Goal: Task Accomplishment & Management: Manage account settings

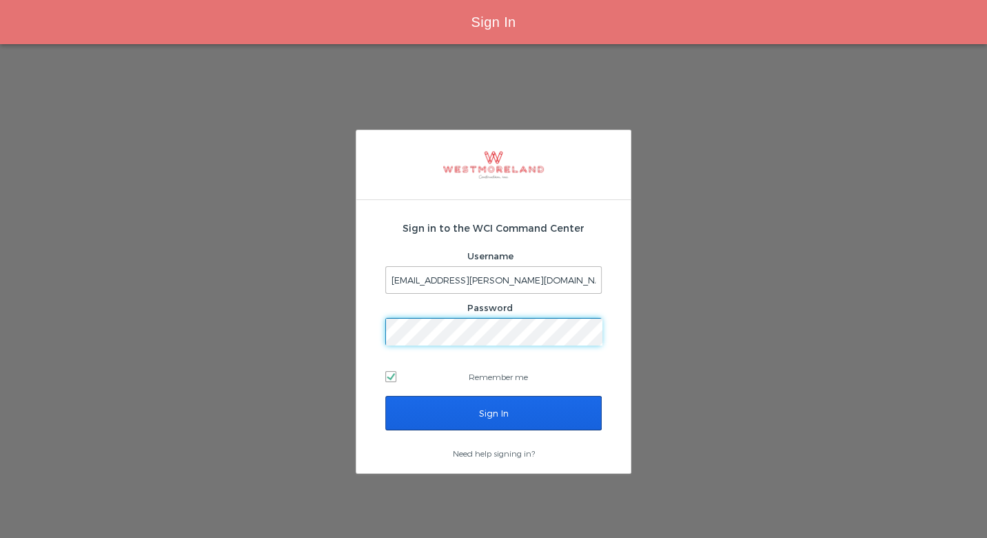
drag, startPoint x: 437, startPoint y: 414, endPoint x: 437, endPoint y: 383, distance: 31.0
click at [438, 414] on input "Sign In" at bounding box center [493, 413] width 217 height 34
click at [438, 410] on input "Sign In" at bounding box center [493, 413] width 217 height 34
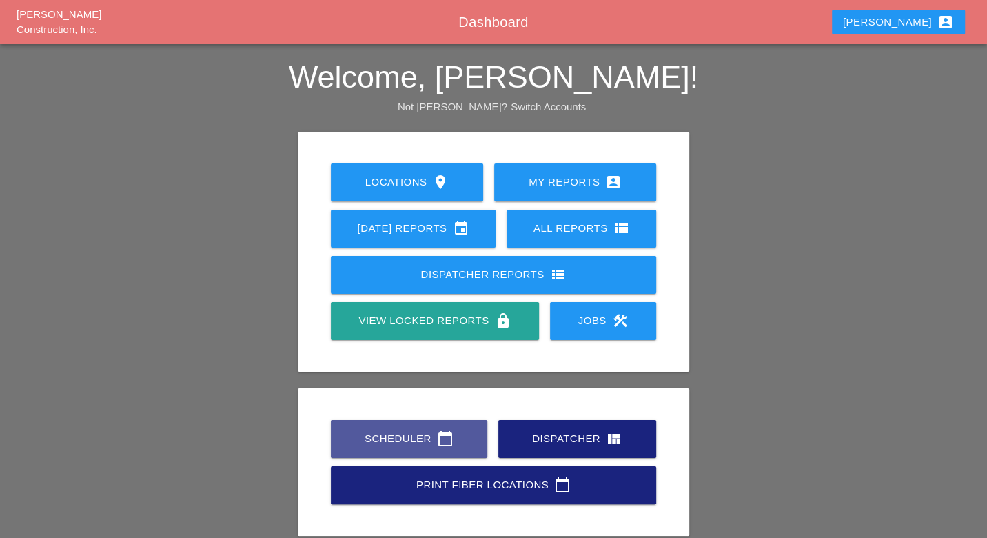
click at [381, 441] on div "Scheduler calendar_today" at bounding box center [409, 438] width 112 height 17
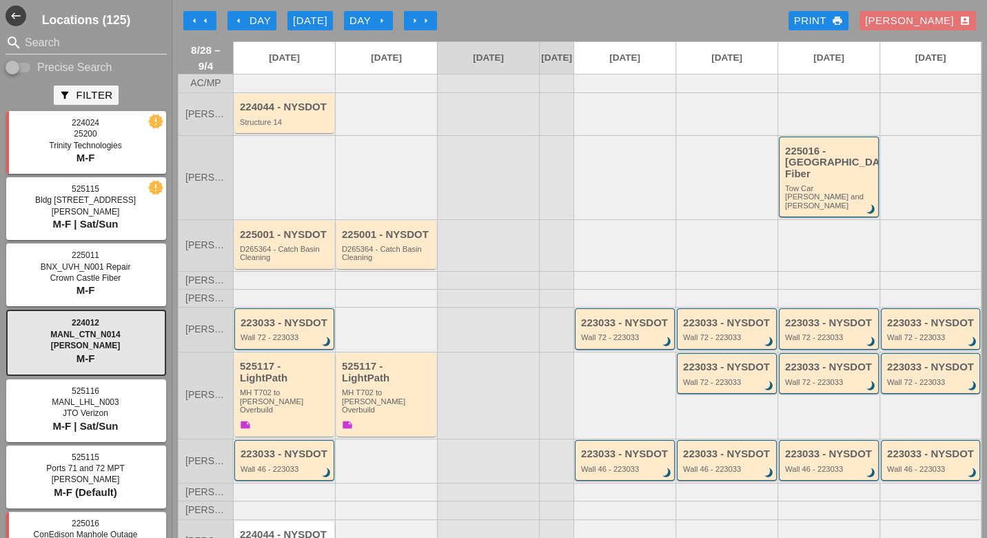
click at [253, 19] on div "arrow_left Day" at bounding box center [252, 21] width 38 height 16
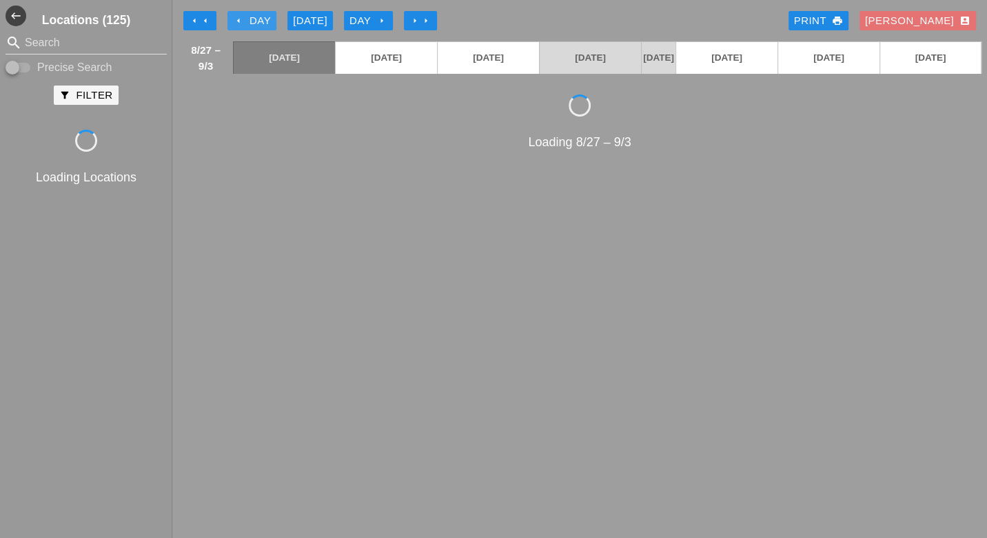
click at [253, 19] on div "arrow_left Day" at bounding box center [252, 21] width 38 height 16
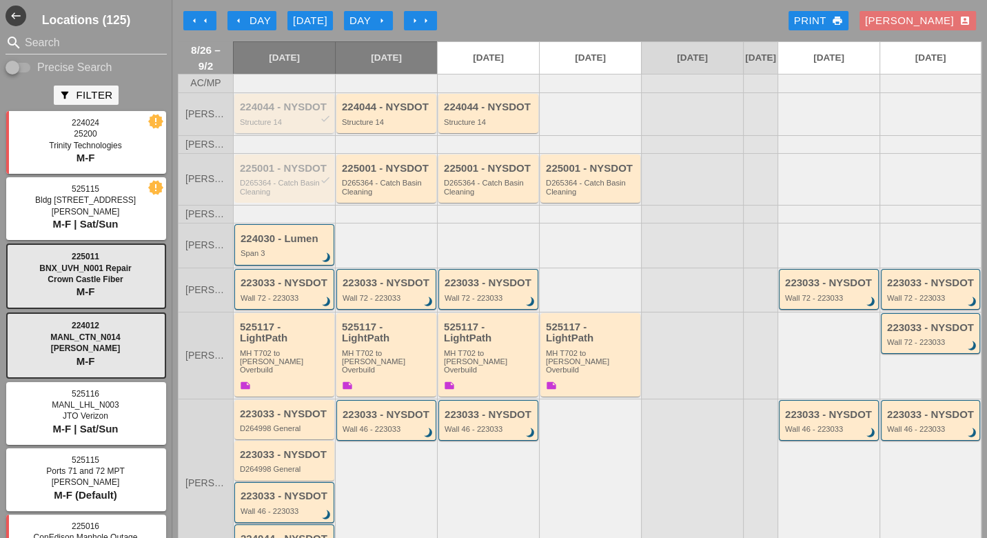
click at [284, 125] on div "224044 - NYSDOT check Structure 14" at bounding box center [285, 113] width 91 height 25
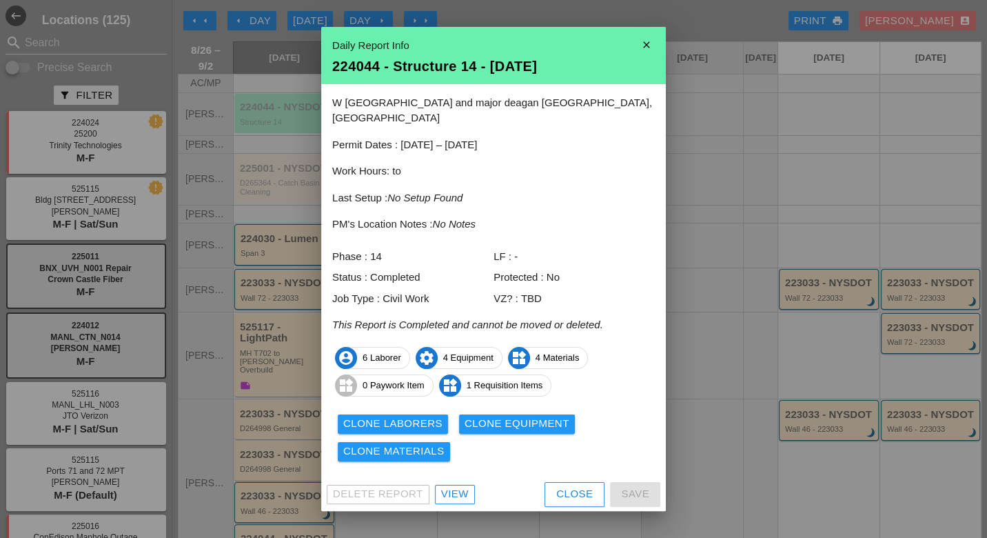
click at [459, 486] on div "View" at bounding box center [455, 494] width 28 height 16
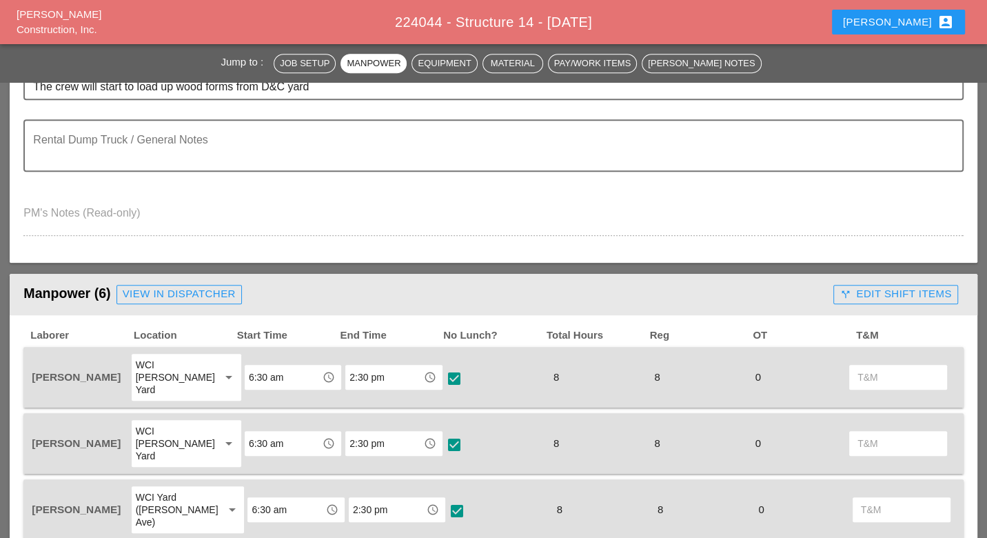
scroll to position [459, 0]
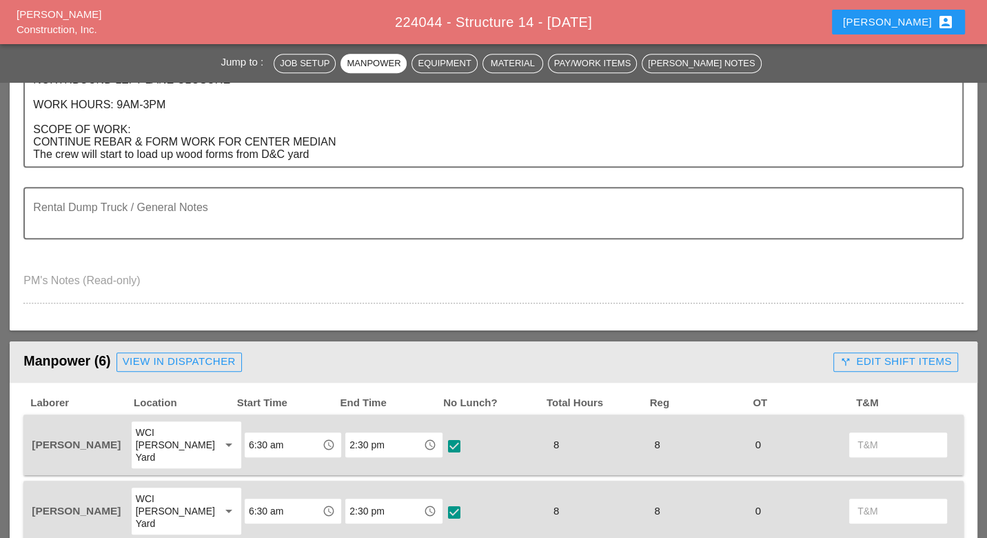
click at [872, 360] on div "call_split Edit Shift Items" at bounding box center [896, 362] width 112 height 16
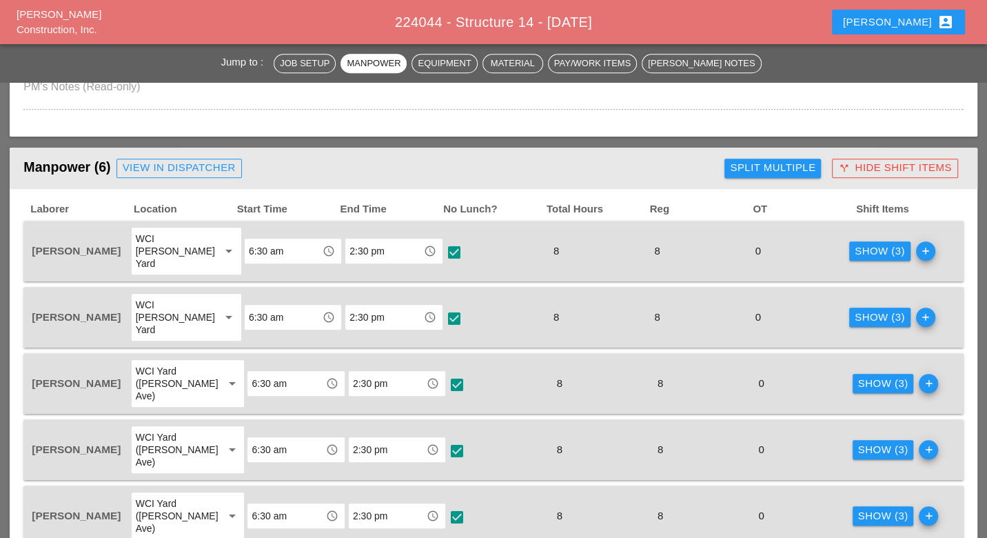
scroll to position [690, 0]
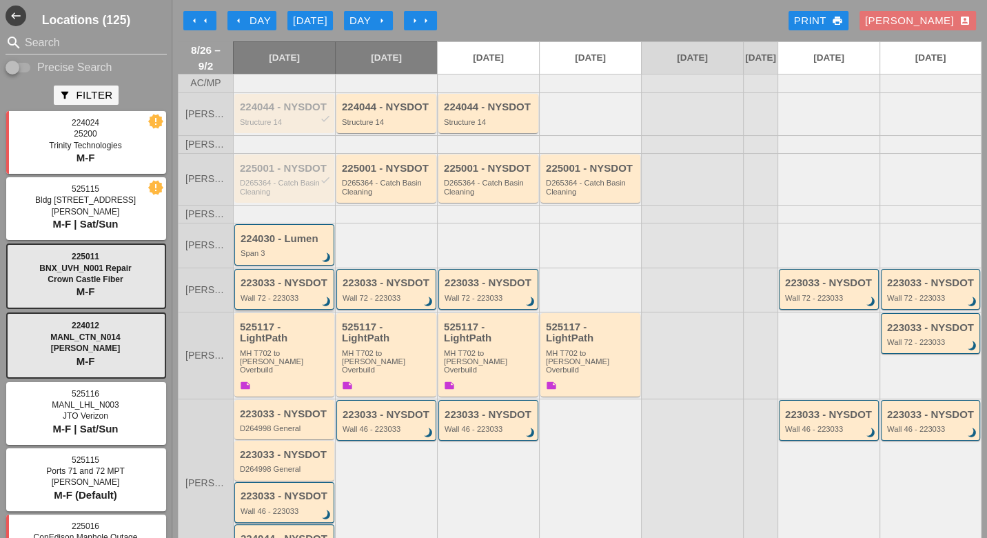
scroll to position [77, 0]
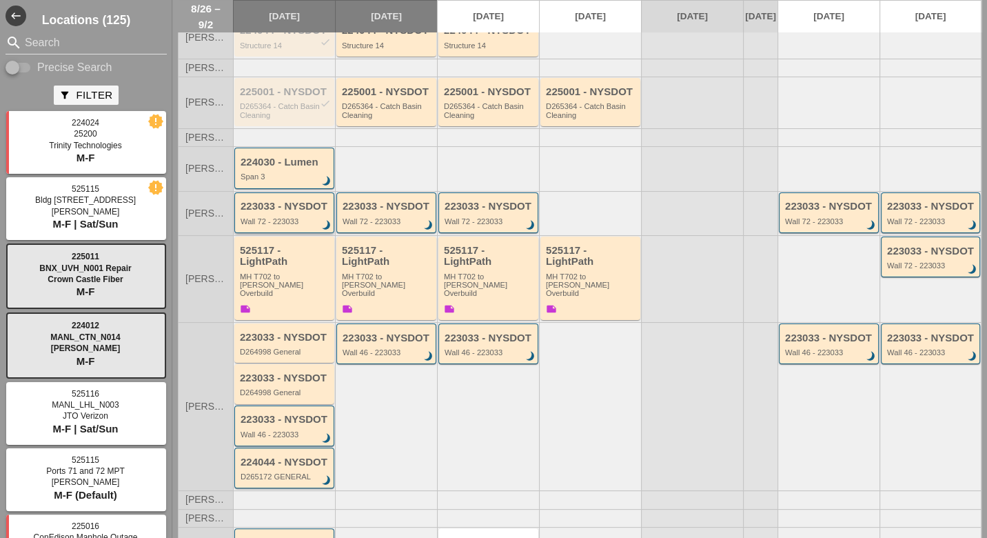
click at [283, 223] on div "Wall 72 - 223033" at bounding box center [286, 221] width 90 height 8
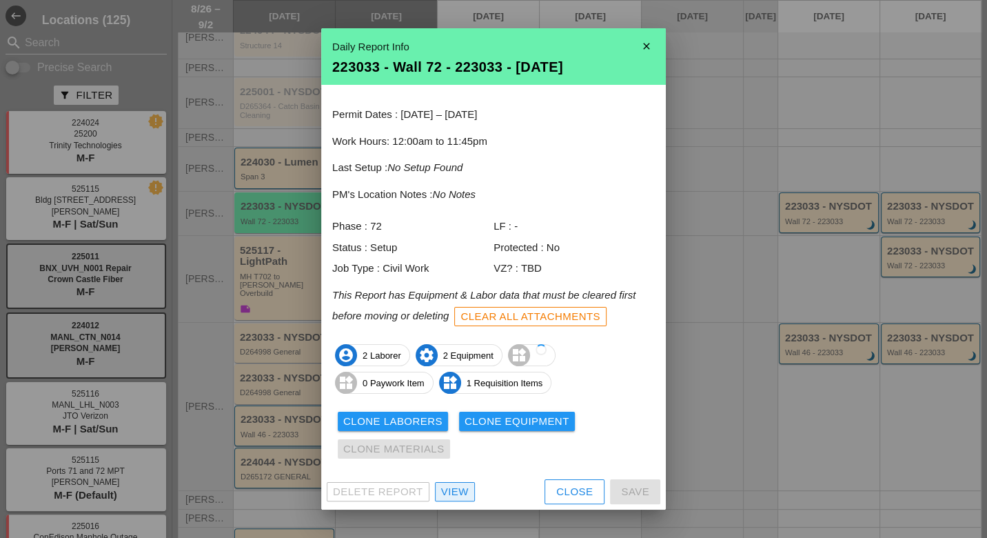
click at [450, 489] on div "View" at bounding box center [455, 492] width 28 height 16
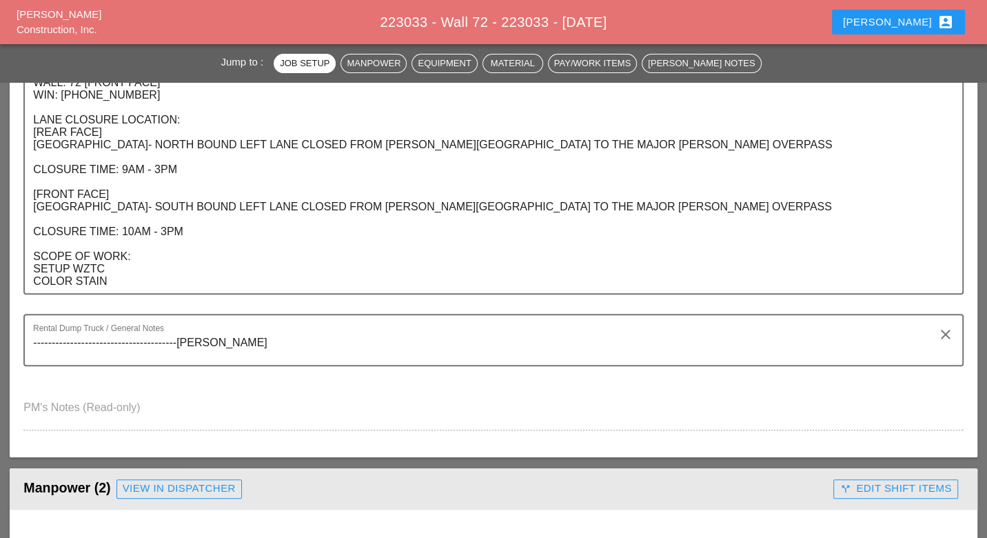
scroll to position [536, 0]
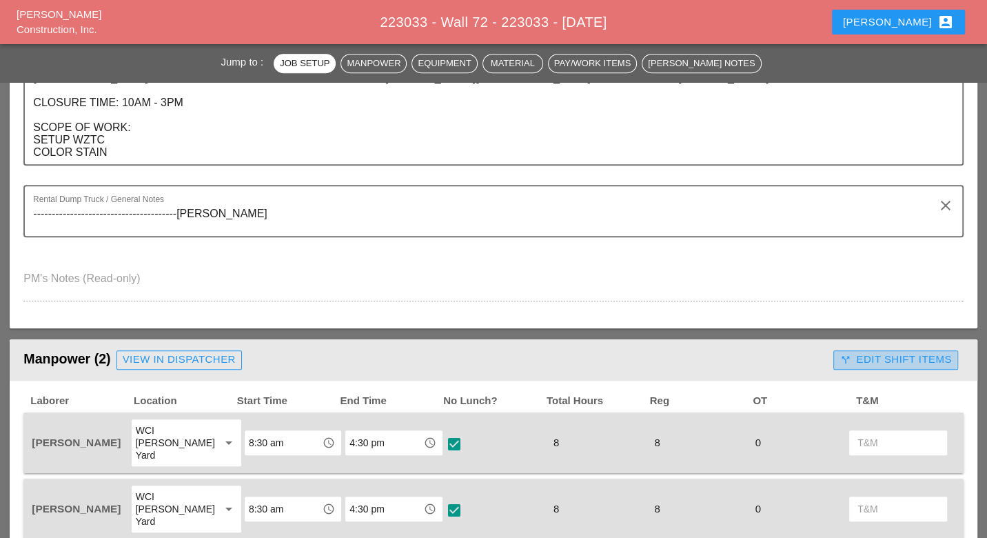
click at [853, 356] on div "call_split Edit Shift Items" at bounding box center [896, 360] width 112 height 16
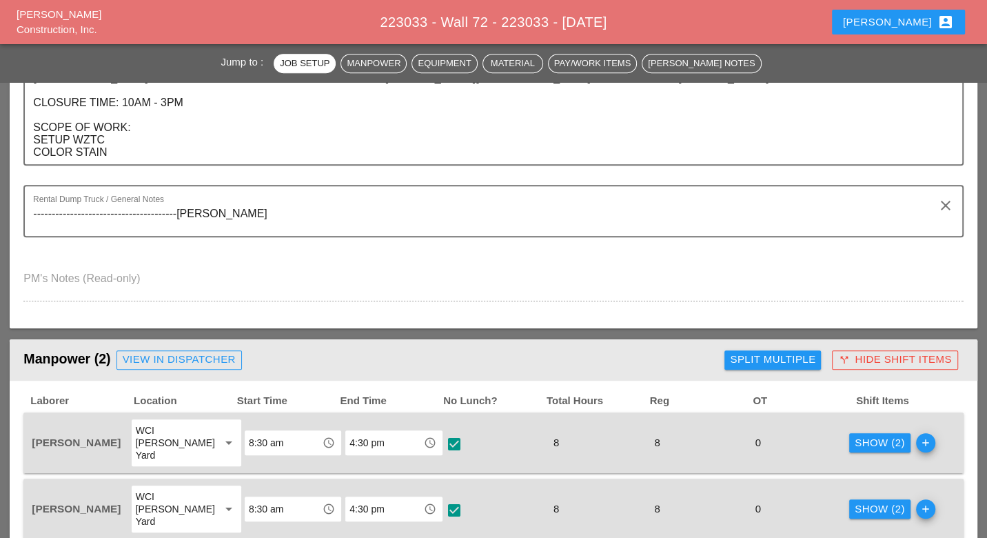
click at [855, 435] on div "Show (2)" at bounding box center [880, 443] width 50 height 16
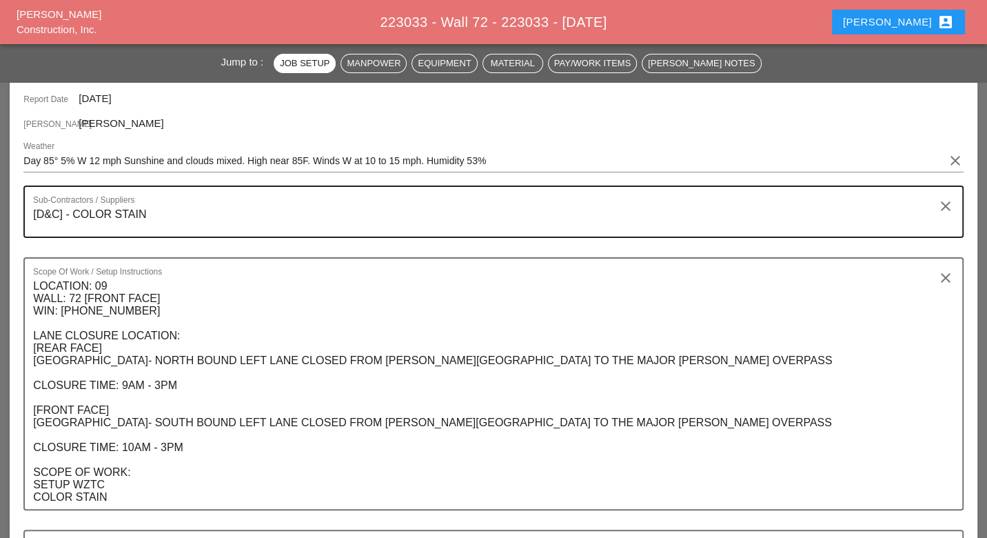
scroll to position [77, 0]
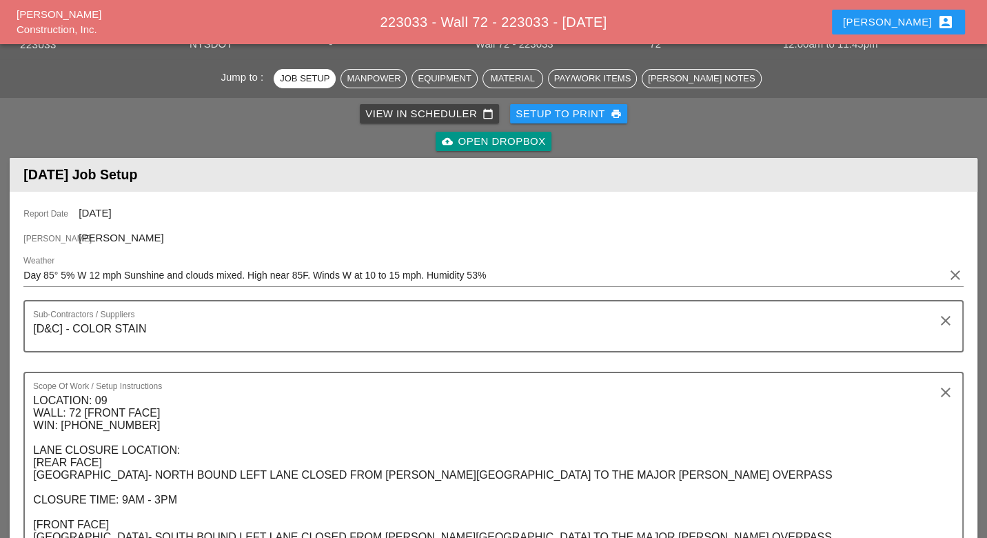
click at [380, 114] on div "View in Scheduler calendar_today" at bounding box center [429, 114] width 128 height 16
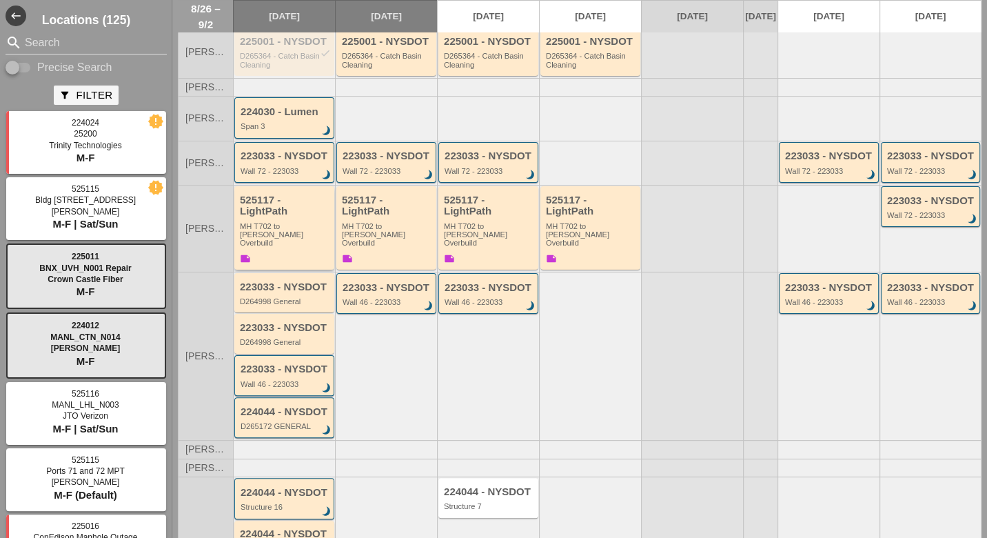
scroll to position [153, 0]
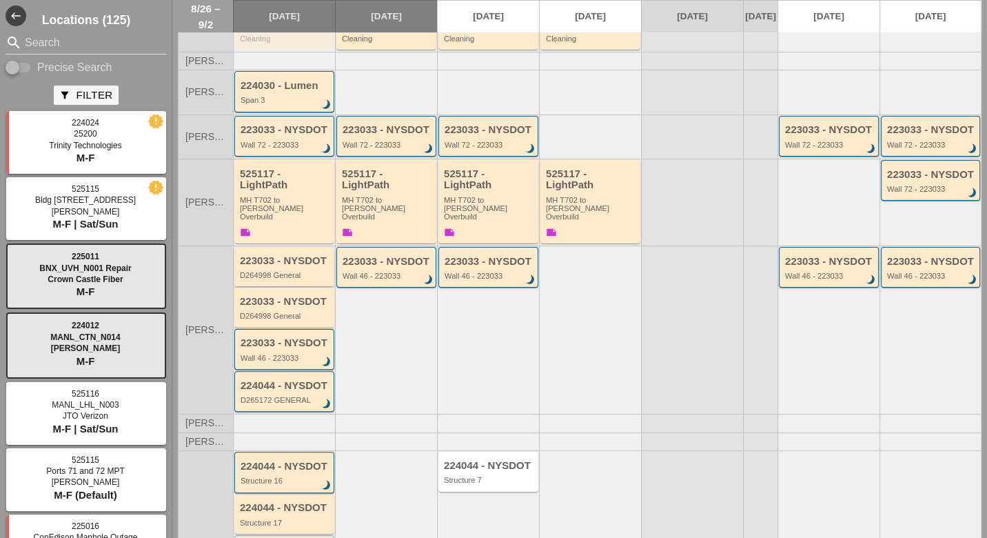
click at [286, 265] on div "223033 - NYSDOT D264998 General" at bounding box center [285, 267] width 91 height 25
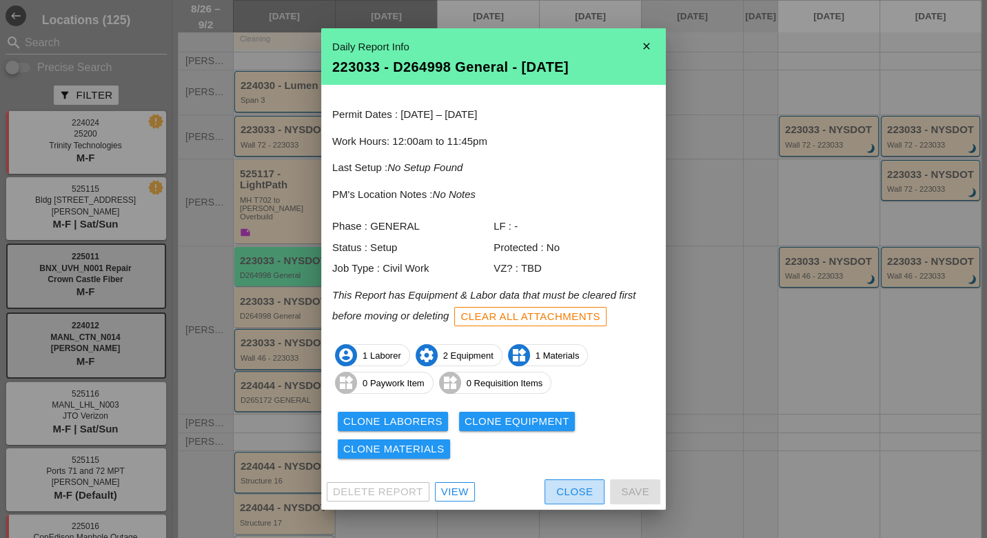
click at [552, 490] on button "Close" at bounding box center [575, 491] width 60 height 25
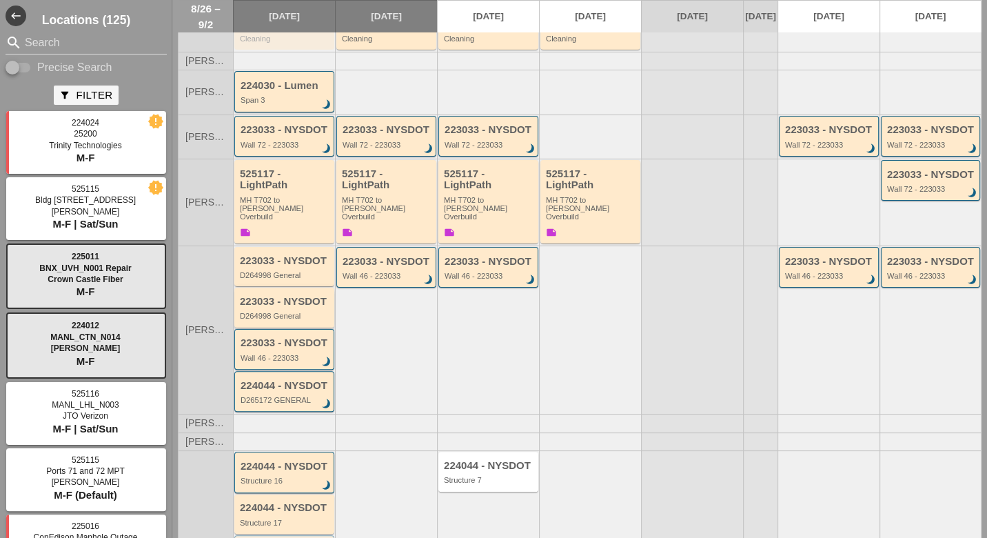
click at [301, 312] on div "D264998 General" at bounding box center [285, 316] width 91 height 8
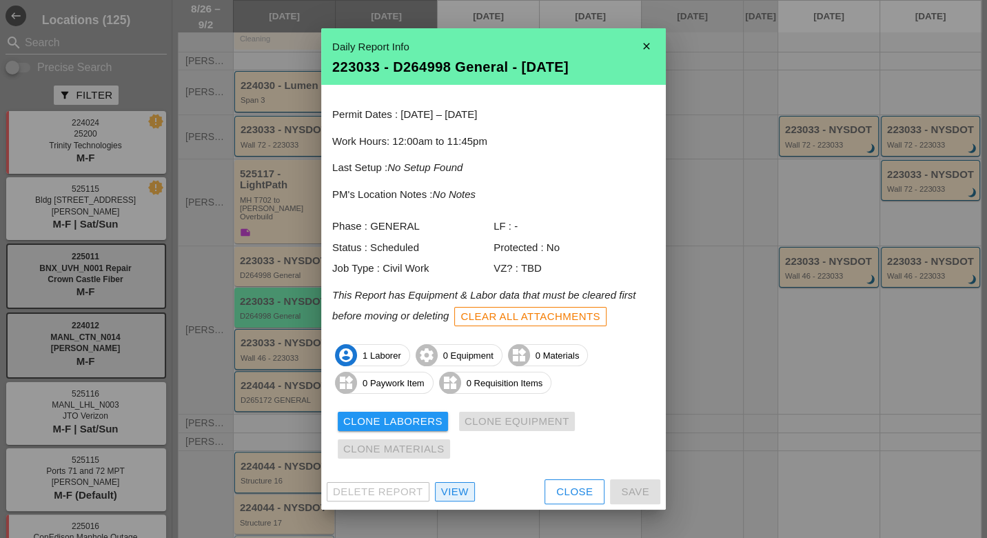
click at [450, 490] on div "View" at bounding box center [455, 492] width 28 height 16
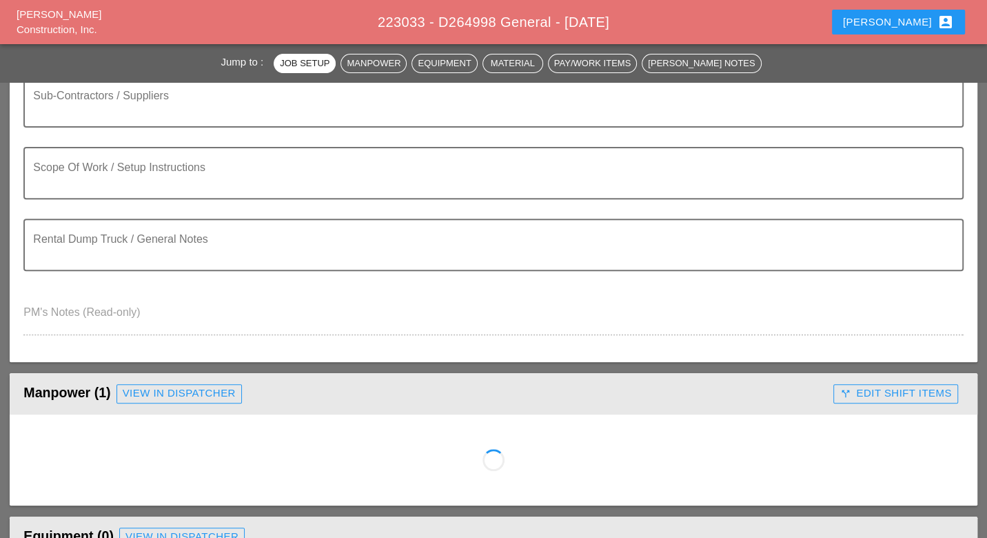
scroll to position [306, 0]
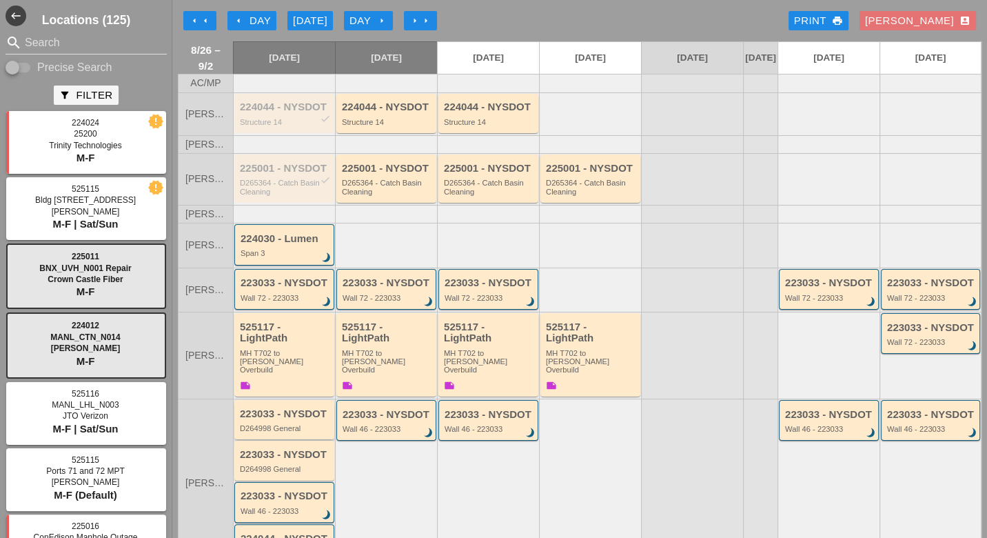
scroll to position [77, 0]
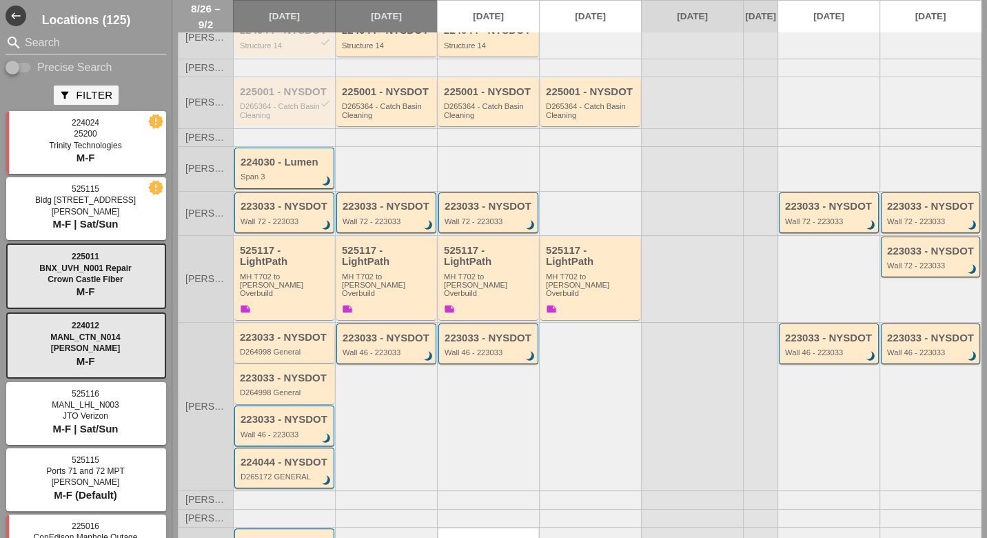
click at [272, 348] on div "D264998 General" at bounding box center [285, 352] width 91 height 8
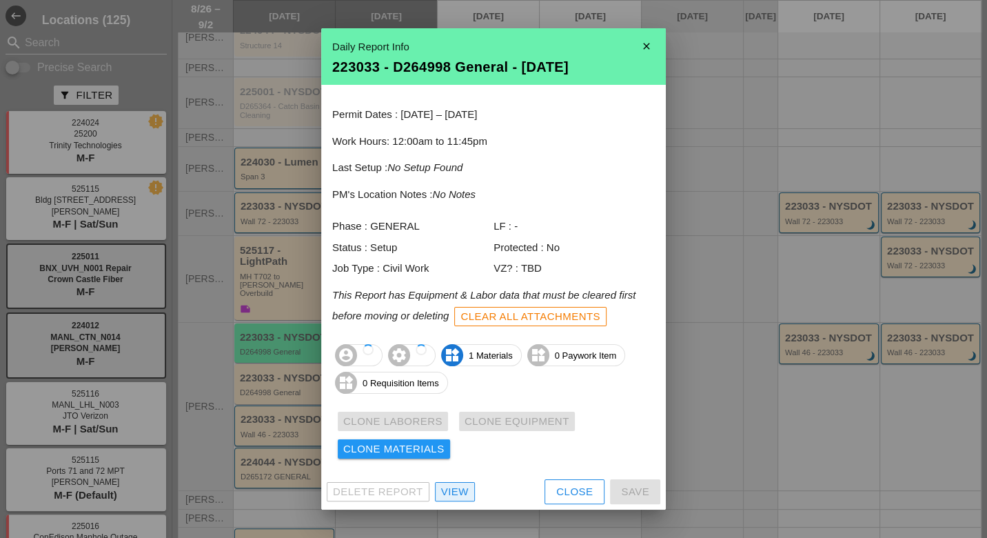
drag, startPoint x: 449, startPoint y: 491, endPoint x: 444, endPoint y: 483, distance: 9.6
click at [449, 490] on div "View" at bounding box center [455, 492] width 28 height 16
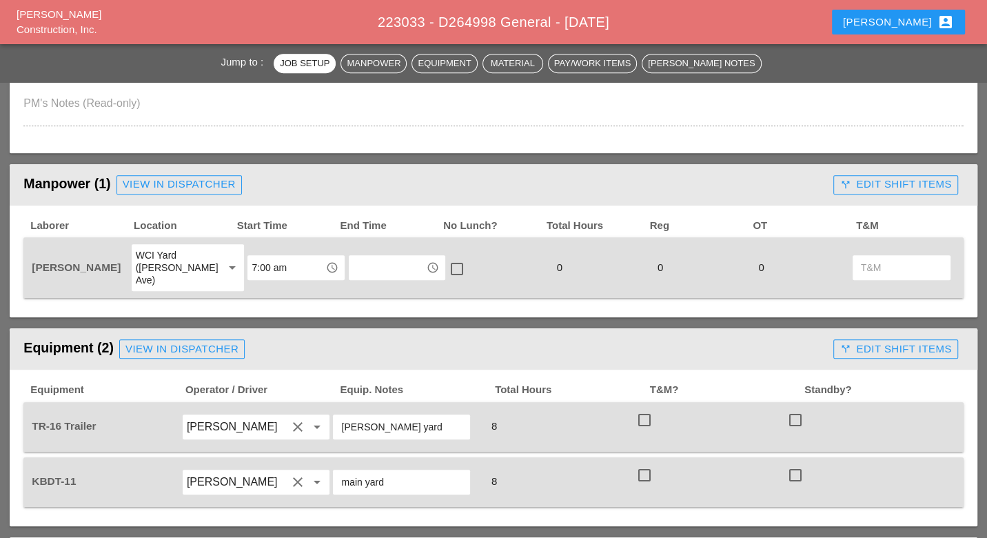
scroll to position [536, 0]
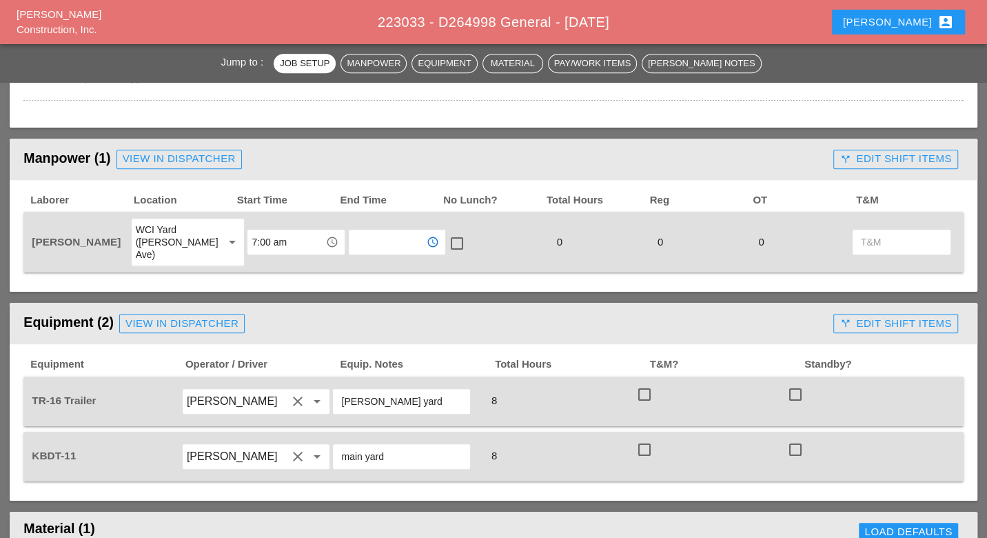
click at [359, 234] on input "text" at bounding box center [387, 242] width 69 height 22
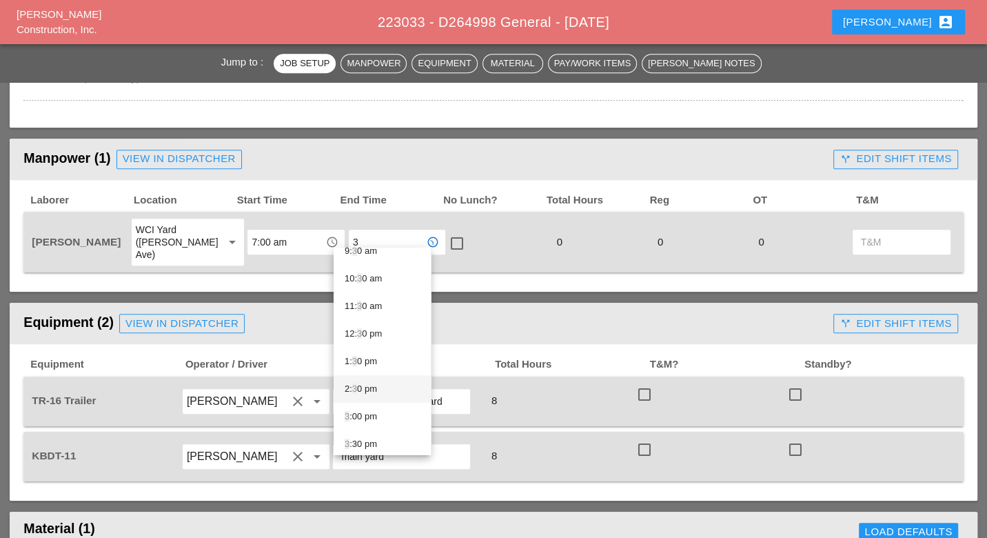
scroll to position [306, 0]
click at [361, 398] on div "3 :00 pm" at bounding box center [382, 399] width 75 height 17
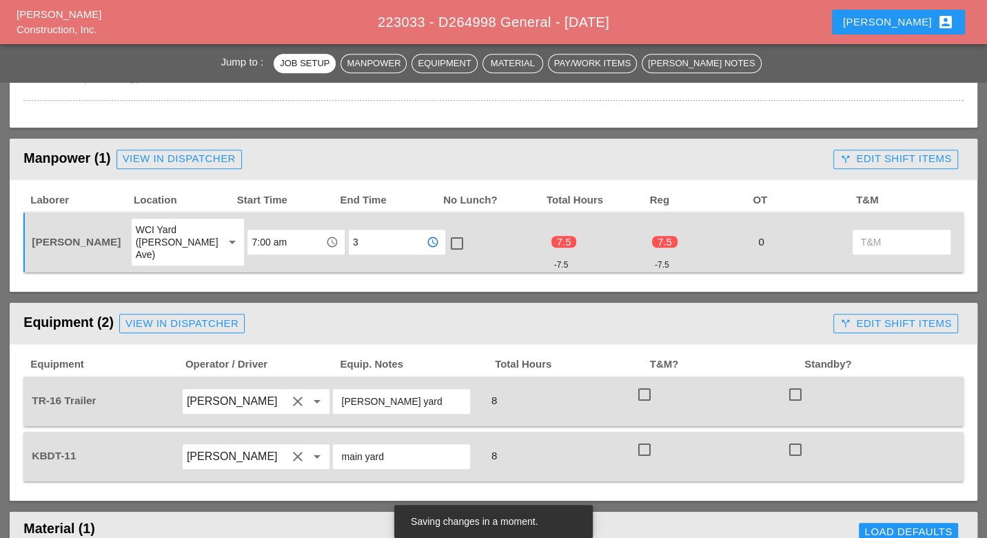
type input "3:00 pm"
click at [445, 232] on div at bounding box center [456, 243] width 23 height 23
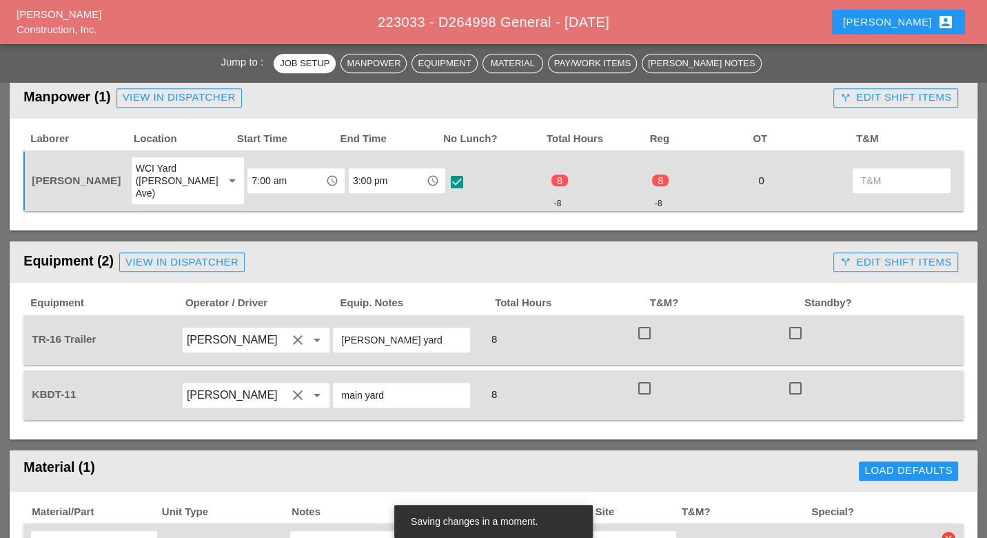
scroll to position [612, 0]
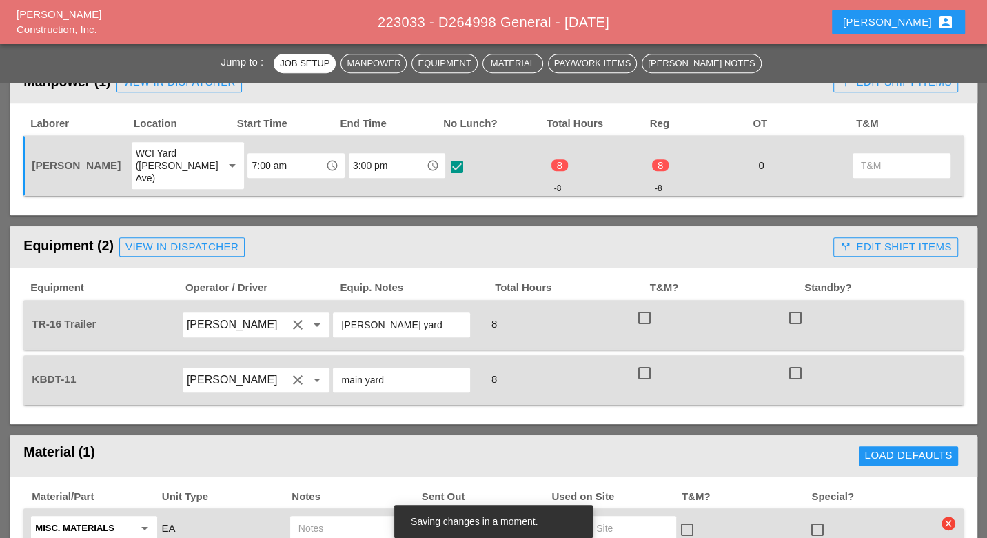
click at [639, 306] on div at bounding box center [644, 317] width 23 height 23
click at [641, 361] on div at bounding box center [644, 372] width 23 height 23
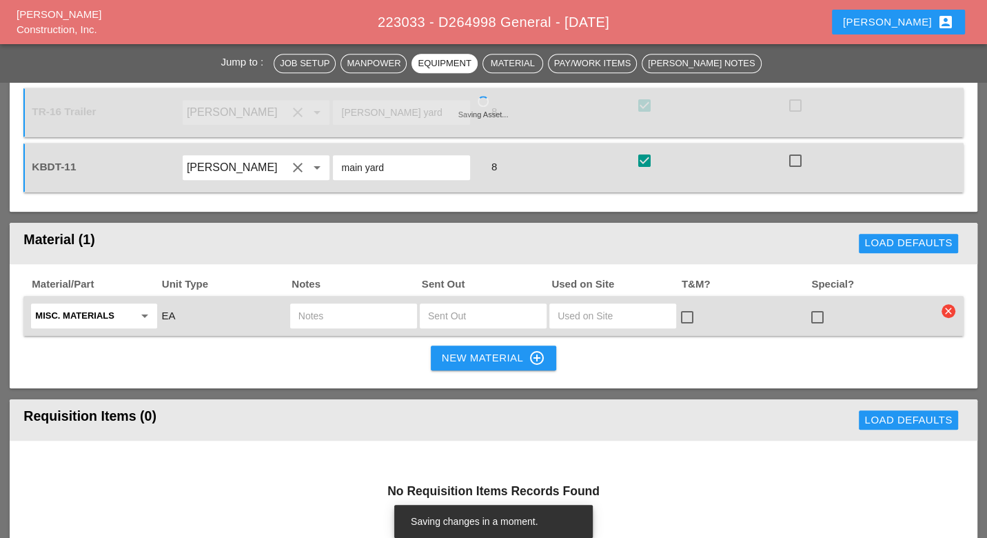
scroll to position [843, 0]
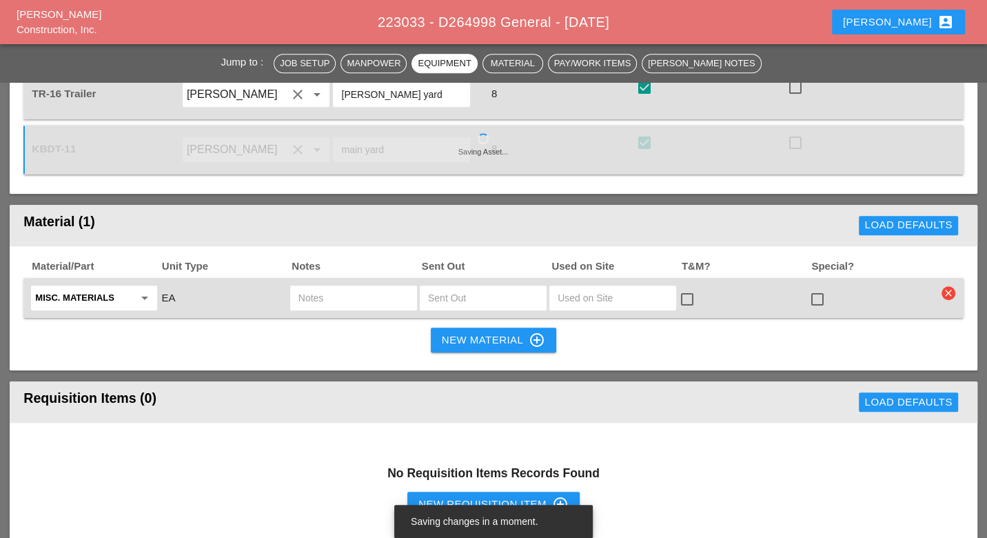
click at [952, 286] on icon "clear" at bounding box center [949, 293] width 14 height 14
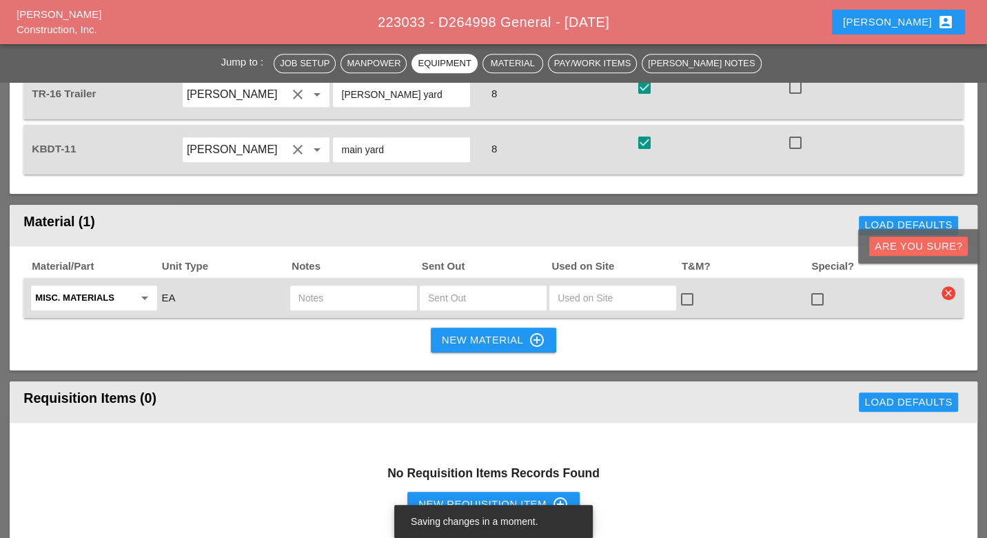
drag, startPoint x: 945, startPoint y: 252, endPoint x: 935, endPoint y: 250, distance: 10.0
click at [945, 252] on div "Are you Sure?" at bounding box center [919, 247] width 88 height 16
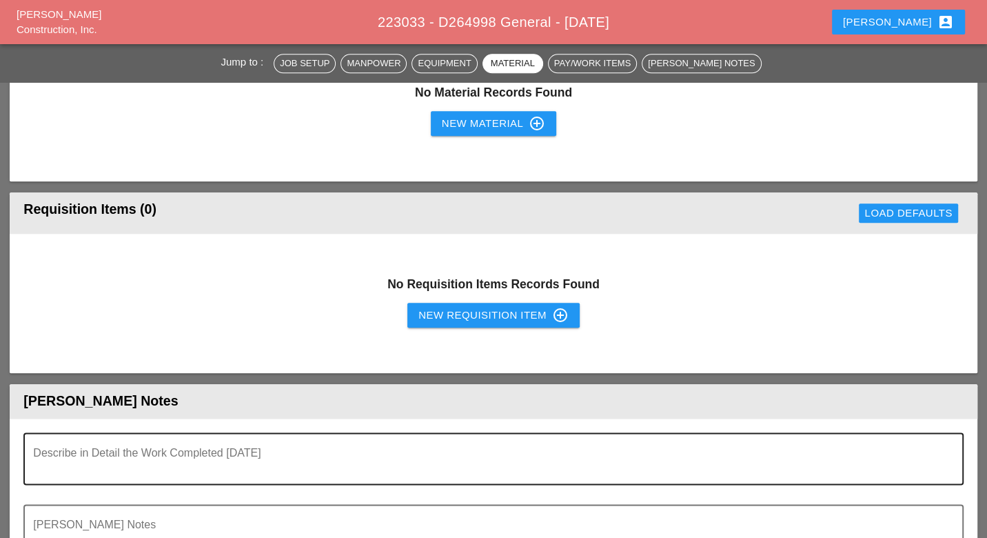
scroll to position [1149, 0]
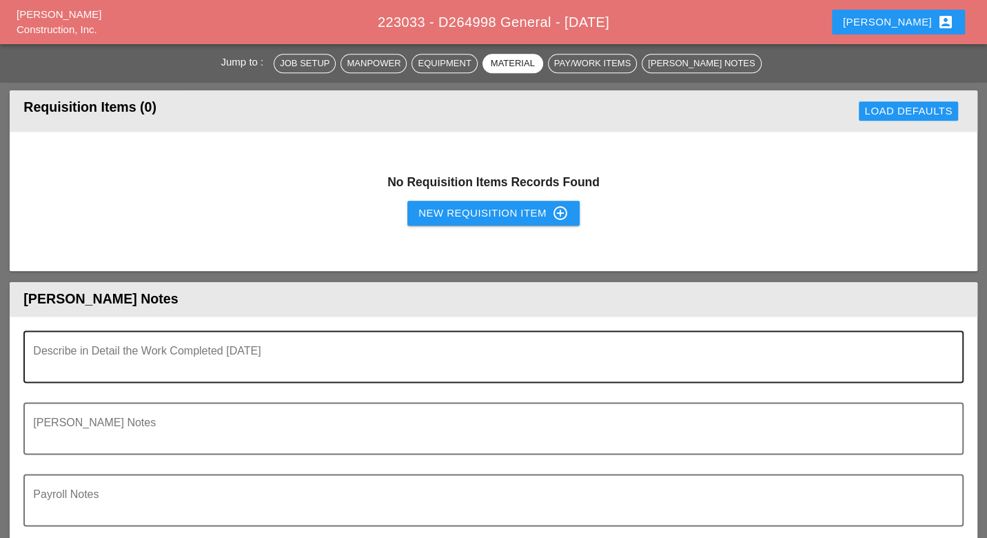
click at [172, 348] on textarea "Describe in Detail the Work Completed Today" at bounding box center [487, 364] width 909 height 33
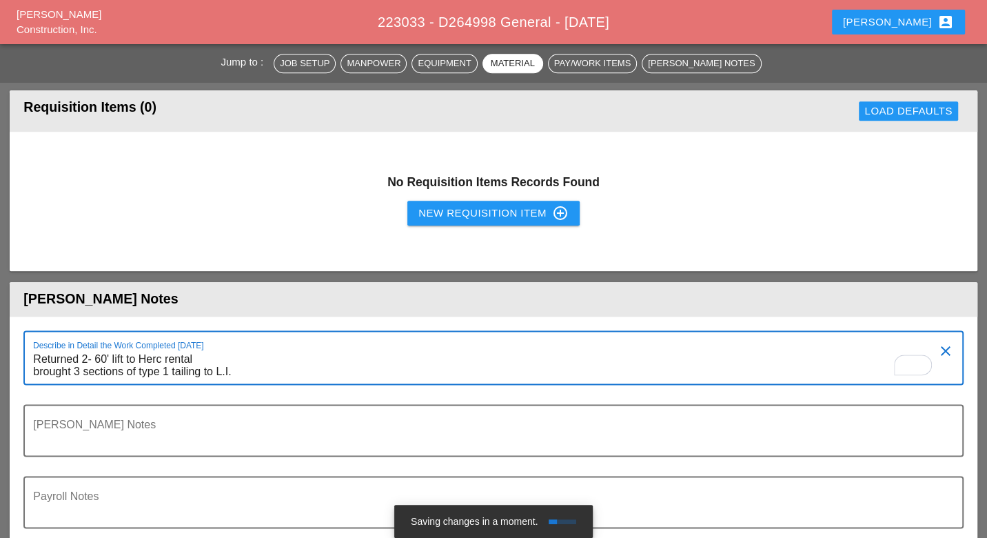
click at [32, 354] on div "Describe in Detail the Work Completed Today Returned 2- 60' lift to Herc rental…" at bounding box center [493, 357] width 940 height 54
click at [256, 354] on textarea "Returned 2- 60' lift to Herc rental Brought 3 sections of type 1 tailing to L.I." at bounding box center [487, 365] width 909 height 35
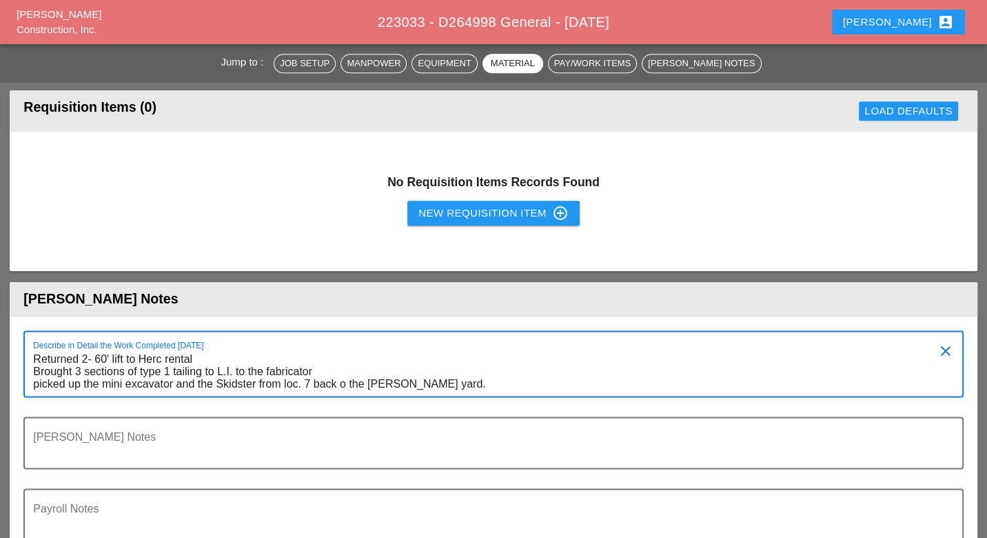
drag, startPoint x: 40, startPoint y: 365, endPoint x: 28, endPoint y: 362, distance: 12.0
click at [28, 362] on div "Describe in Detail the Work Completed Today Returned 2- 60' lift to Herc rental…" at bounding box center [493, 363] width 940 height 67
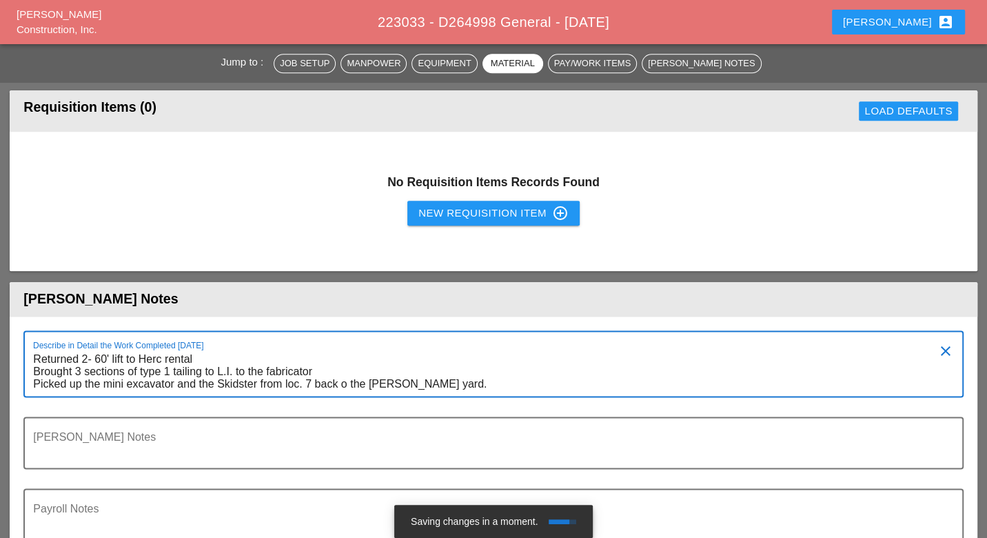
click at [523, 373] on textarea "Returned 2- 60' lift to Herc rental Brought 3 sections of type 1 tailing to L.I…" at bounding box center [487, 372] width 909 height 48
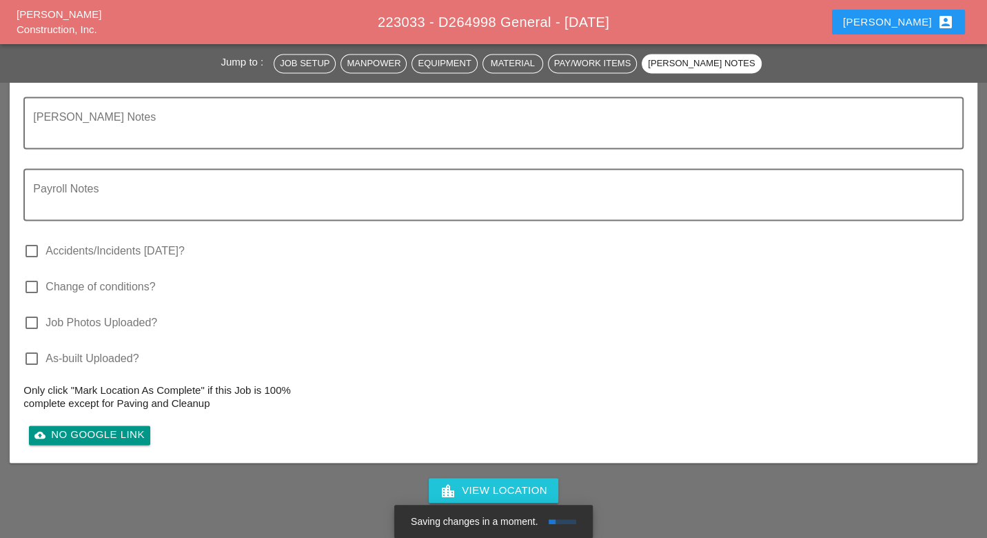
scroll to position [1532, 0]
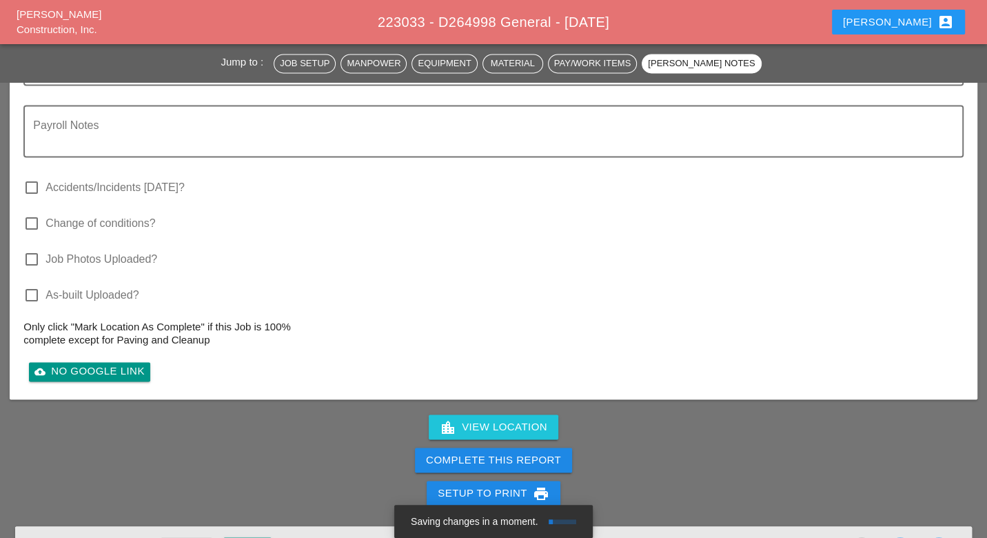
type textarea "Returned 2- 60' lift to Herc rental Brought 3 sections of type 1 tailing to L.I…"
drag, startPoint x: 475, startPoint y: 436, endPoint x: 636, endPoint y: 81, distance: 390.0
click at [475, 452] on div "Complete This Report" at bounding box center [493, 460] width 135 height 16
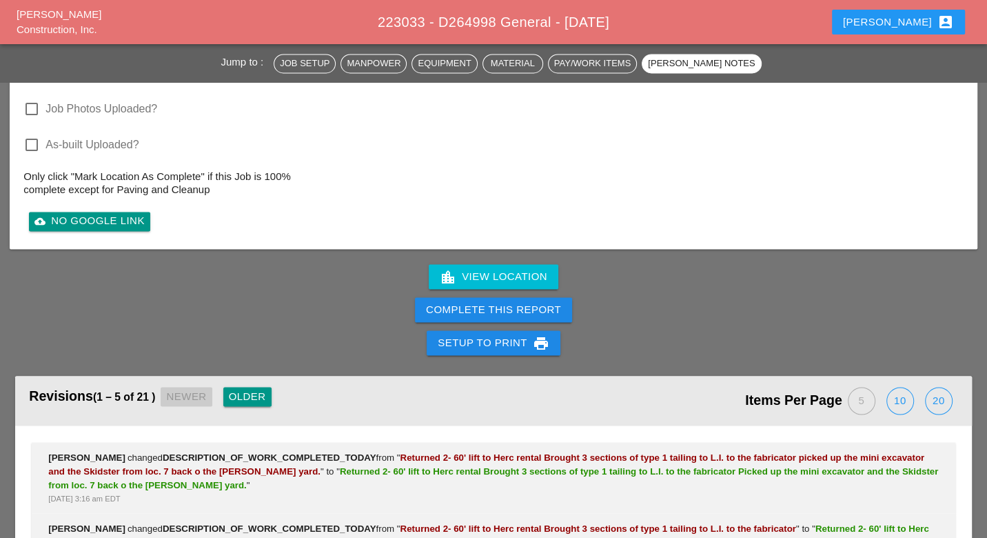
scroll to position [1762, 0]
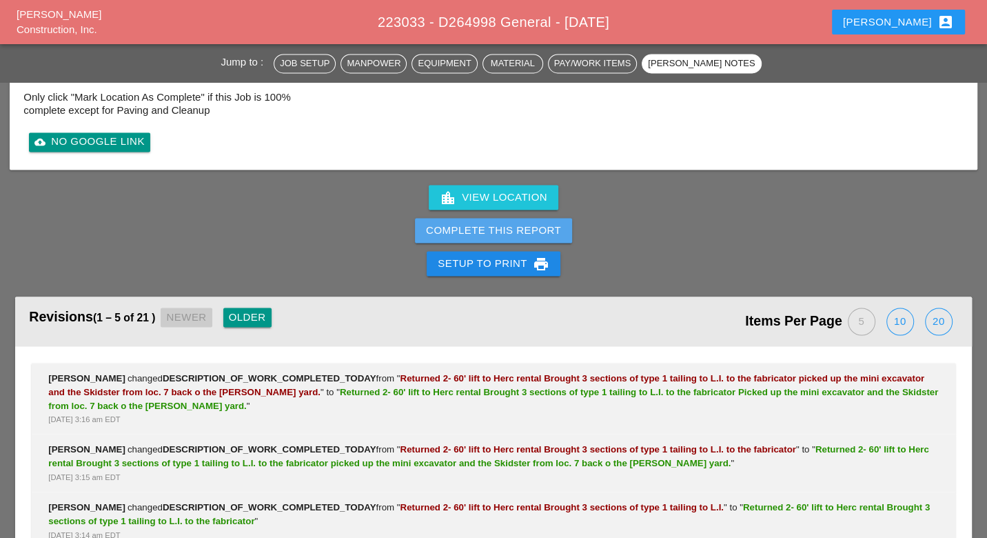
click at [515, 222] on div "Complete This Report" at bounding box center [493, 230] width 135 height 16
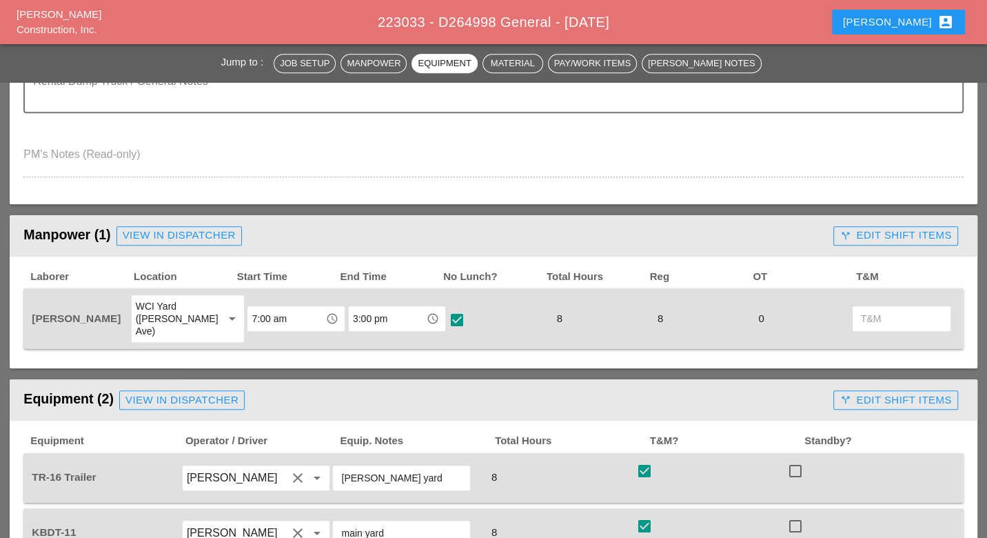
scroll to position [0, 0]
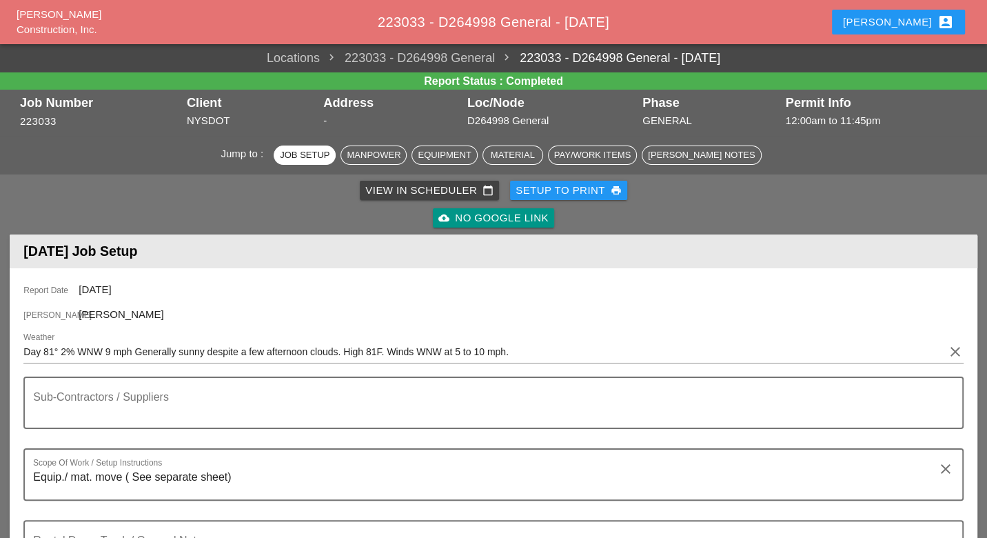
click at [376, 190] on div "View in Scheduler calendar_today" at bounding box center [429, 191] width 128 height 16
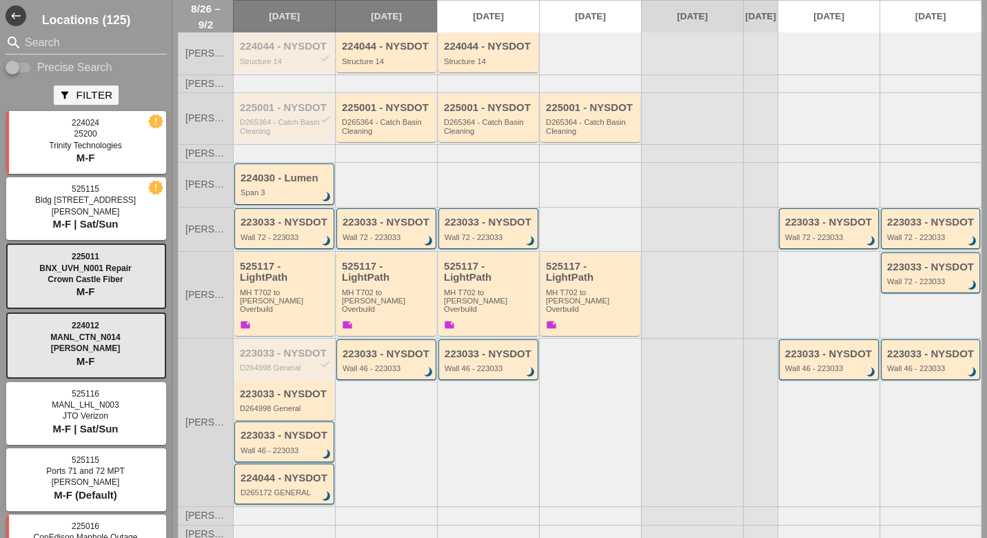
scroll to position [77, 0]
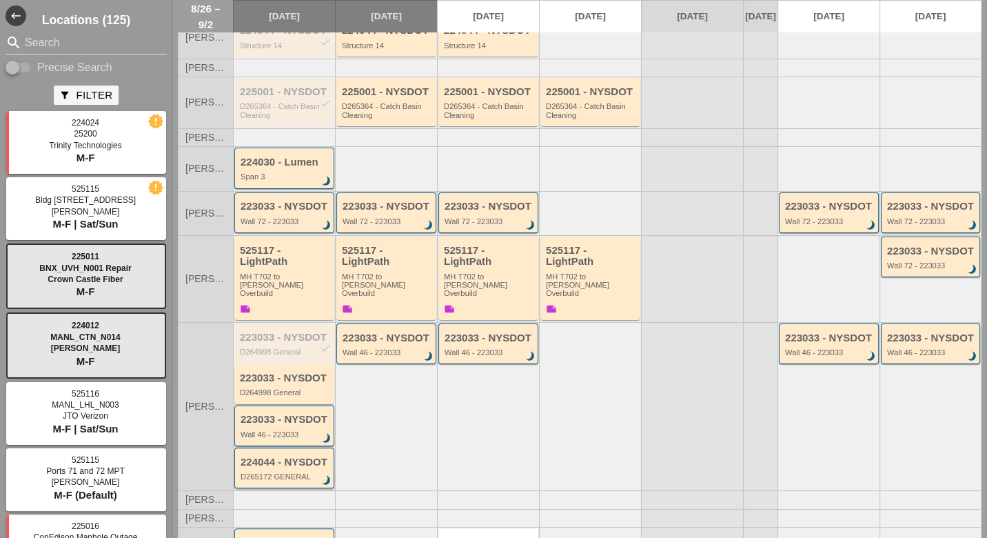
click at [270, 472] on div "D265172 GENERAL" at bounding box center [286, 476] width 90 height 8
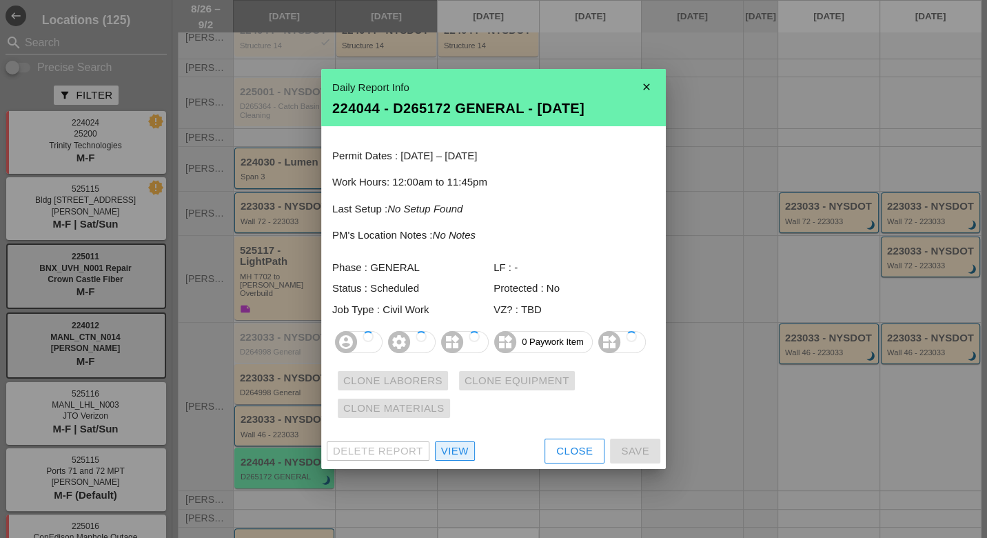
click at [459, 451] on div "Delete Report View Close Save" at bounding box center [493, 451] width 345 height 36
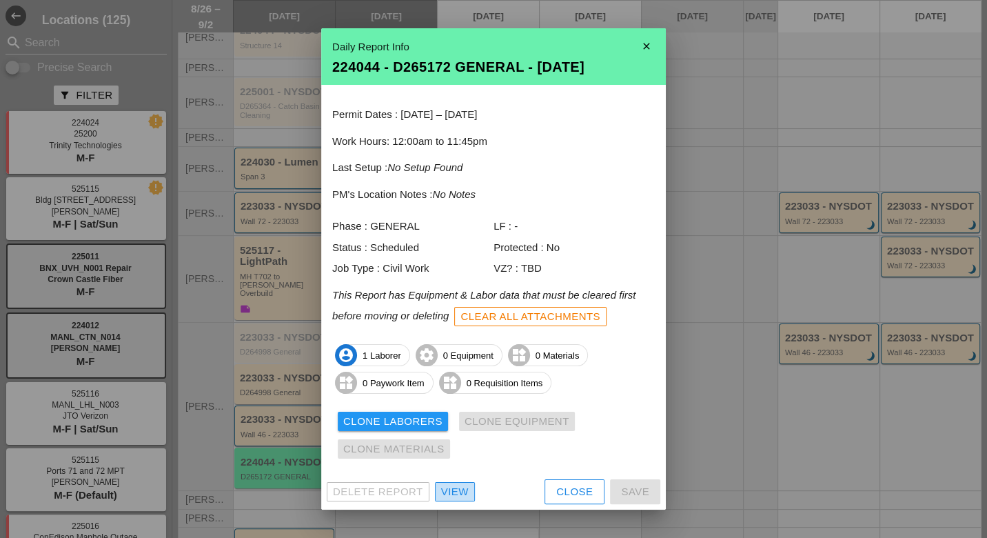
click at [456, 490] on div "View" at bounding box center [455, 492] width 28 height 16
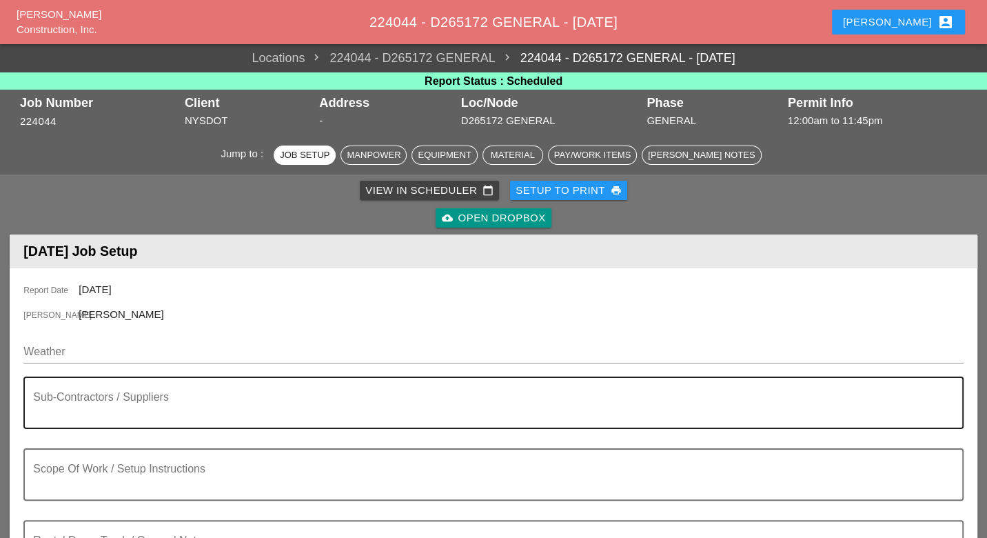
scroll to position [306, 0]
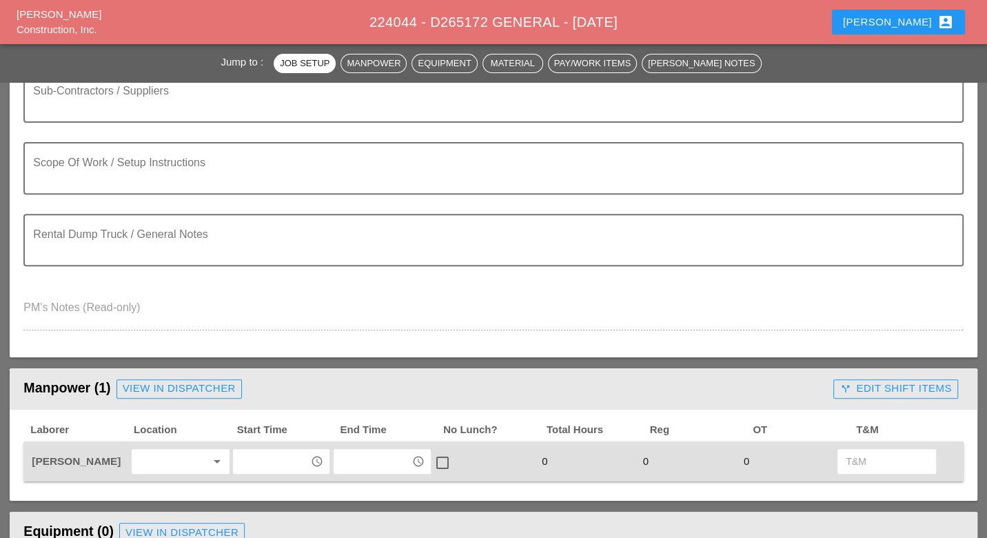
click at [255, 450] on input "text" at bounding box center [271, 461] width 69 height 22
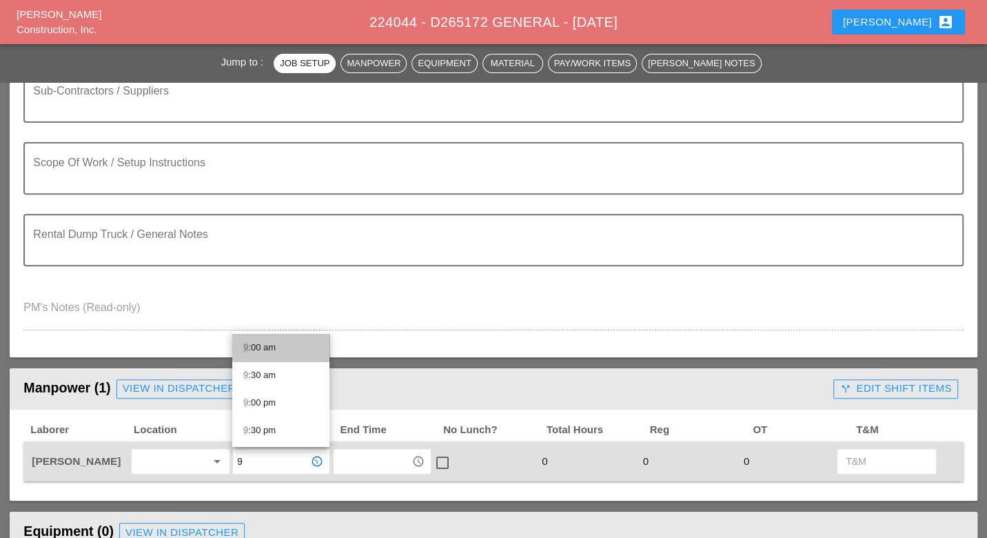
click at [261, 344] on div "9 :00 am" at bounding box center [280, 347] width 75 height 17
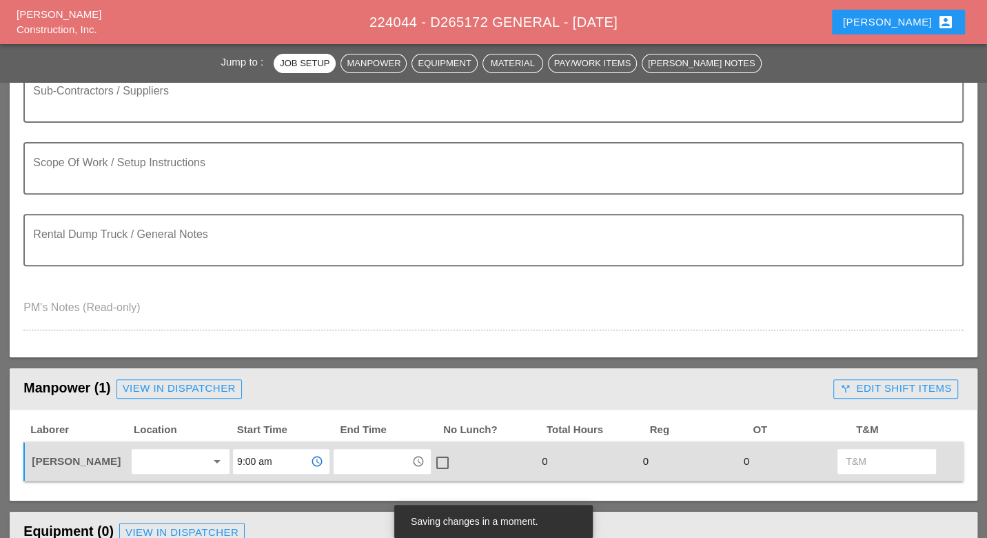
type input "9:00 am"
click at [356, 456] on input "text" at bounding box center [372, 461] width 69 height 22
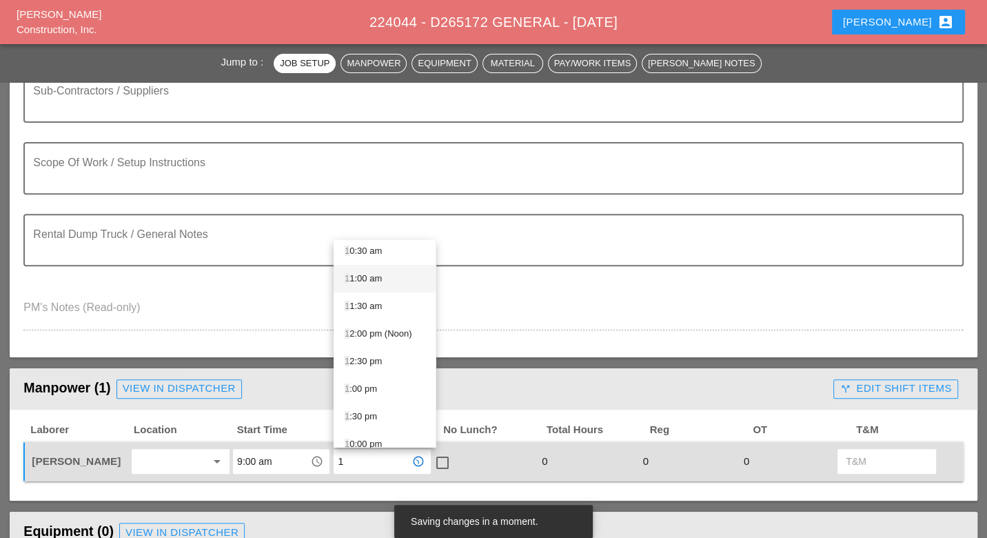
scroll to position [153, 0]
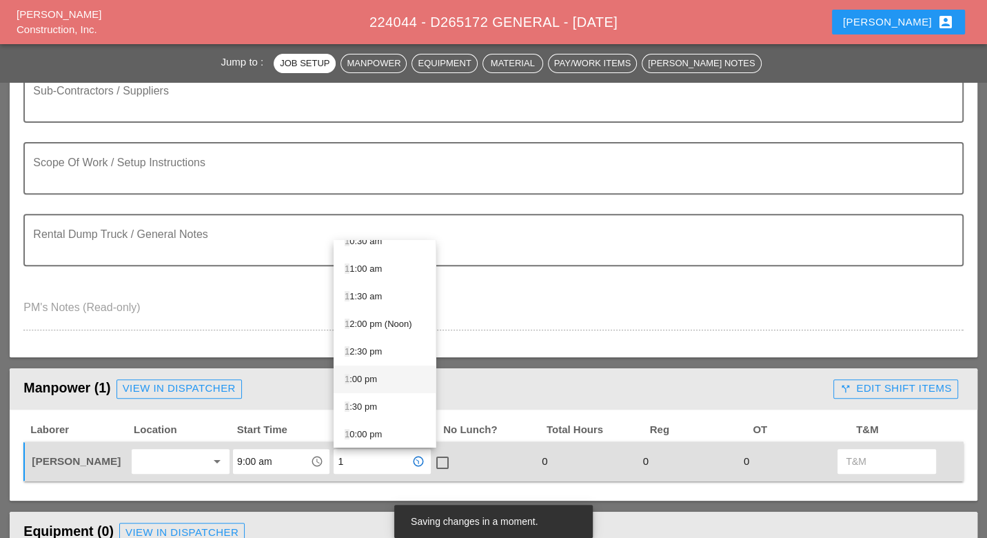
click at [369, 379] on div "1 :00 pm" at bounding box center [385, 379] width 80 height 17
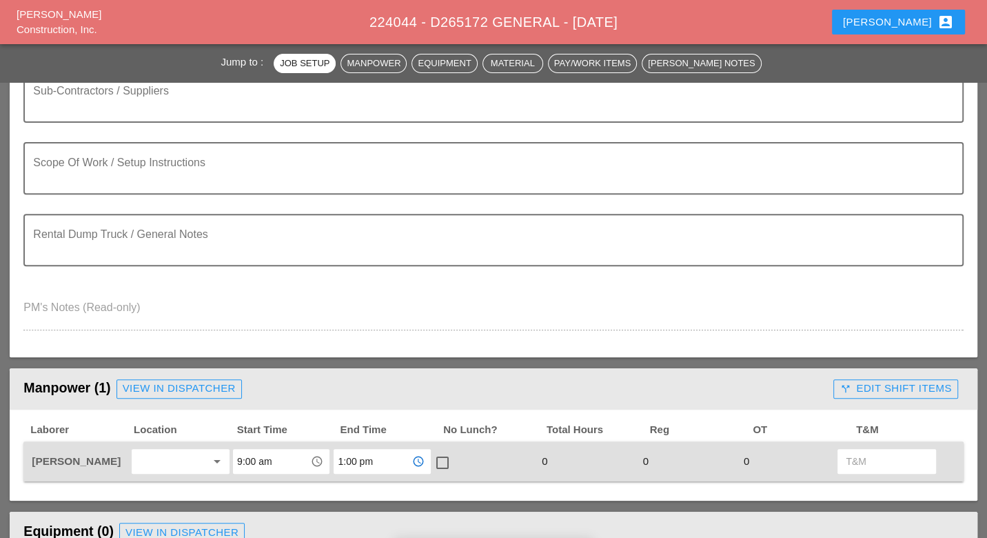
type input "1:00 pm"
click at [442, 460] on div at bounding box center [442, 462] width 23 height 23
checkbox input "true"
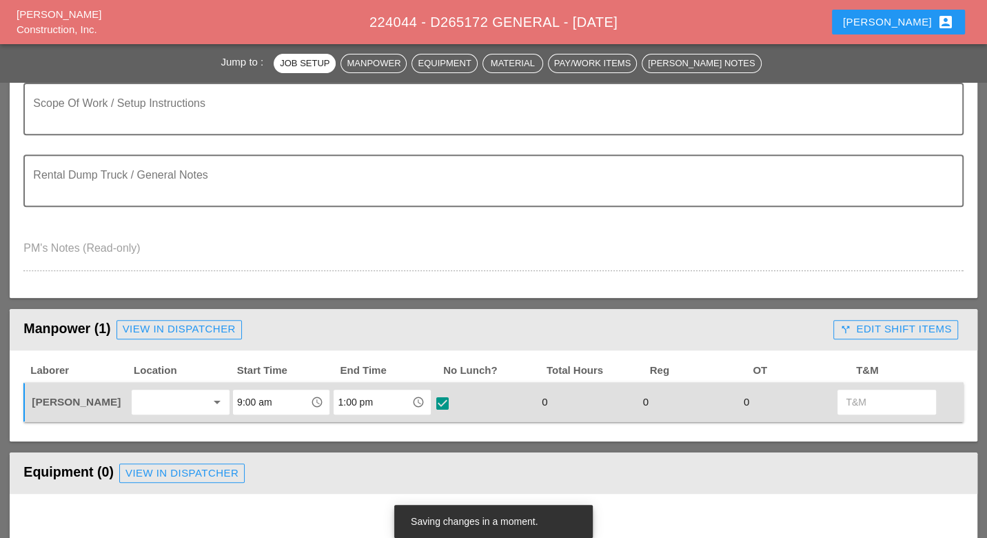
scroll to position [383, 0]
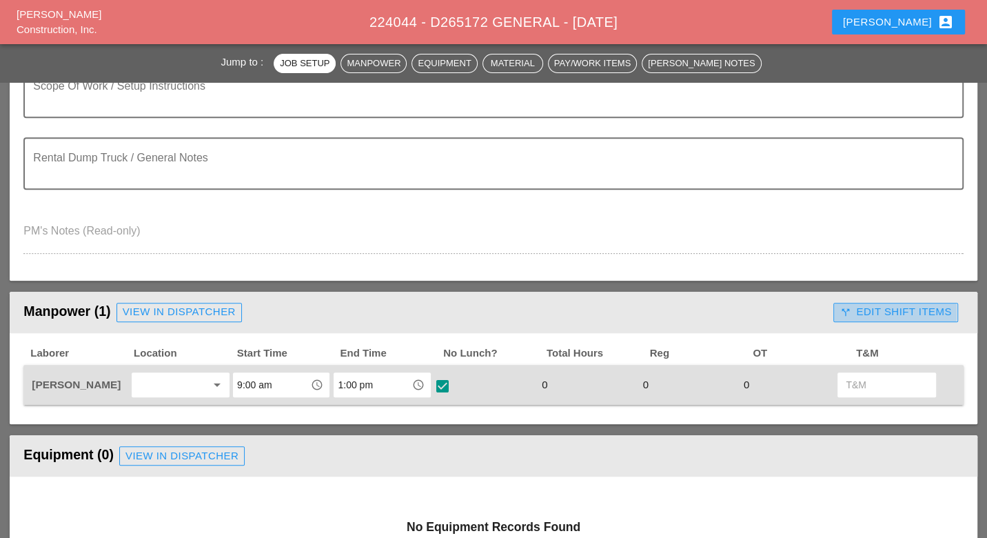
click at [878, 305] on div "call_split Edit Shift Items" at bounding box center [896, 312] width 112 height 16
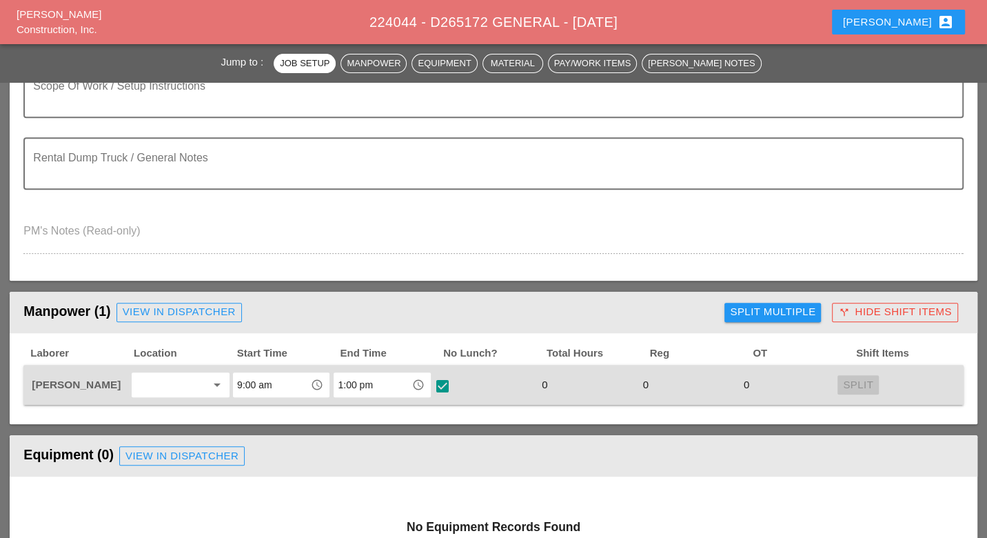
click at [810, 311] on div "Split Multiple" at bounding box center [773, 312] width 86 height 16
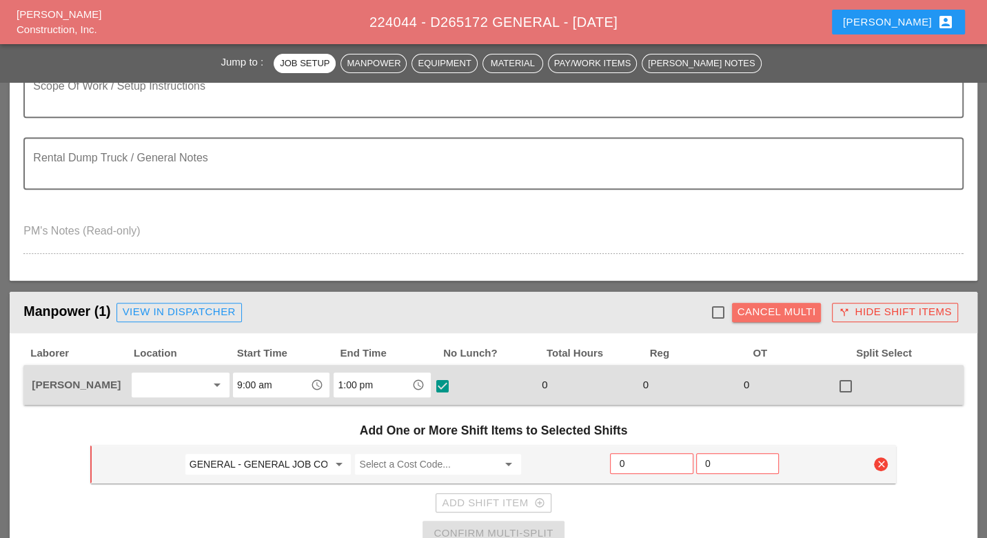
click at [810, 311] on div "Cancel Multi" at bounding box center [777, 312] width 79 height 16
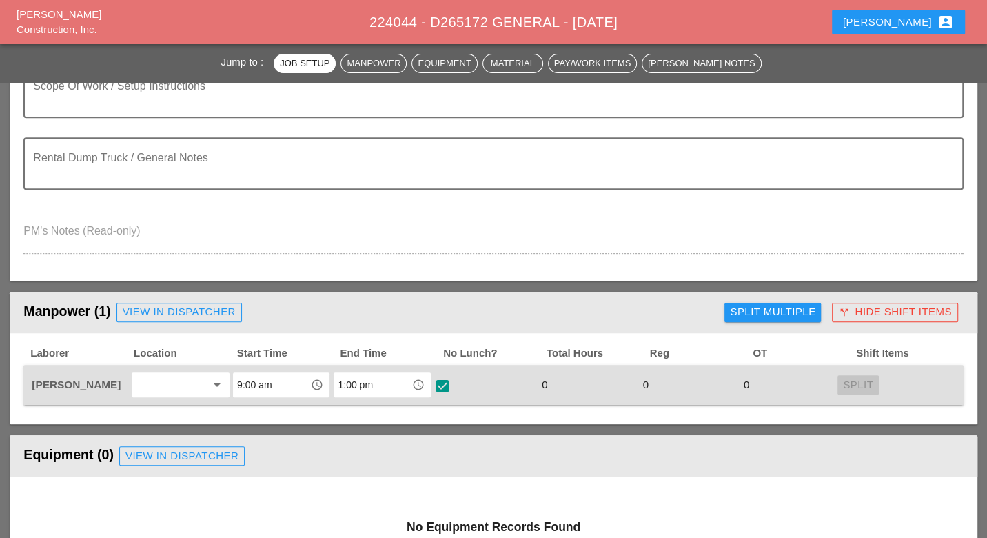
click at [876, 311] on div "call_split Hide Shift Items" at bounding box center [894, 312] width 113 height 16
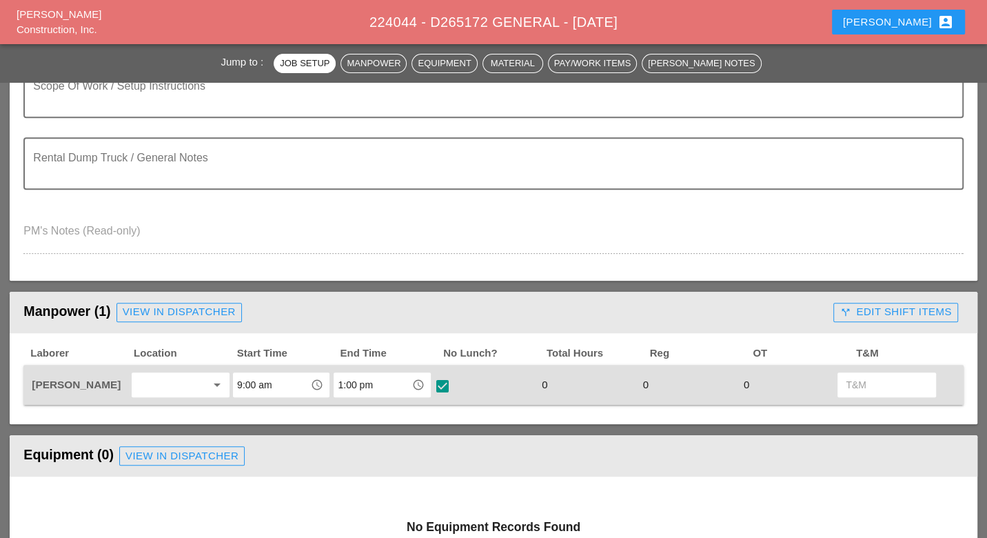
click at [878, 310] on div "call_split Edit Shift Items" at bounding box center [896, 312] width 112 height 16
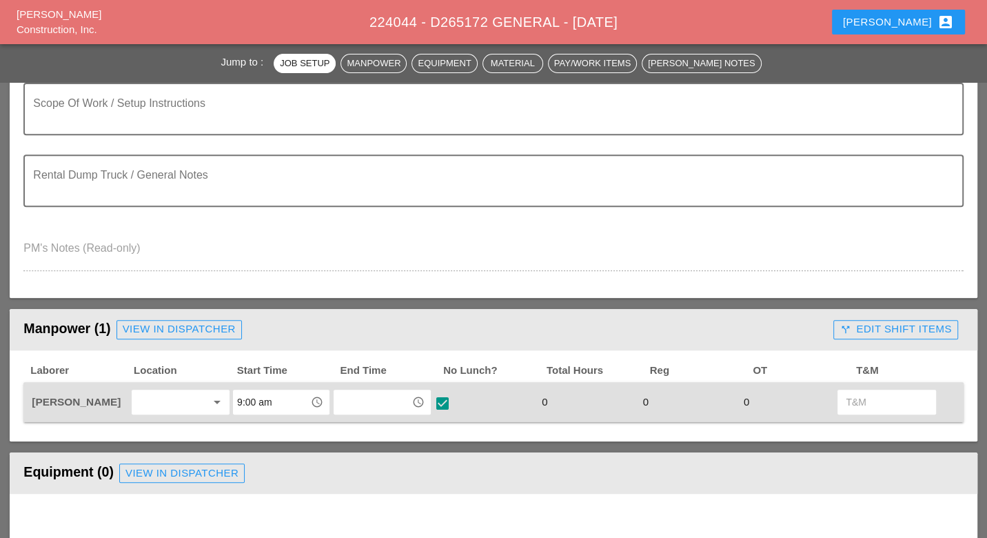
scroll to position [383, 0]
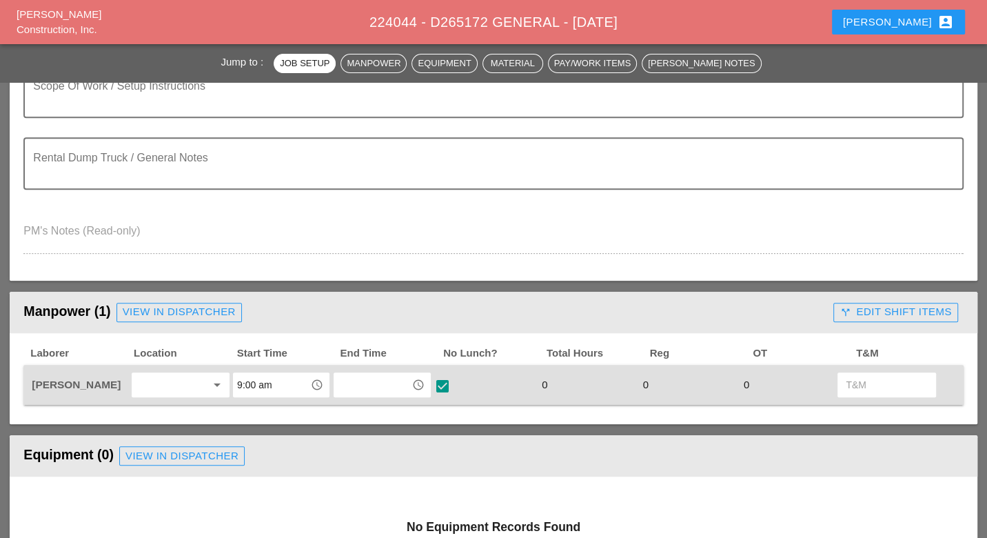
click at [373, 381] on input "text" at bounding box center [372, 385] width 69 height 22
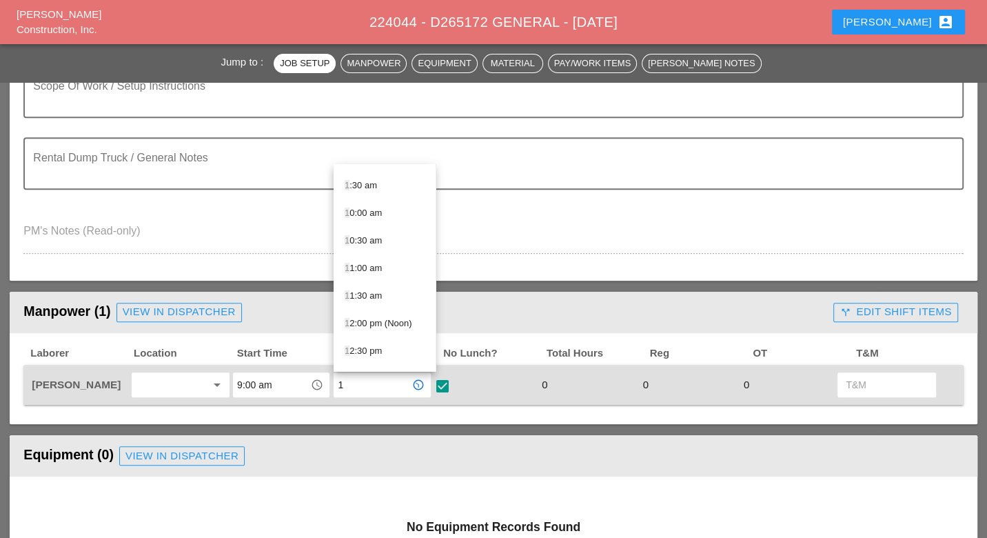
scroll to position [153, 0]
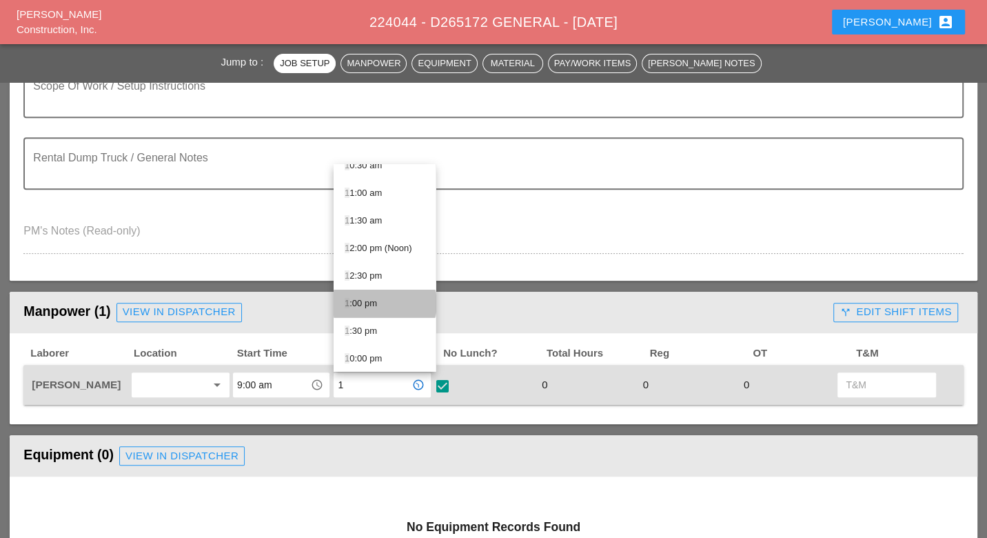
click at [375, 301] on div "1 :00 pm" at bounding box center [385, 303] width 80 height 17
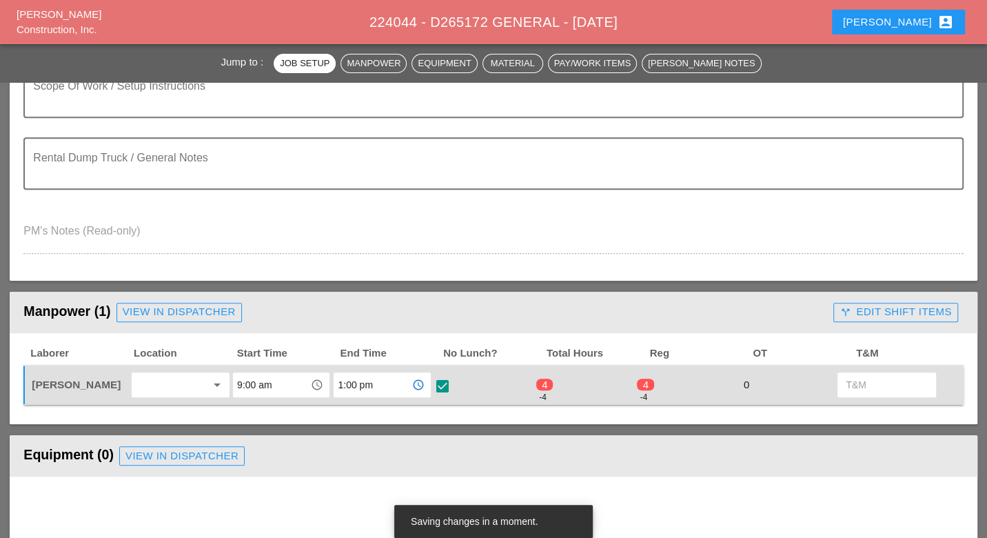
scroll to position [459, 0]
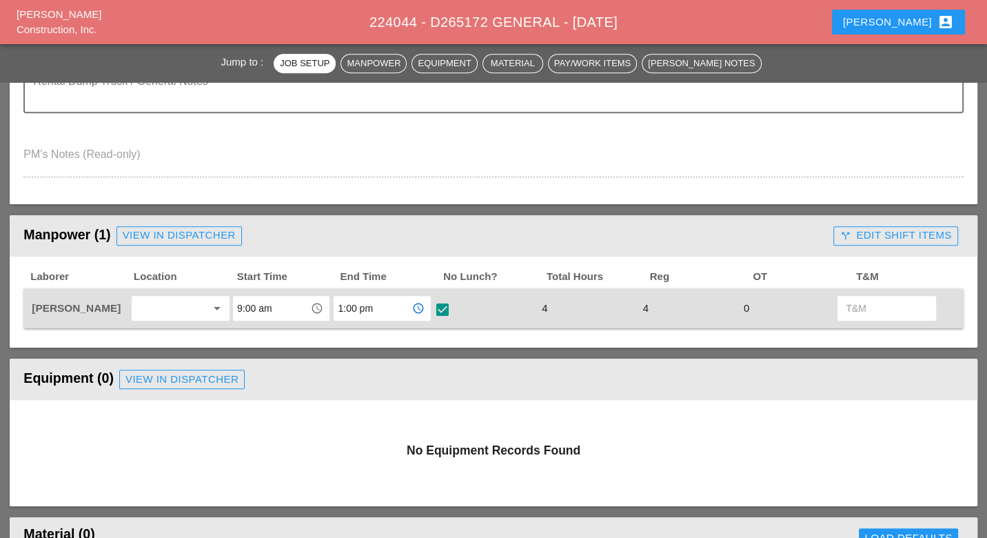
type input "1:00 pm"
click at [881, 231] on div "call_split Edit Shift Items" at bounding box center [896, 236] width 112 height 16
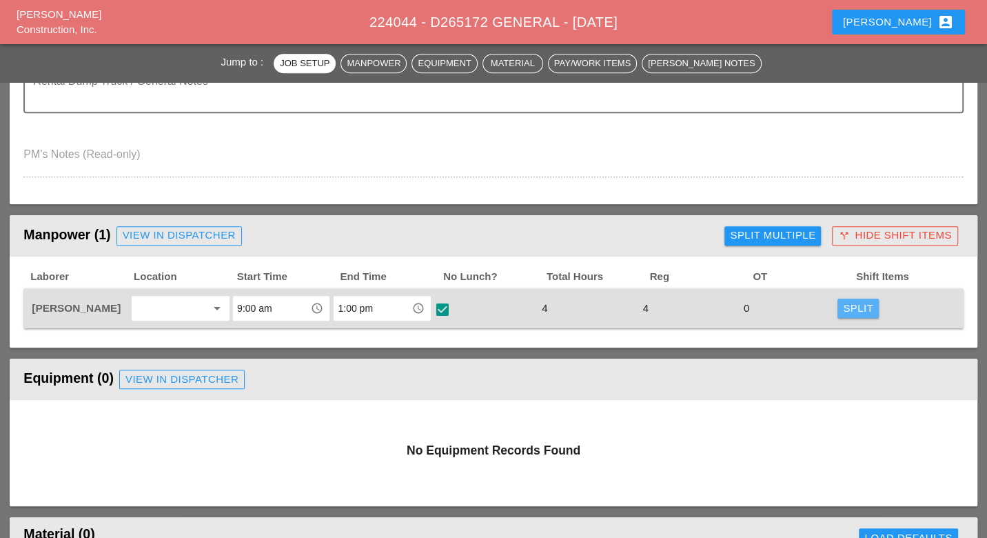
click at [849, 305] on div "Split" at bounding box center [858, 309] width 30 height 16
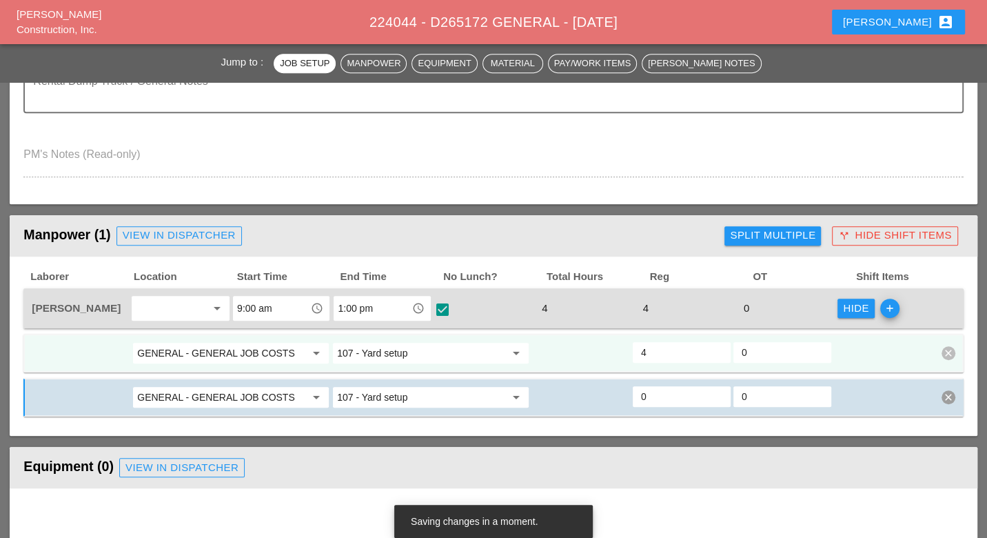
click at [271, 350] on input "GENERAL - GENERAL JOB COSTS" at bounding box center [221, 353] width 168 height 22
click at [205, 378] on div "14 - Structure 14" at bounding box center [230, 378] width 174 height 17
type input "14 - Structure 14"
click at [390, 353] on input "107 - Yard setup" at bounding box center [421, 353] width 168 height 22
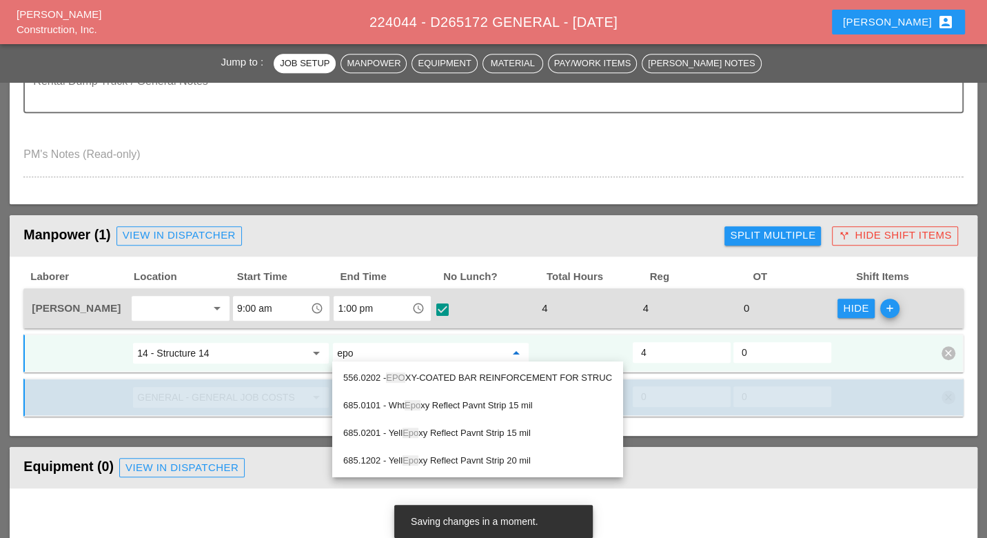
click at [428, 372] on div "556.0202 - EPO XY-COATED BAR REINFORCEMENT FOR STRUC" at bounding box center [477, 378] width 269 height 17
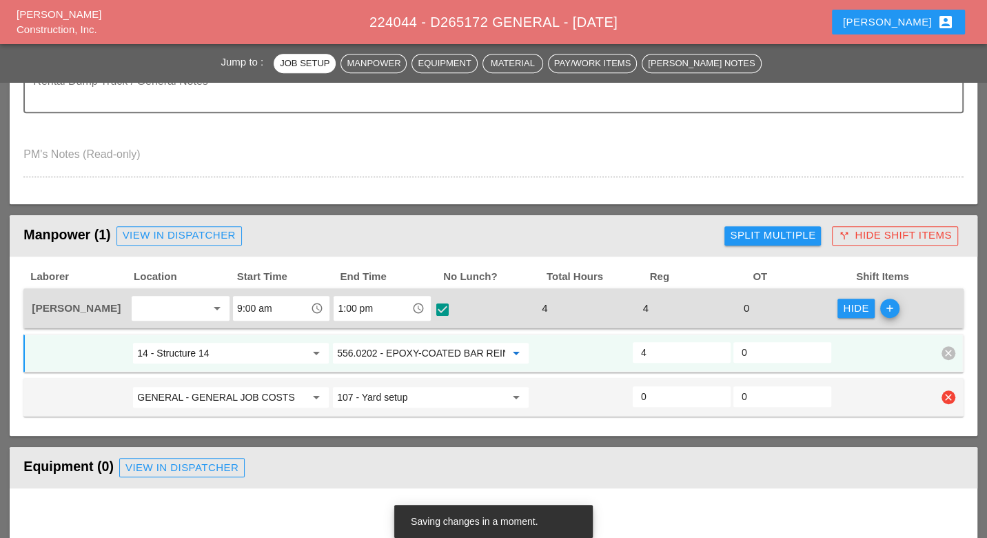
type input "556.0202 - EPOXY-COATED BAR REINFORCEMENT FOR STRUC"
click at [214, 390] on input "GENERAL - GENERAL JOB COSTS" at bounding box center [221, 397] width 168 height 22
click at [198, 420] on div "14 - Structure 14" at bounding box center [230, 420] width 174 height 17
type input "14 - Structure 14"
click at [357, 392] on input "107 - Yard setup" at bounding box center [421, 397] width 168 height 22
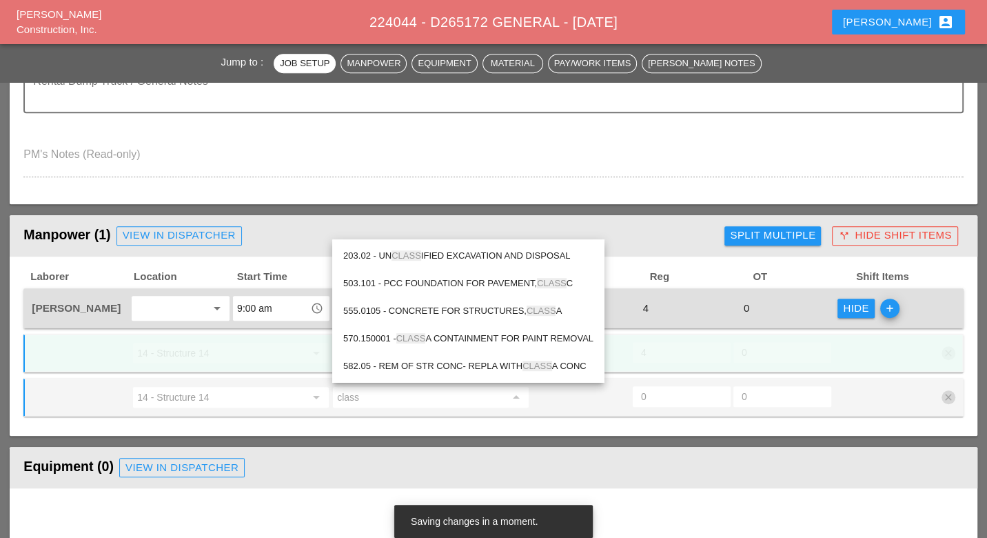
click at [446, 307] on div "555.0105 - CONCRETE FOR STRUCTURES, CLASS A" at bounding box center [468, 311] width 250 height 17
type input "555.0105 - CONCRETE FOR STRUCTURES, CLASS A"
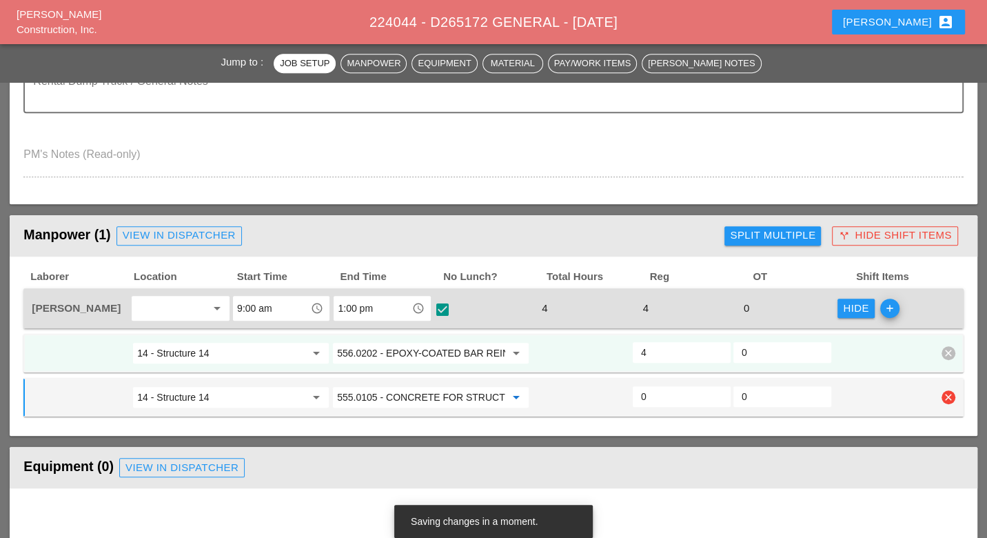
click at [652, 392] on input "0" at bounding box center [681, 396] width 81 height 22
type input "2"
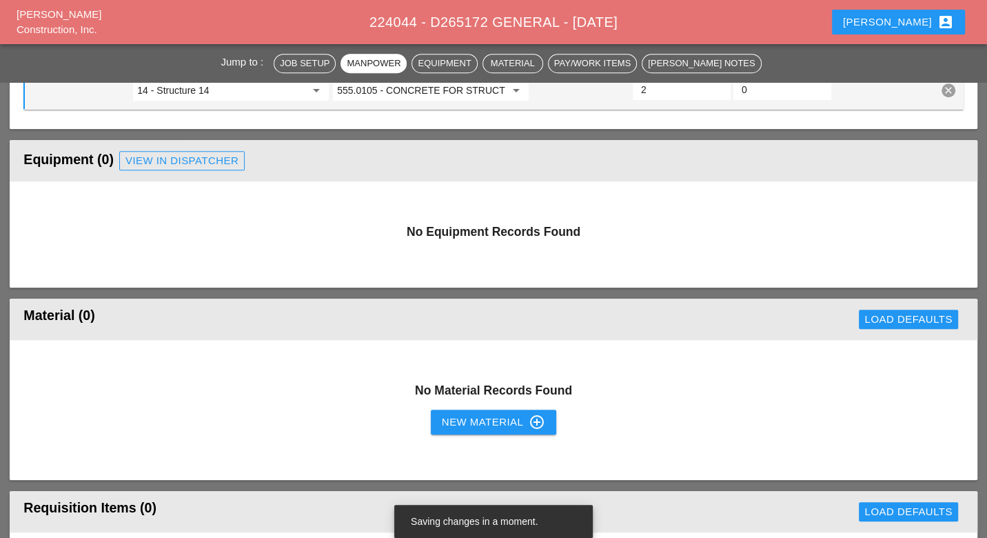
type input "2"
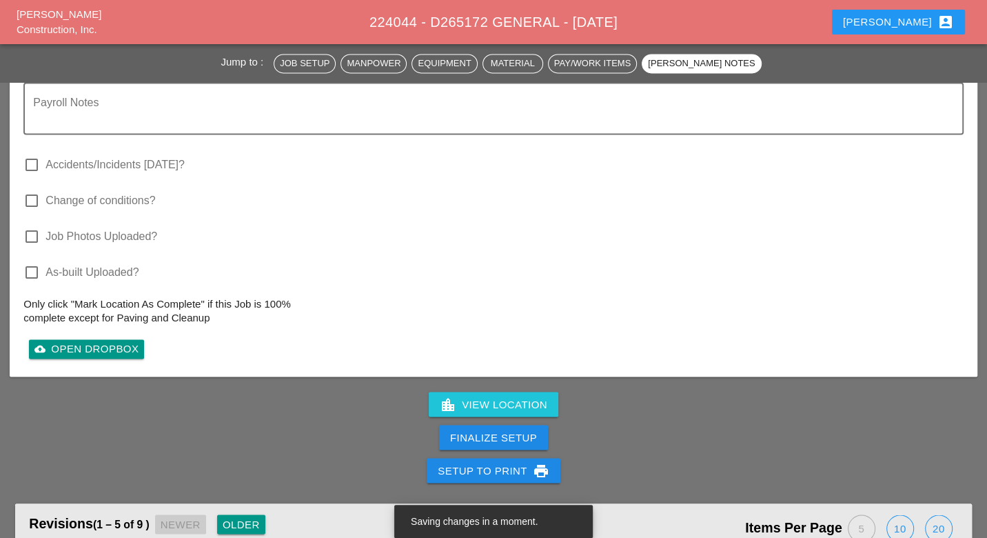
scroll to position [1609, 0]
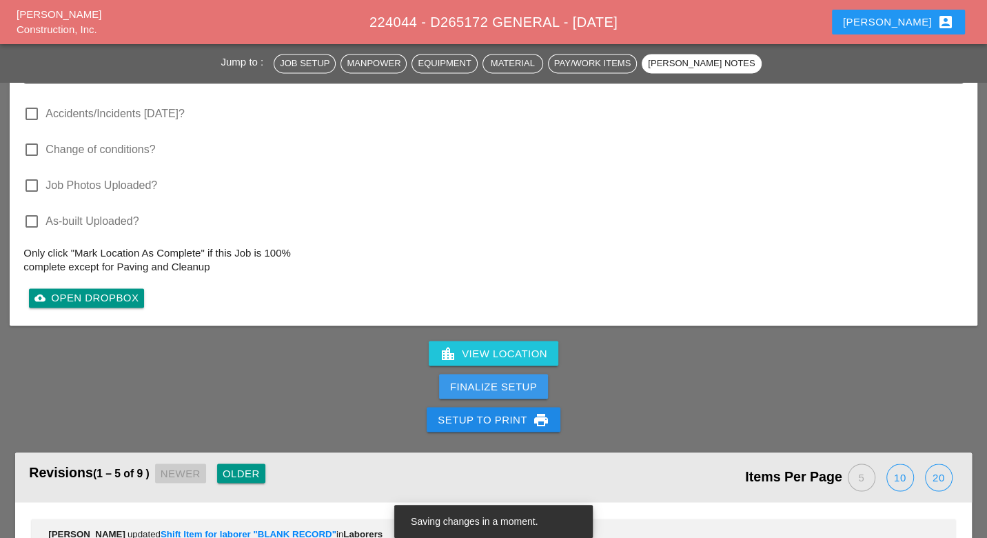
click at [499, 381] on div "Finalize Setup" at bounding box center [493, 387] width 87 height 16
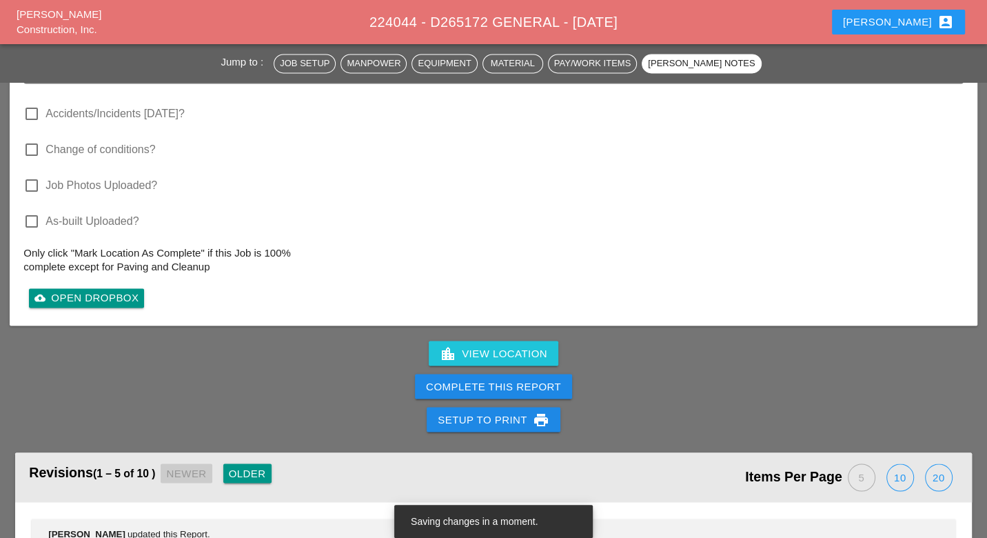
click at [553, 379] on div "Complete This Report" at bounding box center [493, 387] width 135 height 16
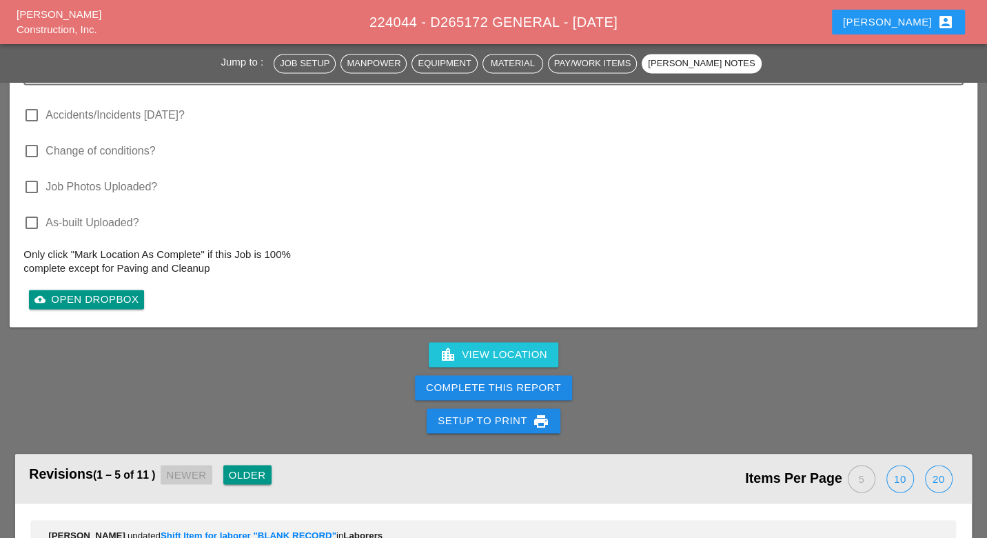
scroll to position [1685, 0]
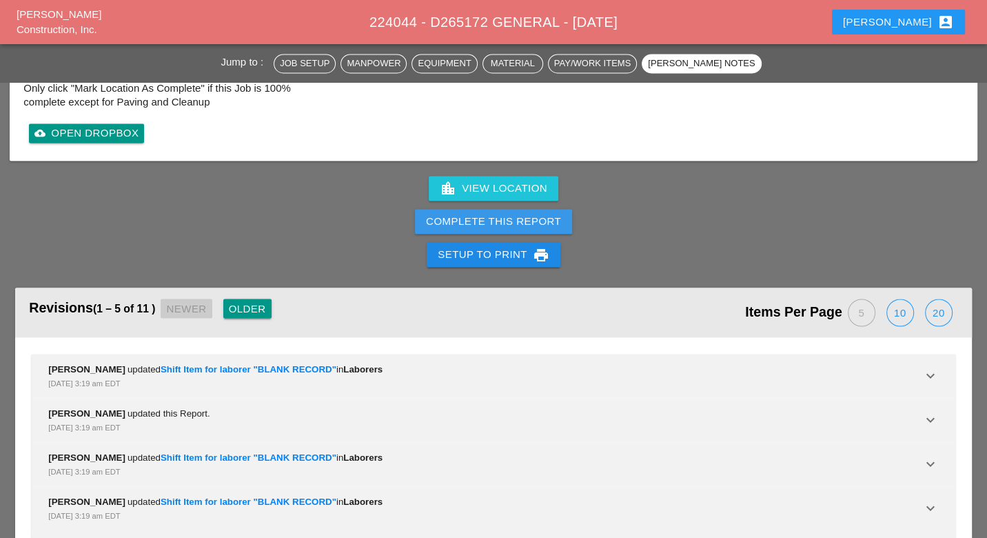
click at [523, 218] on div "Complete This Report" at bounding box center [493, 222] width 135 height 16
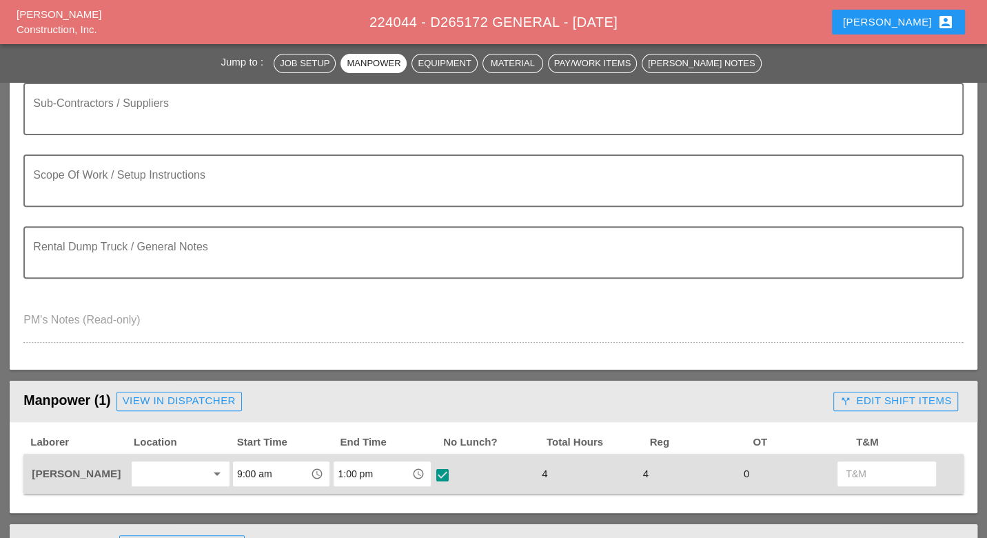
scroll to position [0, 0]
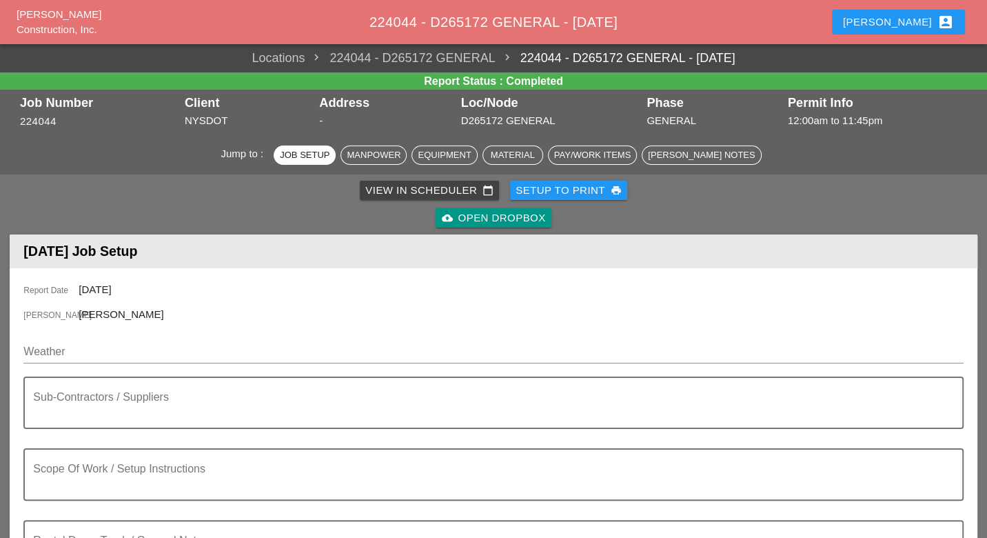
click at [442, 190] on div "View in Scheduler calendar_today" at bounding box center [429, 191] width 128 height 16
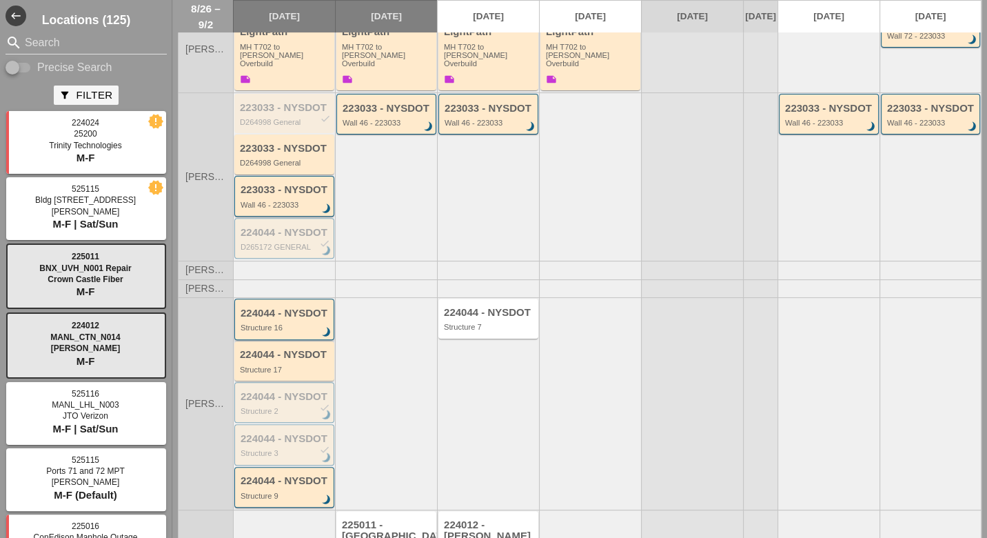
scroll to position [230, 0]
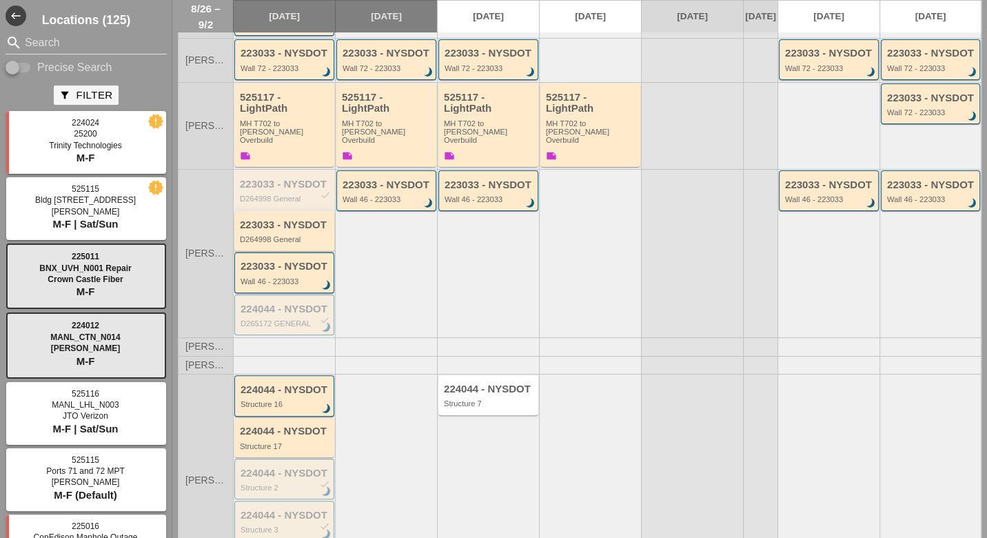
click at [279, 235] on div "D264998 General" at bounding box center [285, 239] width 91 height 8
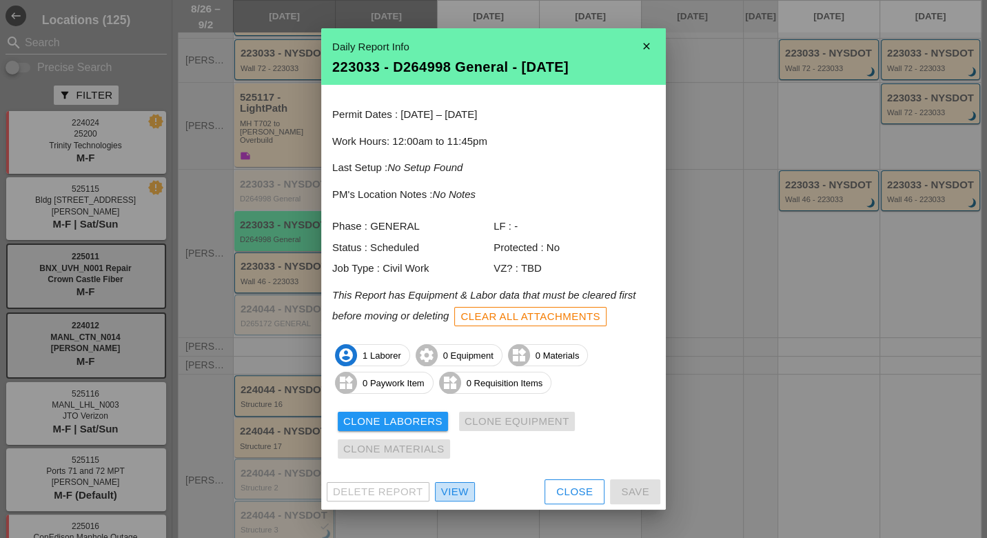
click at [448, 492] on div "View" at bounding box center [455, 492] width 28 height 16
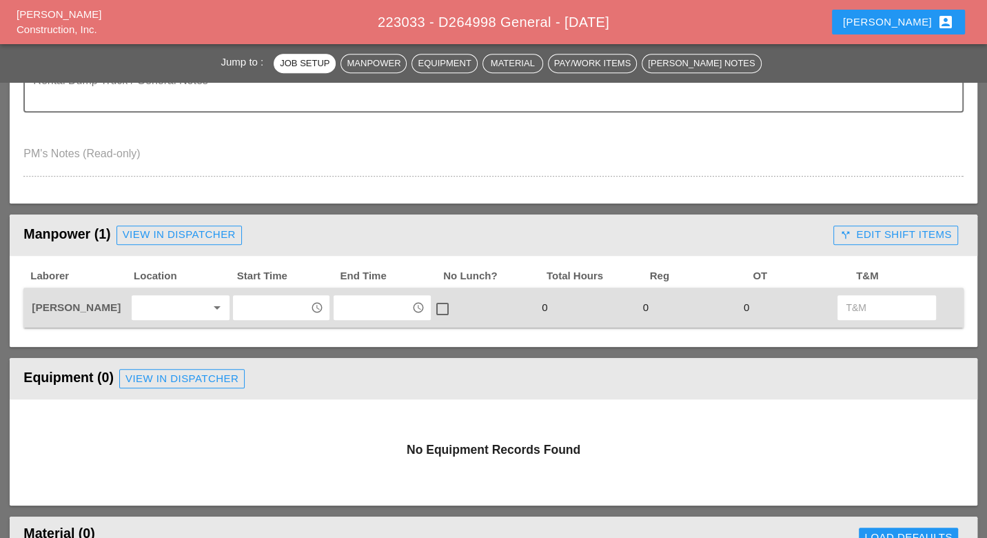
scroll to position [459, 0]
click at [263, 304] on input "text" at bounding box center [271, 308] width 69 height 22
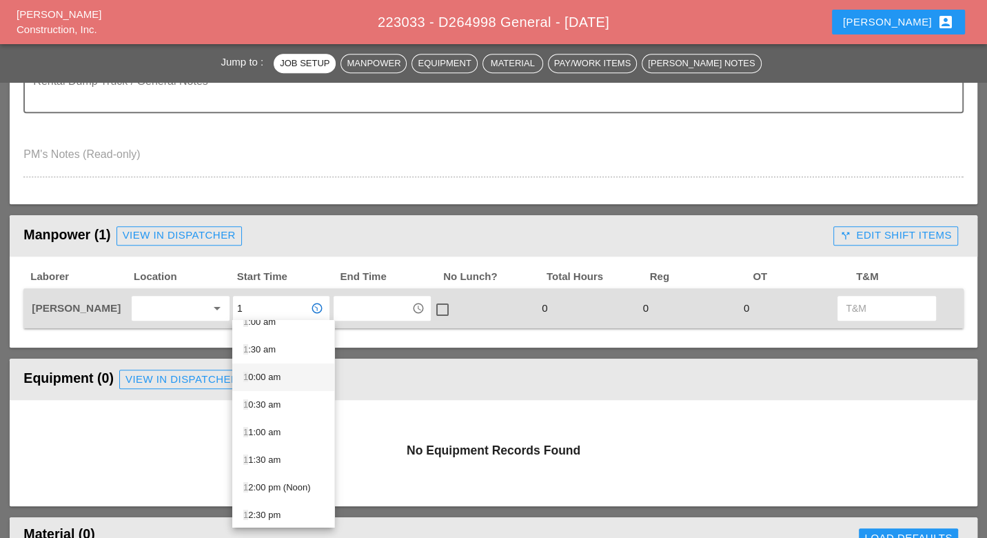
scroll to position [153, 0]
click at [264, 455] on div "1 :00 pm" at bounding box center [283, 459] width 80 height 17
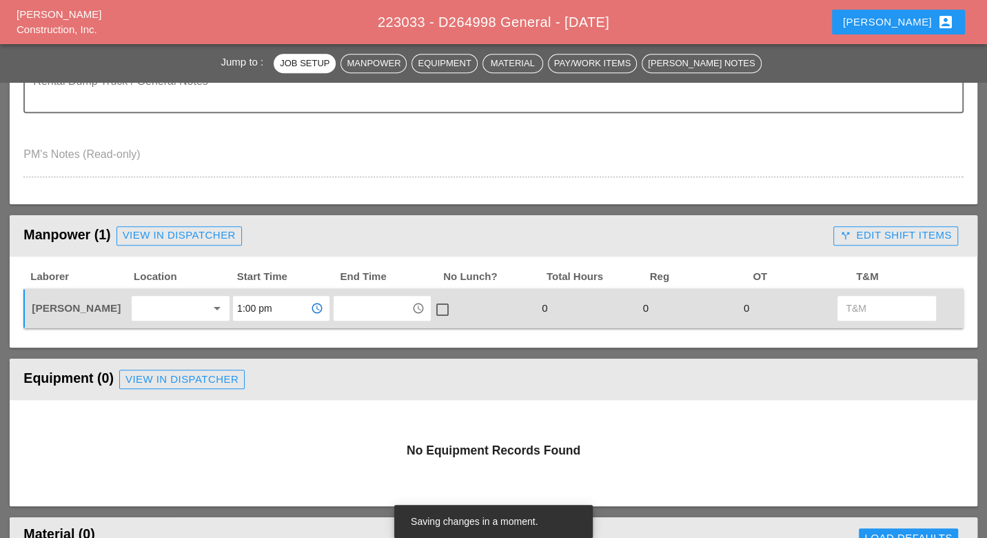
type input "1:00 pm"
click at [352, 308] on input "text" at bounding box center [372, 308] width 69 height 22
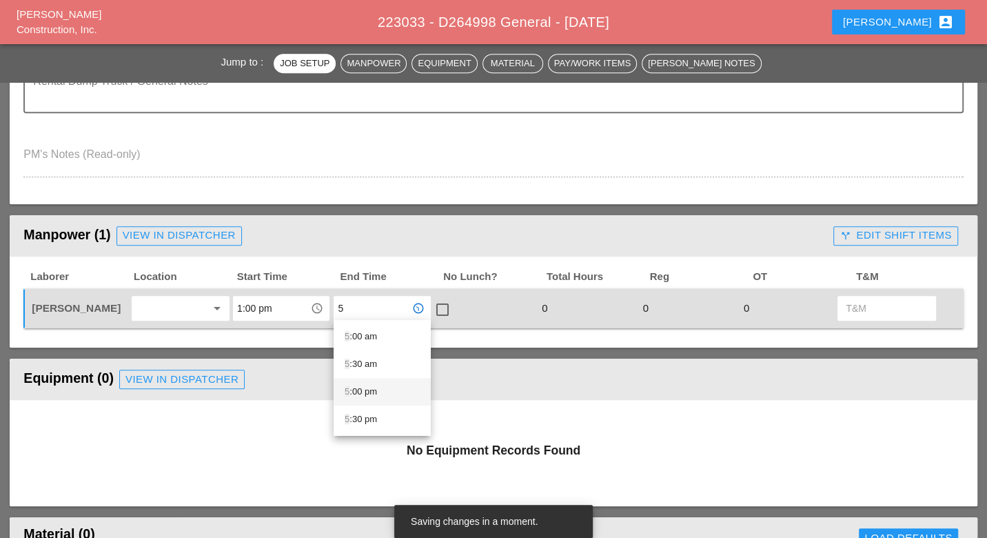
click at [361, 390] on div "5 :00 pm" at bounding box center [382, 391] width 75 height 17
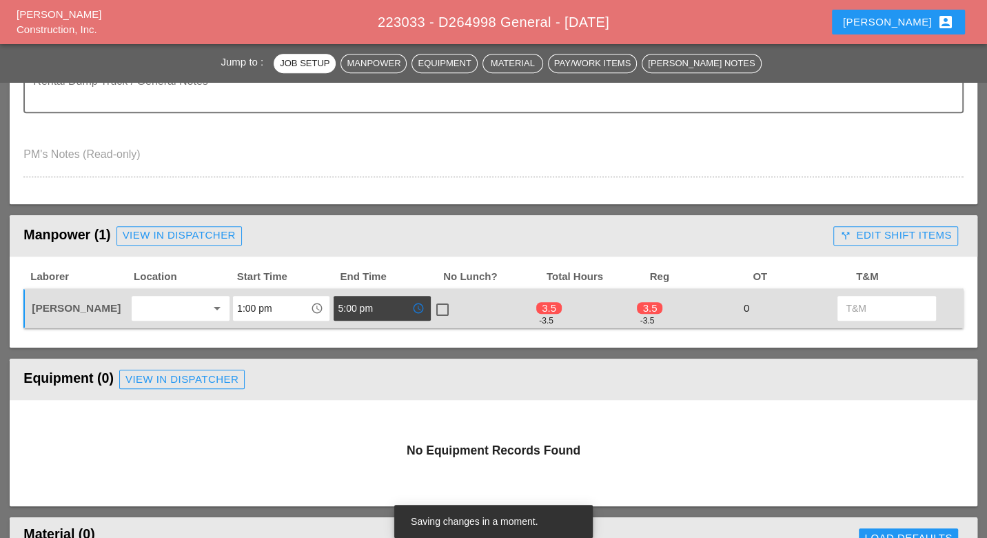
type input "5:00 pm"
drag, startPoint x: 439, startPoint y: 304, endPoint x: 430, endPoint y: 325, distance: 22.3
click at [439, 305] on div at bounding box center [442, 309] width 23 height 23
checkbox input "true"
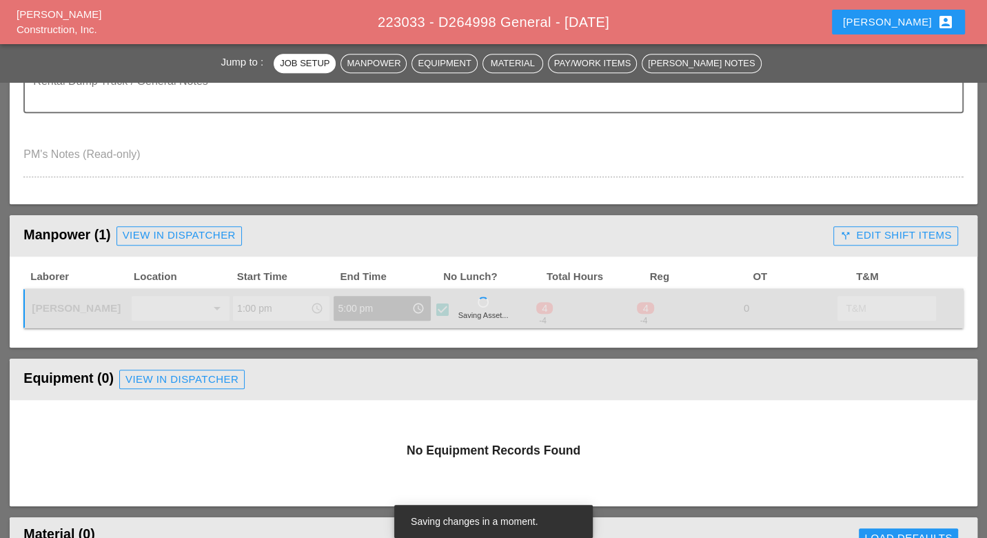
type input "4"
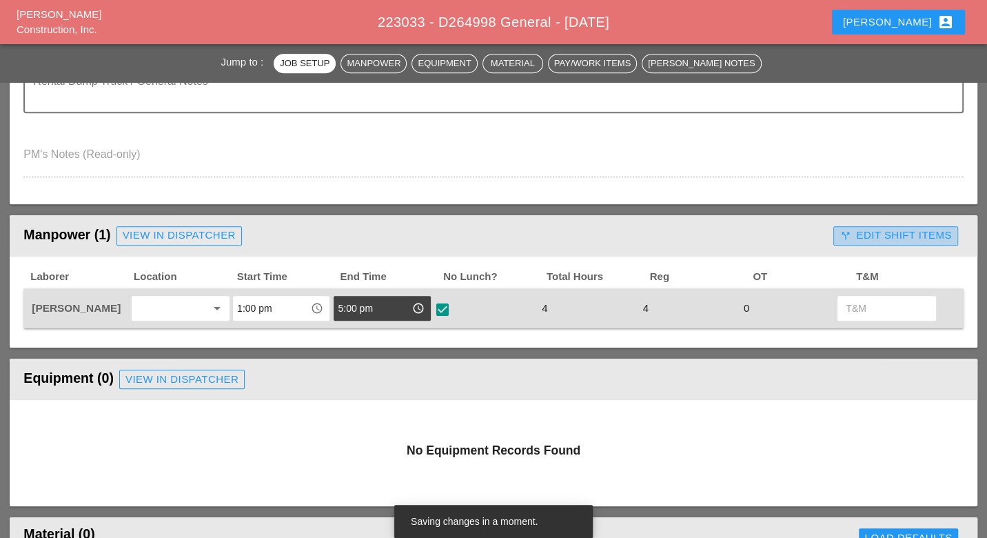
click at [890, 236] on div "call_split Edit Shift Items" at bounding box center [896, 236] width 112 height 16
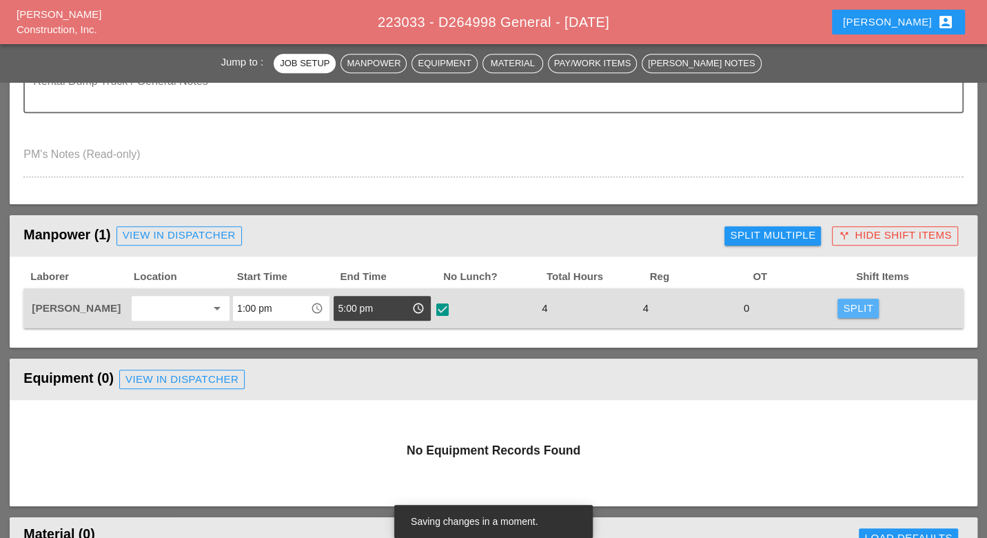
click at [850, 310] on div "Split" at bounding box center [858, 309] width 30 height 16
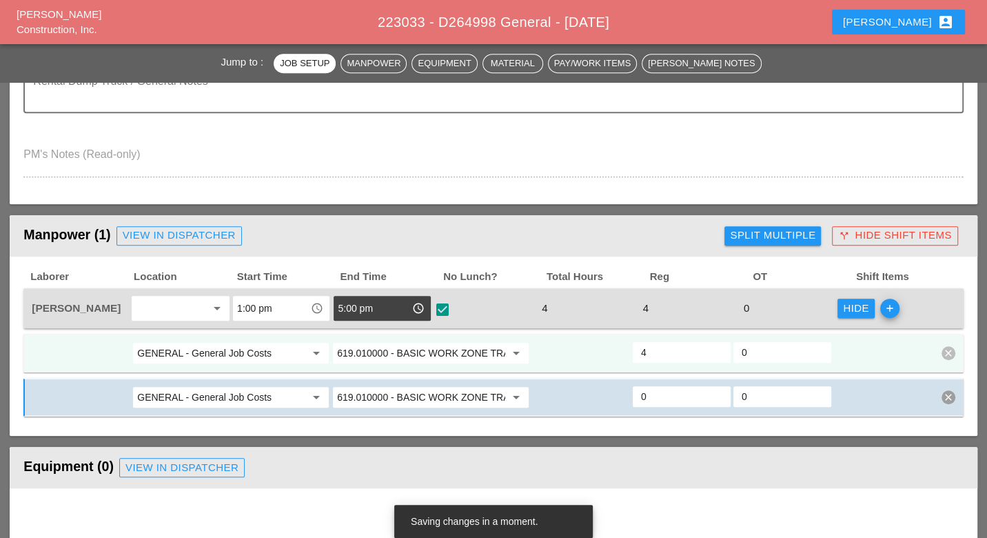
click at [254, 348] on input "GENERAL - General Job Costs" at bounding box center [221, 353] width 168 height 22
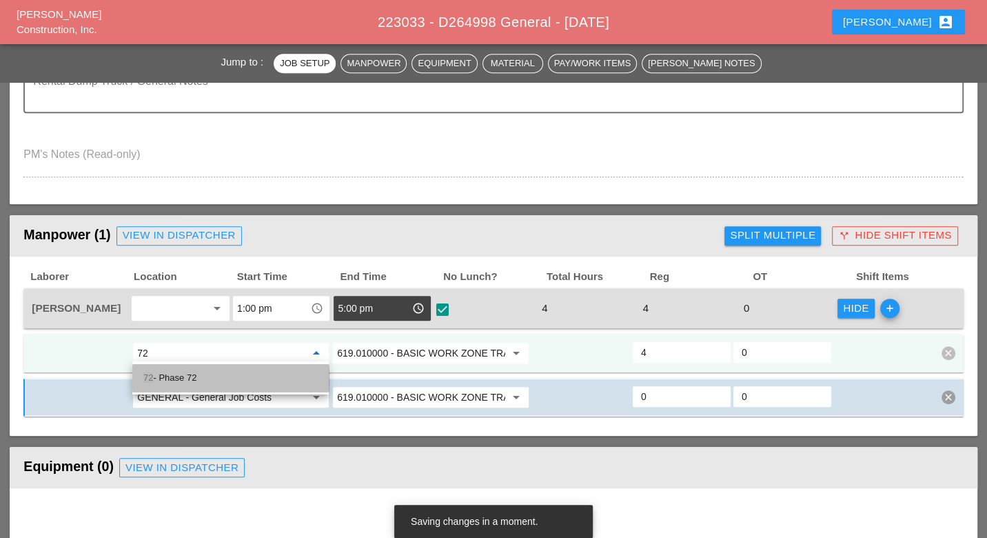
click at [237, 378] on div "72 - Phase 72" at bounding box center [230, 378] width 174 height 17
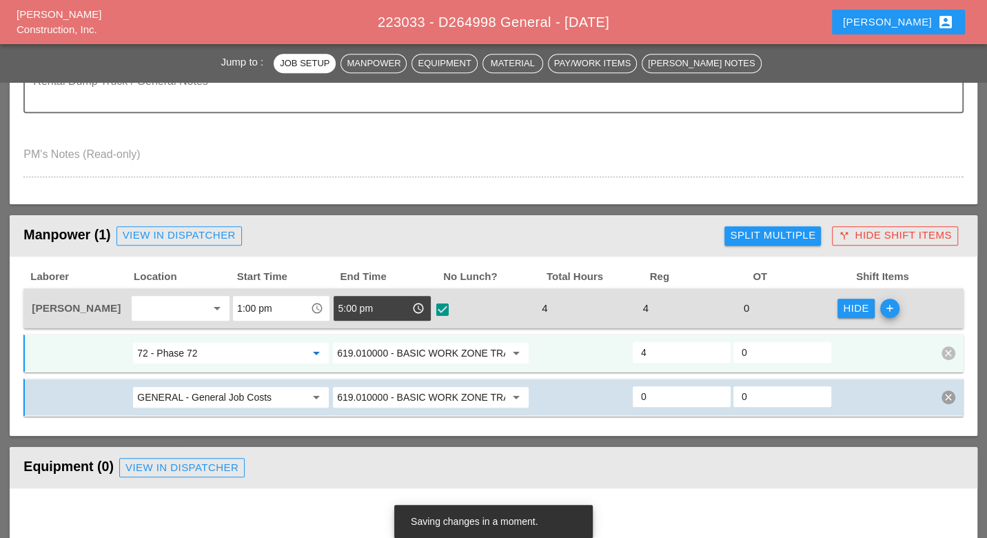
type input "72 - Phase 72"
click at [408, 351] on input "619.010000 - BASIC WORK ZONE TRAFFIC CONTROL" at bounding box center [421, 353] width 168 height 22
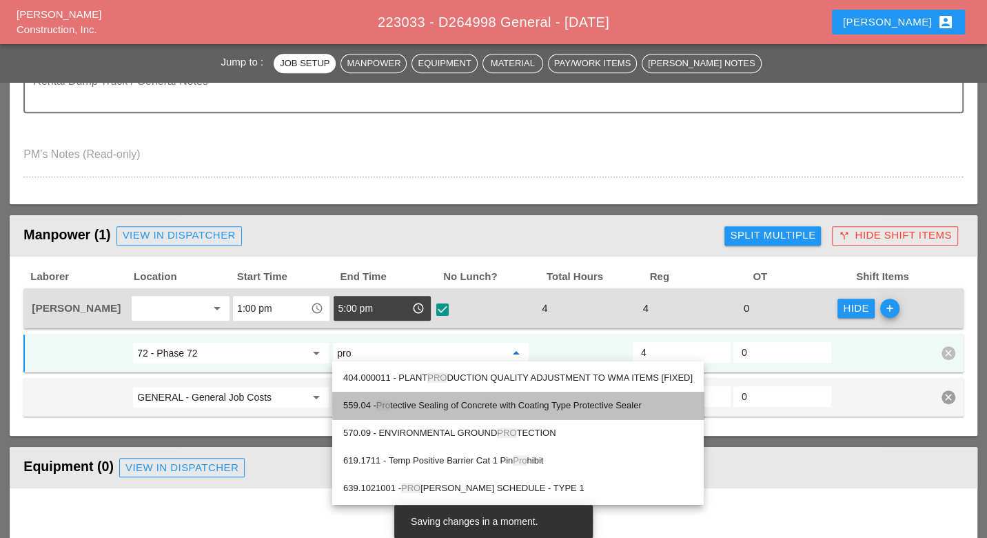
click at [399, 405] on div "559.04 - Pro tective Sealing of Concrete with Coating Type Protective Sealer" at bounding box center [518, 405] width 350 height 17
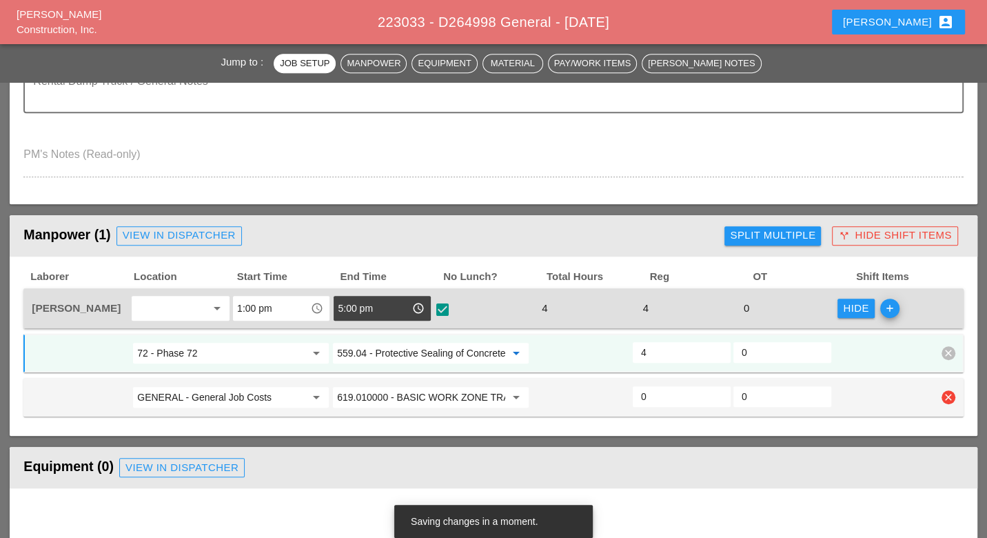
type input "559.04 - Protective Sealing of Concrete with Coating Type Protective Sealer"
click at [652, 393] on input "0" at bounding box center [681, 396] width 81 height 22
type input "2"
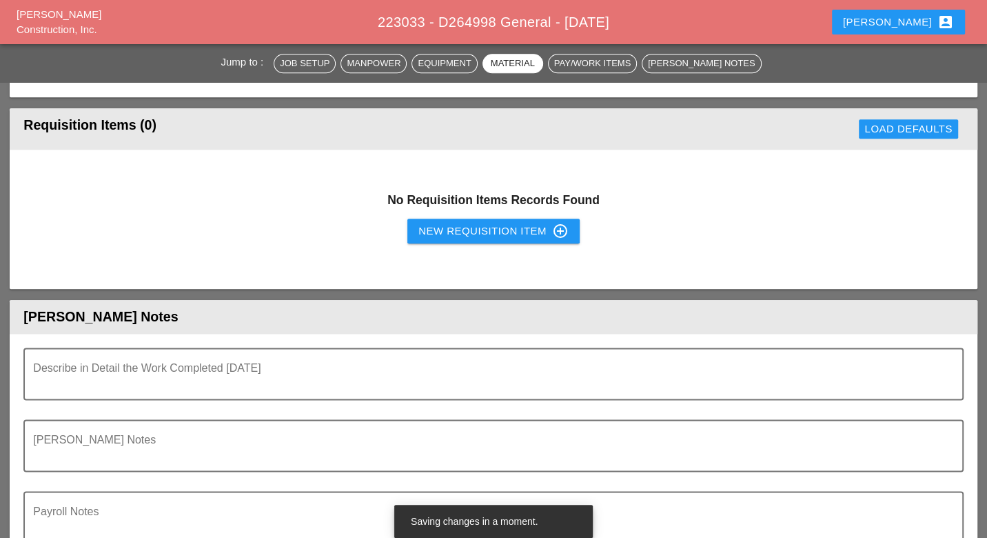
type input "2"
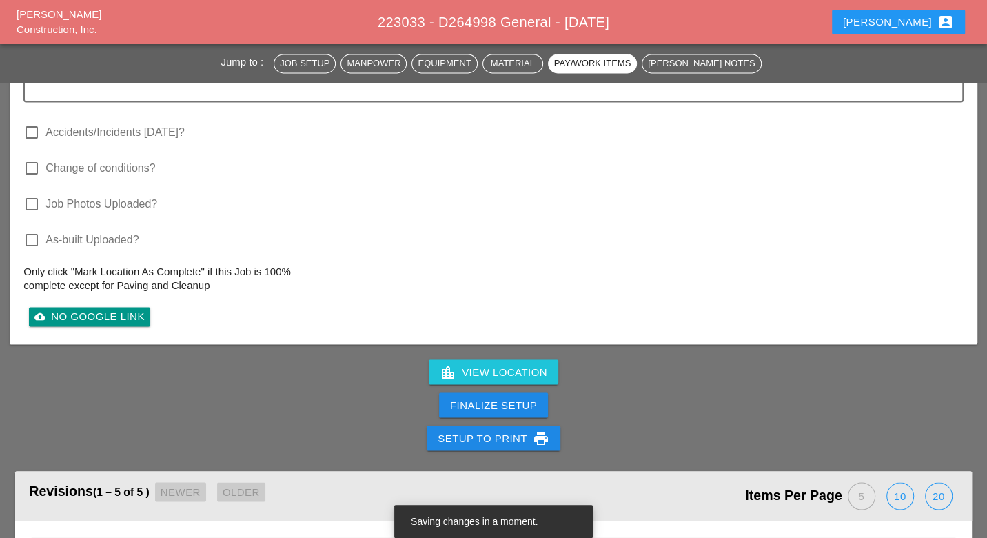
scroll to position [1609, 0]
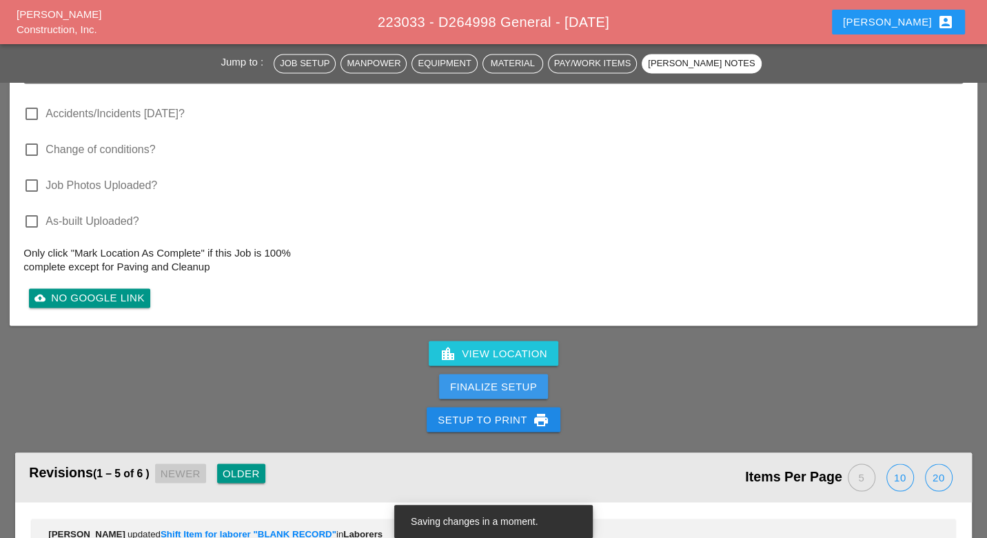
click at [494, 385] on div "Finalize Setup" at bounding box center [493, 387] width 87 height 16
drag, startPoint x: 496, startPoint y: 384, endPoint x: 638, endPoint y: 81, distance: 335.0
click at [496, 384] on div "Complete This Report" at bounding box center [493, 387] width 135 height 16
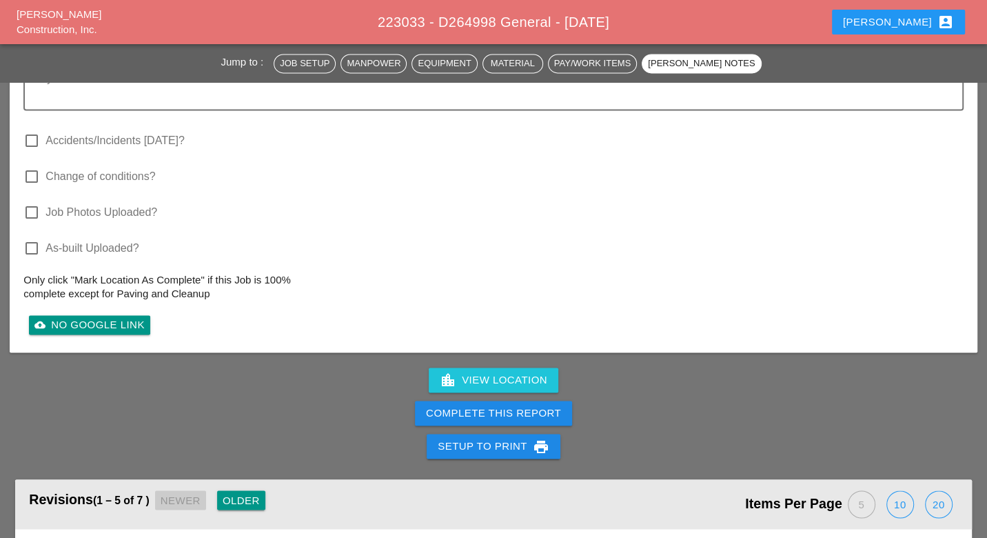
scroll to position [1532, 0]
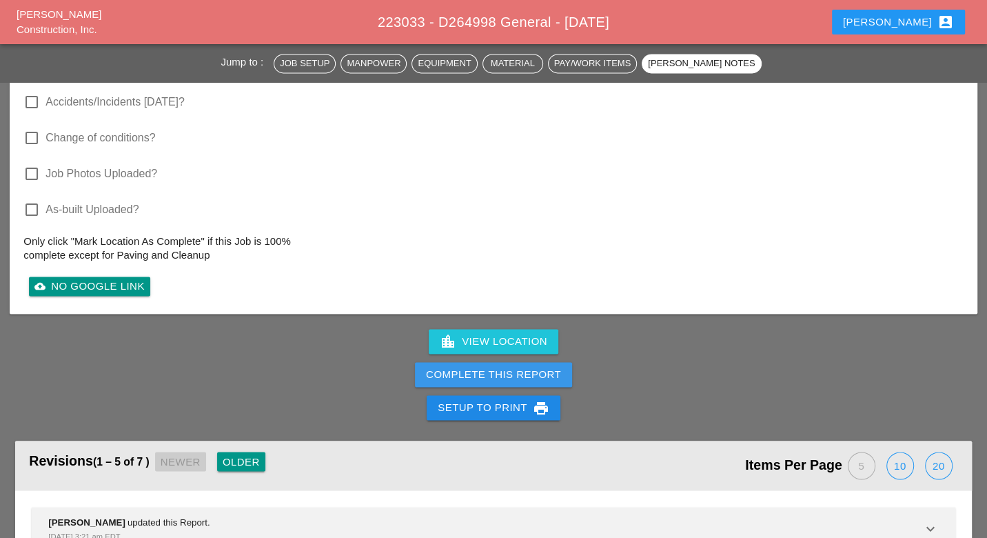
click at [532, 376] on div "Complete This Report" at bounding box center [493, 375] width 135 height 16
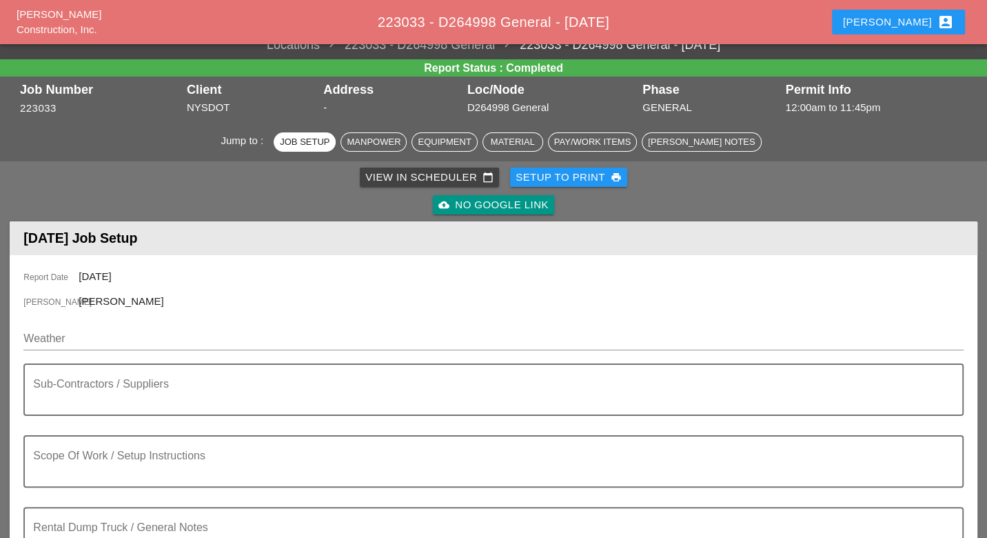
scroll to position [0, 0]
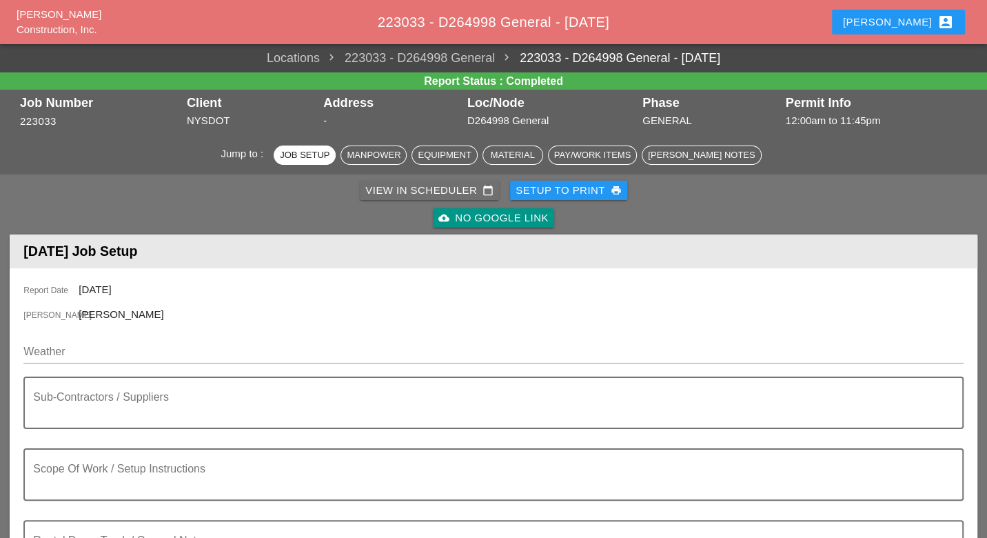
click at [450, 188] on div "View in Scheduler calendar_today" at bounding box center [429, 191] width 128 height 16
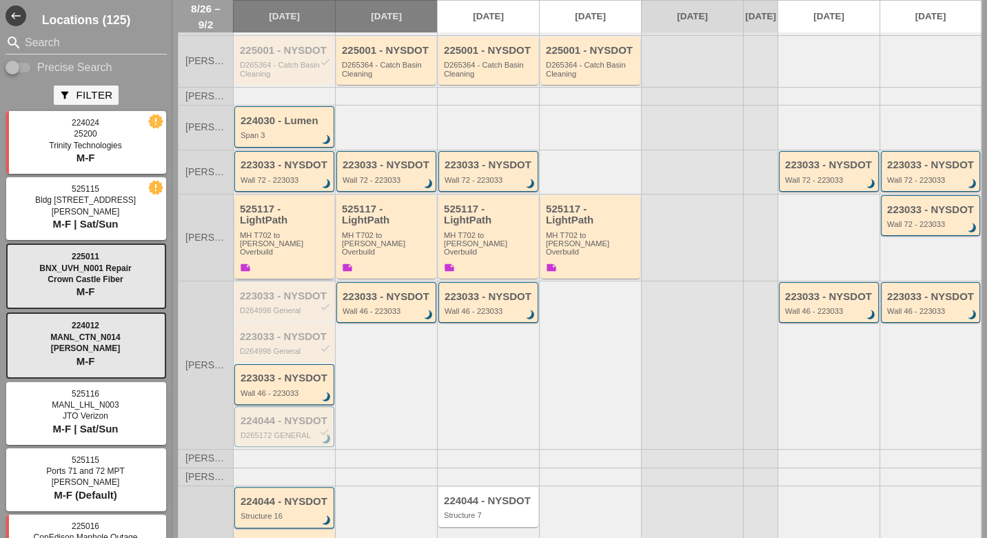
scroll to position [153, 0]
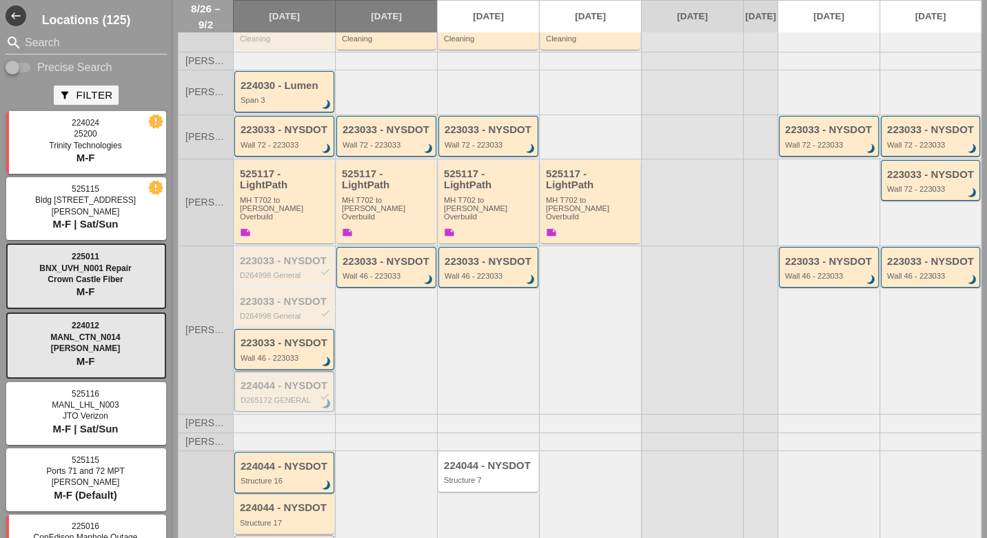
click at [292, 348] on div "223033 - NYSDOT Wall 46 - 223033 brightness_3" at bounding box center [286, 349] width 90 height 25
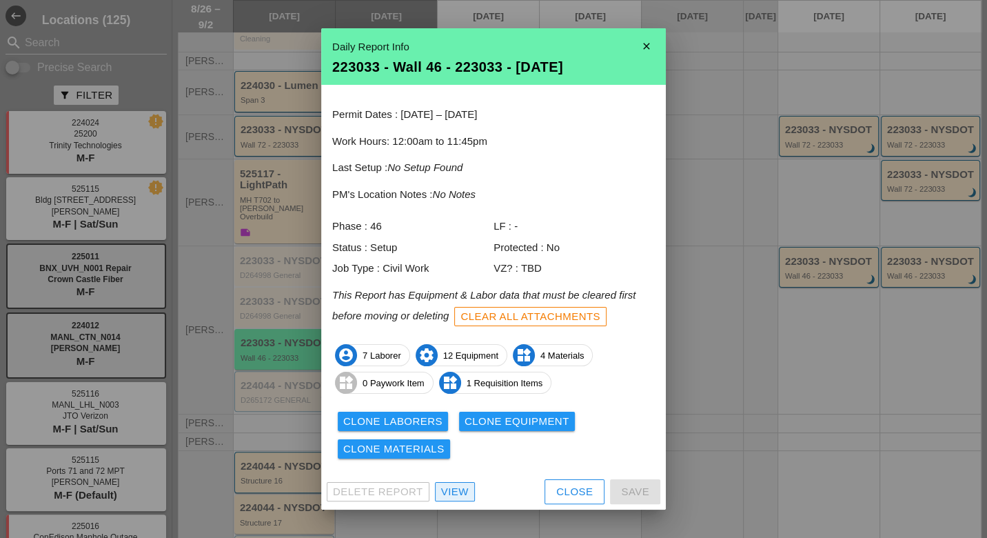
click at [456, 487] on div "View" at bounding box center [455, 492] width 28 height 16
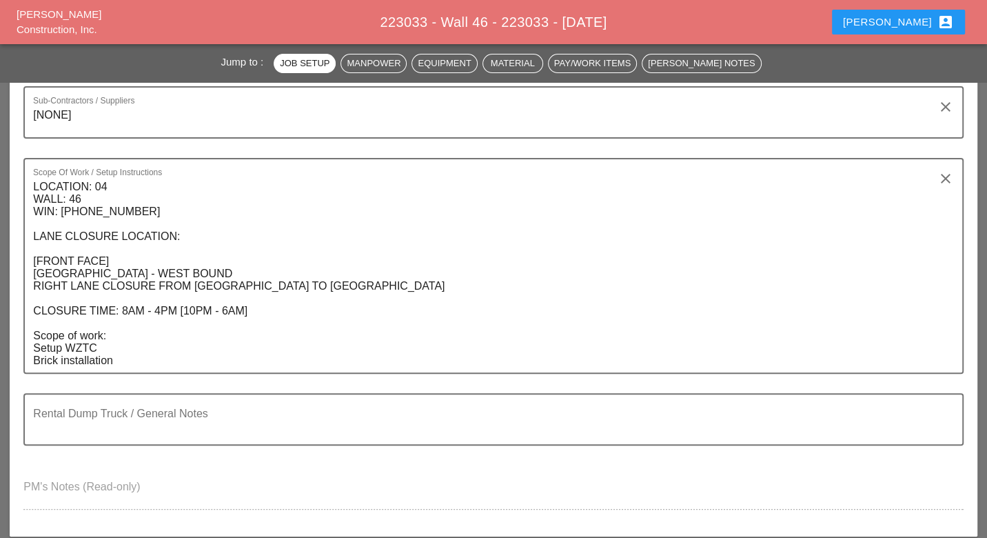
scroll to position [690, 0]
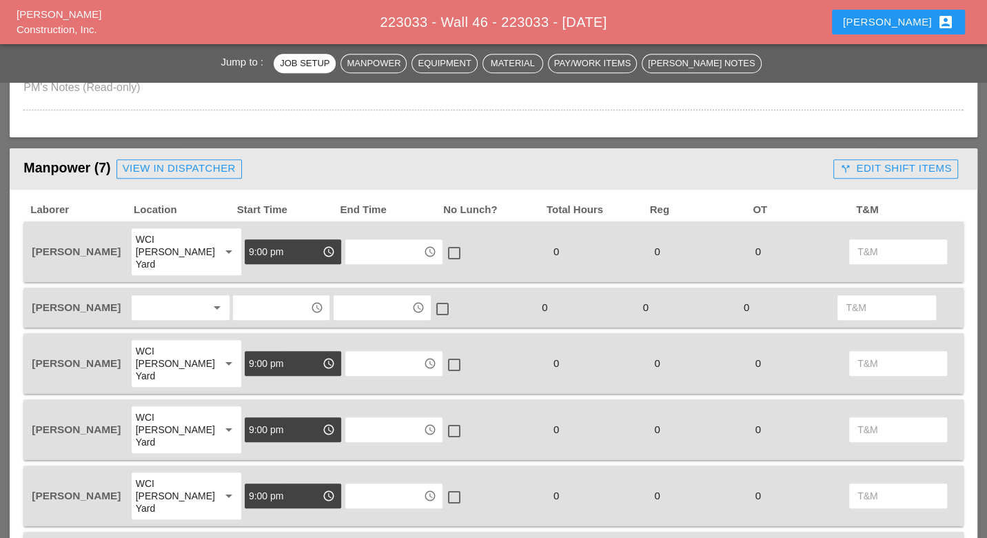
click at [256, 296] on input "text" at bounding box center [271, 307] width 69 height 22
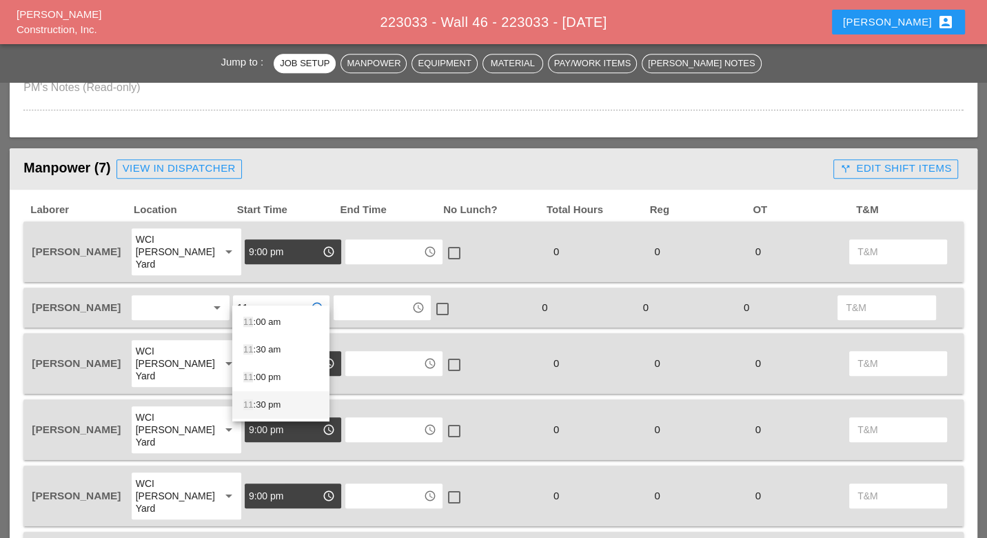
click at [257, 402] on div "11 :30 pm" at bounding box center [280, 404] width 75 height 17
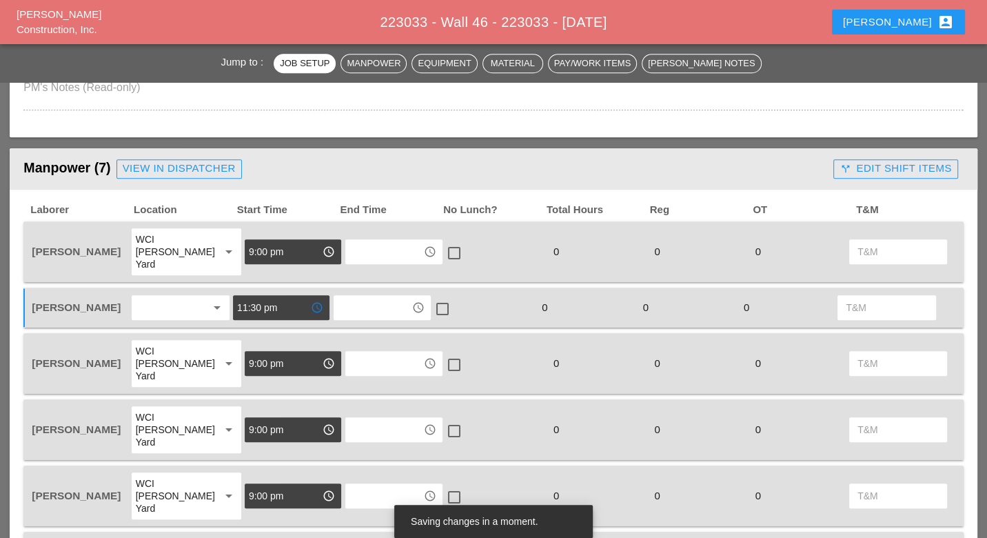
type input "11:30 pm"
click at [368, 296] on input "text" at bounding box center [372, 307] width 69 height 22
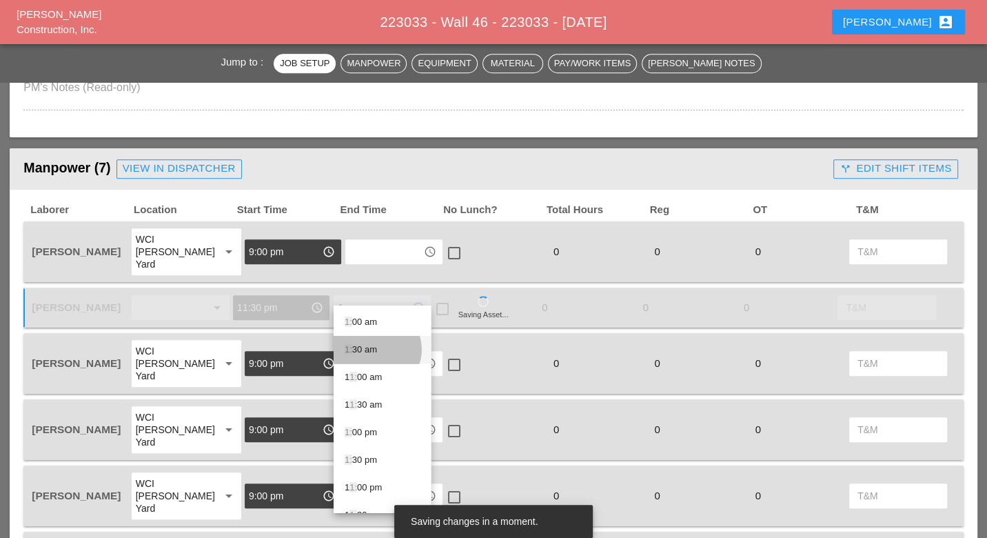
click at [365, 350] on div "1: 30 am" at bounding box center [382, 349] width 75 height 17
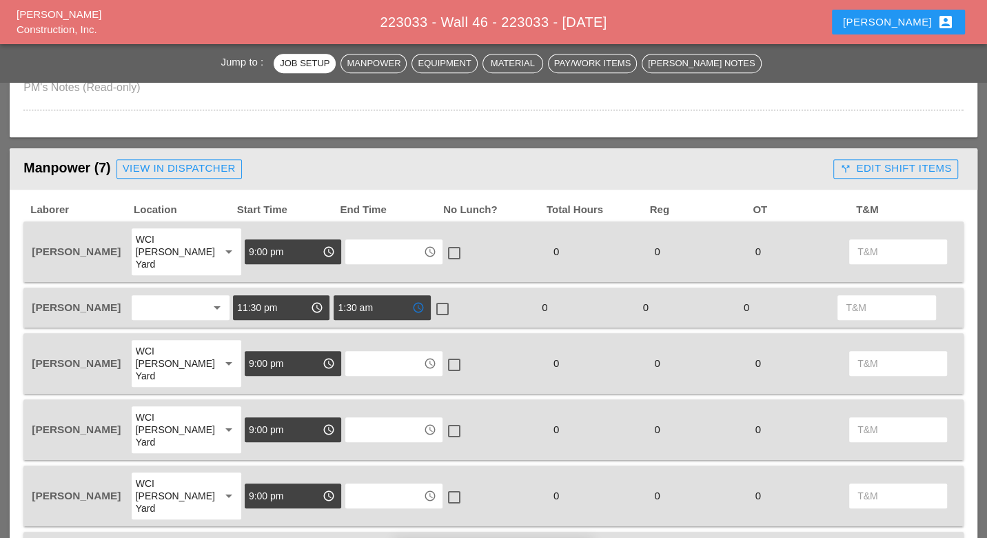
type input "1:30 am"
click at [445, 297] on div at bounding box center [442, 308] width 23 height 23
checkbox input "true"
click at [379, 241] on input "text" at bounding box center [384, 252] width 69 height 22
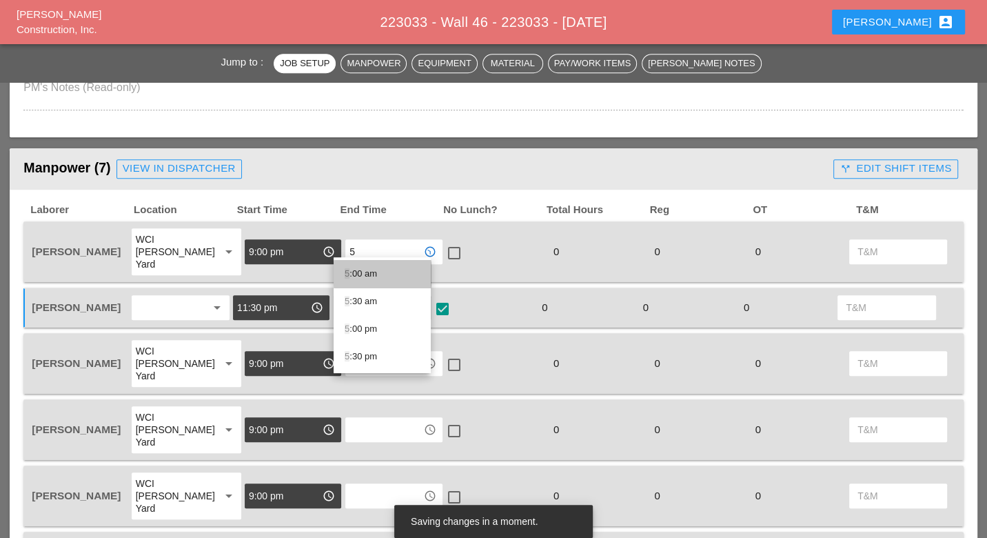
drag, startPoint x: 372, startPoint y: 270, endPoint x: 360, endPoint y: 295, distance: 27.8
click at [373, 270] on div "5 :00 am" at bounding box center [382, 273] width 75 height 17
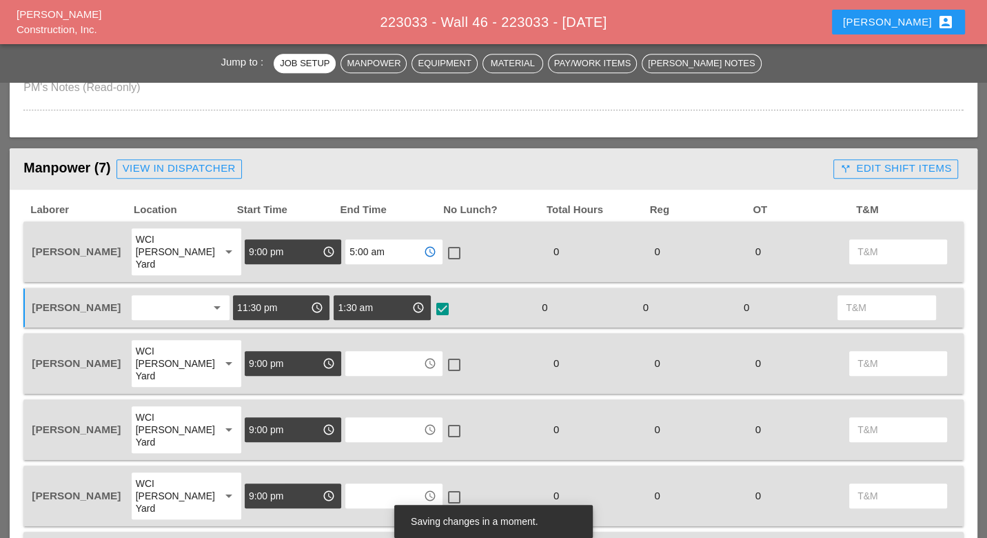
type input "5:00 am"
click at [362, 352] on input "text" at bounding box center [384, 363] width 69 height 22
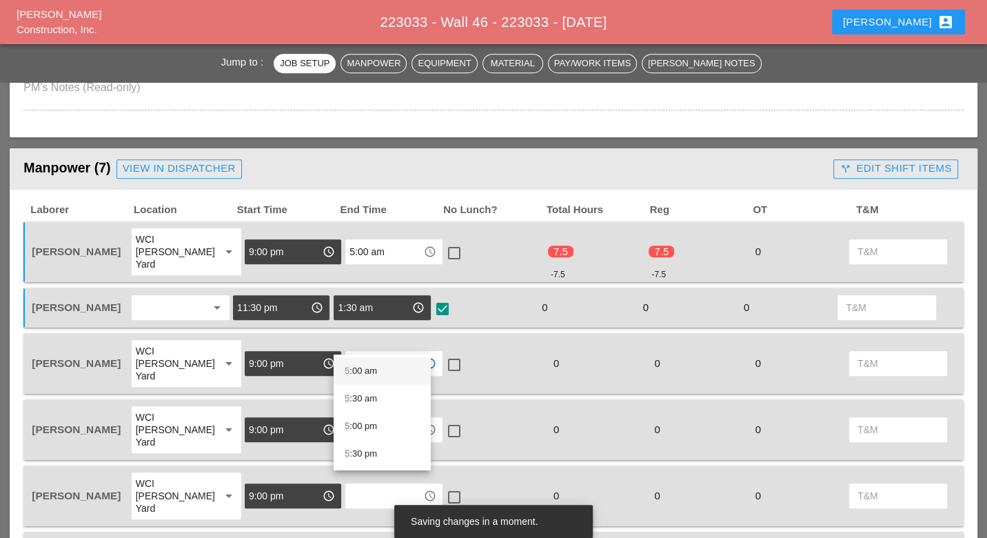
click at [363, 372] on div "5 :00 am" at bounding box center [382, 371] width 75 height 17
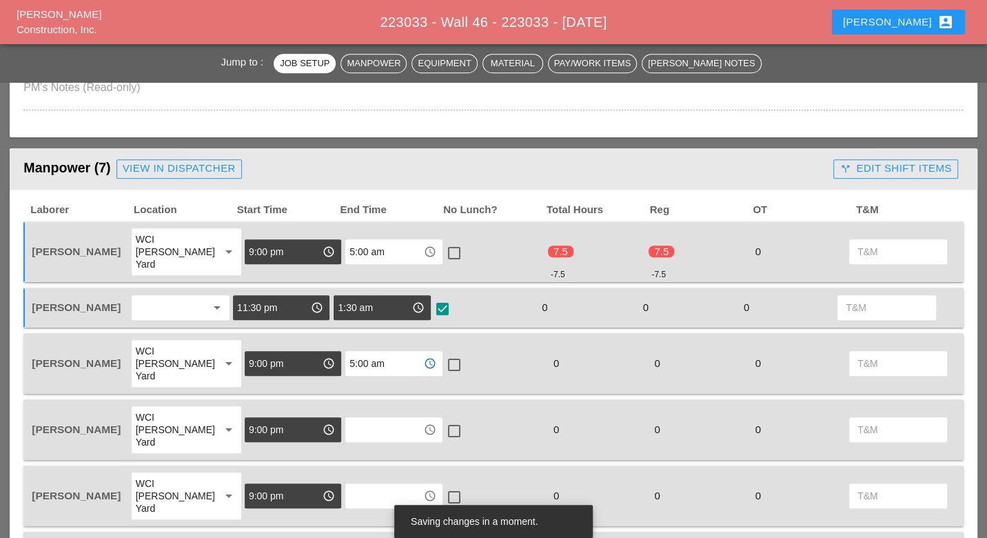
type input "5:00 am"
click at [361, 419] on input "text" at bounding box center [384, 430] width 69 height 22
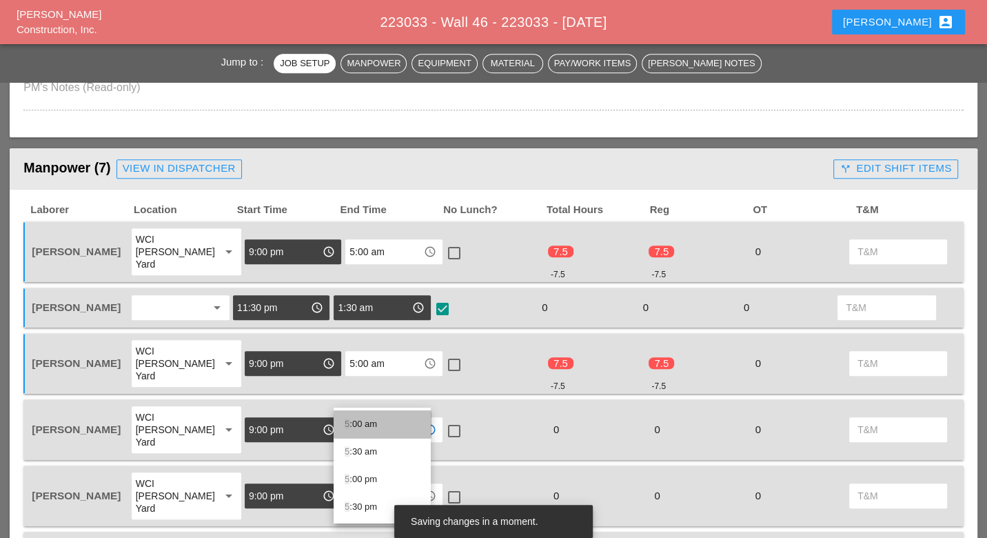
click at [359, 417] on div "5 :00 am" at bounding box center [382, 424] width 75 height 17
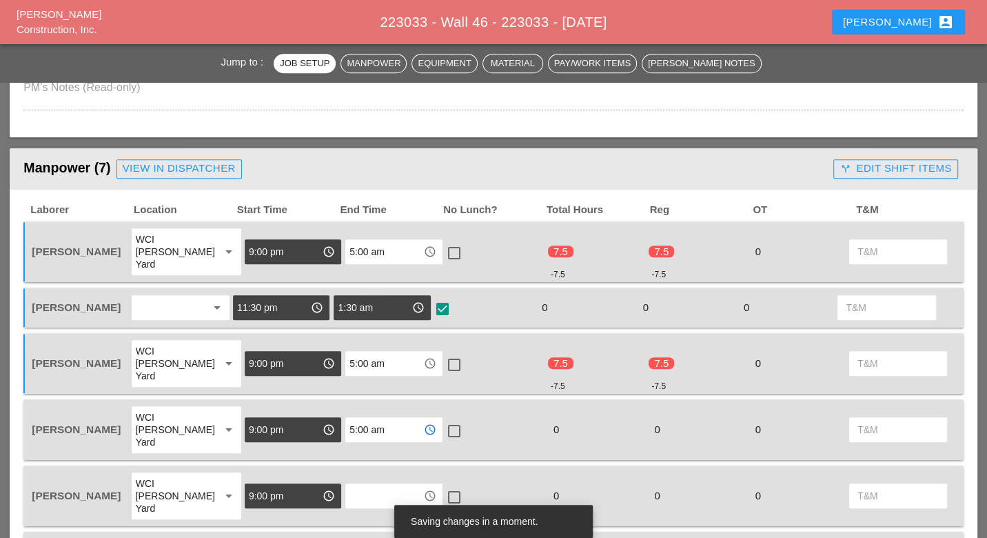
type input "5:00 am"
click at [359, 485] on input "text" at bounding box center [384, 496] width 69 height 22
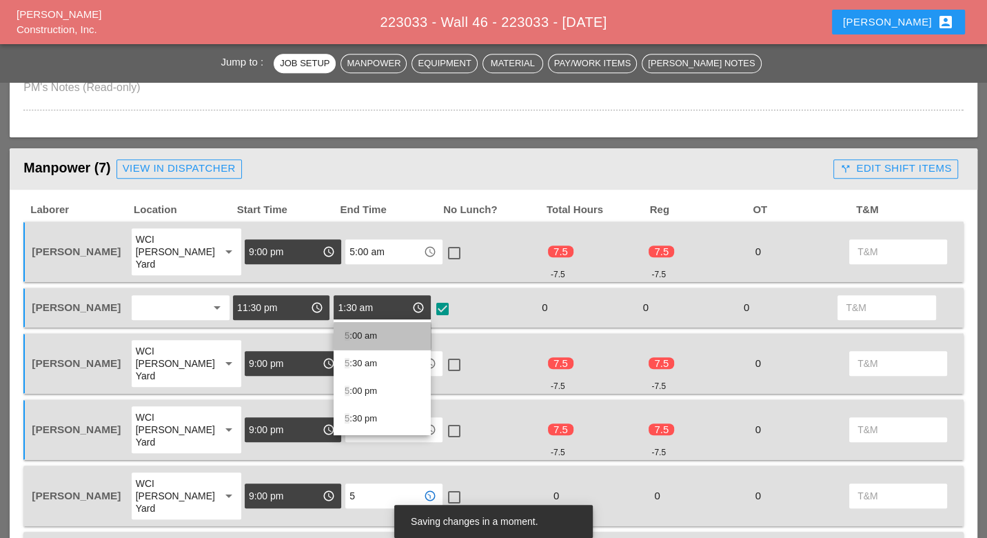
click at [371, 333] on div "5 :00 am" at bounding box center [382, 336] width 75 height 17
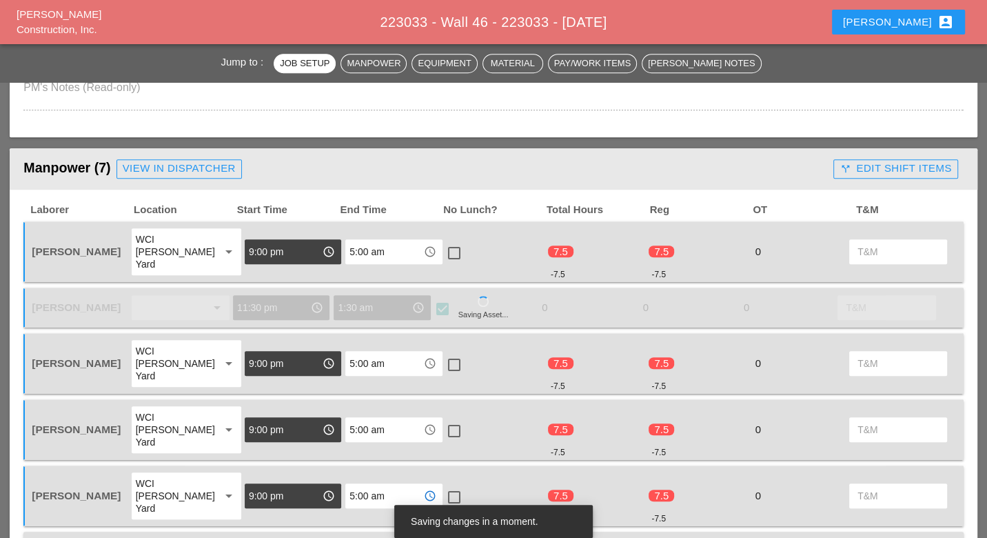
scroll to position [766, 0]
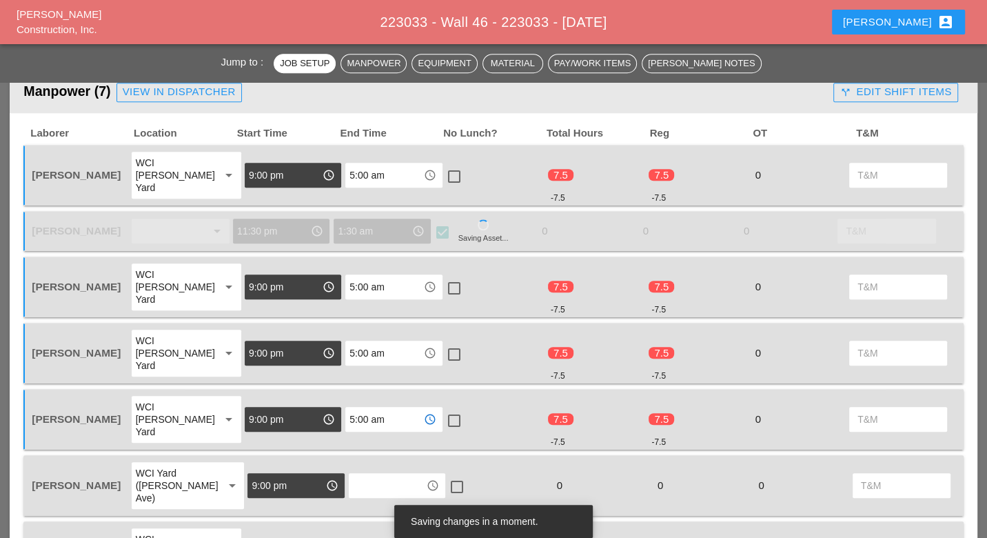
type input "5:00 am"
click at [364, 474] on input "text" at bounding box center [387, 485] width 69 height 22
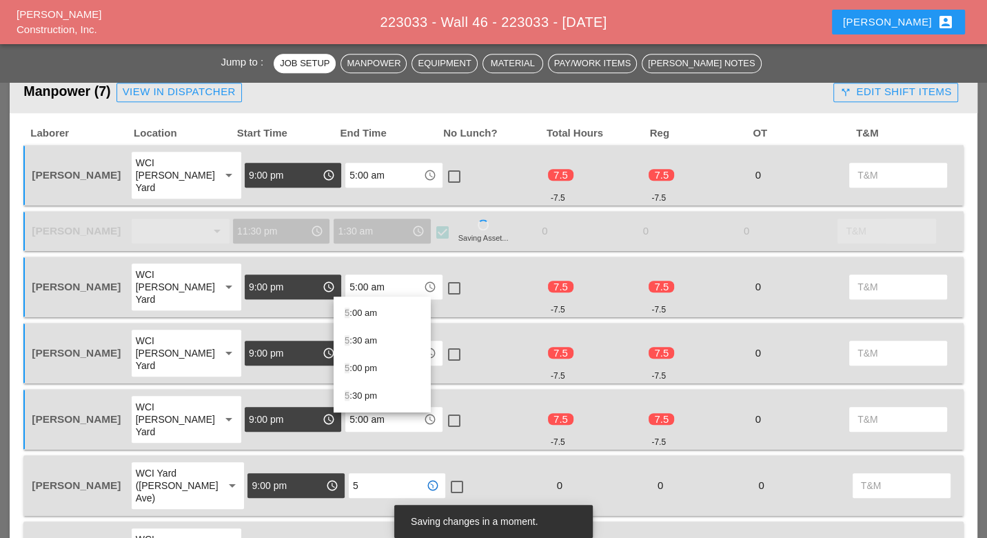
click at [373, 311] on div "5 :00 am" at bounding box center [382, 313] width 75 height 17
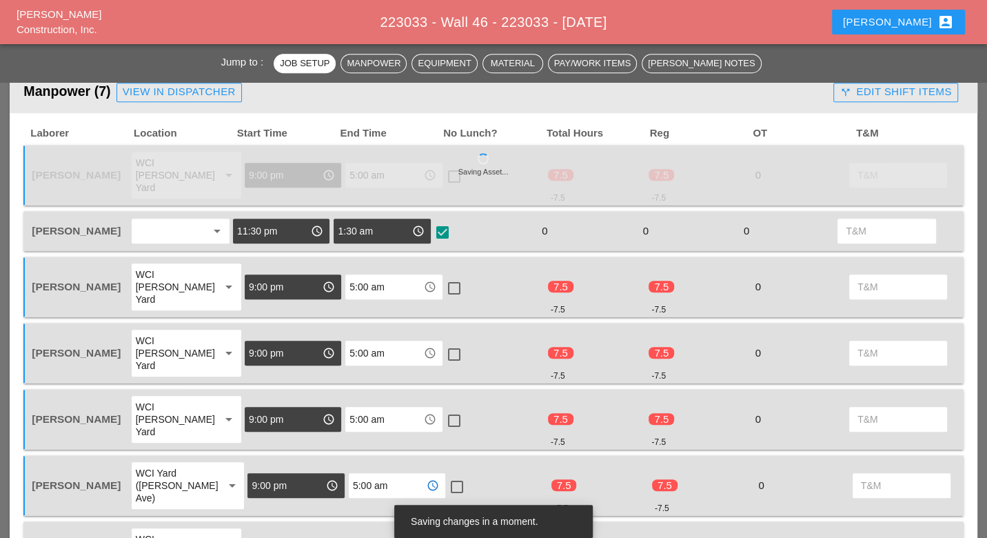
type input "5:00 am"
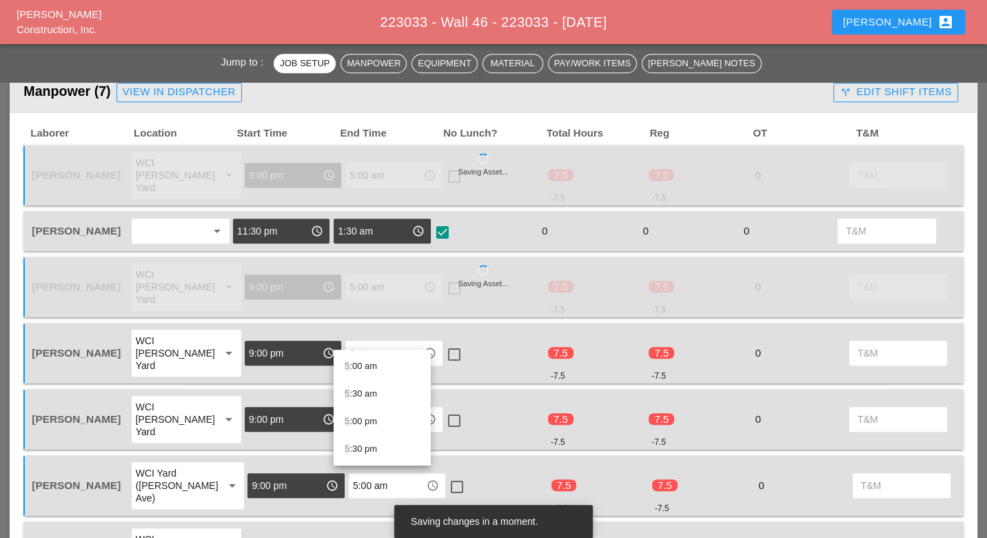
click at [369, 363] on div "5 :00 am" at bounding box center [382, 366] width 75 height 17
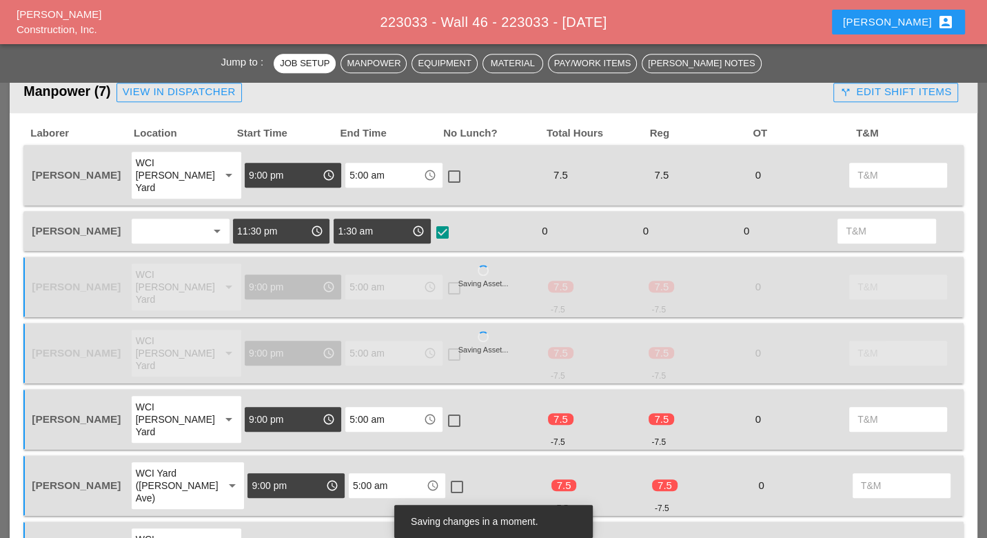
type input "5:00 am"
checkbox input "true"
click at [445, 475] on div at bounding box center [456, 486] width 23 height 23
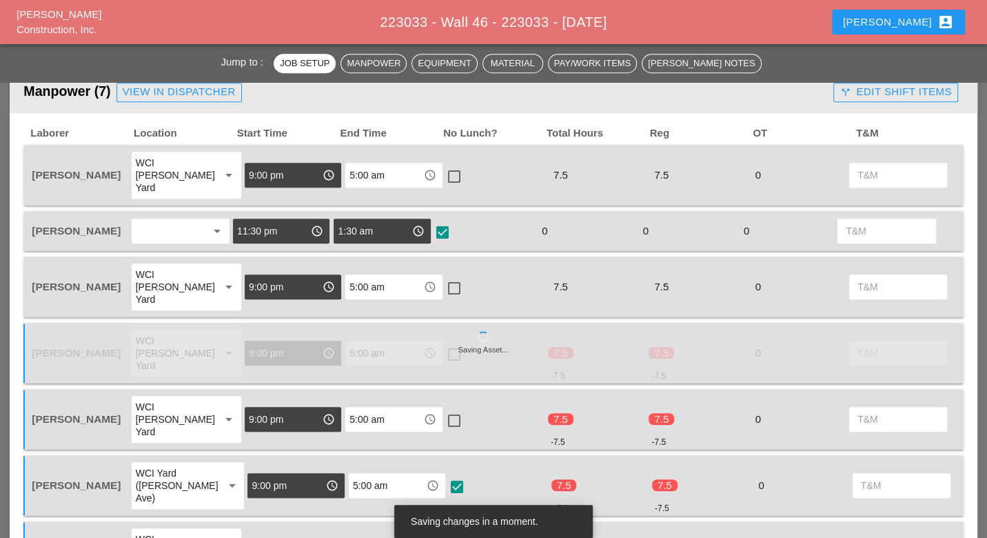
checkbox input "true"
click at [443, 409] on div at bounding box center [454, 420] width 23 height 23
checkbox input "true"
click at [443, 276] on div at bounding box center [454, 287] width 23 height 23
checkbox input "true"
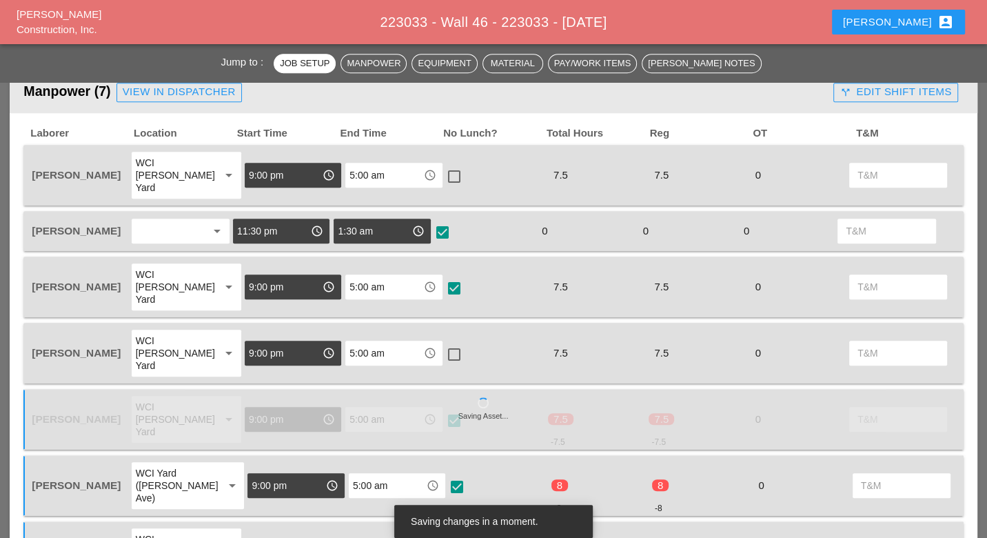
click at [444, 169] on div at bounding box center [454, 176] width 23 height 23
checkbox input "true"
click at [448, 343] on div at bounding box center [454, 354] width 23 height 23
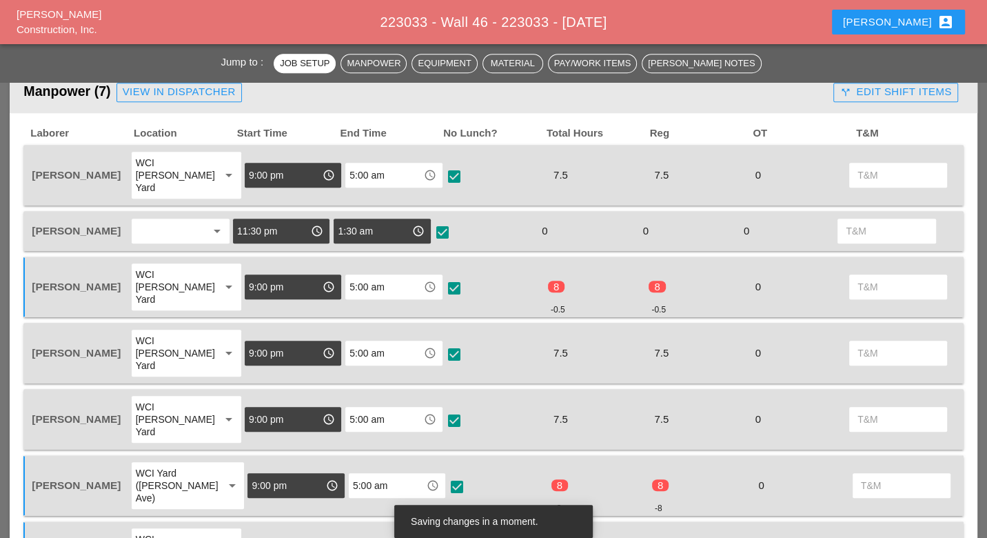
click at [447, 343] on div at bounding box center [454, 354] width 23 height 23
click at [443, 343] on div at bounding box center [454, 354] width 23 height 23
checkbox input "true"
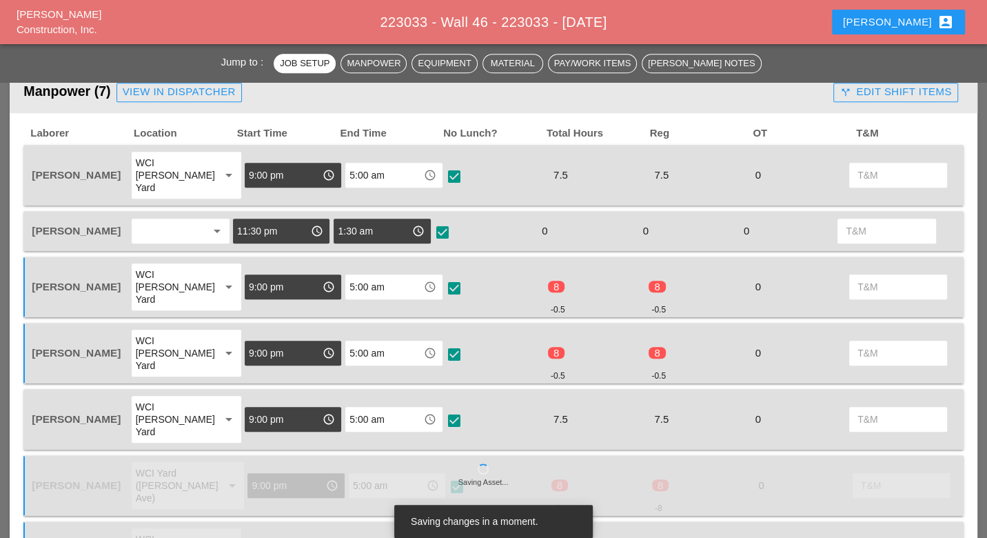
click at [443, 409] on div at bounding box center [454, 420] width 23 height 23
checkbox input "true"
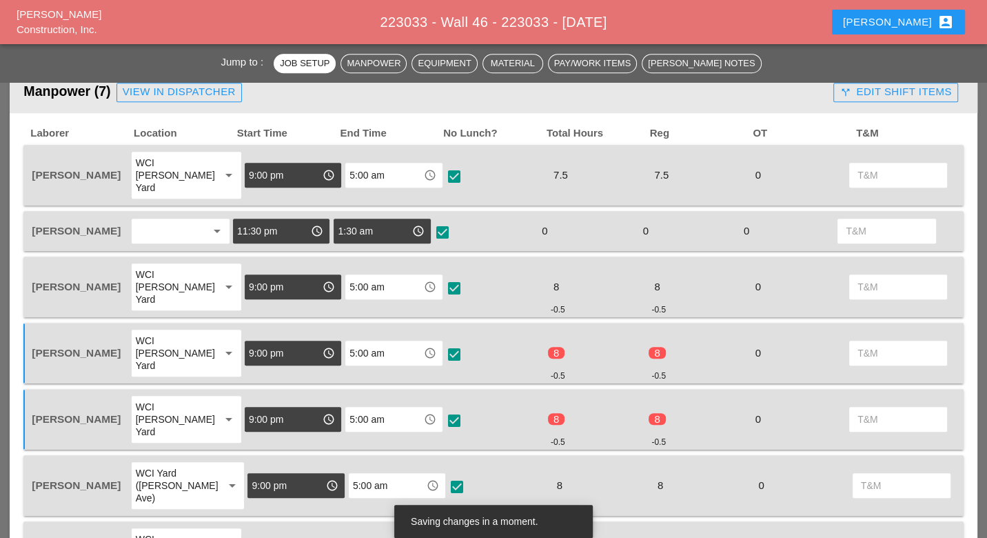
checkbox input "true"
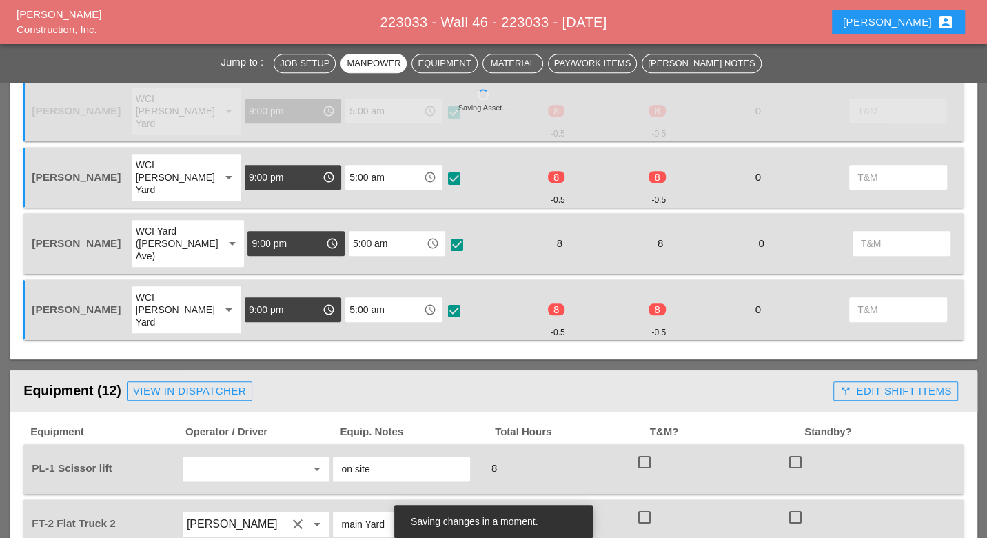
scroll to position [1149, 0]
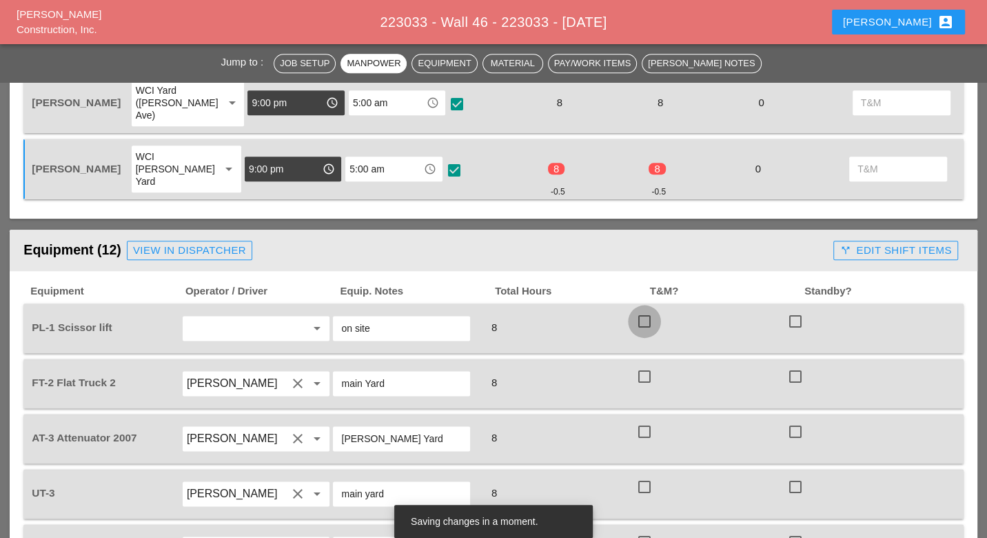
click at [640, 310] on div at bounding box center [644, 321] width 23 height 23
checkbox input "true"
click at [641, 365] on div at bounding box center [644, 376] width 23 height 23
checkbox input "true"
click at [646, 420] on div at bounding box center [644, 431] width 23 height 23
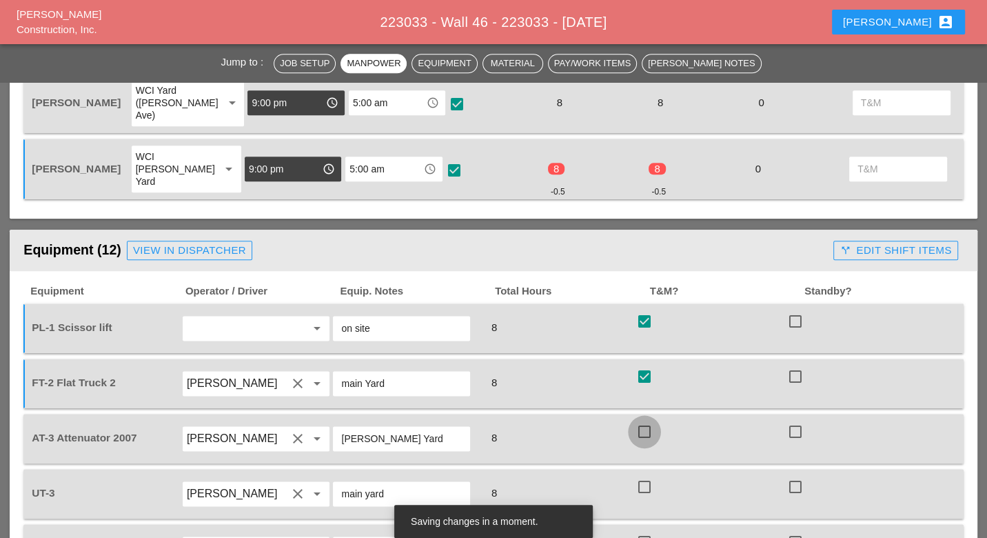
checkbox input "true"
click at [641, 475] on div at bounding box center [644, 486] width 23 height 23
checkbox input "true"
click at [642, 530] on div at bounding box center [644, 541] width 23 height 23
checkbox input "true"
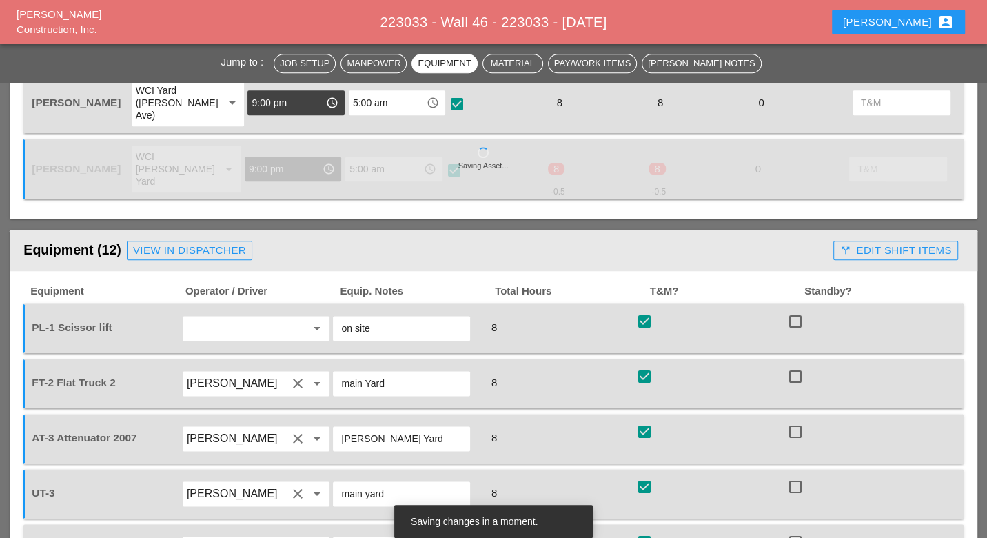
scroll to position [1379, 0]
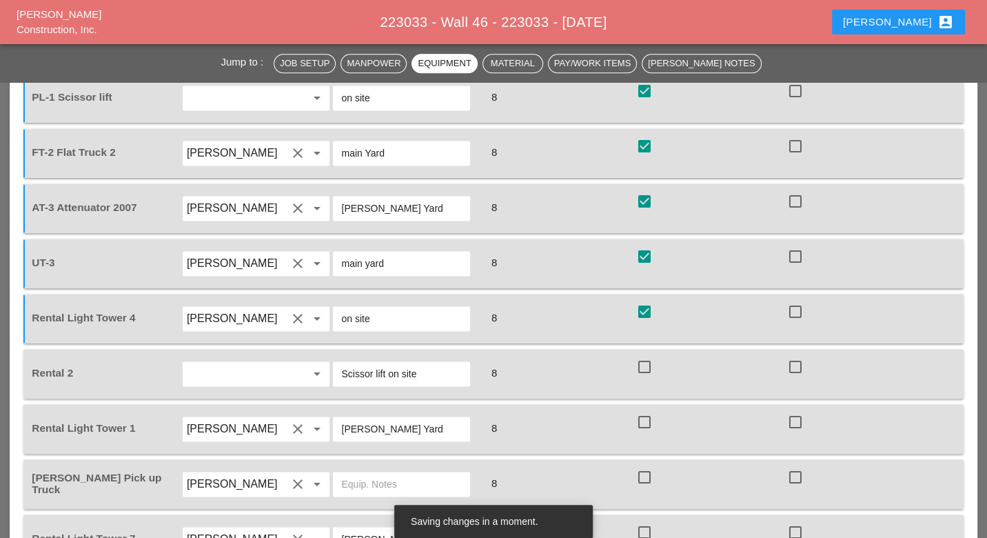
click at [650, 355] on div at bounding box center [644, 366] width 23 height 23
checkbox input "true"
click at [645, 410] on div at bounding box center [644, 421] width 23 height 23
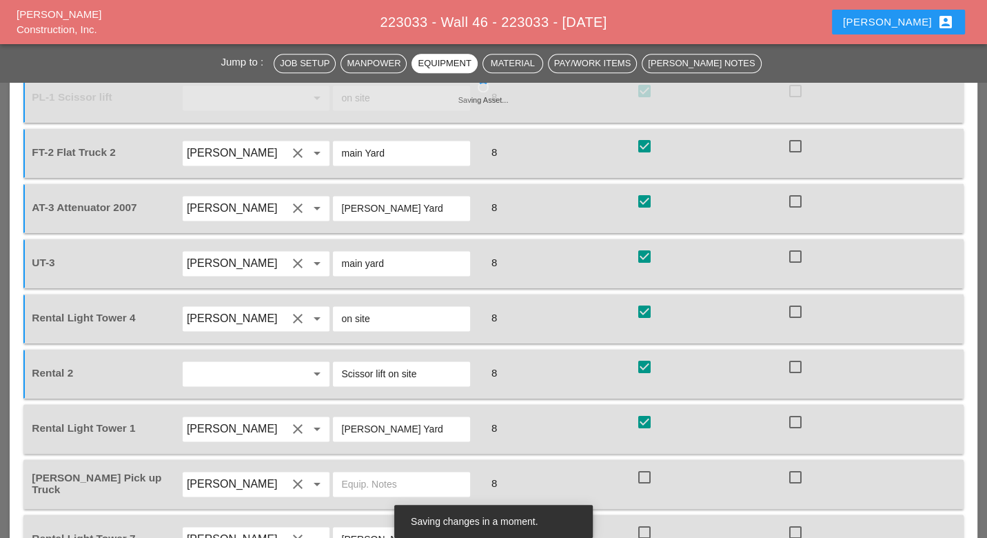
checkbox input "true"
click at [643, 465] on div at bounding box center [644, 476] width 23 height 23
checkbox input "true"
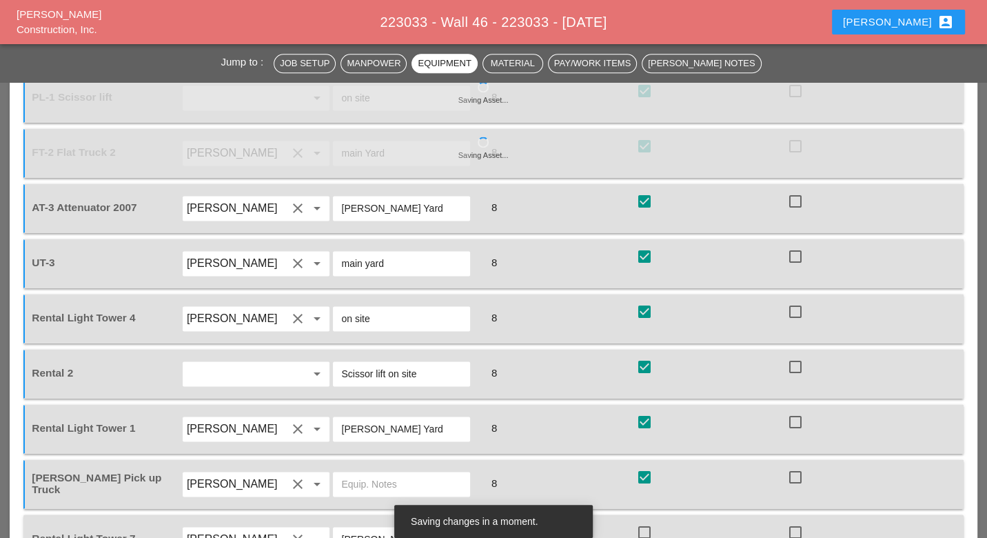
click at [643, 521] on div at bounding box center [644, 532] width 23 height 23
checkbox input "true"
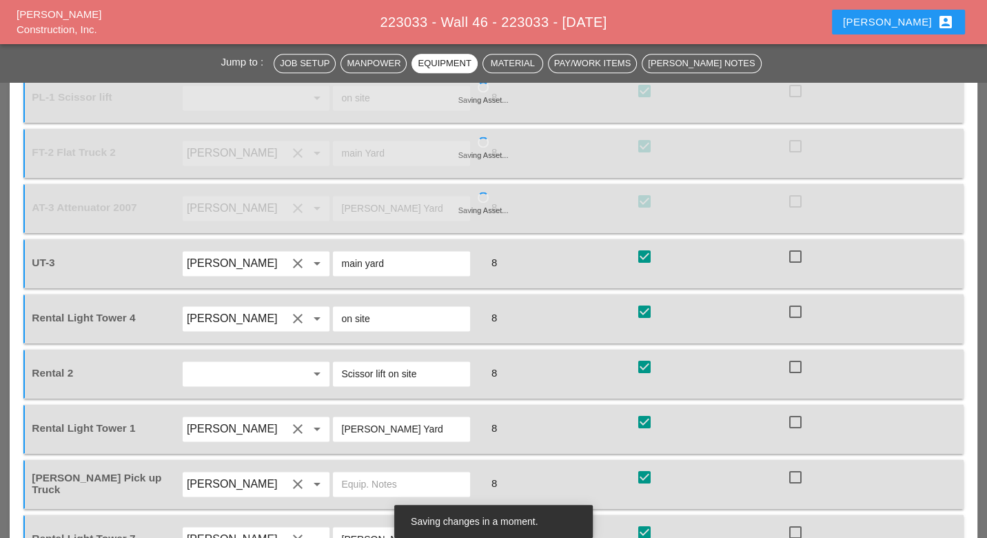
checkbox input "true"
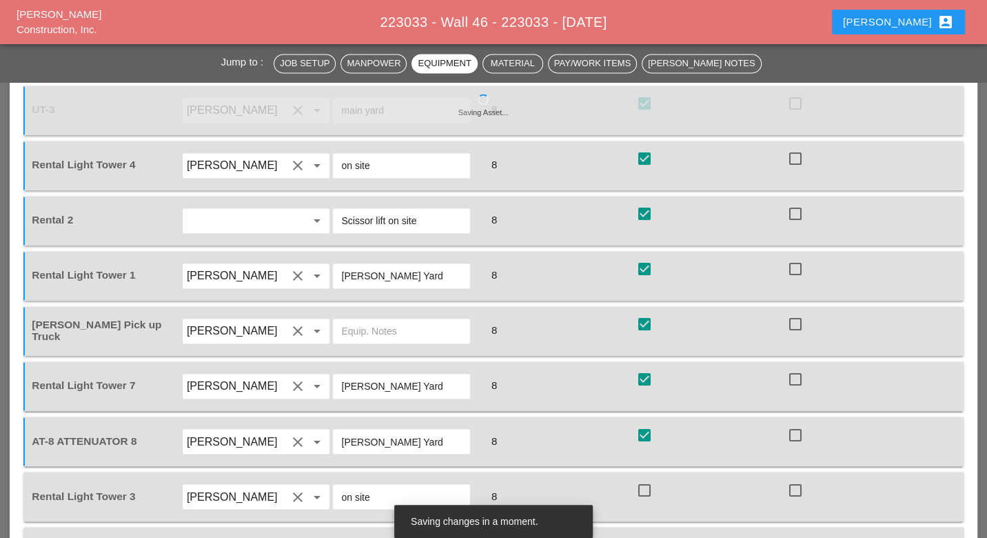
click at [647, 478] on div at bounding box center [644, 489] width 23 height 23
checkbox input "true"
click at [647, 533] on div at bounding box center [644, 544] width 23 height 23
checkbox input "true"
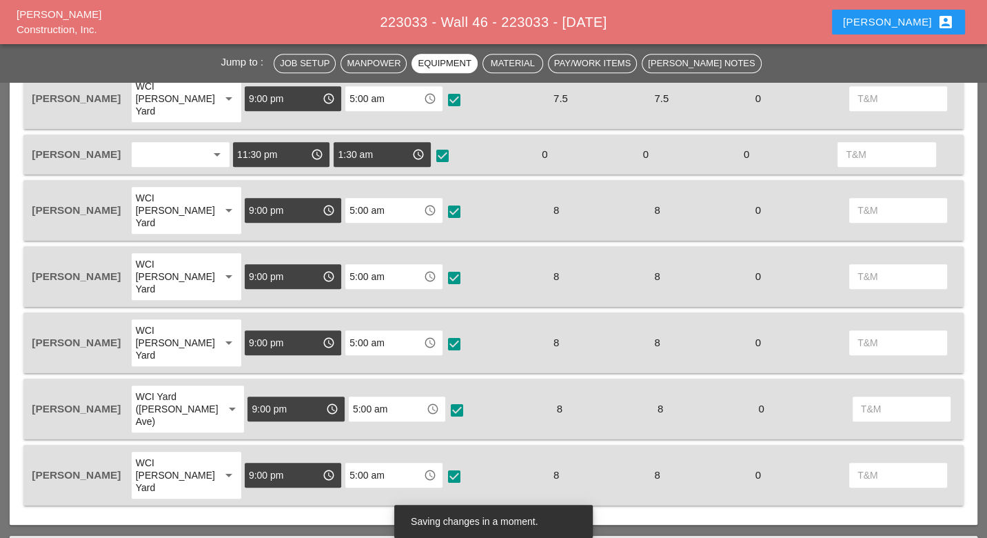
scroll to position [612, 0]
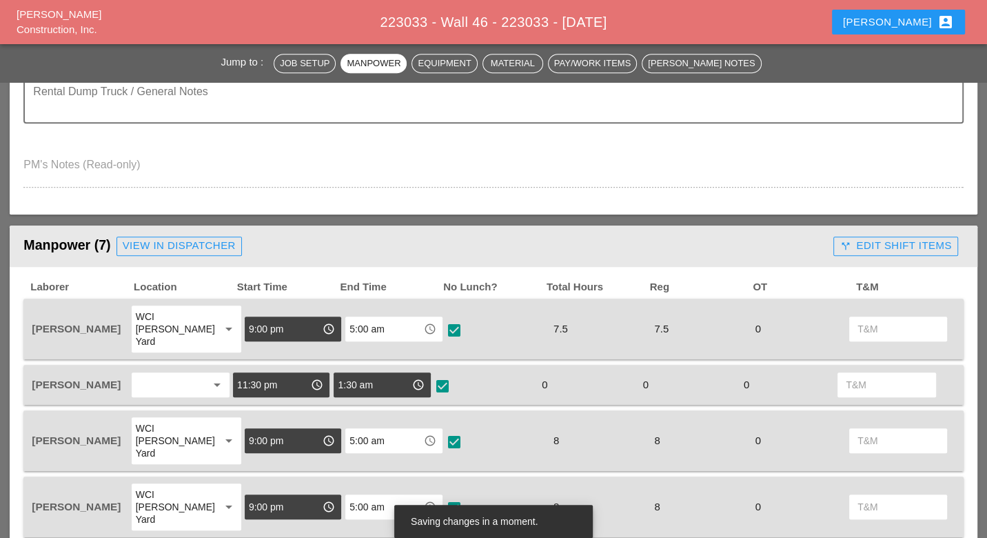
click at [892, 239] on div "call_split Edit Shift Items" at bounding box center [896, 246] width 112 height 16
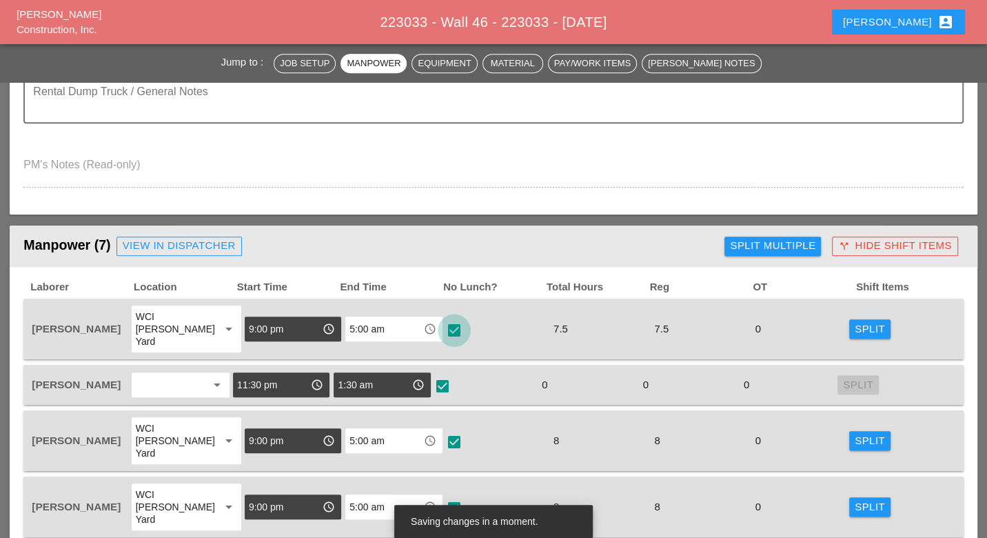
click at [445, 319] on div at bounding box center [454, 330] width 23 height 23
checkbox input "true"
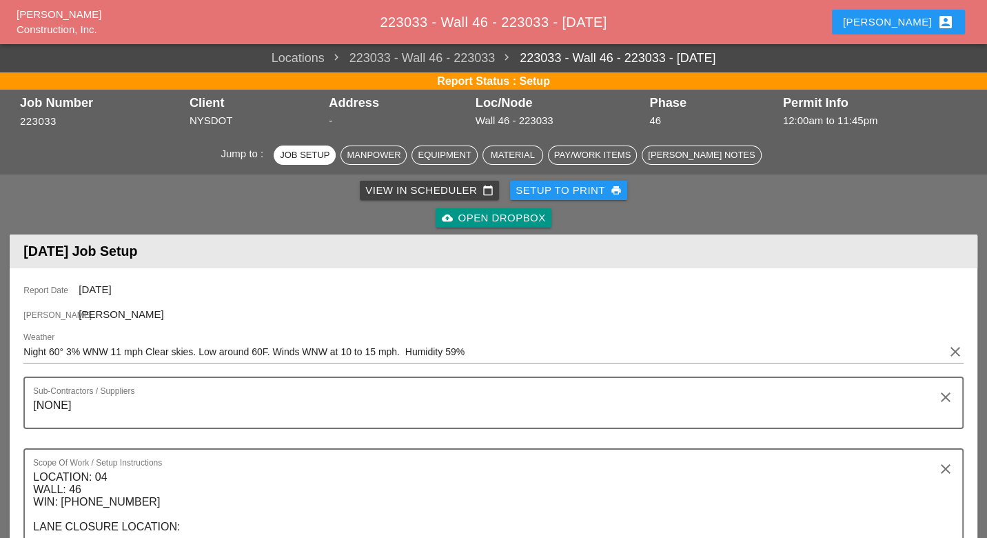
scroll to position [612, 0]
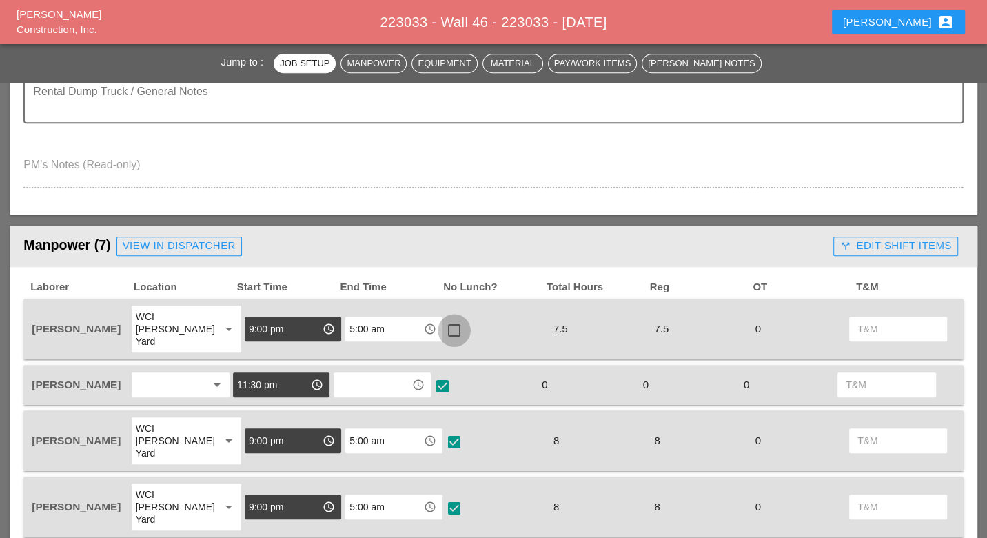
drag, startPoint x: 441, startPoint y: 316, endPoint x: 429, endPoint y: 325, distance: 14.3
click at [443, 319] on div at bounding box center [454, 330] width 23 height 23
checkbox input "true"
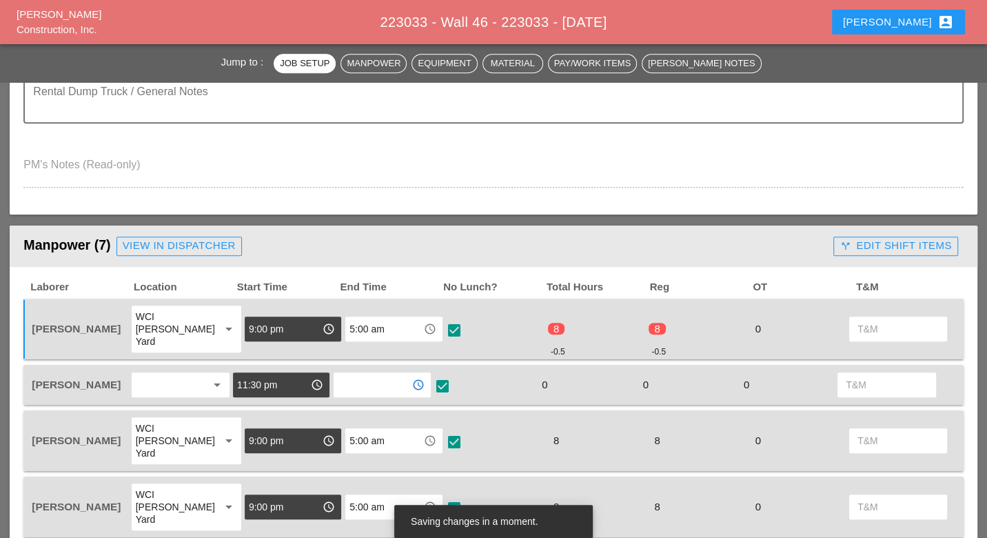
click at [361, 374] on input "text" at bounding box center [372, 385] width 69 height 22
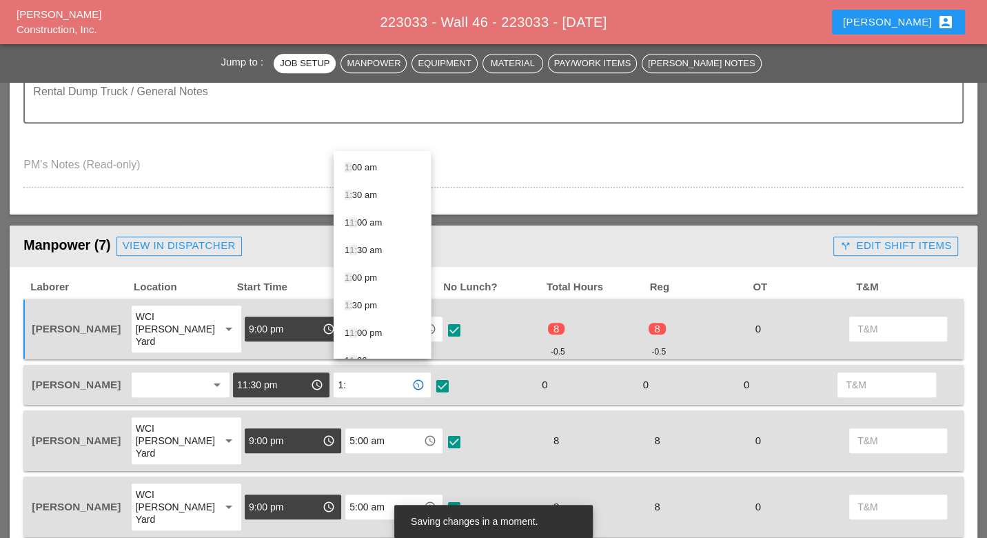
click at [379, 190] on div "1: 30 am" at bounding box center [382, 195] width 75 height 17
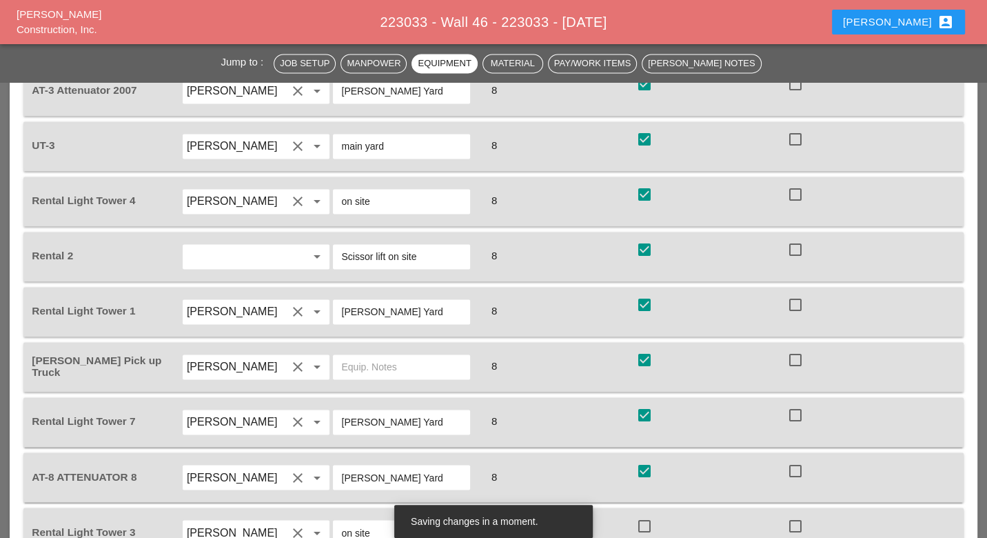
scroll to position [1532, 0]
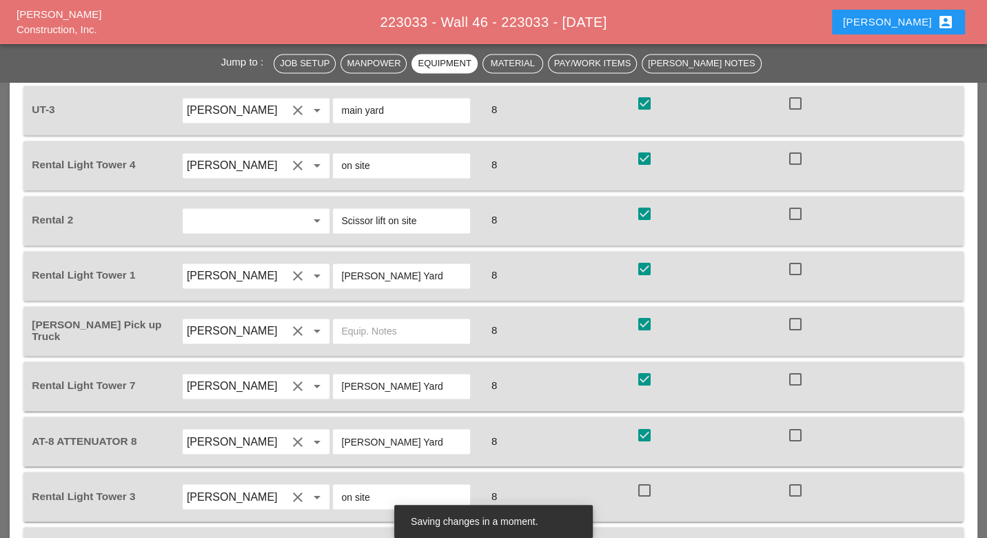
type input "1:30 am"
click at [643, 478] on div at bounding box center [644, 489] width 23 height 23
checkbox input "true"
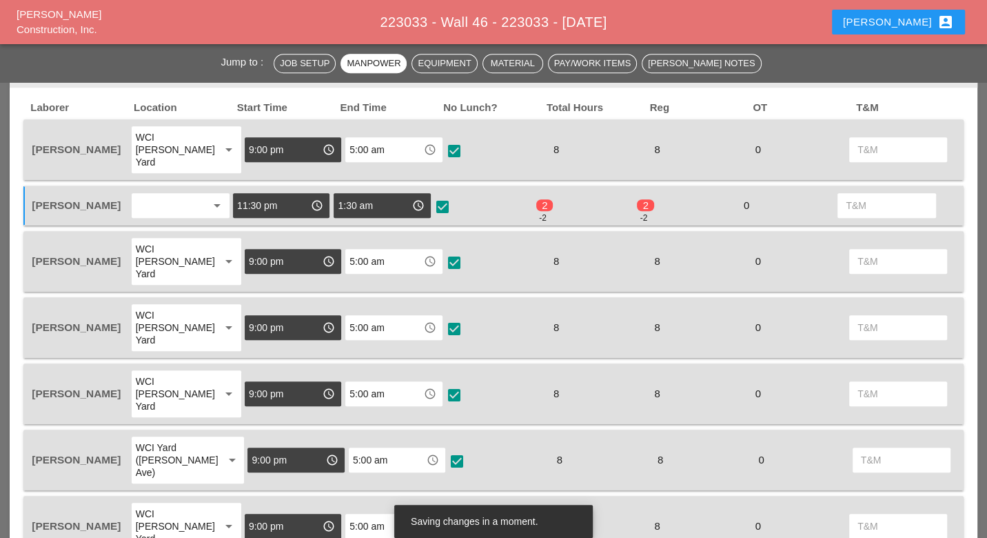
scroll to position [690, 0]
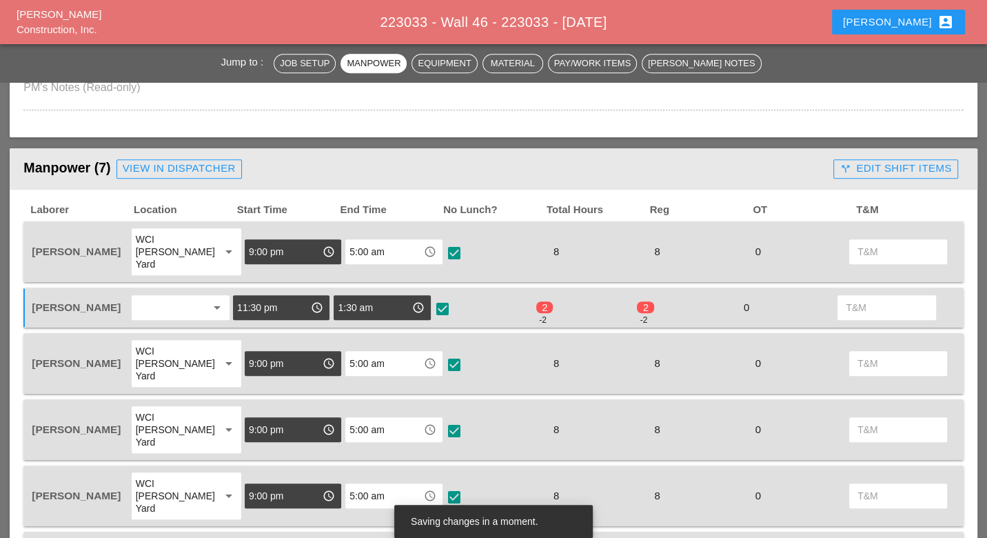
click at [885, 168] on div "call_split Edit Shift Items" at bounding box center [896, 169] width 112 height 16
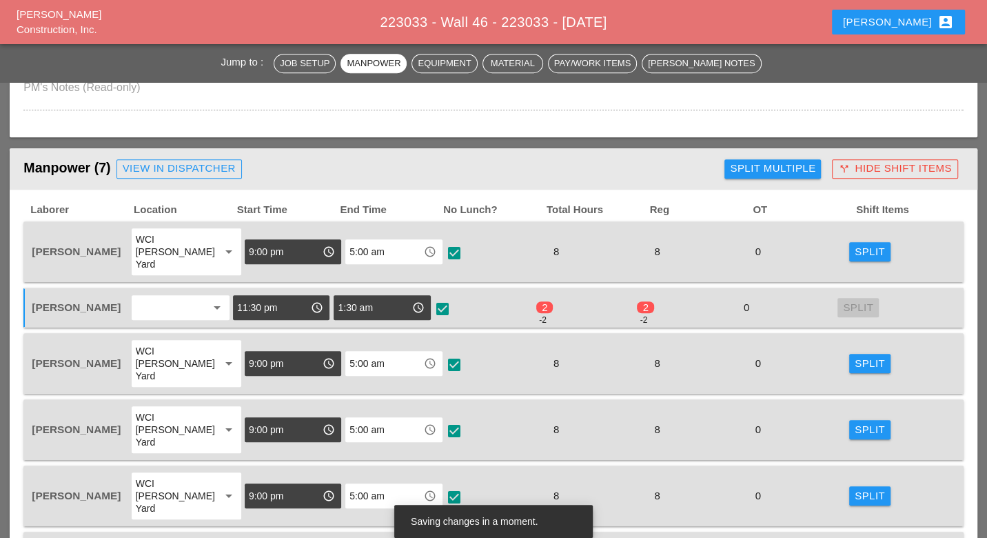
click at [807, 163] on div "Split Multiple" at bounding box center [773, 169] width 86 height 16
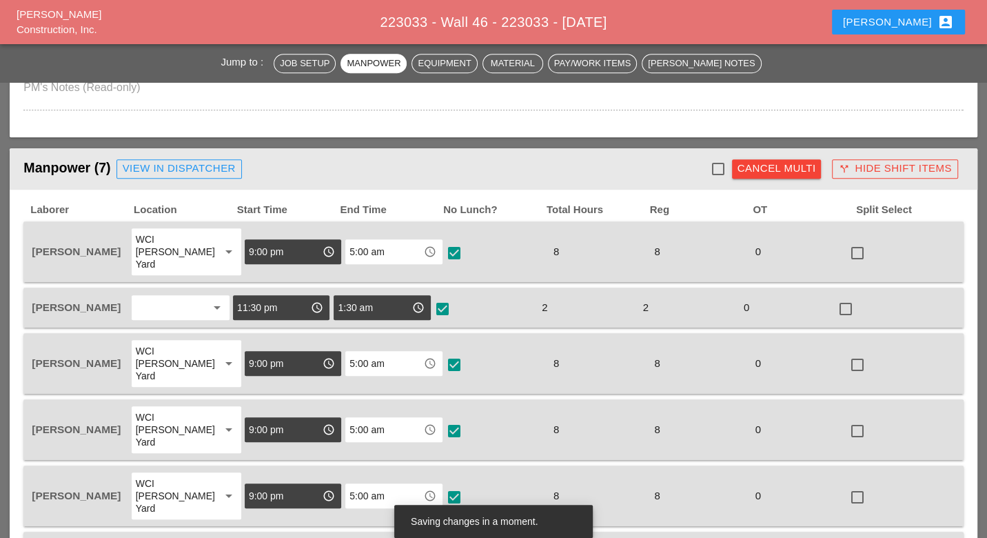
drag, startPoint x: 724, startPoint y: 165, endPoint x: 731, endPoint y: 178, distance: 14.2
click at [724, 166] on div at bounding box center [718, 168] width 23 height 23
checkbox input "true"
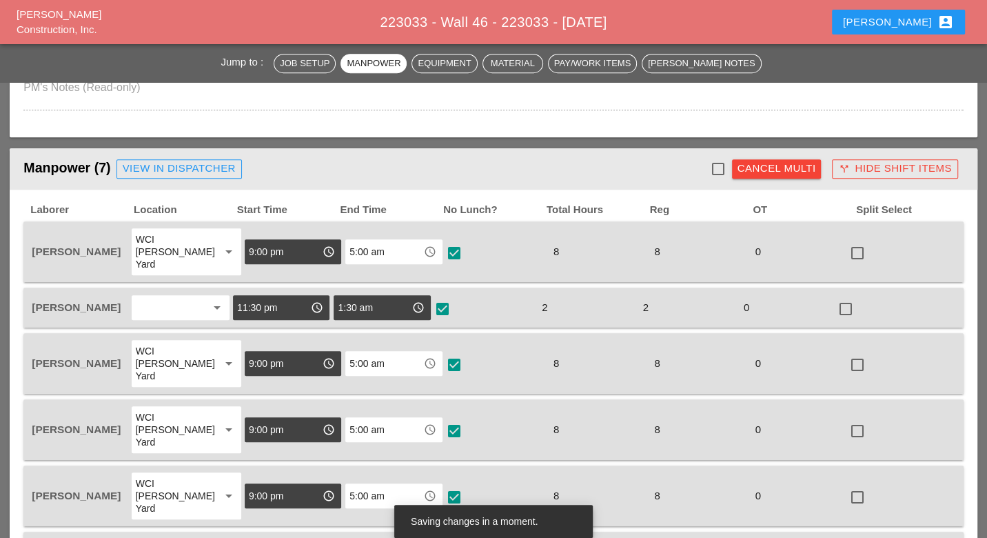
checkbox input "true"
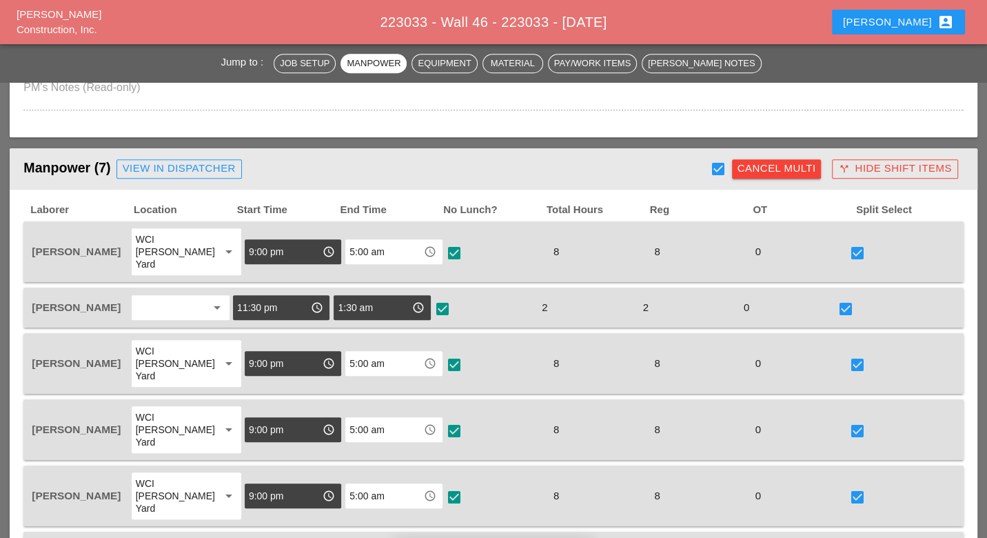
click at [847, 297] on div at bounding box center [845, 308] width 23 height 23
checkbox input "false"
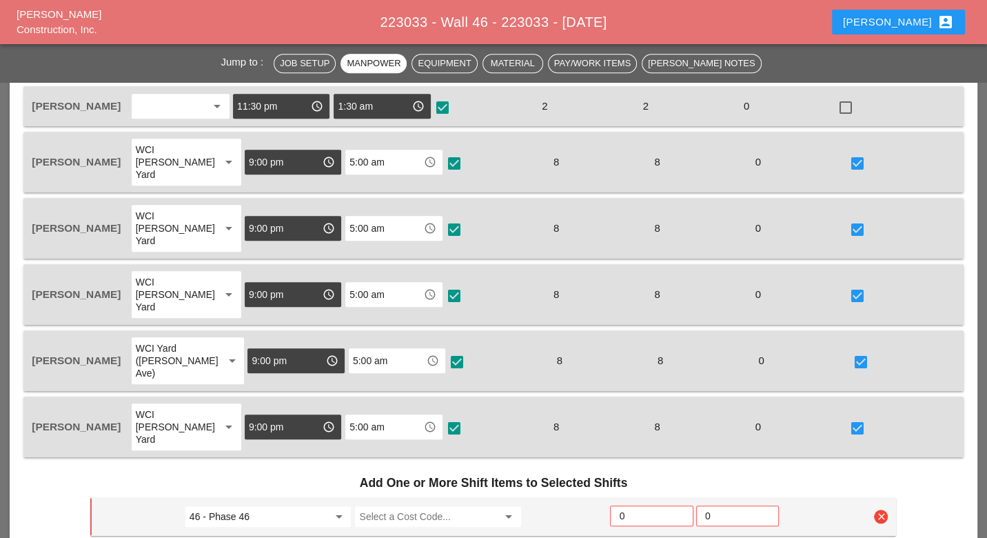
scroll to position [996, 0]
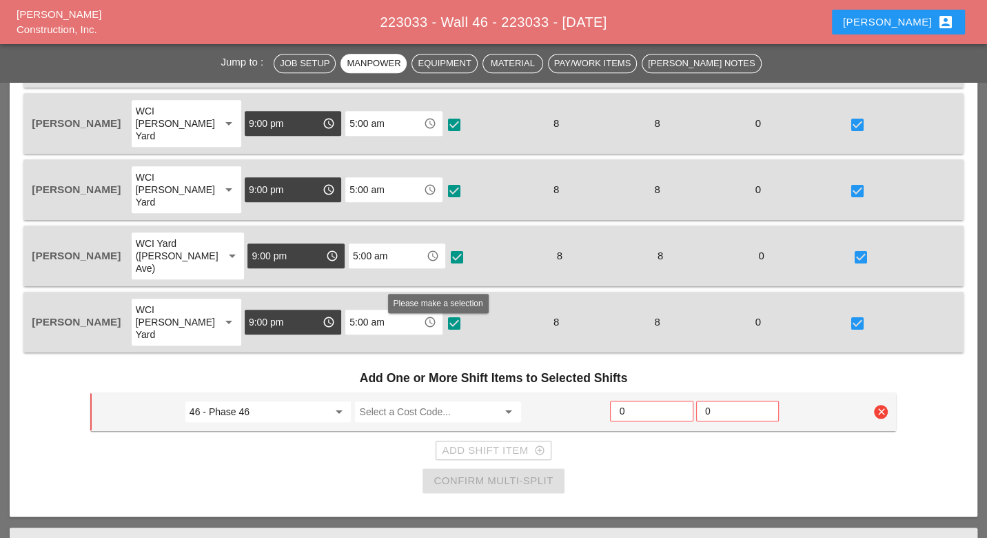
click at [376, 401] on input "Select a Cost Code..." at bounding box center [428, 412] width 139 height 22
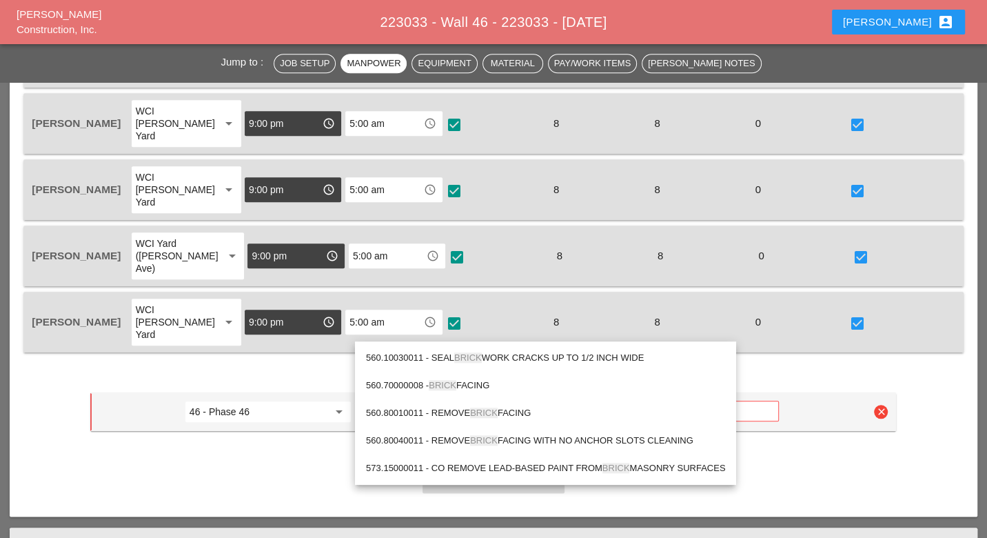
click at [462, 383] on div "560.70000008 - BRICK FACING" at bounding box center [545, 385] width 359 height 17
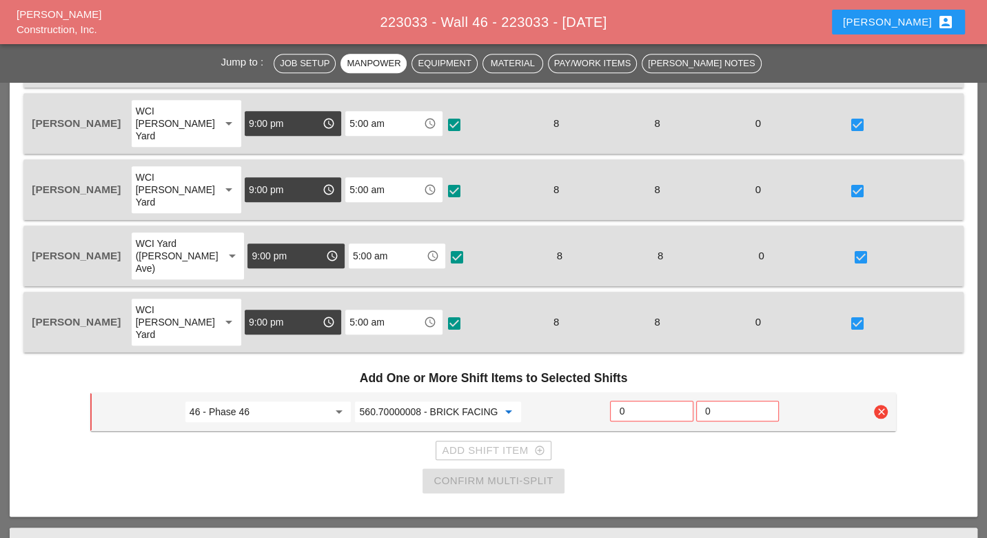
type input "560.70000008 - BRICK FACING"
click at [630, 400] on input "0" at bounding box center [651, 411] width 65 height 22
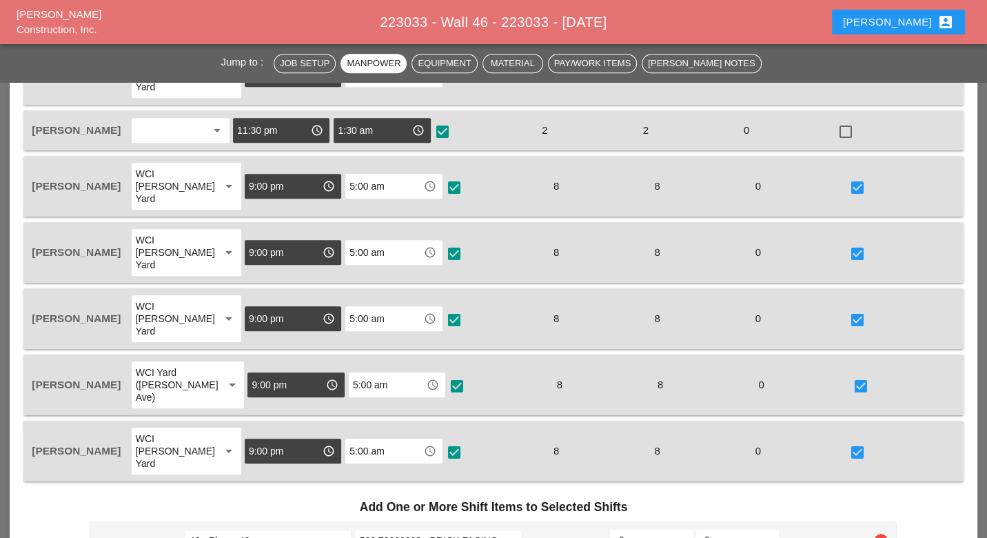
scroll to position [766, 0]
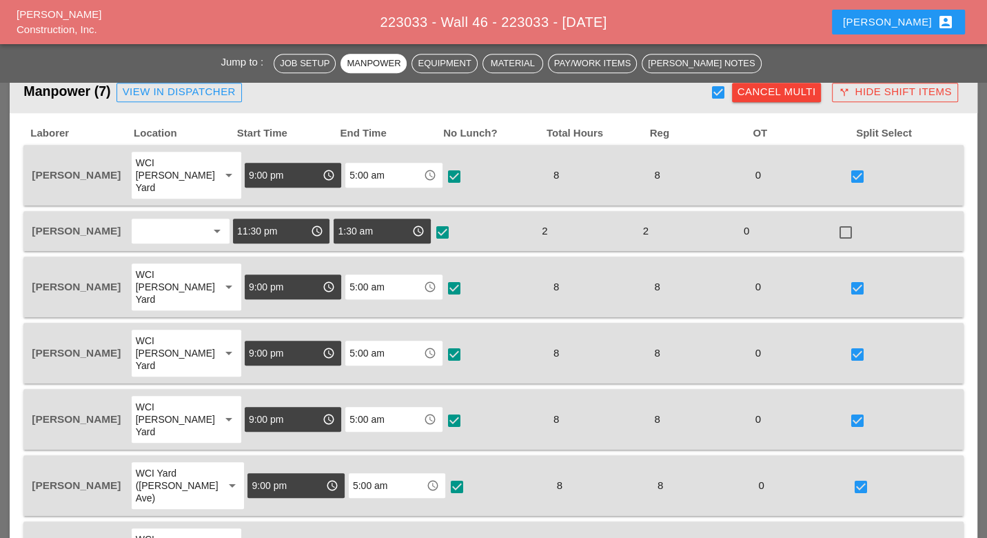
type input "6"
click at [847, 221] on div at bounding box center [845, 232] width 23 height 23
checkbox input "true"
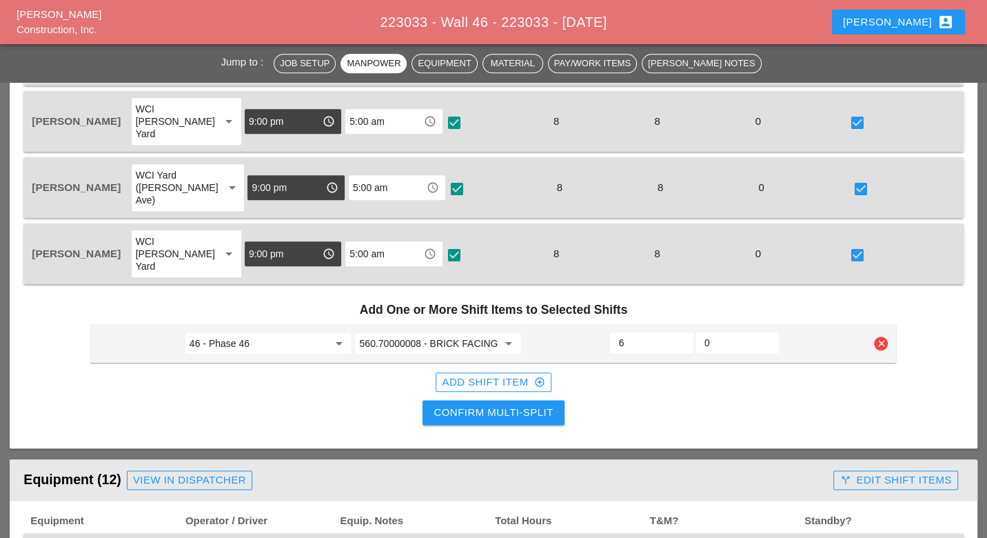
scroll to position [1072, 0]
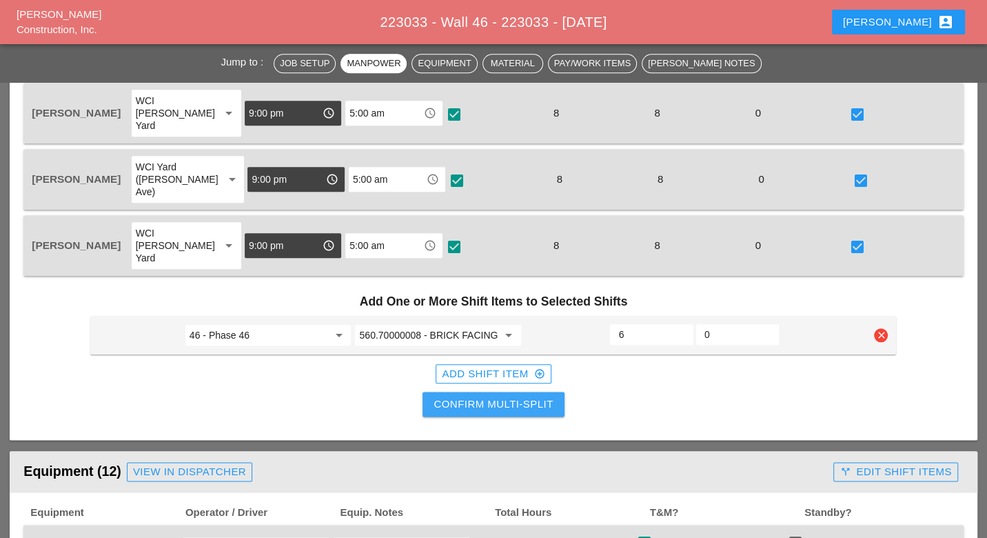
click at [520, 396] on div "Confirm Multi-Split" at bounding box center [493, 404] width 119 height 16
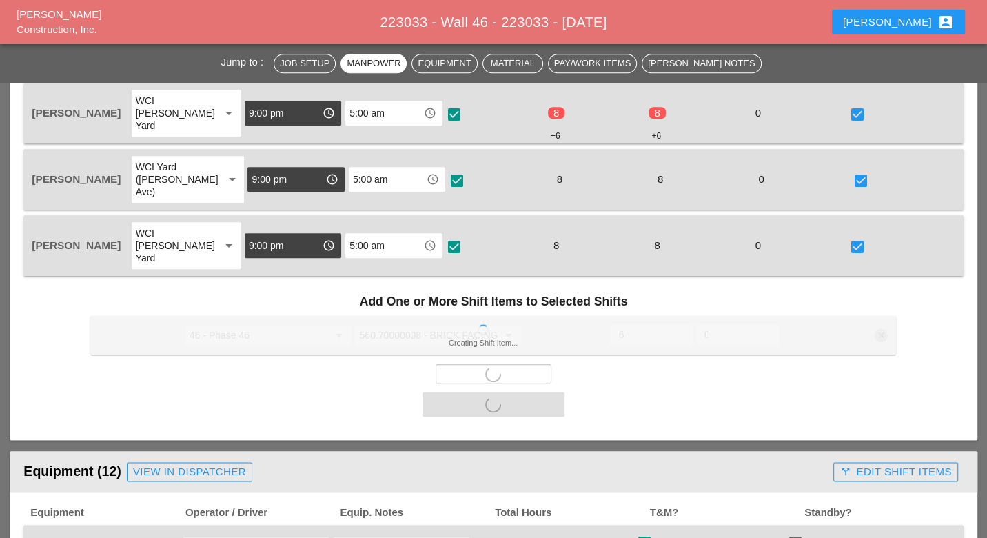
scroll to position [1302, 0]
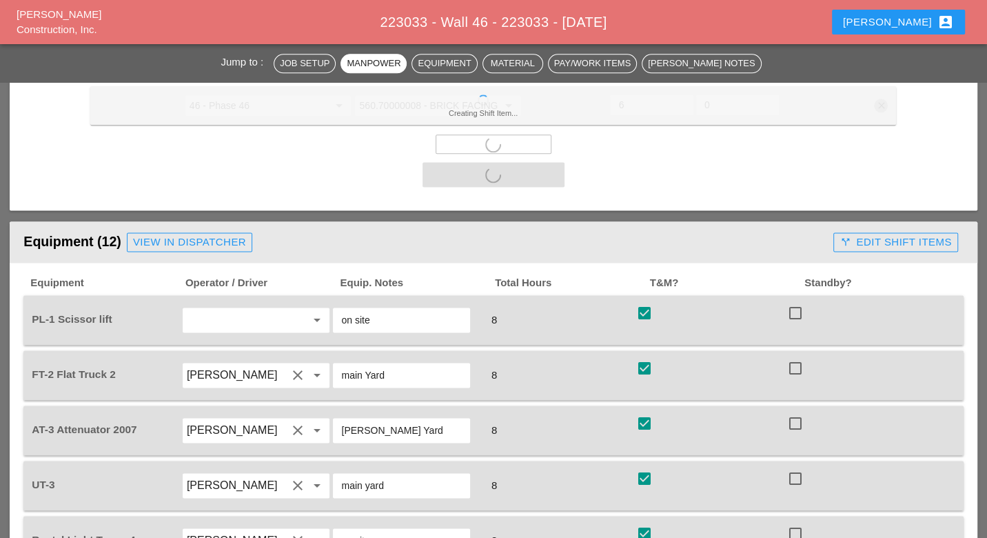
click at [896, 234] on div "call_split Edit Shift Items" at bounding box center [896, 242] width 112 height 16
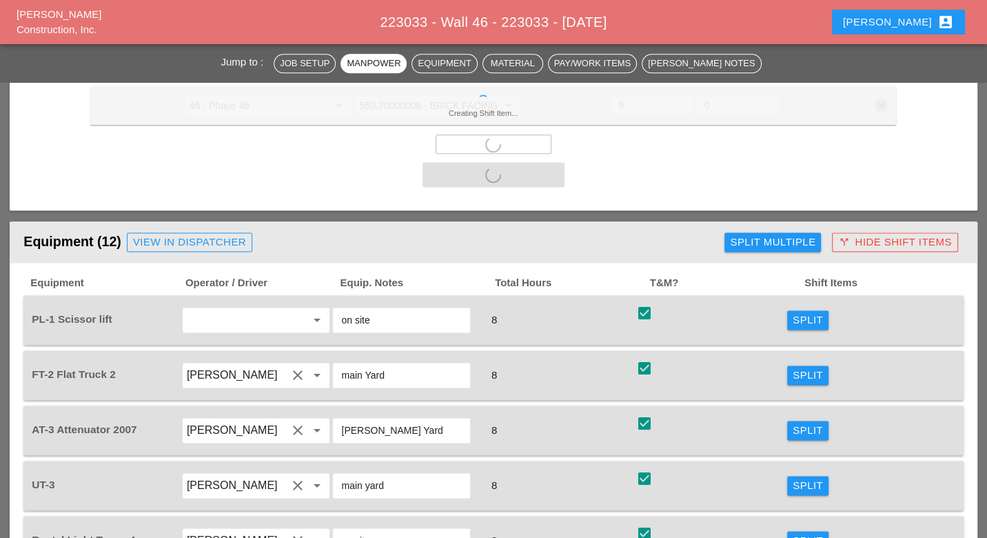
click at [817, 312] on div "Split" at bounding box center [808, 320] width 30 height 16
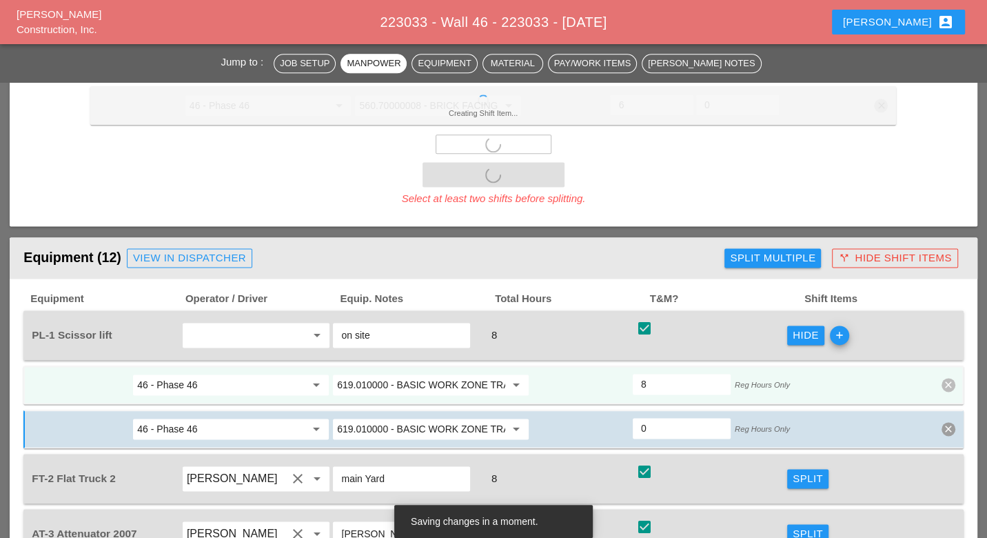
checkbox input "false"
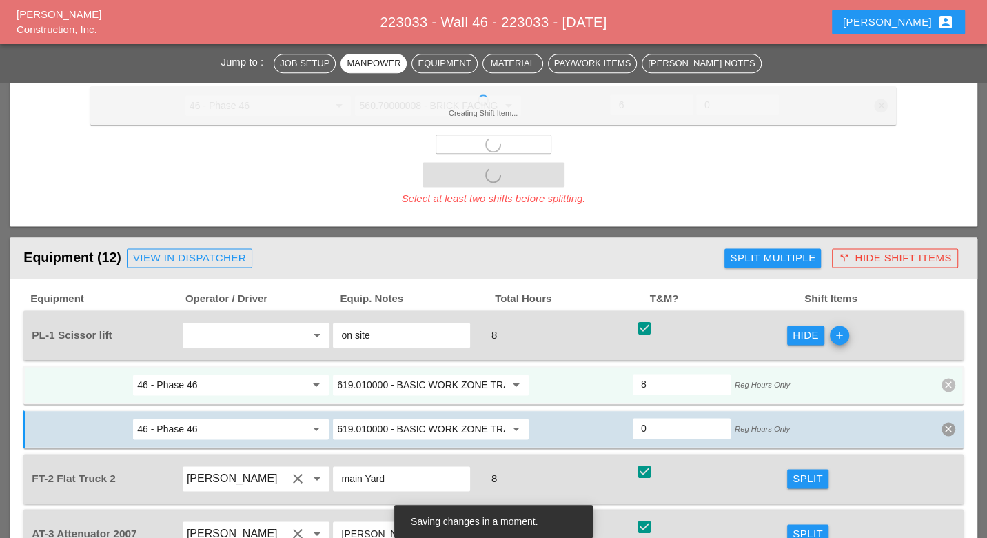
checkbox input "false"
click at [423, 365] on div "46 - Phase 46 arrow_drop_down 619.010000 - BASIC WORK ZONE TRAFFIC CONTROL arro…" at bounding box center [493, 384] width 940 height 39
click at [421, 374] on input "619.010000 - BASIC WORK ZONE TRAFFIC CONTROL" at bounding box center [421, 385] width 168 height 22
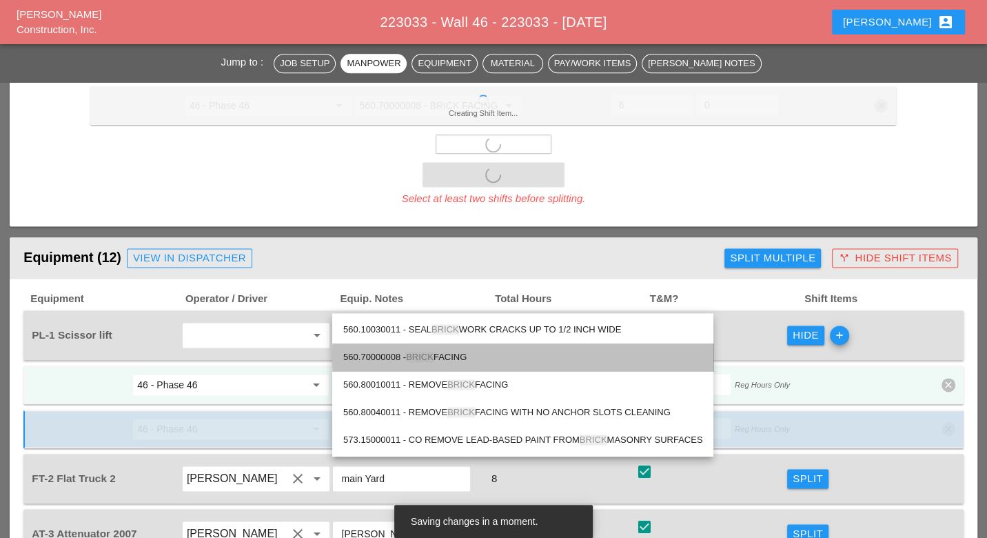
click at [429, 352] on span "BRICK" at bounding box center [420, 357] width 28 height 10
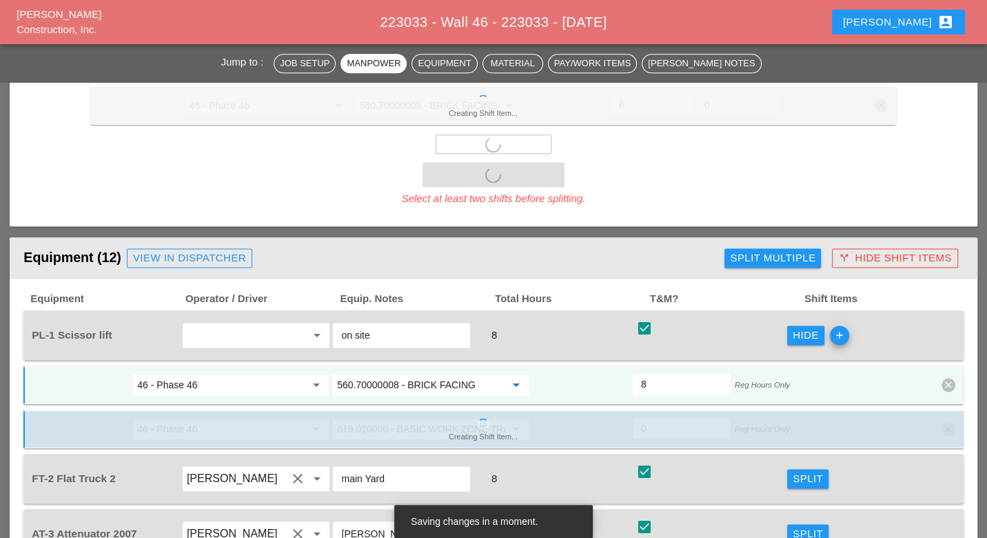
type input "560.70000008 - BRICK FACING"
click at [279, 374] on input "46 - Phase 46" at bounding box center [221, 385] width 168 height 22
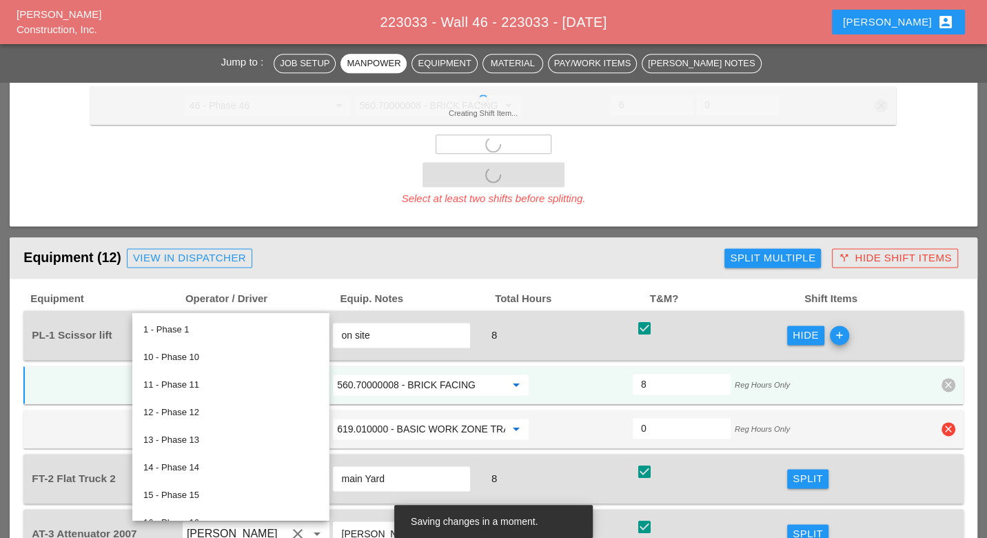
click at [379, 418] on input "619.010000 - BASIC WORK ZONE TRAFFIC CONTROL" at bounding box center [421, 429] width 168 height 22
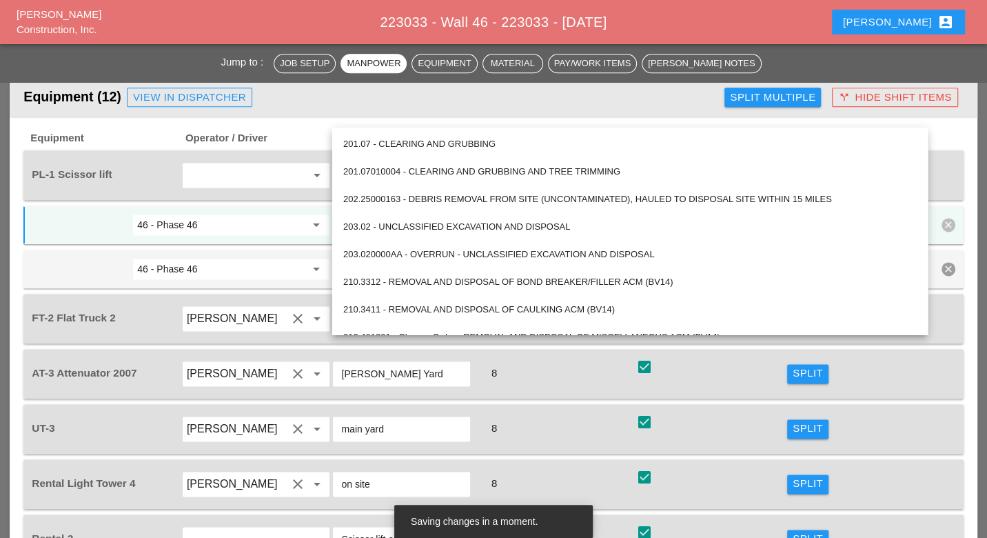
scroll to position [1456, 0]
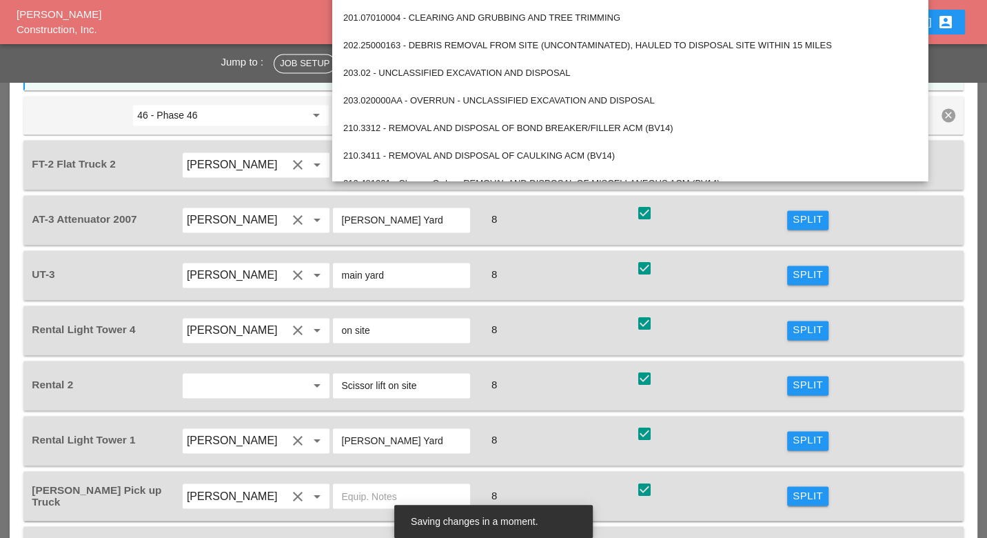
click at [691, 311] on div "check_box check" at bounding box center [711, 330] width 152 height 39
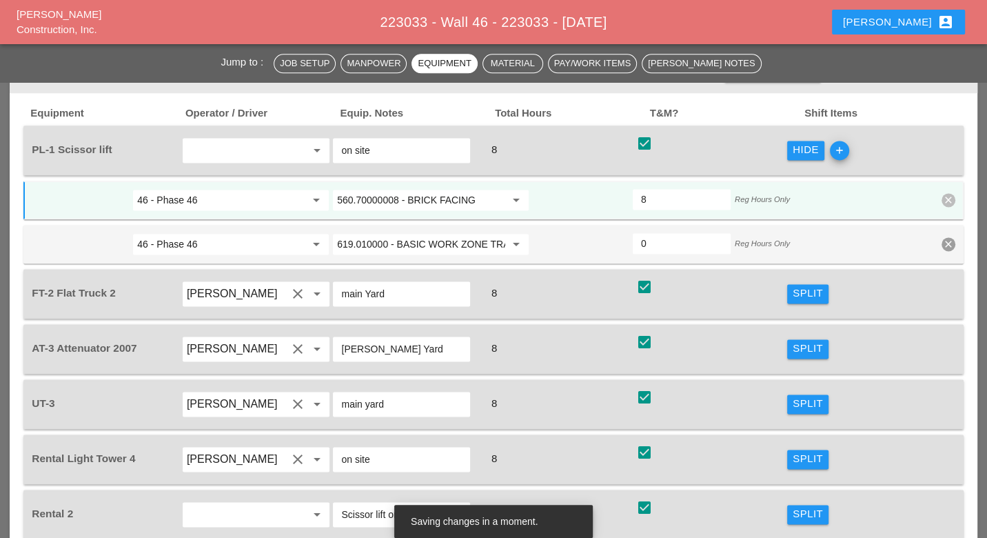
scroll to position [1302, 0]
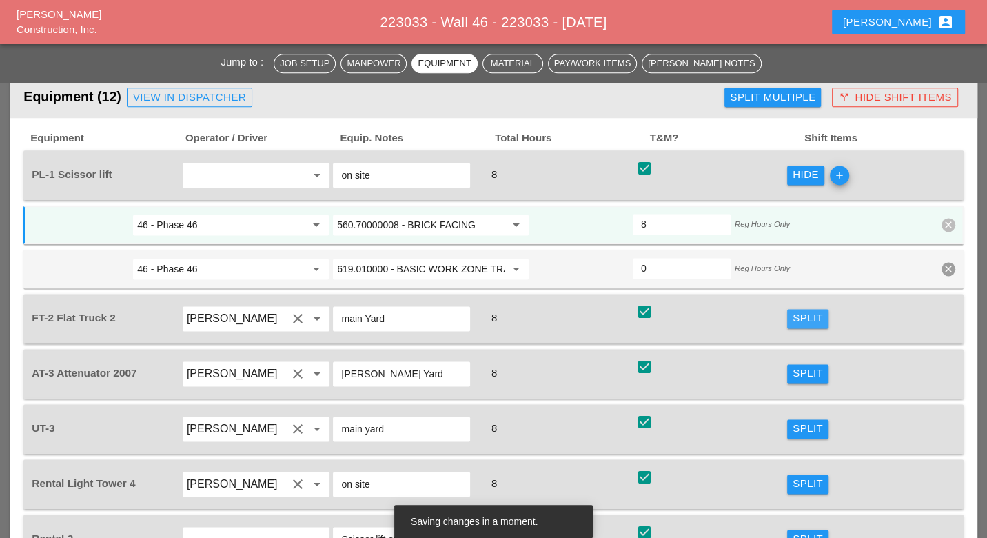
click at [799, 310] on div "Split" at bounding box center [808, 318] width 30 height 16
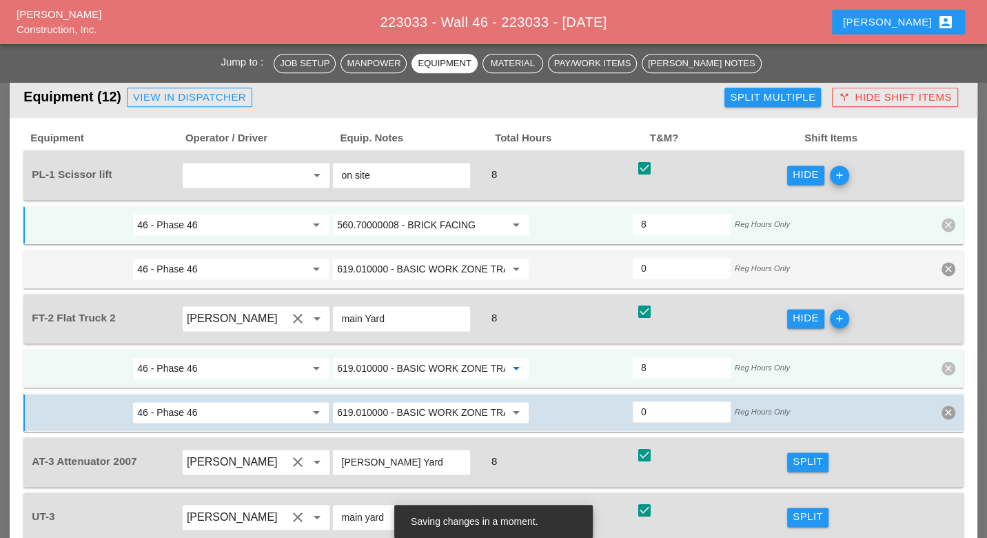
click at [414, 357] on input "619.010000 - BASIC WORK ZONE TRAFFIC CONTROL" at bounding box center [421, 368] width 168 height 22
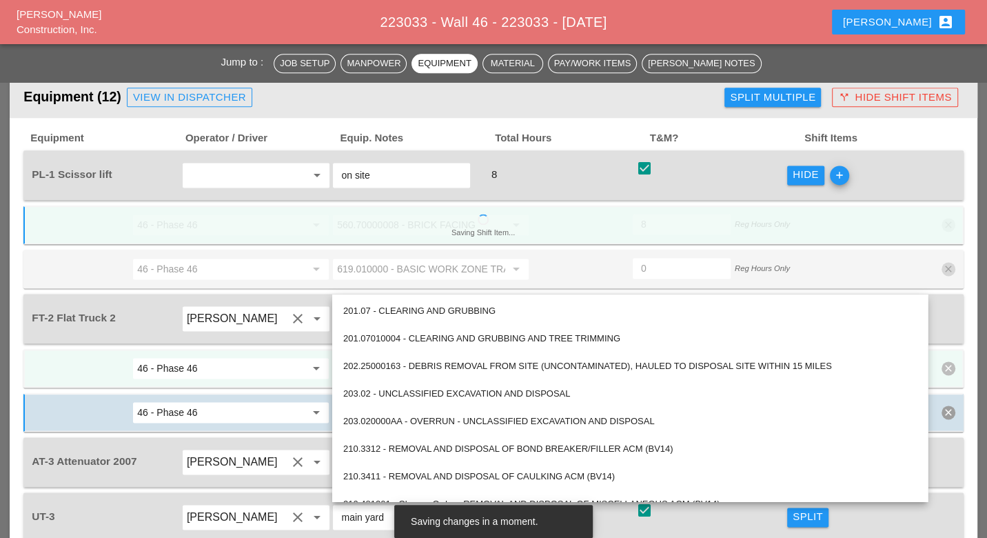
paste input "560.70000008 - BRICK FACING"
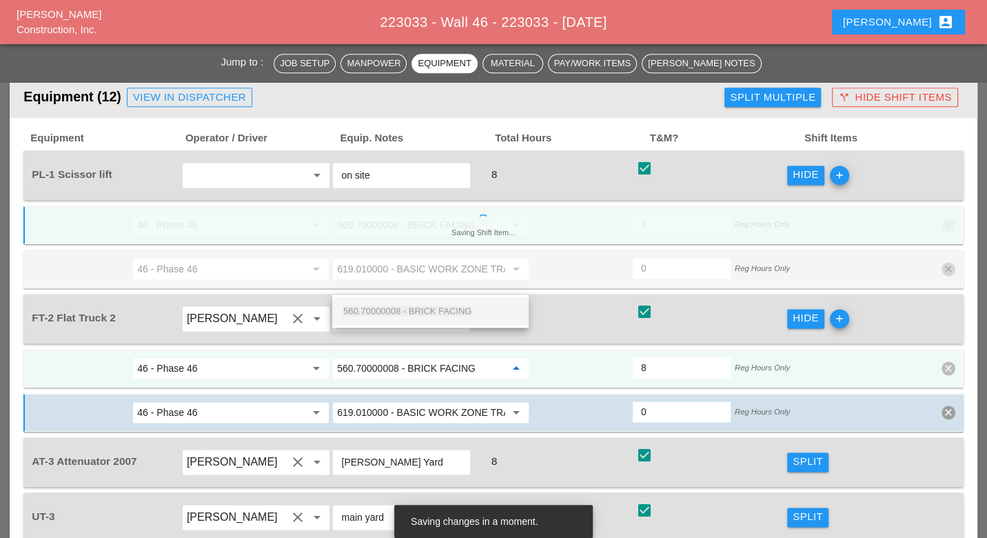
click at [423, 304] on div "560.70000008 - BRICK FACING" at bounding box center [430, 311] width 174 height 17
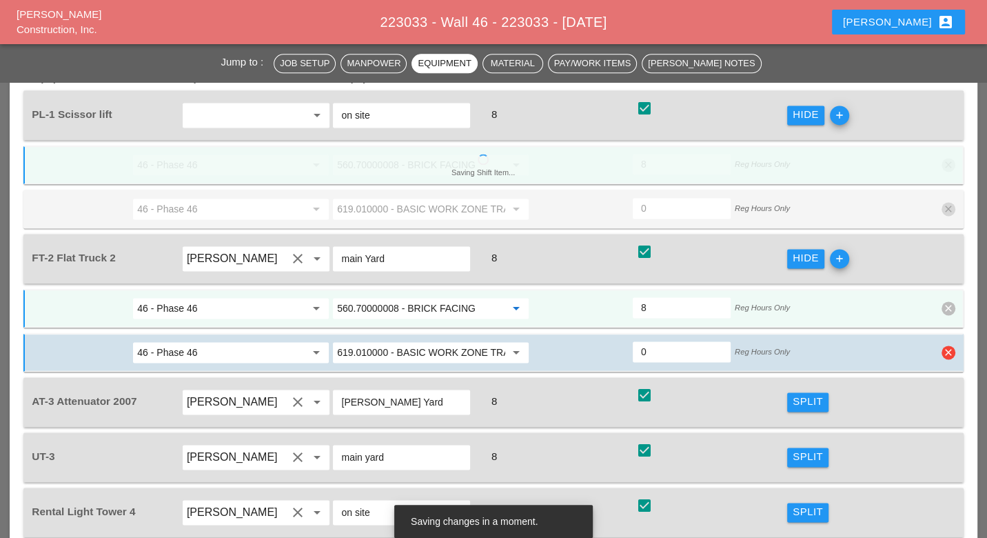
scroll to position [1379, 0]
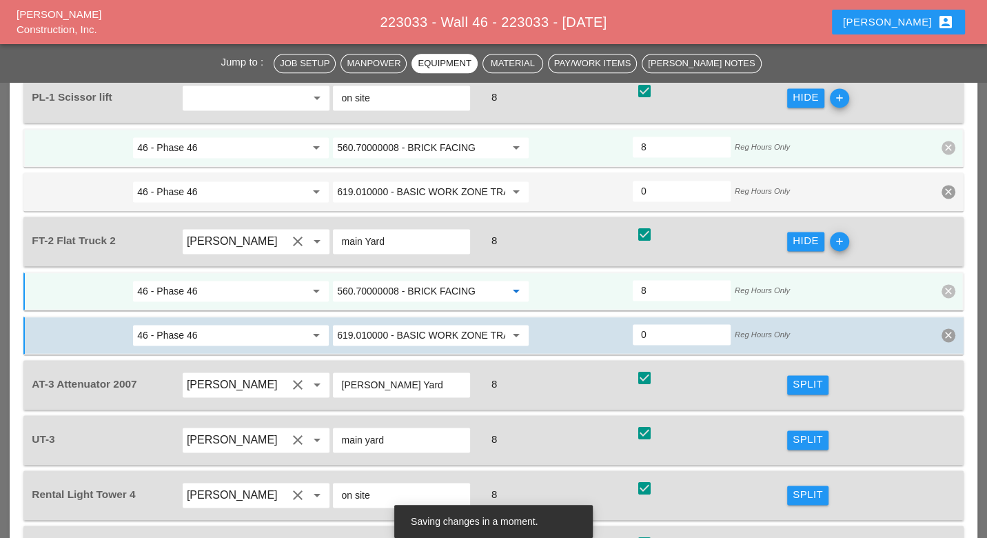
type input "560.70000008 - BRICK FACING"
drag, startPoint x: 791, startPoint y: 349, endPoint x: 619, endPoint y: 356, distance: 172.5
click at [792, 430] on button "Split" at bounding box center [807, 439] width 41 height 19
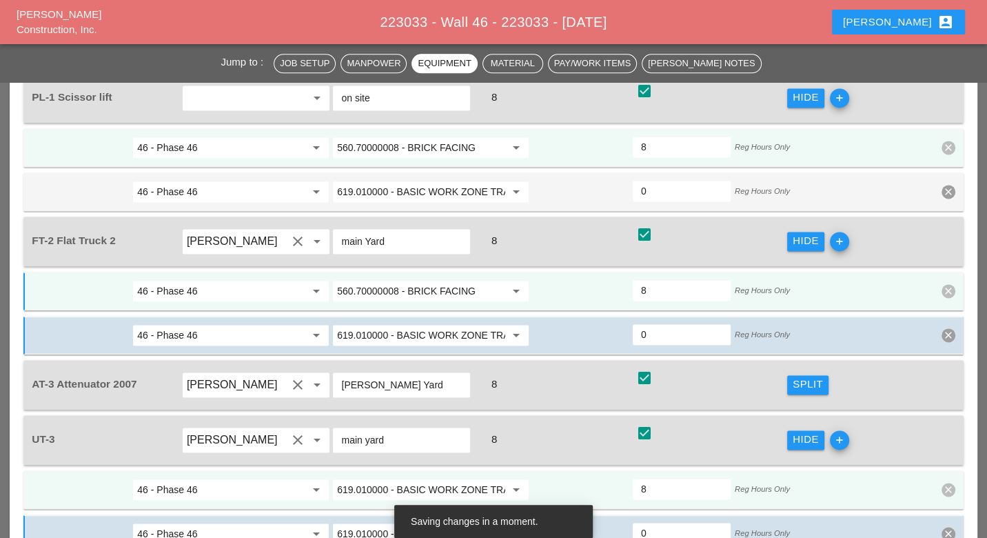
click at [482, 479] on input "619.010000 - BASIC WORK ZONE TRAFFIC CONTROL" at bounding box center [421, 490] width 168 height 22
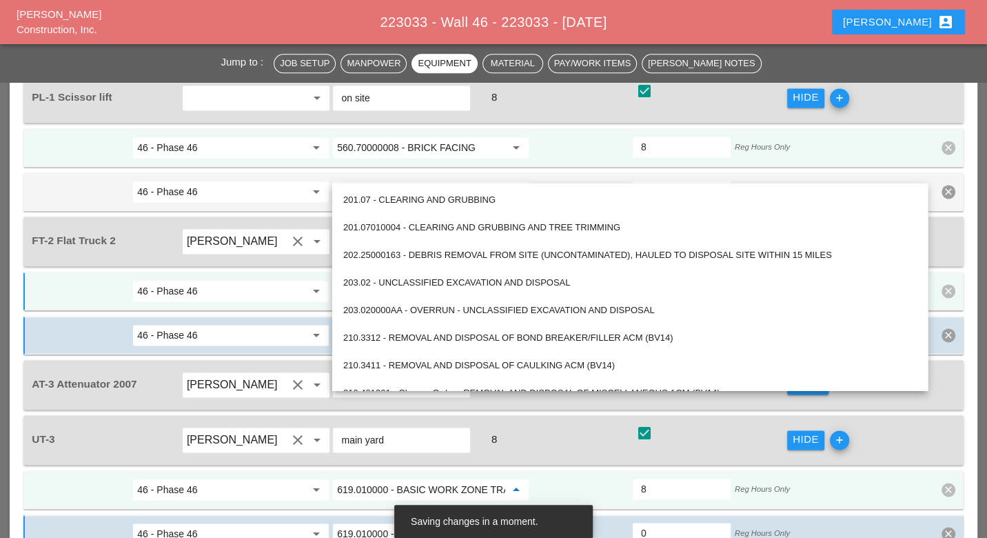
paste input "560.70000008 - BRICK FACING"
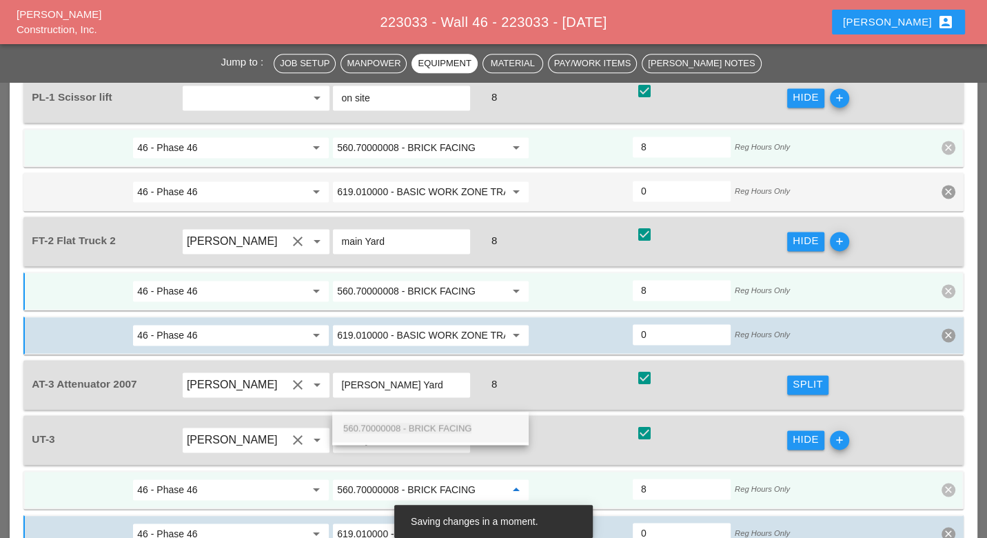
click at [457, 425] on span "560.70000008 - BRICK FACING" at bounding box center [407, 428] width 128 height 10
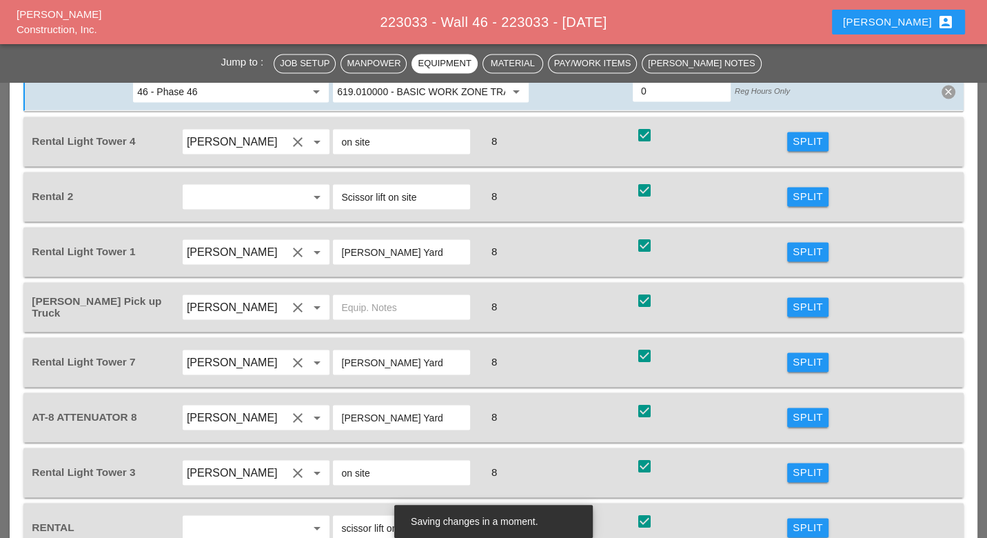
scroll to position [1838, 0]
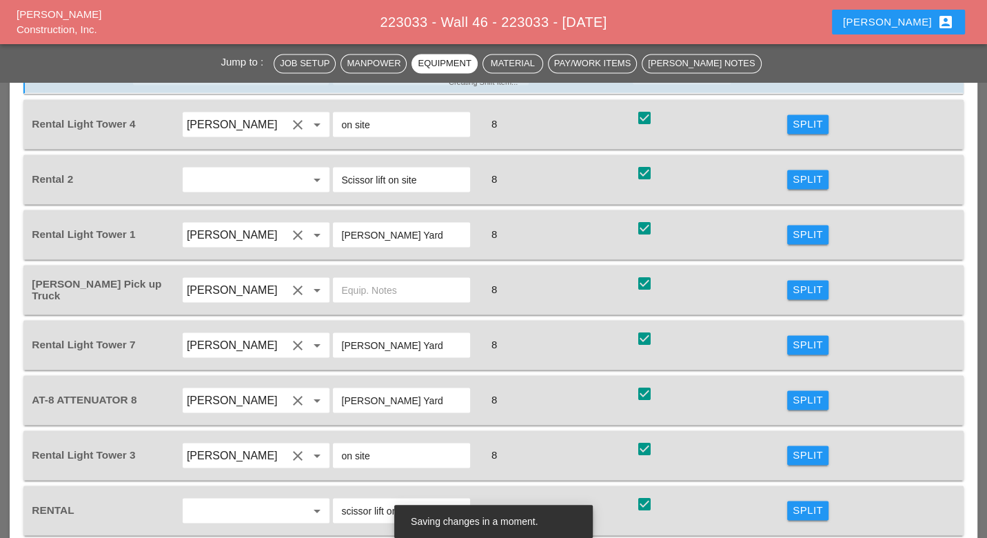
type input "560.70000008 - BRICK FACING"
drag, startPoint x: 821, startPoint y: 415, endPoint x: 461, endPoint y: 403, distance: 360.8
click at [821, 502] on div "Split" at bounding box center [808, 510] width 30 height 16
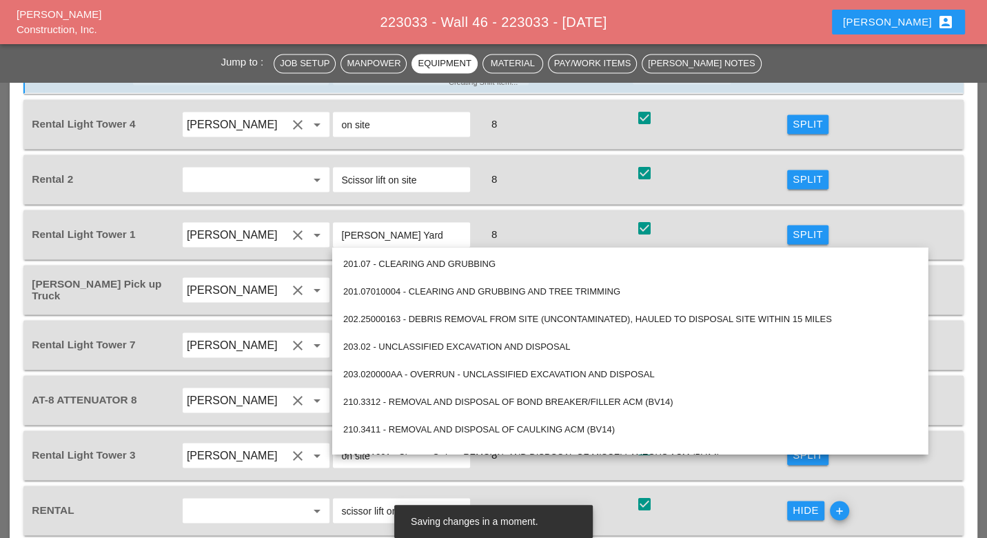
paste input "560.70000008 - BRICK FACING"
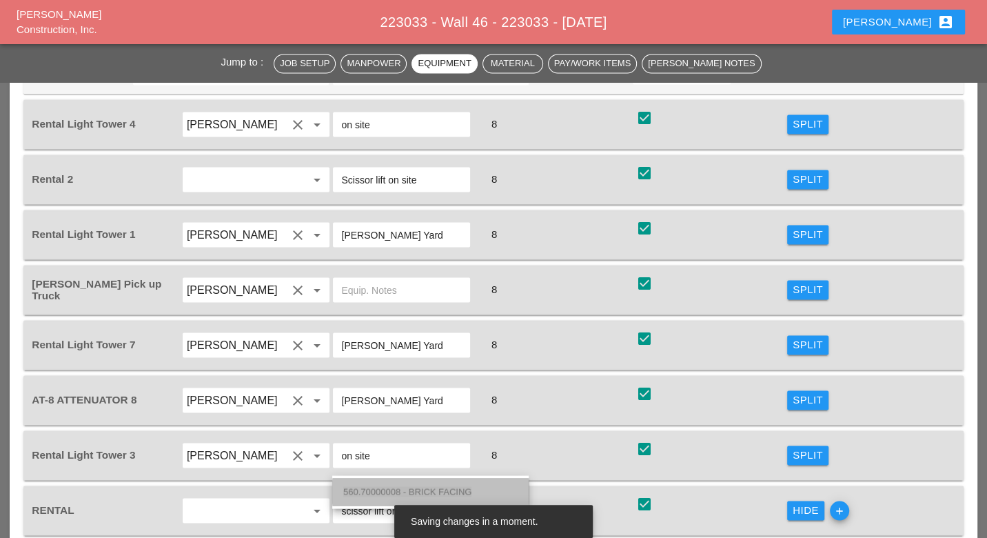
click at [423, 488] on span "560.70000008 - BRICK FACING" at bounding box center [407, 491] width 128 height 10
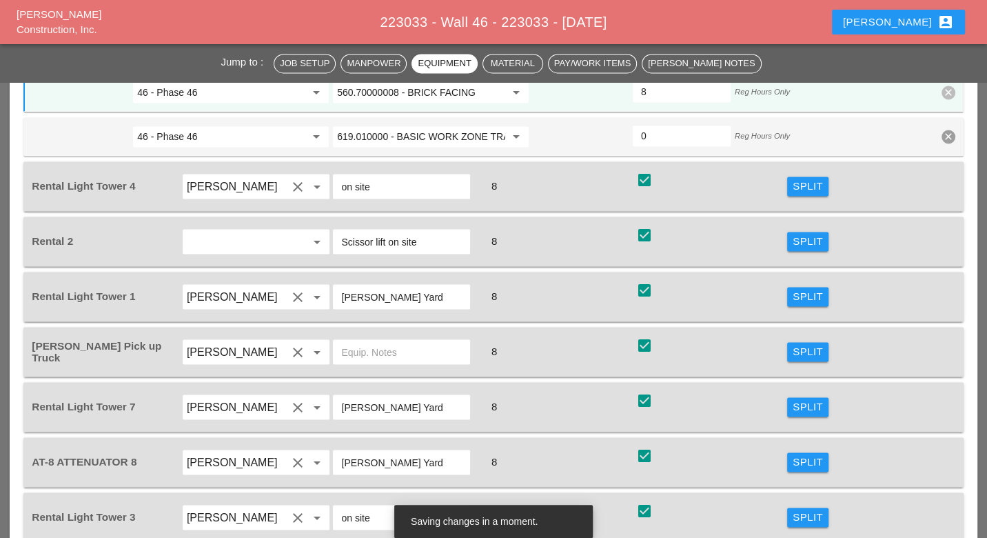
scroll to position [1762, 0]
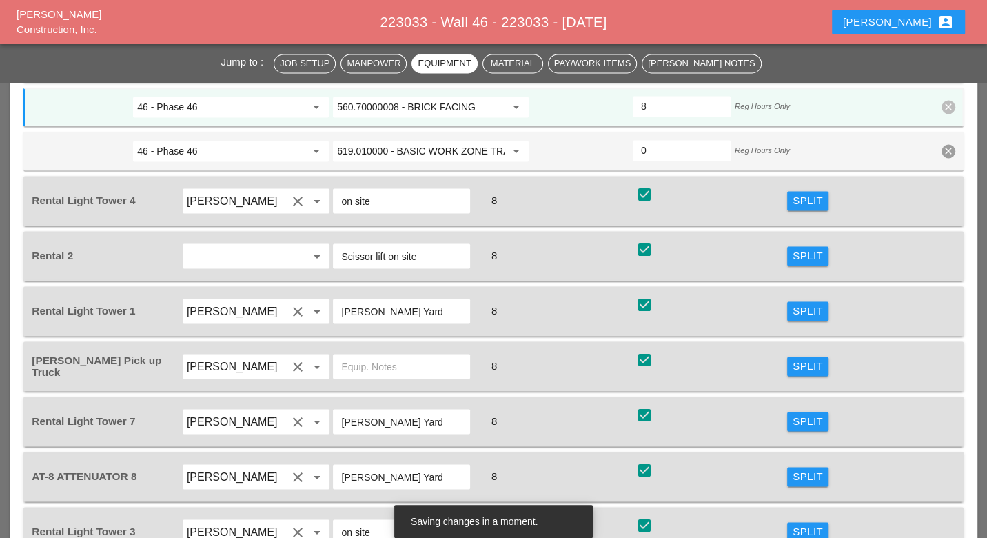
type input "560.70000008 - BRICK FACING"
drag, startPoint x: 801, startPoint y: 434, endPoint x: 419, endPoint y: 437, distance: 382.0
click at [803, 523] on div "Split" at bounding box center [808, 531] width 30 height 16
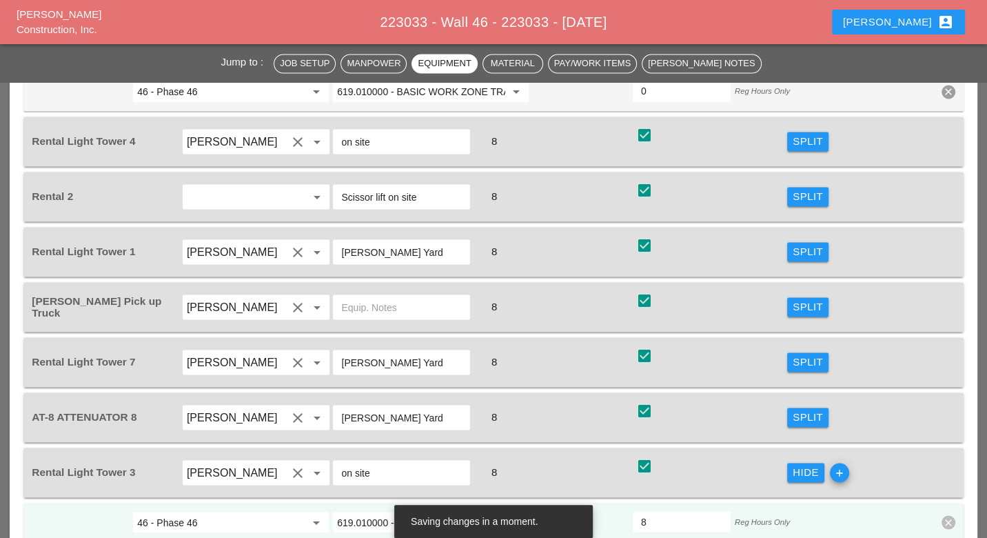
scroll to position [1838, 0]
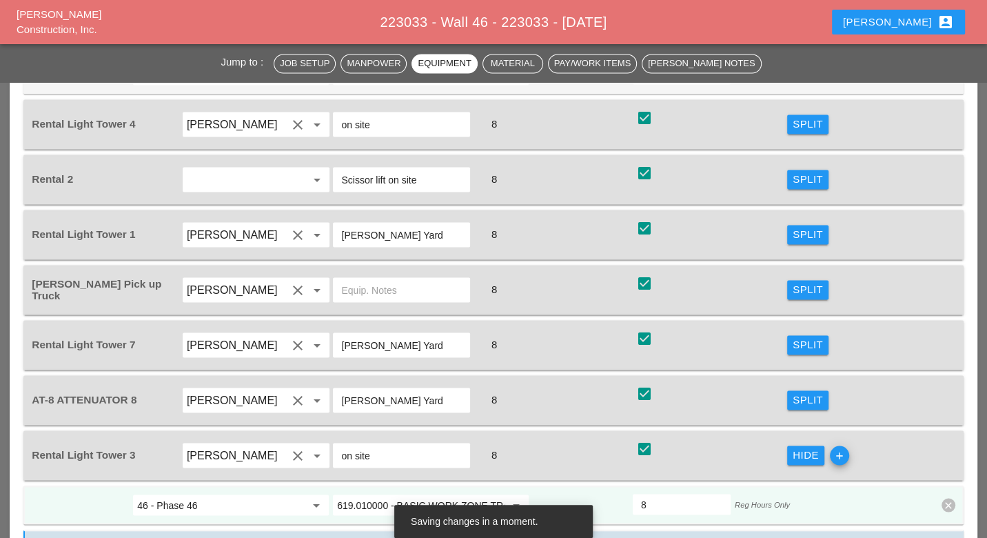
click at [381, 494] on input "619.010000 - BASIC WORK ZONE TRAFFIC CONTROL" at bounding box center [421, 505] width 168 height 22
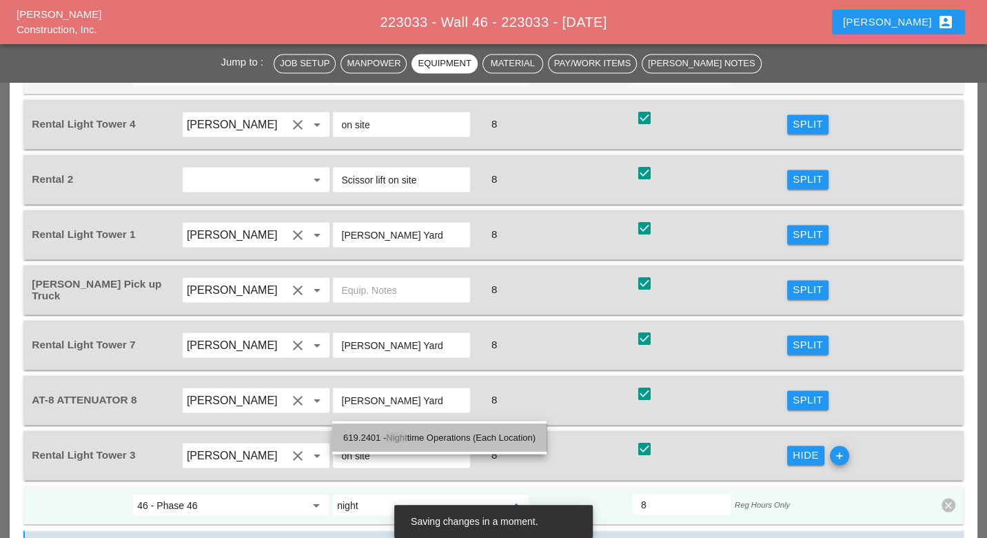
click at [449, 436] on div "619.2401 - Night time Operations (Each Location)" at bounding box center [439, 437] width 192 height 17
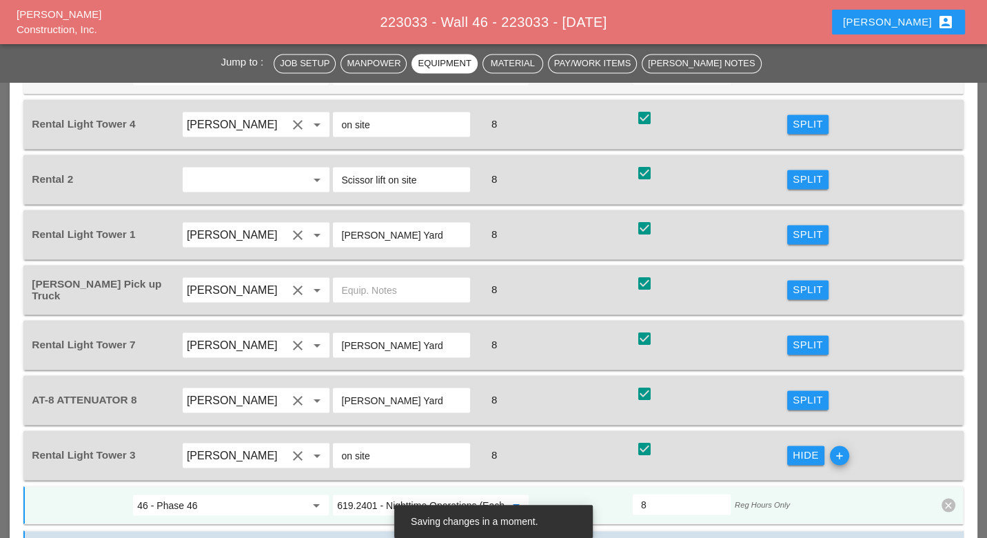
type input "619.2401 - Nighttime Operations (Each Location)"
drag, startPoint x: 277, startPoint y: 408, endPoint x: 291, endPoint y: 412, distance: 14.4
click at [276, 494] on input "46 - Phase 46" at bounding box center [221, 505] width 168 height 22
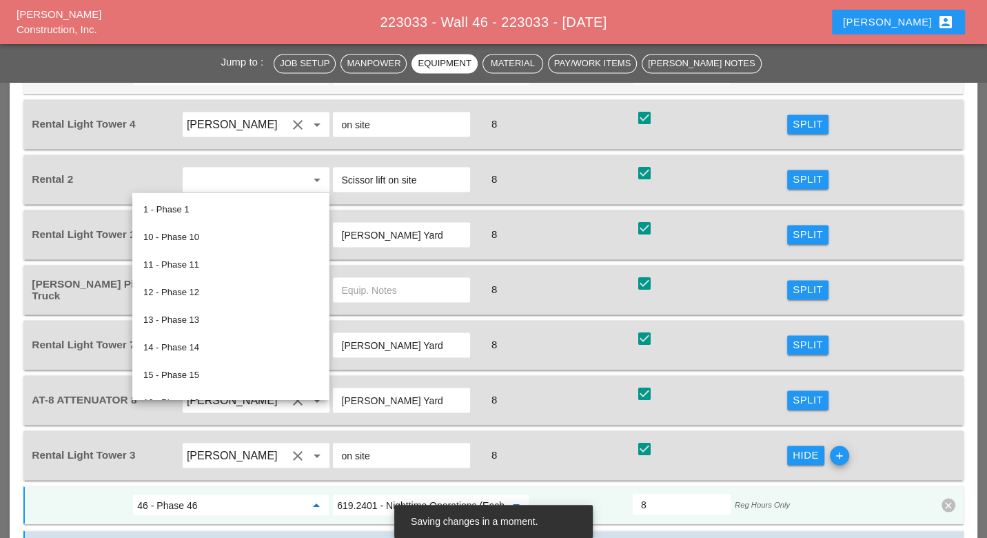
click at [379, 494] on input "619.2401 - Nighttime Operations (Each Location)" at bounding box center [421, 505] width 168 height 22
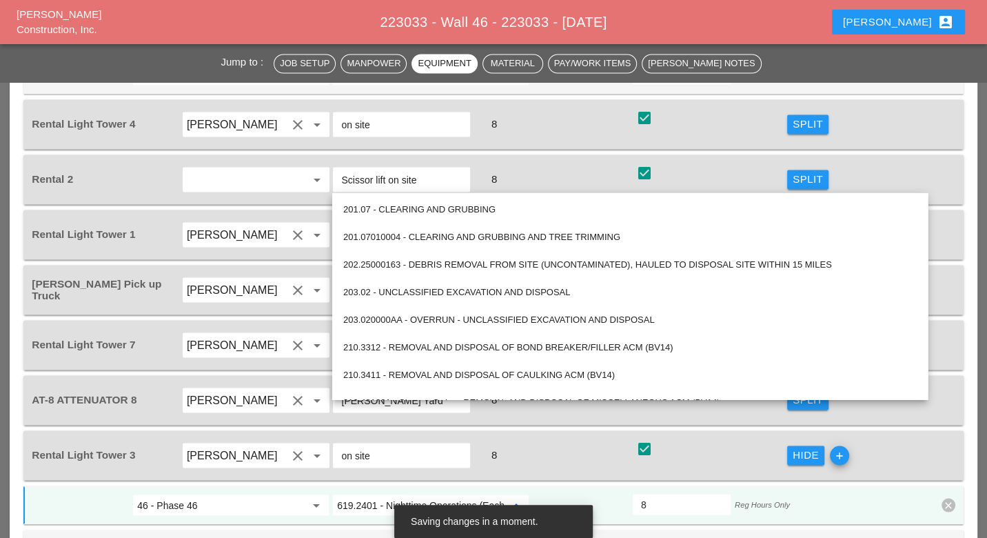
click at [257, 444] on input "Iwan Belfor" at bounding box center [237, 455] width 101 height 22
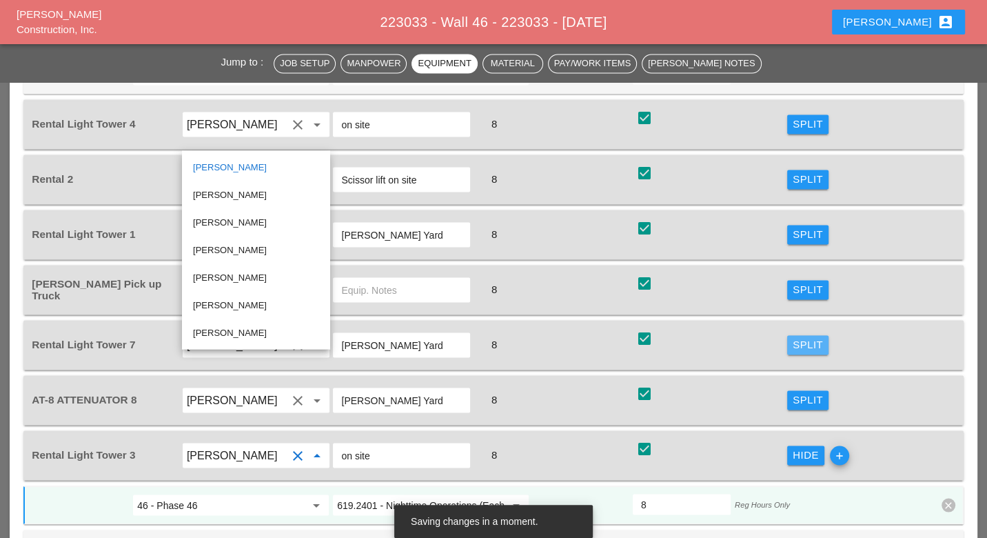
click at [811, 336] on div "Split" at bounding box center [808, 344] width 30 height 16
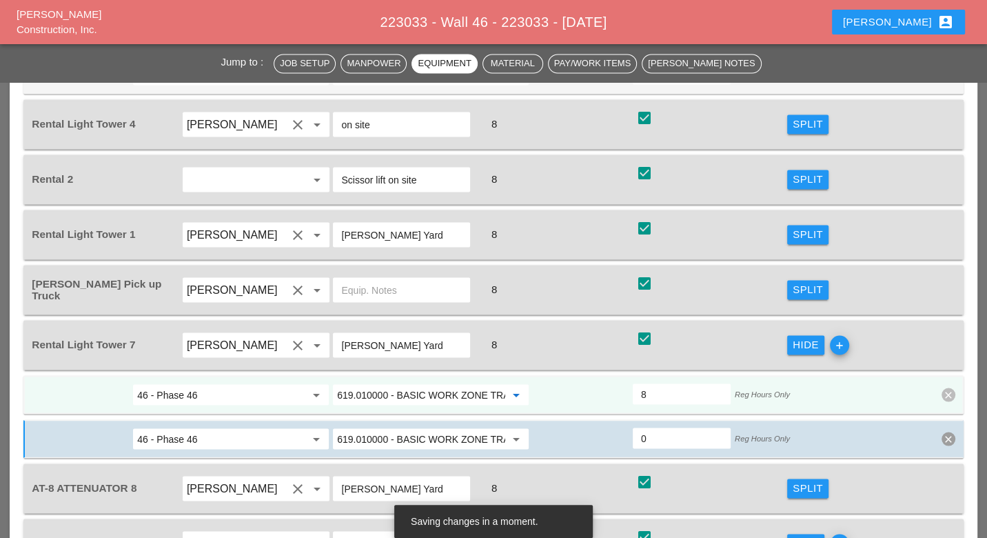
paste input "2401 - Nighttime Operations (Each Location)"
click at [434, 325] on span "619.2401 - Nighttime Operations (Each Location)" at bounding box center [440, 328] width 195 height 10
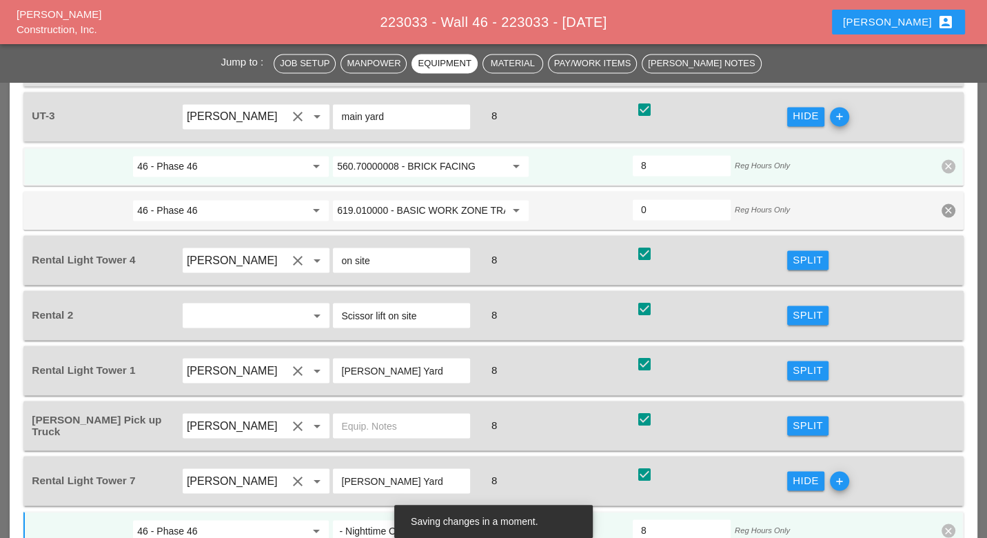
scroll to position [1685, 0]
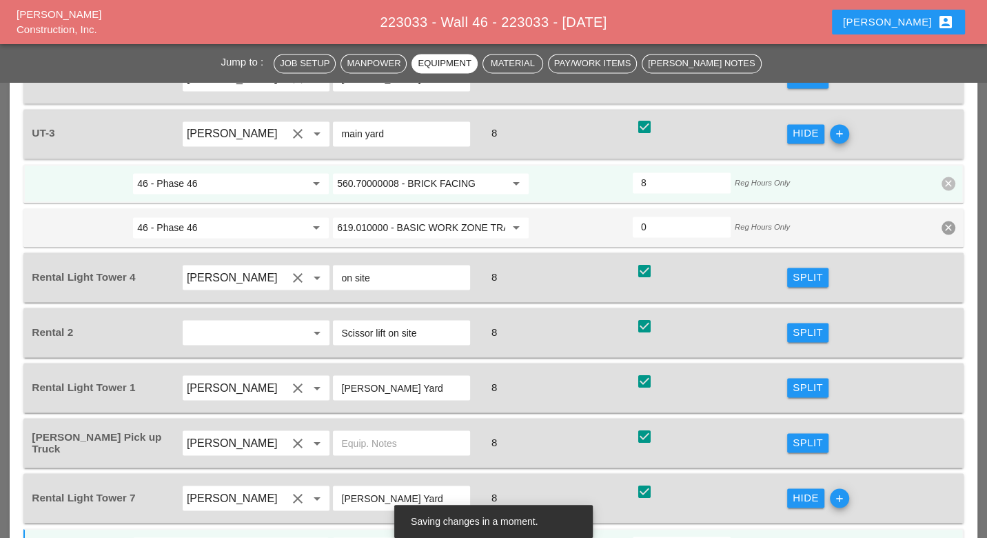
type input "619.2401 - Nighttime Operations (Each Location)"
click at [799, 379] on div "Split" at bounding box center [808, 387] width 30 height 16
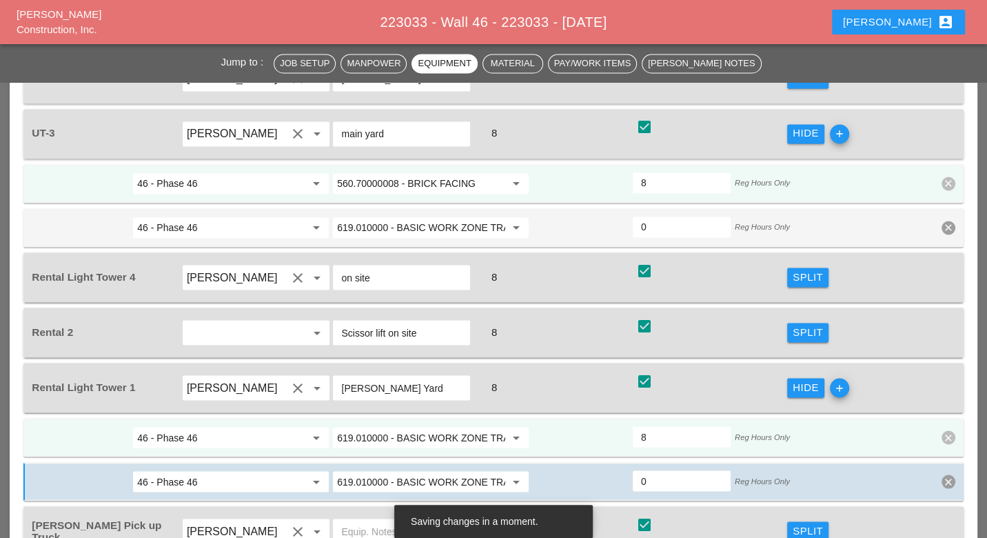
scroll to position [0, 0]
click at [404, 426] on input "619.010000 - BASIC WORK ZONE TRAFFIC CONTROL" at bounding box center [421, 437] width 168 height 22
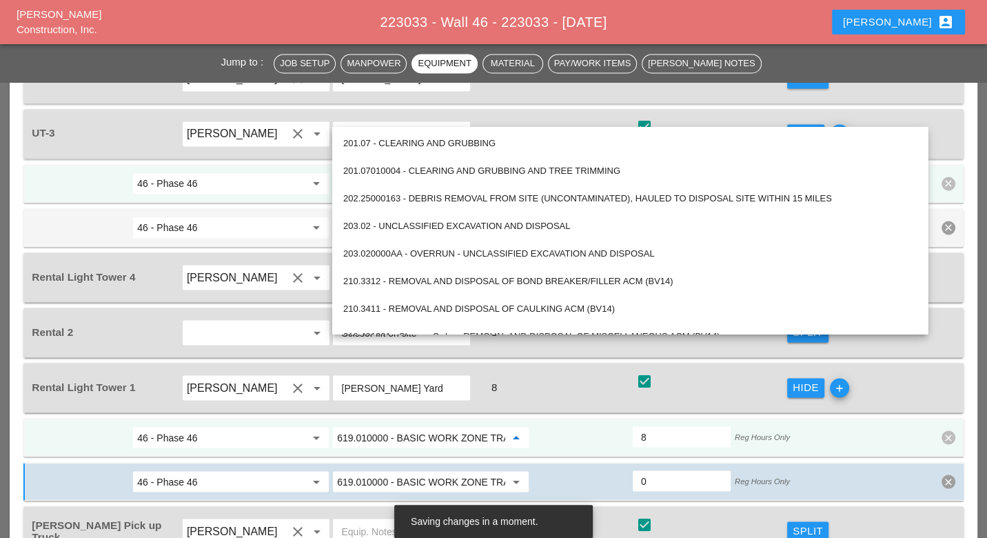
paste input "2401 - Nighttime Operations (Each Location)"
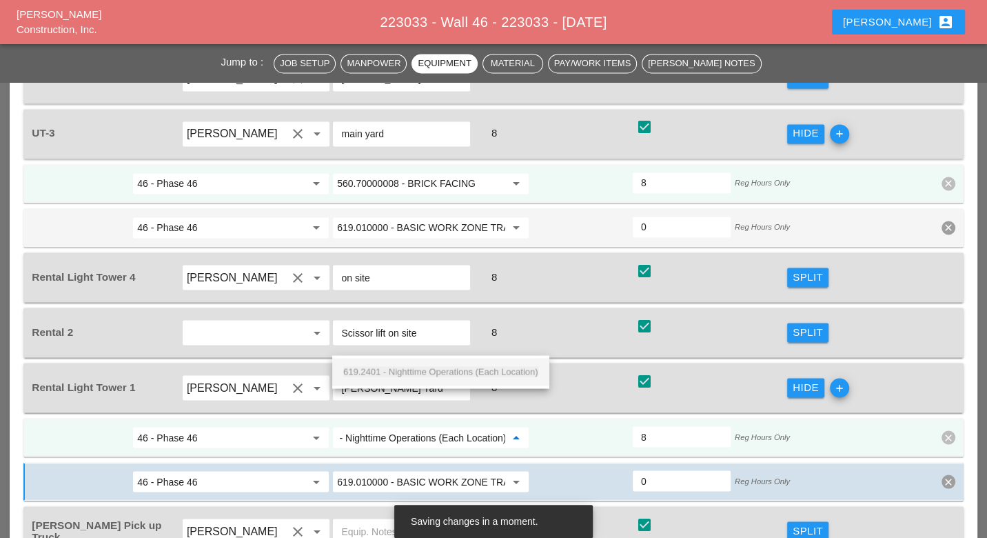
click at [415, 370] on span "619.2401 - Nighttime Operations (Each Location)" at bounding box center [440, 371] width 195 height 10
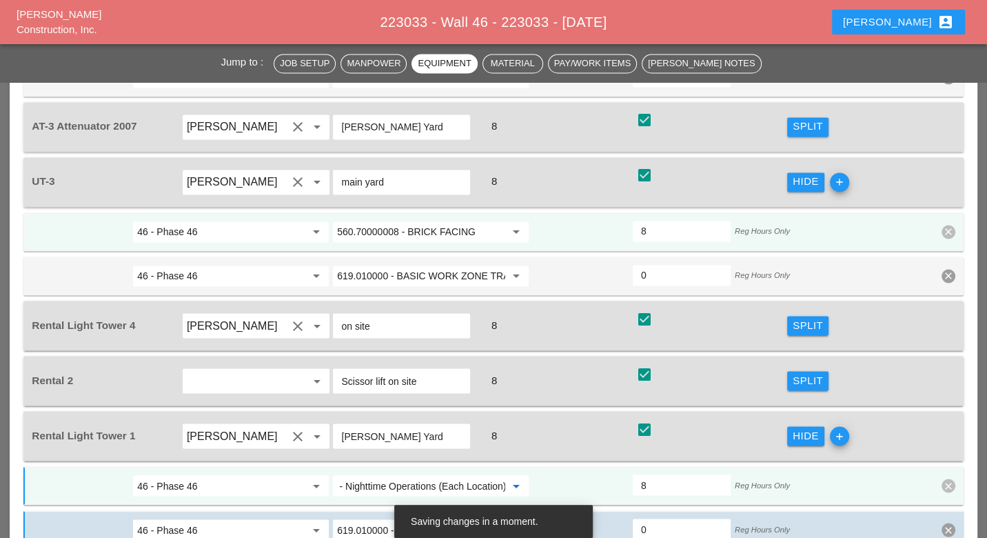
scroll to position [1609, 0]
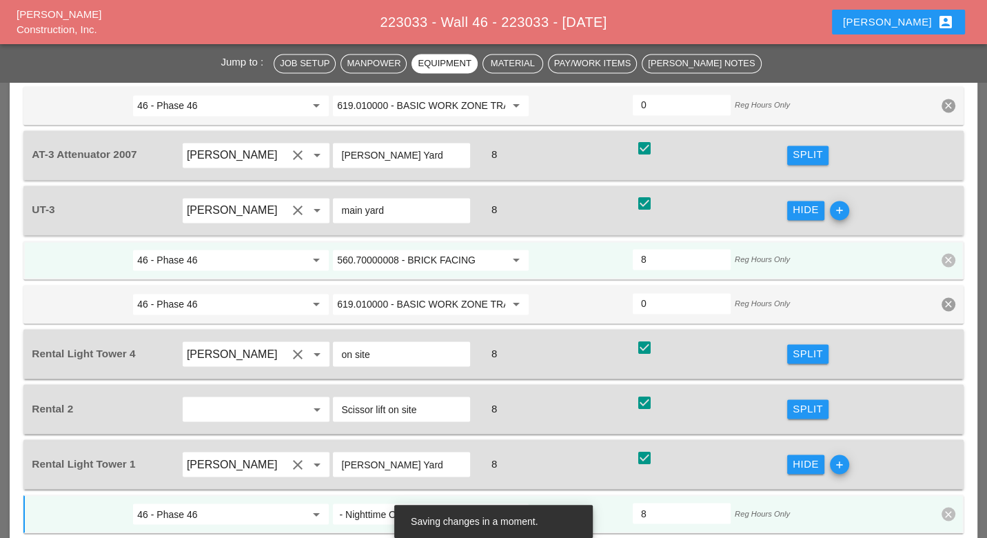
type input "619.2401 - Nighttime Operations (Each Location)"
drag, startPoint x: 798, startPoint y: 261, endPoint x: 421, endPoint y: 288, distance: 378.1
click at [798, 345] on div "Split" at bounding box center [808, 353] width 30 height 16
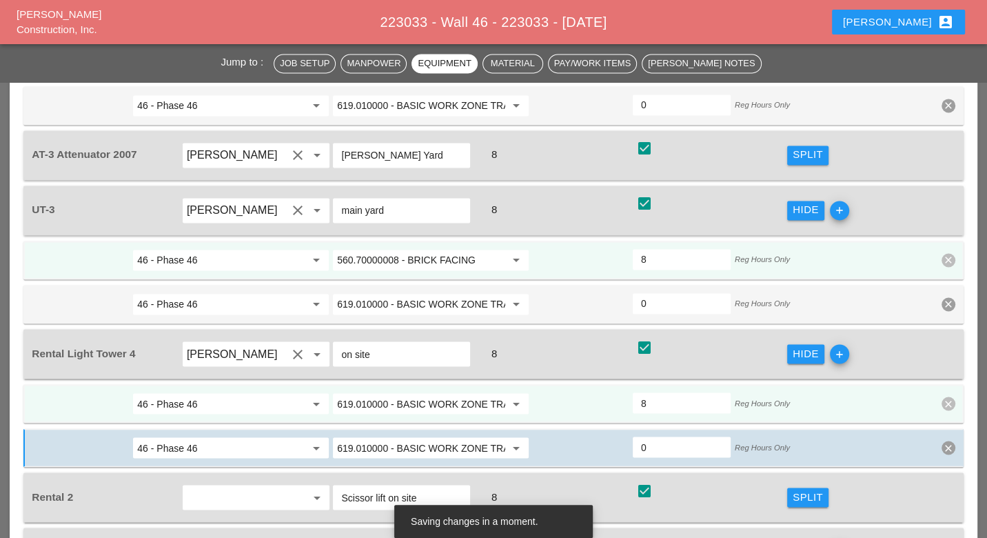
scroll to position [0, 0]
click at [389, 392] on input "619.010000 - BASIC WORK ZONE TRAFFIC CONTROL" at bounding box center [421, 403] width 168 height 22
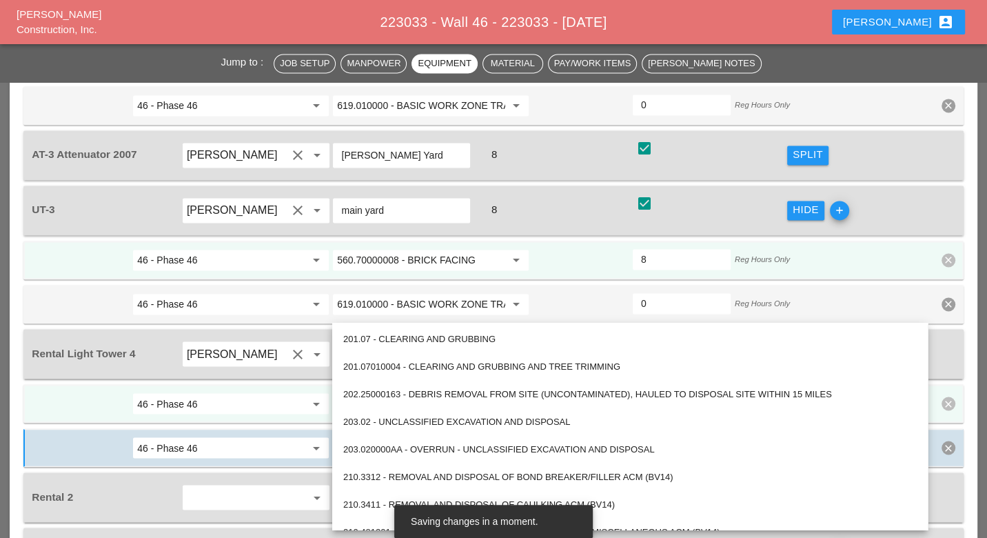
paste input "2401 - Nighttime Operations (Each Location)"
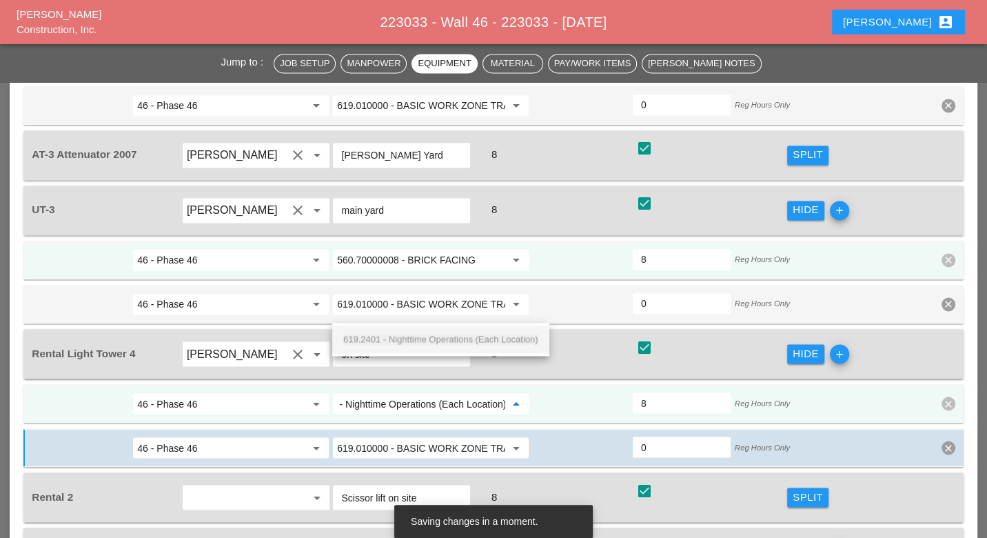
click at [401, 337] on span "619.2401 - Nighttime Operations (Each Location)" at bounding box center [440, 339] width 195 height 10
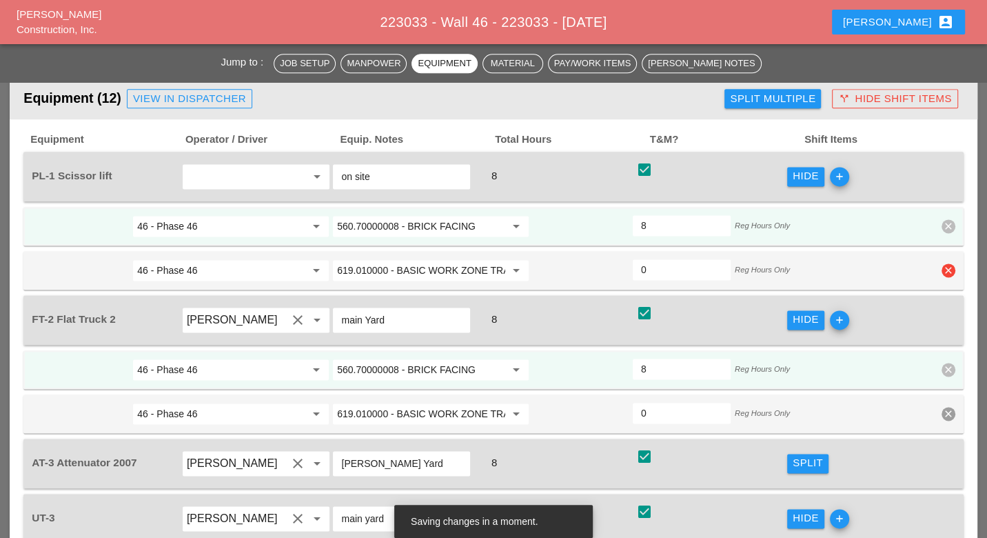
scroll to position [1379, 0]
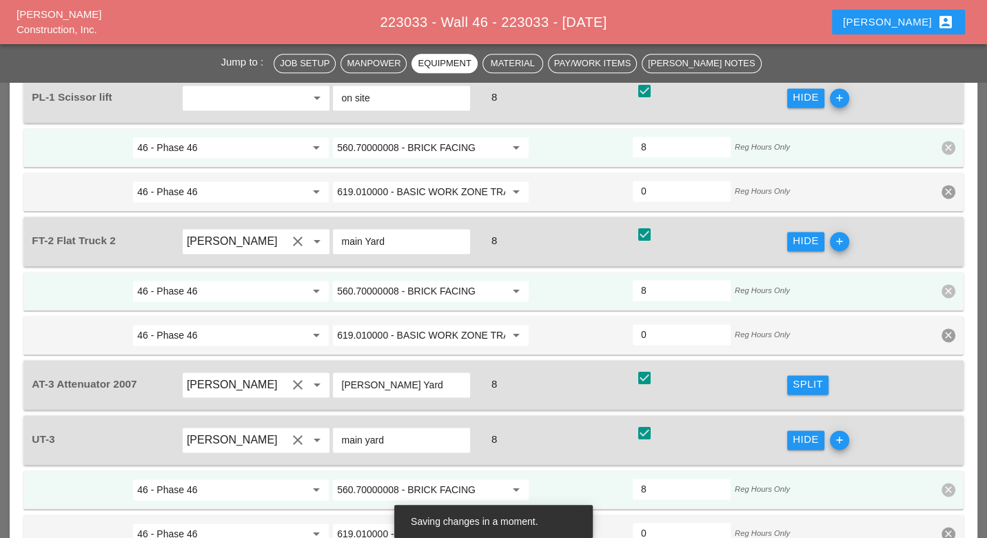
type input "619.2401 - Nighttime Operations (Each Location)"
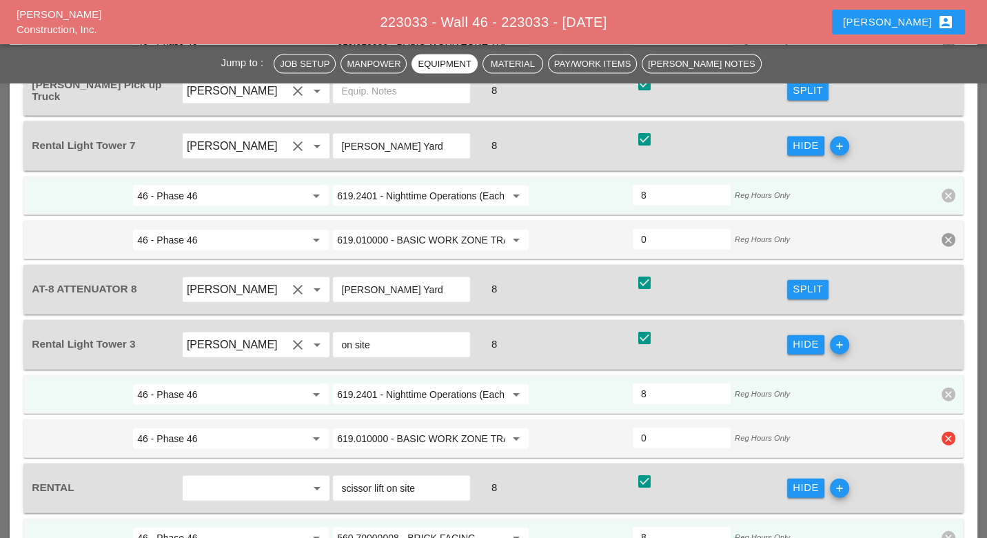
scroll to position [2298, 0]
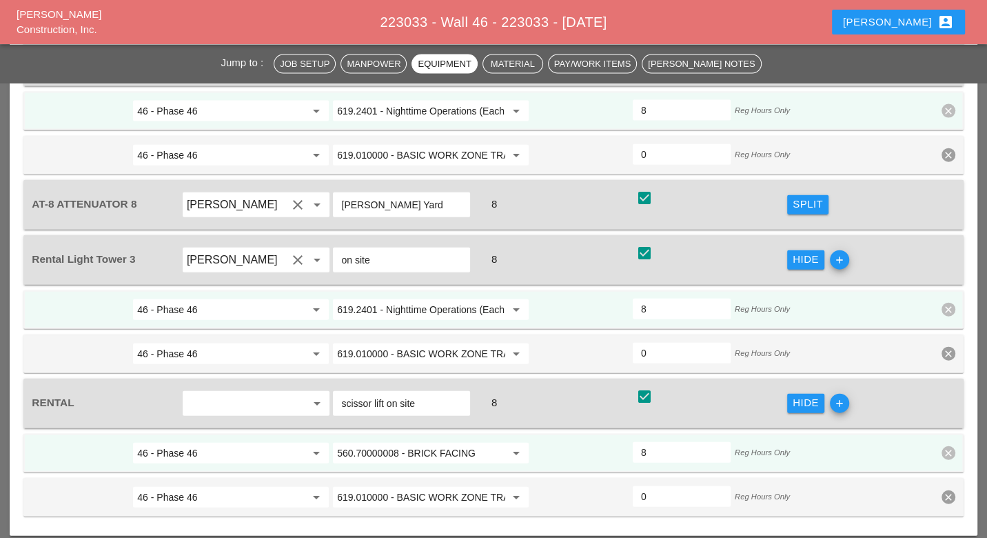
click at [443, 442] on input "560.70000008 - BRICK FACING" at bounding box center [421, 453] width 168 height 22
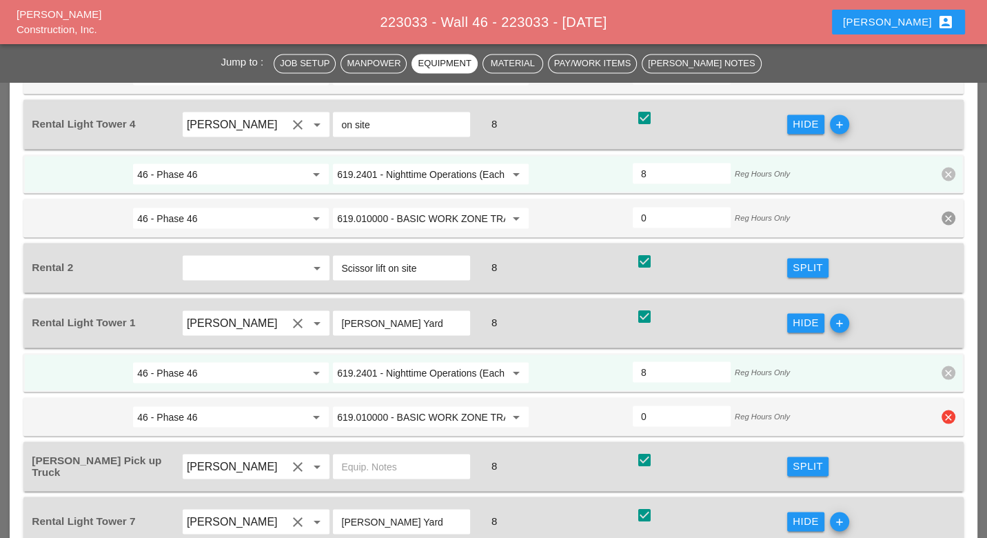
scroll to position [1685, 0]
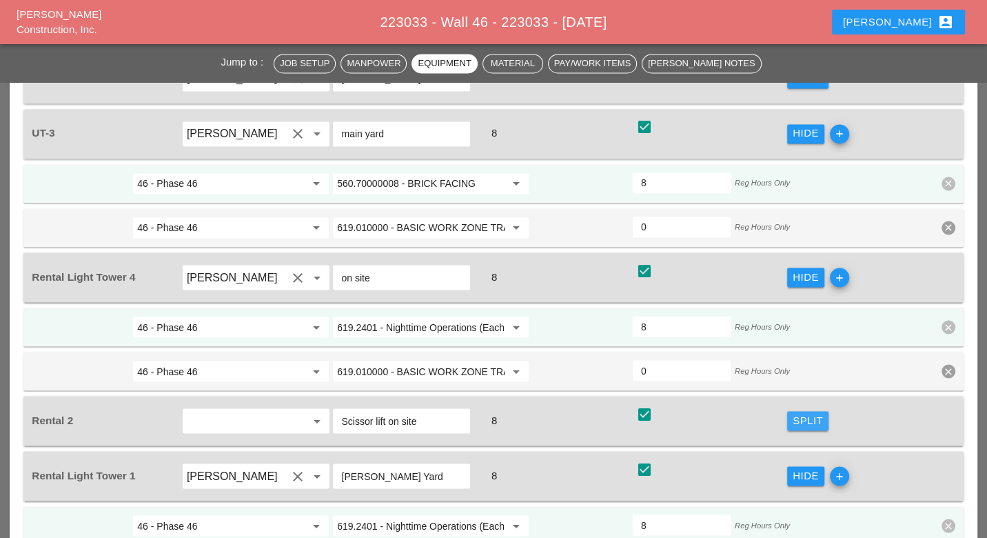
drag, startPoint x: 791, startPoint y: 324, endPoint x: 330, endPoint y: 363, distance: 462.2
click at [790, 411] on button "Split" at bounding box center [807, 420] width 41 height 19
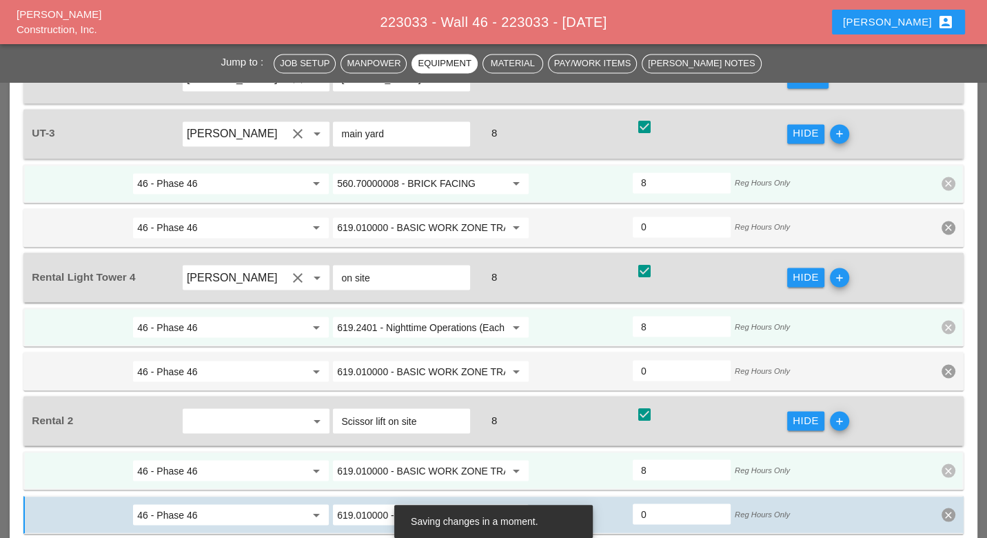
click at [355, 459] on input "619.010000 - BASIC WORK ZONE TRAFFIC CONTROL" at bounding box center [421, 470] width 168 height 22
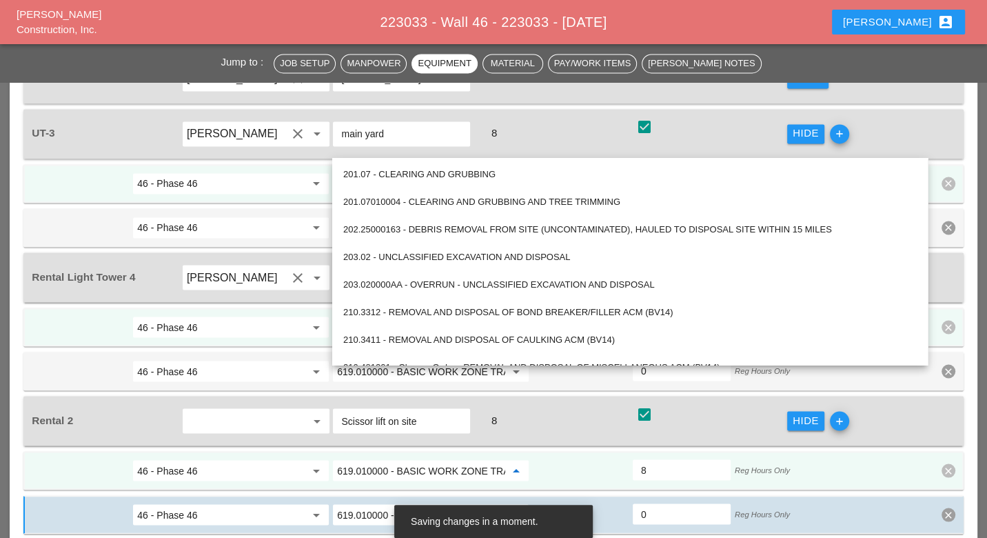
paste input "560.70000008 - BRICK FACING"
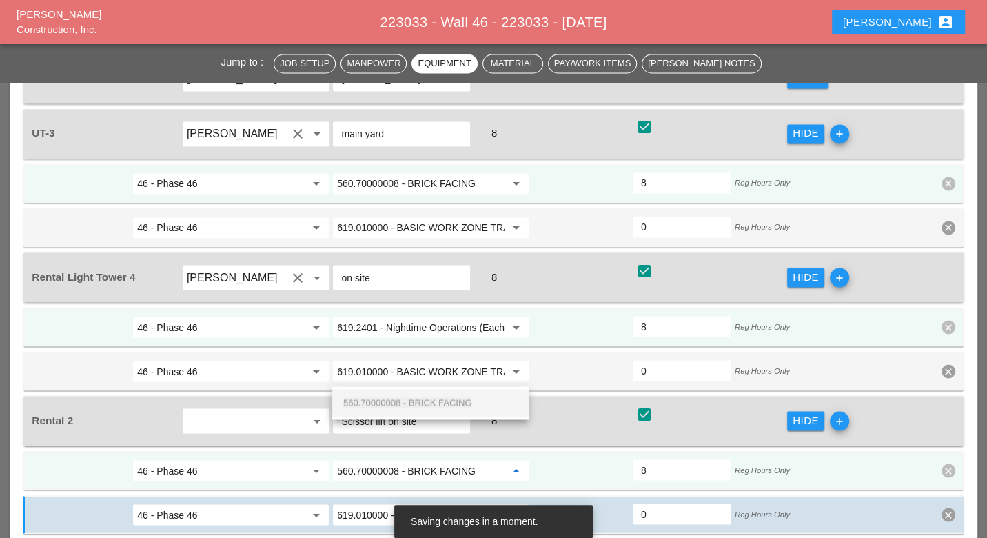
click at [370, 400] on span "560.70000008 - BRICK FACING" at bounding box center [407, 402] width 128 height 10
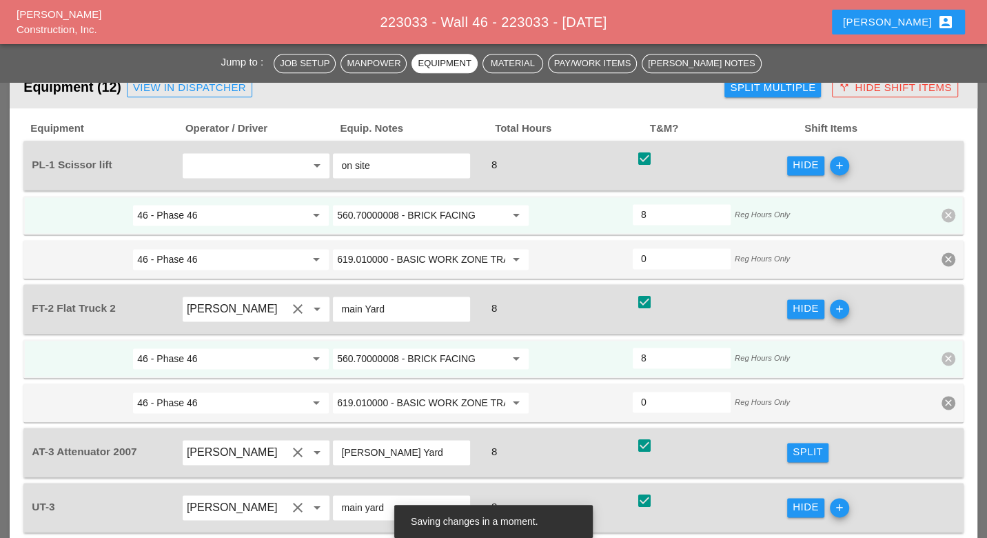
scroll to position [1149, 0]
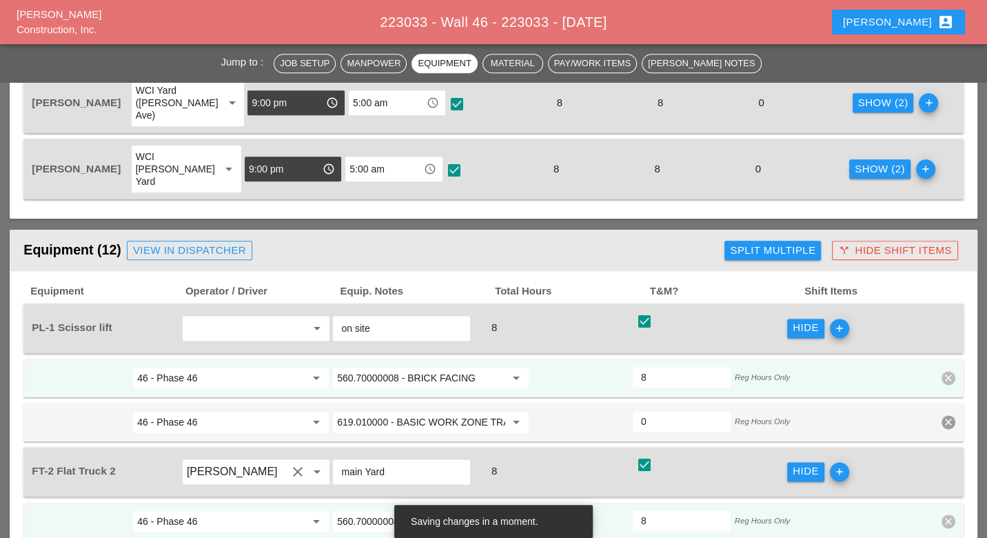
type input "560.70000008 - BRICK FACING"
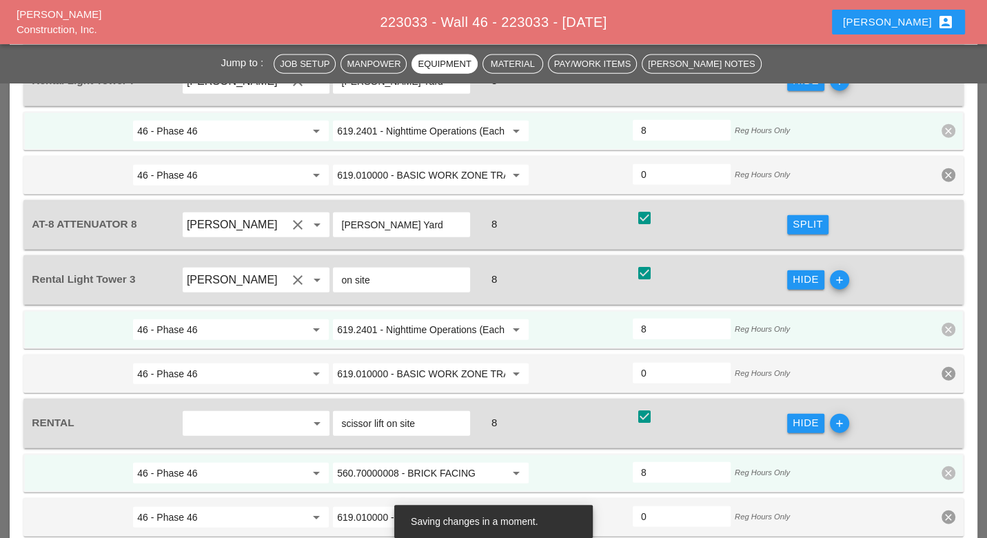
scroll to position [2298, 0]
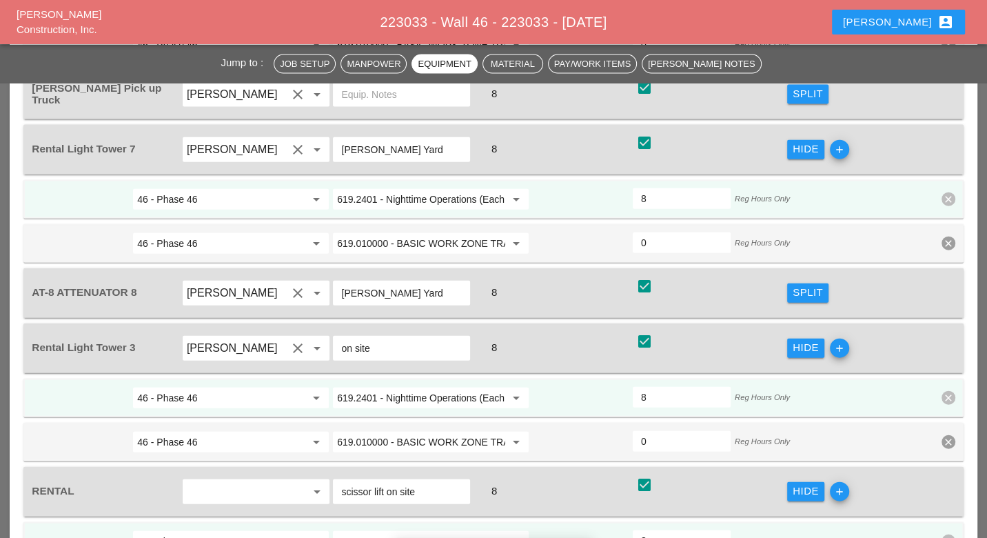
drag, startPoint x: 945, startPoint y: 447, endPoint x: 959, endPoint y: 350, distance: 98.2
click at [947, 445] on div "Confirm delete" at bounding box center [929, 445] width 67 height 16
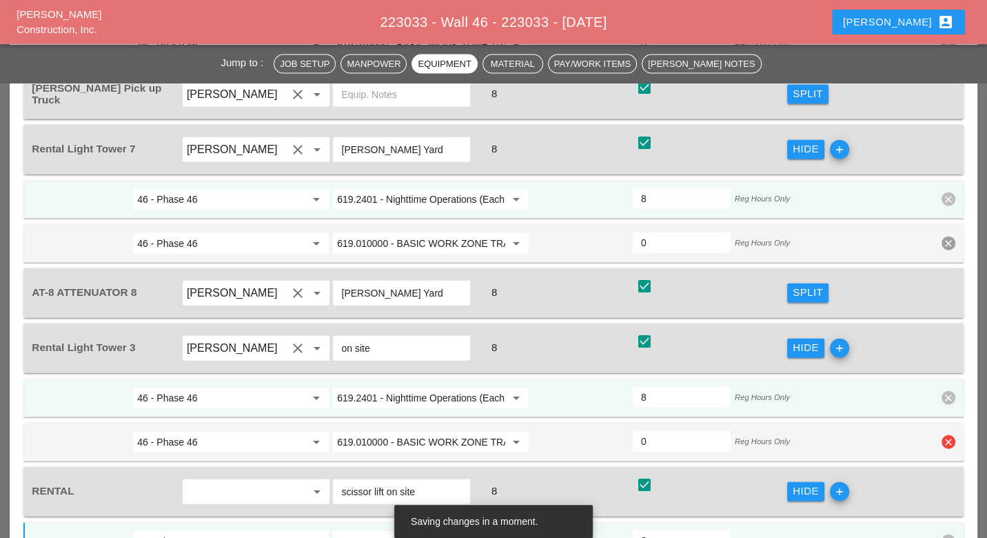
click at [951, 435] on icon "clear" at bounding box center [949, 442] width 14 height 14
click at [946, 305] on div "Confirm delete" at bounding box center [929, 305] width 67 height 16
click at [948, 237] on icon "clear" at bounding box center [949, 244] width 14 height 14
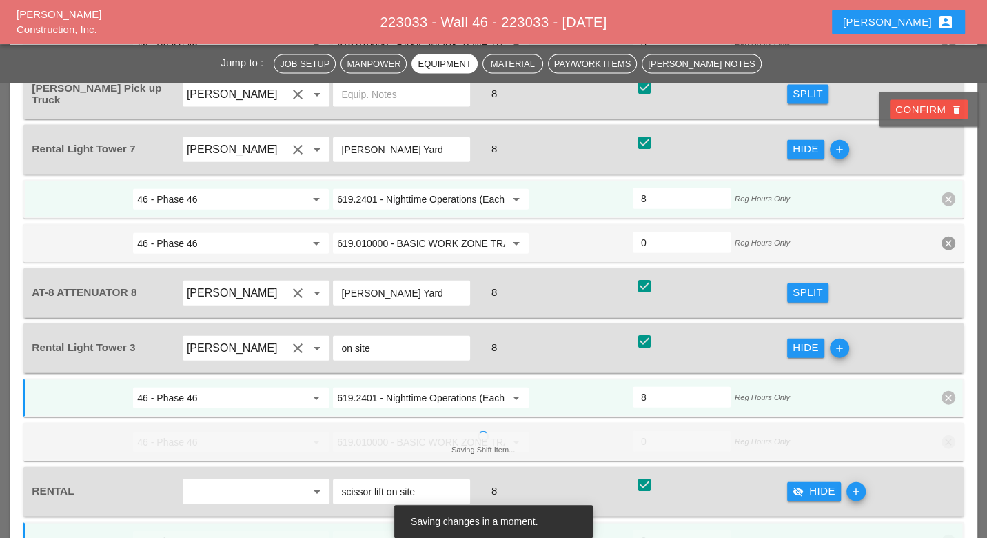
click at [938, 112] on div "Confirm delete" at bounding box center [929, 110] width 67 height 16
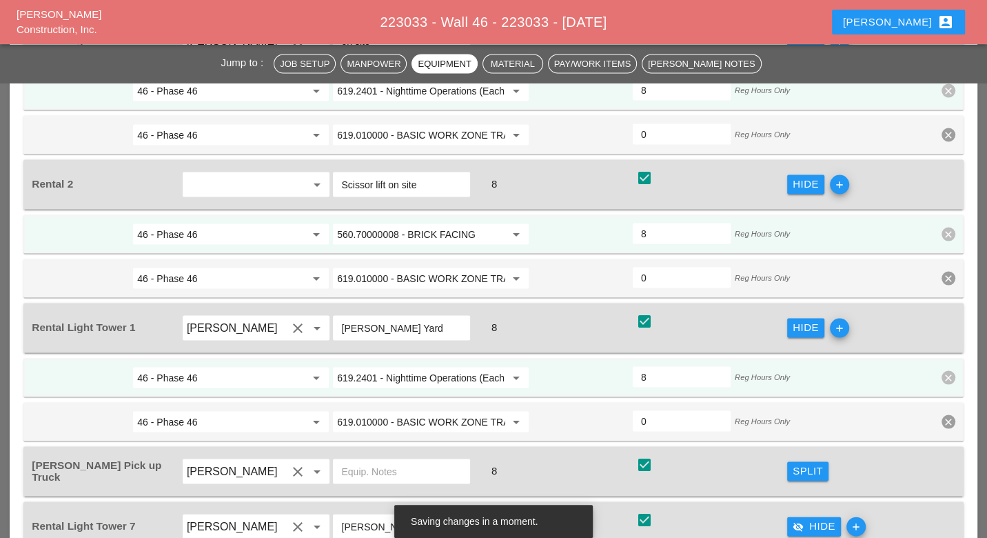
scroll to position [1915, 0]
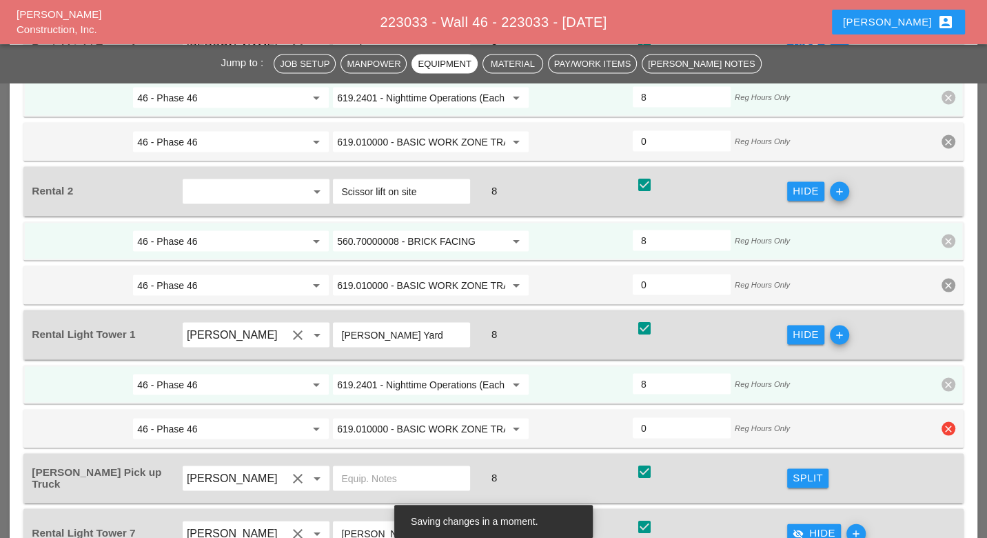
click at [951, 421] on icon "clear" at bounding box center [949, 428] width 14 height 14
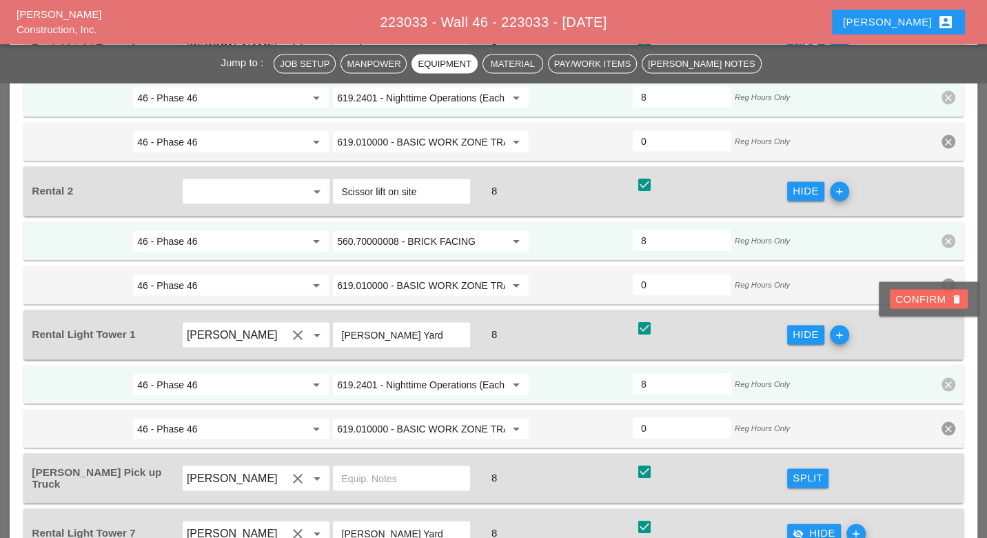
click at [944, 293] on div "Confirm delete" at bounding box center [929, 299] width 67 height 16
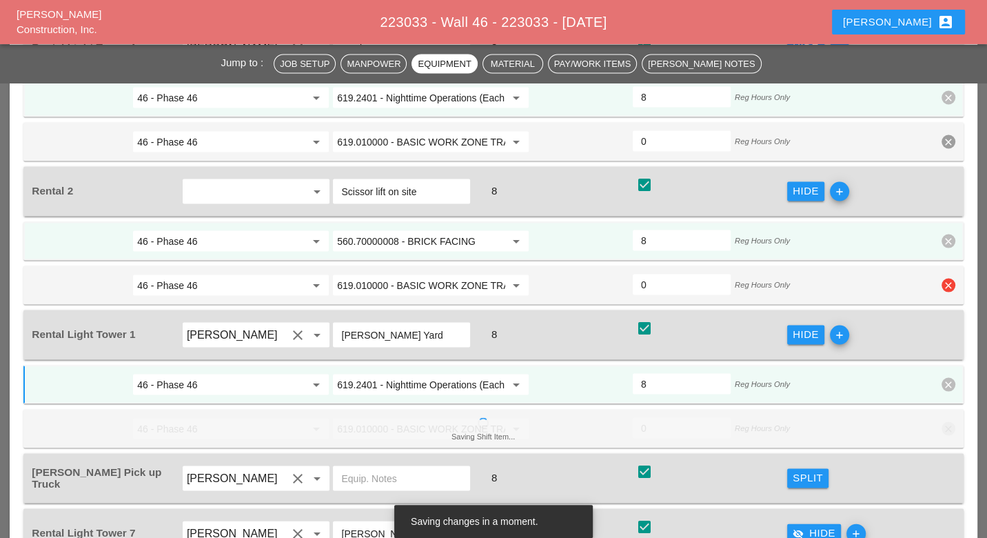
click at [952, 278] on icon "clear" at bounding box center [949, 285] width 14 height 14
click at [942, 157] on div "Confirm delete" at bounding box center [929, 158] width 67 height 16
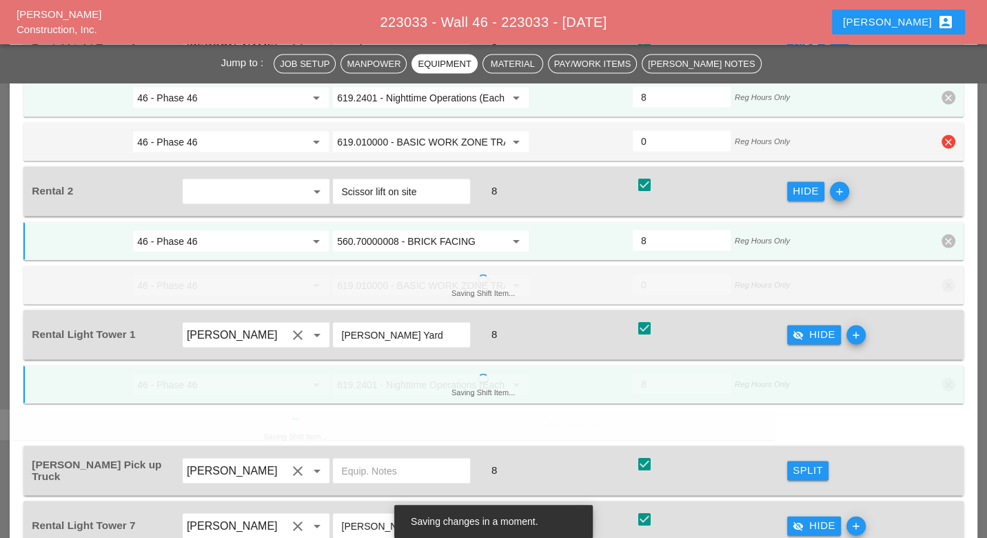
scroll to position [1685, 0]
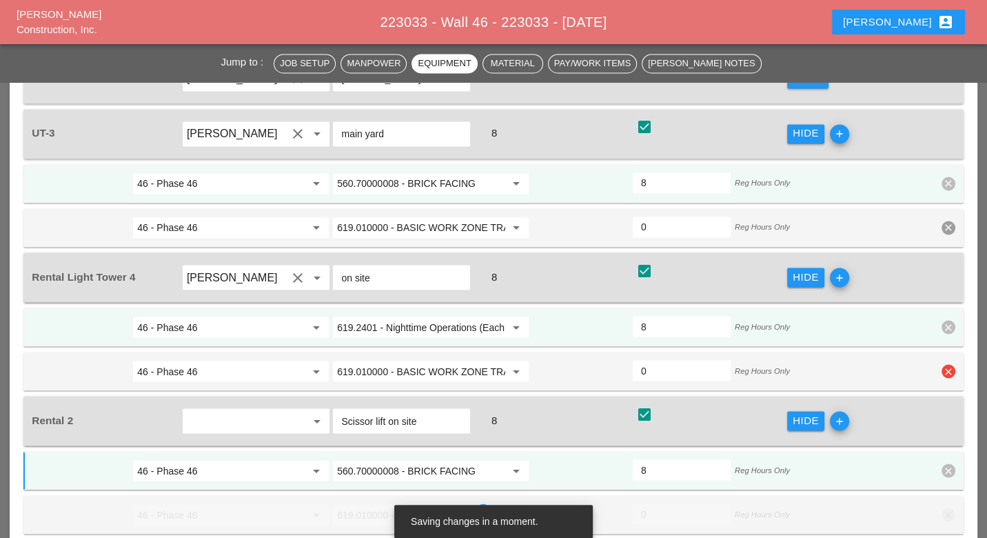
click at [947, 364] on icon "clear" at bounding box center [949, 371] width 14 height 14
click at [928, 244] on div "Confirm delete" at bounding box center [929, 247] width 67 height 16
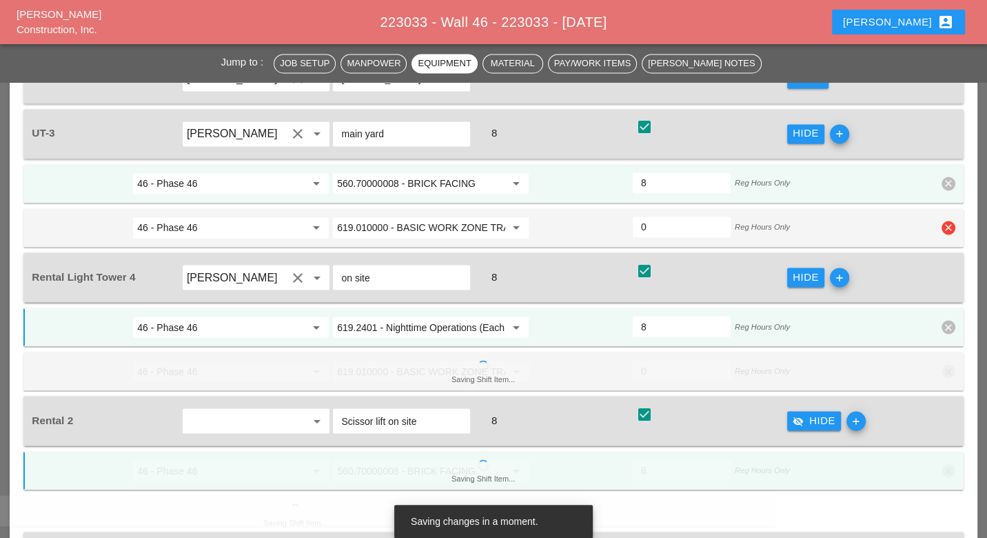
scroll to position [1532, 0]
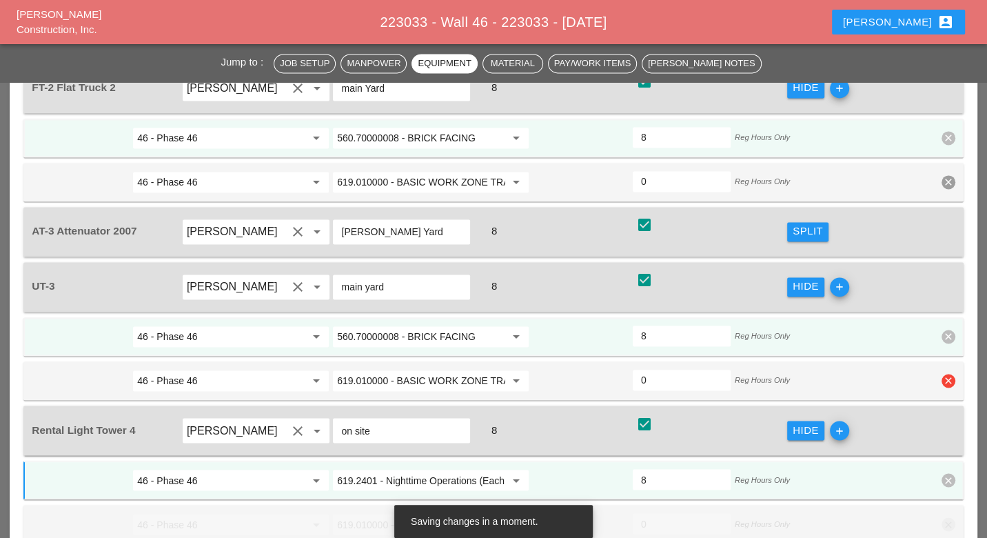
click at [952, 374] on icon "clear" at bounding box center [949, 381] width 14 height 14
drag, startPoint x: 943, startPoint y: 263, endPoint x: 912, endPoint y: 310, distance: 55.8
click at [943, 263] on div "Confirm delete" at bounding box center [929, 260] width 67 height 16
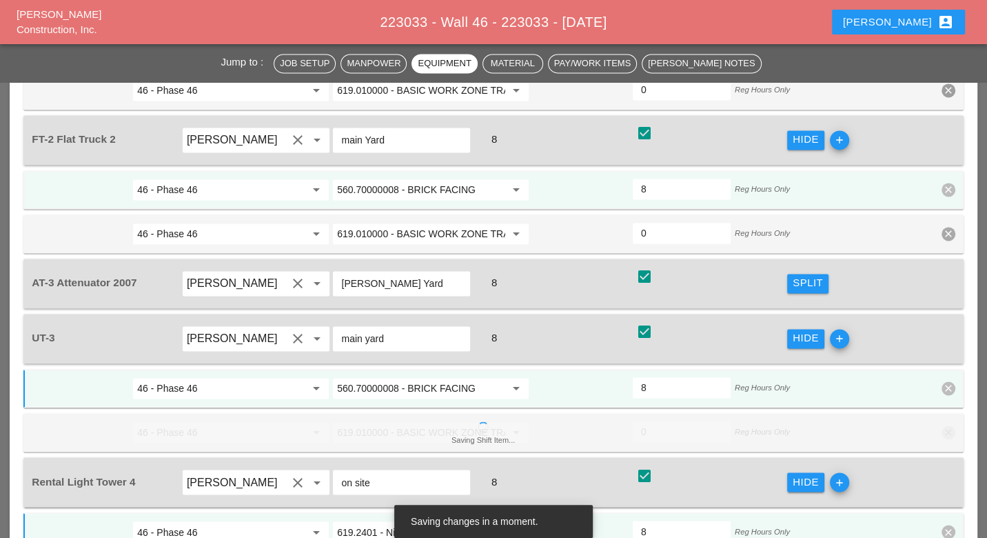
click at [949, 241] on icon "clear" at bounding box center [949, 234] width 14 height 14
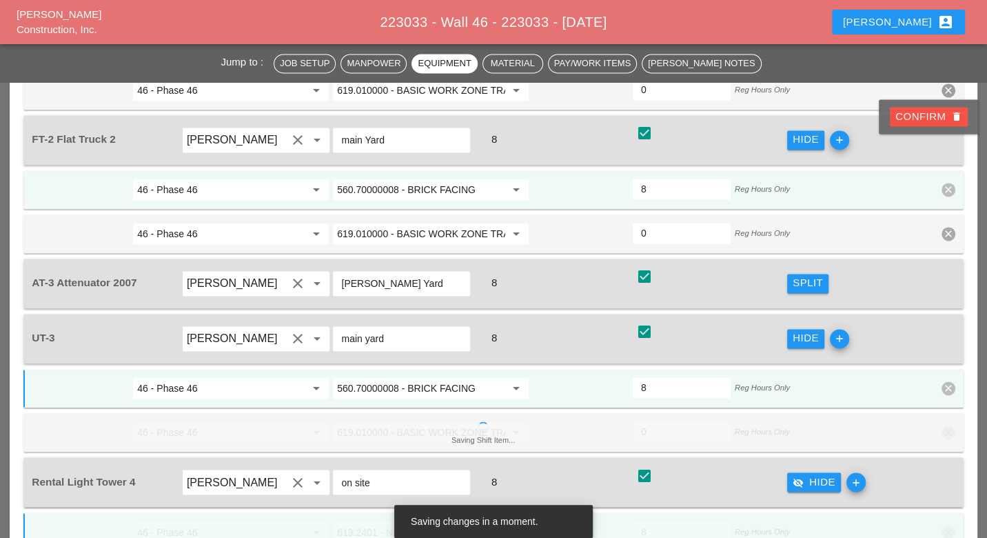
scroll to position [1302, 0]
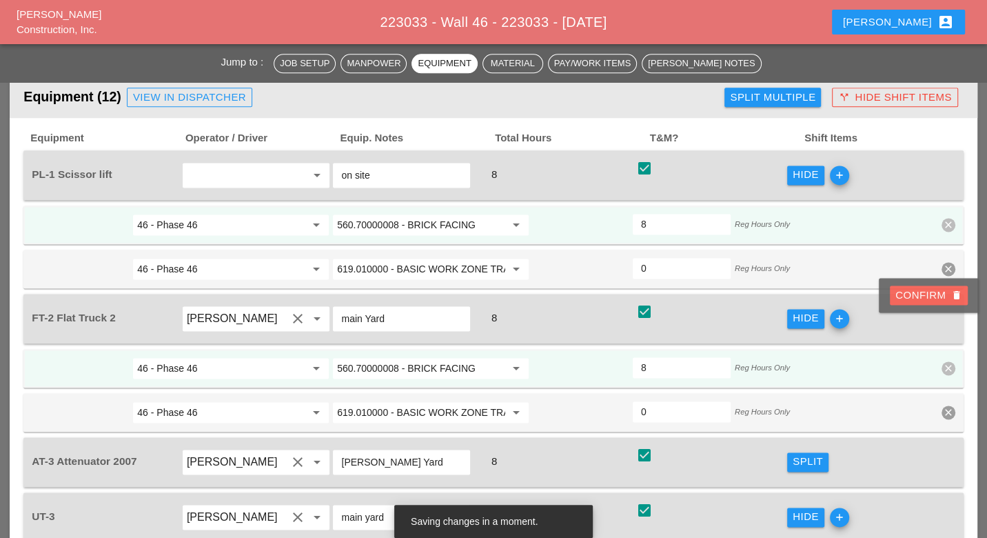
click at [932, 292] on div "Confirm delete" at bounding box center [929, 296] width 67 height 16
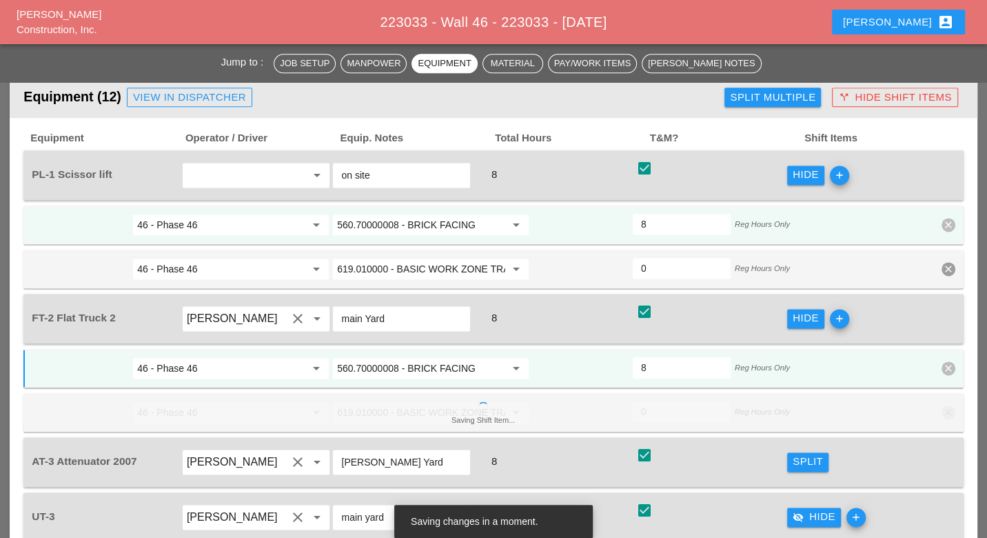
click at [951, 262] on icon "clear" at bounding box center [949, 269] width 14 height 14
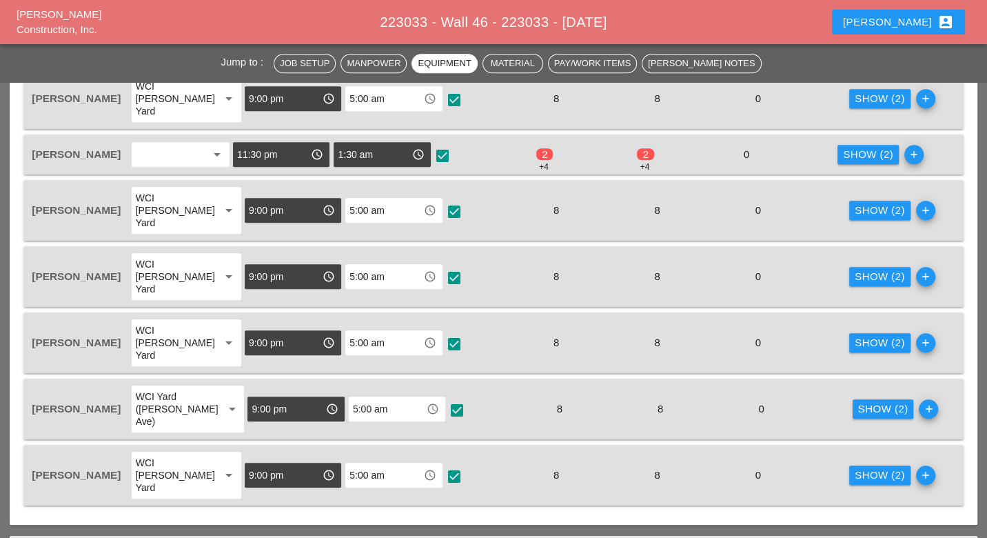
scroll to position [766, 0]
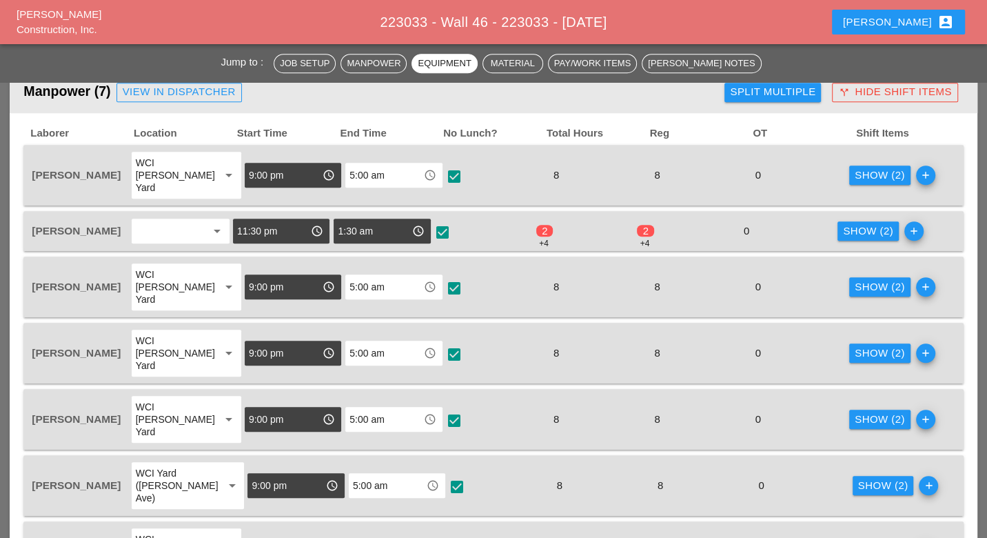
click at [864, 223] on div "Show (2)" at bounding box center [868, 231] width 50 height 16
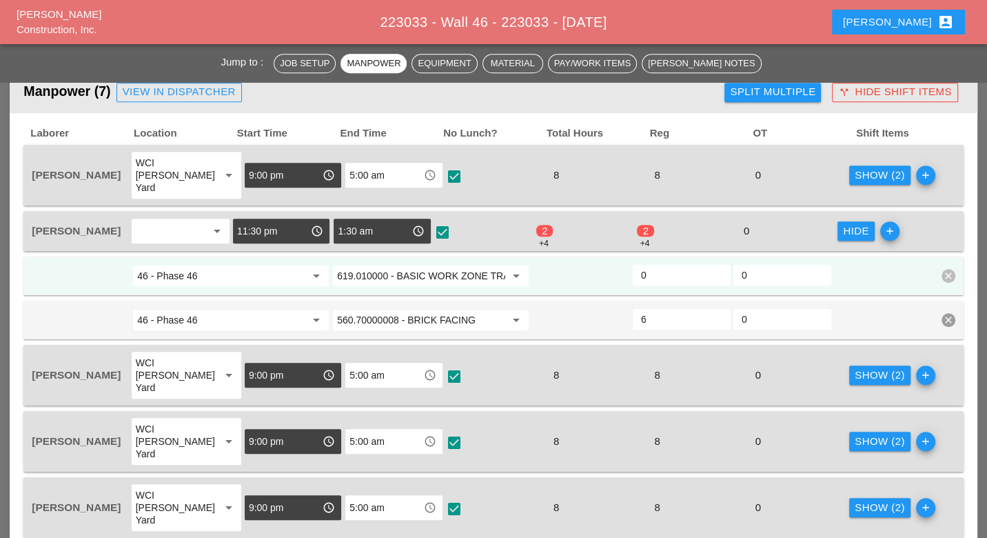
click at [445, 265] on input "619.010000 - BASIC WORK ZONE TRAFFIC CONTROL" at bounding box center [421, 276] width 168 height 22
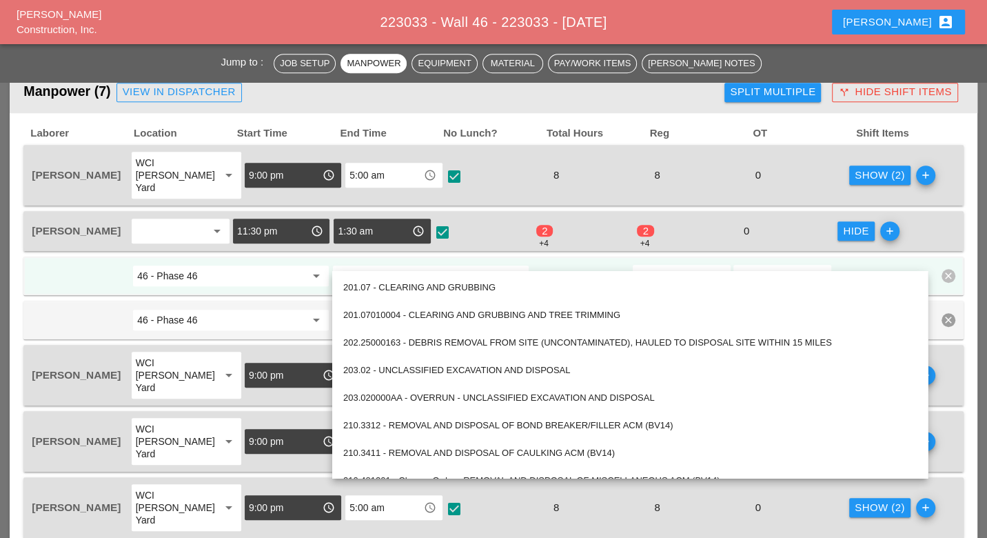
paste input "560.70000008 - BRICK FACING"
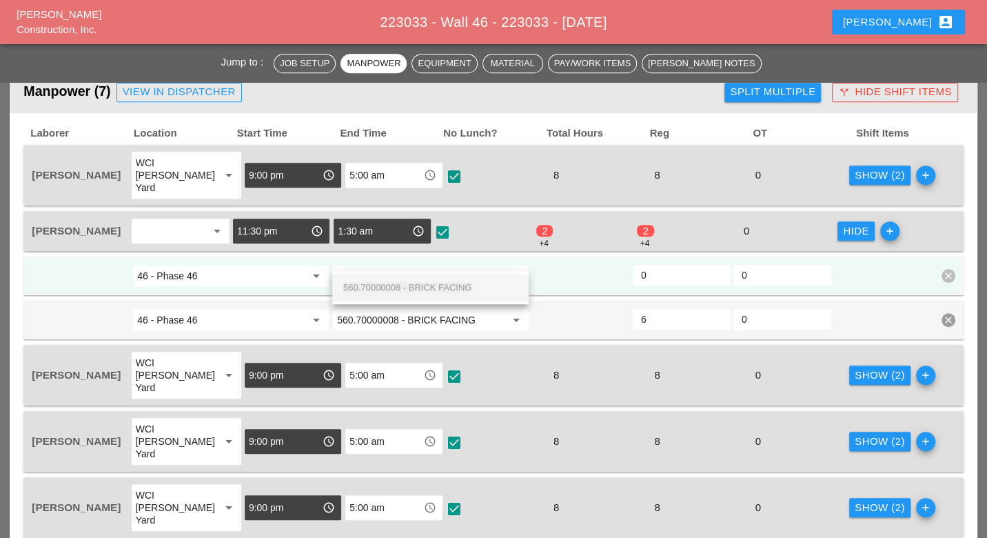
click at [439, 281] on div "560.70000008 - BRICK FACING" at bounding box center [430, 287] width 174 height 17
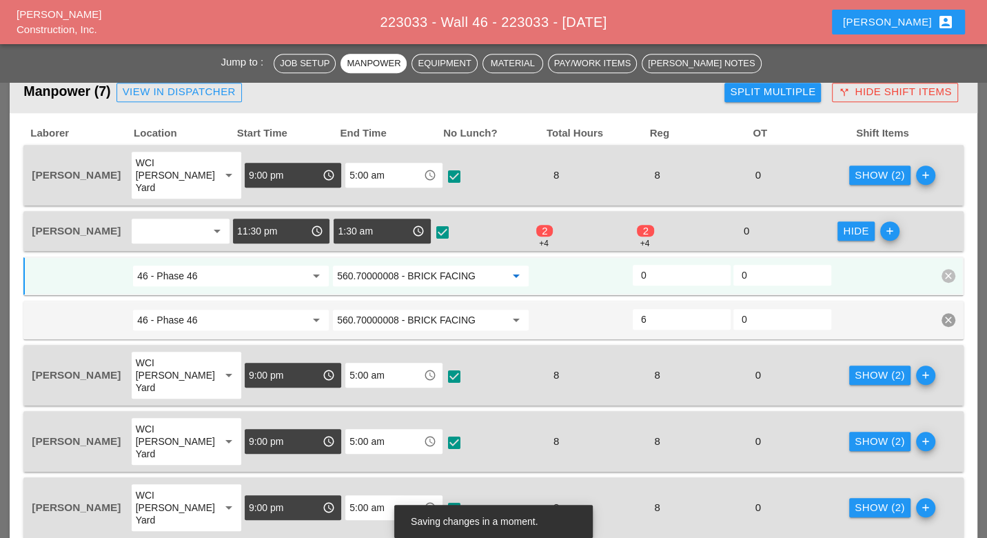
type input "560.70000008 - BRICK FACING"
click at [669, 264] on input "0" at bounding box center [681, 275] width 81 height 22
type input "2"
click at [947, 313] on icon "clear" at bounding box center [949, 320] width 14 height 14
click at [944, 274] on div "Confirm delete" at bounding box center [929, 272] width 67 height 16
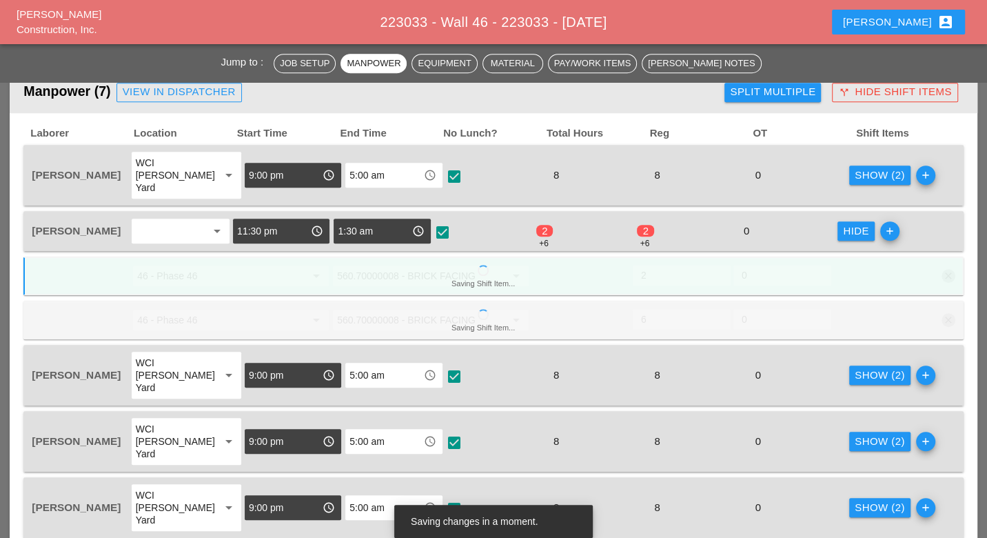
click at [855, 368] on div "Show (2)" at bounding box center [880, 376] width 50 height 16
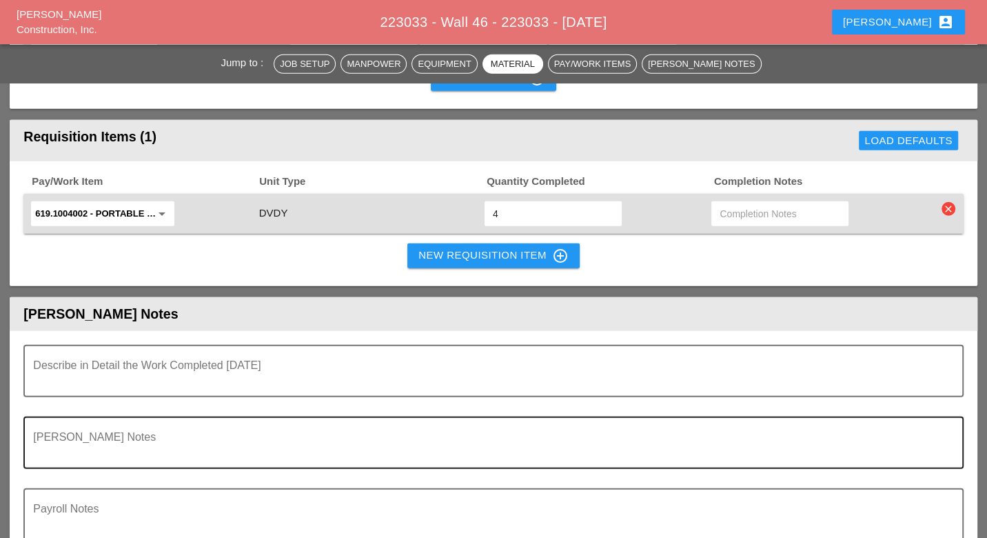
scroll to position [2911, 0]
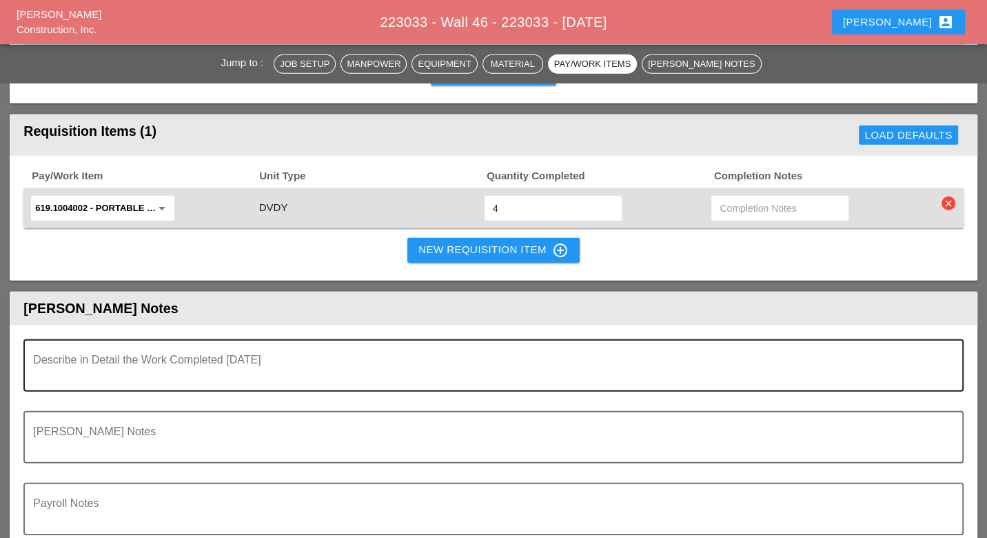
click at [172, 357] on textarea "Describe in Detail the Work Completed Today" at bounding box center [487, 373] width 909 height 33
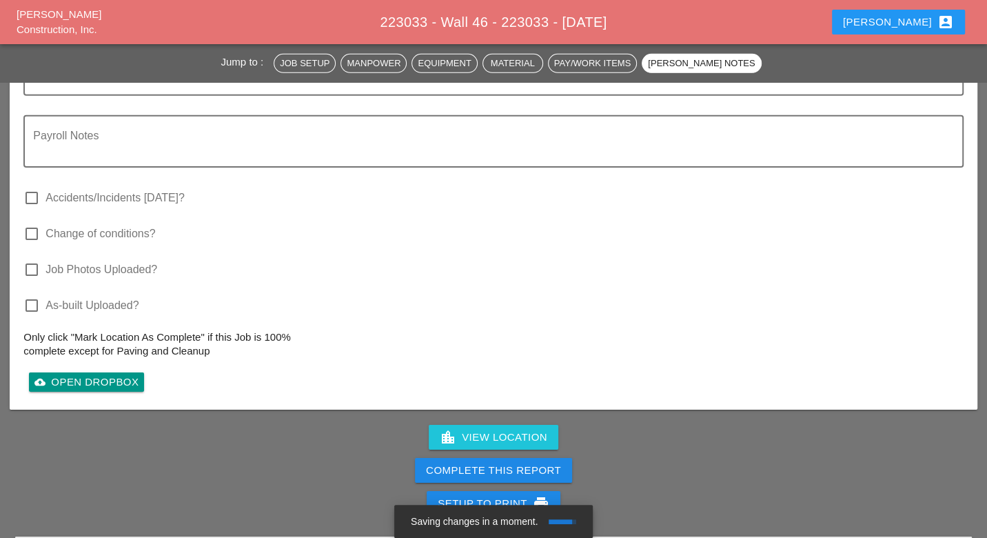
scroll to position [3294, 0]
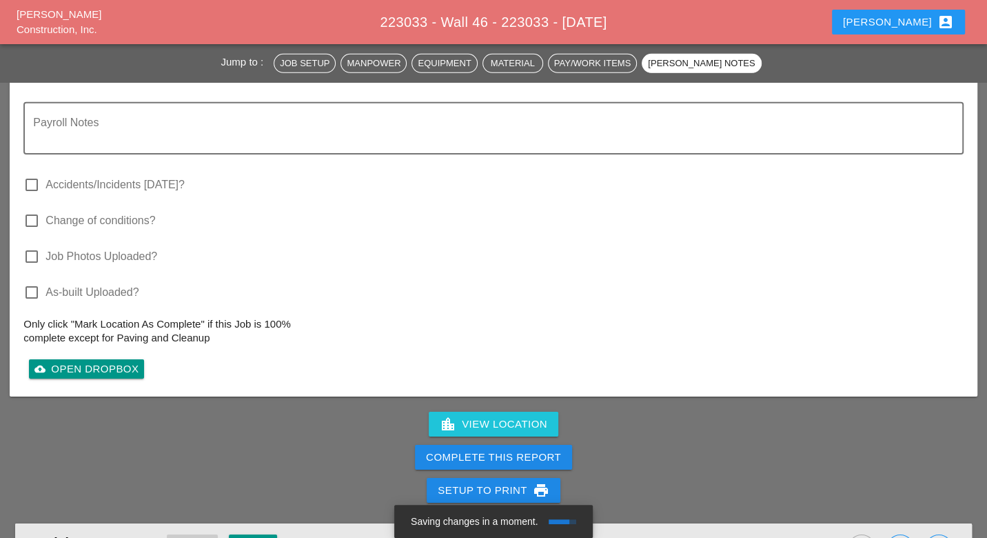
type textarea "WZTC for a right lane closure Continued brick facing operations"
click at [443, 450] on div "Complete This Report" at bounding box center [493, 458] width 135 height 16
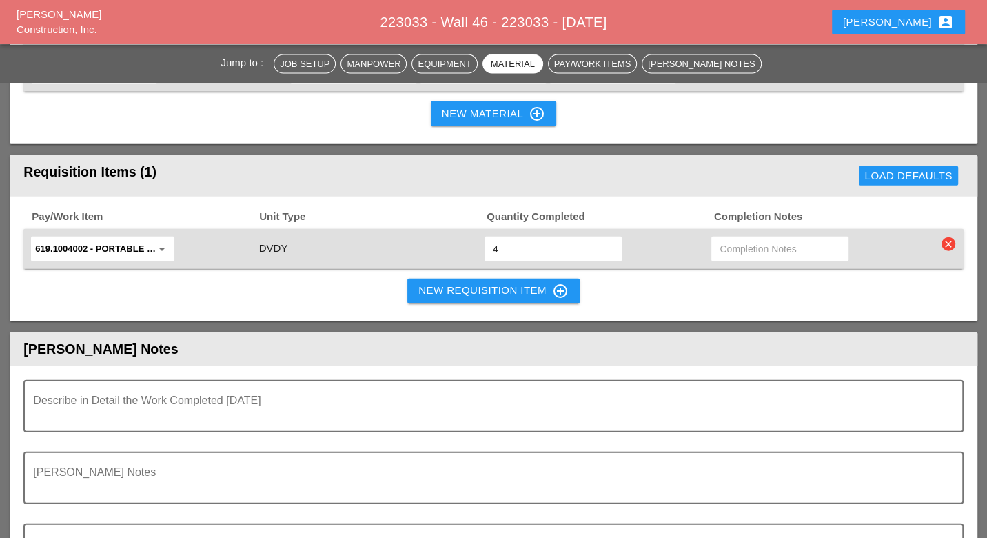
scroll to position [2298, 0]
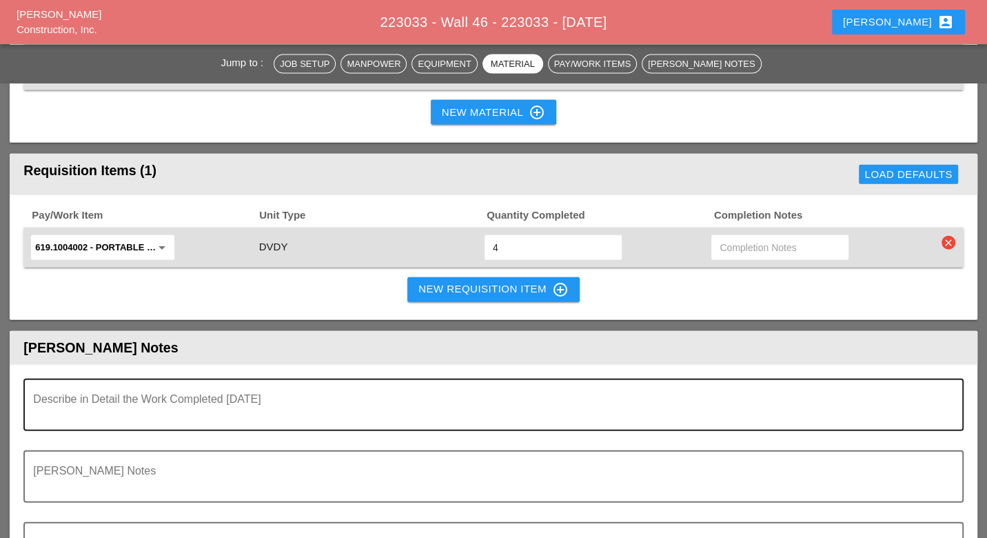
click at [104, 396] on textarea "Describe in Detail the Work Completed Today" at bounding box center [487, 412] width 909 height 33
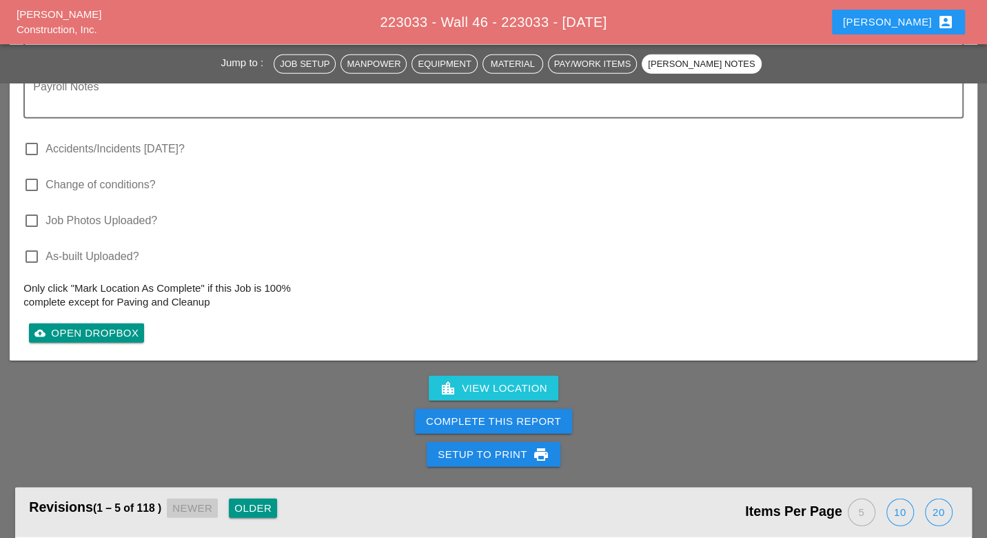
scroll to position [2758, 0]
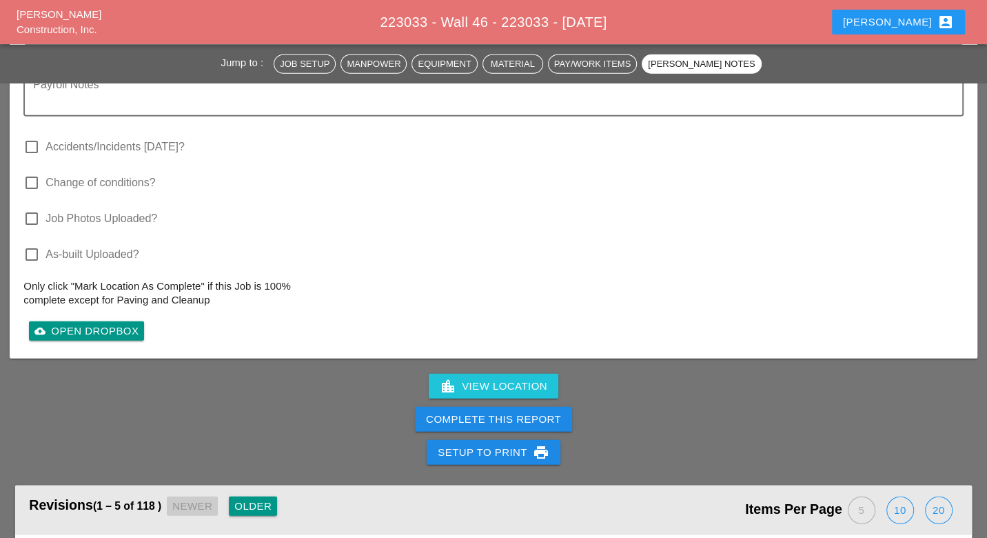
type textarea "WZTC for a right lane closure Continued brick facing opreations"
click at [488, 412] on div "Complete This Report" at bounding box center [493, 420] width 135 height 16
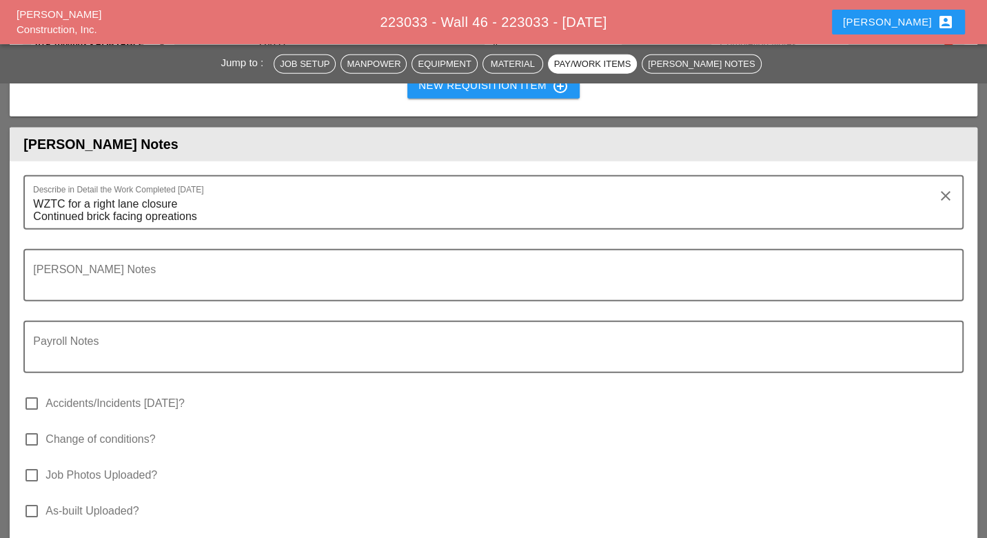
scroll to position [2604, 0]
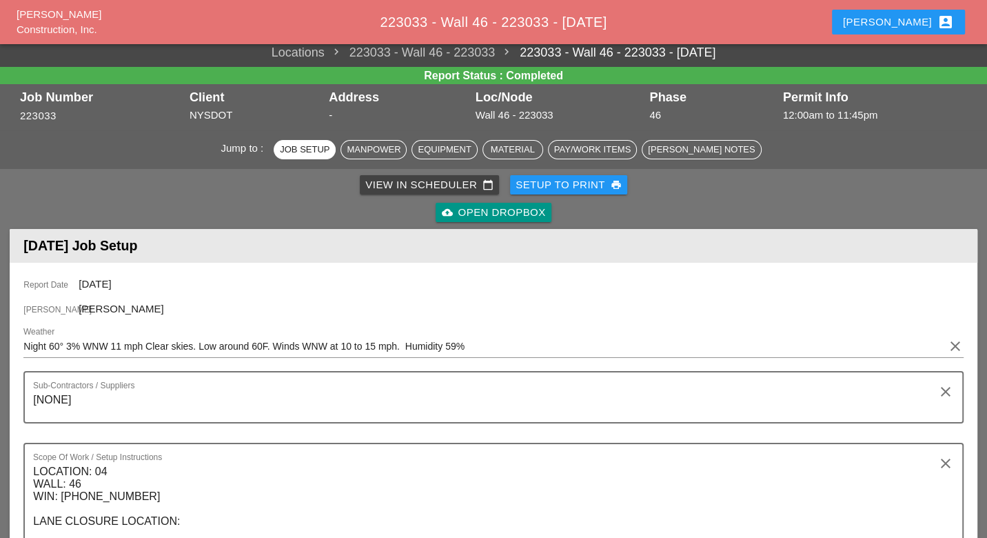
scroll to position [0, 0]
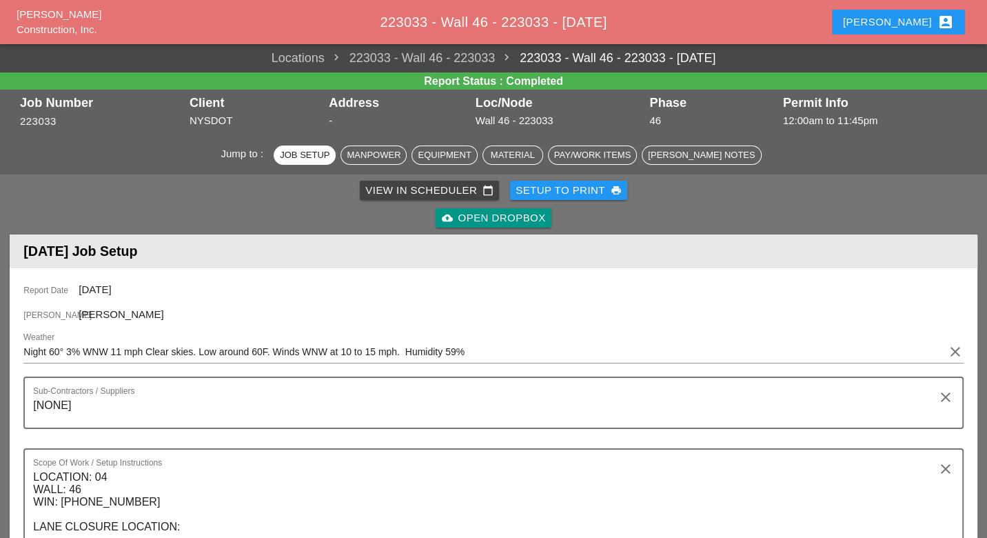
click at [390, 188] on div "View in Scheduler calendar_today" at bounding box center [429, 191] width 128 height 16
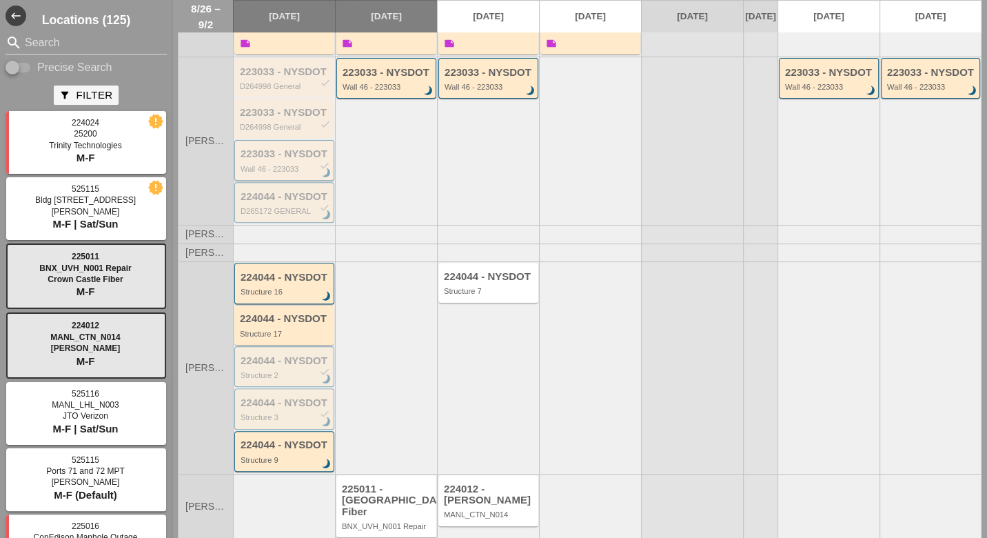
scroll to position [359, 0]
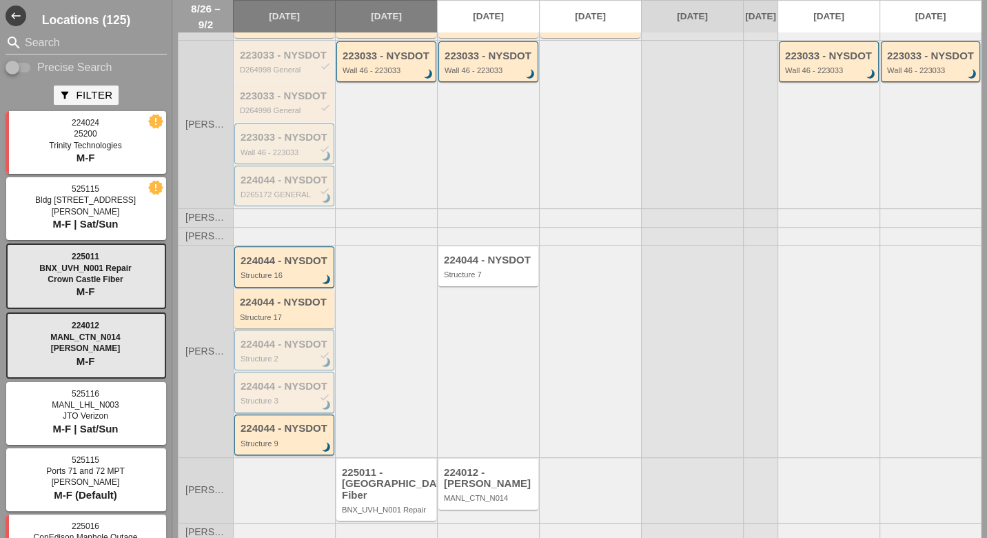
click at [272, 396] on div "Structure 3" at bounding box center [286, 400] width 90 height 8
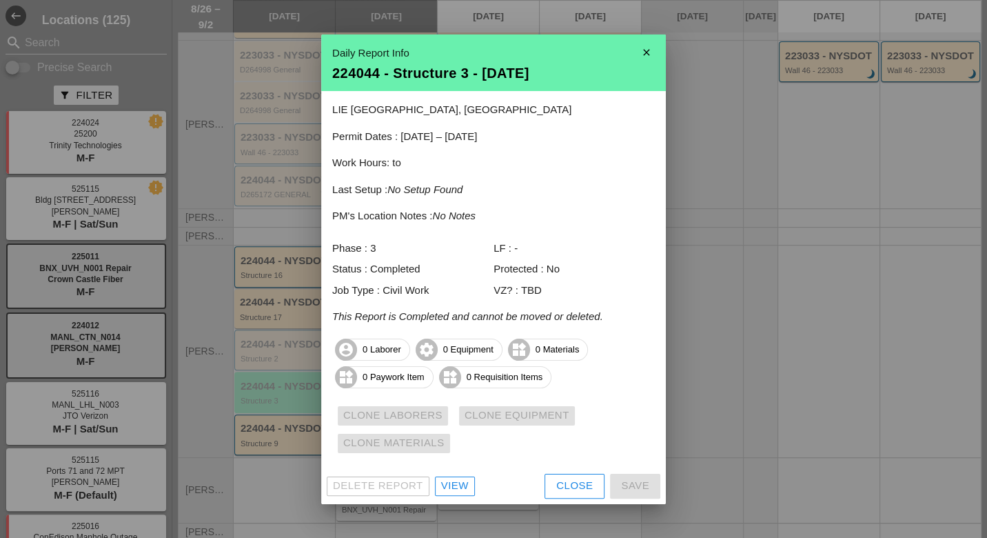
click at [461, 484] on div "View" at bounding box center [455, 486] width 28 height 16
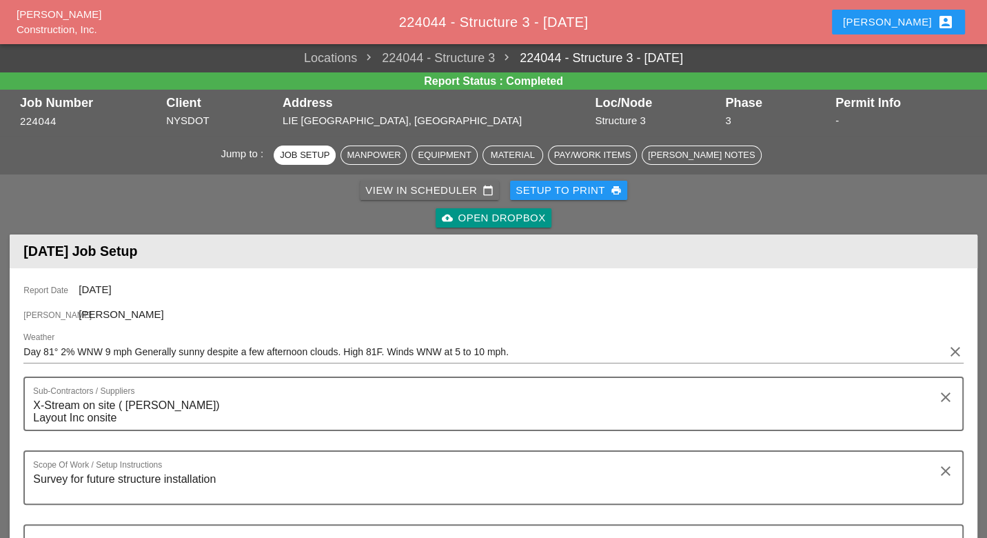
click at [414, 192] on div "View in Scheduler calendar_today" at bounding box center [429, 191] width 128 height 16
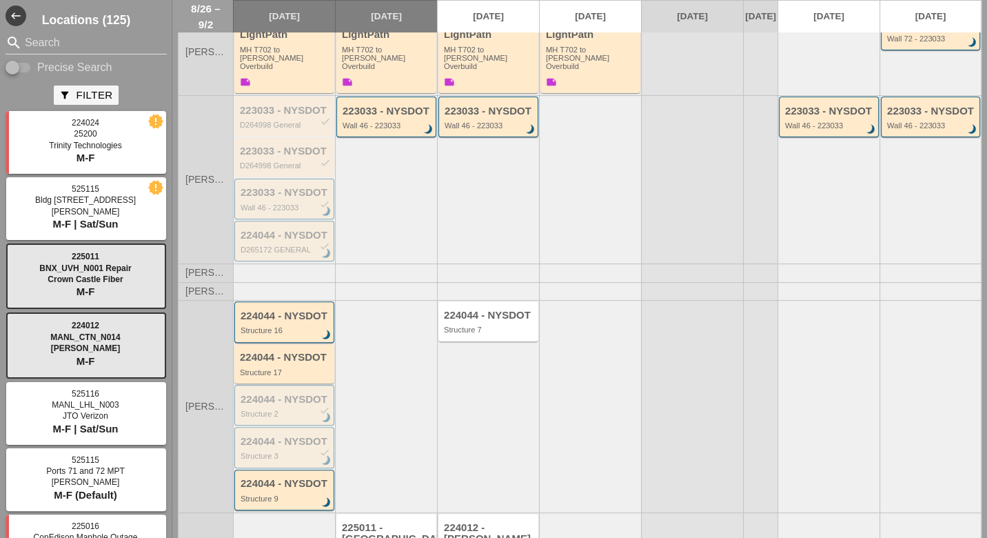
scroll to position [306, 0]
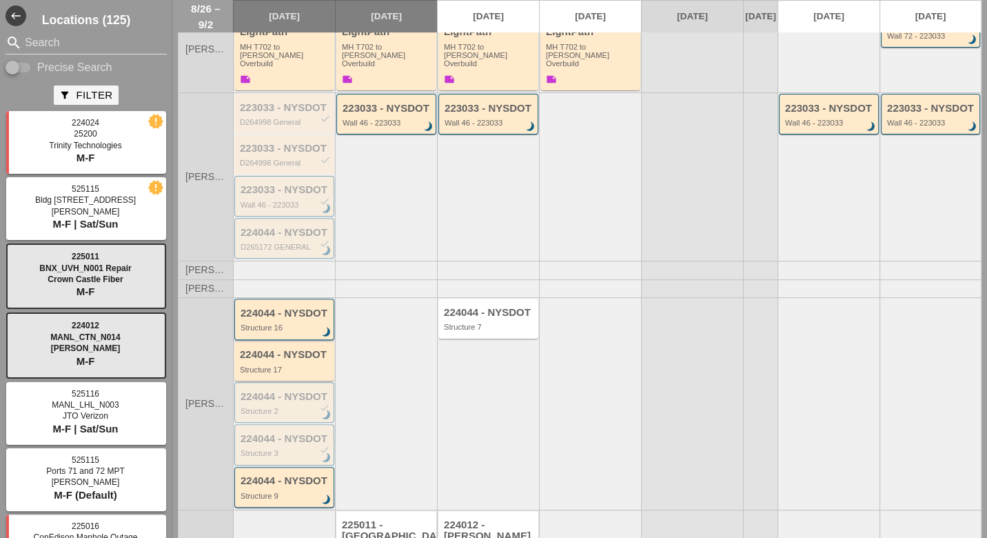
click at [277, 323] on div "Structure 16" at bounding box center [286, 327] width 90 height 8
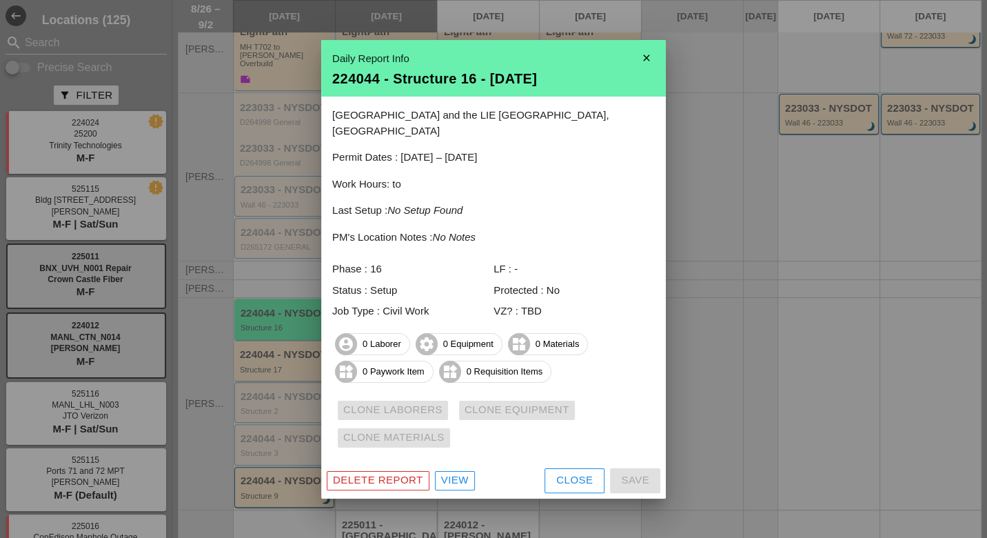
click at [450, 463] on div "Delete Report View Close Save" at bounding box center [493, 481] width 345 height 36
drag, startPoint x: 456, startPoint y: 473, endPoint x: 378, endPoint y: 422, distance: 93.7
click at [456, 474] on div "View" at bounding box center [455, 480] width 28 height 16
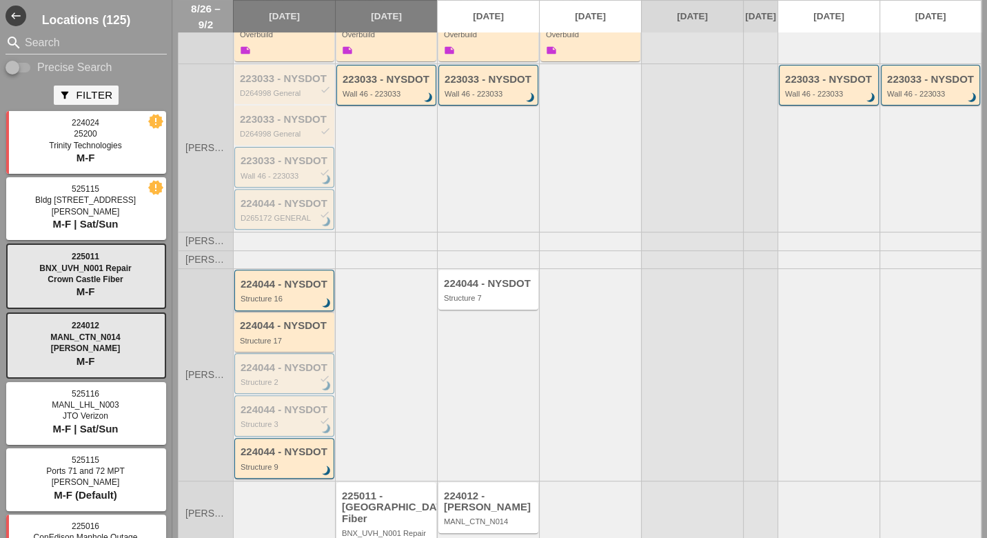
scroll to position [359, 0]
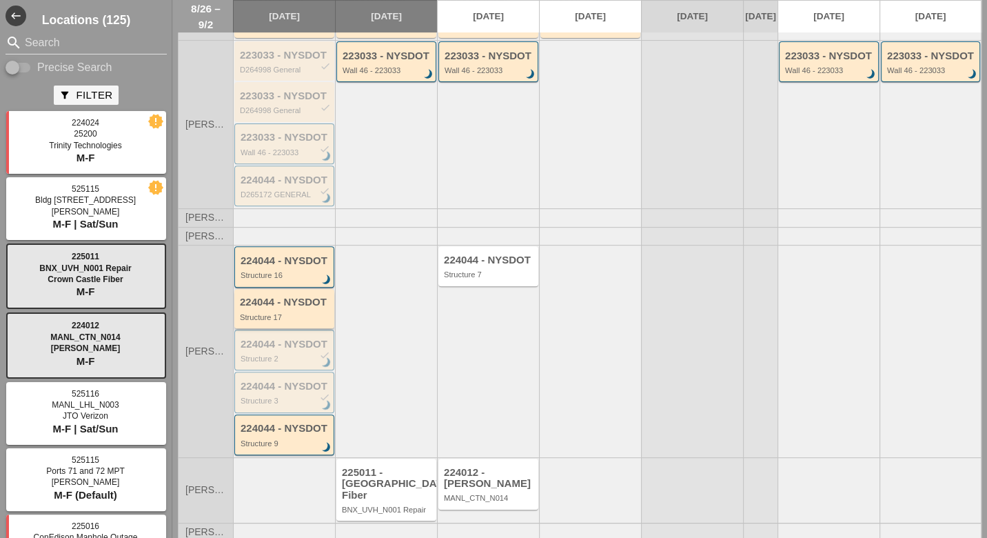
click at [280, 305] on div "224044 - NYSDOT Structure 17" at bounding box center [285, 308] width 91 height 25
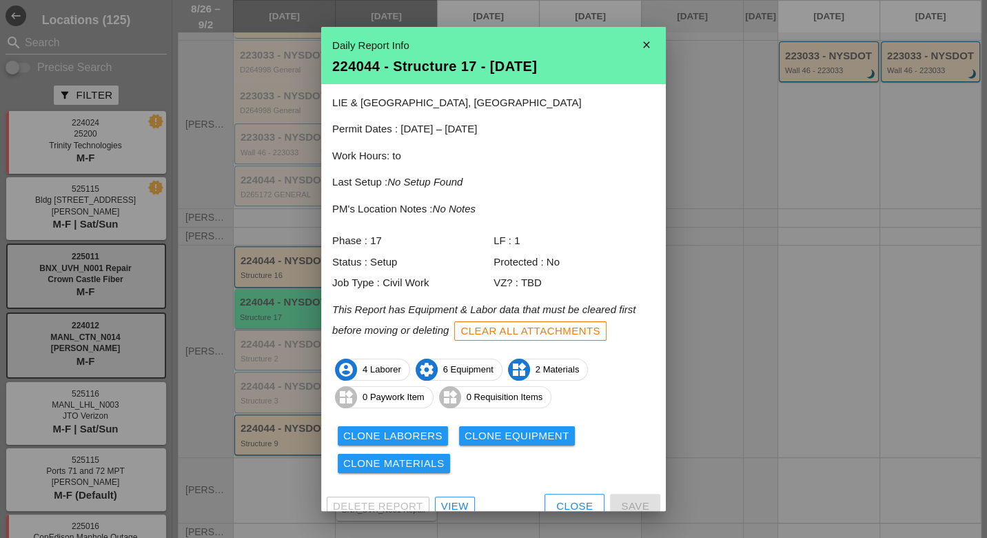
click at [459, 501] on div "View" at bounding box center [455, 507] width 28 height 16
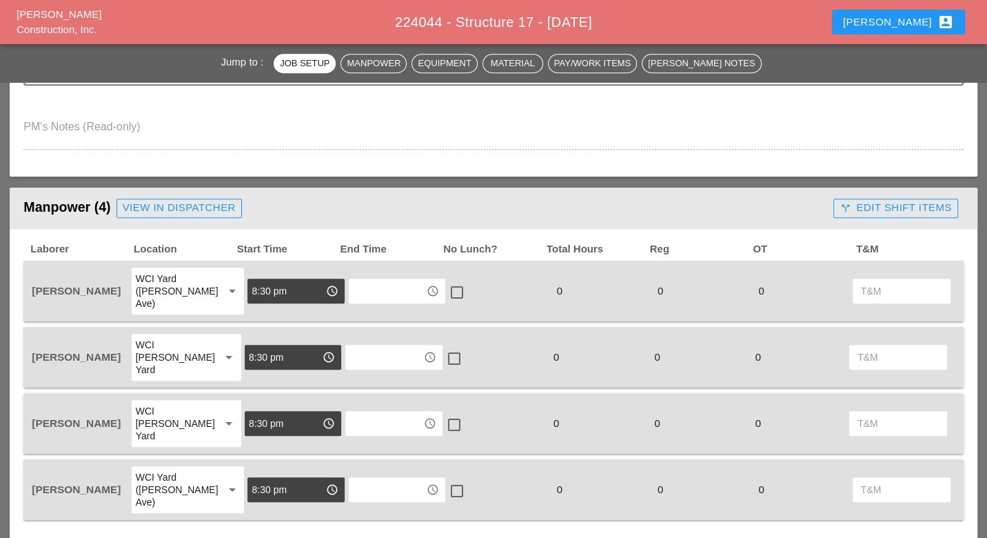
scroll to position [536, 0]
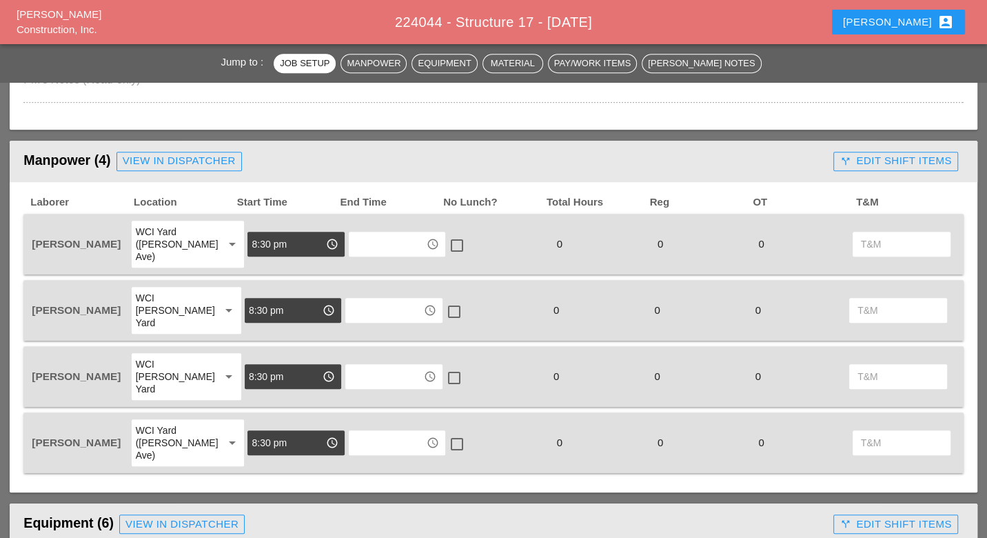
drag, startPoint x: 122, startPoint y: 344, endPoint x: 32, endPoint y: 337, distance: 90.6
click at [32, 370] on span "[PERSON_NAME]" at bounding box center [76, 376] width 89 height 12
copy span "[PERSON_NAME]"
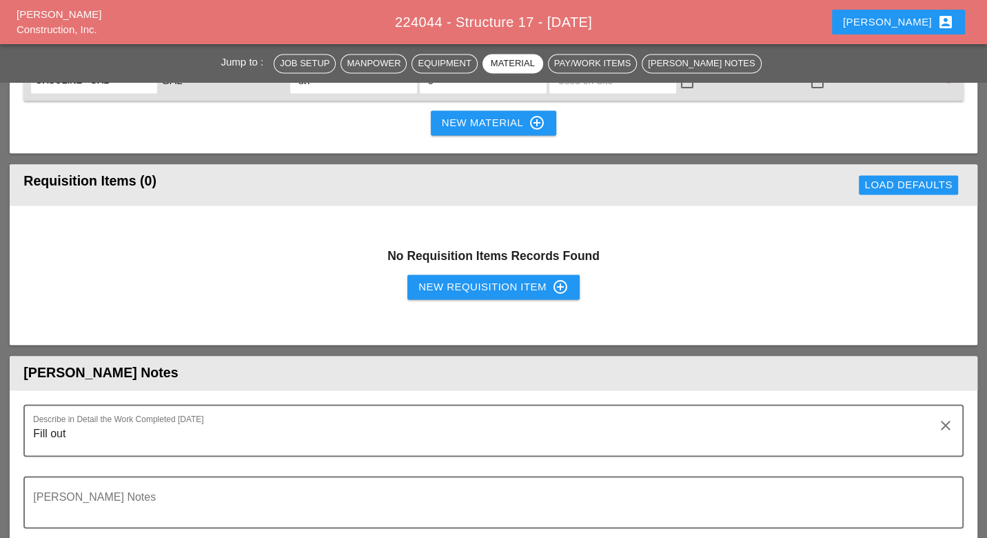
scroll to position [1609, 0]
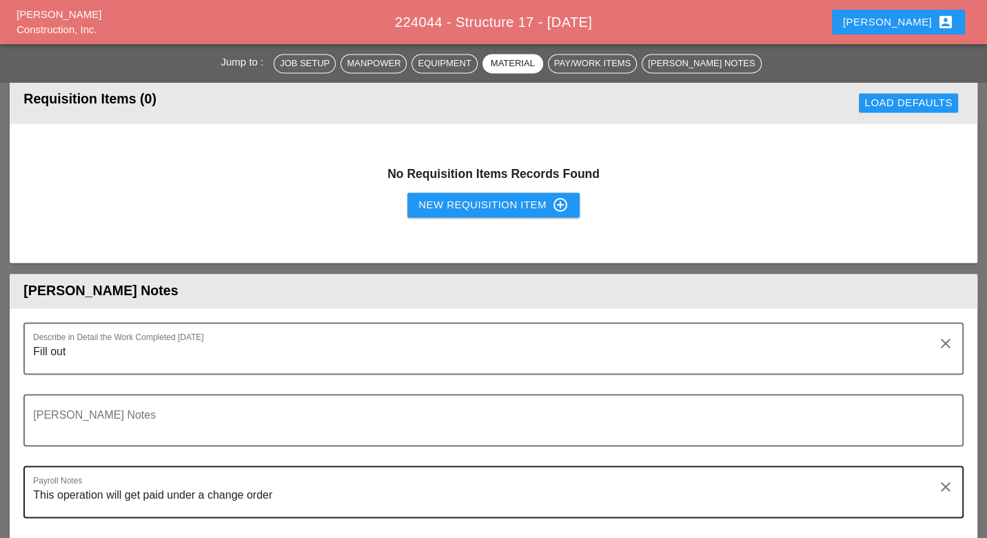
click at [288, 483] on textarea "This operation will get paid under a change order" at bounding box center [487, 499] width 909 height 33
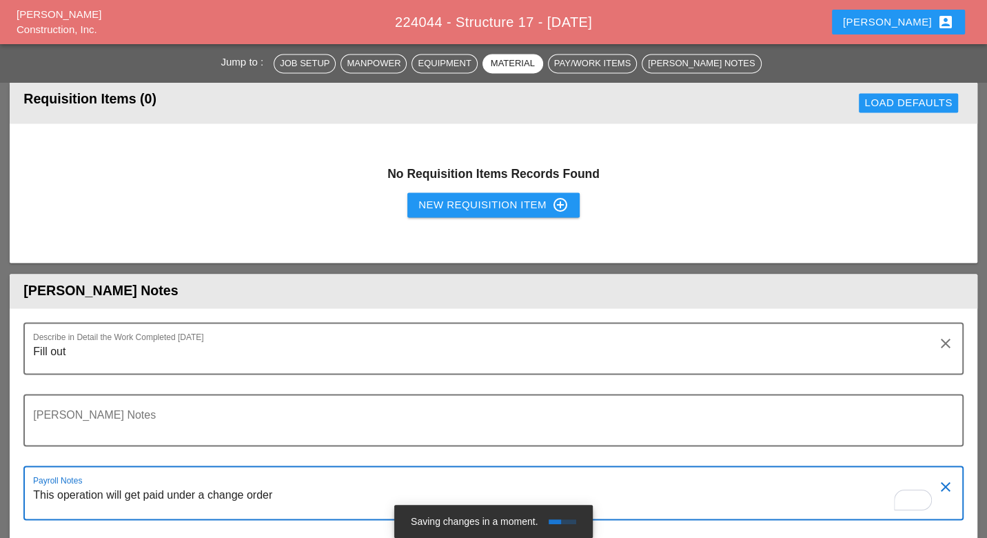
paste textarea "[PERSON_NAME]"
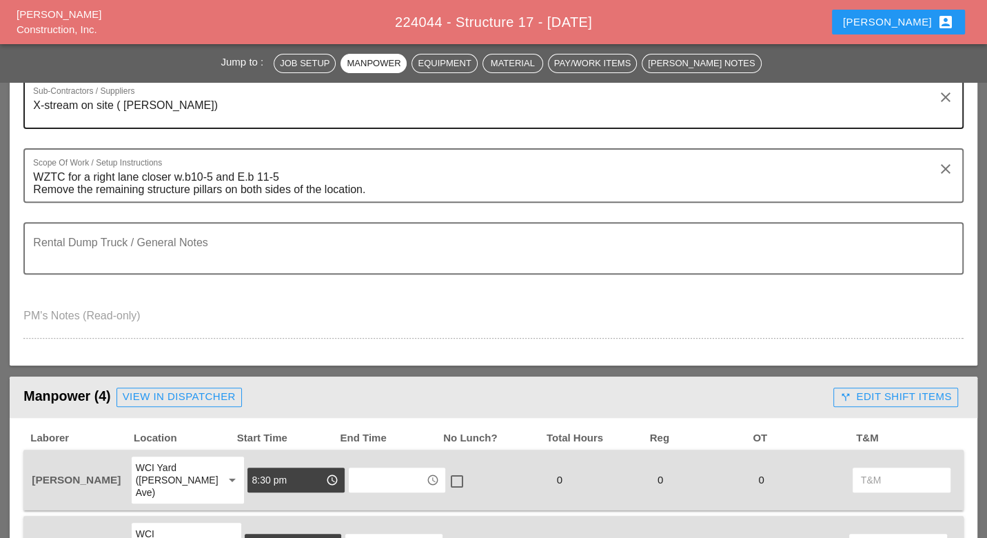
scroll to position [0, 0]
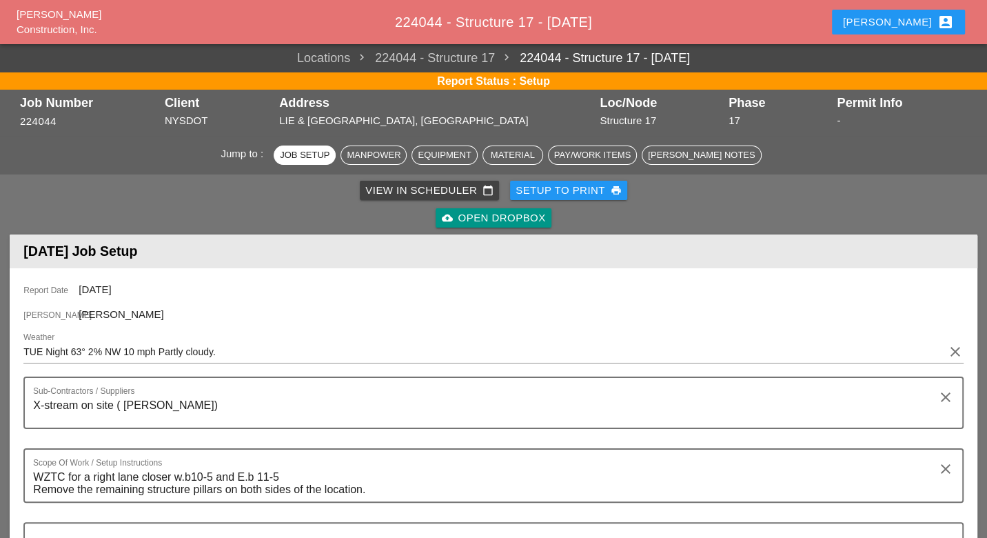
type textarea "This operation will get paid under a change order Daniel Kavanaugh not an opera…"
click at [413, 190] on div "View in Scheduler calendar_today" at bounding box center [429, 191] width 128 height 16
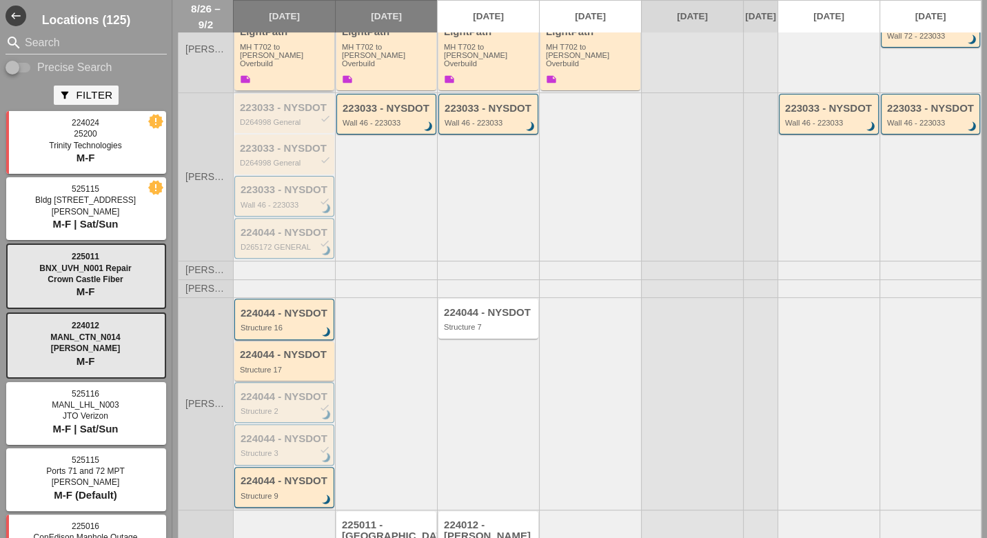
scroll to position [359, 0]
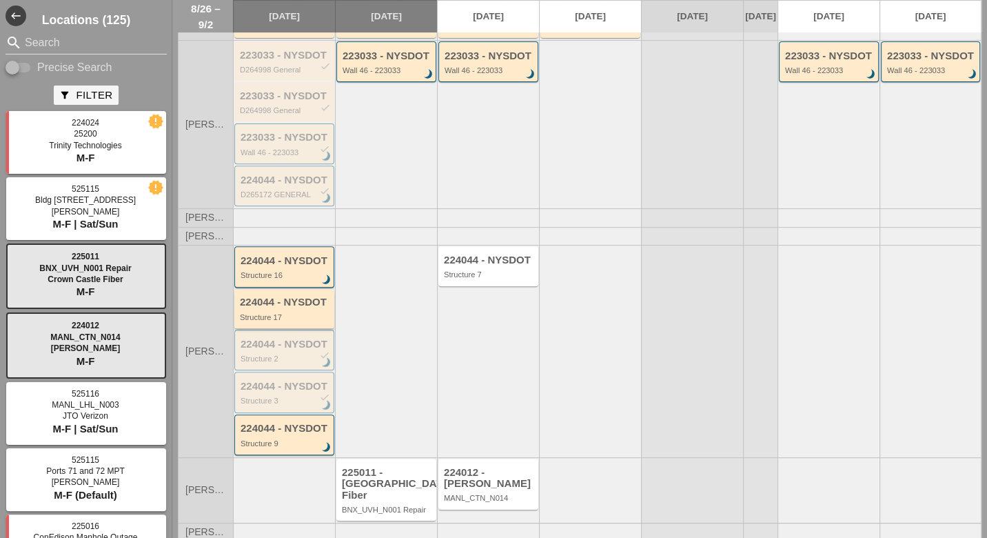
click at [296, 305] on div "224044 - NYSDOT Structure 17" at bounding box center [285, 308] width 91 height 25
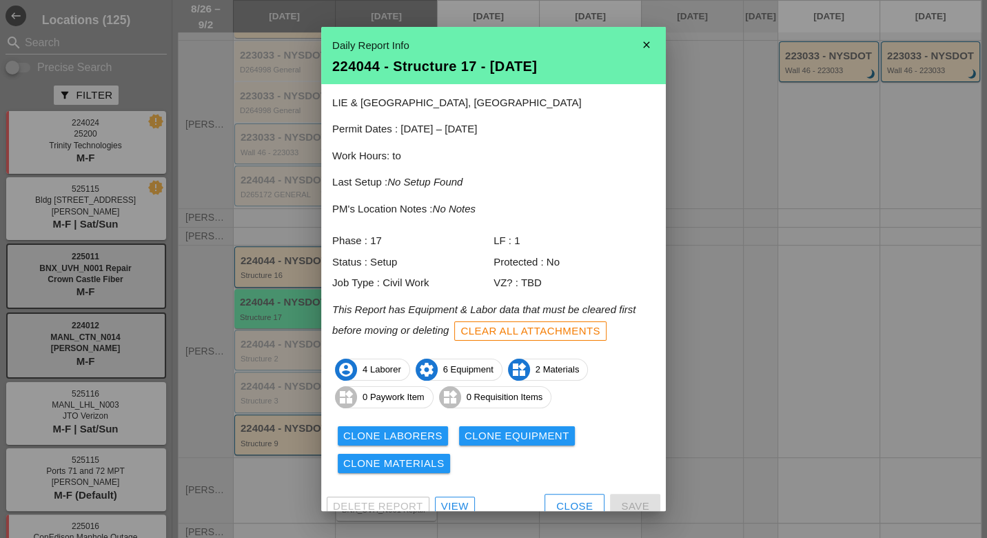
click at [450, 503] on div "View" at bounding box center [455, 507] width 28 height 16
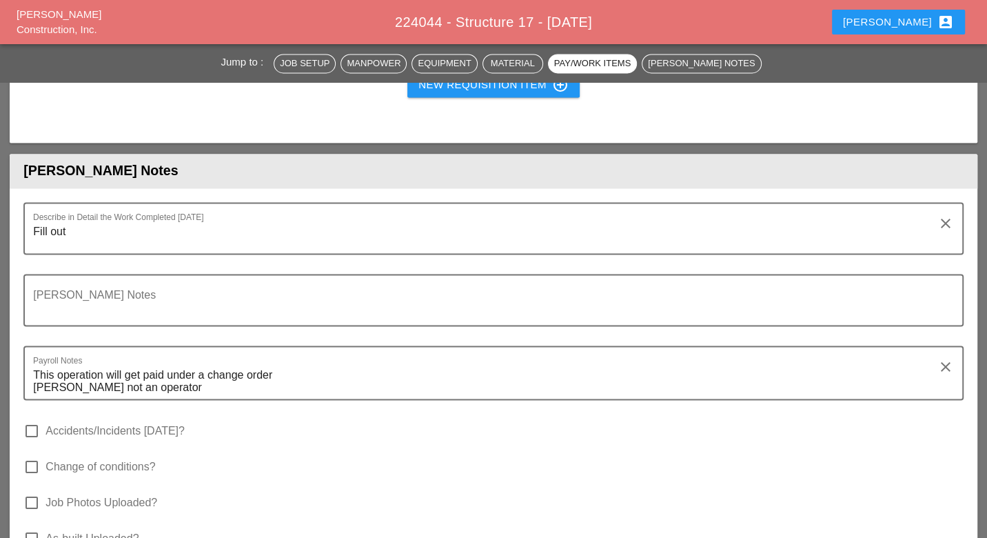
scroll to position [1762, 0]
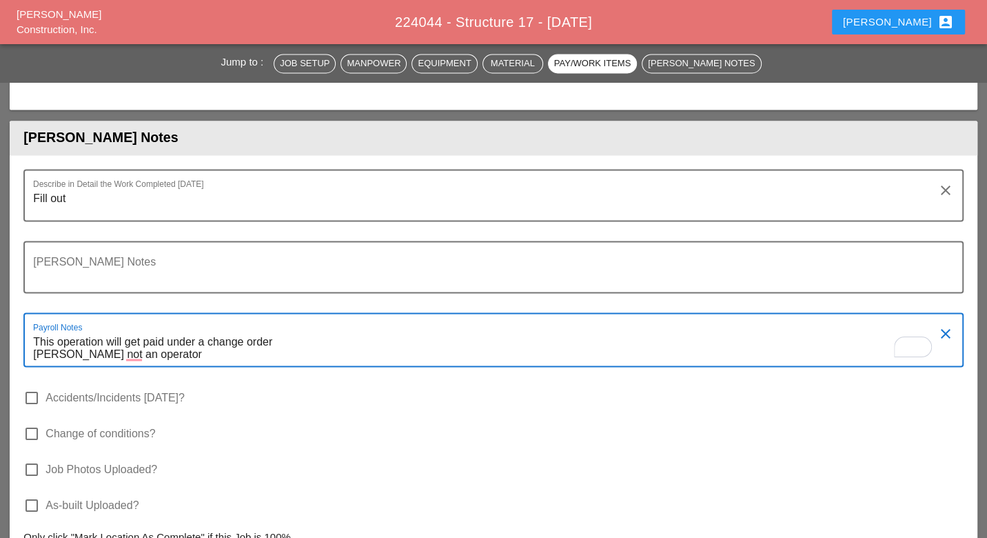
drag, startPoint x: 208, startPoint y: 292, endPoint x: 36, endPoint y: 288, distance: 172.4
click at [36, 330] on textarea "This operation will get paid under a change order Daniel Kavanaugh not an opera…" at bounding box center [487, 347] width 909 height 35
click at [257, 330] on textarea "This operation will get paid under a change order Daniel Kavanaugh not an opera…" at bounding box center [487, 347] width 909 height 35
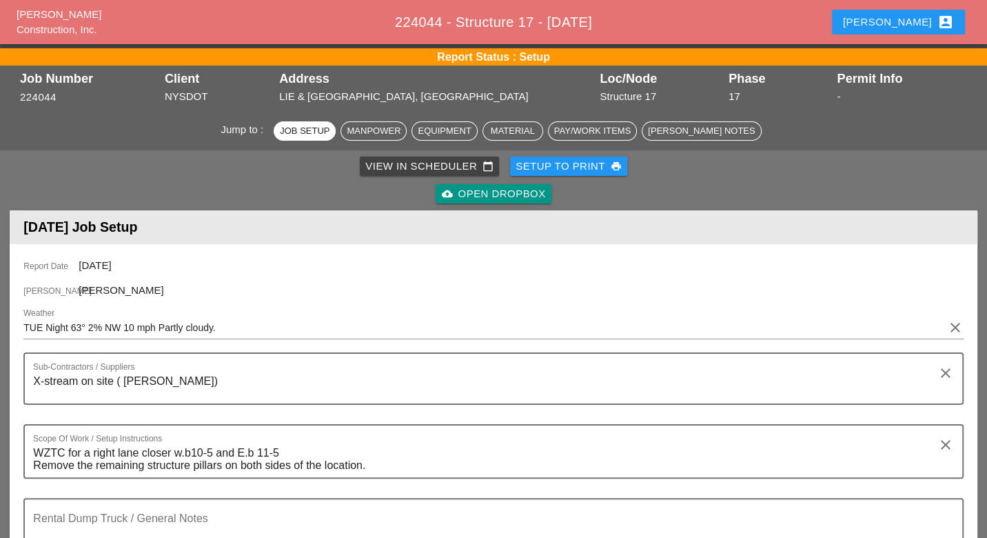
scroll to position [0, 0]
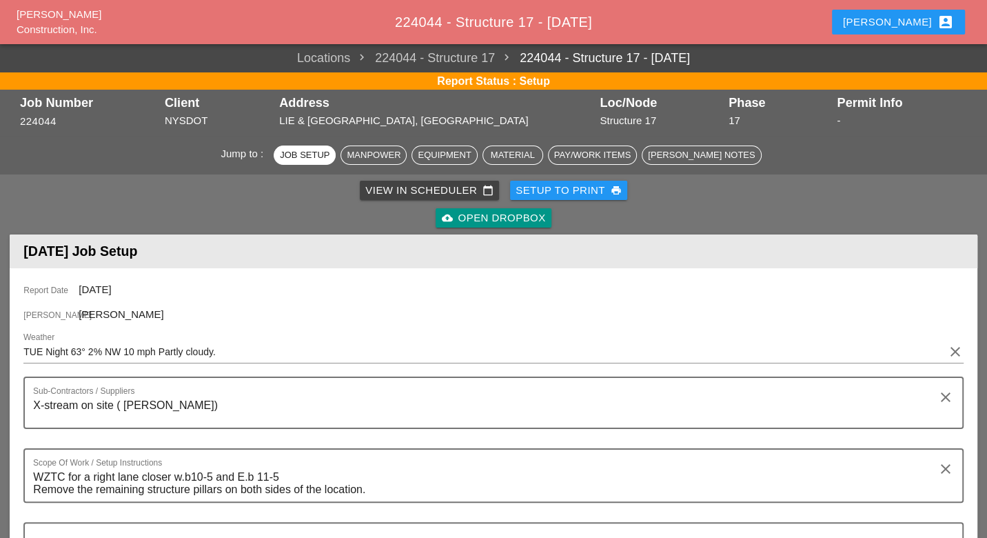
click at [383, 190] on div "View in Scheduler calendar_today" at bounding box center [429, 191] width 128 height 16
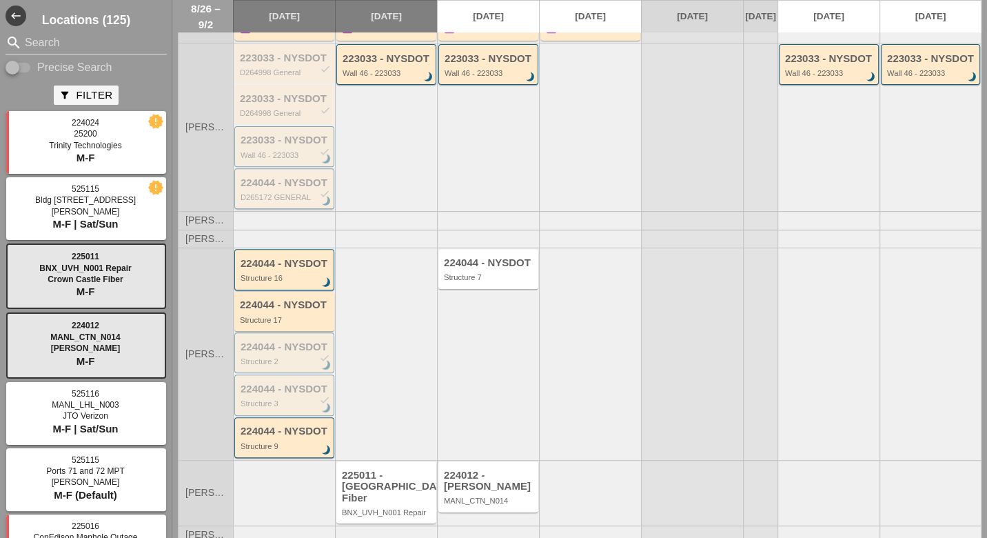
scroll to position [359, 0]
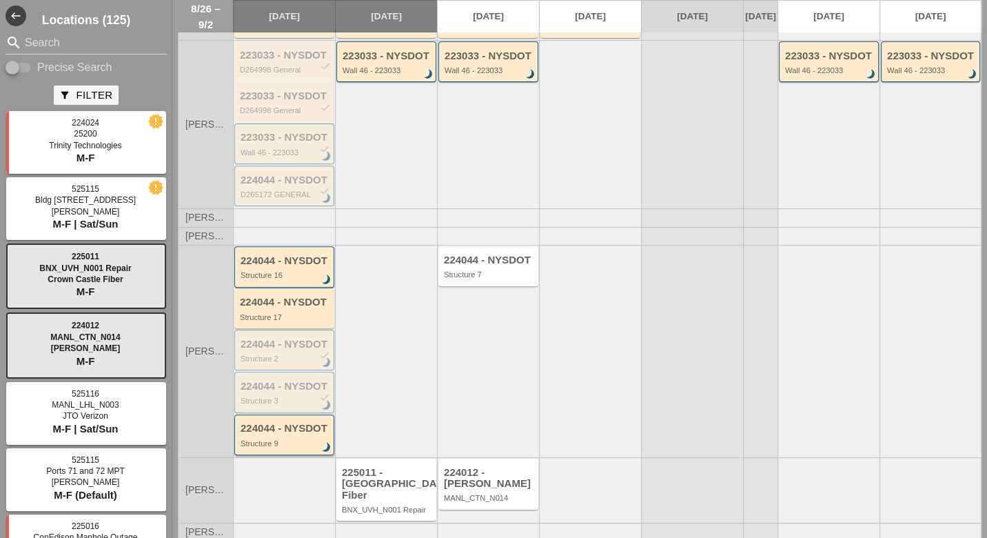
click at [261, 423] on div "224044 - NYSDOT" at bounding box center [286, 429] width 90 height 12
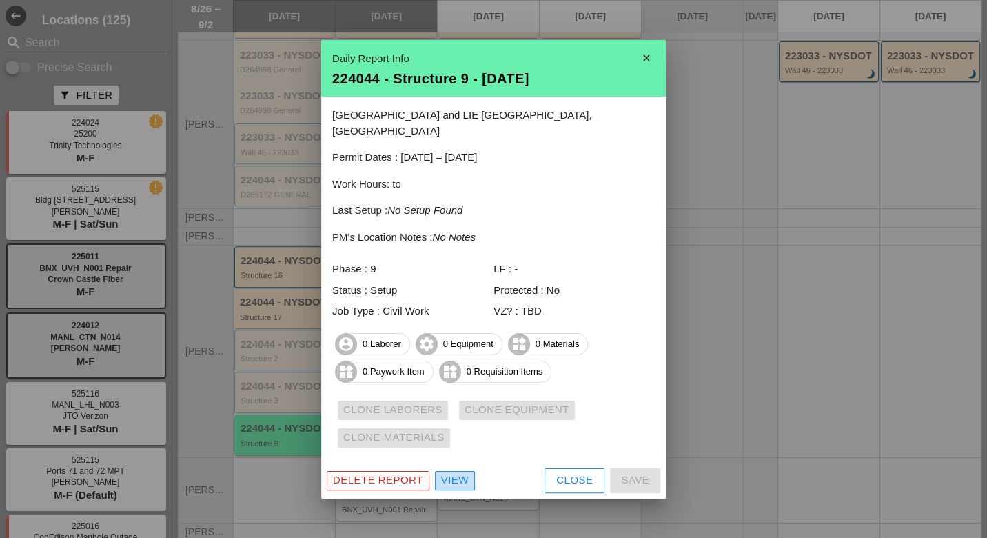
click at [446, 472] on div "View" at bounding box center [455, 480] width 28 height 16
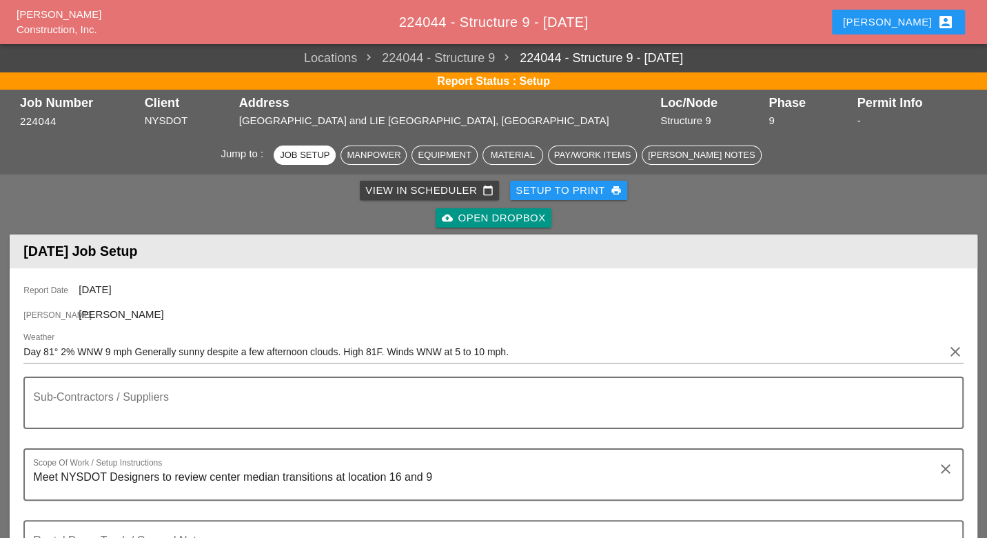
click at [381, 189] on div "View in Scheduler calendar_today" at bounding box center [429, 191] width 128 height 16
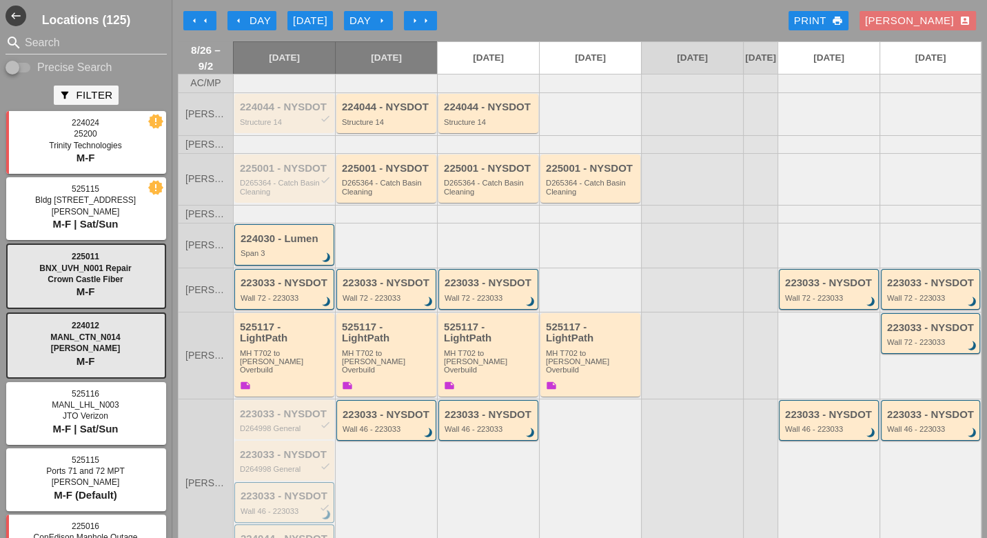
click at [296, 257] on div "Span 3" at bounding box center [286, 253] width 90 height 8
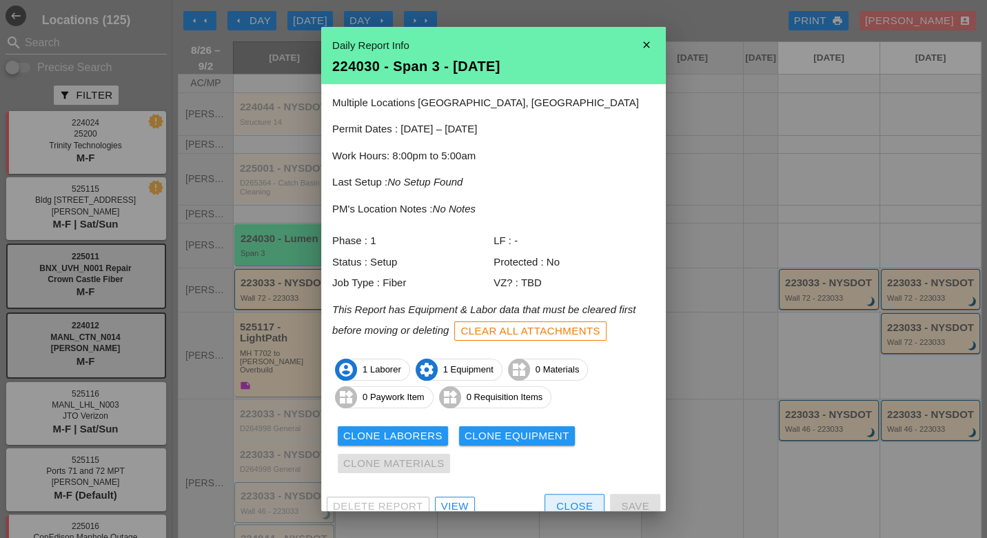
click at [561, 500] on div "Close" at bounding box center [574, 507] width 37 height 16
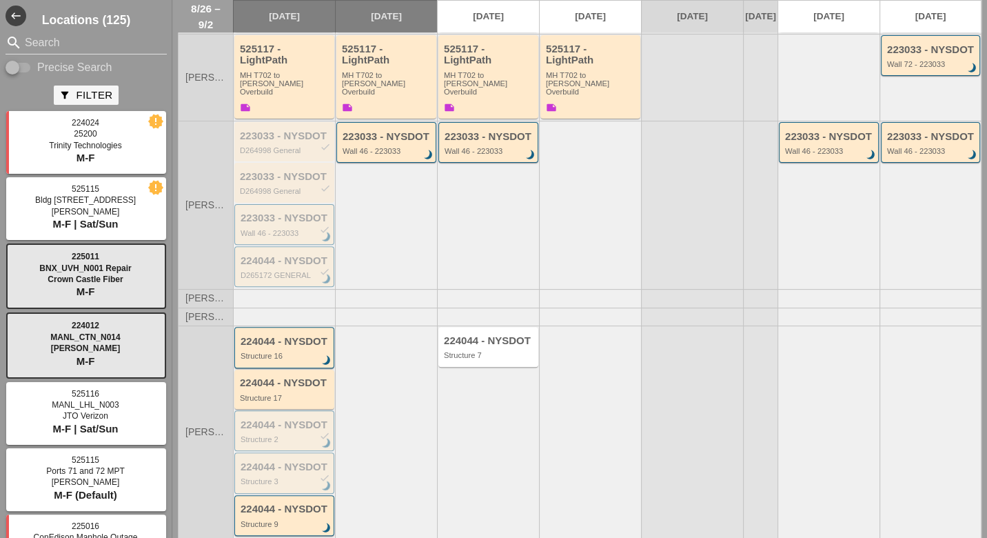
scroll to position [306, 0]
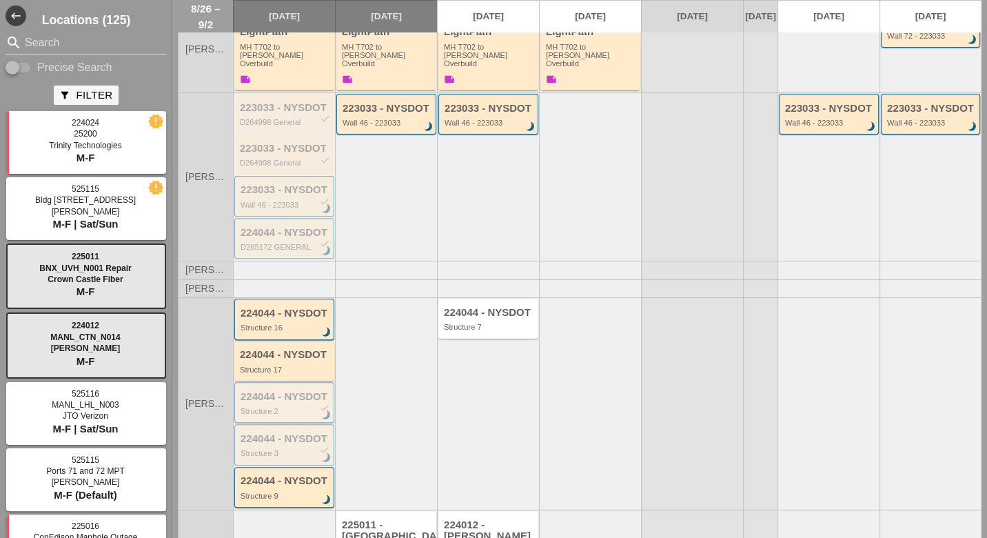
click at [296, 394] on div "224044 - NYSDOT check" at bounding box center [286, 397] width 90 height 12
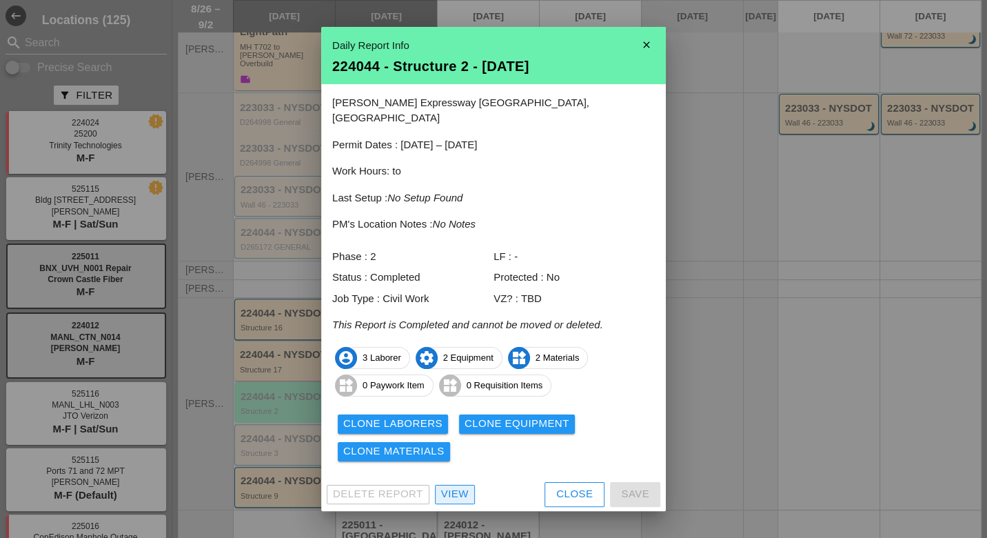
click at [454, 486] on div "View" at bounding box center [455, 494] width 28 height 16
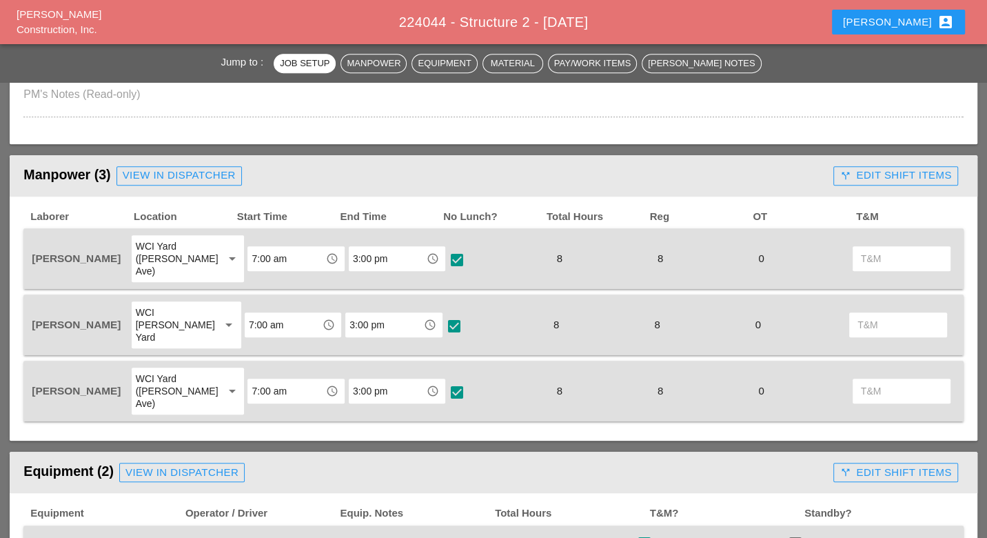
scroll to position [536, 0]
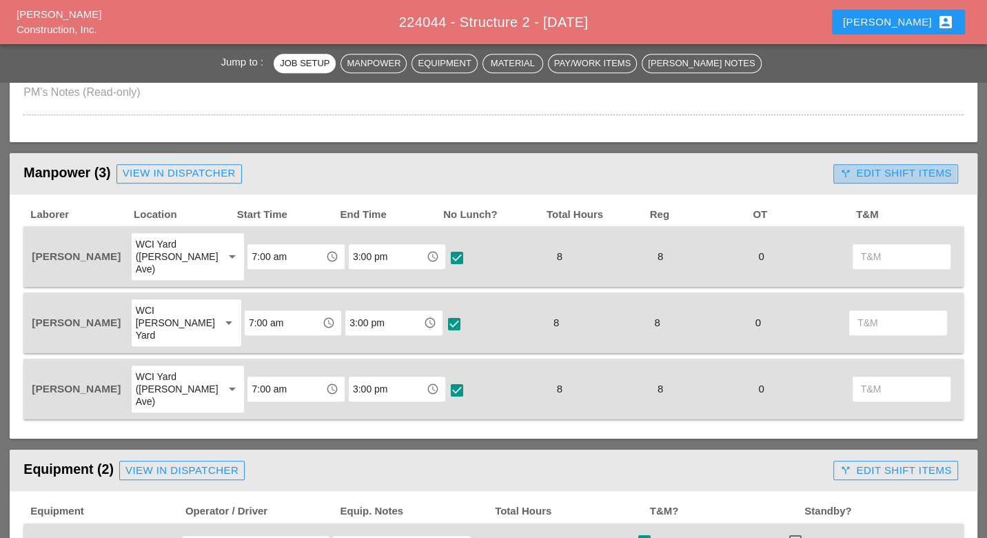
click at [865, 172] on div "call_split Edit Shift Items" at bounding box center [896, 173] width 112 height 16
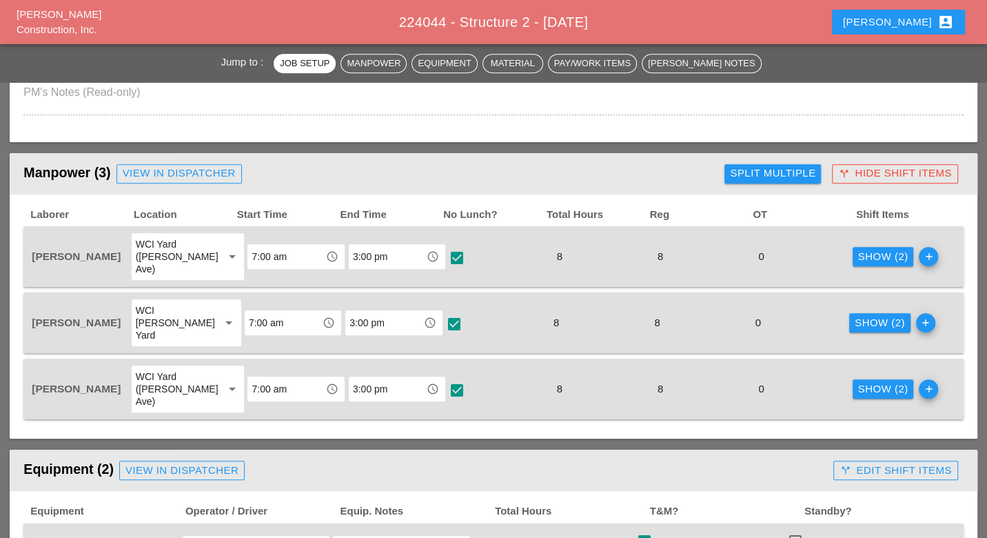
click at [858, 249] on div "Show (2)" at bounding box center [883, 257] width 50 height 16
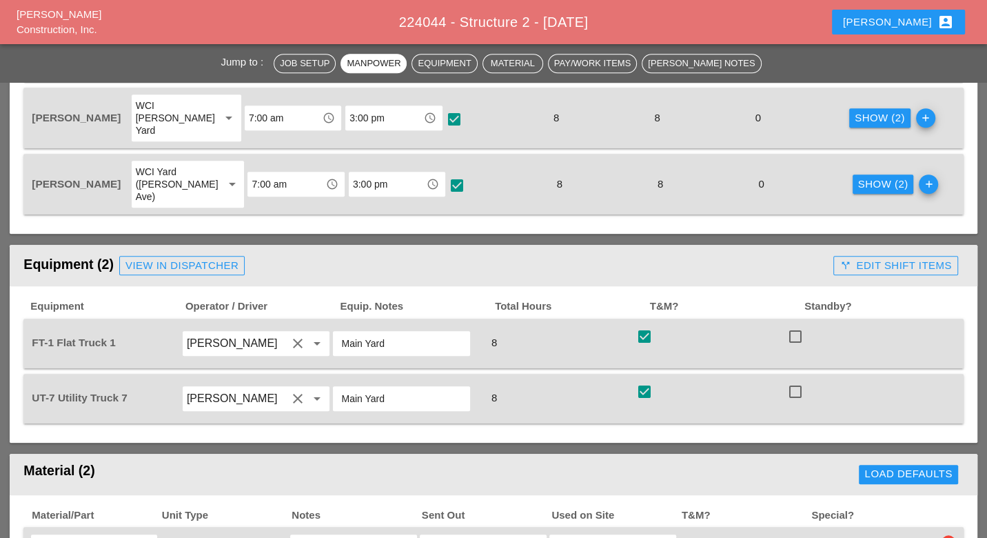
scroll to position [843, 0]
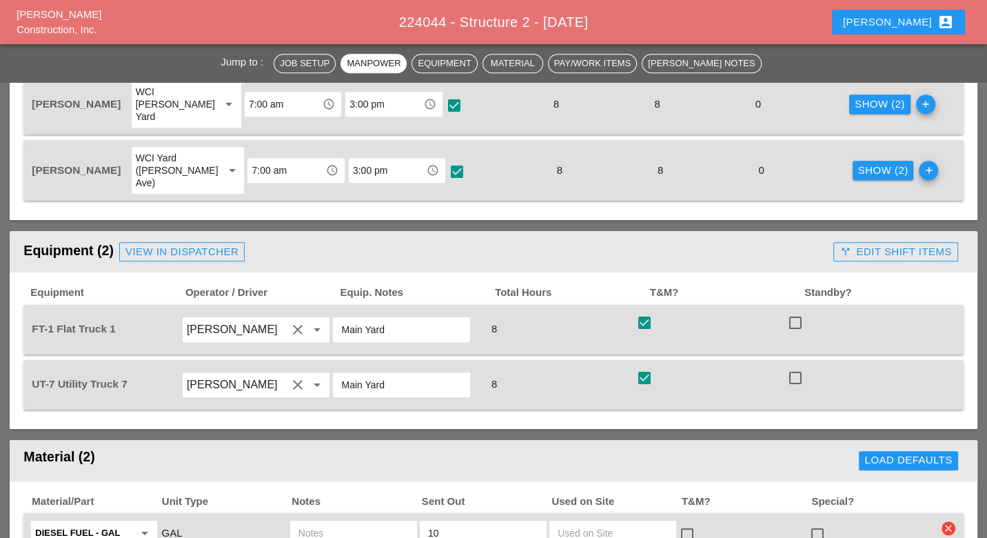
click at [892, 244] on div "call_split Edit Shift Items" at bounding box center [896, 252] width 112 height 16
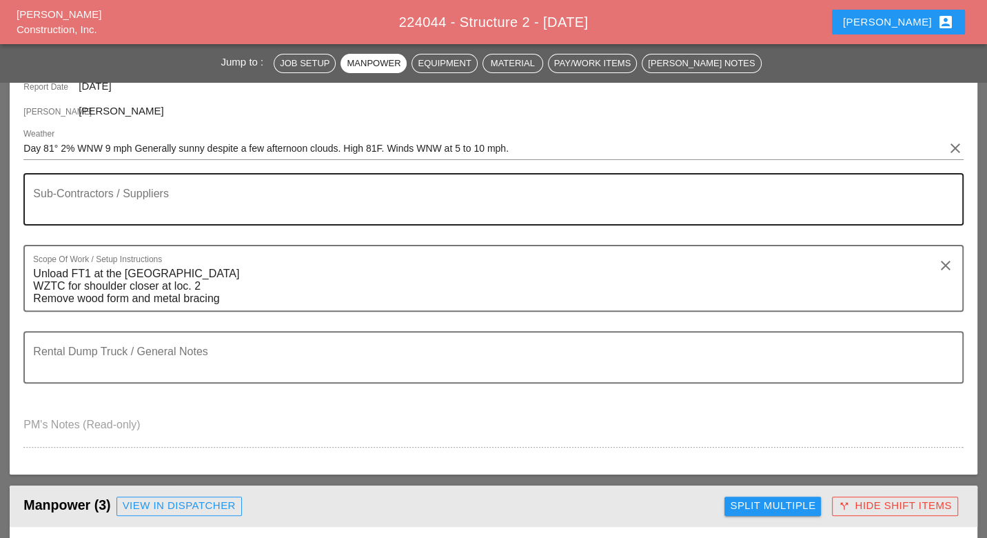
scroll to position [0, 0]
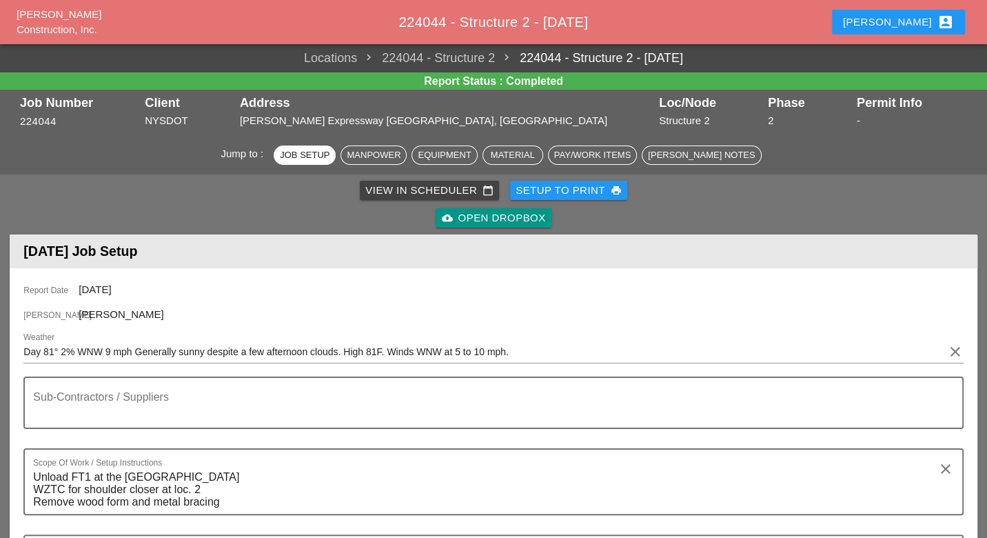
click at [444, 189] on div "View in Scheduler calendar_today" at bounding box center [429, 191] width 128 height 16
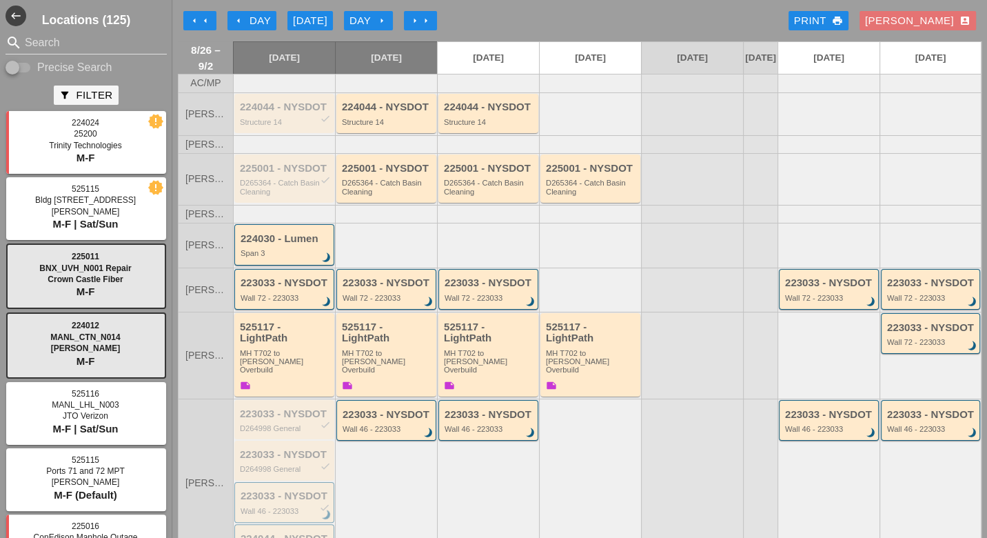
click at [373, 15] on div "Day arrow_right" at bounding box center [369, 21] width 38 height 16
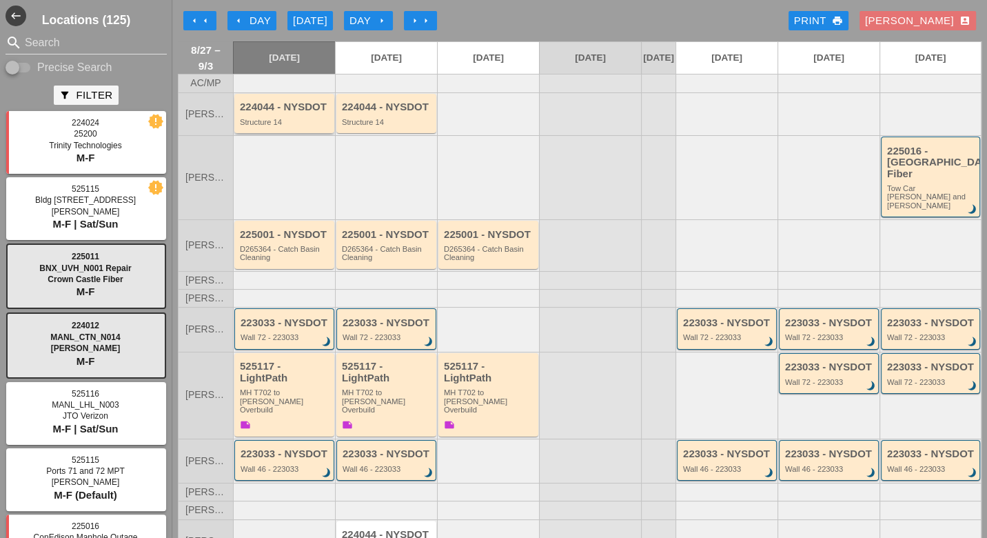
click at [274, 126] on div "Structure 14" at bounding box center [285, 122] width 91 height 8
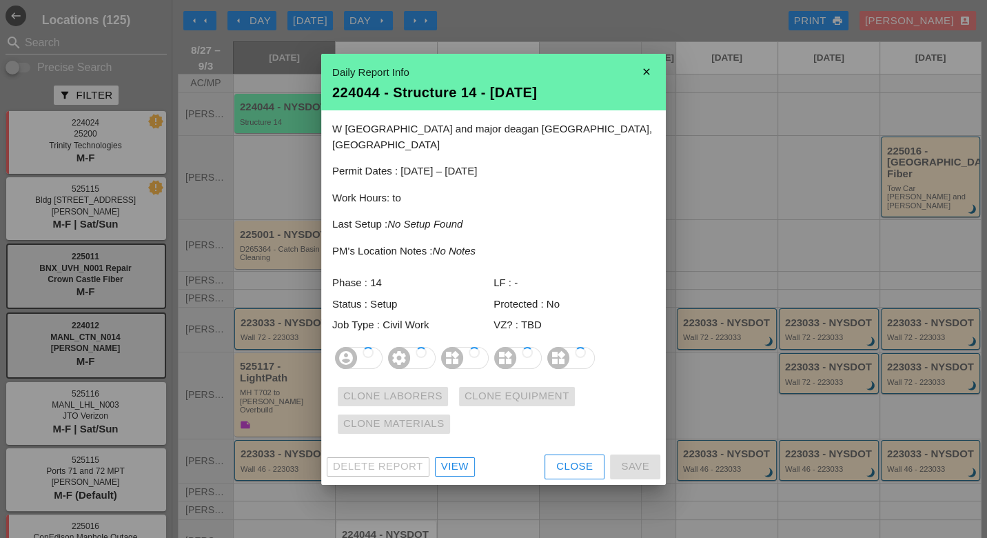
click at [459, 449] on div "Delete Report View Close Save" at bounding box center [493, 467] width 345 height 36
drag, startPoint x: 458, startPoint y: 452, endPoint x: 464, endPoint y: 444, distance: 10.3
click at [459, 459] on div "View" at bounding box center [455, 467] width 28 height 16
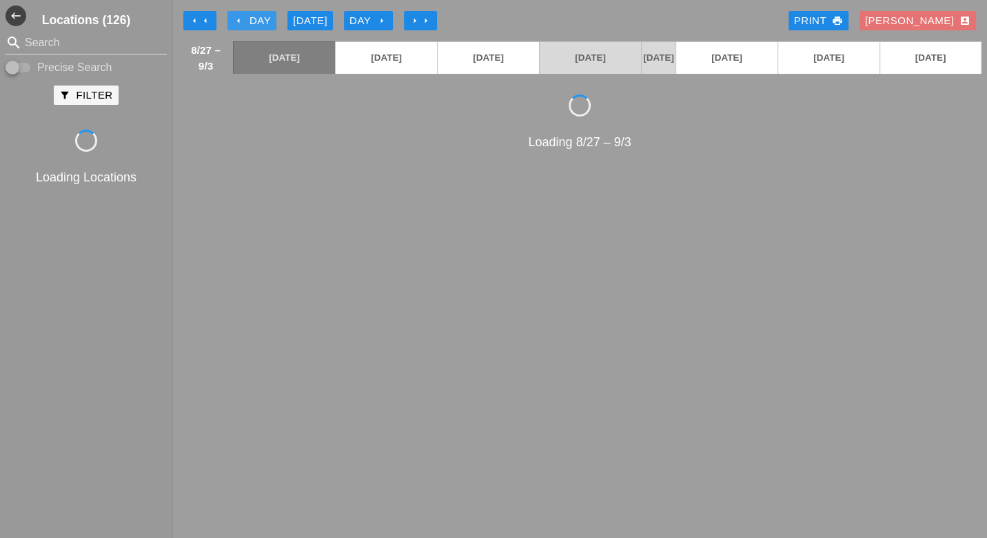
click at [250, 19] on div "arrow_left Day" at bounding box center [252, 21] width 38 height 16
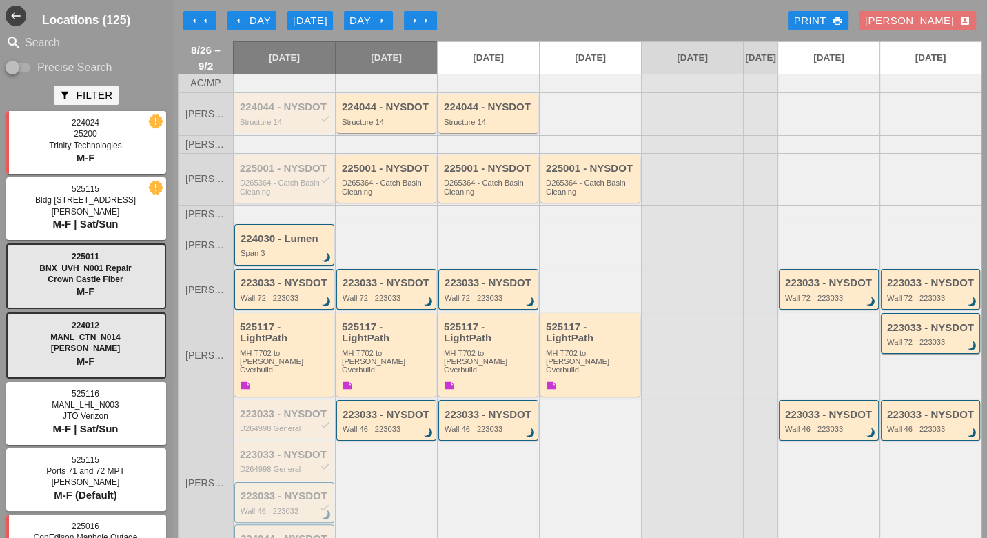
click at [267, 185] on div "225001 - NYSDOT check D265364 - Catch Basin Cleaning" at bounding box center [285, 179] width 91 height 33
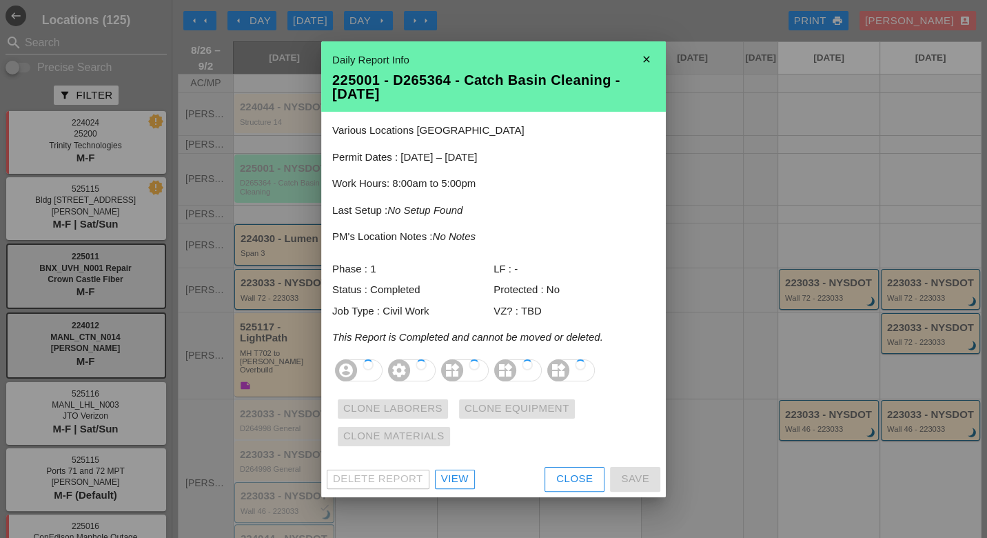
click at [270, 117] on div at bounding box center [493, 269] width 987 height 538
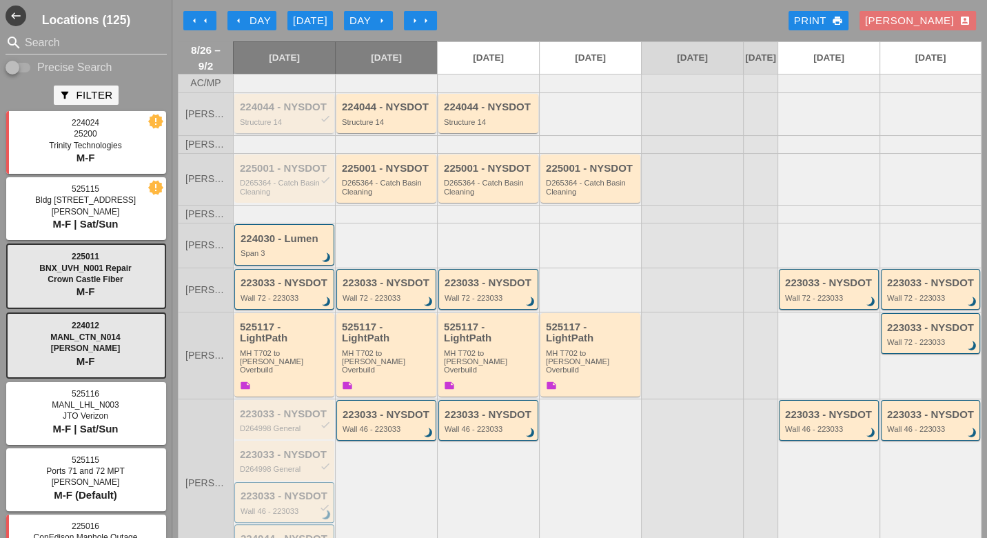
click at [270, 113] on div "224044 - NYSDOT check" at bounding box center [285, 107] width 91 height 12
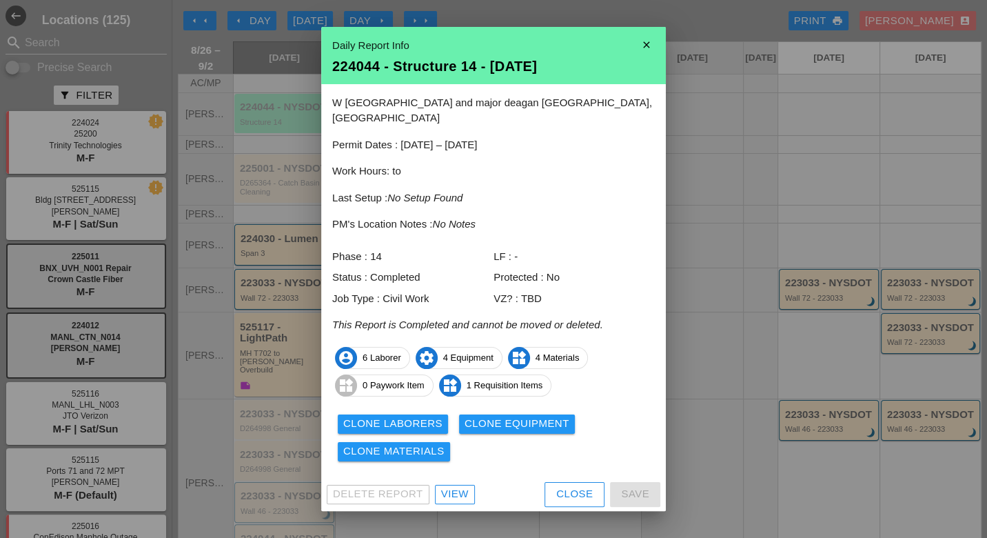
click at [440, 466] on div "W 238th street and major deagan Bronx, NY Permit Dates : 10/01/2024 – 12/31/202…" at bounding box center [493, 280] width 345 height 392
click at [445, 486] on div "View" at bounding box center [455, 494] width 28 height 16
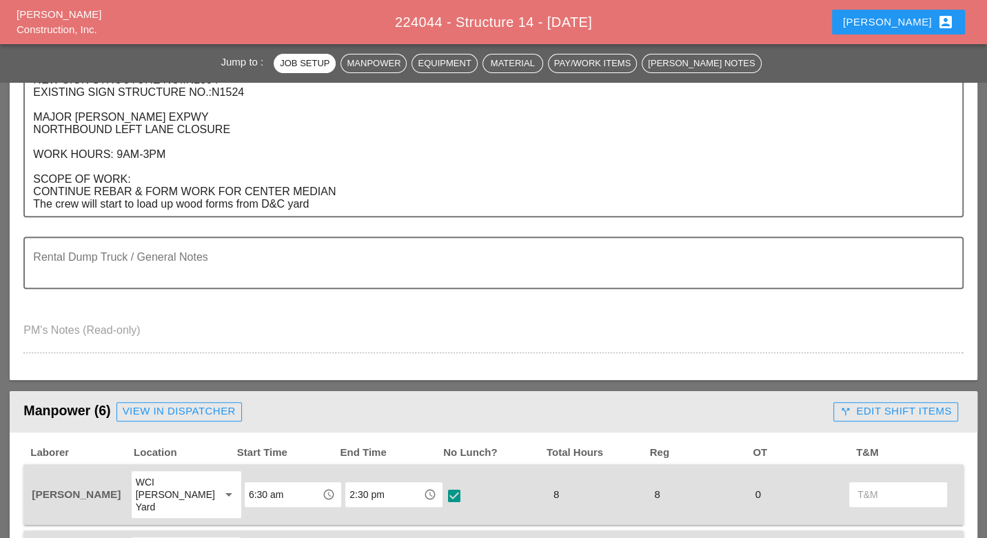
scroll to position [459, 0]
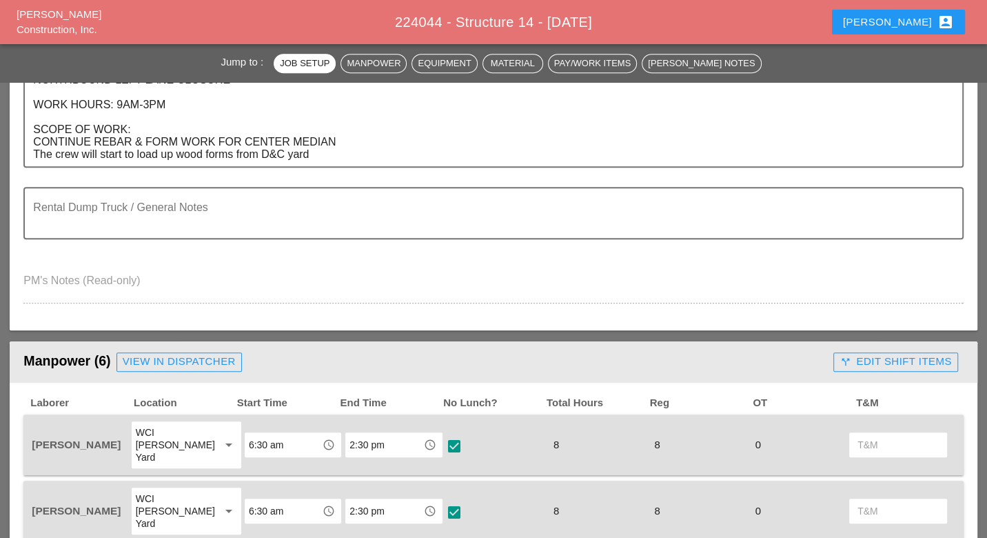
click at [898, 360] on div "call_split Edit Shift Items" at bounding box center [896, 362] width 112 height 16
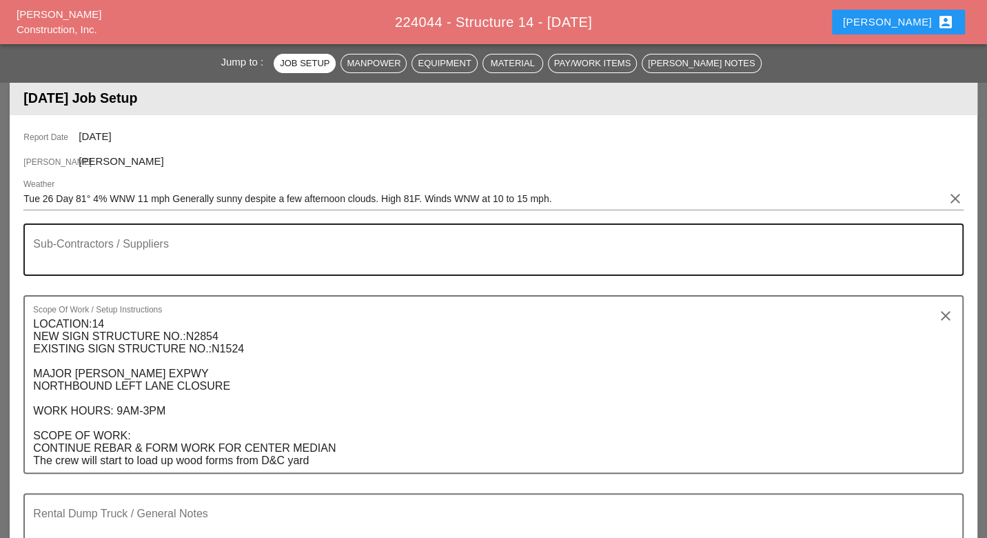
scroll to position [0, 0]
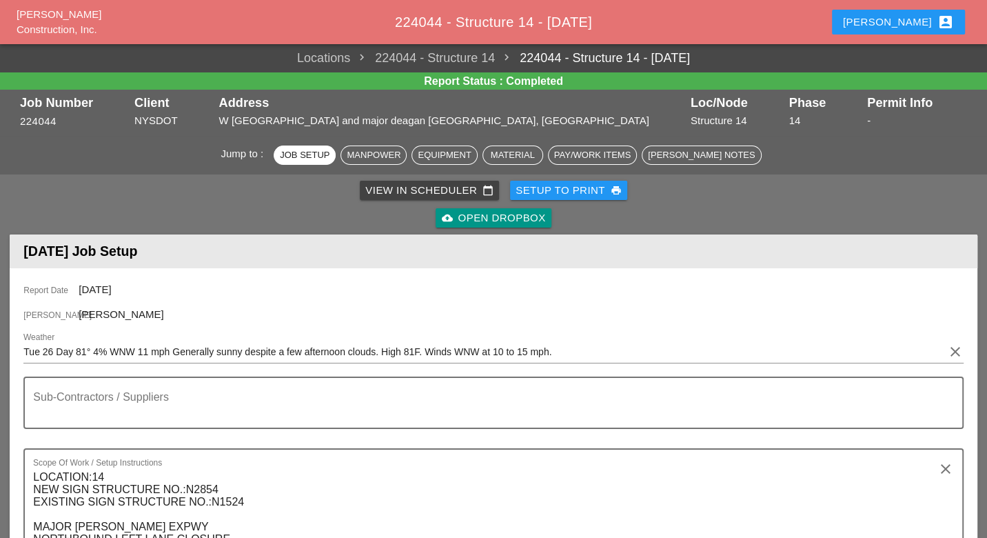
click at [433, 190] on div "View in Scheduler calendar_today" at bounding box center [429, 191] width 128 height 16
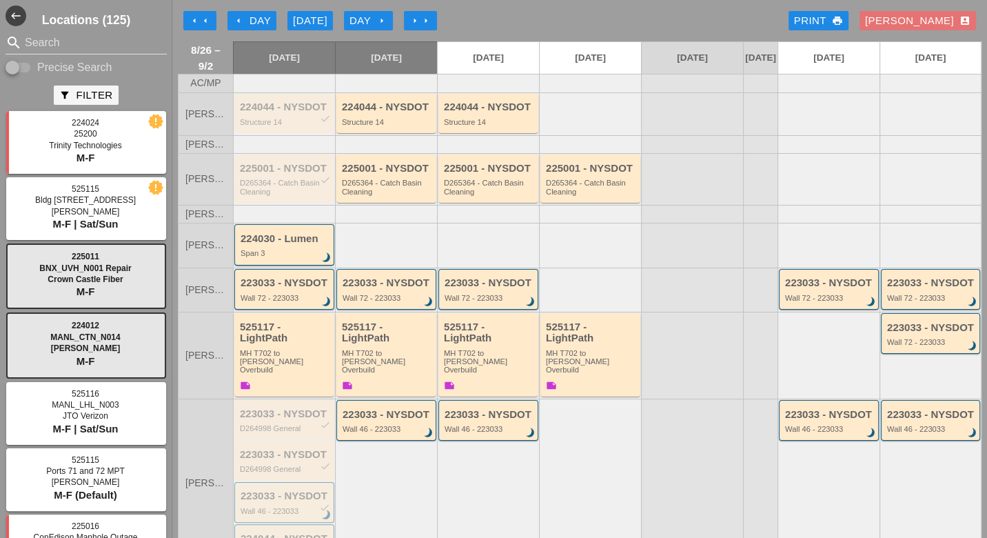
click at [359, 19] on div "Day arrow_right" at bounding box center [369, 21] width 38 height 16
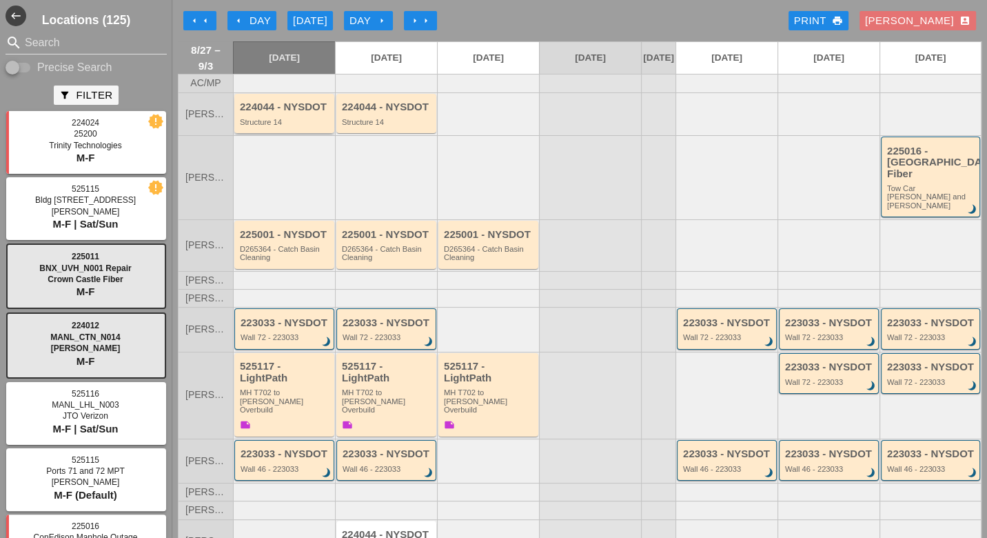
click at [294, 126] on div "Structure 14" at bounding box center [285, 122] width 91 height 8
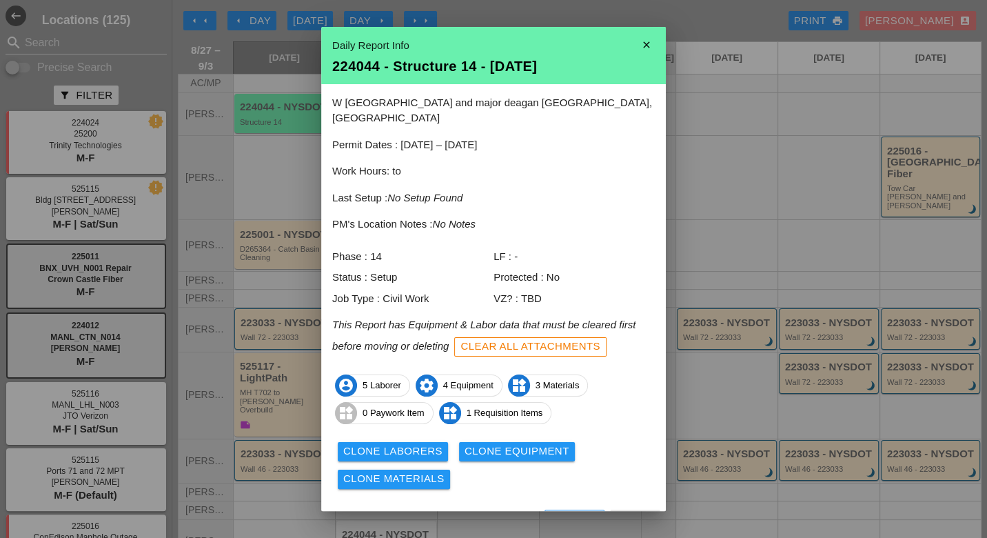
scroll to position [12, 0]
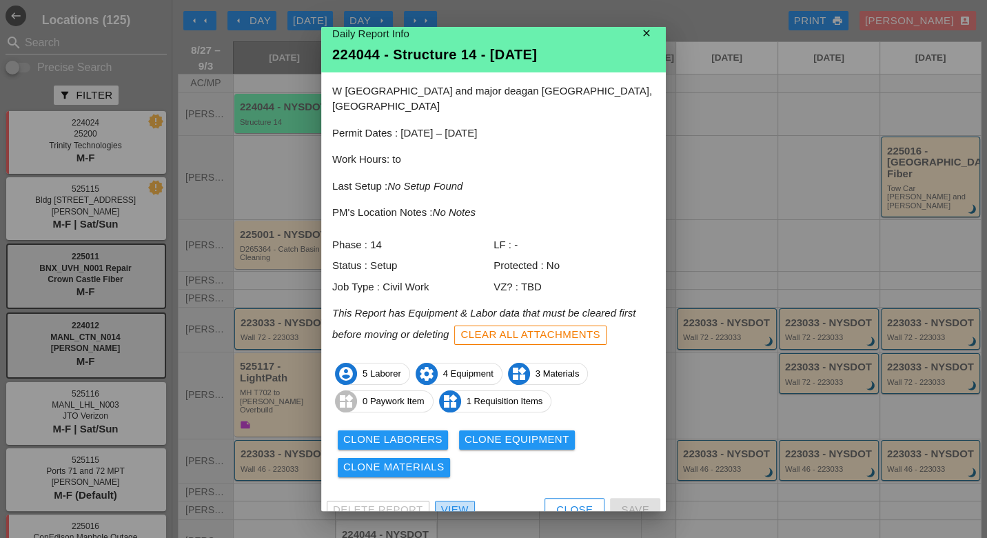
click at [459, 502] on div "View" at bounding box center [455, 510] width 28 height 16
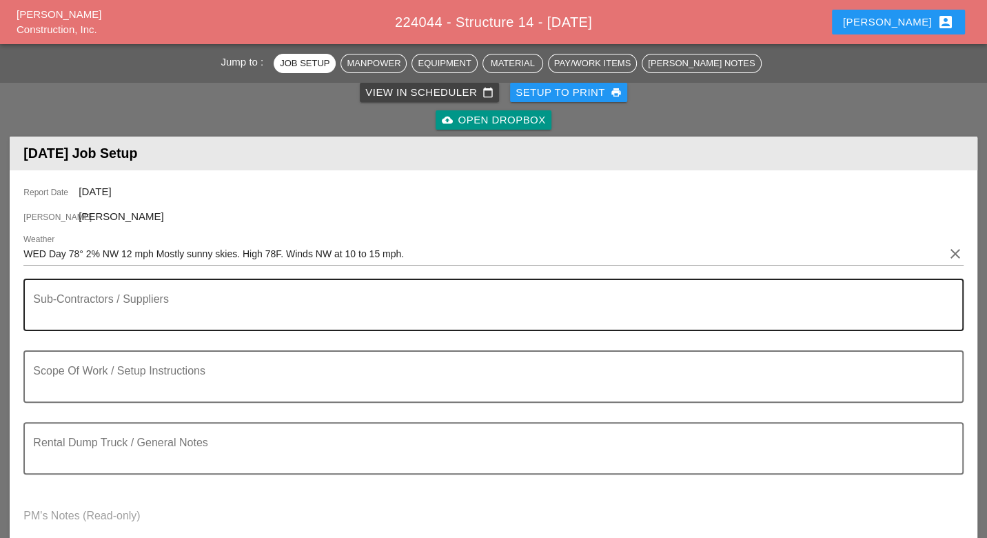
scroll to position [77, 0]
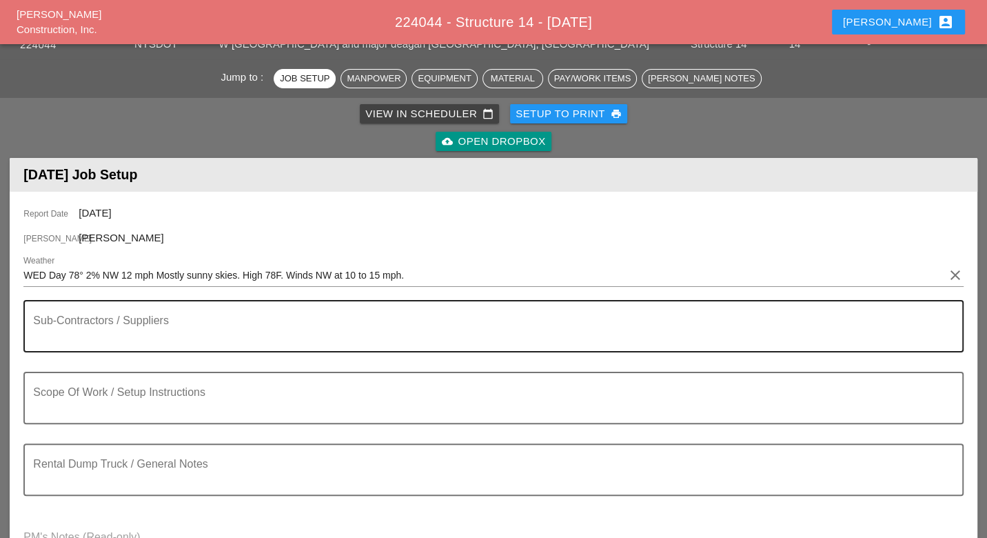
click at [71, 329] on textarea "Sub-Contractors / Suppliers" at bounding box center [487, 334] width 909 height 33
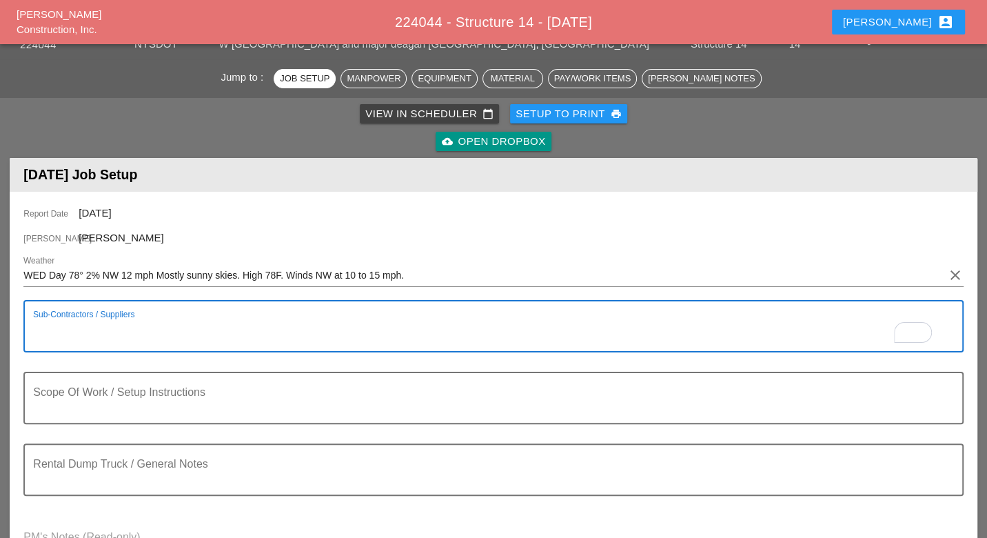
paste textarea "LOCATION:14 NEW SIGN STRUCTURE NO.:N2854 EXISTING SIGN STRUCTURE NO.:N1524 MAJO…"
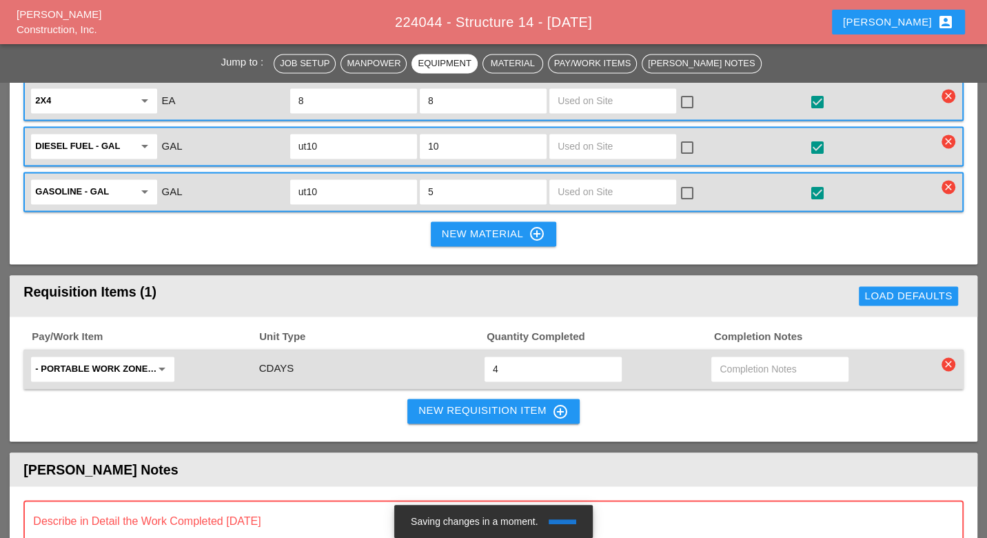
scroll to position [1609, 0]
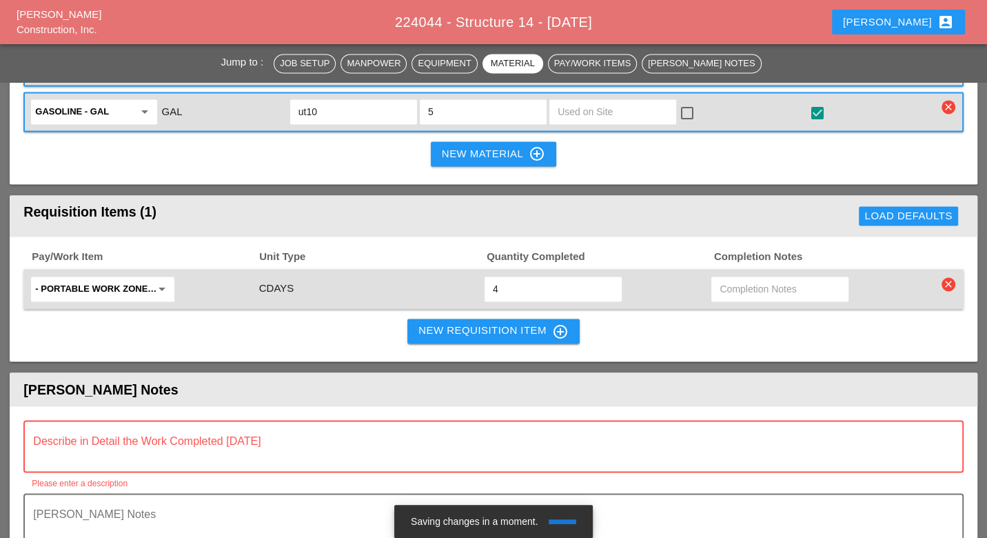
type textarea "LOCATION:14 NEW SIGN STRUCTURE NO.:N2854 EXISTING SIGN STRUCTURE NO.:N1524 MAJO…"
click at [161, 438] on textarea "Describe in Detail the Work Completed Today" at bounding box center [487, 454] width 909 height 33
type textarea "C"
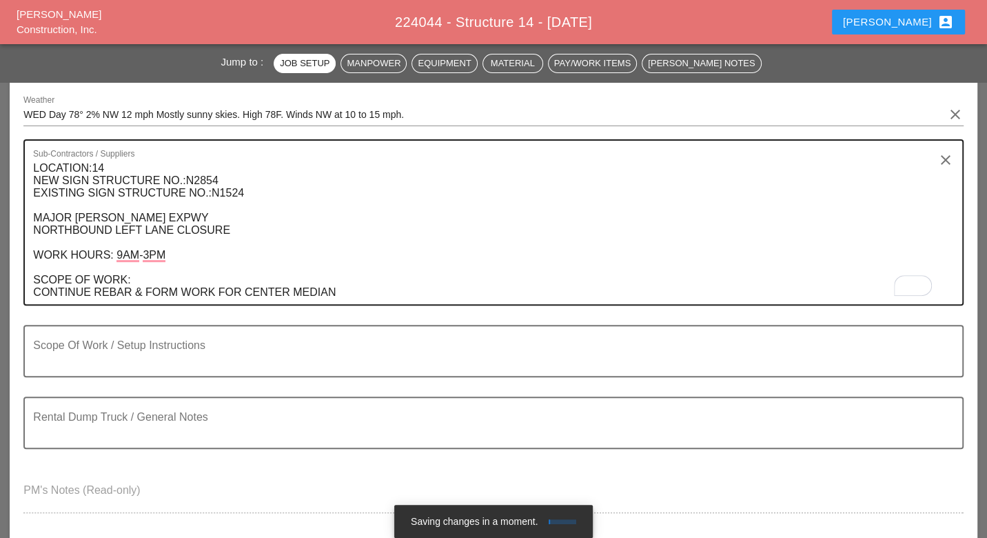
scroll to position [230, 0]
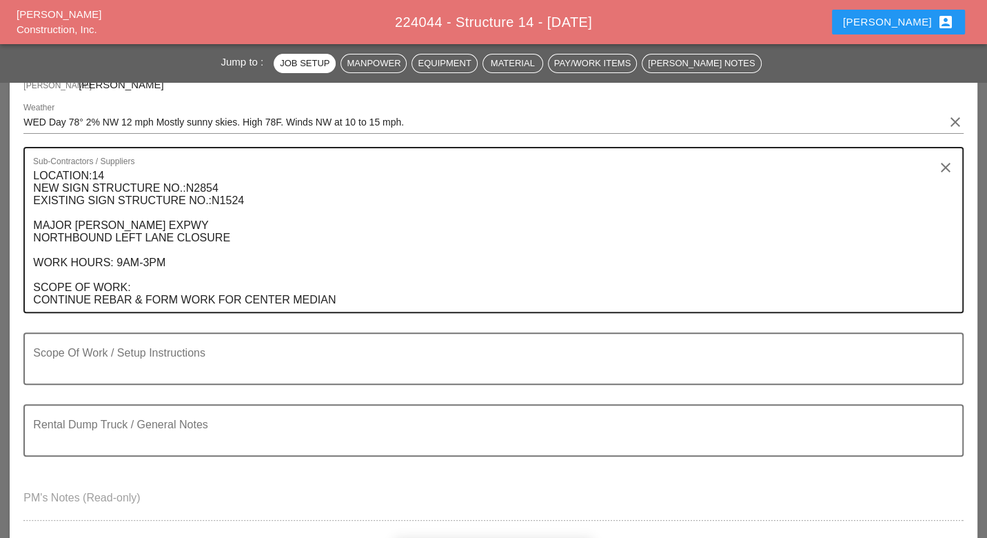
type textarea "Fill out"
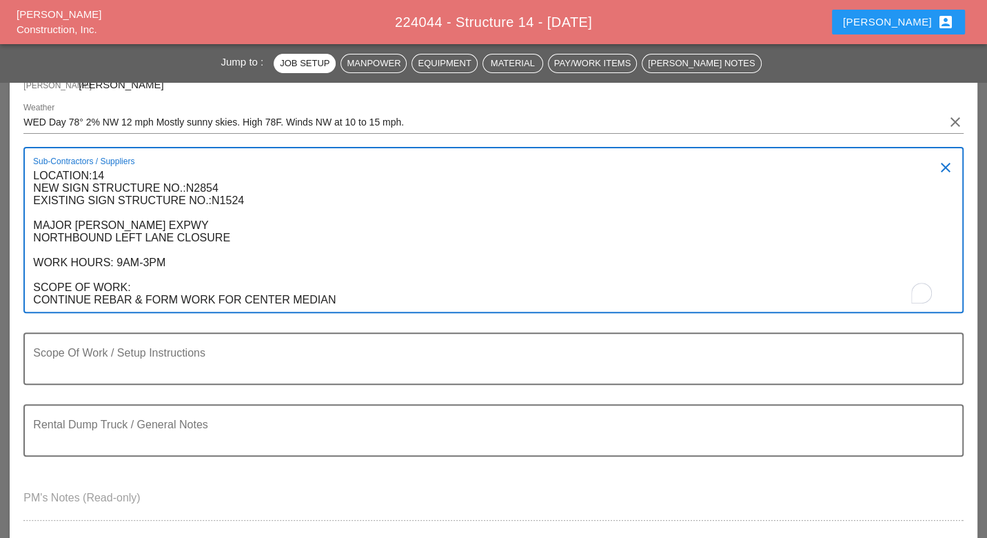
click at [143, 260] on textarea "LOCATION:14 NEW SIGN STRUCTURE NO.:N2854 EXISTING SIGN STRUCTURE NO.:N1524 MAJO…" at bounding box center [487, 238] width 909 height 147
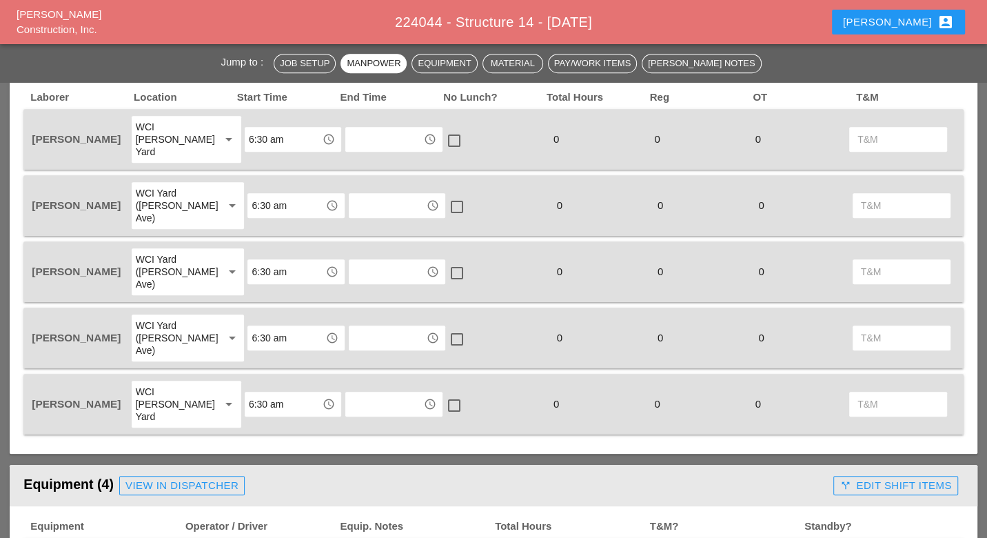
scroll to position [690, 0]
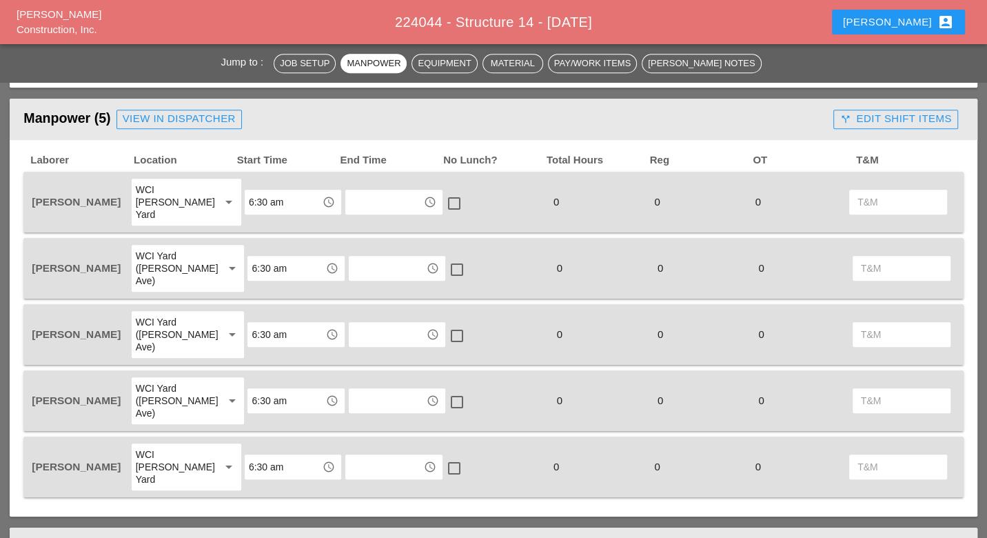
type textarea "LOCATION:14 NEW SIGN STRUCTURE NO.:N2854 EXISTING SIGN STRUCTURE NO.:N1524 MAJO…"
click at [903, 119] on div "call_split Edit Shift Items" at bounding box center [896, 119] width 112 height 16
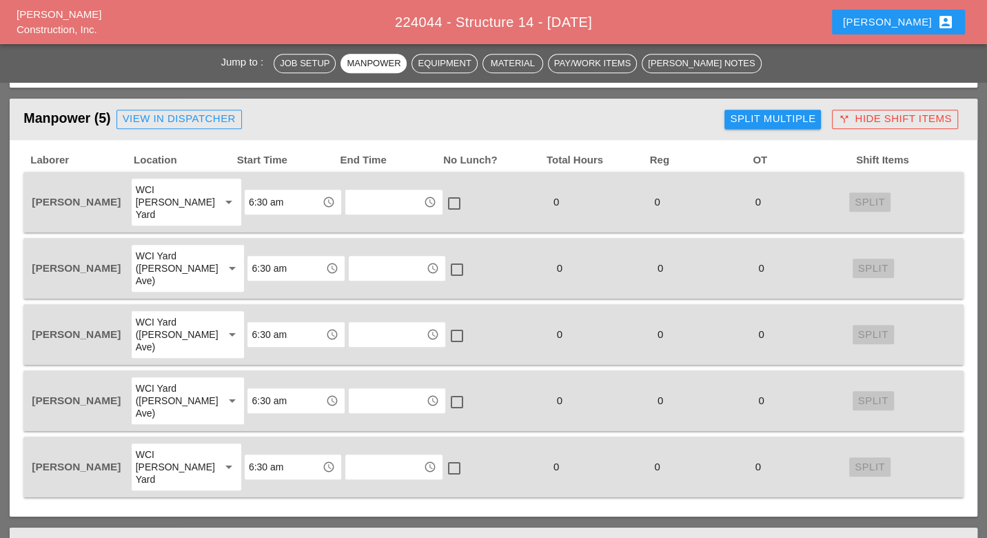
click at [761, 117] on div "Split Multiple" at bounding box center [773, 119] width 86 height 16
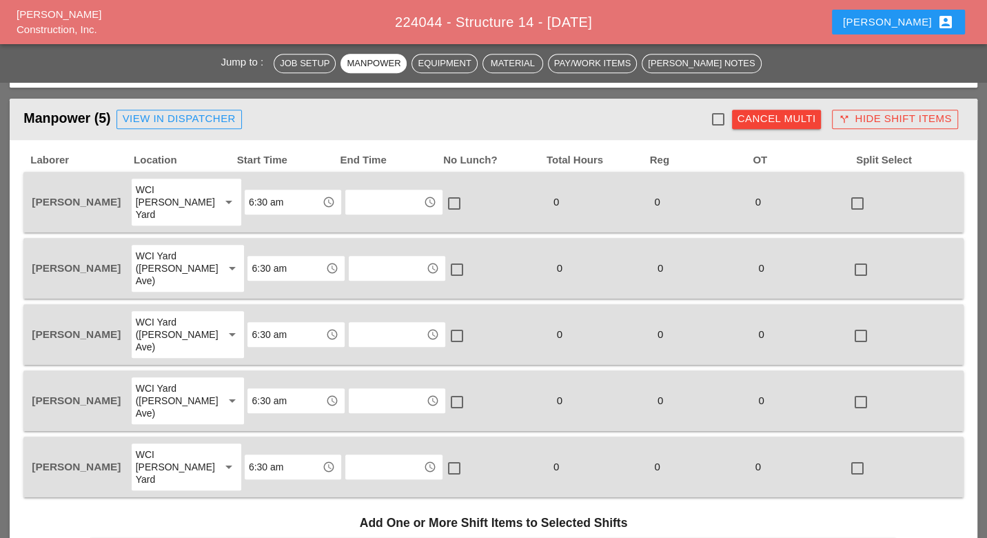
click at [719, 114] on div at bounding box center [718, 119] width 23 height 23
checkbox input "true"
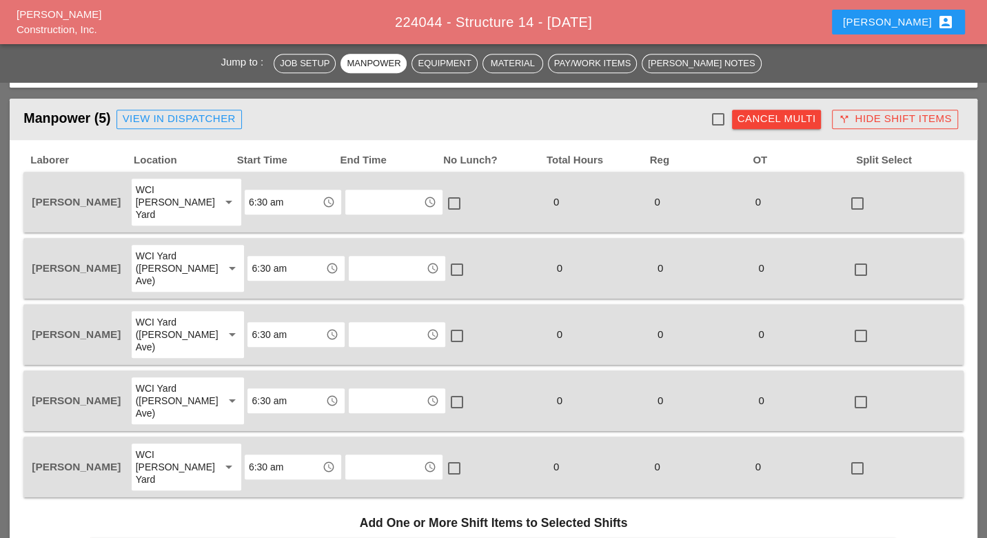
checkbox input "true"
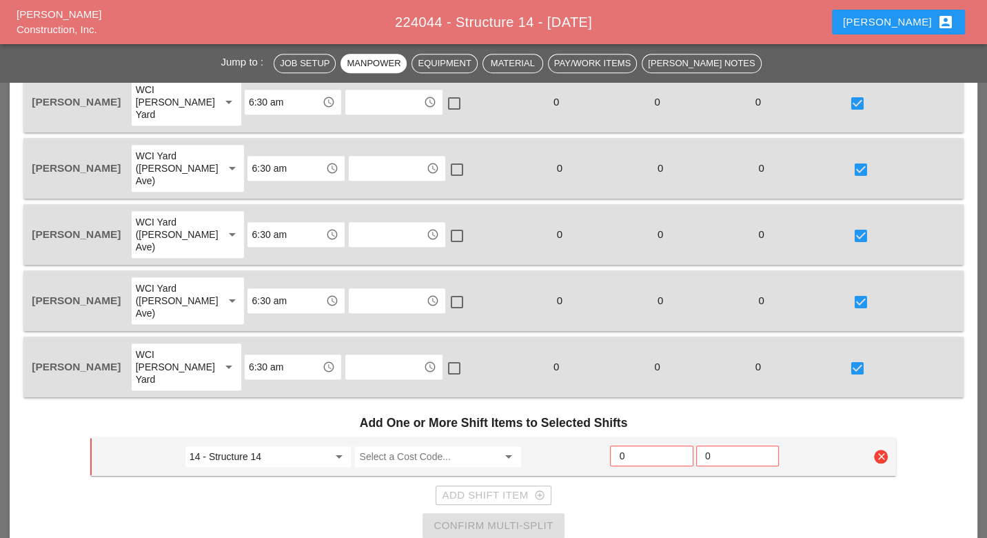
scroll to position [843, 0]
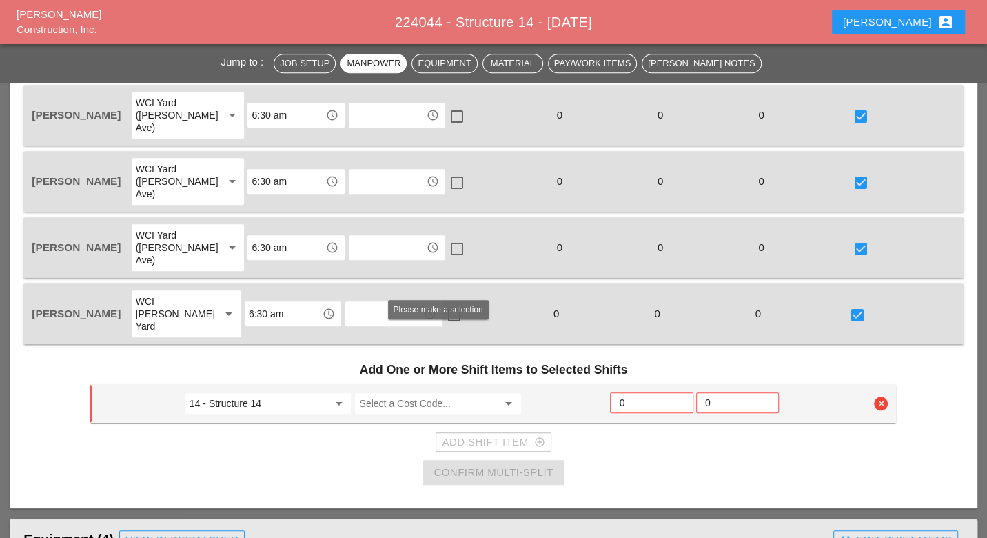
click at [407, 392] on input "Select a Cost Code..." at bounding box center [428, 403] width 139 height 22
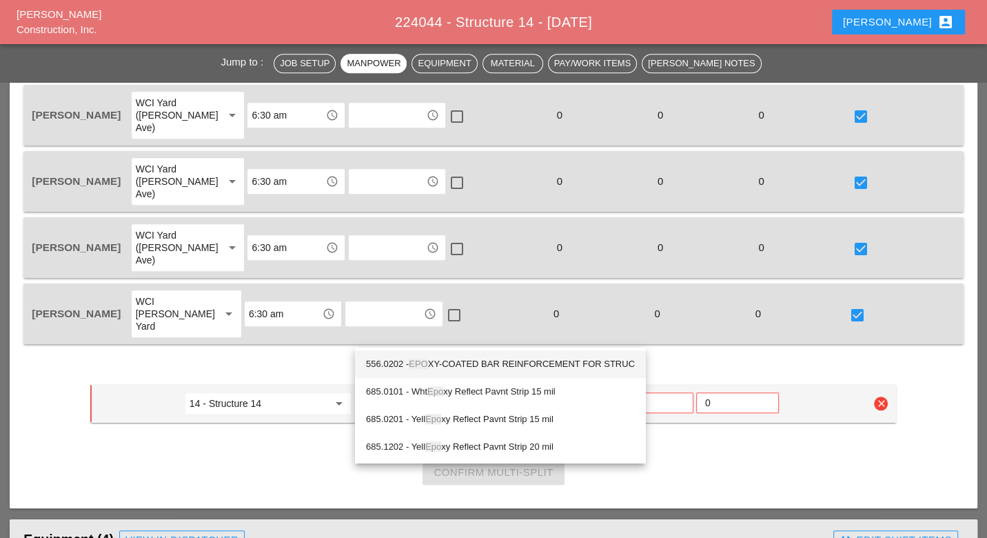
click at [462, 362] on div "556.0202 - EPO XY-COATED BAR REINFORCEMENT FOR STRUC" at bounding box center [500, 364] width 269 height 17
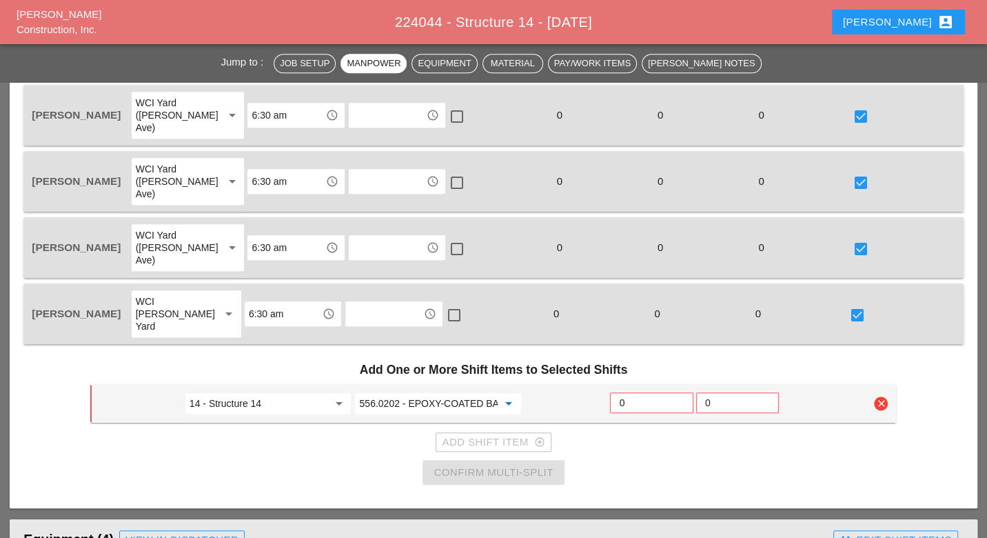
type input "556.0202 - EPOXY-COATED BAR REINFORCEMENT FOR STRUC"
click at [632, 392] on input "0" at bounding box center [651, 403] width 65 height 22
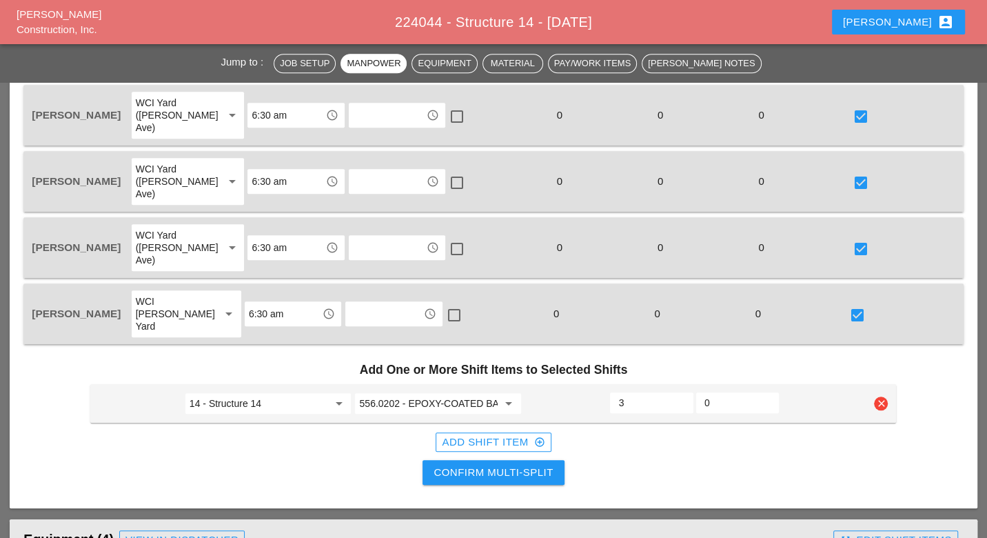
type input "3"
click at [514, 434] on div "Add Shift Item add_circle_outline" at bounding box center [493, 442] width 103 height 16
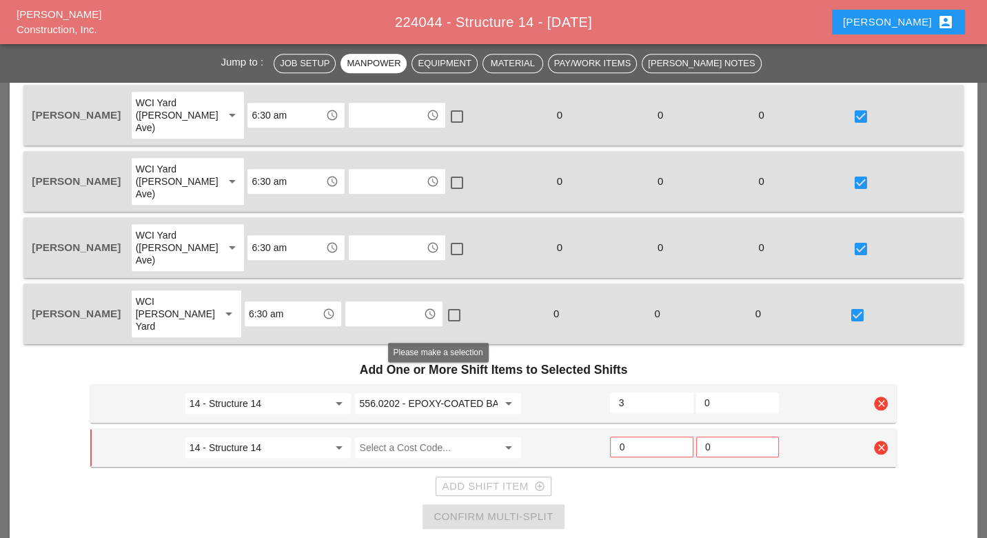
click at [407, 436] on input "Select a Cost Code..." at bounding box center [428, 447] width 139 height 22
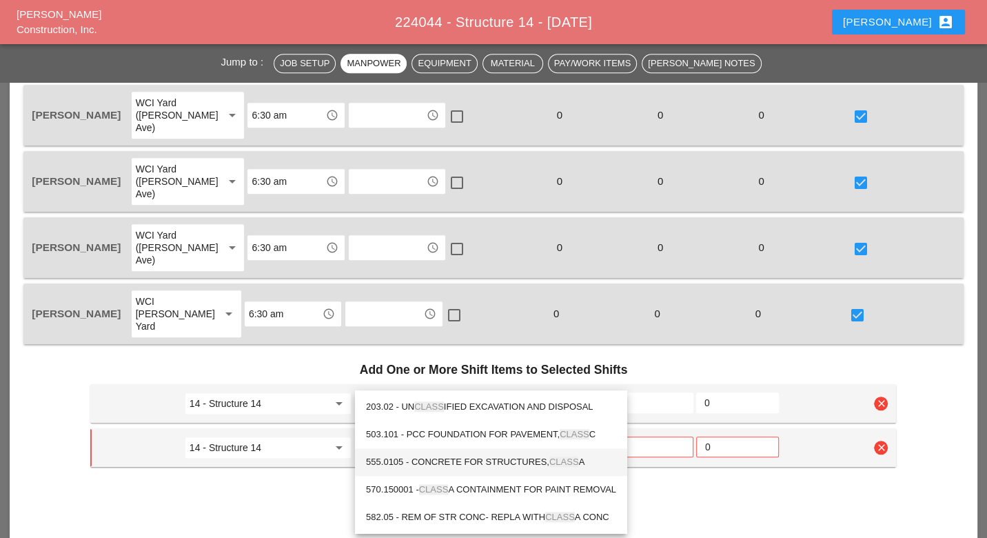
click at [494, 456] on div "555.0105 - CONCRETE FOR STRUCTURES, CLASS A" at bounding box center [491, 462] width 250 height 17
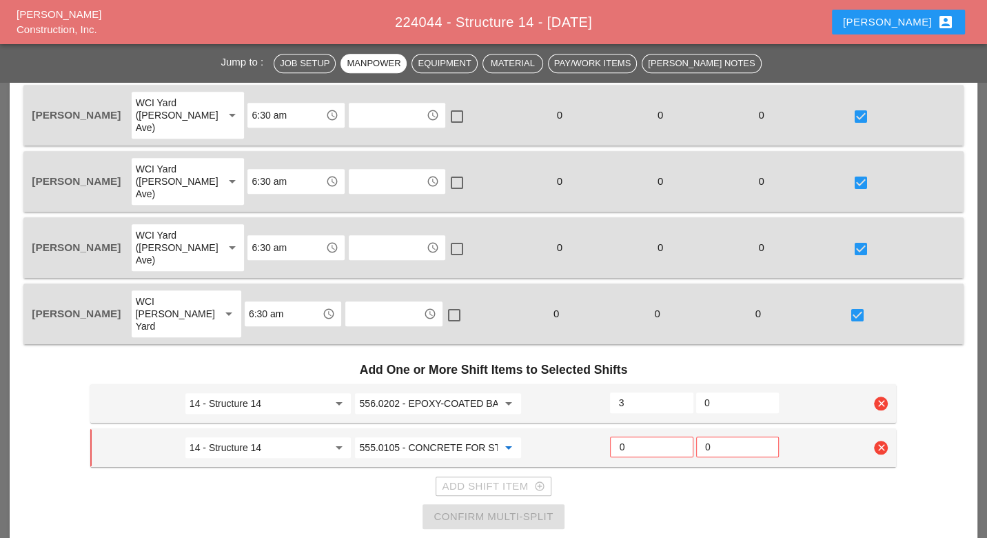
type input "555.0105 - CONCRETE FOR STRUCTURES, CLASS A"
click at [627, 436] on input "0" at bounding box center [651, 447] width 65 height 22
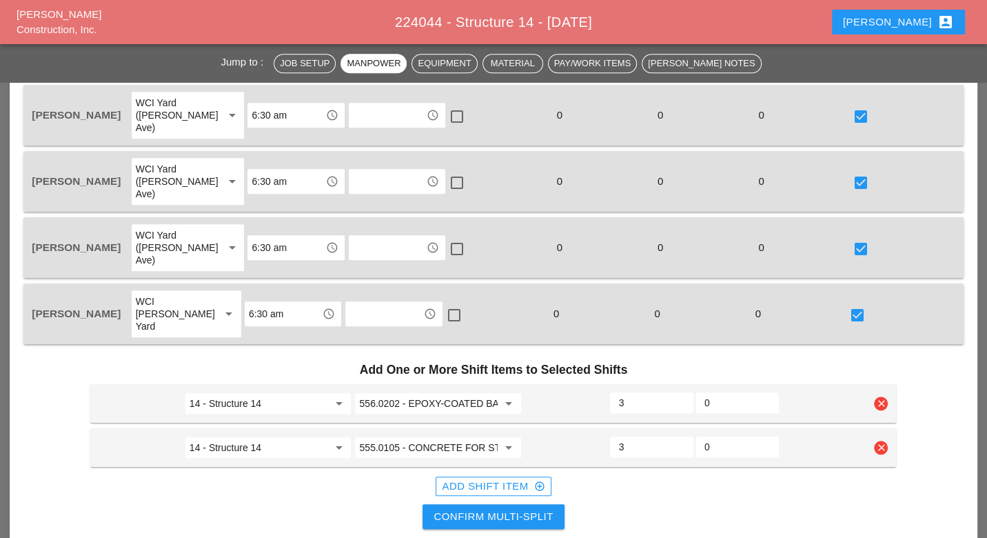
type input "3"
click at [538, 509] on div "Confirm Multi-Split" at bounding box center [493, 517] width 119 height 16
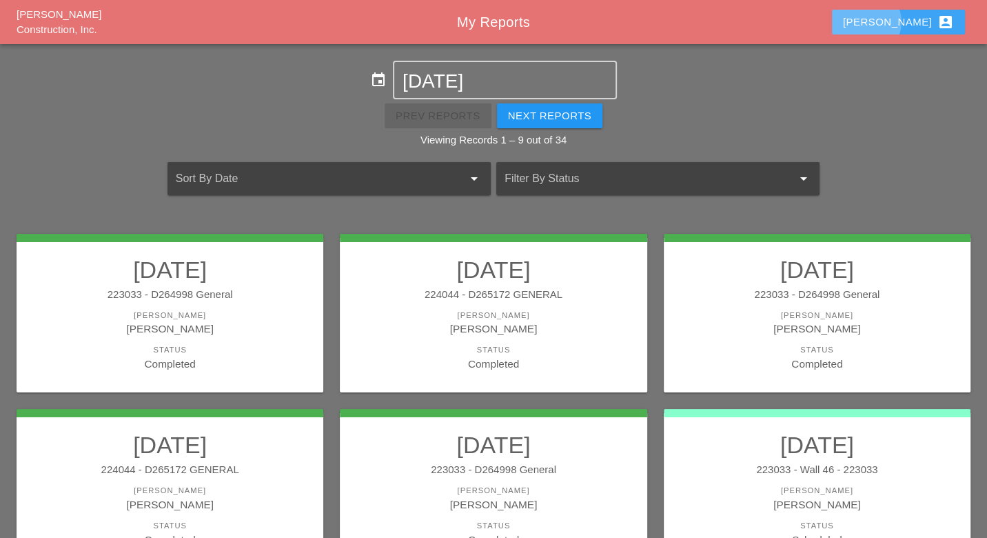
drag, startPoint x: 920, startPoint y: 18, endPoint x: 883, endPoint y: 81, distance: 73.6
click at [920, 19] on div "Luca account_box" at bounding box center [898, 22] width 111 height 17
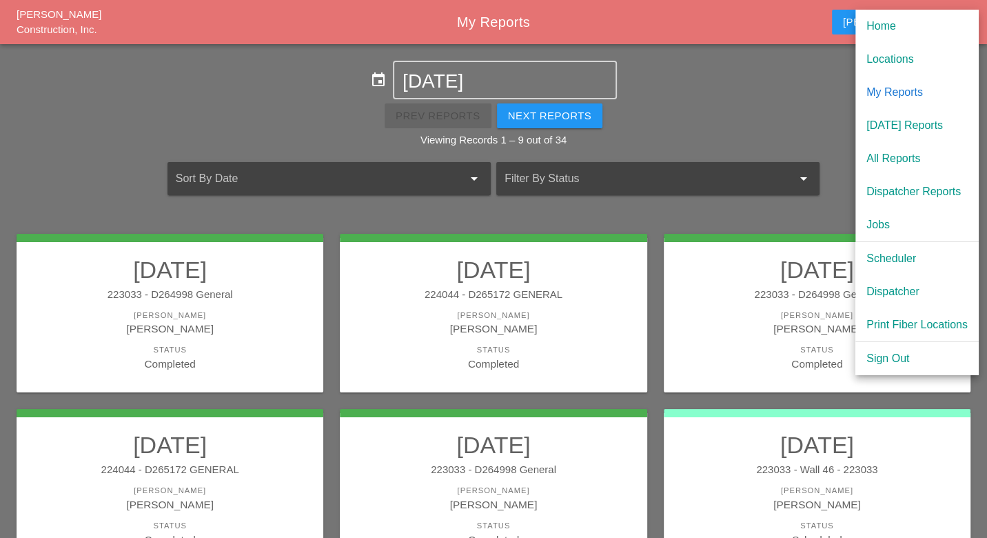
drag, startPoint x: 878, startPoint y: 290, endPoint x: 858, endPoint y: 279, distance: 22.8
click at [878, 290] on div "Dispatcher" at bounding box center [917, 291] width 101 height 17
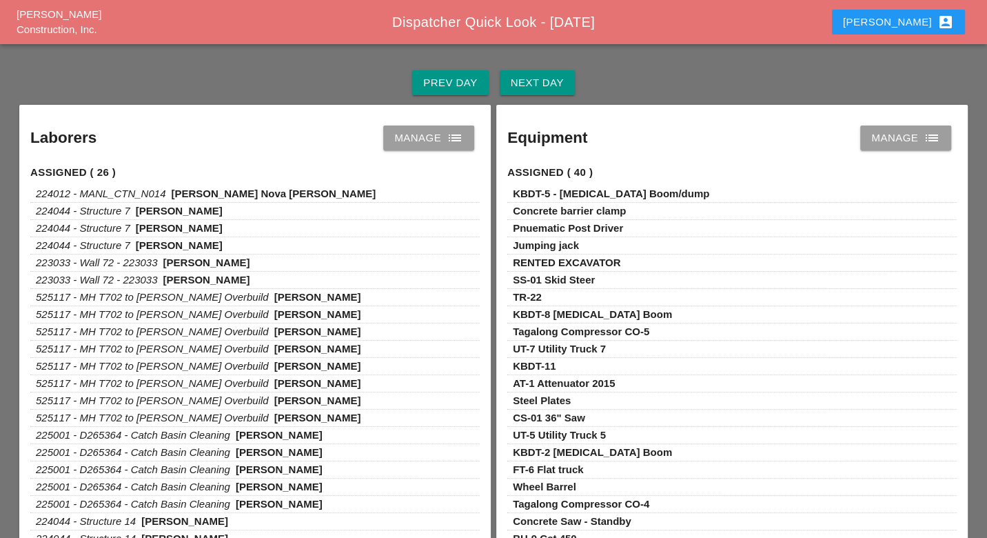
click at [463, 79] on div "Prev Day" at bounding box center [450, 83] width 54 height 16
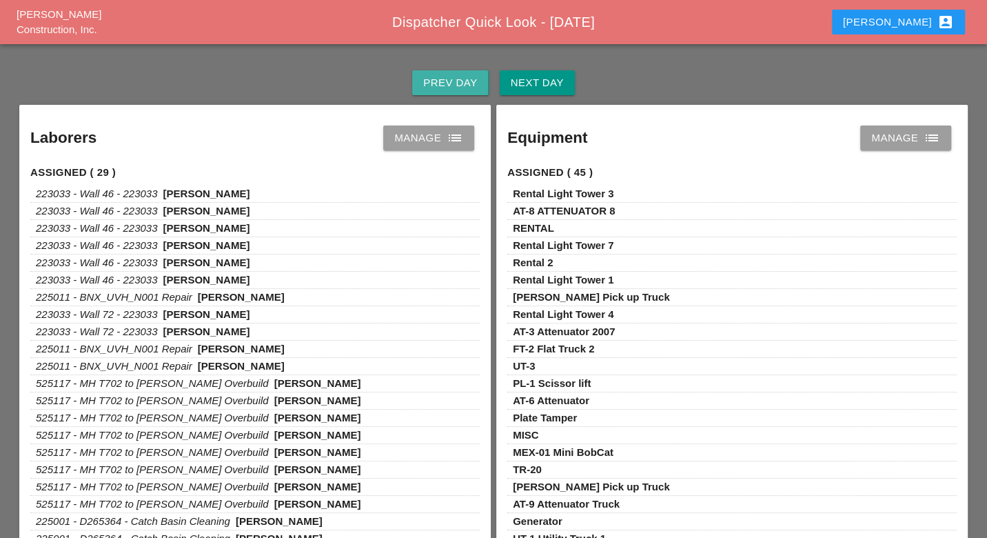
click at [438, 81] on div "Prev Day" at bounding box center [450, 83] width 54 height 16
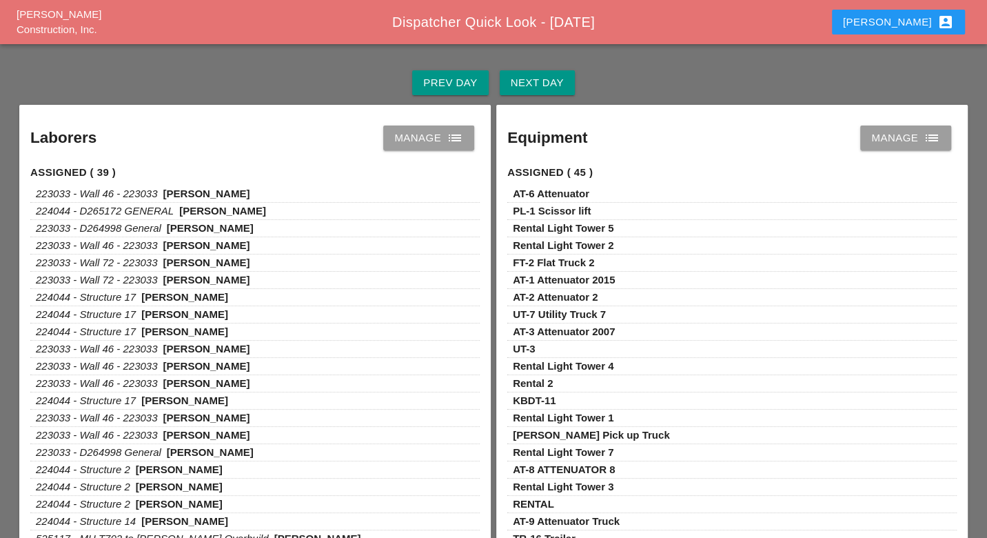
click at [424, 139] on div "Manage list" at bounding box center [428, 138] width 69 height 17
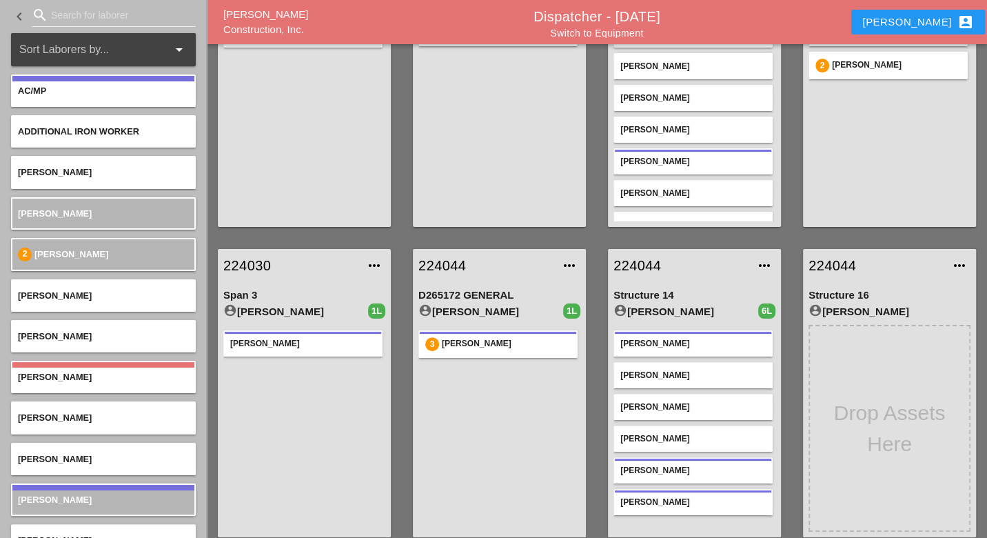
scroll to position [230, 0]
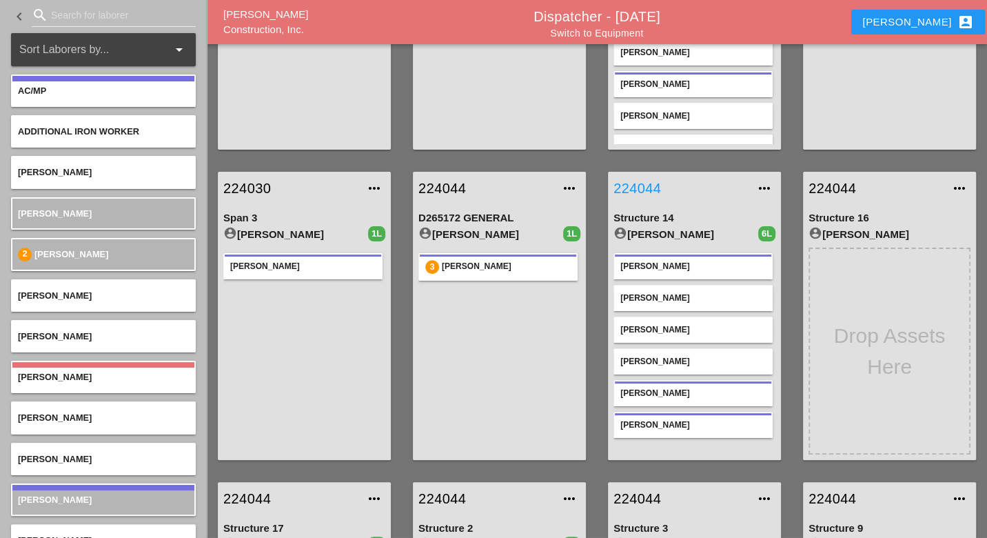
click at [647, 183] on link "224044" at bounding box center [681, 188] width 134 height 21
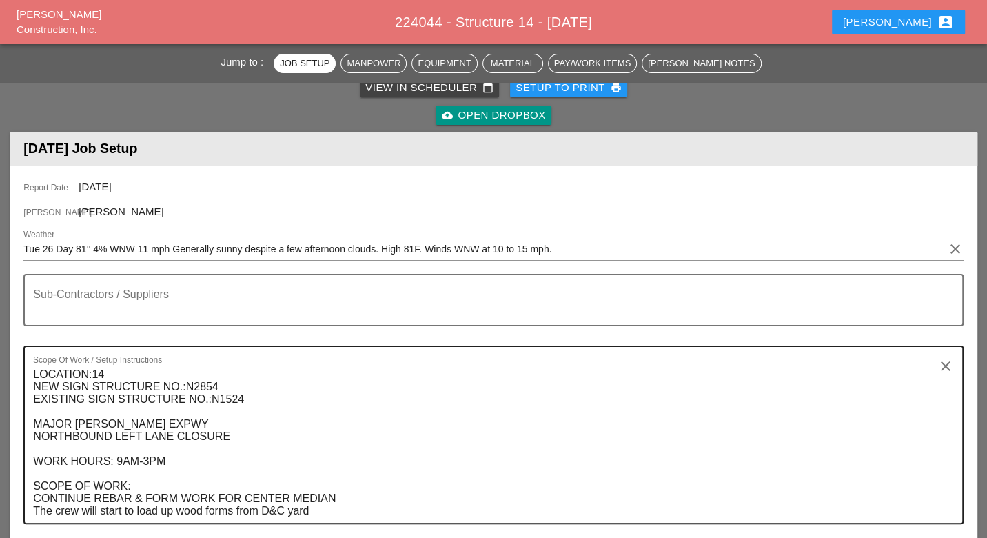
scroll to position [230, 0]
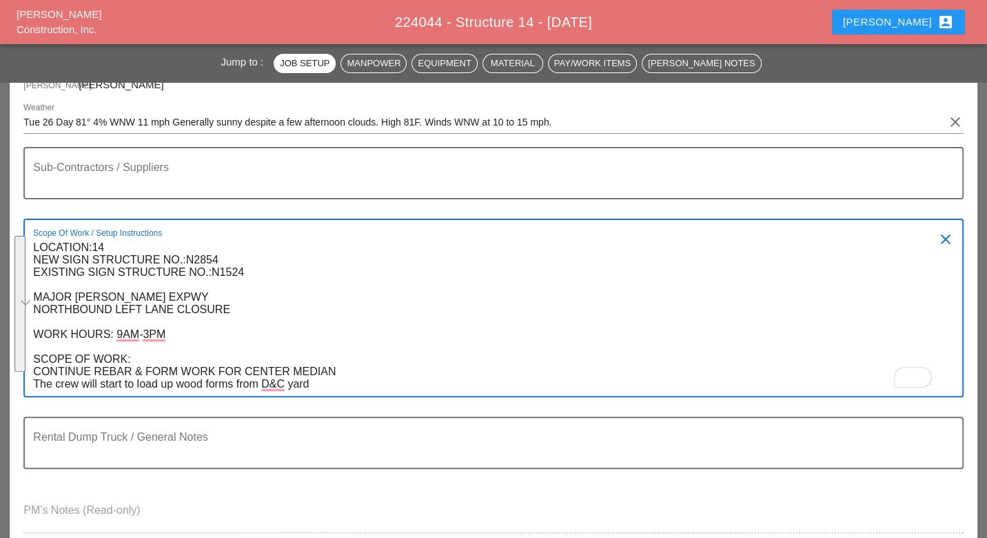
drag, startPoint x: 34, startPoint y: 247, endPoint x: 299, endPoint y: 368, distance: 291.9
click at [340, 368] on textarea "LOCATION:14 NEW SIGN STRUCTURE NO.:N2854 EXISTING SIGN STRUCTURE NO.:N1524 MAJO…" at bounding box center [487, 316] width 909 height 159
click at [913, 16] on div "Luca account_box" at bounding box center [898, 22] width 111 height 17
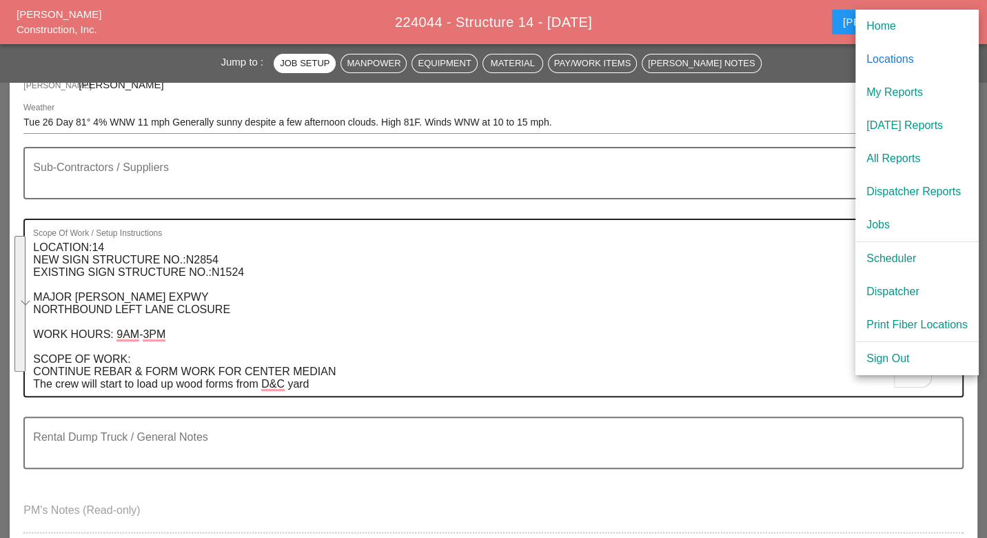
click at [883, 254] on div "Scheduler" at bounding box center [917, 258] width 101 height 17
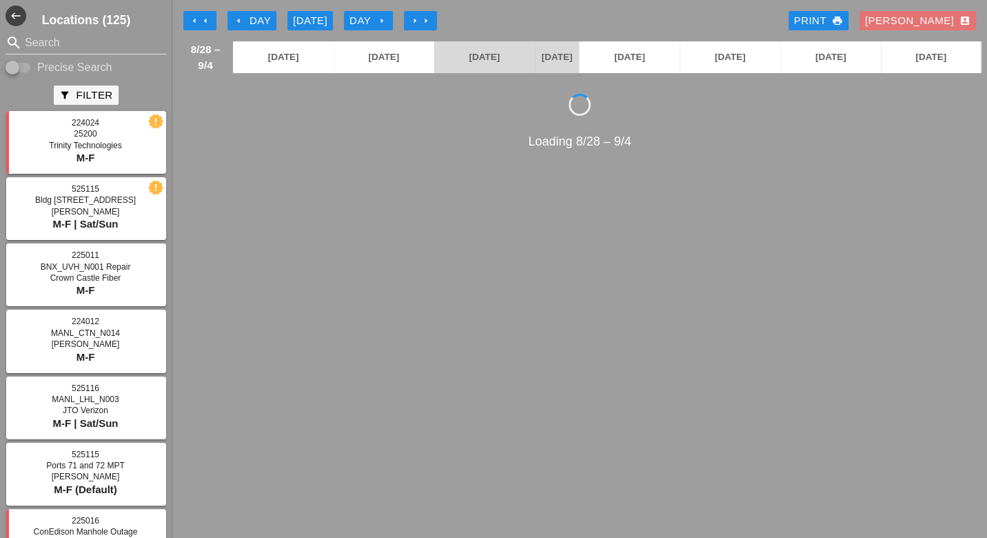
click at [264, 15] on div "arrow_left Day" at bounding box center [252, 21] width 38 height 16
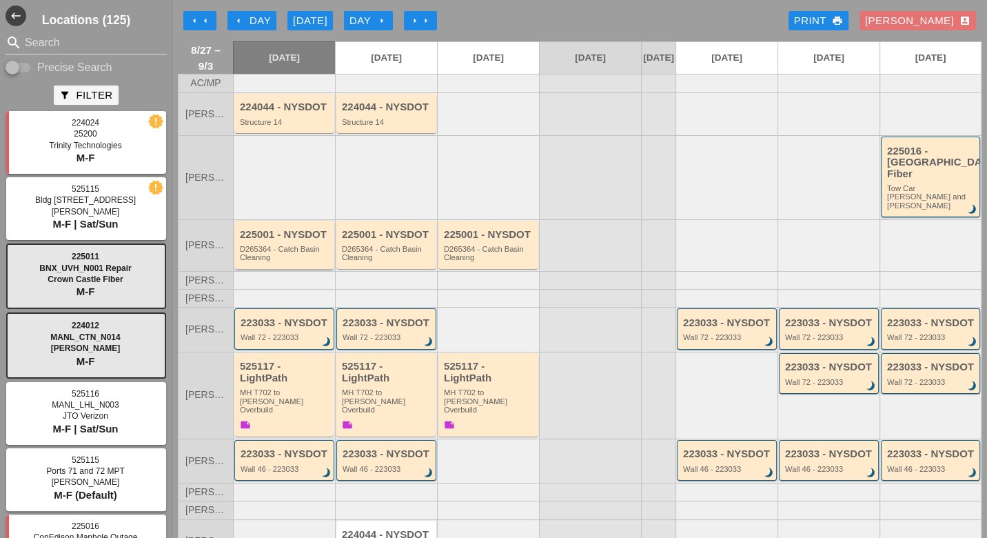
click at [281, 245] on div "D265364 - Catch Basin Cleaning" at bounding box center [285, 253] width 91 height 17
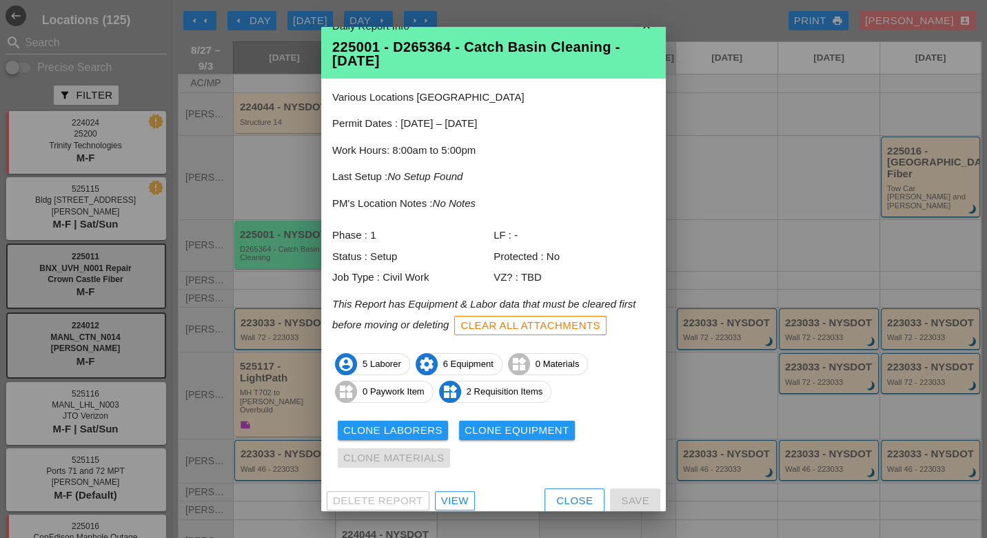
scroll to position [26, 0]
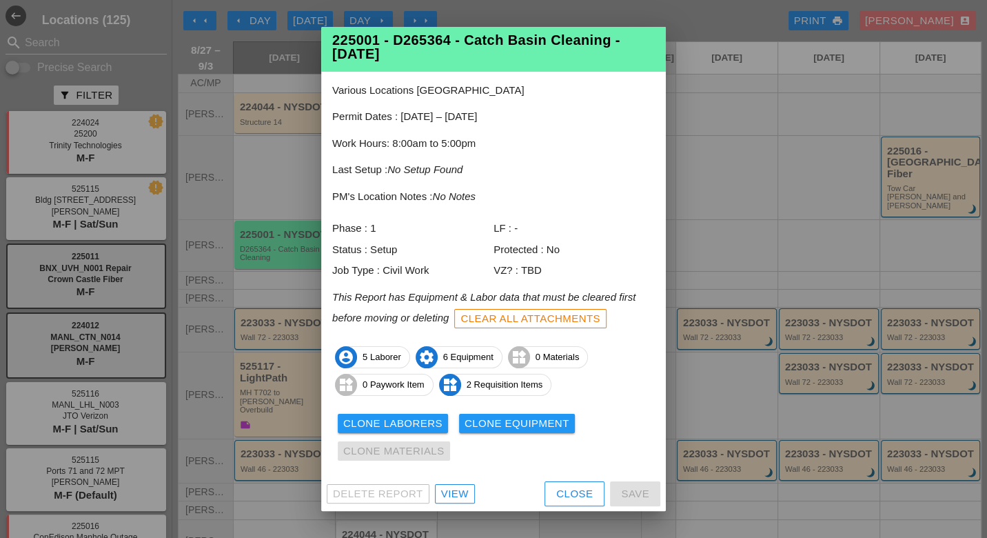
click at [456, 493] on div "View" at bounding box center [455, 494] width 28 height 16
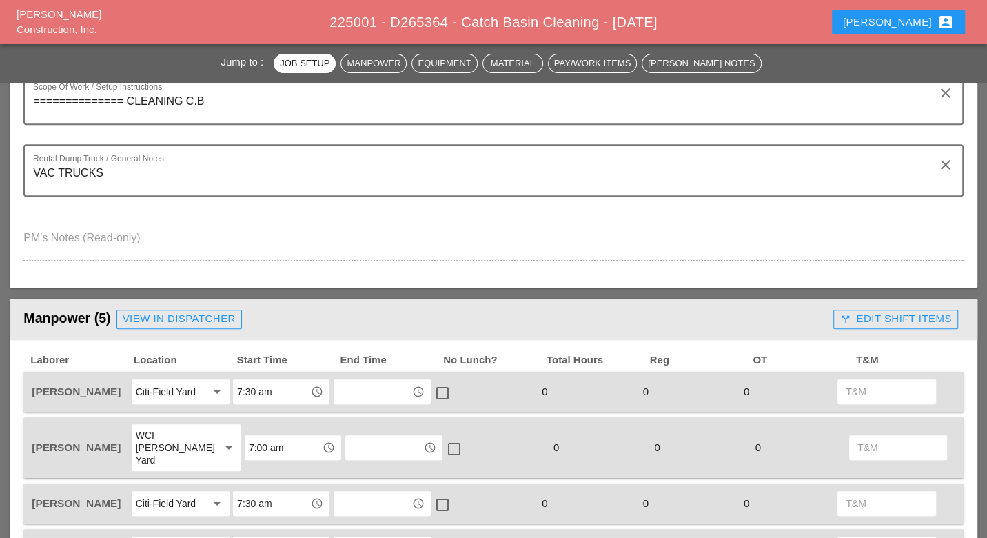
scroll to position [459, 0]
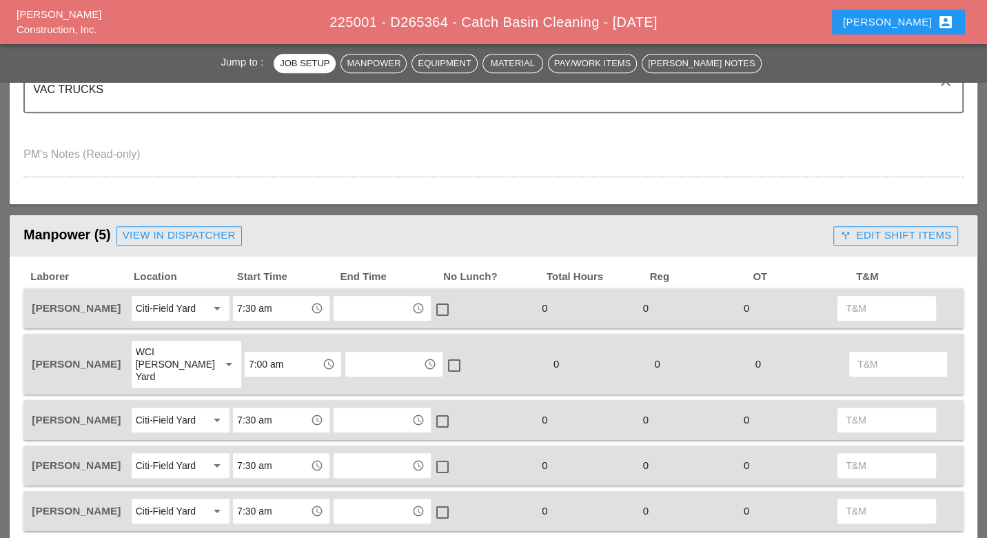
click at [887, 228] on div "call_split Edit Shift Items" at bounding box center [896, 236] width 112 height 16
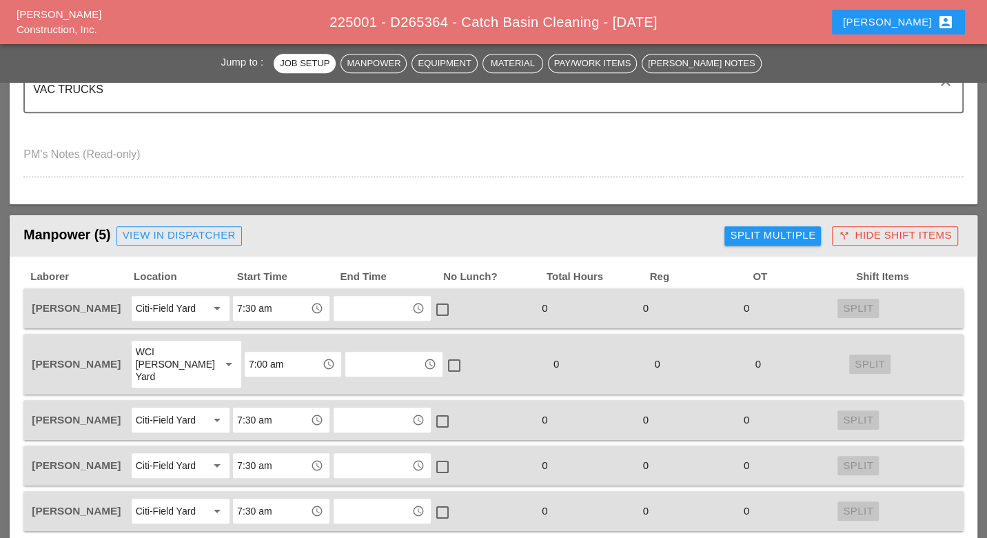
click at [797, 235] on div "Split Multiple" at bounding box center [773, 236] width 86 height 16
click at [720, 230] on div at bounding box center [718, 235] width 23 height 23
checkbox input "true"
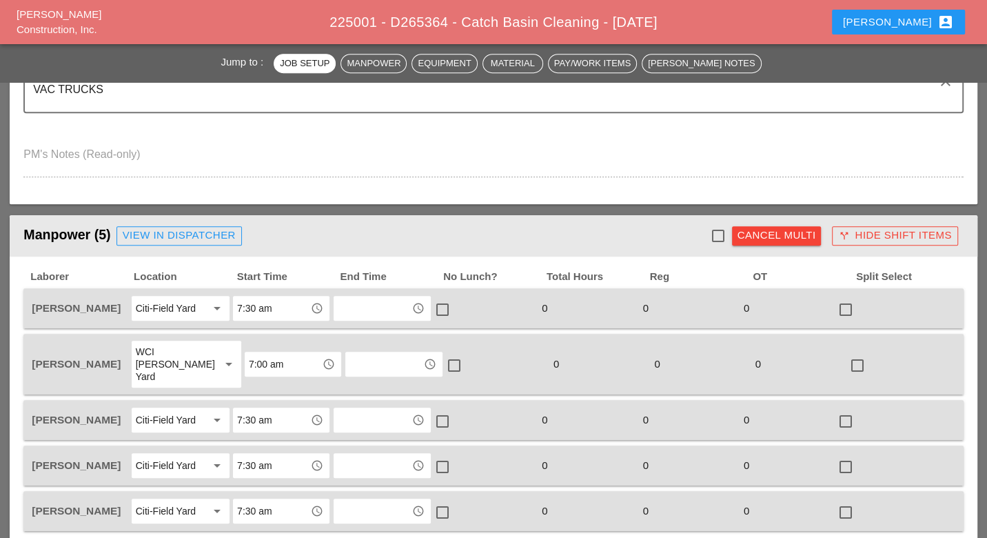
checkbox input "true"
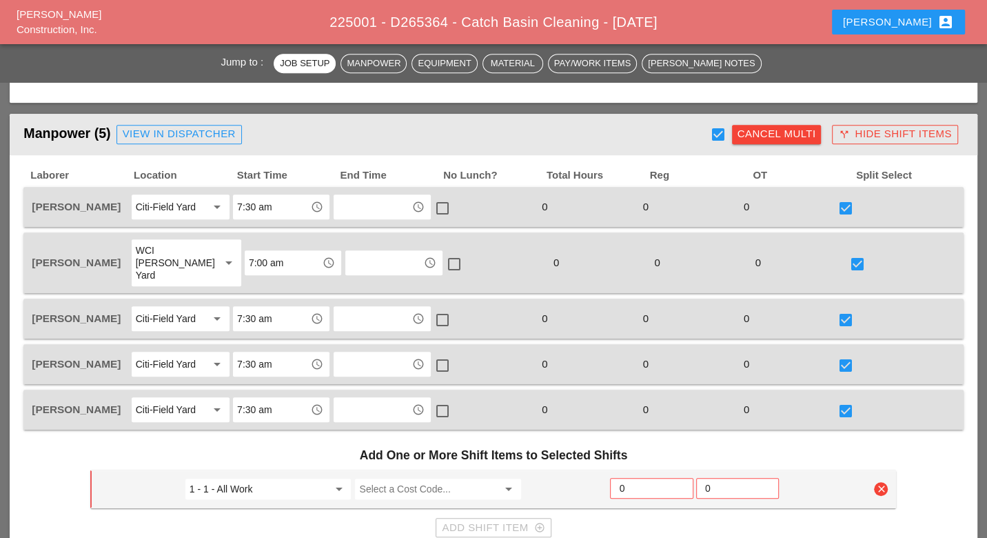
scroll to position [612, 0]
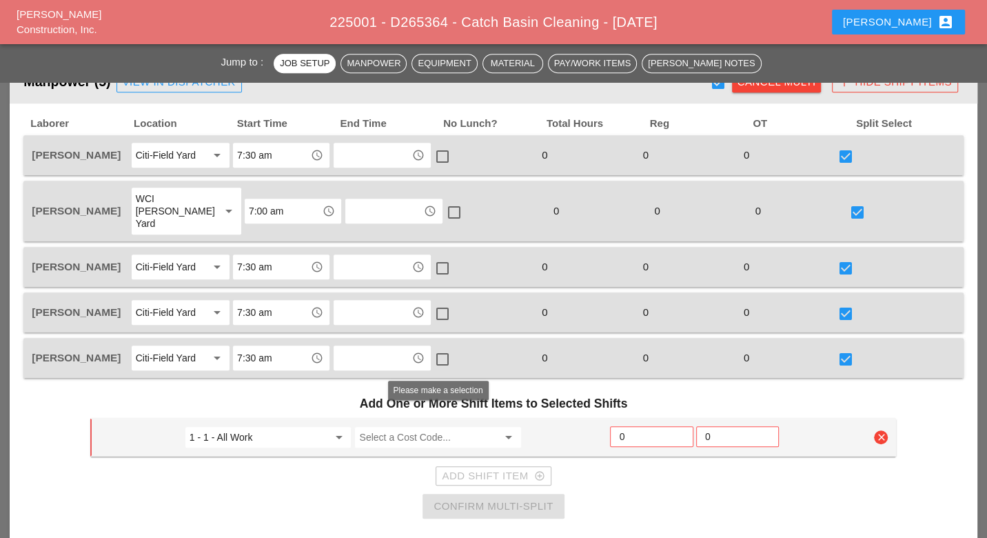
click at [396, 426] on input "Select a Cost Code..." at bounding box center [428, 437] width 139 height 22
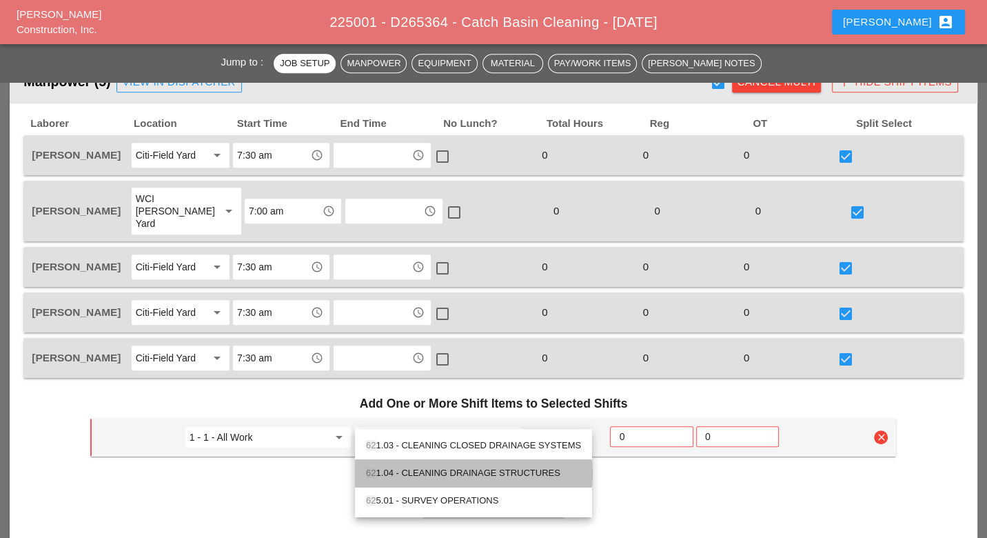
click at [423, 467] on div "62 1.04 - CLEANING DRAINAGE STRUCTURES" at bounding box center [473, 473] width 215 height 17
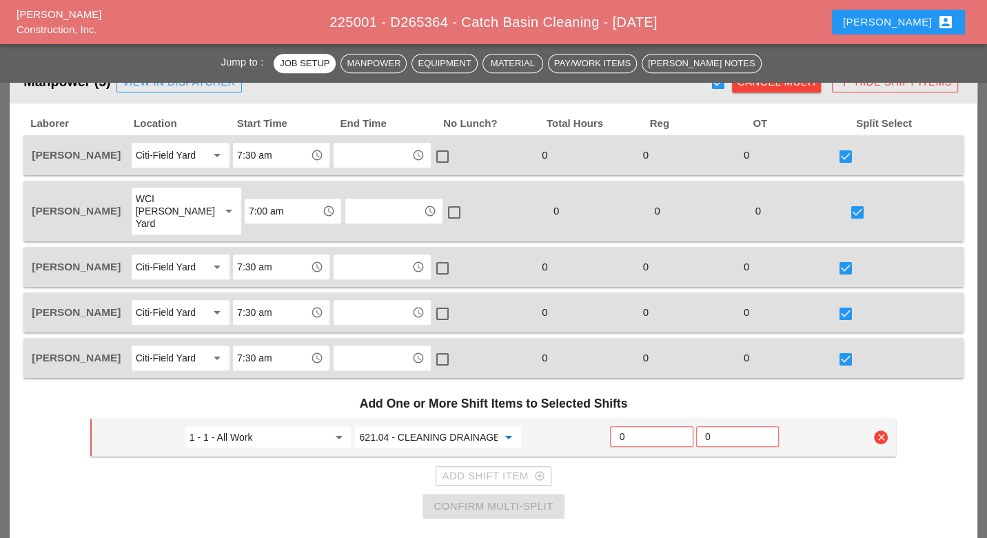
type input "621.04 - CLEANING DRAINAGE STRUCTURES"
click at [629, 425] on input "0" at bounding box center [651, 436] width 65 height 22
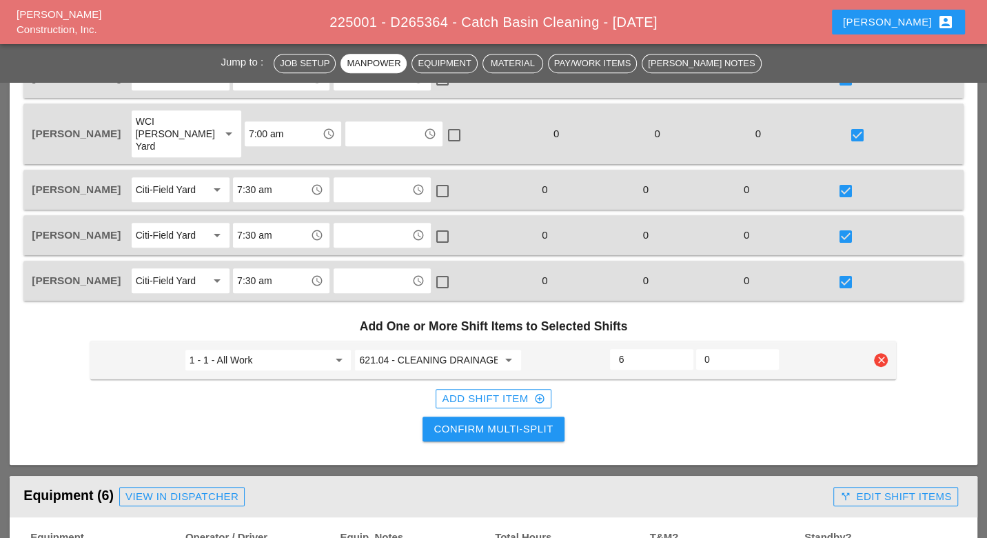
type input "6"
click at [535, 421] on div "Confirm Multi-Split" at bounding box center [493, 429] width 119 height 16
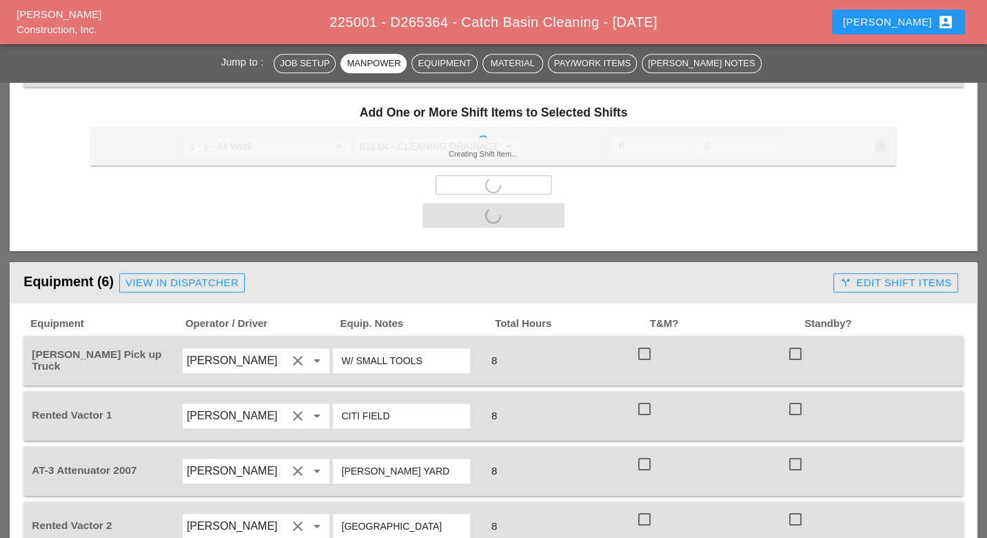
scroll to position [919, 0]
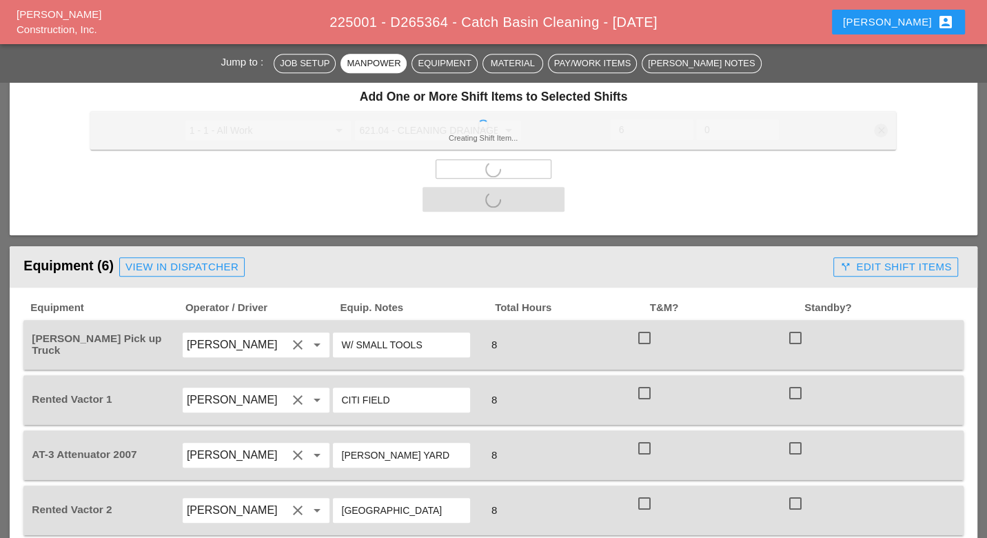
click at [643, 326] on div at bounding box center [644, 337] width 23 height 23
checkbox input "true"
click at [648, 381] on div at bounding box center [644, 392] width 23 height 23
checkbox input "true"
checkbox input "false"
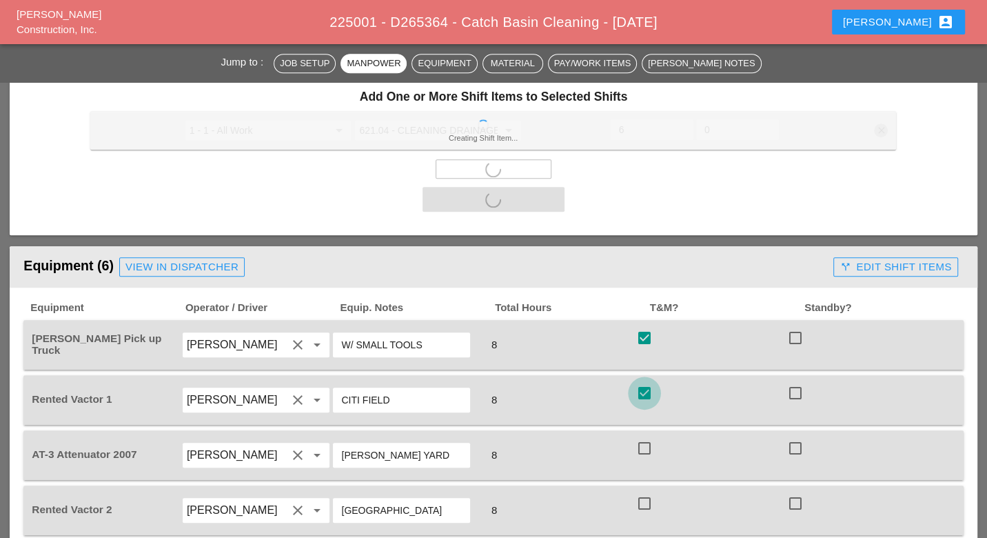
checkbox input "false"
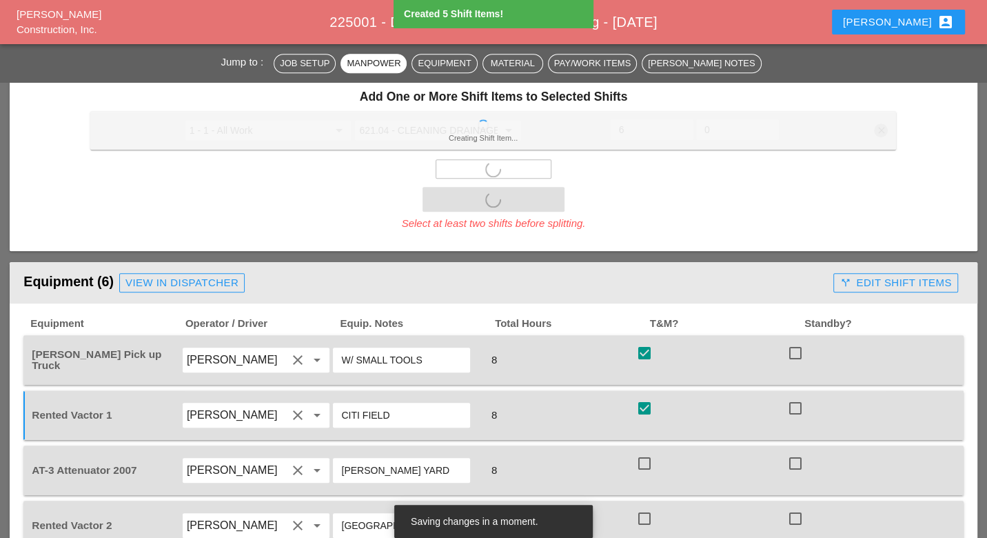
click at [644, 452] on div at bounding box center [644, 463] width 23 height 23
checkbox input "true"
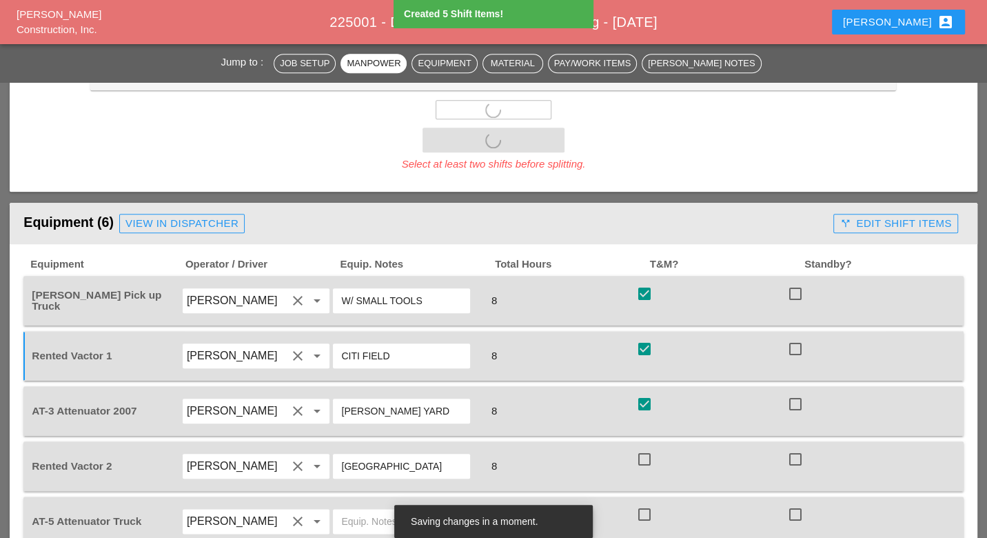
scroll to position [996, 0]
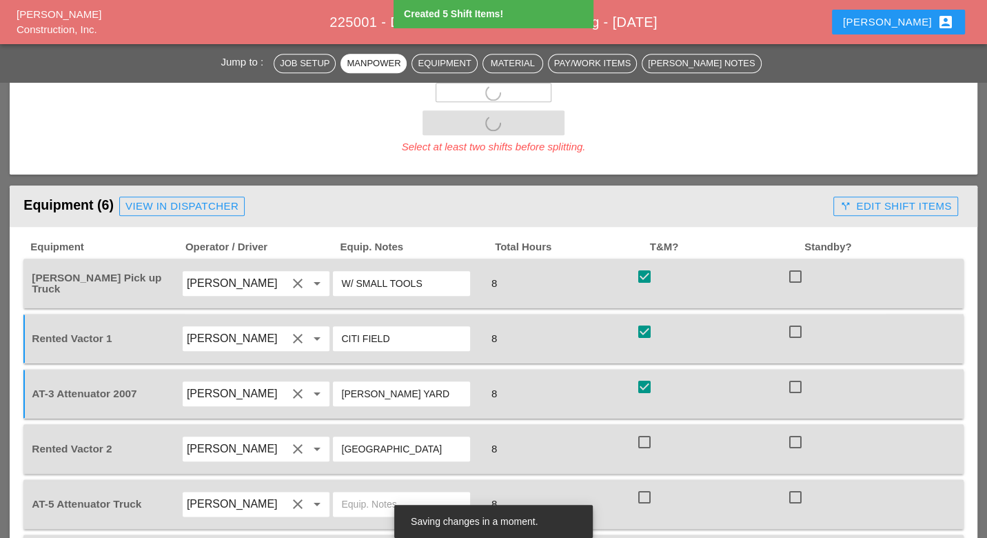
click at [648, 416] on div "Equipment Operator / Driver Equip. Notes Total Hours T&M? Standby? Foreman's Pi…" at bounding box center [493, 415] width 967 height 377
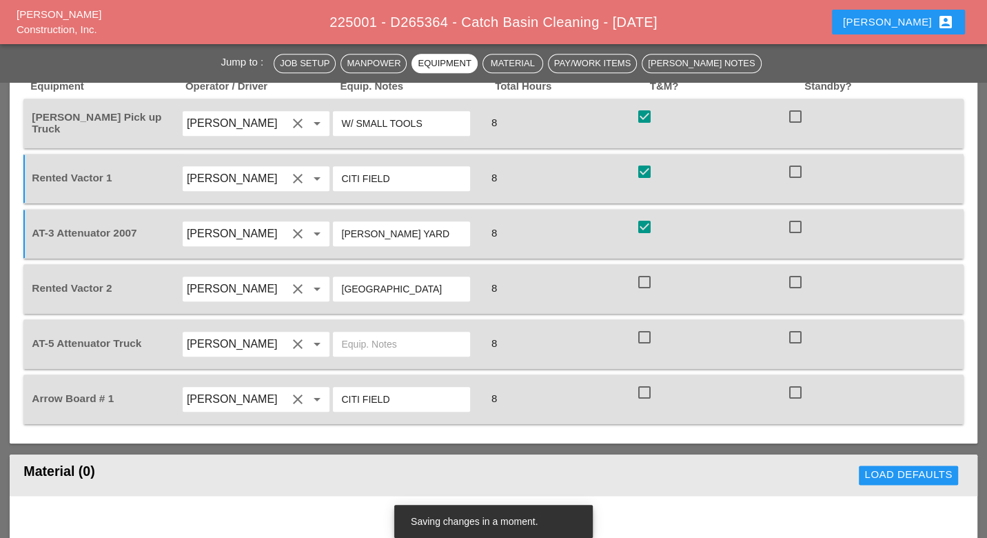
click at [648, 381] on div at bounding box center [644, 392] width 23 height 23
checkbox input "true"
click at [647, 325] on div at bounding box center [644, 336] width 23 height 23
checkbox input "true"
click at [648, 270] on div at bounding box center [644, 281] width 23 height 23
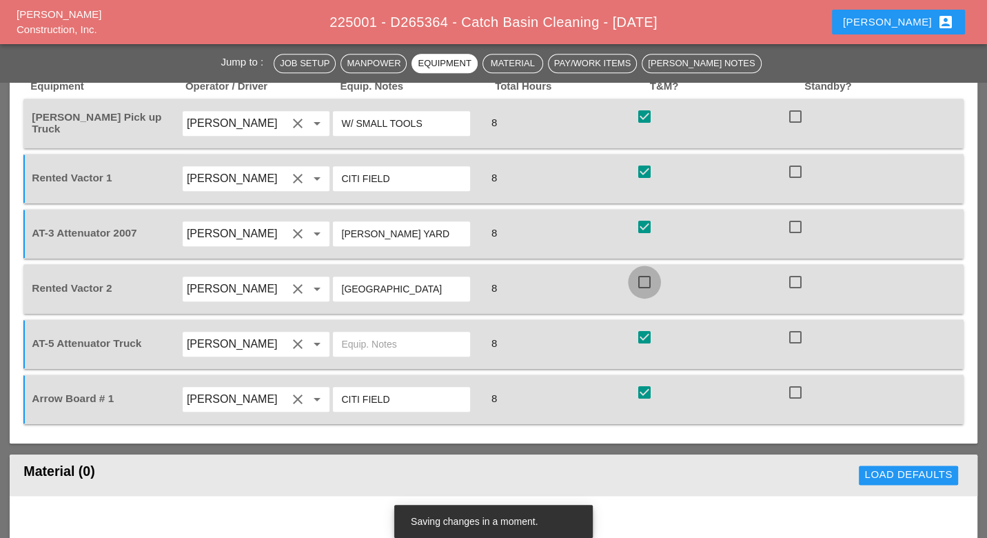
checkbox input "true"
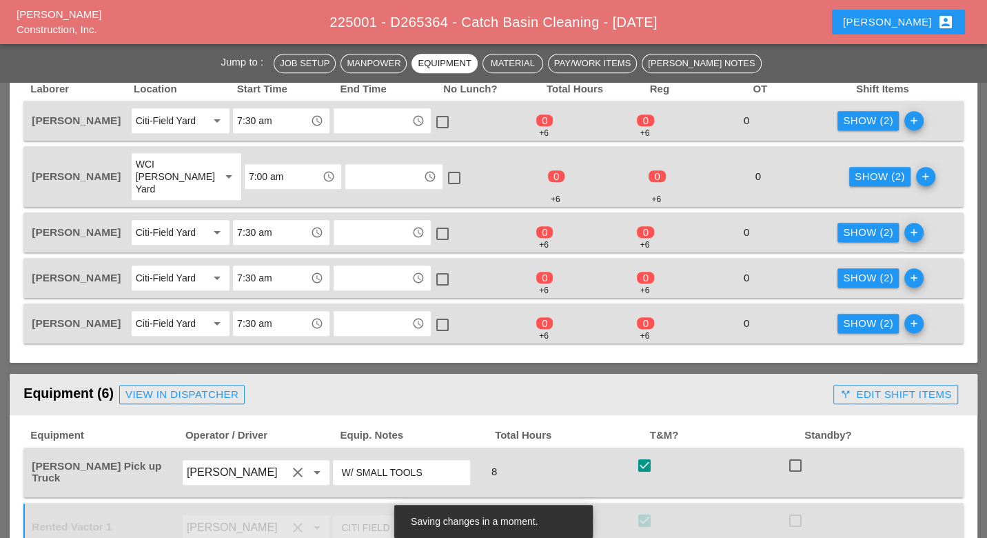
scroll to position [536, 0]
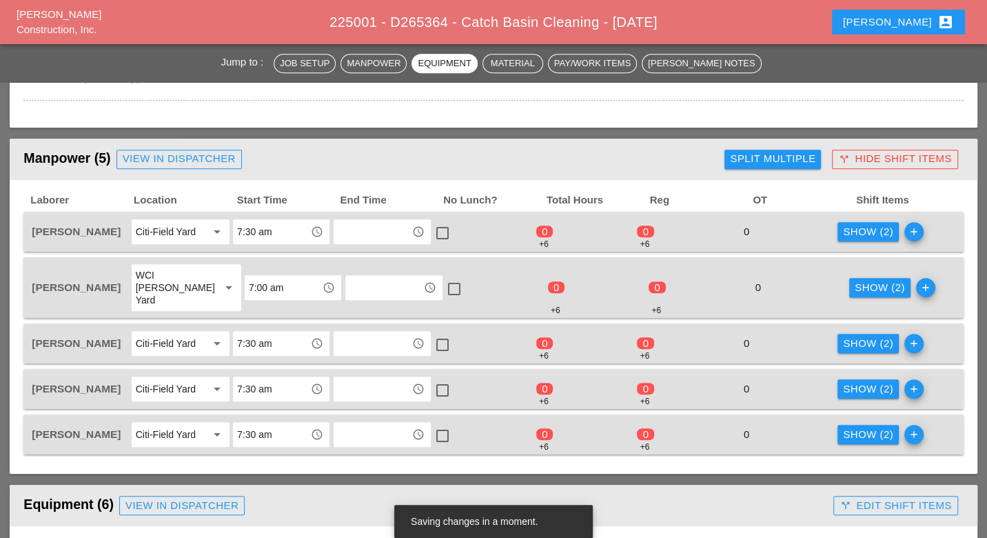
click at [856, 227] on div "Show (2)" at bounding box center [868, 232] width 50 height 16
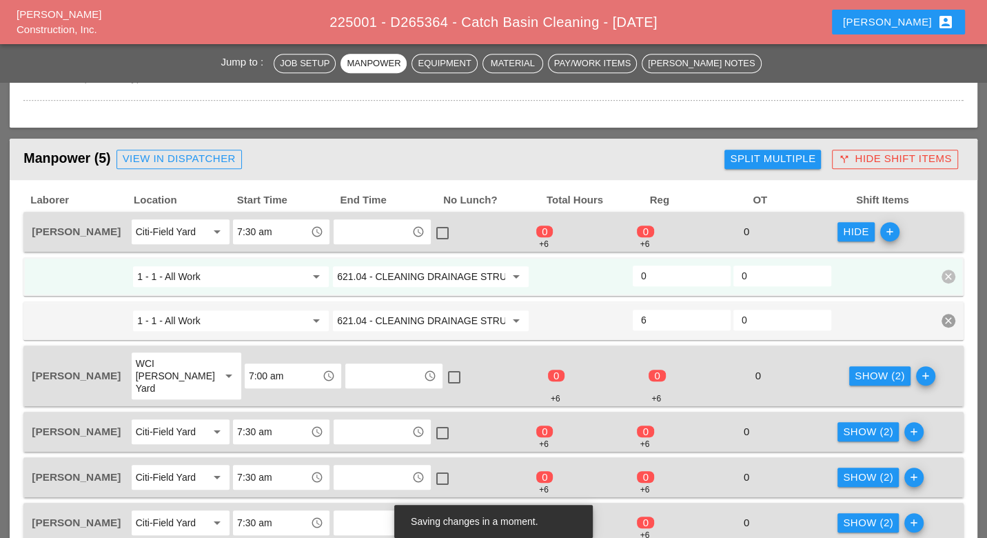
click at [861, 368] on div "Show (2)" at bounding box center [880, 376] width 50 height 16
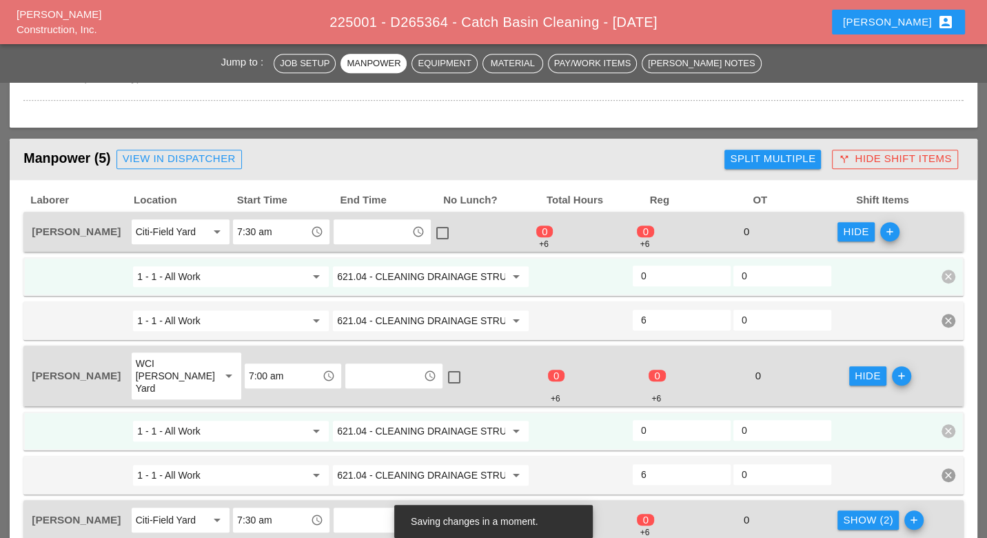
click at [871, 512] on div "Show (2)" at bounding box center [868, 520] width 50 height 16
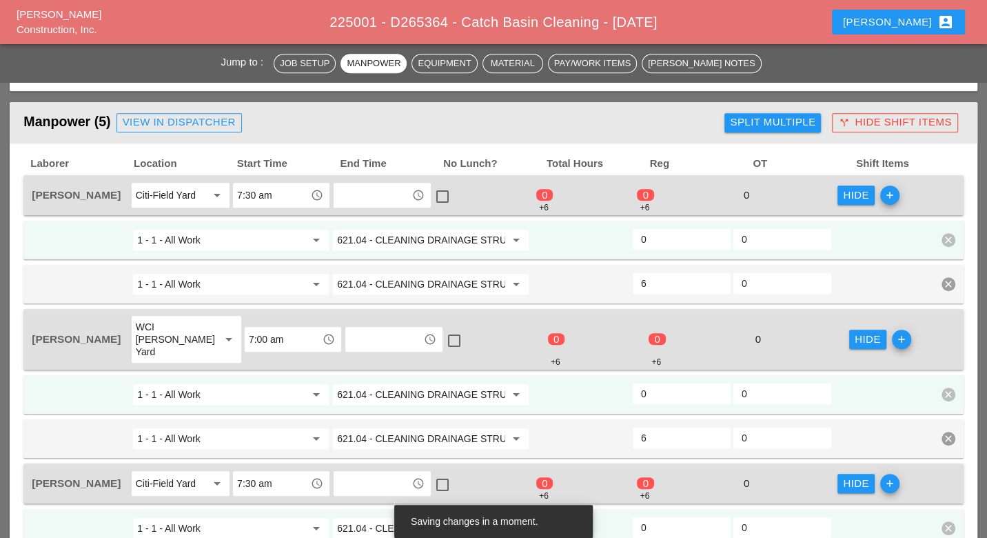
scroll to position [690, 0]
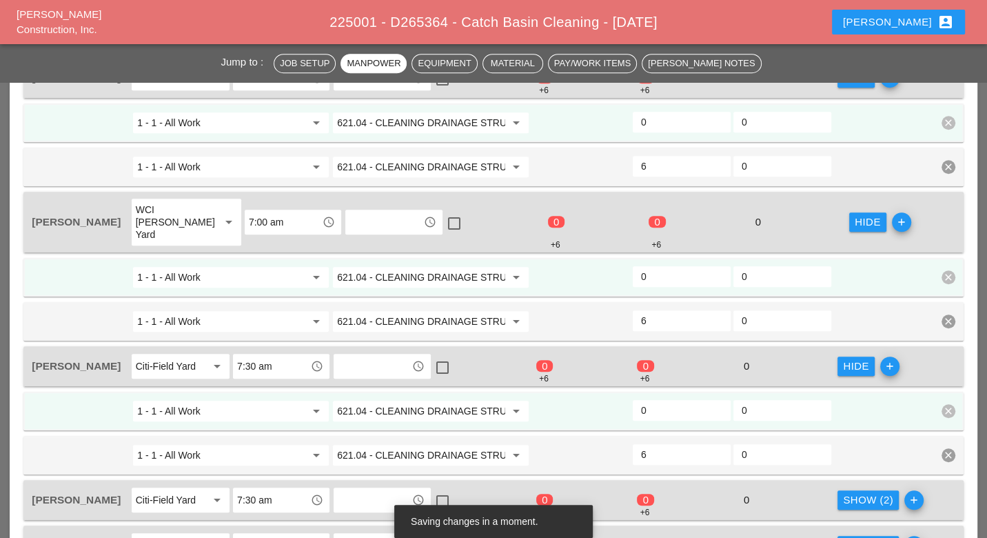
click at [856, 492] on div "Show (2)" at bounding box center [868, 500] width 50 height 16
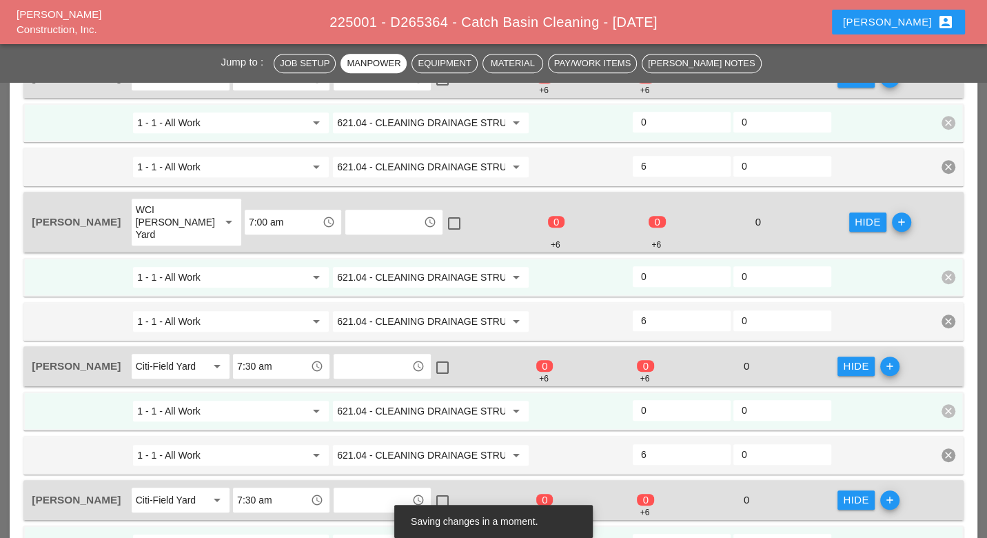
scroll to position [766, 0]
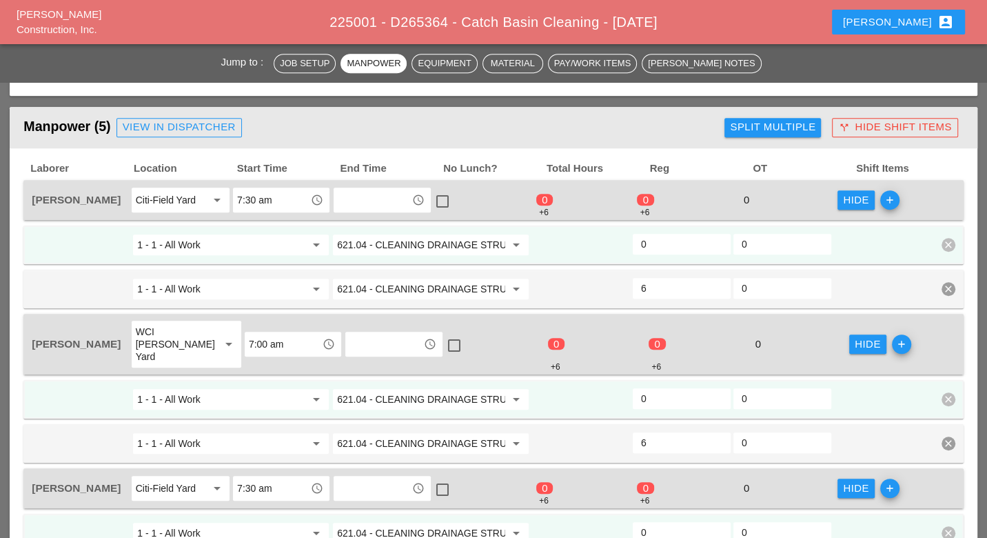
scroll to position [612, 0]
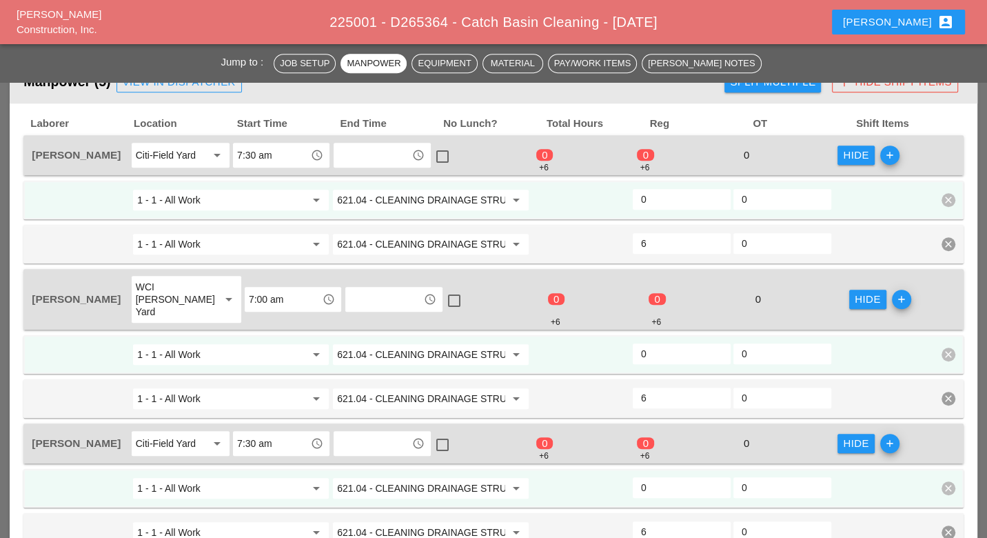
click at [406, 189] on input "621.04 - CLEANING DRAINAGE STRUCTURES" at bounding box center [421, 200] width 168 height 22
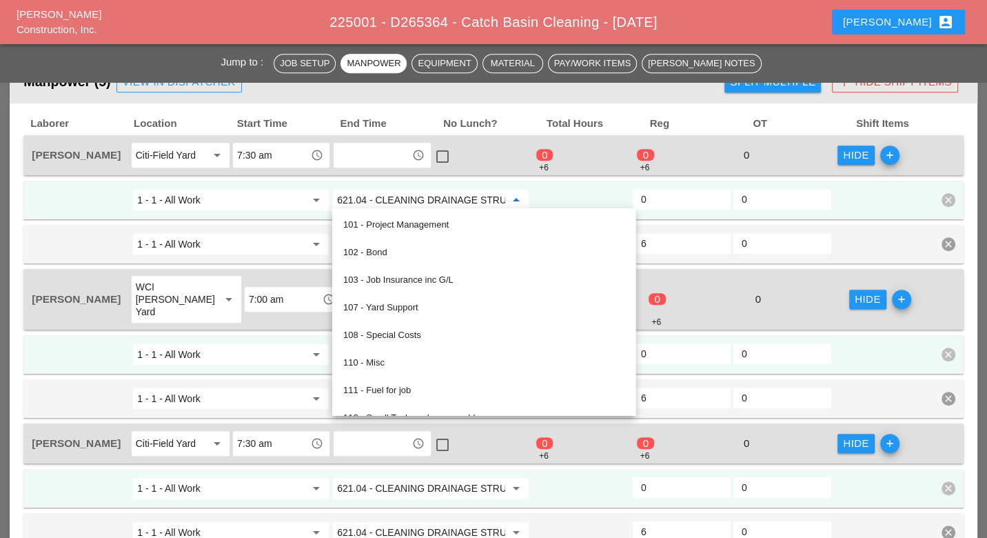
type input "5"
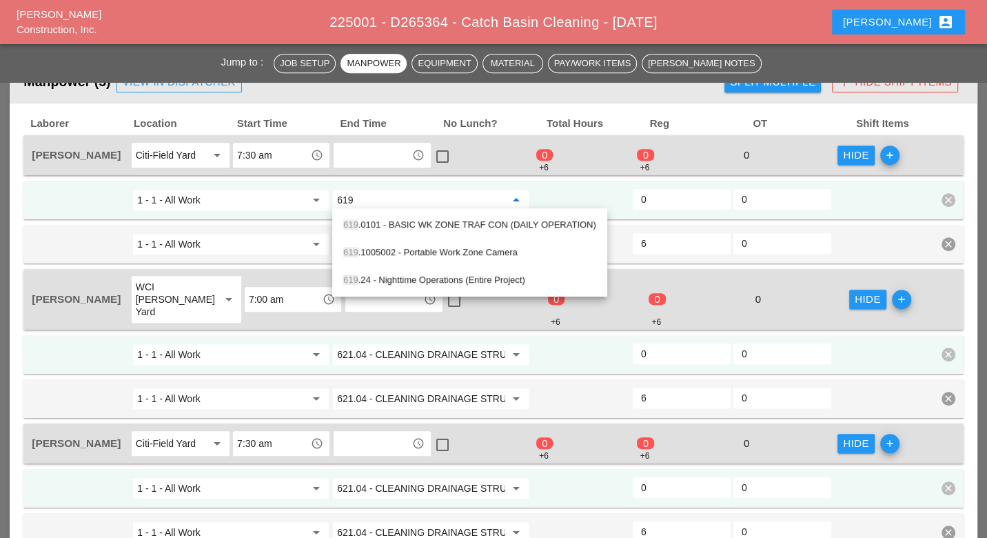
click at [429, 223] on div "619 .0101 - BASIC WK ZONE TRAF CON (DAILY OPERATION)" at bounding box center [469, 225] width 253 height 17
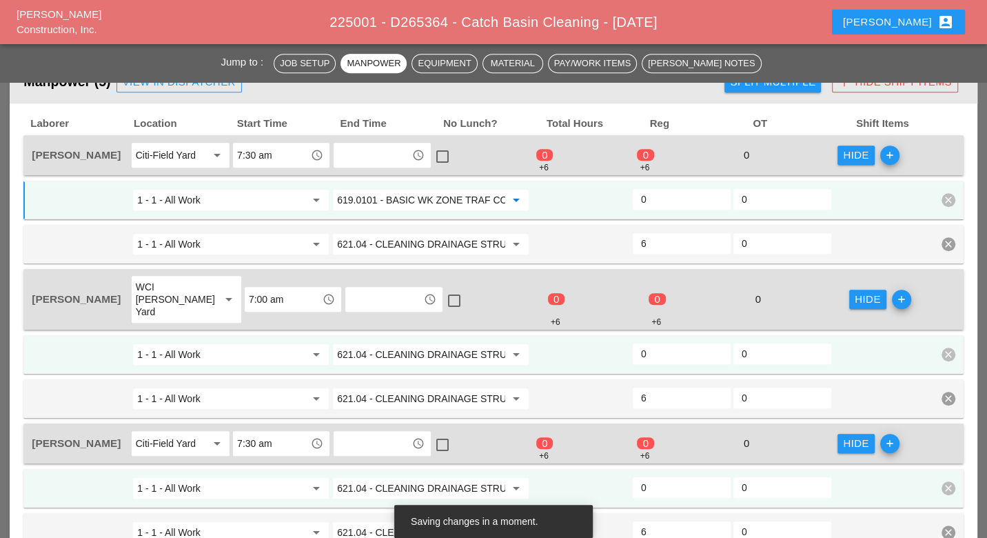
type input "619.0101 - BASIC WK ZONE TRAF CON (DAILY OPERATION)"
click at [286, 197] on input "1 - 1 - All Work" at bounding box center [221, 200] width 168 height 22
click at [382, 197] on input "619.0101 - BASIC WK ZONE TRAF CON (DAILY OPERATION)" at bounding box center [421, 200] width 168 height 22
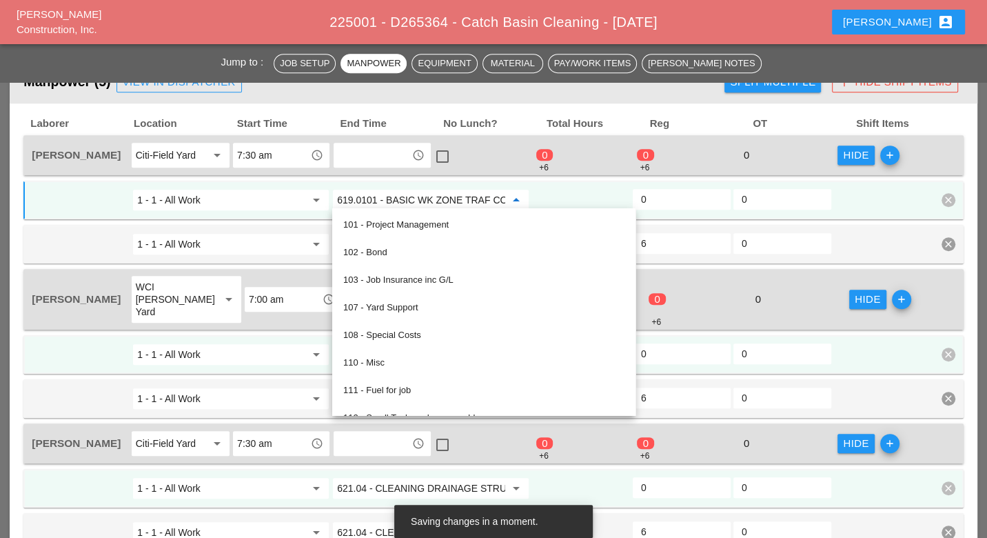
click at [265, 194] on input "1 - 1 - All Work" at bounding box center [221, 200] width 168 height 22
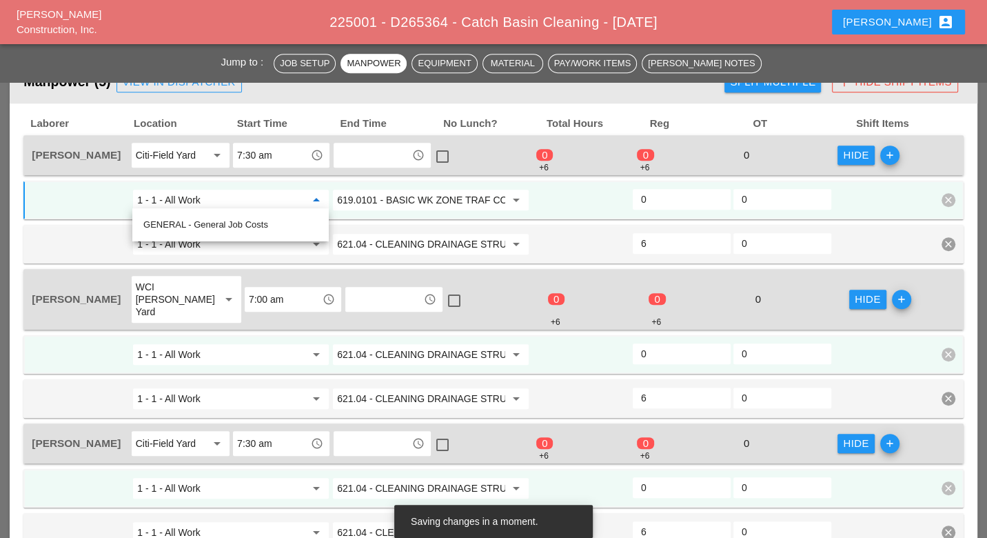
click at [405, 343] on input "621.04 - CLEANING DRAINAGE STRUCTURES" at bounding box center [421, 354] width 168 height 22
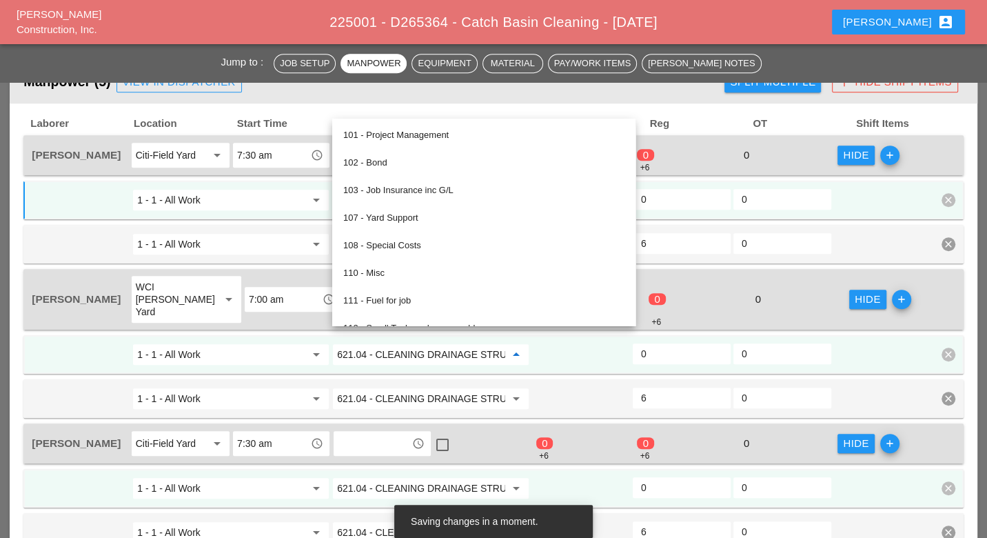
paste input "19.0101 - BASIC WK ZONE TRAF CON (DAILY OPERATION)"
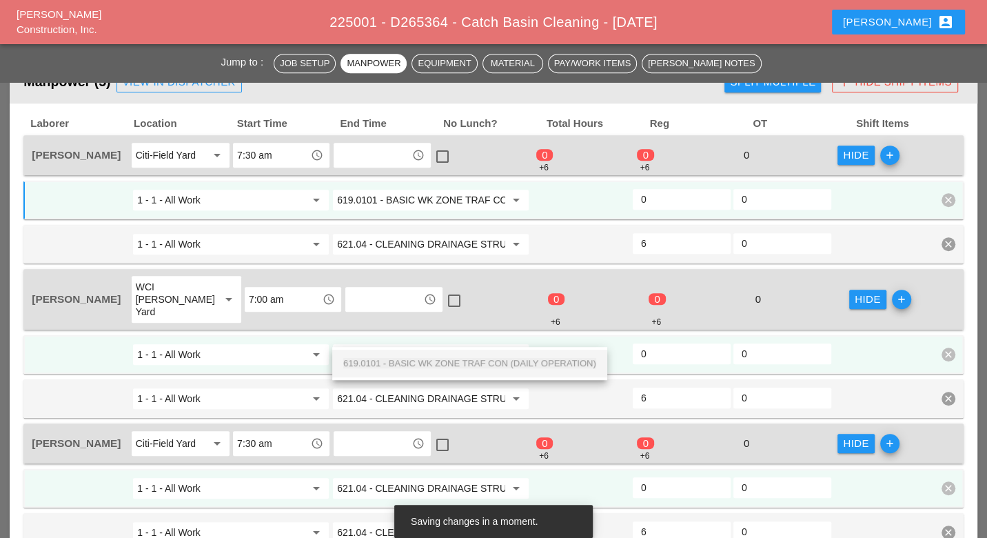
scroll to position [0, 103]
click at [401, 359] on span "619.0101 - BASIC WK ZONE TRAF CON (DAILY OPERATION)" at bounding box center [469, 363] width 253 height 10
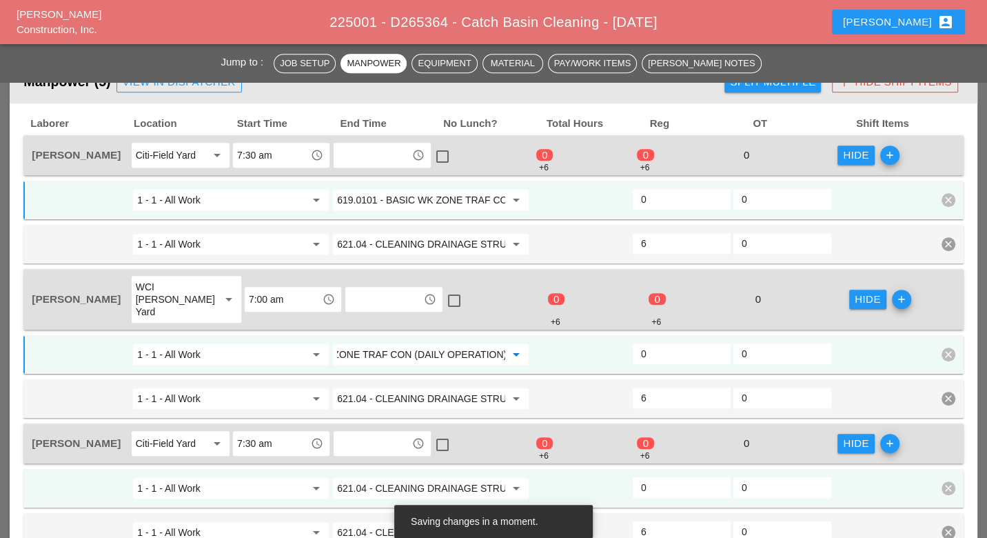
type input "619.0101 - BASIC WK ZONE TRAF CON (DAILY OPERATION)"
click at [397, 477] on input "621.04 - CLEANING DRAINAGE STRUCTURES" at bounding box center [421, 488] width 168 height 22
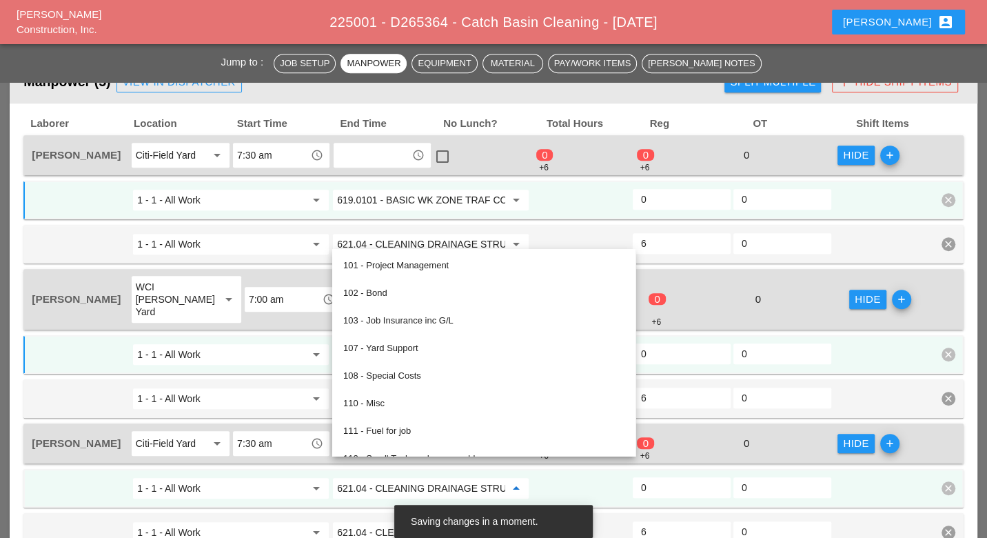
paste input "19.0101 - BASIC WK ZONE TRAF CON (DAILY OPERATION)"
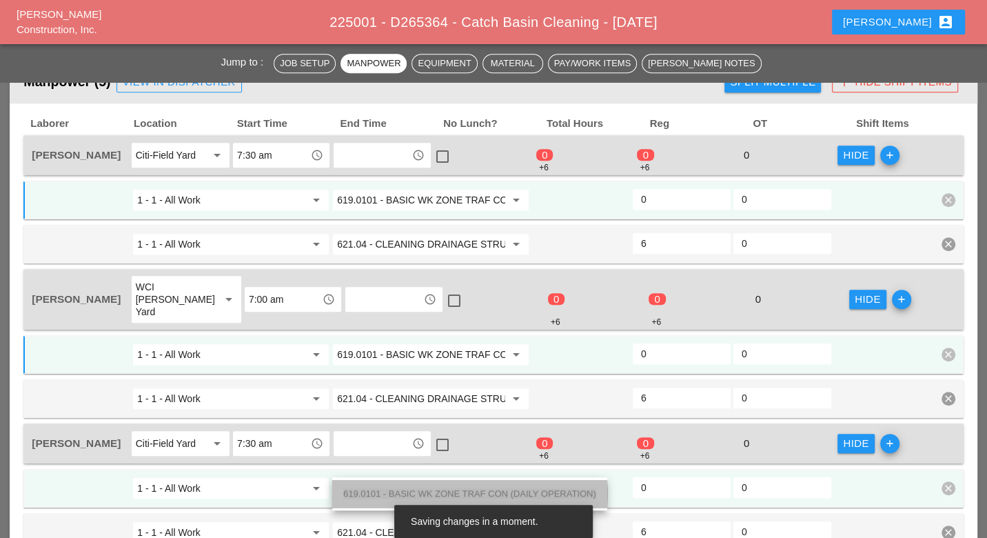
drag, startPoint x: 401, startPoint y: 490, endPoint x: 439, endPoint y: 474, distance: 41.5
click at [401, 490] on span "619.0101 - BASIC WK ZONE TRAF CON (DAILY OPERATION)" at bounding box center [469, 493] width 253 height 10
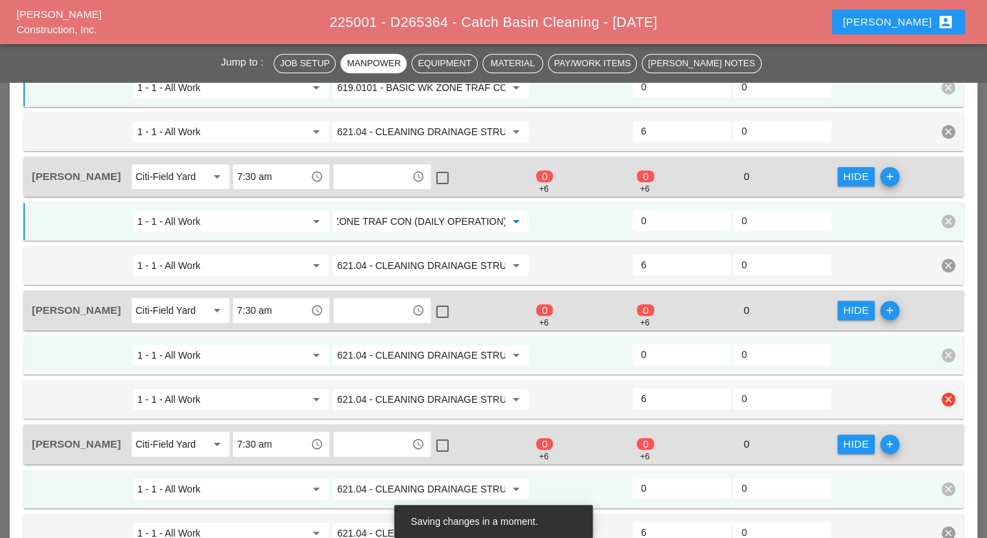
scroll to position [919, 0]
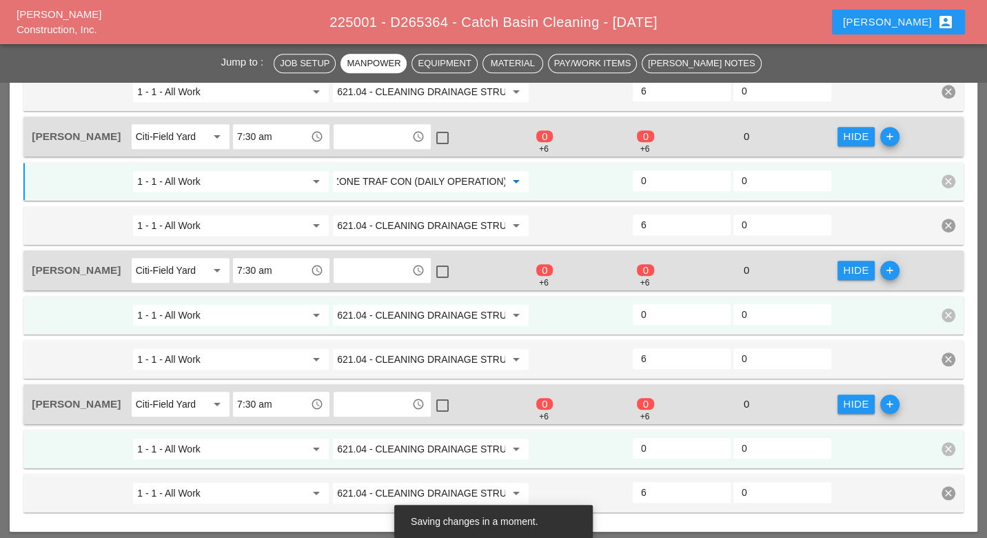
type input "619.0101 - BASIC WK ZONE TRAF CON (DAILY OPERATION)"
click at [415, 304] on input "621.04 - CLEANING DRAINAGE STRUCTURES" at bounding box center [421, 315] width 168 height 22
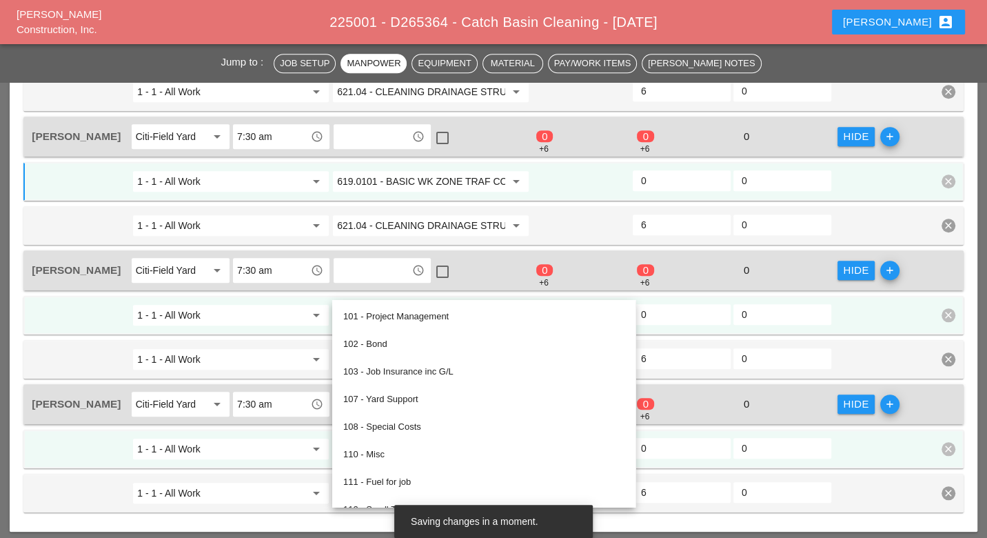
paste input "19.0101 - BASIC WK ZONE TRAF CON (DAILY OPERATION)"
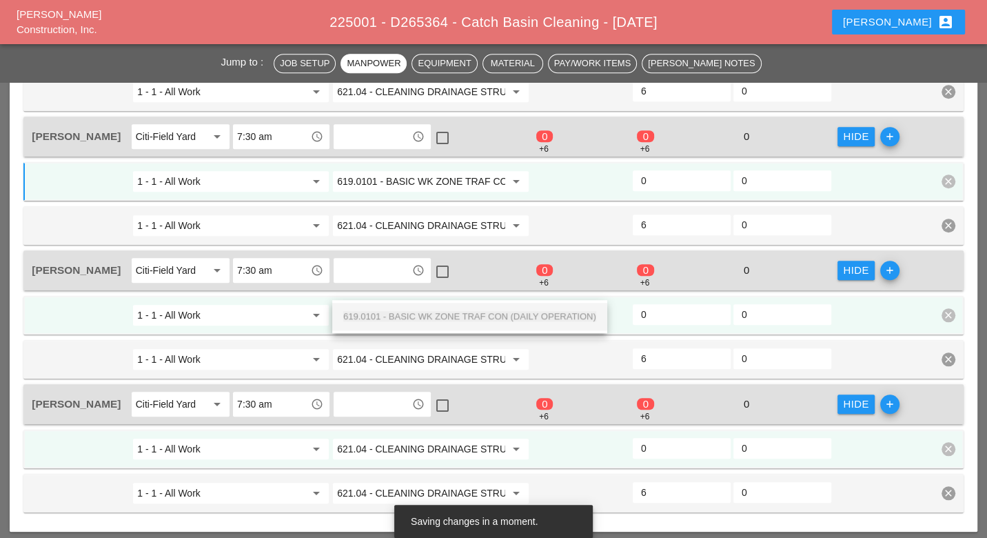
scroll to position [0, 103]
click at [292, 304] on input "1 - 1 - All Work" at bounding box center [221, 315] width 168 height 22
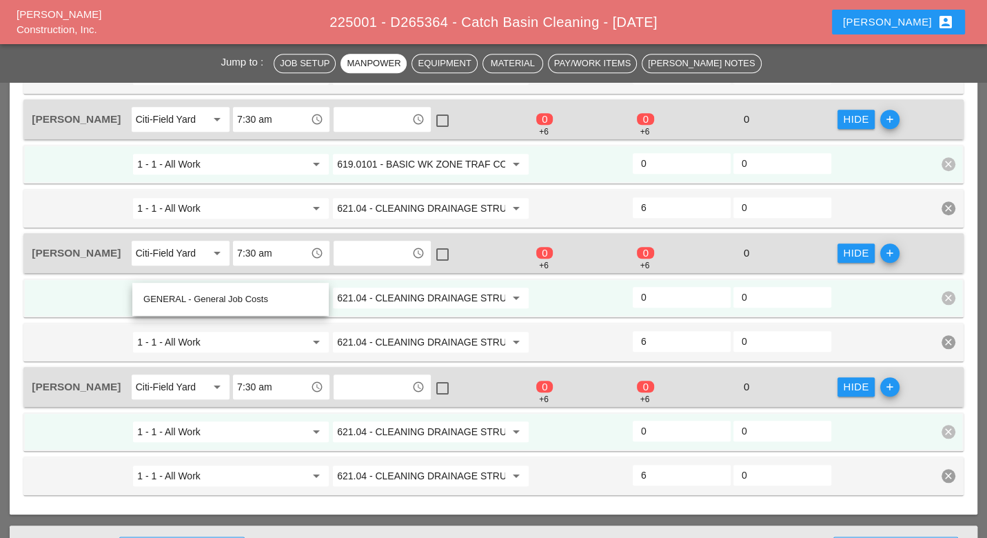
scroll to position [919, 0]
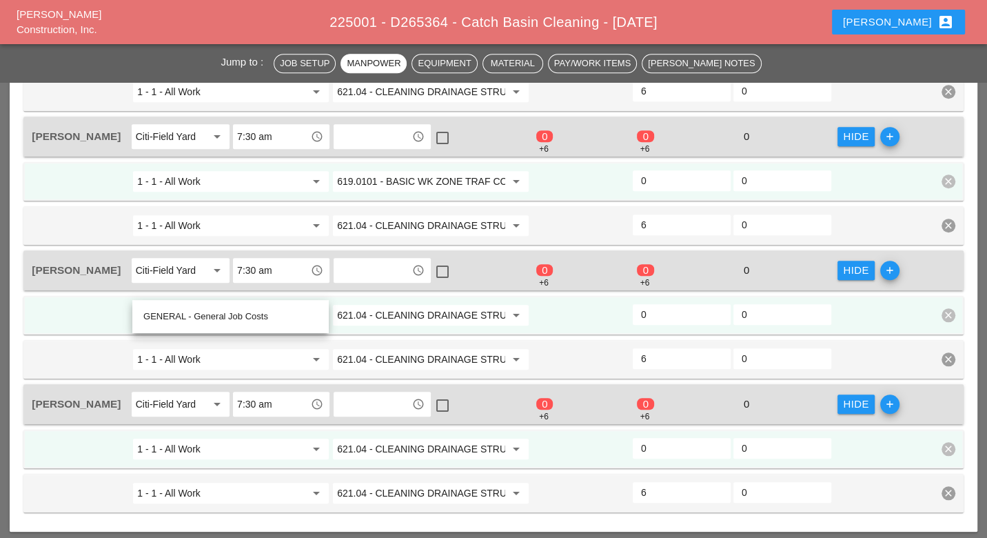
click at [406, 304] on input "621.04 - CLEANING DRAINAGE STRUCTURES" at bounding box center [421, 315] width 168 height 22
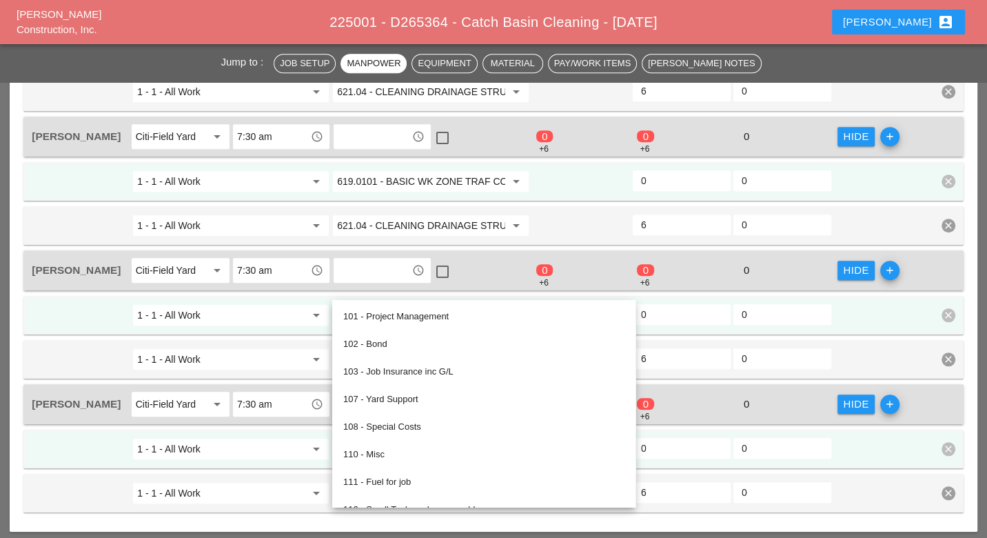
paste input "19.0101 - BASIC WK ZONE TRAF CON (DAILY OPERATION)"
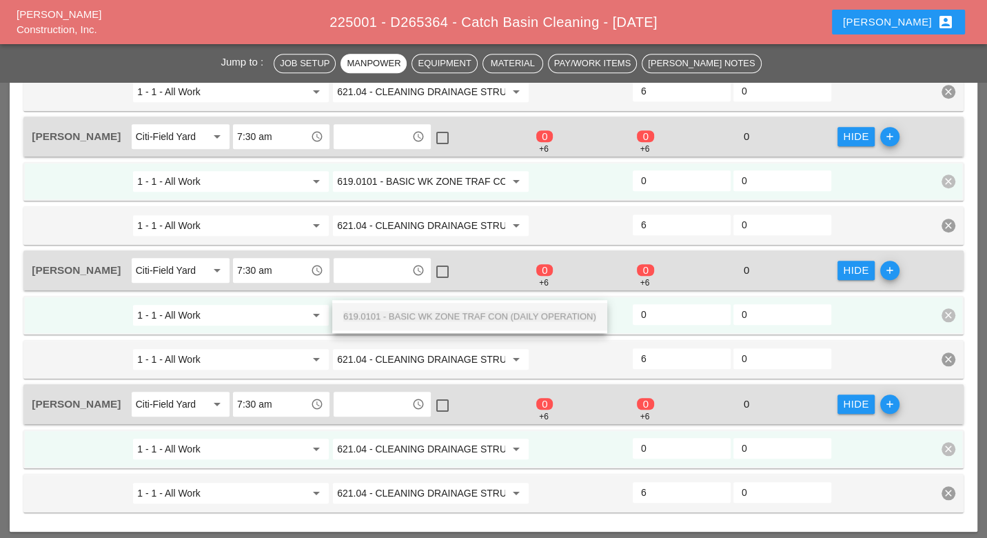
scroll to position [0, 103]
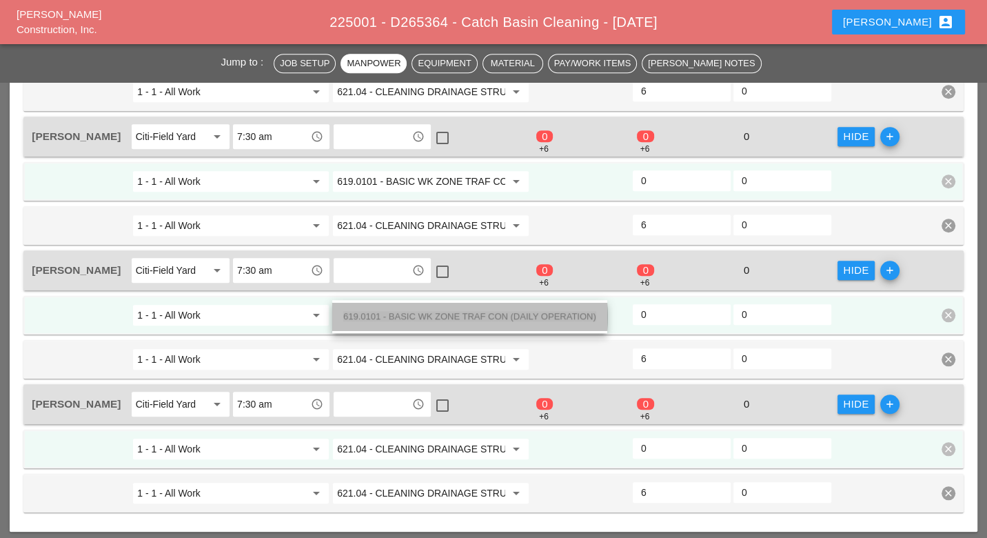
click at [415, 314] on span "619.0101 - BASIC WK ZONE TRAF CON (DAILY OPERATION)" at bounding box center [469, 316] width 253 height 10
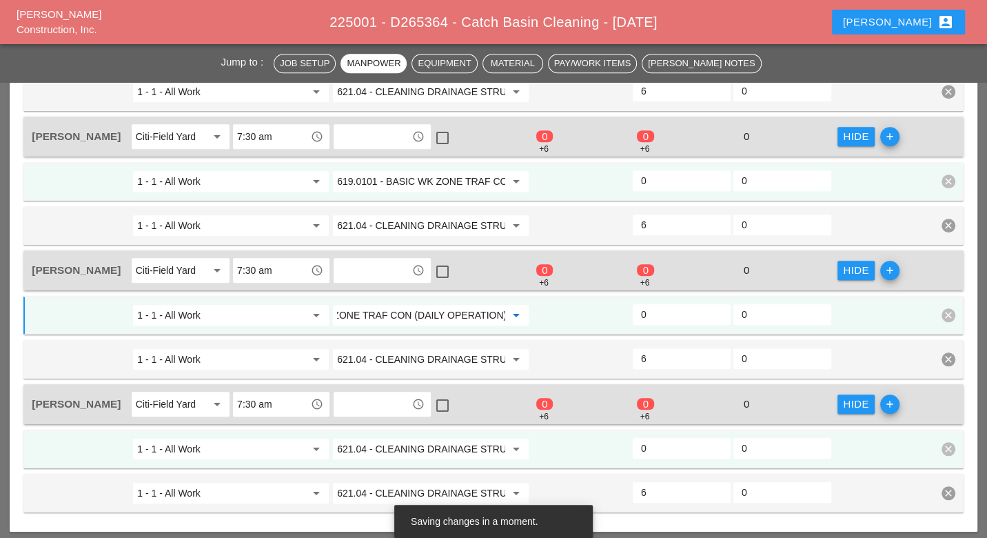
type input "619.0101 - BASIC WK ZONE TRAF CON (DAILY OPERATION)"
click at [392, 438] on input "621.04 - CLEANING DRAINAGE STRUCTURES" at bounding box center [421, 449] width 168 height 22
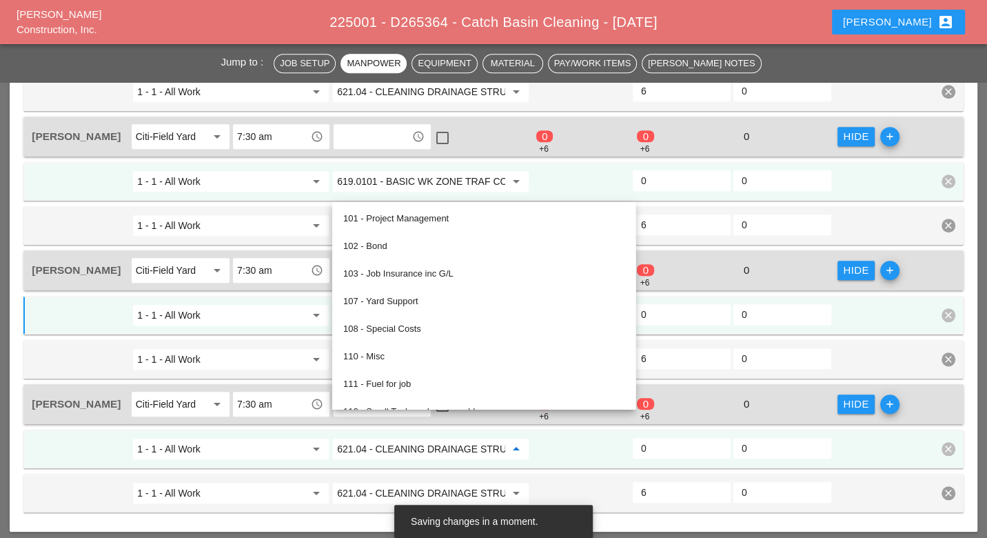
paste input "19.0101 - BASIC WK ZONE TRAF CON (DAILY OPERATION)"
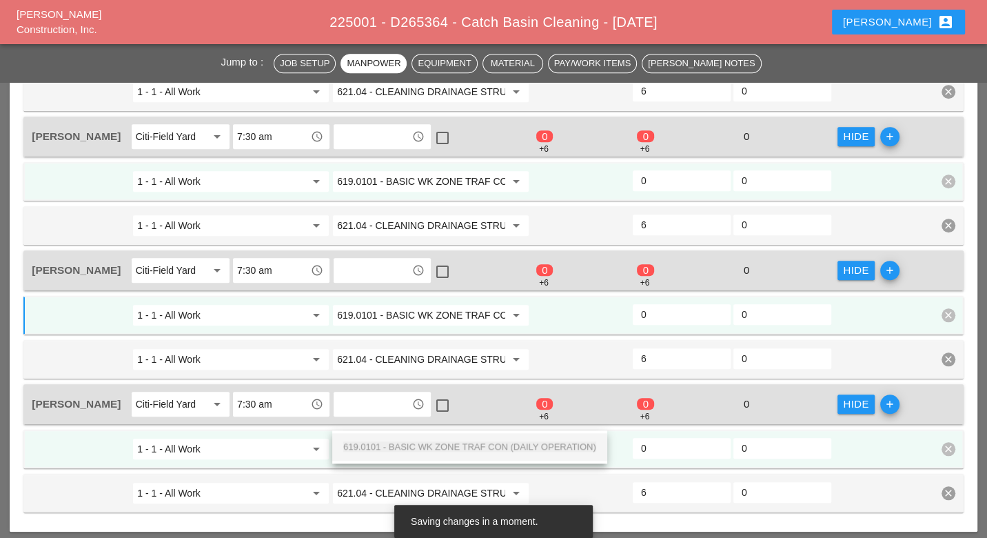
scroll to position [0, 103]
click at [403, 444] on span "619.0101 - BASIC WK ZONE TRAF CON (DAILY OPERATION)" at bounding box center [469, 446] width 253 height 10
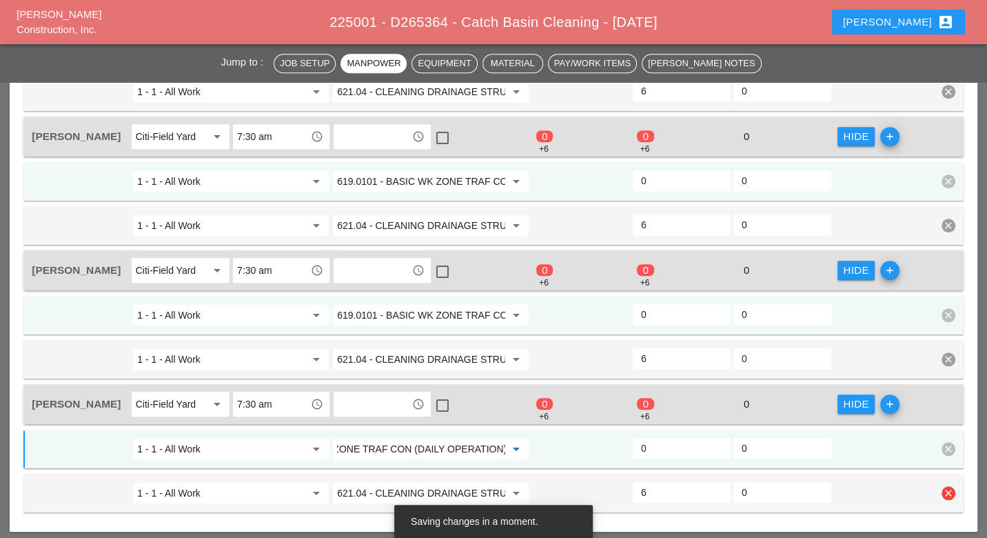
type input "619.0101 - BASIC WK ZONE TRAF CON (DAILY OPERATION)"
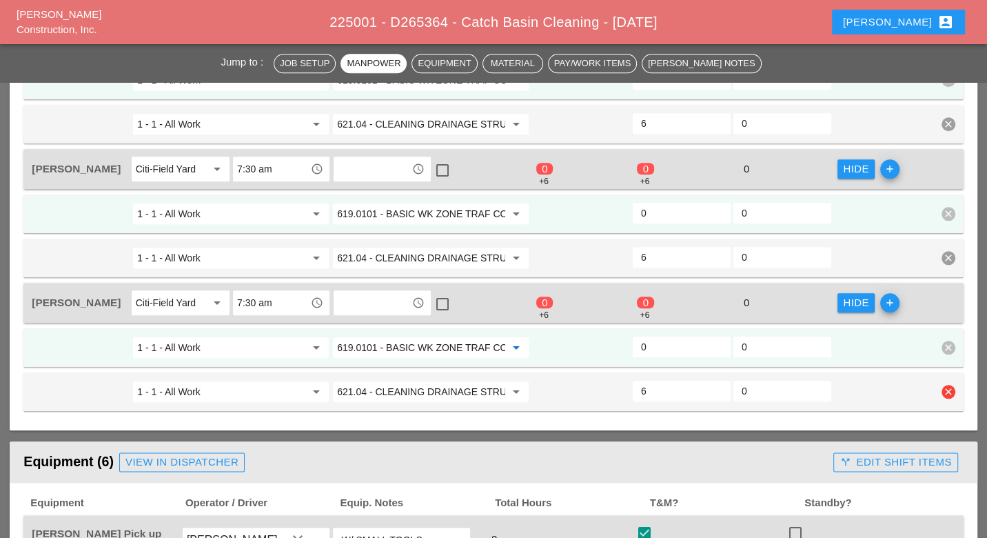
scroll to position [996, 0]
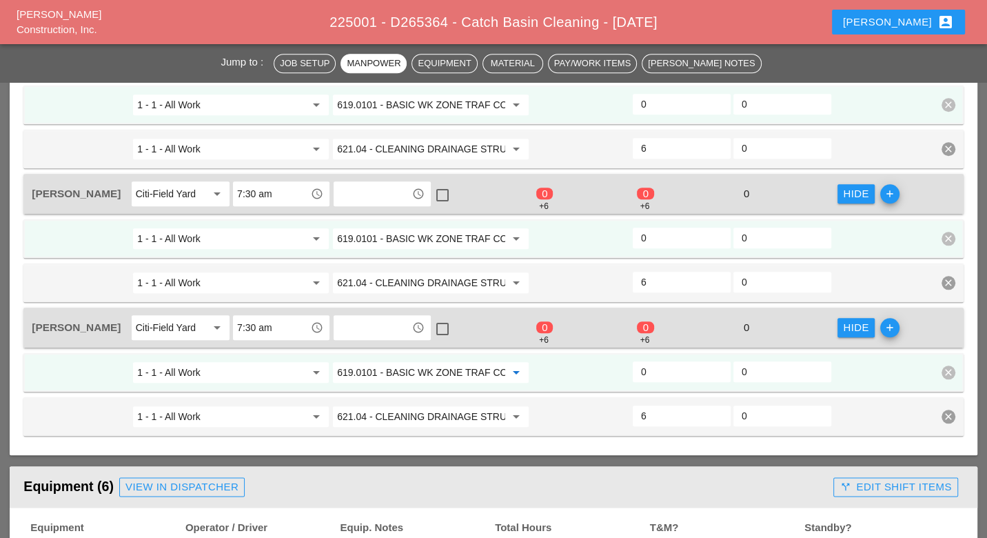
click at [649, 361] on input "0" at bounding box center [681, 372] width 81 height 22
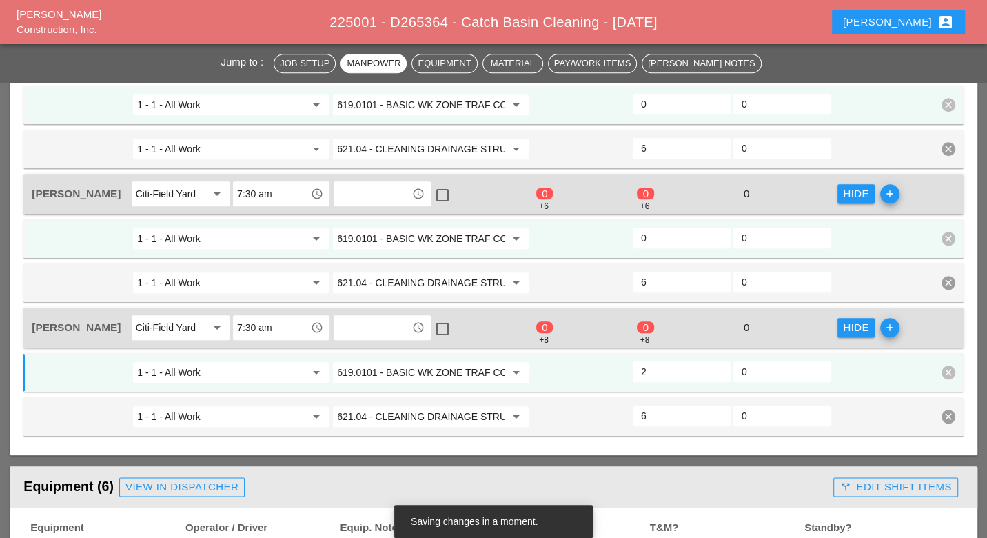
type input "2"
click at [653, 227] on input "0" at bounding box center [681, 238] width 81 height 22
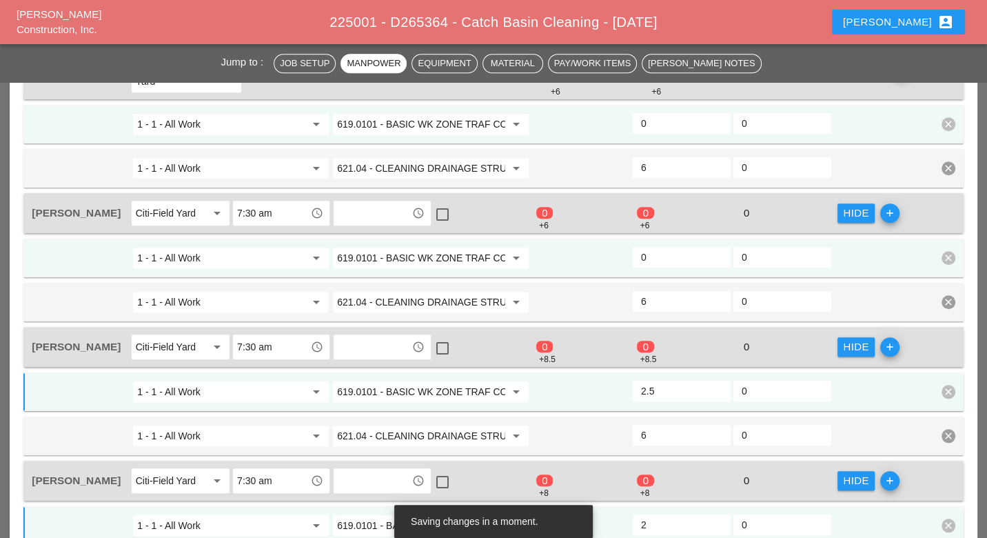
type input "2.5"
click at [662, 246] on input "0" at bounding box center [681, 257] width 81 height 22
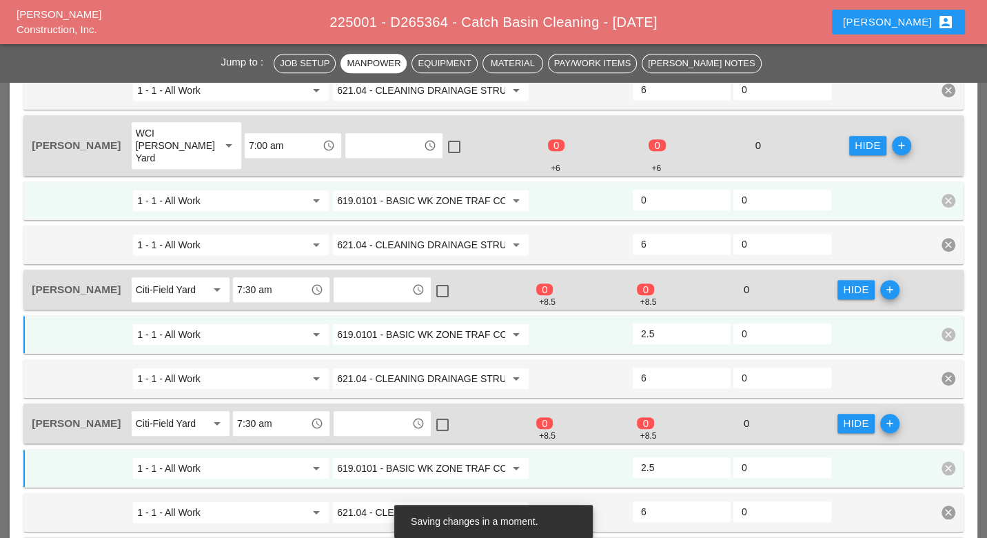
type input "2.5"
click at [658, 189] on input "0" at bounding box center [681, 200] width 81 height 22
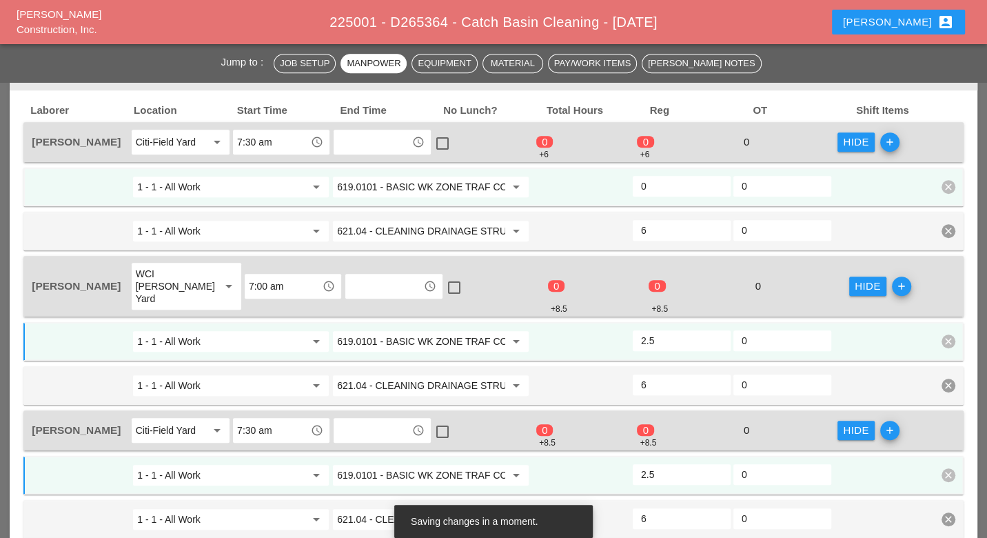
scroll to position [612, 0]
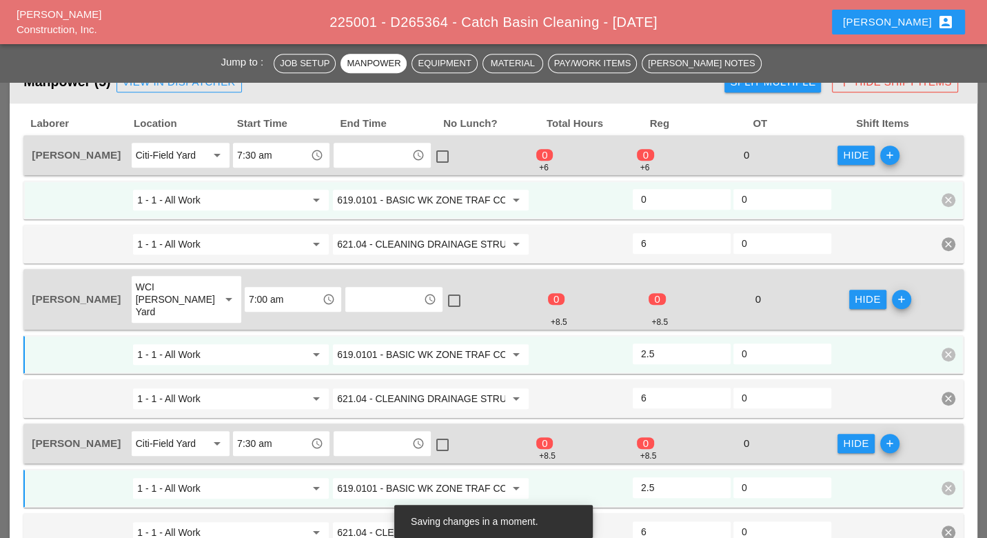
type input "2.5"
drag, startPoint x: 665, startPoint y: 189, endPoint x: 665, endPoint y: 202, distance: 13.1
click at [665, 189] on input "0" at bounding box center [681, 199] width 81 height 22
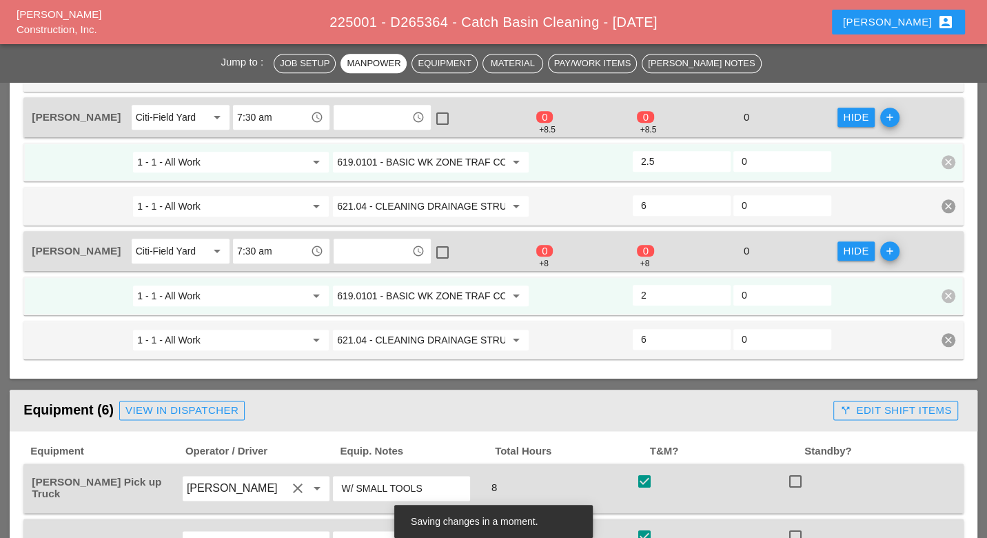
scroll to position [1225, 0]
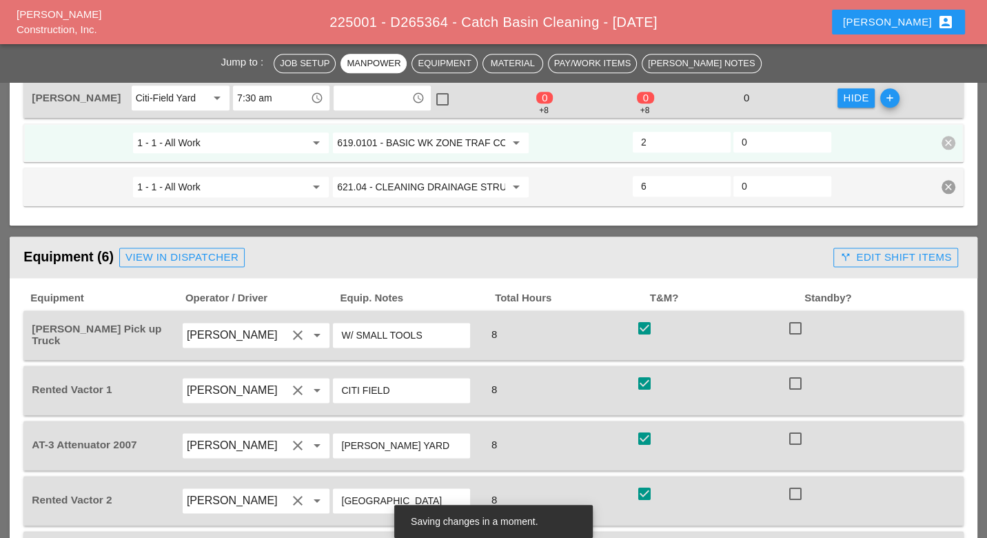
type input "2"
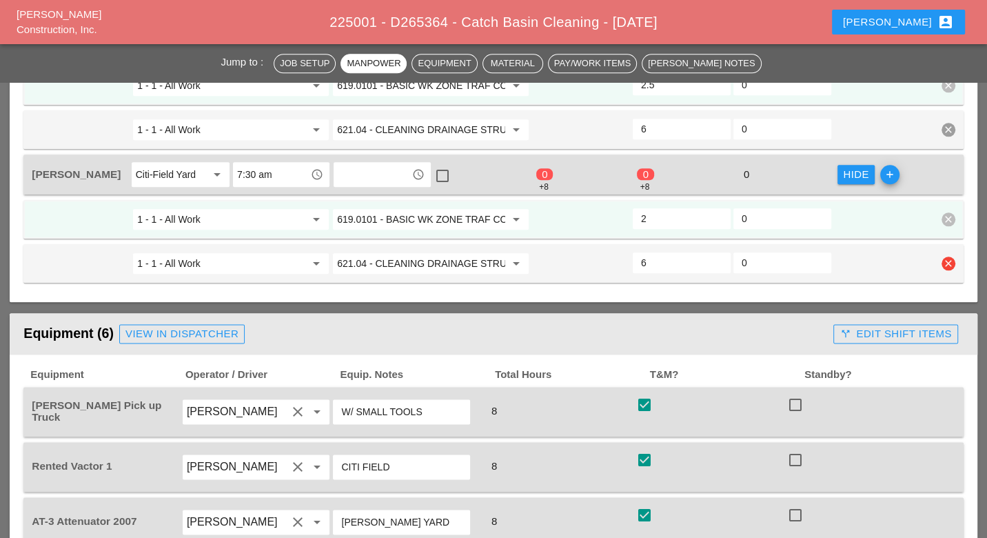
click at [424, 252] on input "621.04 - CLEANING DRAINAGE STRUCTURES" at bounding box center [421, 263] width 168 height 22
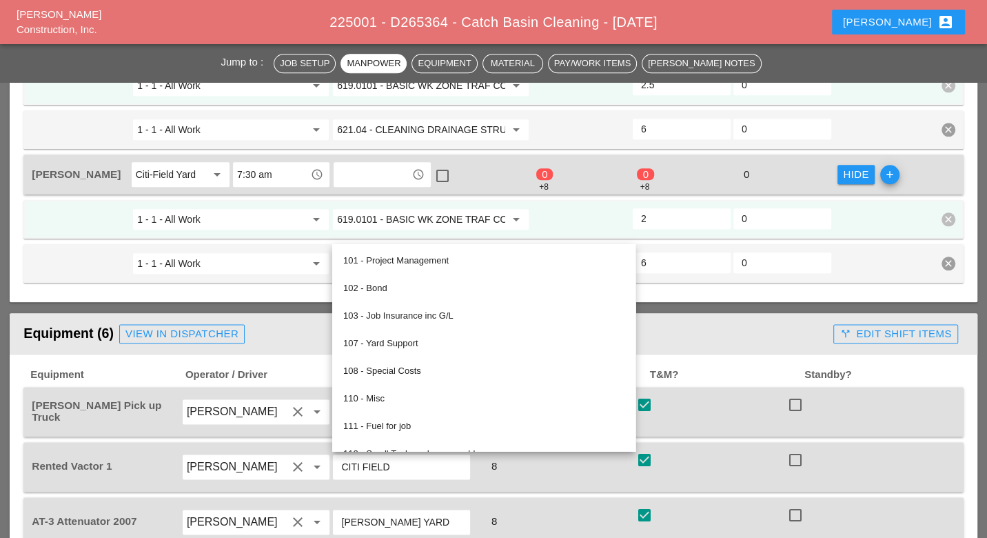
click at [723, 354] on div "Equipment Operator / Driver Equip. Notes Total Hours T&M? Standby? Foreman's Pi…" at bounding box center [493, 542] width 967 height 377
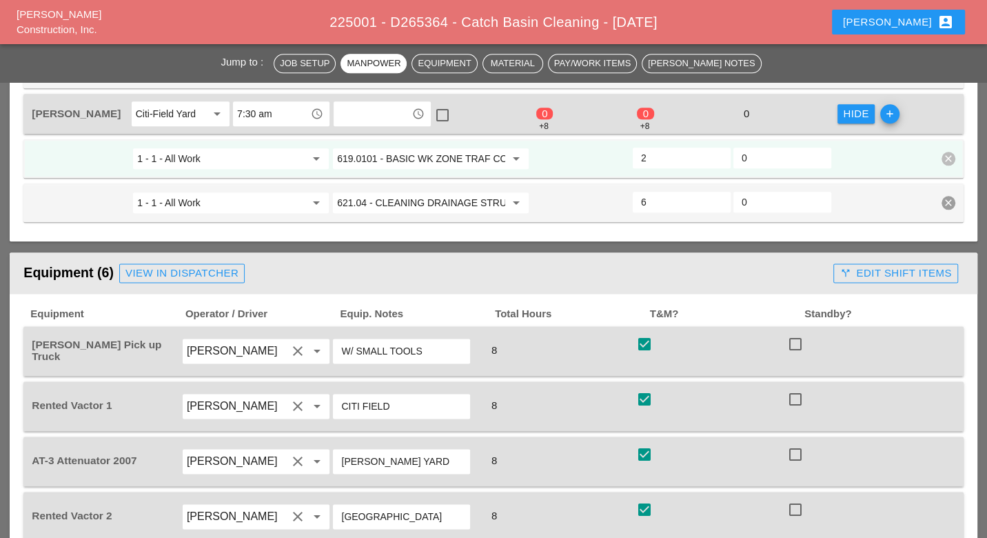
scroll to position [1225, 0]
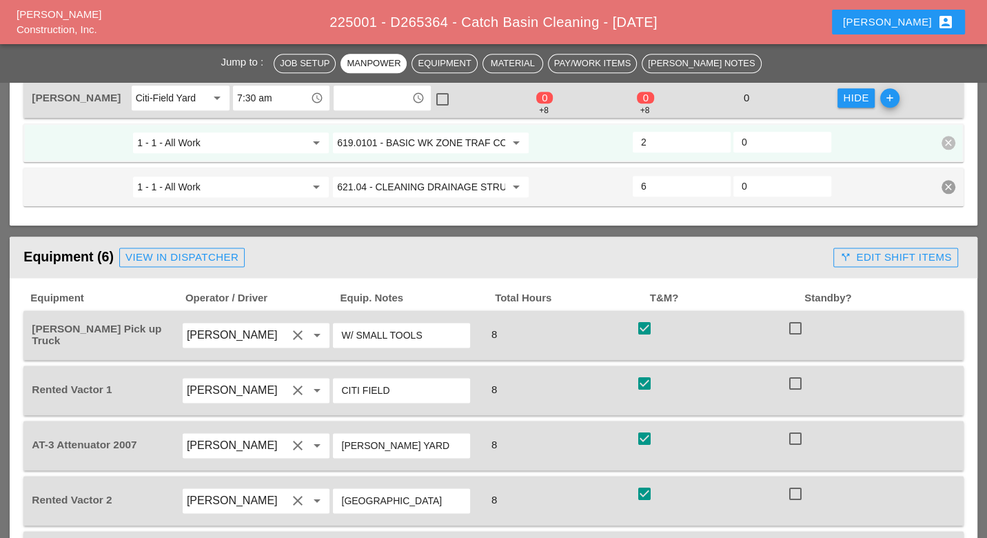
click at [886, 250] on div "call_split Edit Shift Items" at bounding box center [896, 258] width 112 height 16
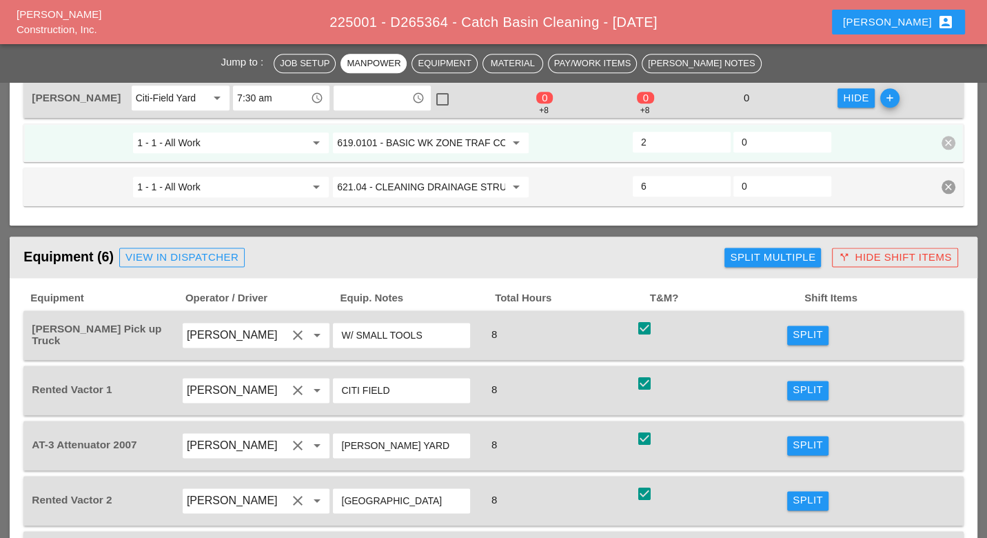
click at [810, 327] on div "Split" at bounding box center [808, 335] width 30 height 16
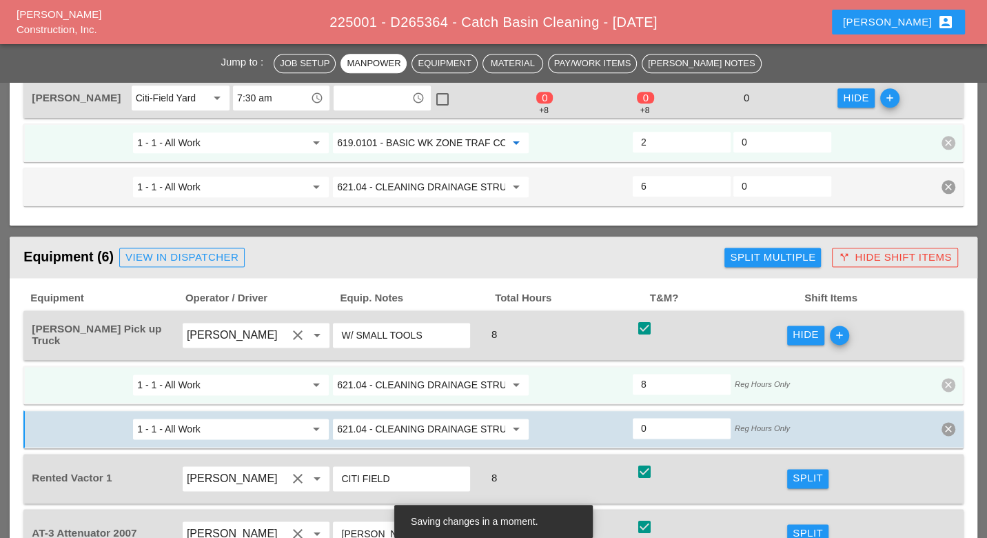
click at [415, 132] on input "619.0101 - BASIC WK ZONE TRAF CON (DAILY OPERATION)" at bounding box center [421, 143] width 168 height 22
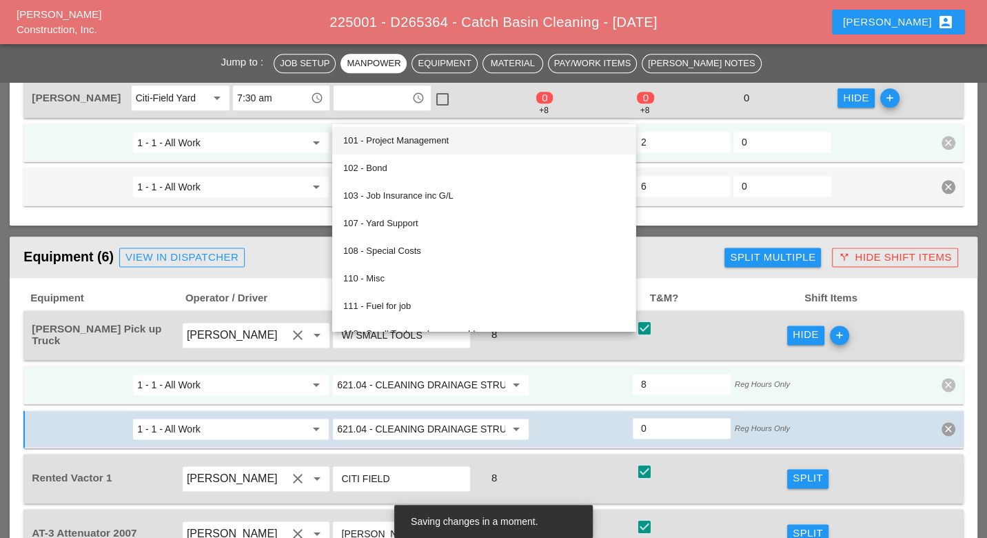
click at [471, 374] on input "621.04 - CLEANING DRAINAGE STRUCTURES" at bounding box center [421, 385] width 168 height 22
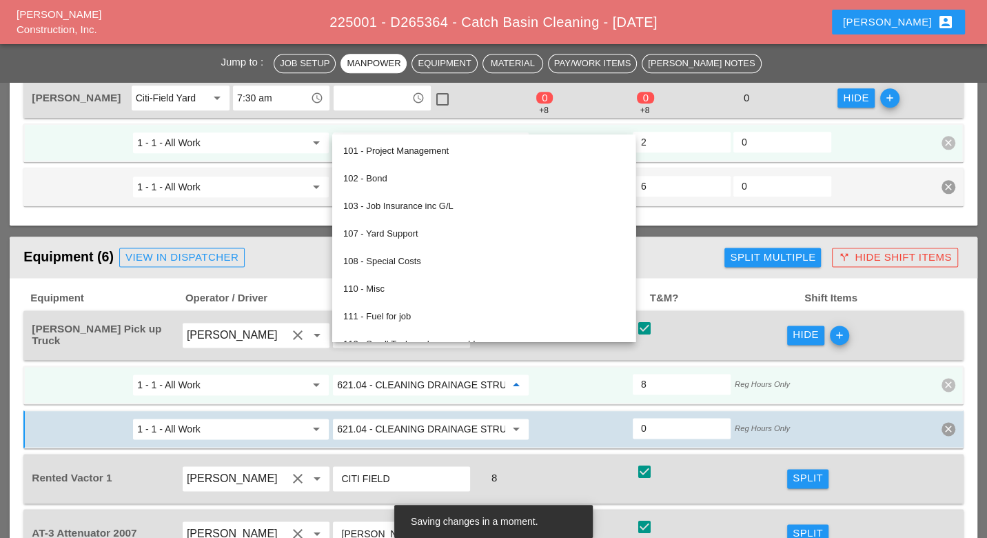
paste input "19.0101 - BASIC WK ZONE TRAF CON (DAILY OPERATION)"
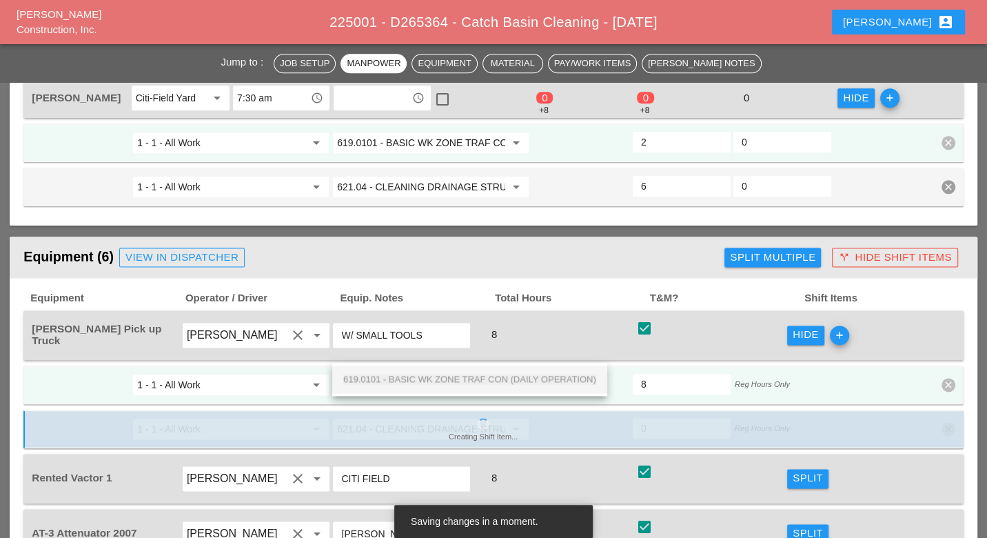
scroll to position [0, 103]
click at [459, 374] on span "619.0101 - BASIC WK ZONE TRAF CON (DAILY OPERATION)" at bounding box center [469, 379] width 253 height 10
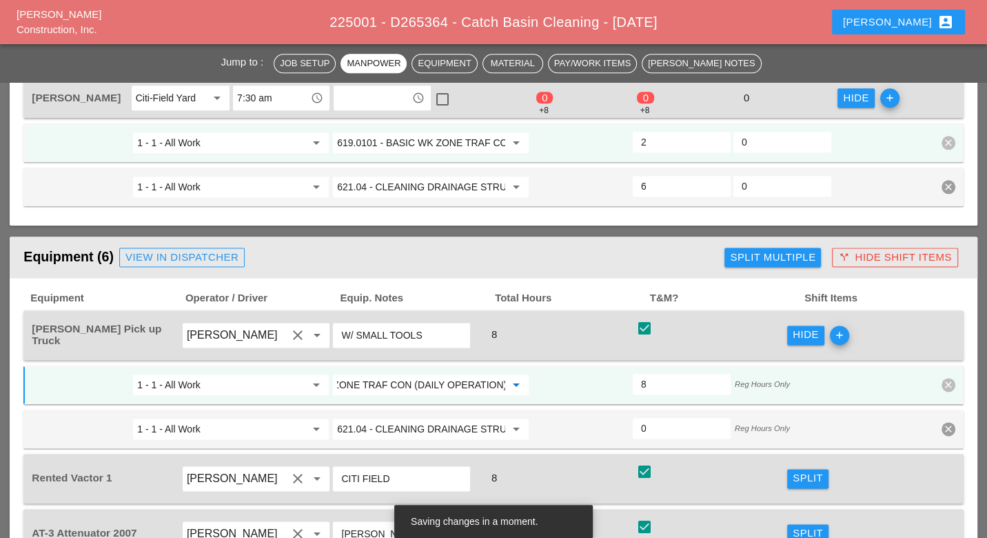
type input "619.0101 - BASIC WK ZONE TRAF CON (DAILY OPERATION)"
drag, startPoint x: 807, startPoint y: 439, endPoint x: 709, endPoint y: 432, distance: 98.8
click at [807, 470] on div "Split" at bounding box center [808, 478] width 30 height 16
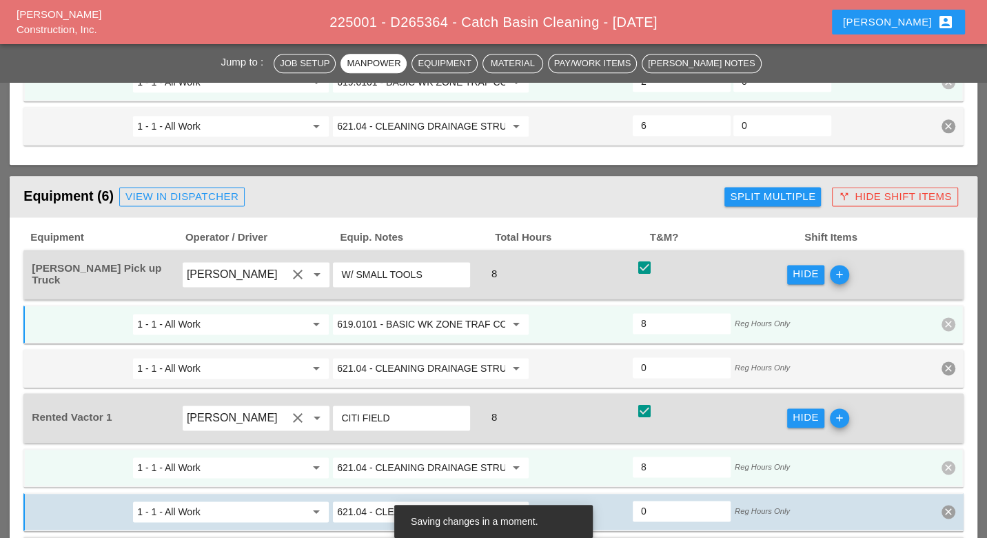
scroll to position [1302, 0]
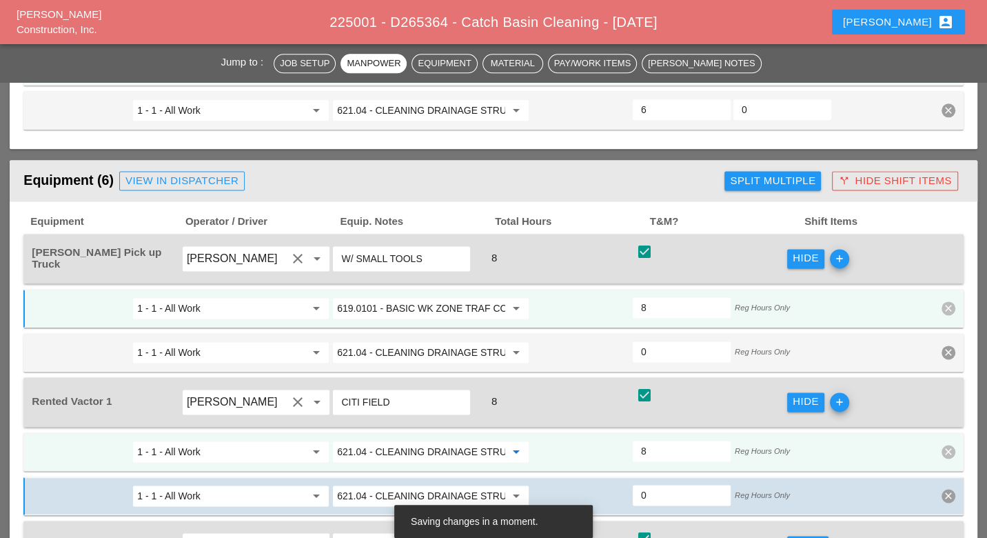
click at [430, 441] on input "621.04 - CLEANING DRAINAGE STRUCTURES" at bounding box center [421, 452] width 168 height 22
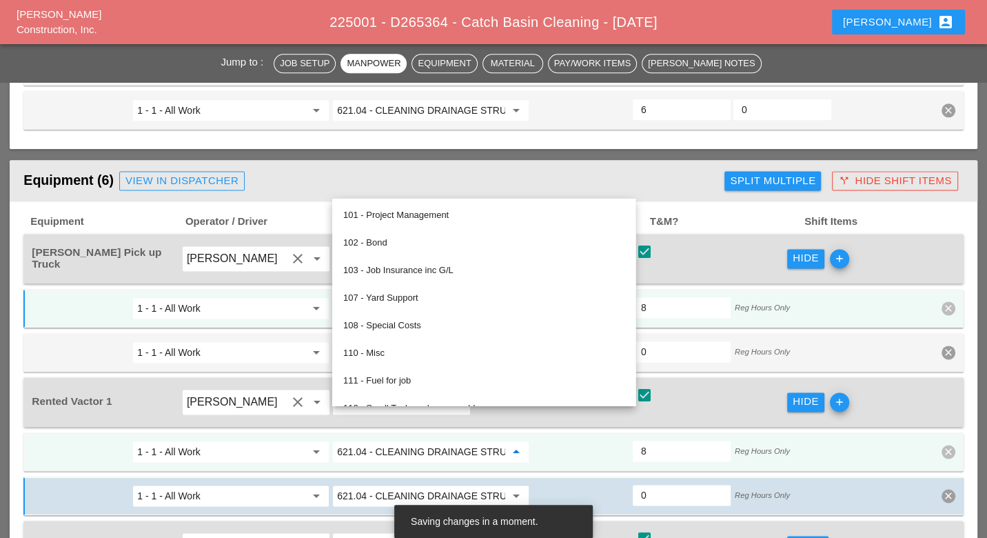
paste input "19.0101 - BASIC WK ZONE TRAF CON (DAILY OPERATION)"
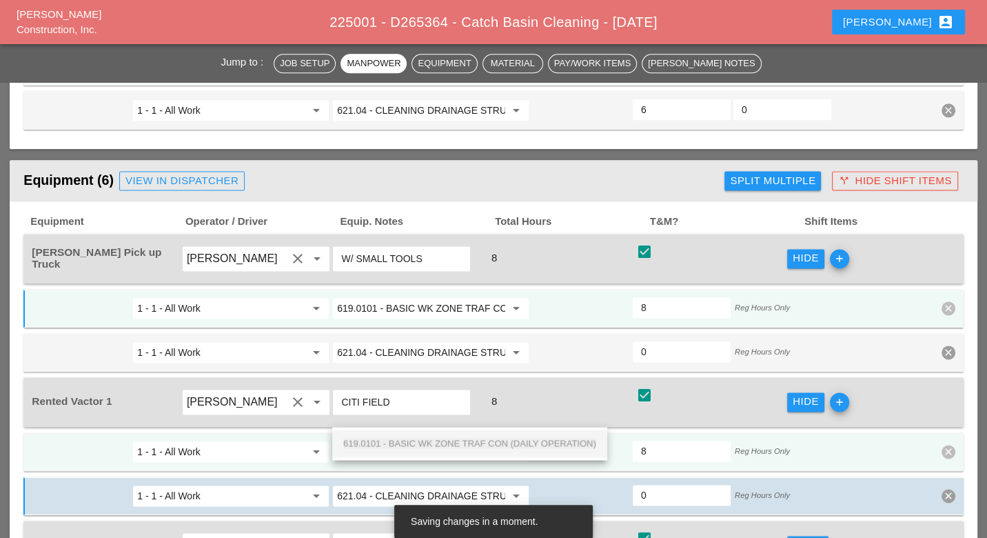
click at [441, 445] on span "619.0101 - BASIC WK ZONE TRAF CON (DAILY OPERATION)" at bounding box center [469, 443] width 253 height 10
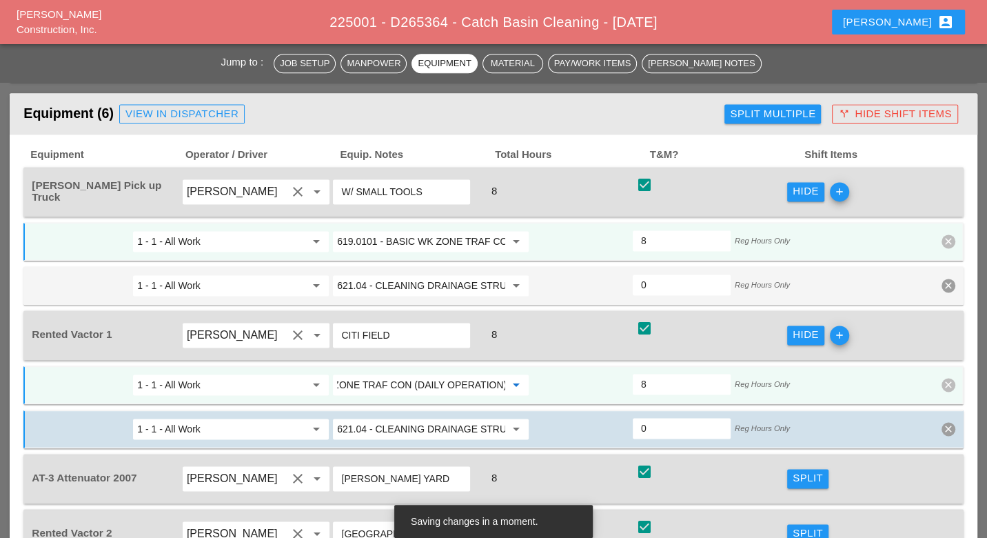
scroll to position [1456, 0]
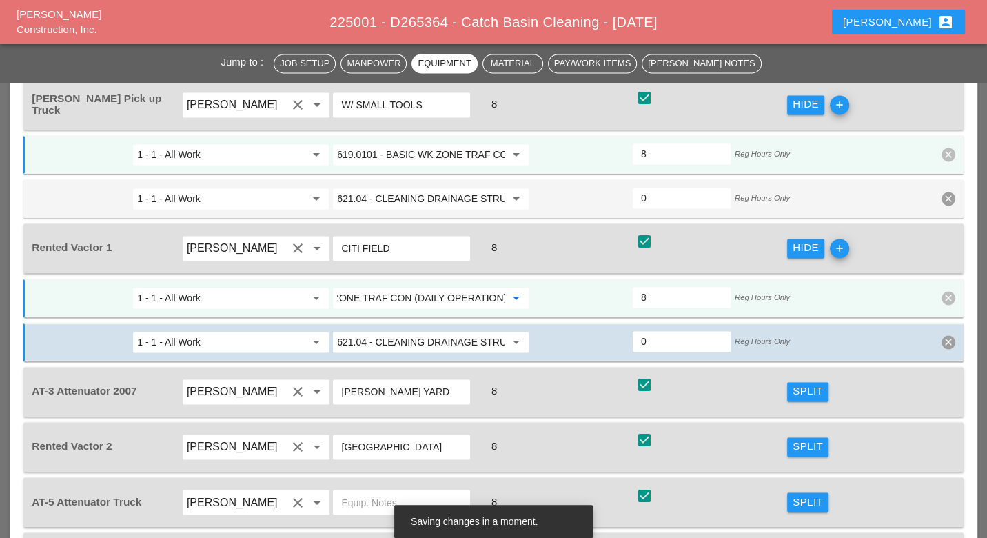
type input "619.0101 - BASIC WK ZONE TRAF CON (DAILY OPERATION)"
click at [803, 383] on div "Split" at bounding box center [808, 391] width 30 height 16
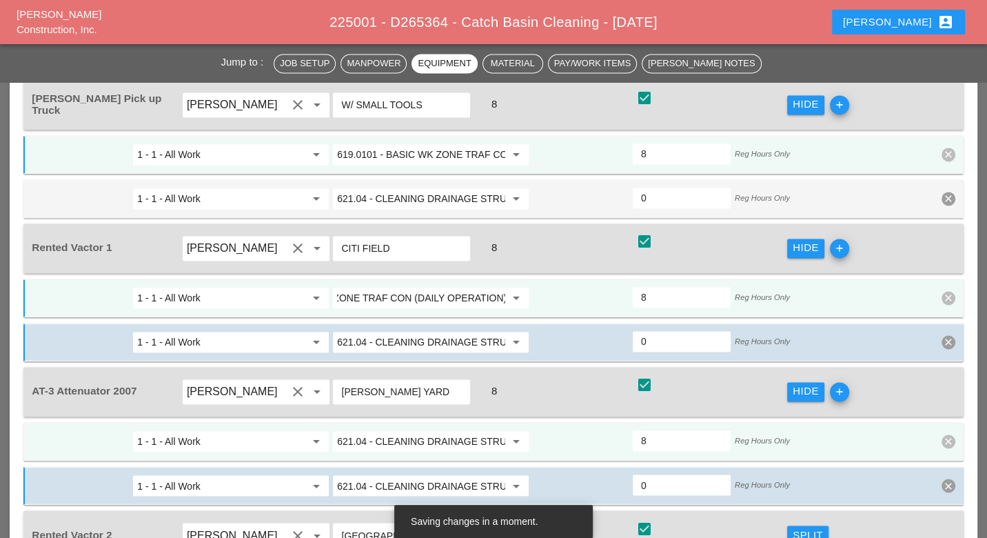
scroll to position [0, 0]
click at [409, 430] on input "621.04 - CLEANING DRAINAGE STRUCTURES" at bounding box center [421, 441] width 168 height 22
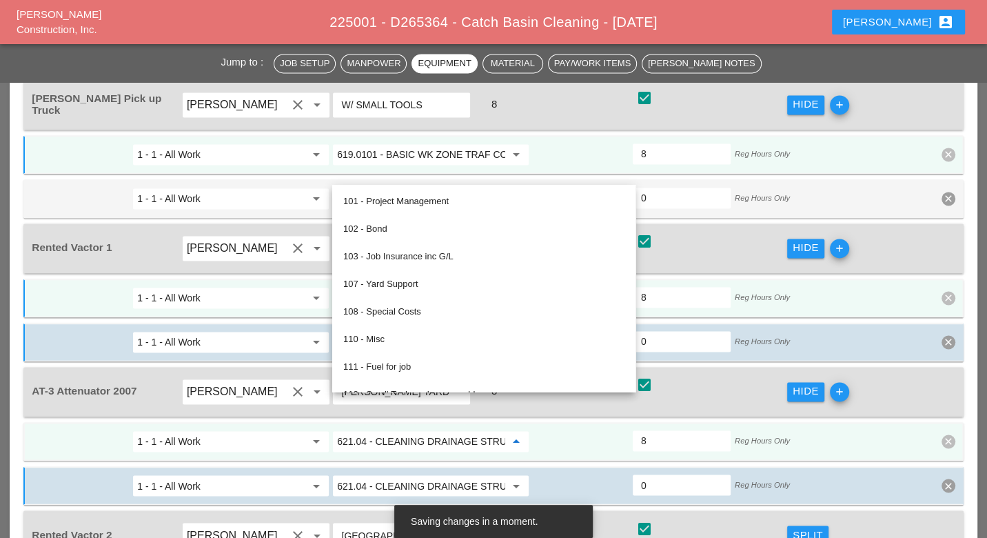
paste input "19.0101 - BASIC WK ZONE TRAF CON (DAILY OPERATION)"
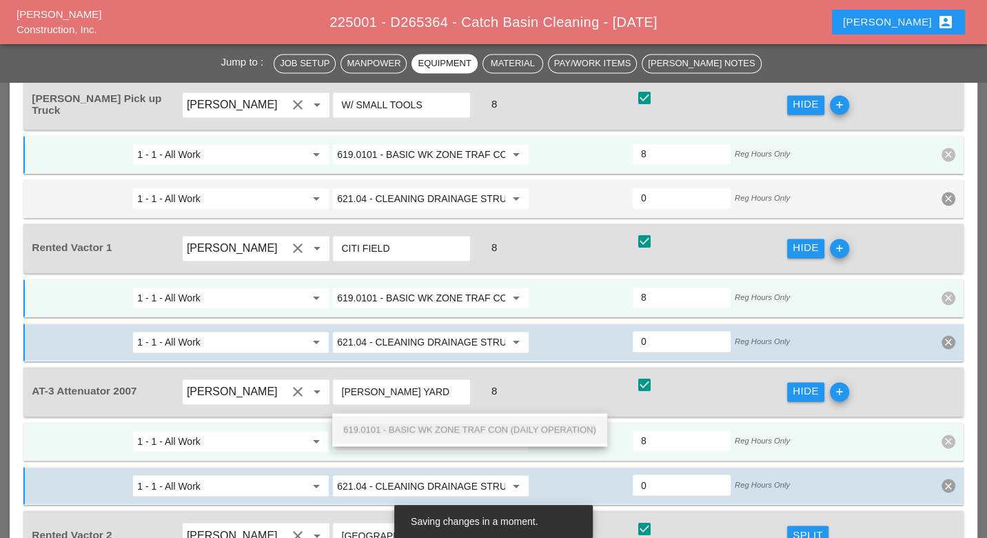
scroll to position [0, 103]
click at [419, 429] on span "619.0101 - BASIC WK ZONE TRAF CON (DAILY OPERATION)" at bounding box center [469, 429] width 253 height 10
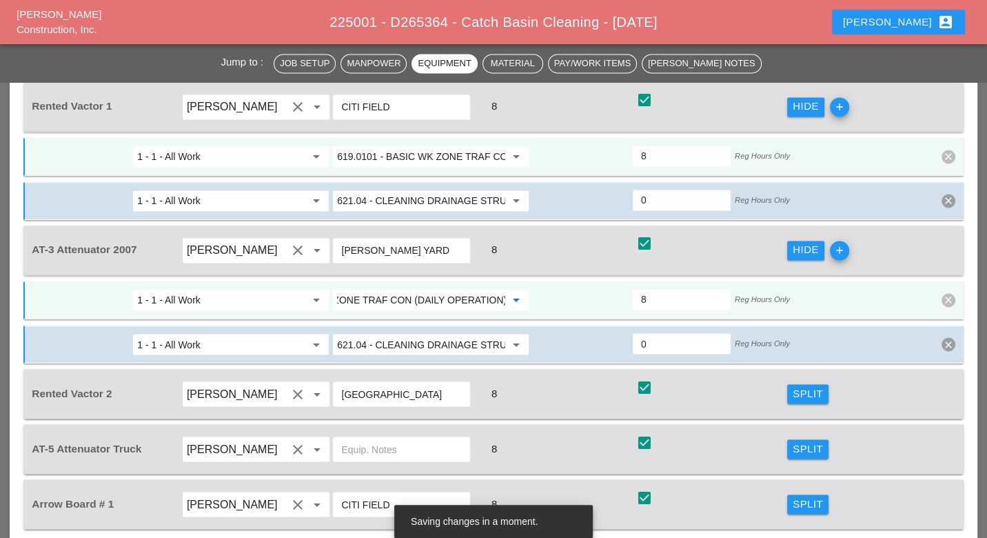
scroll to position [1609, 0]
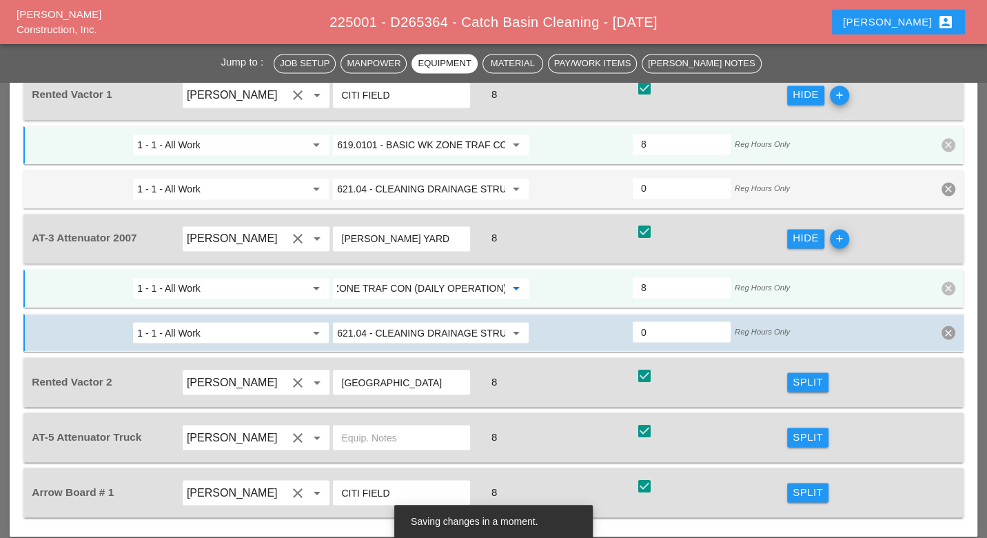
type input "619.0101 - BASIC WK ZONE TRAF CON (DAILY OPERATION)"
click at [801, 429] on div "Split" at bounding box center [808, 437] width 30 height 16
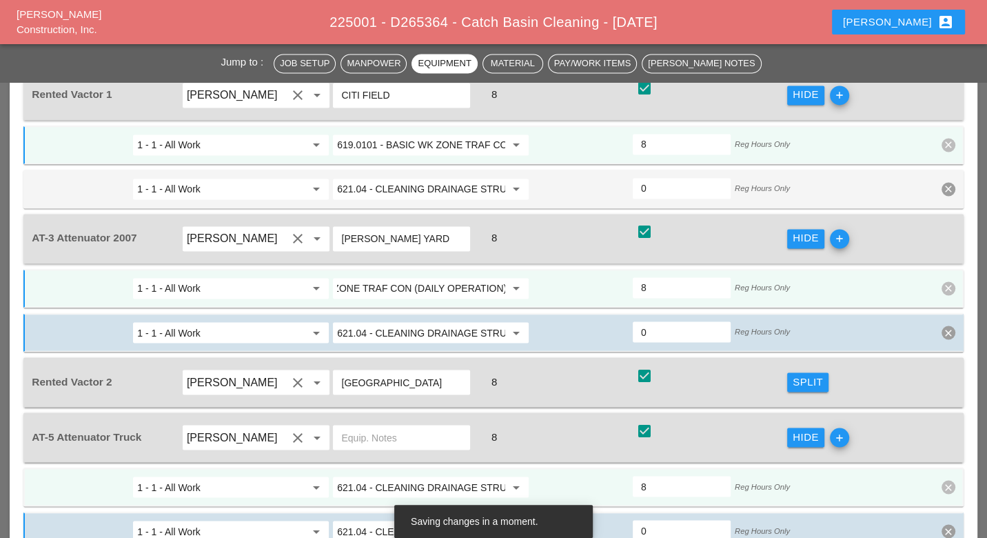
scroll to position [0, 0]
click at [392, 476] on input "621.04 - CLEANING DRAINAGE STRUCTURES" at bounding box center [421, 487] width 168 height 22
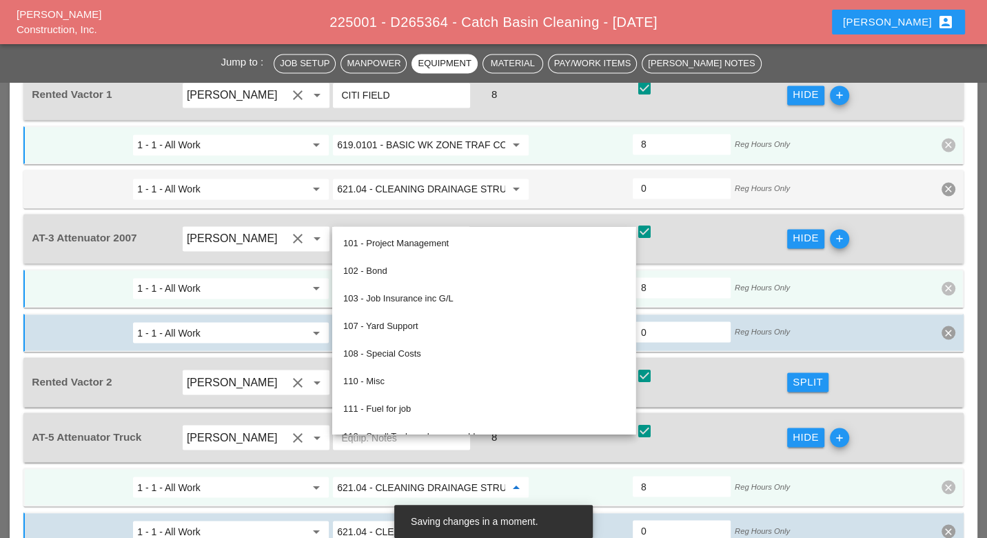
paste input "19.0101 - BASIC WK ZONE TRAF CON (DAILY OPERATION)"
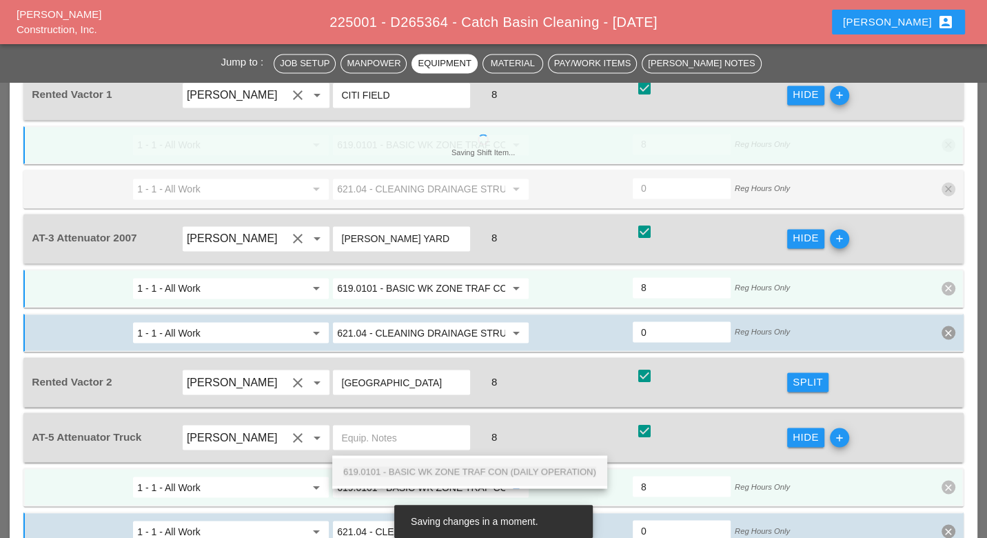
scroll to position [0, 103]
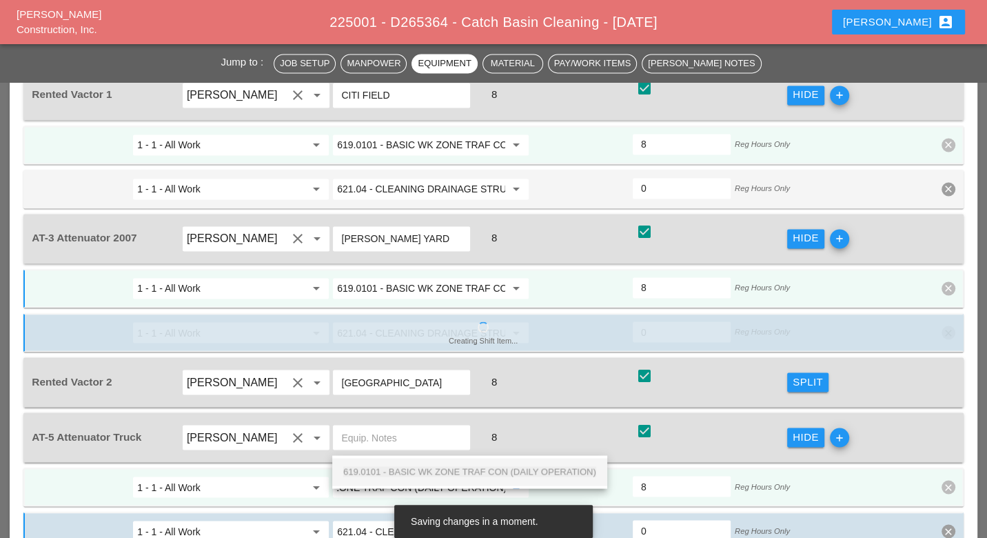
click at [409, 470] on span "619.0101 - BASIC WK ZONE TRAF CON (DAILY OPERATION)" at bounding box center [469, 471] width 253 height 10
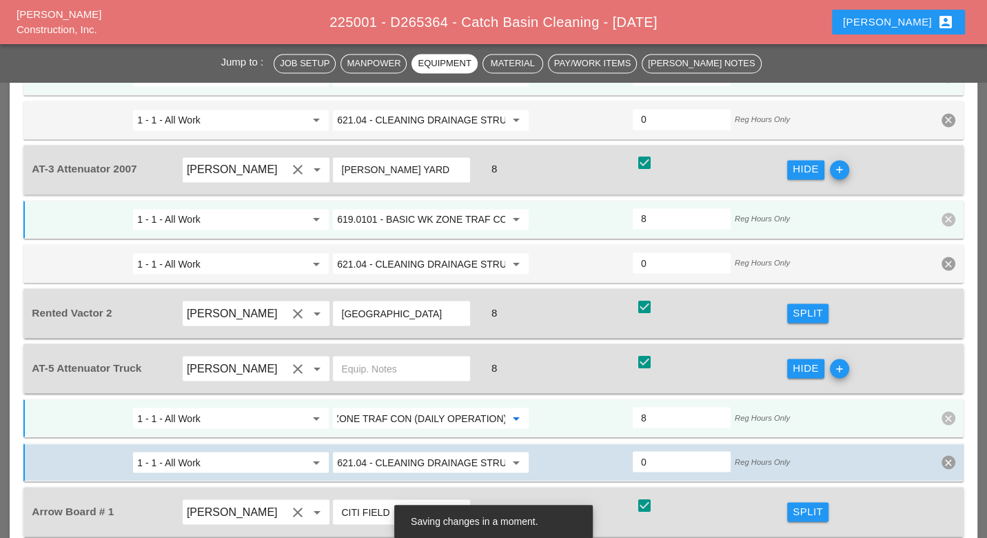
scroll to position [1762, 0]
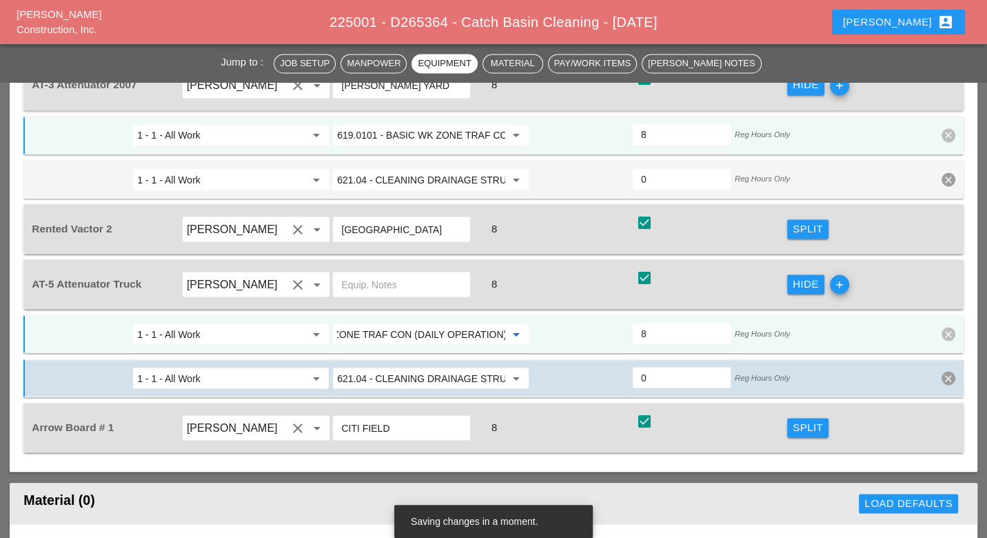
type input "619.0101 - BASIC WK ZONE TRAF CON (DAILY OPERATION)"
click at [801, 419] on div "Split" at bounding box center [808, 427] width 30 height 16
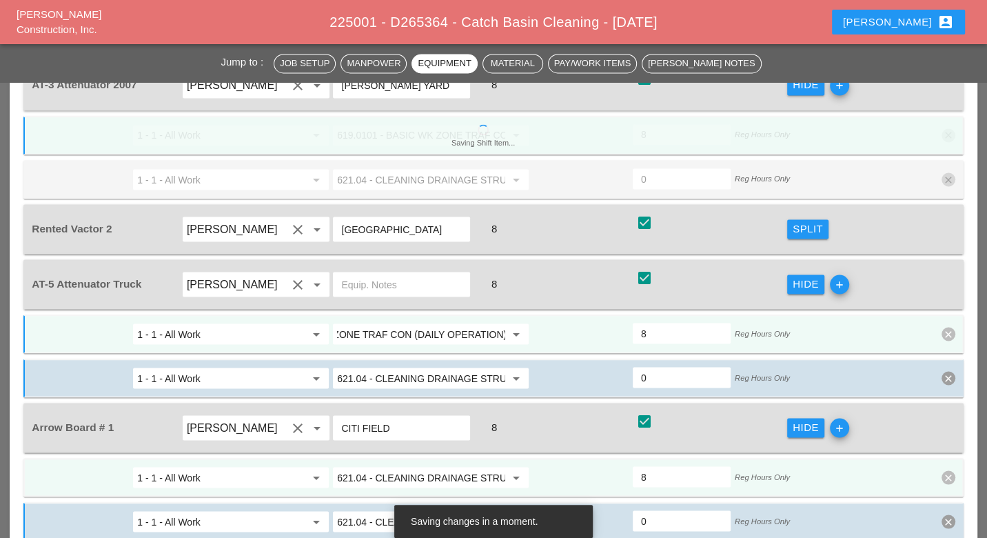
scroll to position [0, 0]
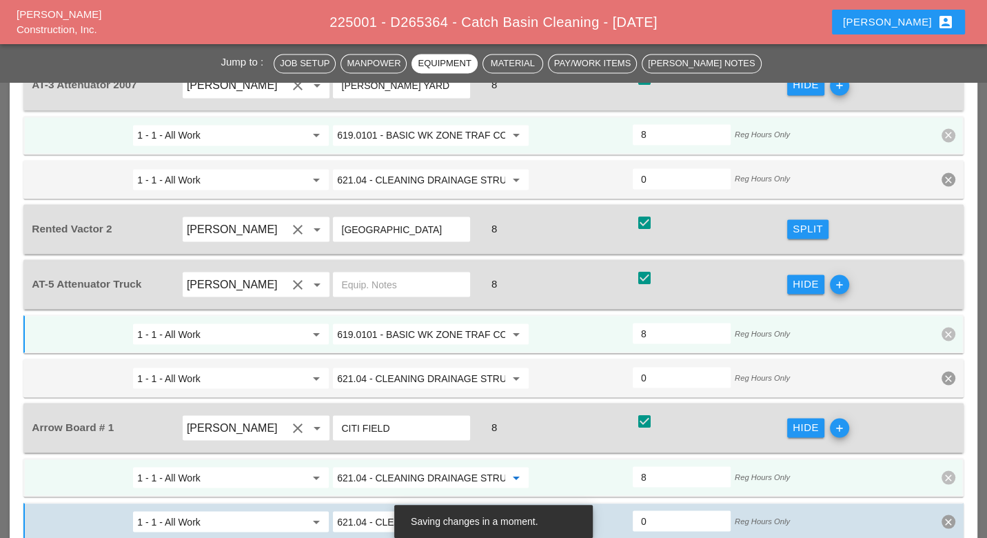
paste input "19.0101 - BASIC WK ZONE TRAF CON (DAILY OPERATION)"
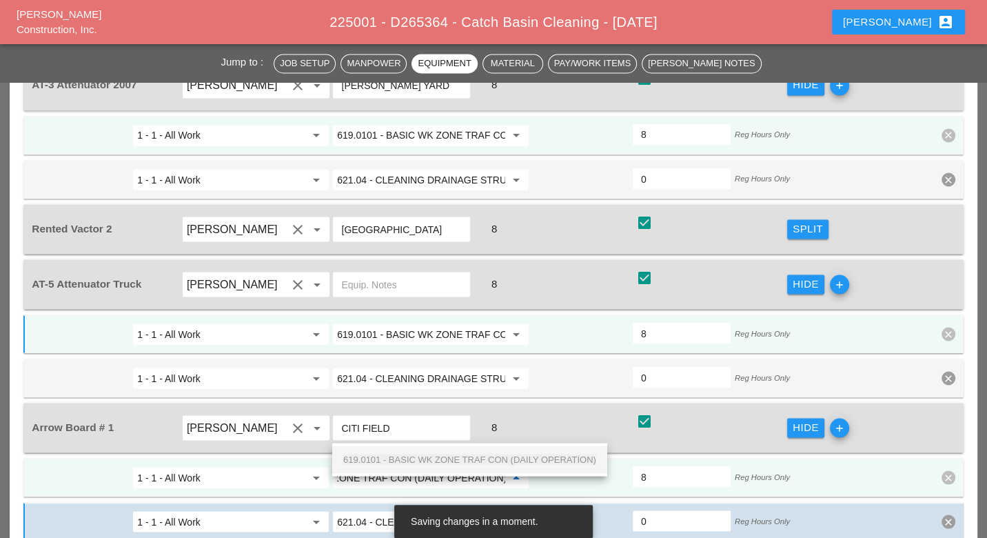
click at [408, 451] on div "619.0101 - BASIC WK ZONE TRAF CON (DAILY OPERATION)" at bounding box center [469, 459] width 253 height 17
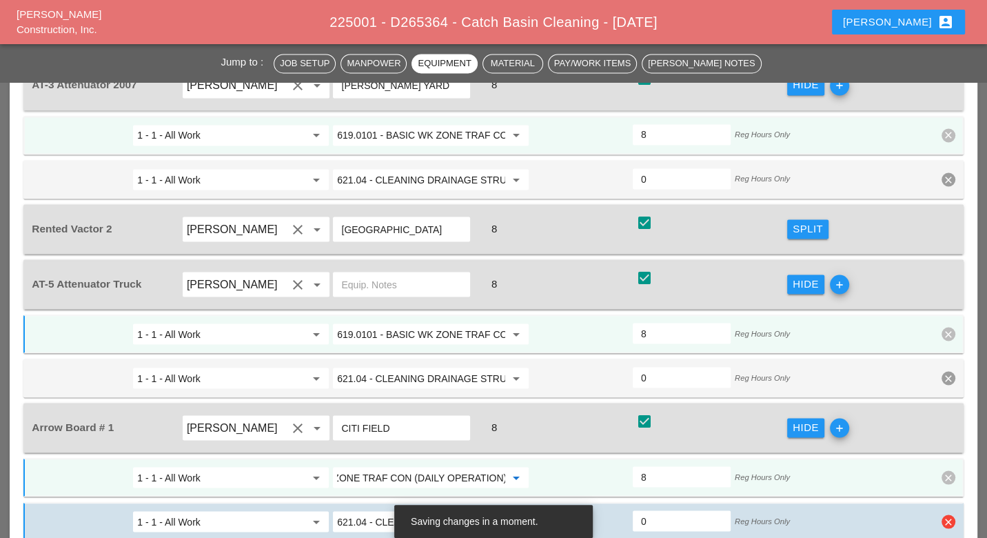
type input "619.0101 - BASIC WK ZONE TRAF CON (DAILY OPERATION)"
click at [945, 514] on icon "clear" at bounding box center [949, 521] width 14 height 14
click at [944, 443] on div "Confirm delete" at bounding box center [929, 443] width 67 height 16
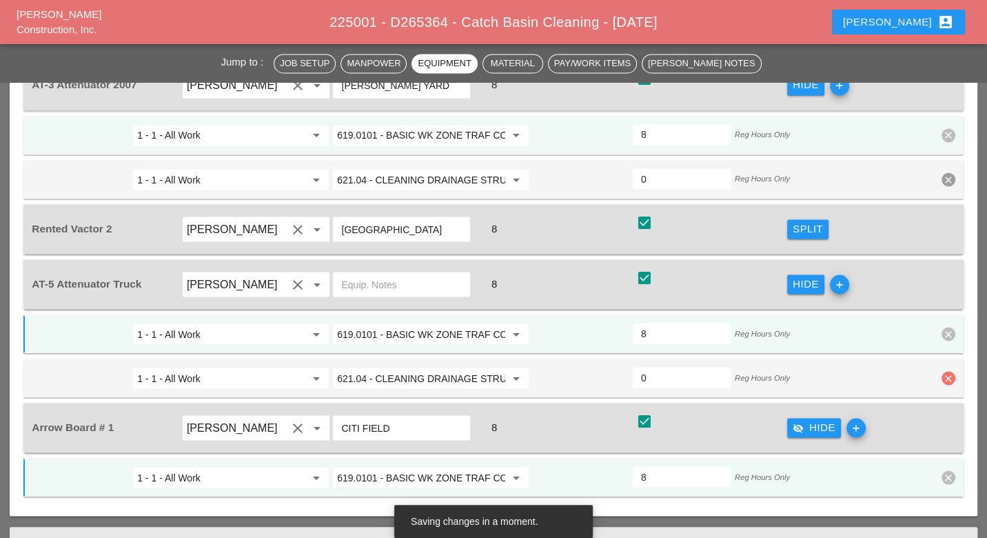
click at [949, 371] on icon "clear" at bounding box center [949, 378] width 14 height 14
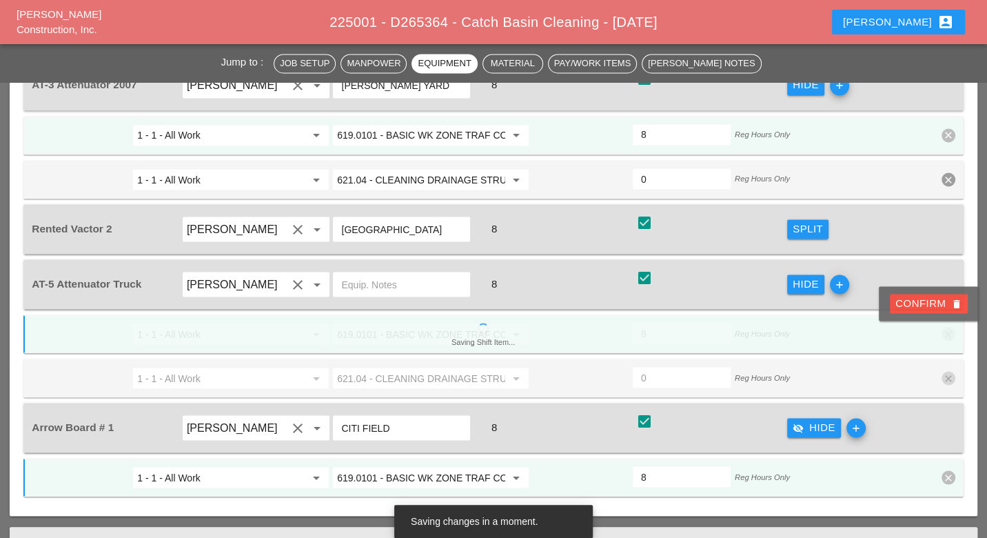
click at [947, 299] on div "Confirm delete" at bounding box center [929, 303] width 67 height 16
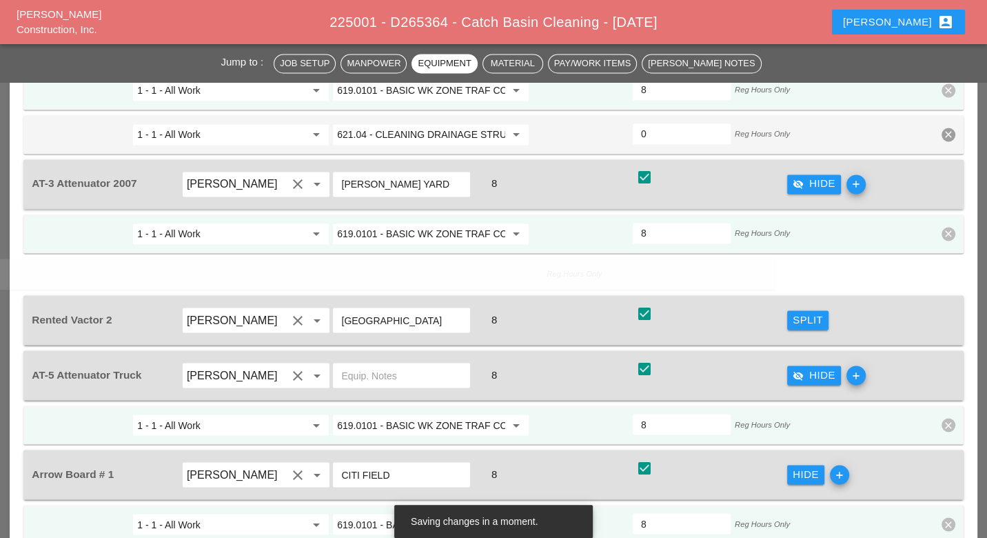
scroll to position [1609, 0]
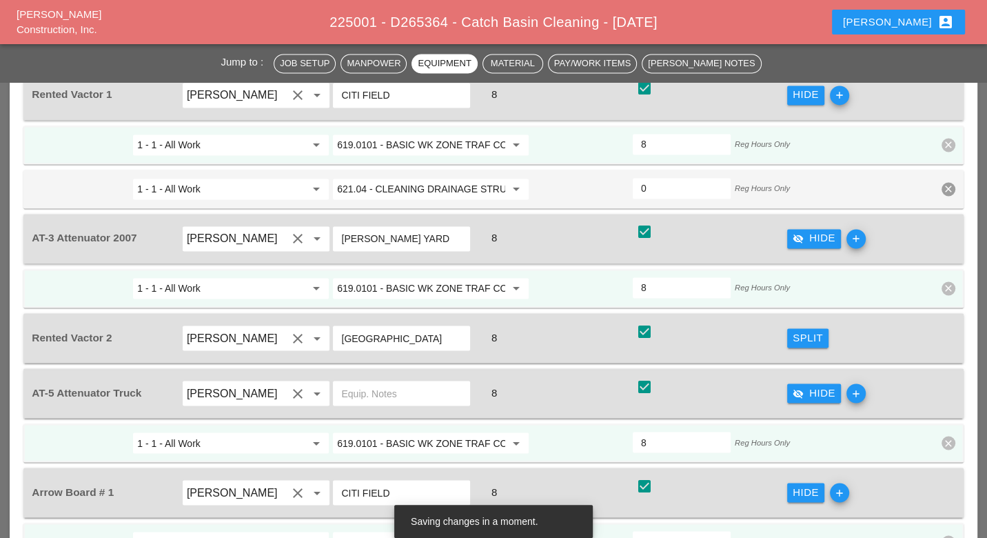
click at [810, 330] on div "Split" at bounding box center [808, 338] width 30 height 16
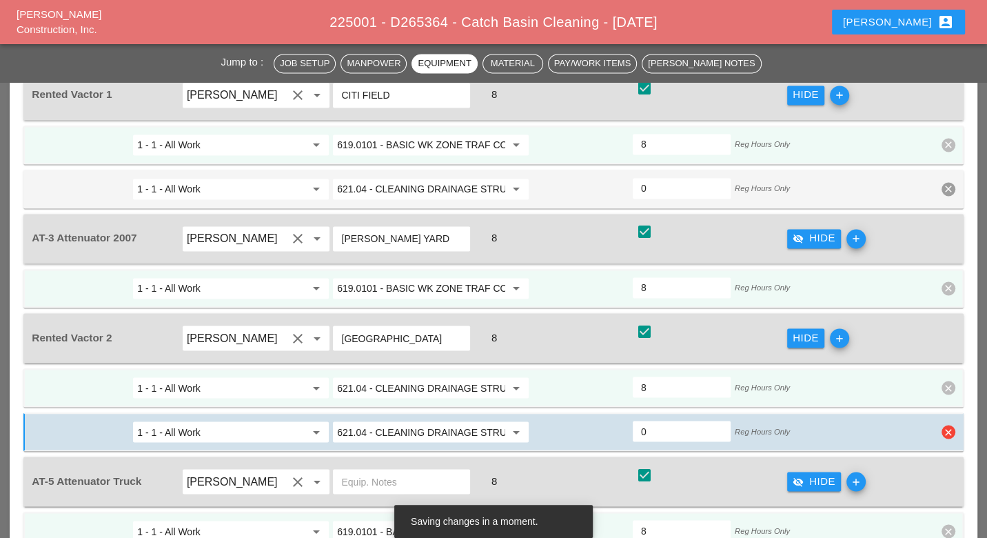
click at [948, 425] on icon "clear" at bounding box center [949, 432] width 14 height 14
click at [944, 356] on div "Confirm delete" at bounding box center [929, 359] width 67 height 16
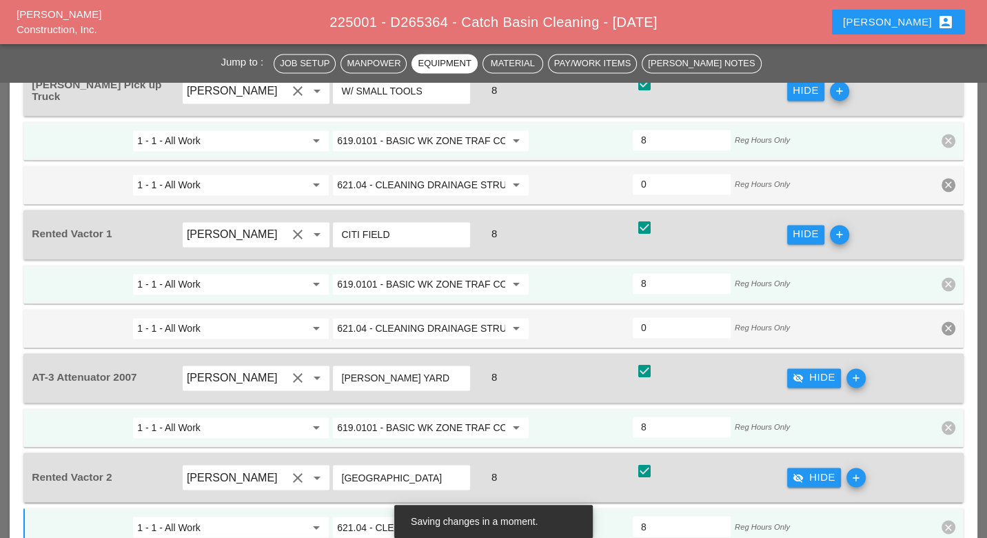
scroll to position [1456, 0]
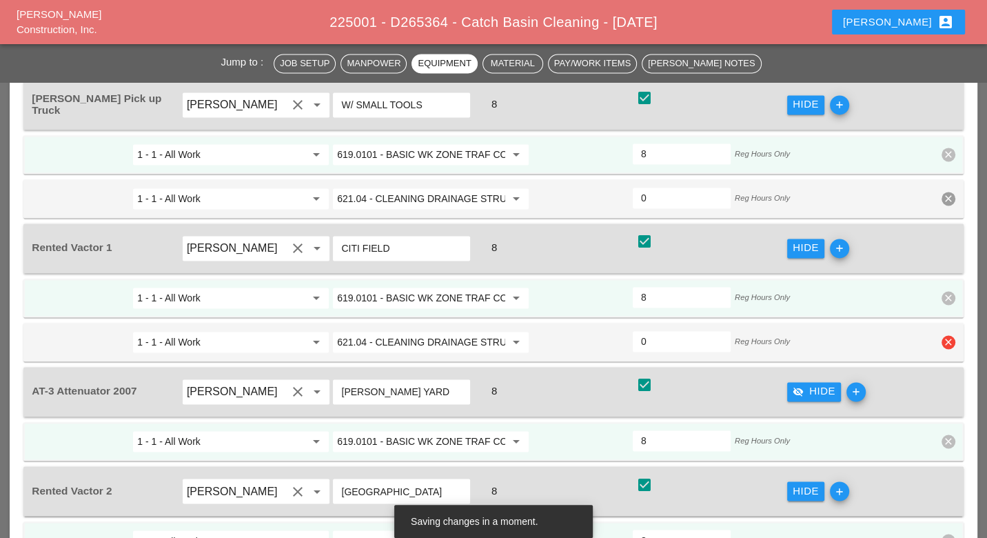
click at [428, 331] on input "621.04 - CLEANING DRAINAGE STRUCTURES" at bounding box center [421, 342] width 168 height 22
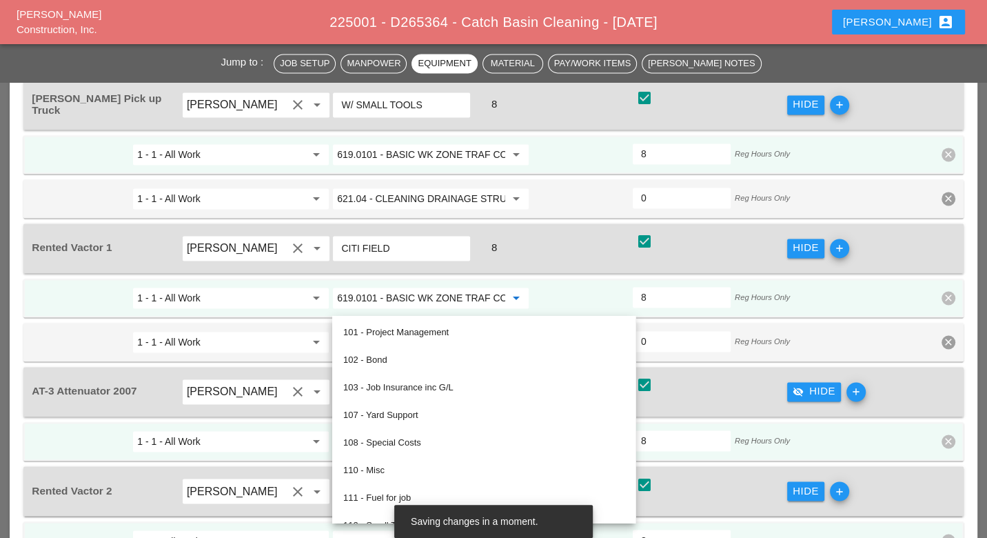
click at [434, 287] on input "619.0101 - BASIC WK ZONE TRAF CON (DAILY OPERATION)" at bounding box center [421, 298] width 168 height 22
paste input "21.04 - CLEANING DRAINAGE STRUCTURES"
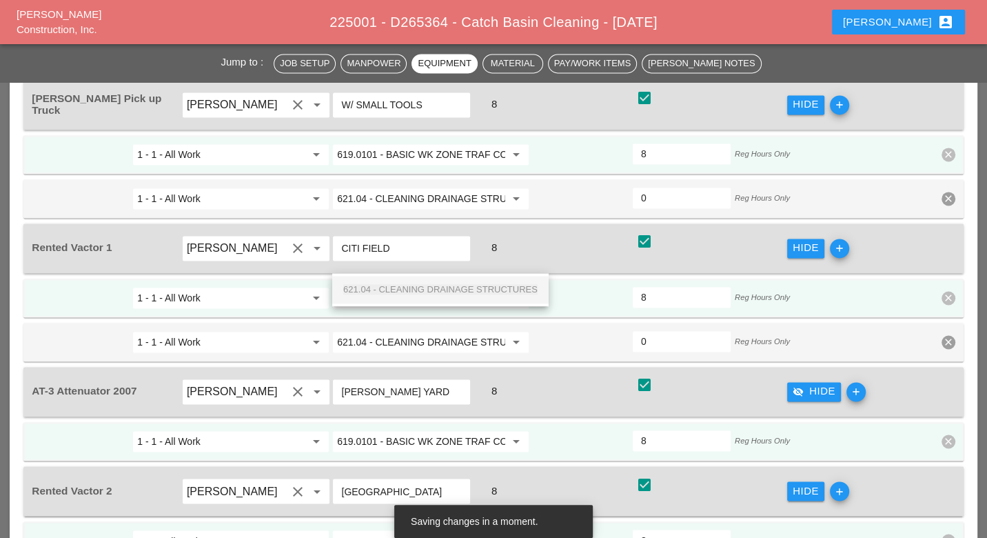
scroll to position [0, 40]
click at [445, 288] on span "621.04 - CLEANING DRAINAGE STRUCTURES" at bounding box center [440, 289] width 194 height 10
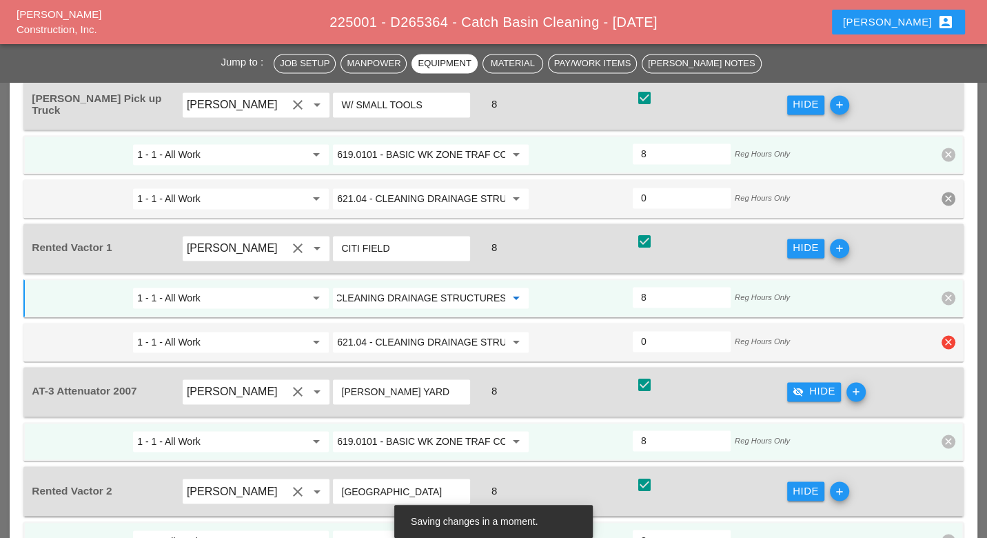
type input "621.04 - CLEANING DRAINAGE STRUCTURES"
click at [949, 335] on icon "clear" at bounding box center [949, 342] width 14 height 14
click at [943, 274] on div "Confirm delete" at bounding box center [929, 274] width 67 height 16
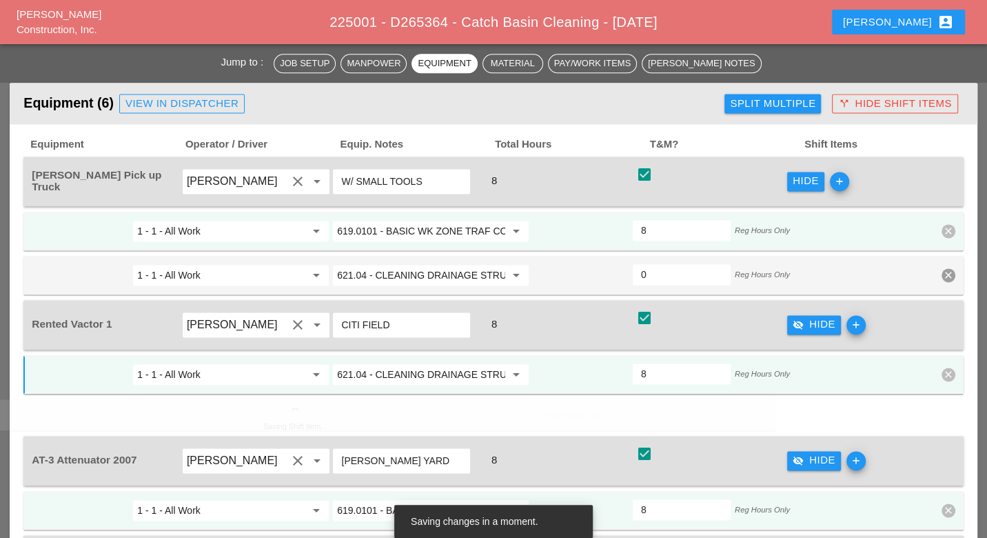
scroll to position [1379, 0]
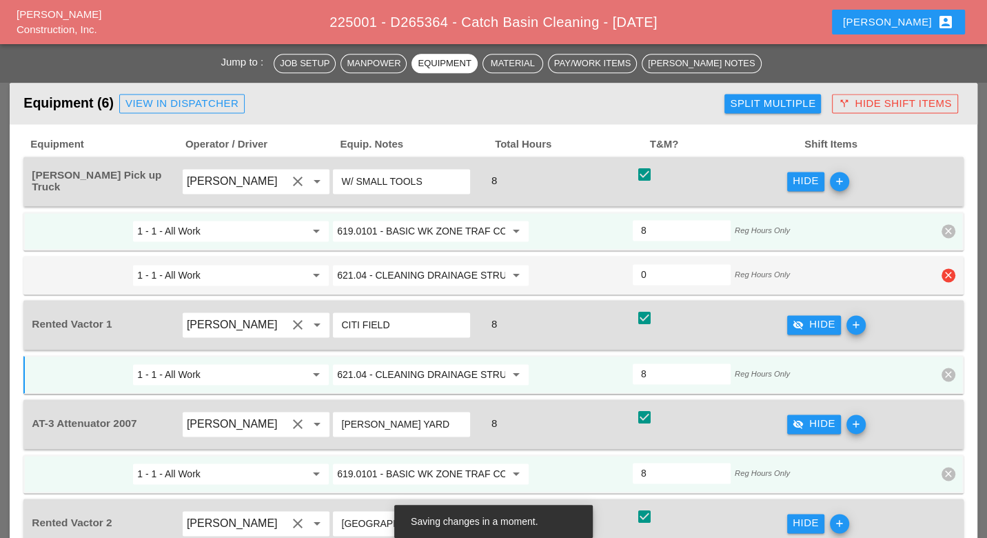
click at [947, 268] on icon "clear" at bounding box center [949, 275] width 14 height 14
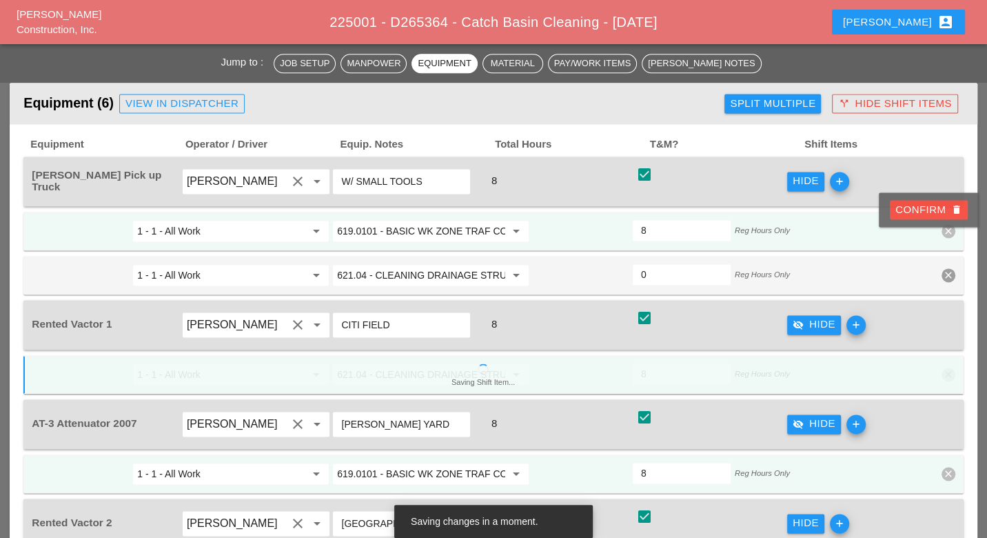
click at [945, 214] on div "Confirm delete" at bounding box center [929, 210] width 67 height 16
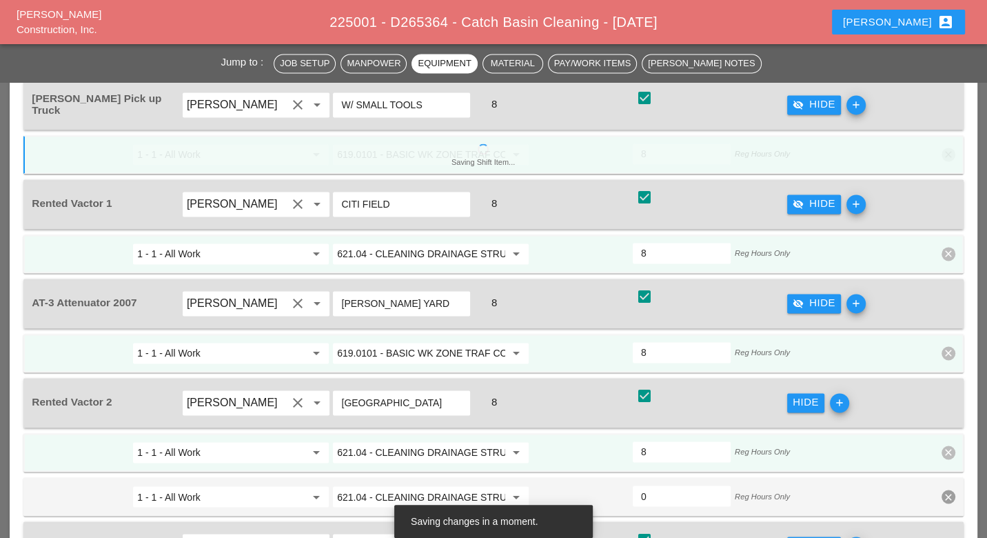
scroll to position [1532, 0]
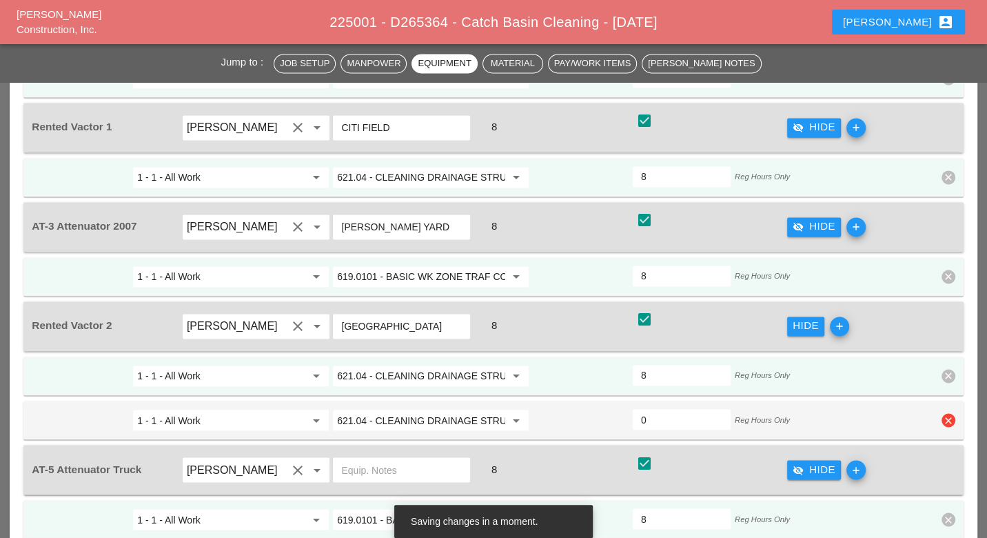
click at [947, 413] on icon "clear" at bounding box center [949, 420] width 14 height 14
drag, startPoint x: 943, startPoint y: 350, endPoint x: 931, endPoint y: 352, distance: 12.5
click at [943, 350] on div "Confirm delete" at bounding box center [929, 349] width 67 height 16
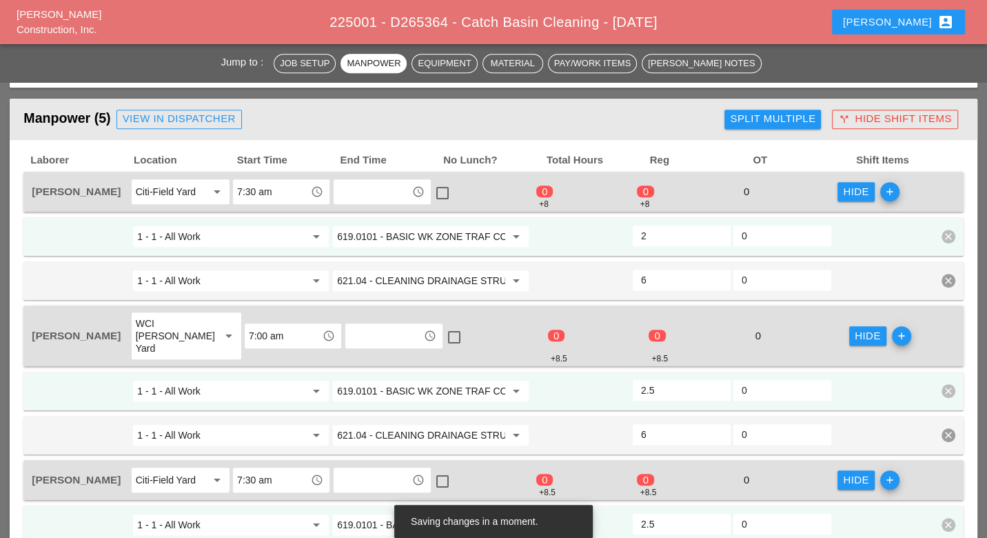
scroll to position [536, 0]
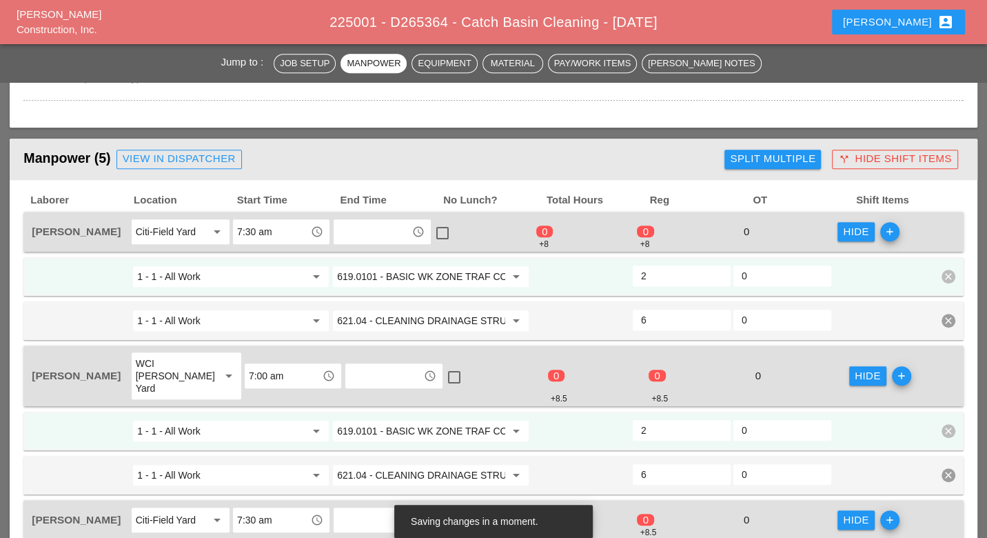
click at [716, 419] on input "2" at bounding box center [681, 430] width 81 height 22
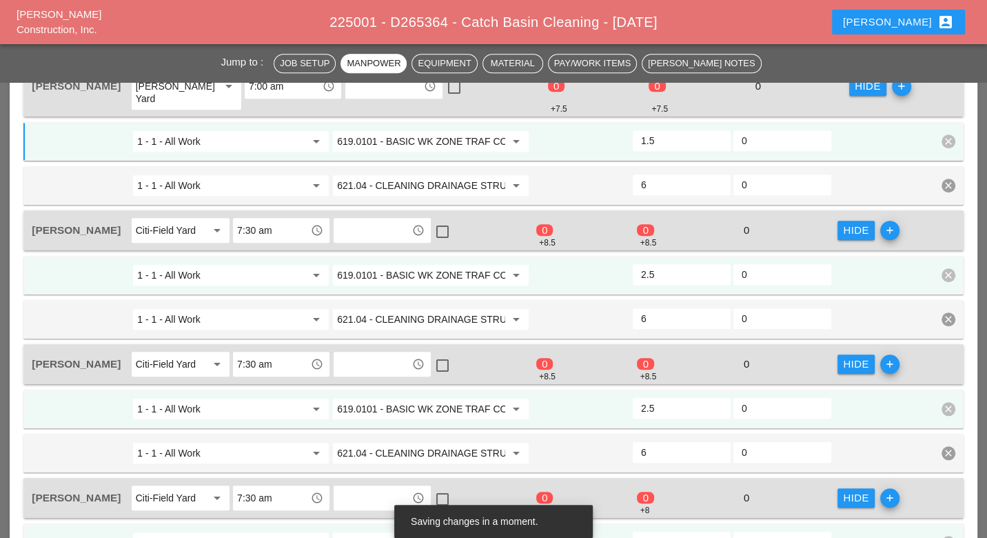
scroll to position [843, 0]
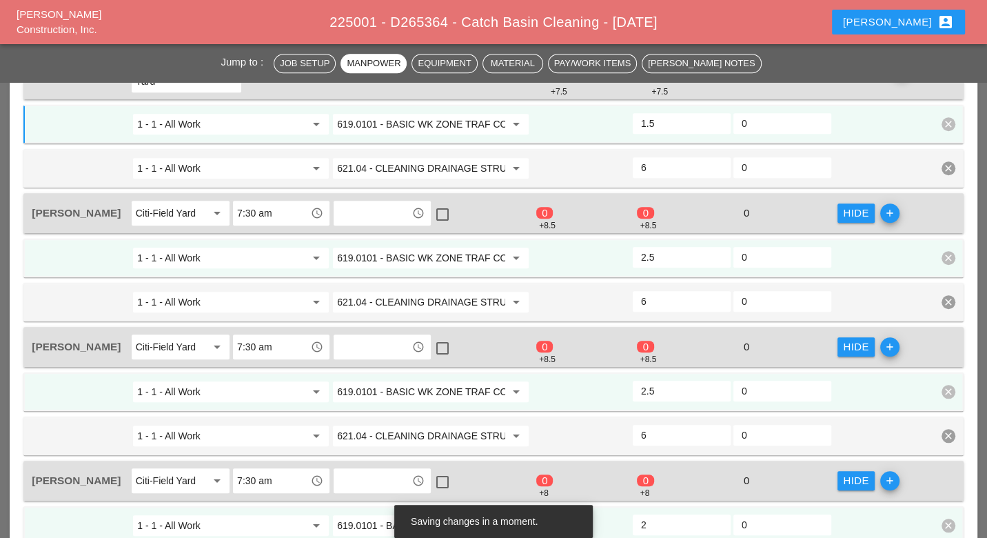
type input "1.5"
type input "2"
click at [718, 246] on input "2" at bounding box center [681, 257] width 81 height 22
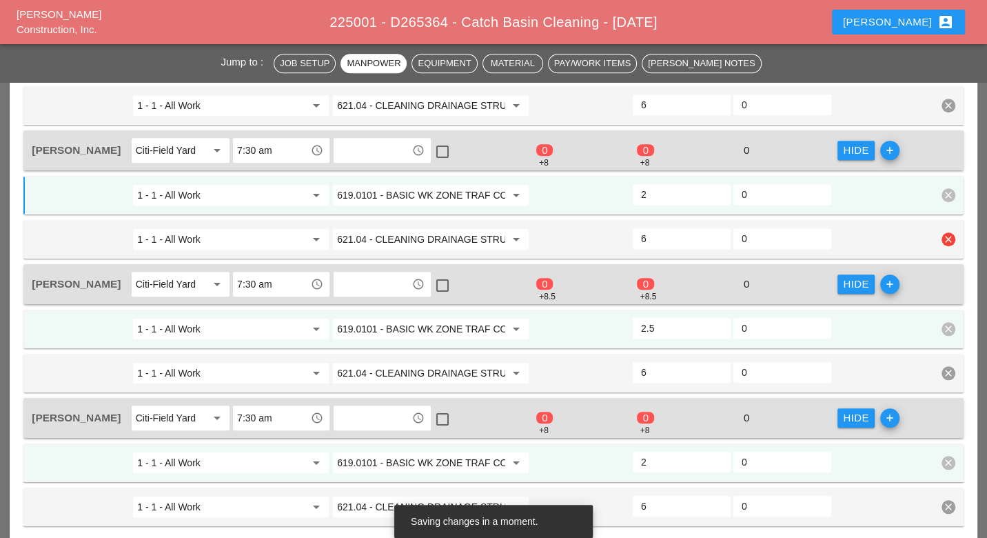
scroll to position [919, 0]
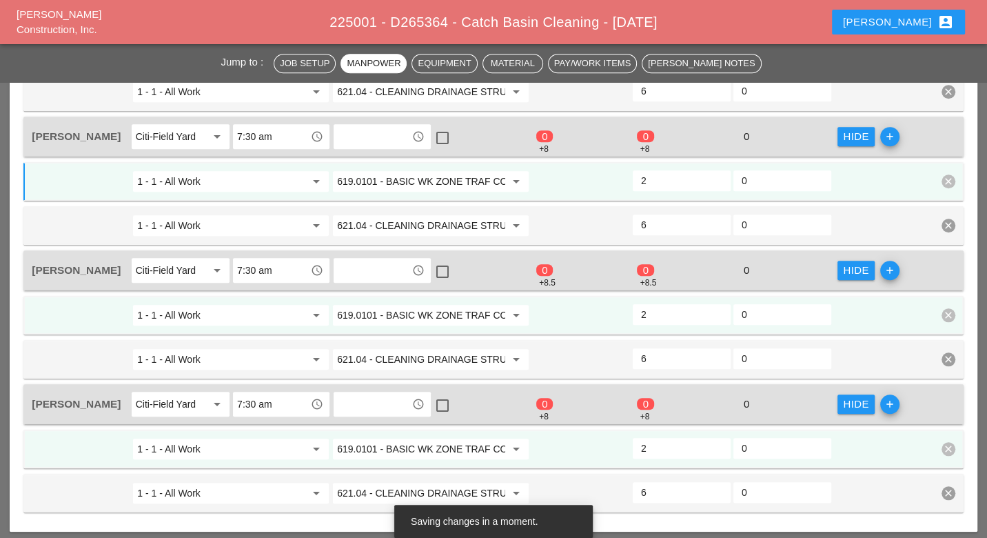
click at [719, 303] on input "2" at bounding box center [681, 314] width 81 height 22
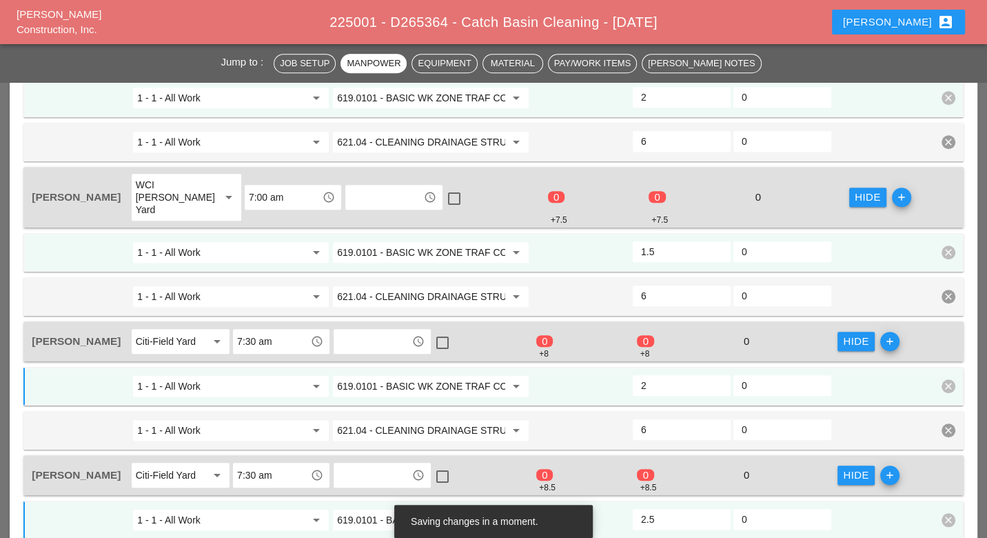
scroll to position [690, 0]
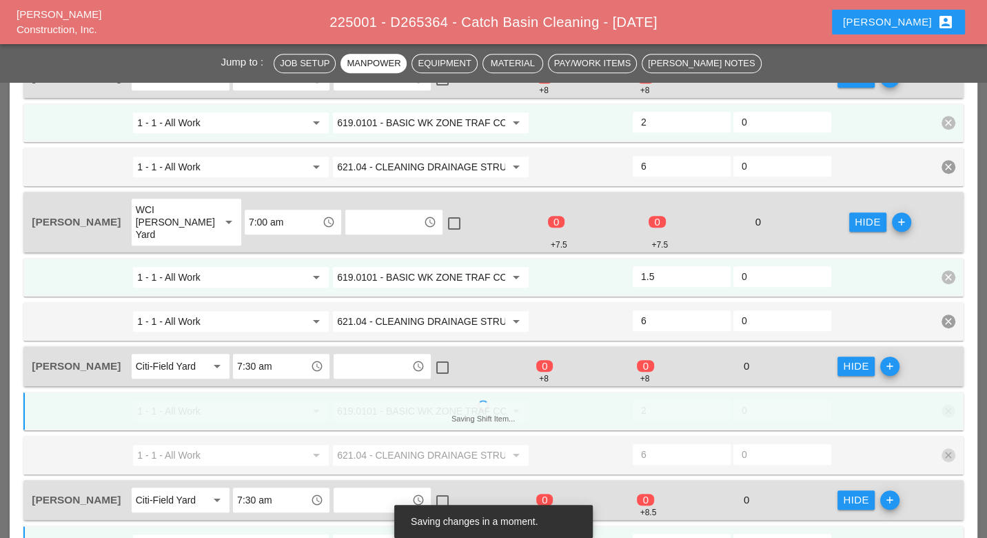
type input "2.5"
type input "2"
click at [718, 265] on input "2" at bounding box center [681, 276] width 81 height 22
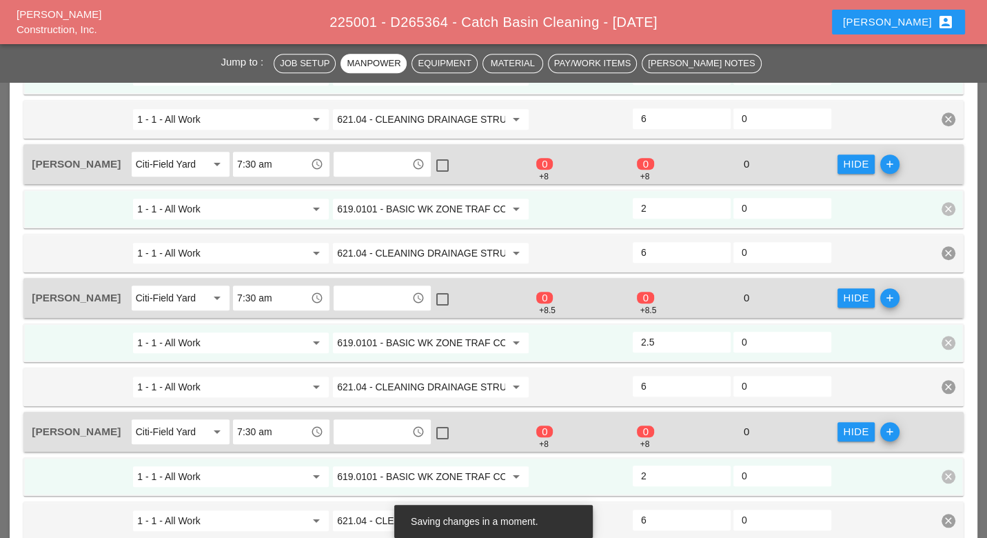
scroll to position [919, 0]
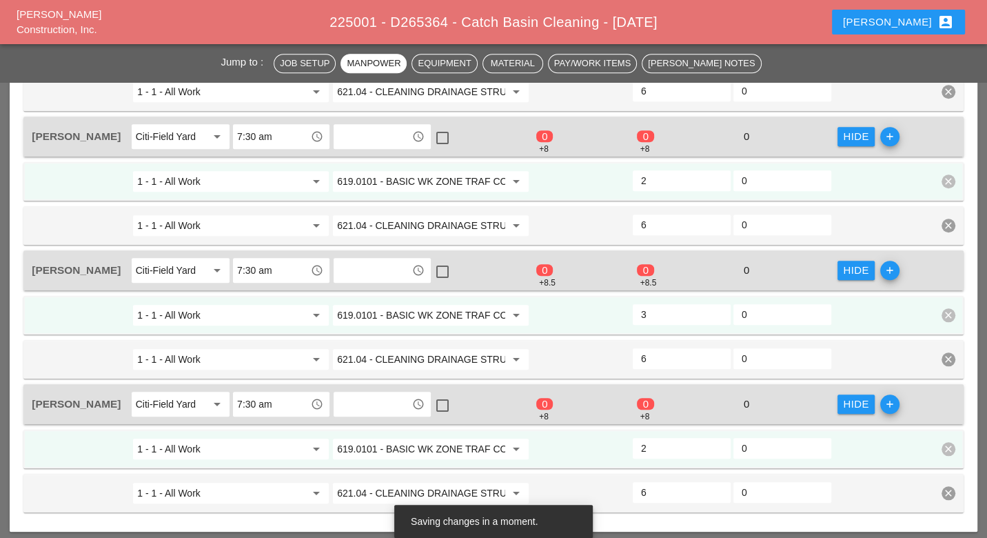
click at [718, 303] on input "3" at bounding box center [681, 314] width 81 height 22
click at [718, 303] on input "2.5" at bounding box center [681, 314] width 81 height 22
type input "2"
click at [718, 303] on input "2" at bounding box center [681, 314] width 81 height 22
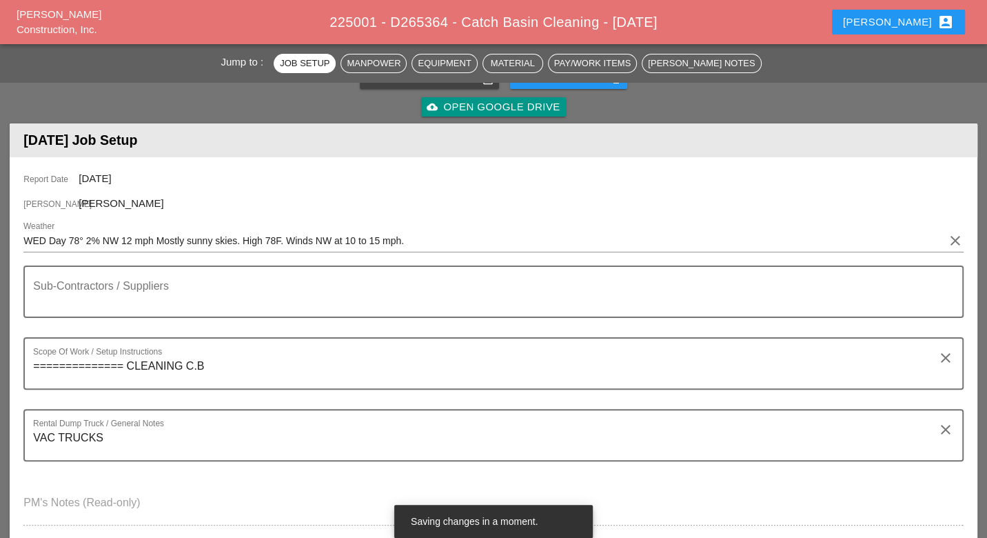
scroll to position [77, 0]
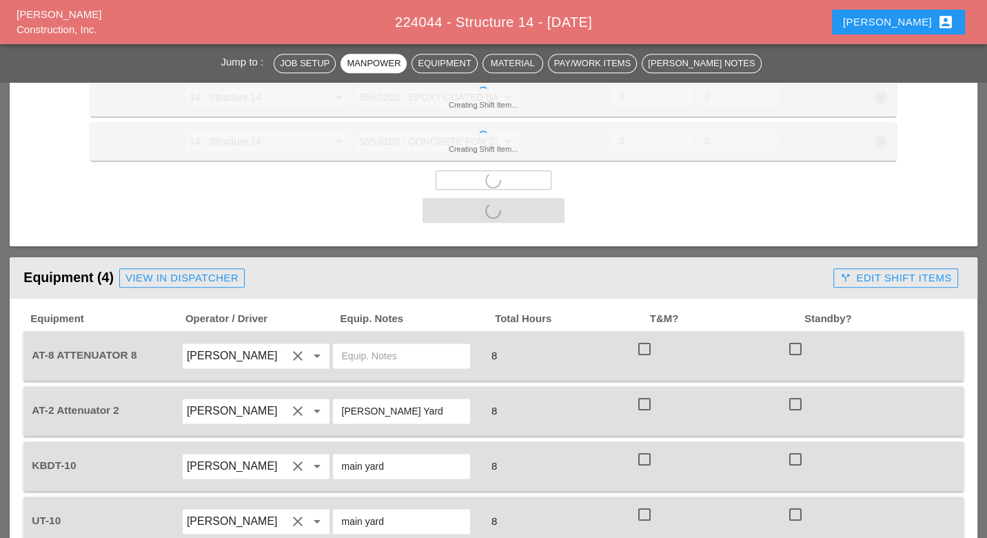
scroll to position [1149, 0]
click at [644, 337] on div at bounding box center [644, 348] width 23 height 23
checkbox input "true"
click at [648, 392] on div at bounding box center [644, 403] width 23 height 23
checkbox input "true"
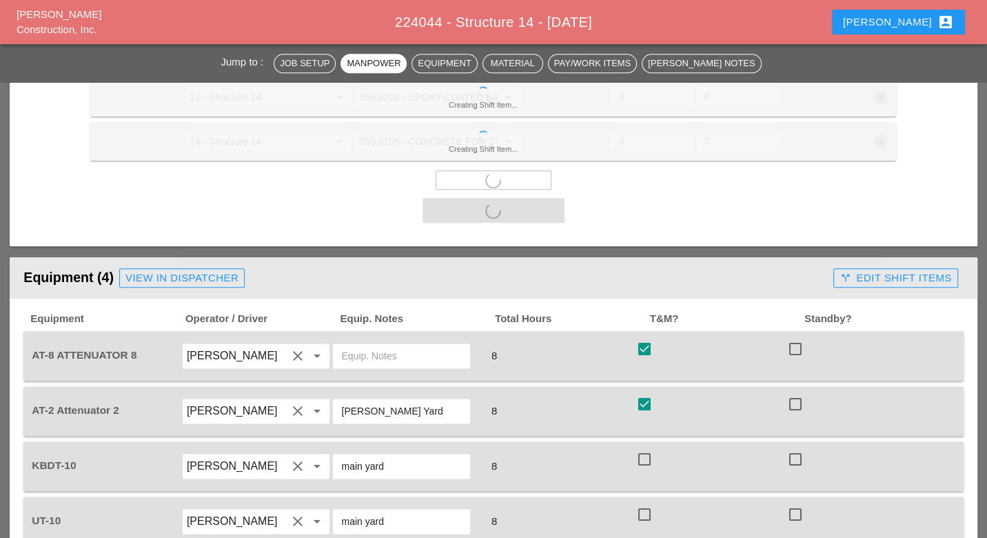
drag, startPoint x: 647, startPoint y: 396, endPoint x: 647, endPoint y: 419, distance: 22.8
click at [647, 448] on div at bounding box center [644, 459] width 23 height 23
checkbox input "true"
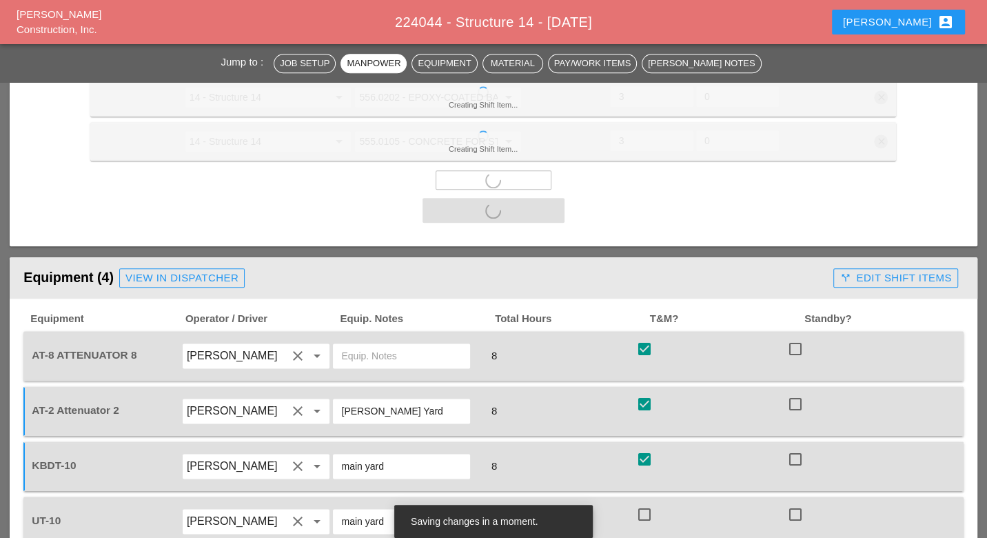
click at [647, 503] on div at bounding box center [644, 514] width 23 height 23
checkbox input "true"
checkbox input "false"
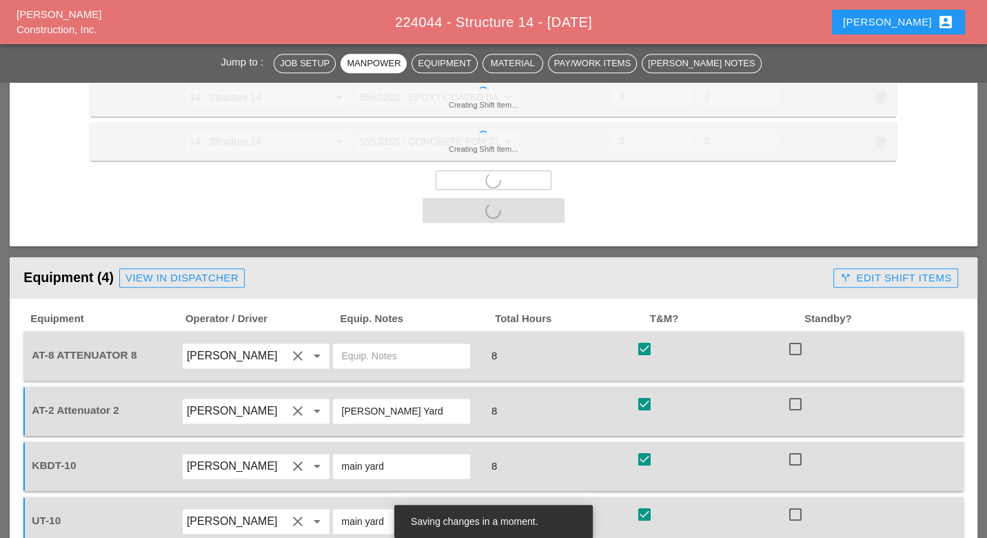
checkbox input "false"
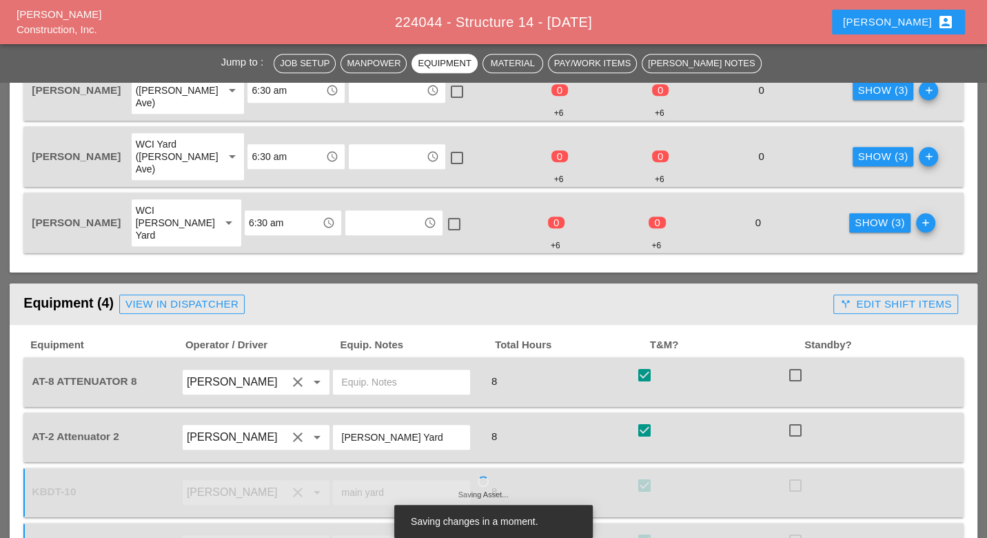
scroll to position [919, 0]
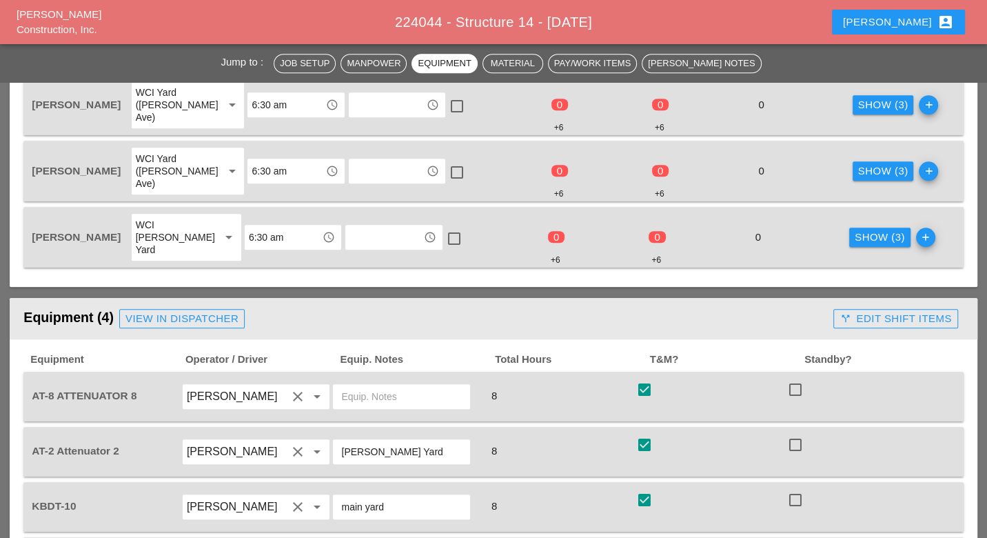
drag, startPoint x: 408, startPoint y: 381, endPoint x: 340, endPoint y: 384, distance: 68.3
click at [341, 439] on div "[PERSON_NAME] Yard" at bounding box center [401, 451] width 137 height 25
click at [396, 385] on input "text" at bounding box center [401, 396] width 121 height 22
paste input "[PERSON_NAME] Yard"
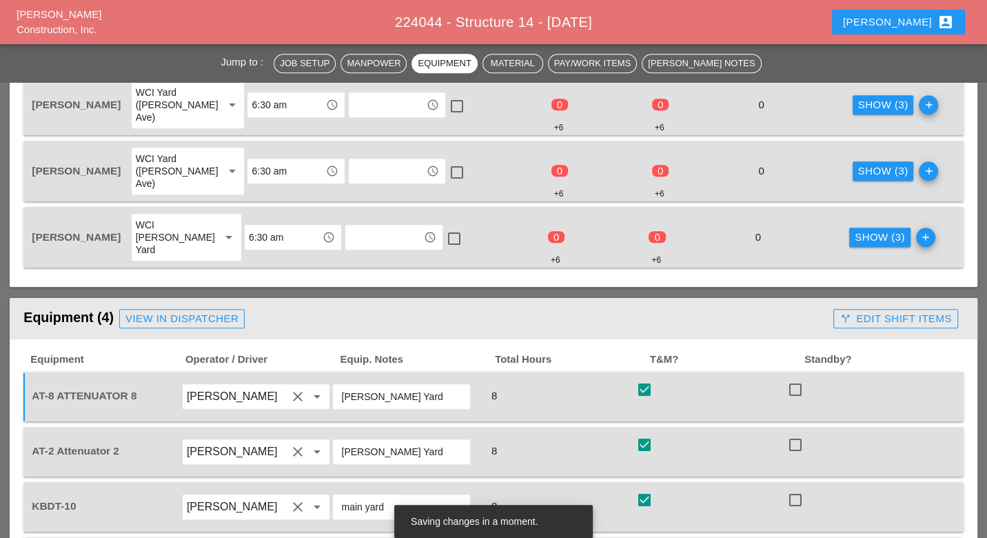
type input "[PERSON_NAME] Yard"
click at [907, 311] on div "call_split Edit Shift Items" at bounding box center [896, 319] width 112 height 16
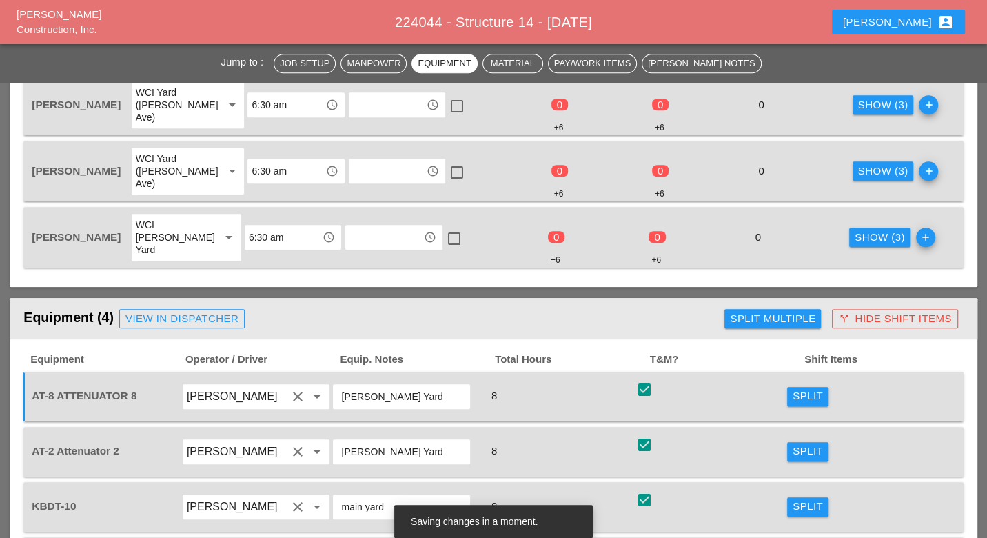
click at [807, 388] on div "Split" at bounding box center [808, 396] width 30 height 16
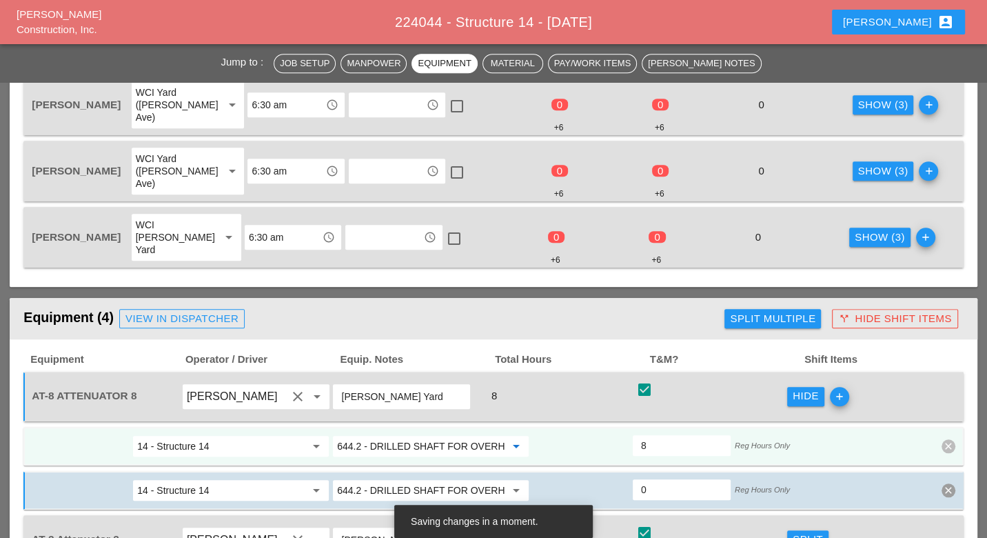
click at [441, 435] on input "644.2 - DRILLED SHAFT FOR OVERHEAD SIGN STRUCTUR" at bounding box center [421, 446] width 168 height 22
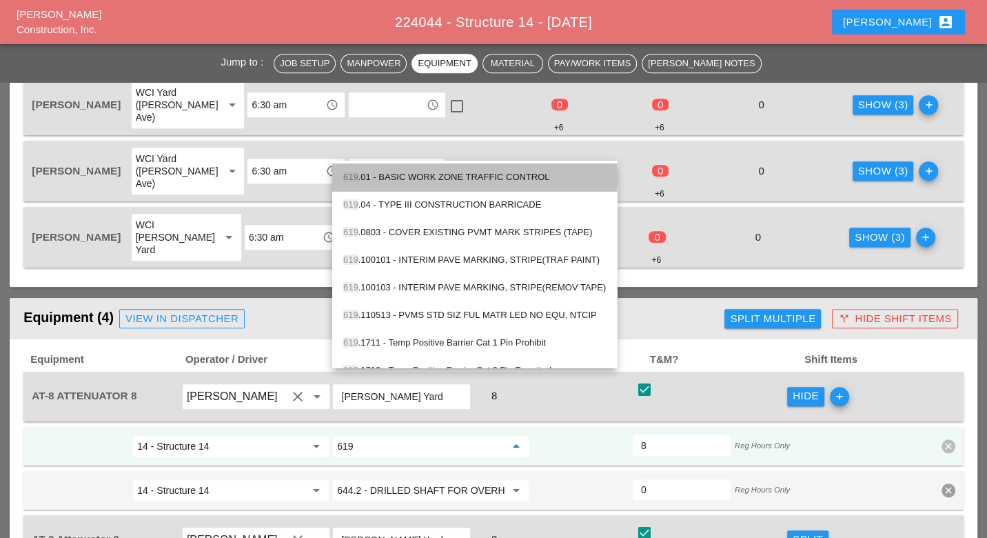
click at [450, 175] on div "619 .01 - BASIC WORK ZONE TRAFFIC CONTROL" at bounding box center [474, 177] width 263 height 17
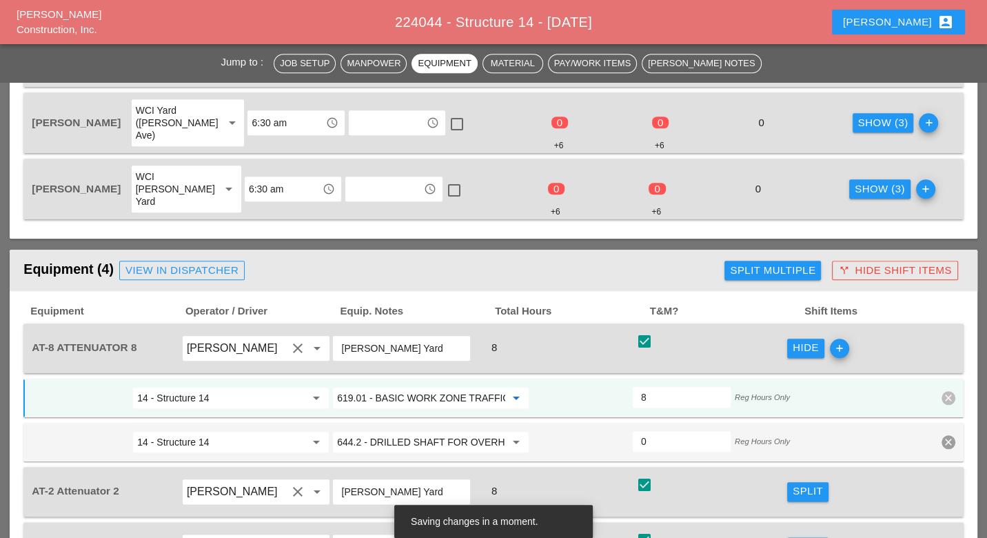
scroll to position [996, 0]
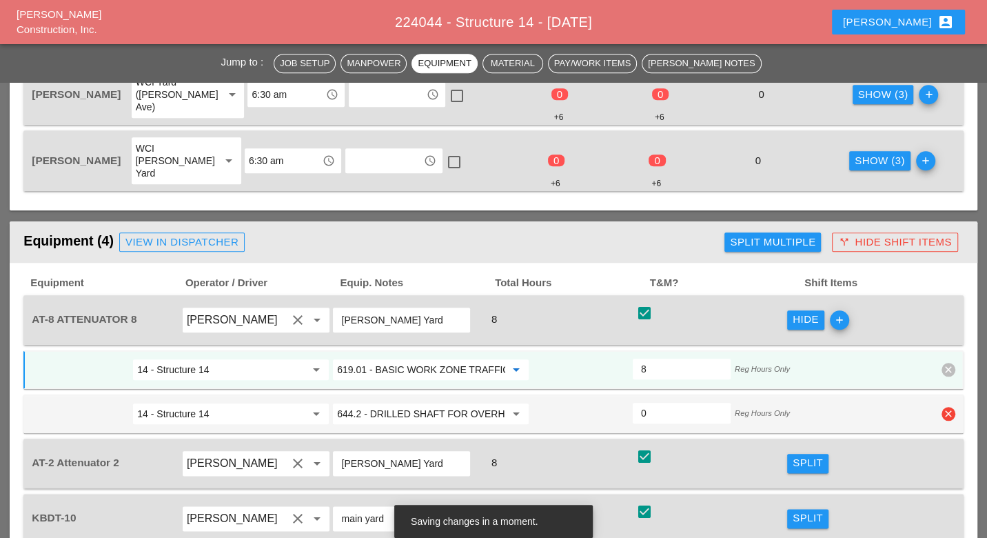
type input "619.01 - BASIC WORK ZONE TRAFFIC CONTROL"
click at [270, 403] on input "14 - Structure 14" at bounding box center [221, 414] width 168 height 22
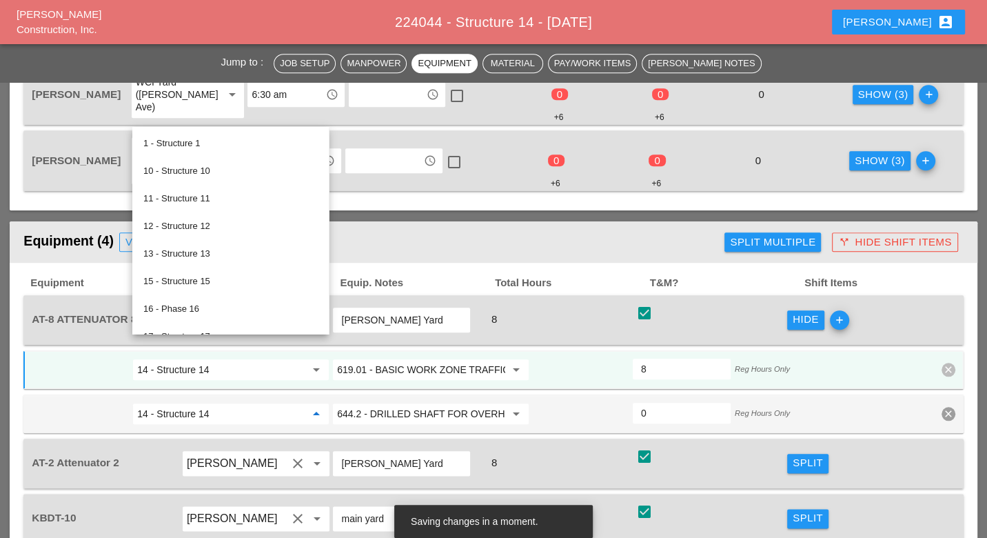
click at [375, 359] on input "619.01 - BASIC WORK ZONE TRAFFIC CONTROL" at bounding box center [421, 370] width 168 height 22
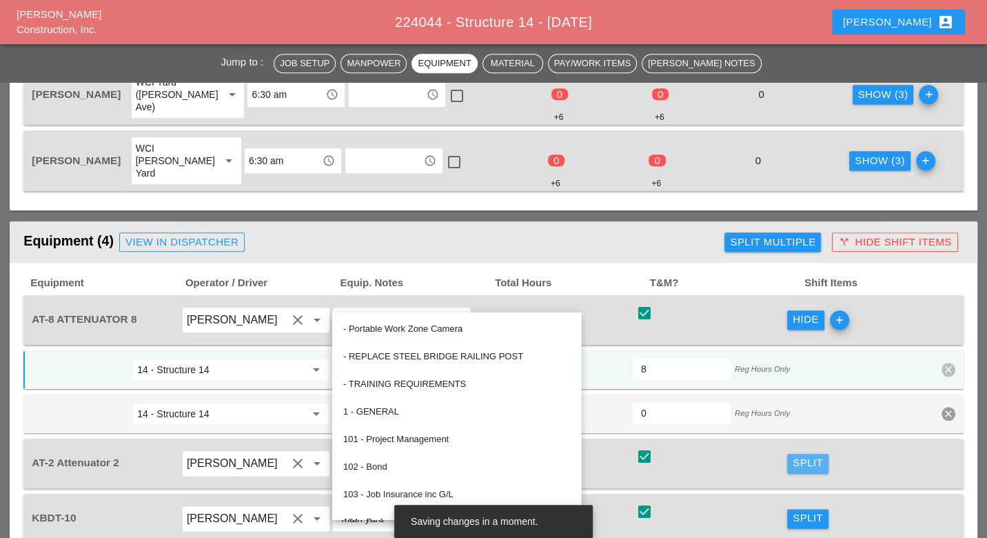
click at [814, 455] on div "Split" at bounding box center [808, 463] width 30 height 16
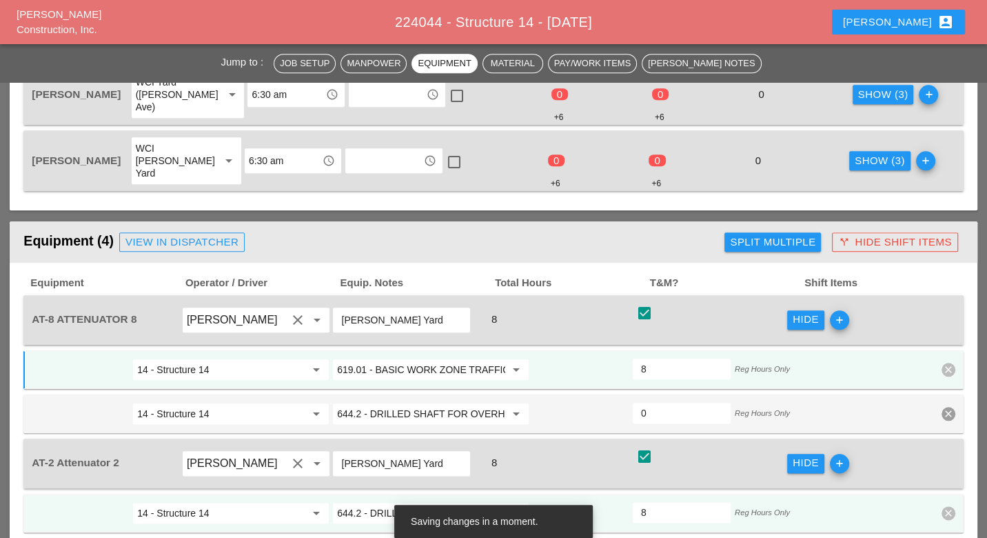
click at [402, 502] on input "644.2 - DRILLED SHAFT FOR OVERHEAD SIGN STRUCTUR" at bounding box center [421, 513] width 168 height 22
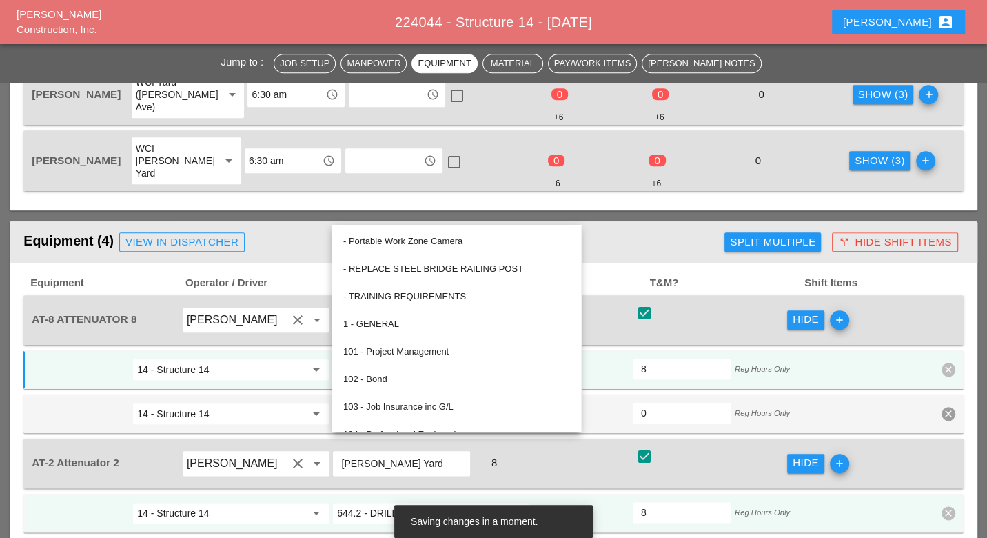
paste input "19.01 - BASIC WORK ZONE TRAFFIC CONTROL"
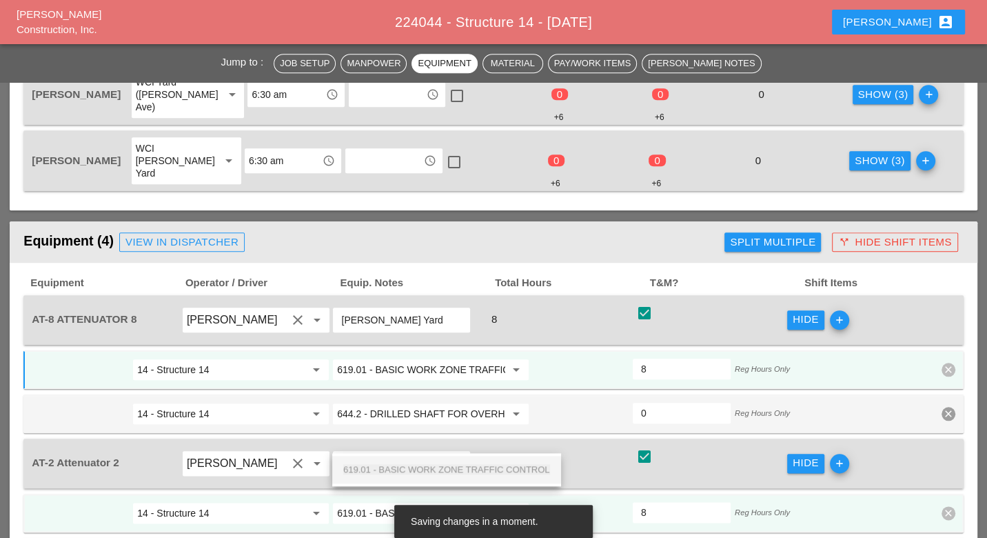
scroll to position [0, 53]
click at [410, 465] on span "619.01 - BASIC WORK ZONE TRAFFIC CONTROL" at bounding box center [446, 469] width 207 height 10
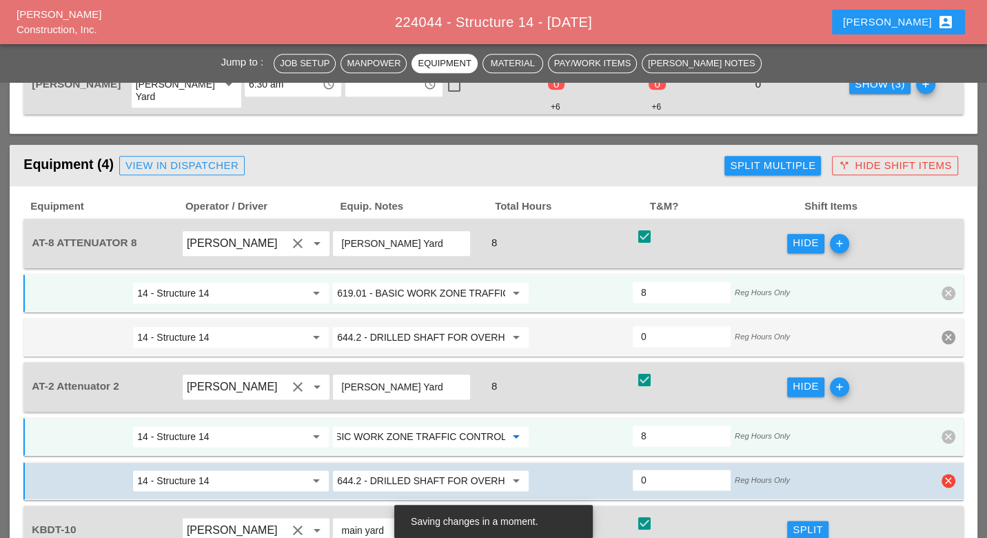
type input "619.01 - BASIC WORK ZONE TRAFFIC CONTROL"
click at [946, 474] on icon "clear" at bounding box center [949, 481] width 14 height 14
click at [950, 377] on div "Confirm delete" at bounding box center [929, 378] width 67 height 16
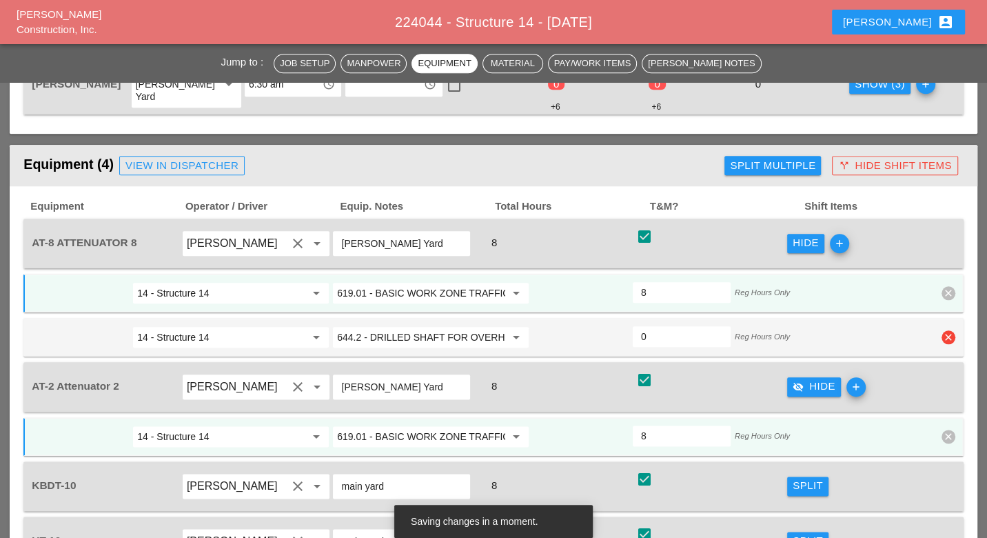
click at [949, 330] on icon "clear" at bounding box center [949, 337] width 14 height 14
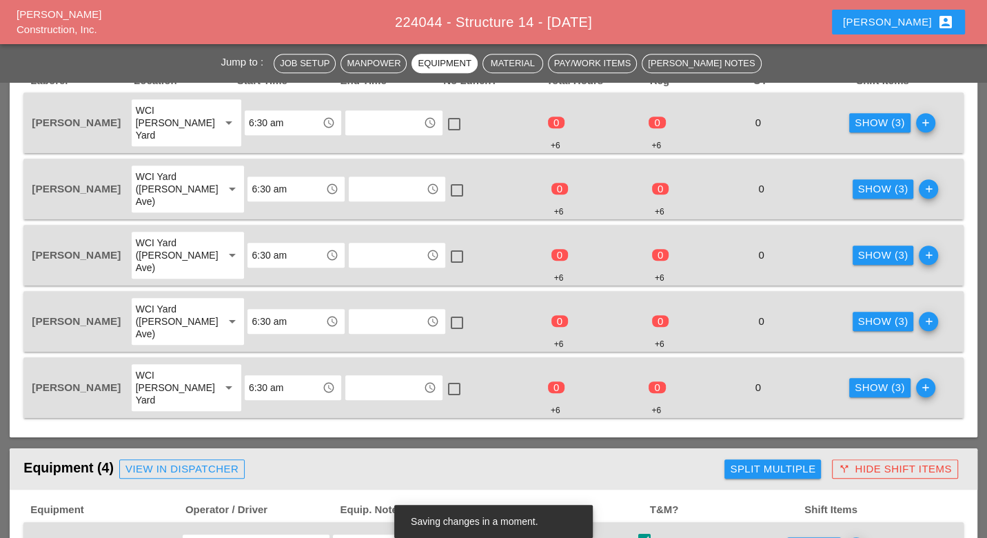
scroll to position [690, 0]
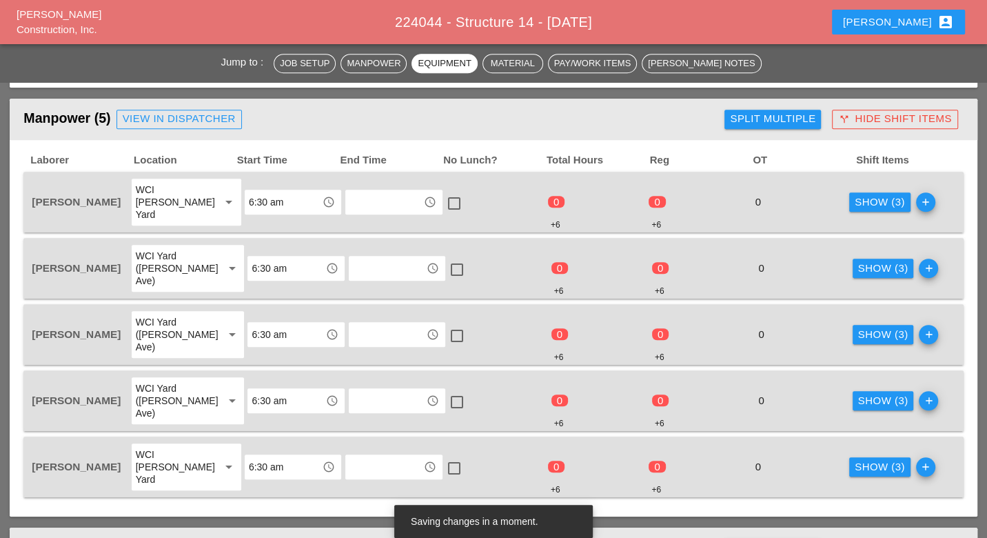
click at [869, 194] on div "Show (3)" at bounding box center [880, 202] width 50 height 16
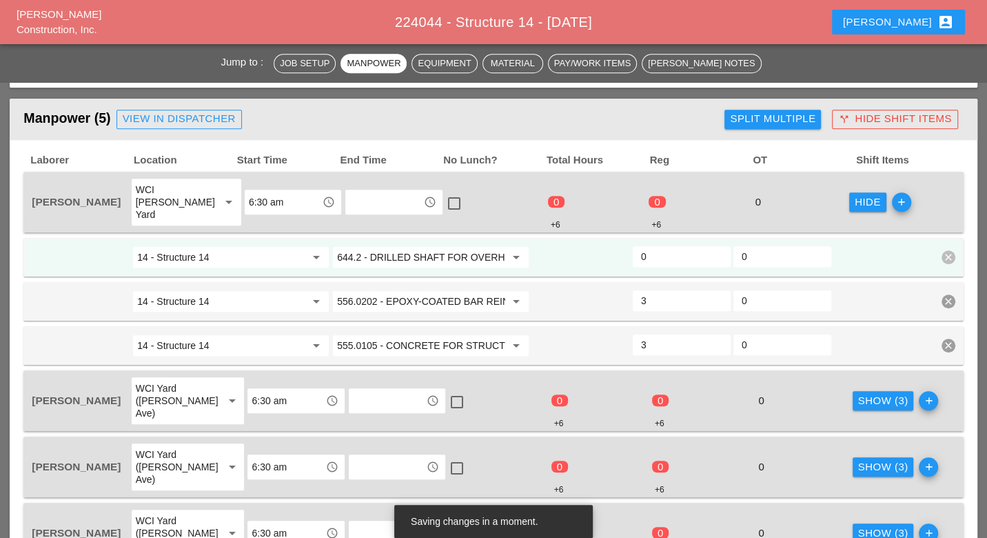
click at [438, 246] on input "644.2 - DRILLED SHAFT FOR OVERHEAD SIGN STRUCTUR" at bounding box center [421, 257] width 168 height 22
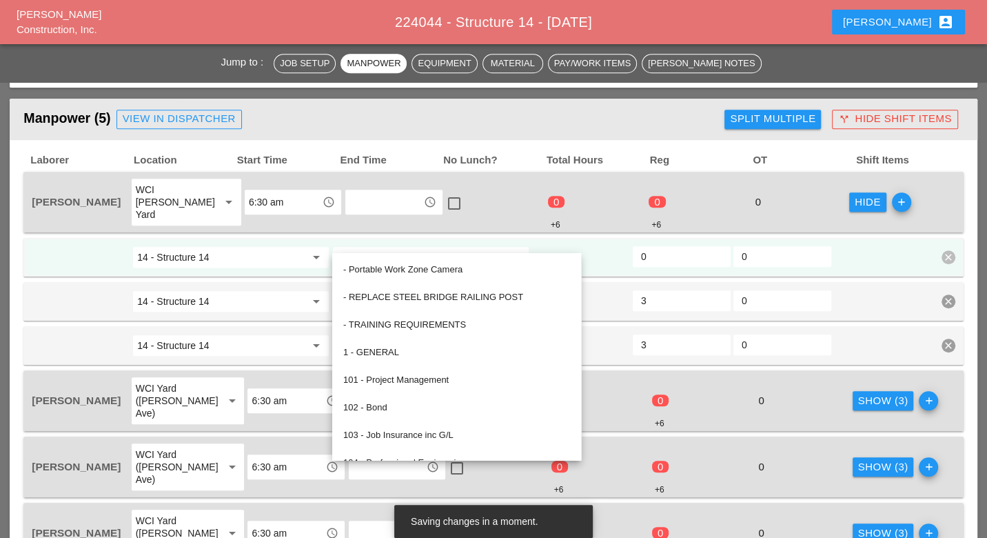
click at [277, 246] on input "14 - Structure 14" at bounding box center [221, 257] width 168 height 22
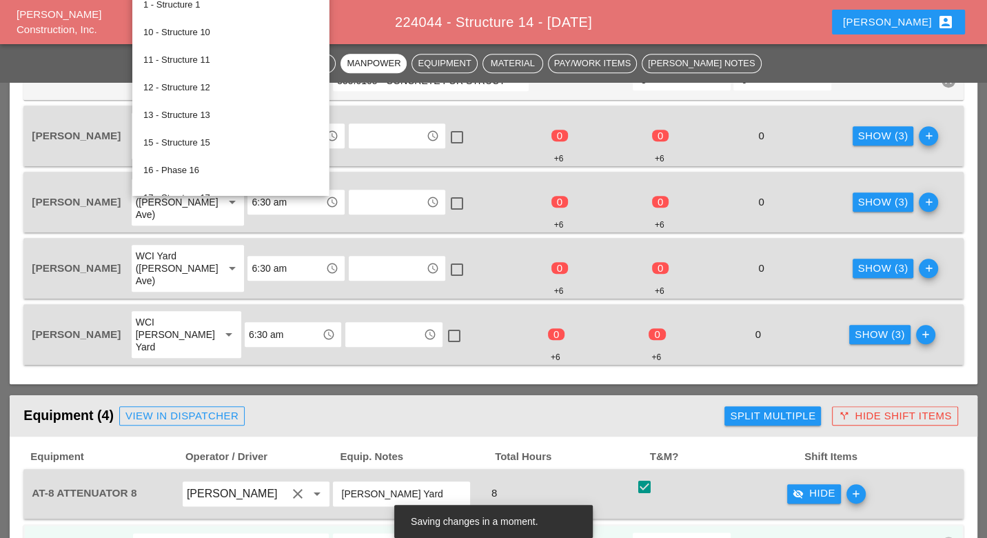
scroll to position [996, 0]
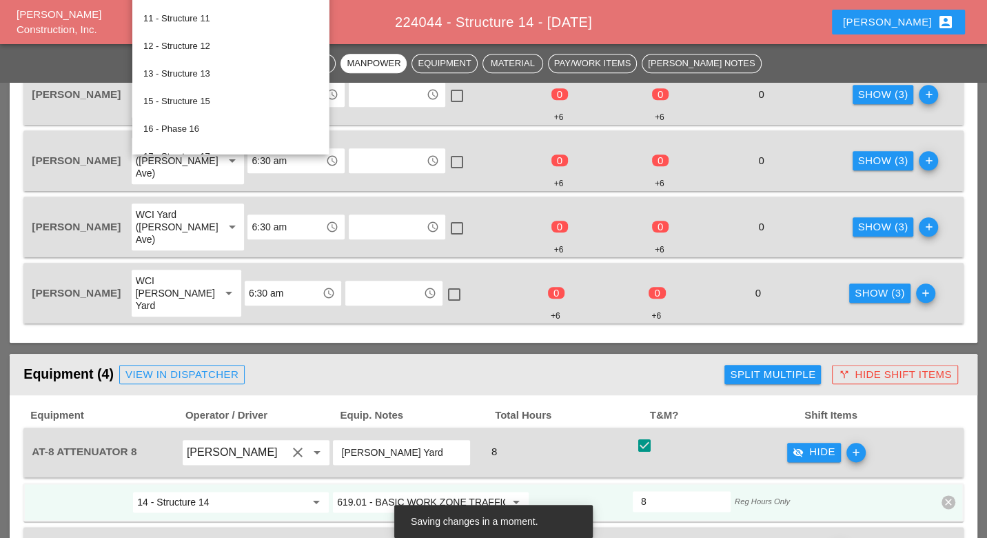
click at [408, 491] on input "619.01 - BASIC WORK ZONE TRAFFIC CONTROL" at bounding box center [421, 502] width 168 height 22
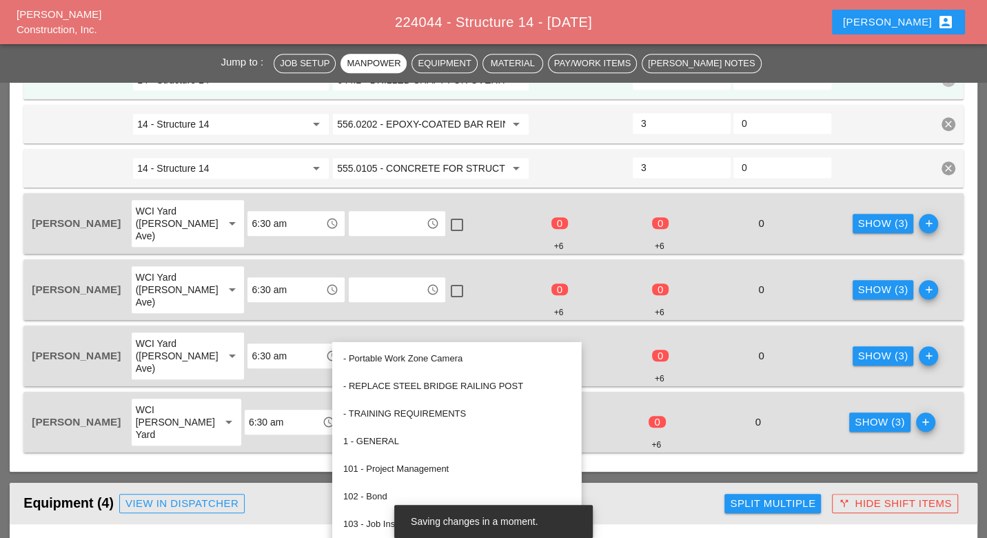
scroll to position [766, 0]
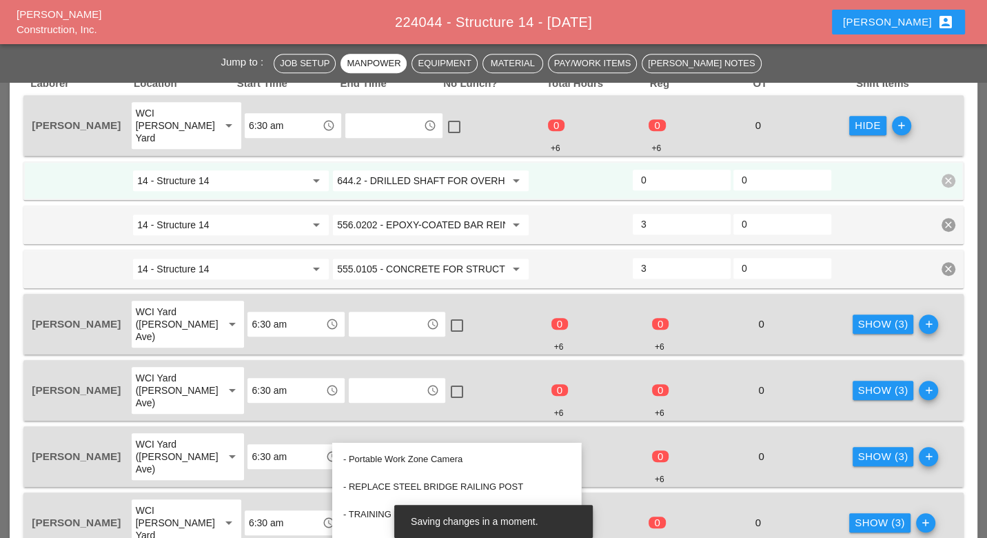
click at [409, 170] on input "644.2 - DRILLED SHAFT FOR OVERHEAD SIGN STRUCTUR" at bounding box center [421, 181] width 168 height 22
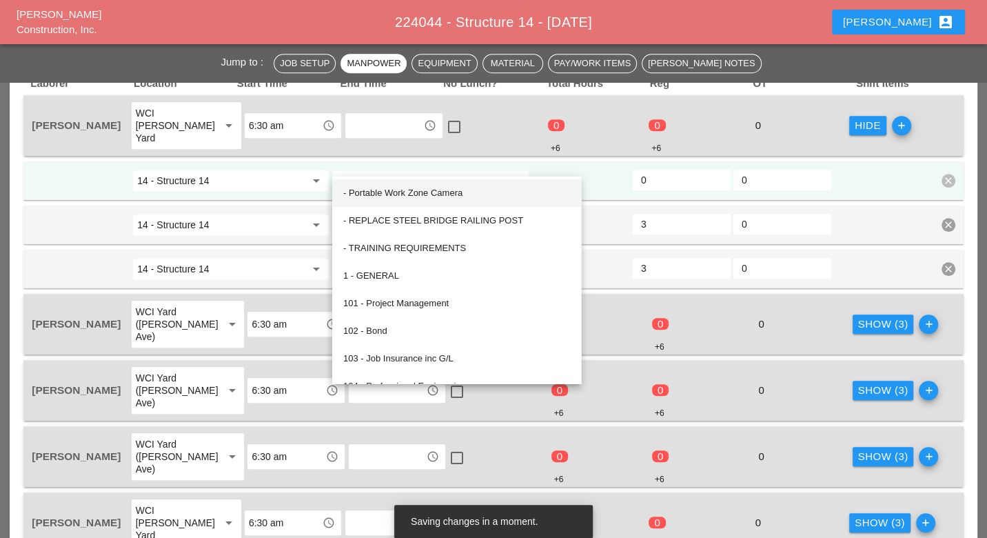
paste input "19.01 - BASIC WORK ZONE TRAFFIC CONTROL"
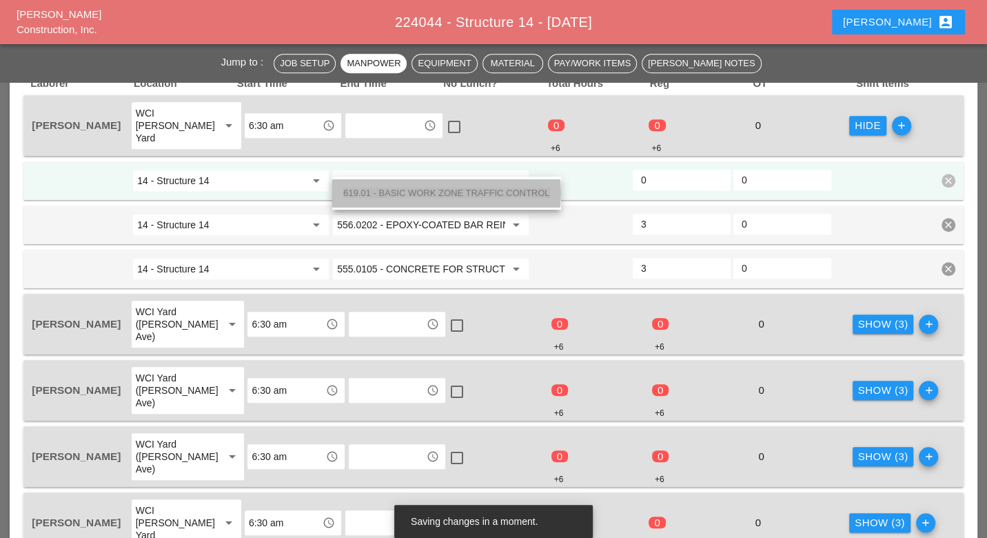
click at [408, 186] on div "619.01 - BASIC WORK ZONE TRAFFIC CONTROL" at bounding box center [446, 193] width 207 height 17
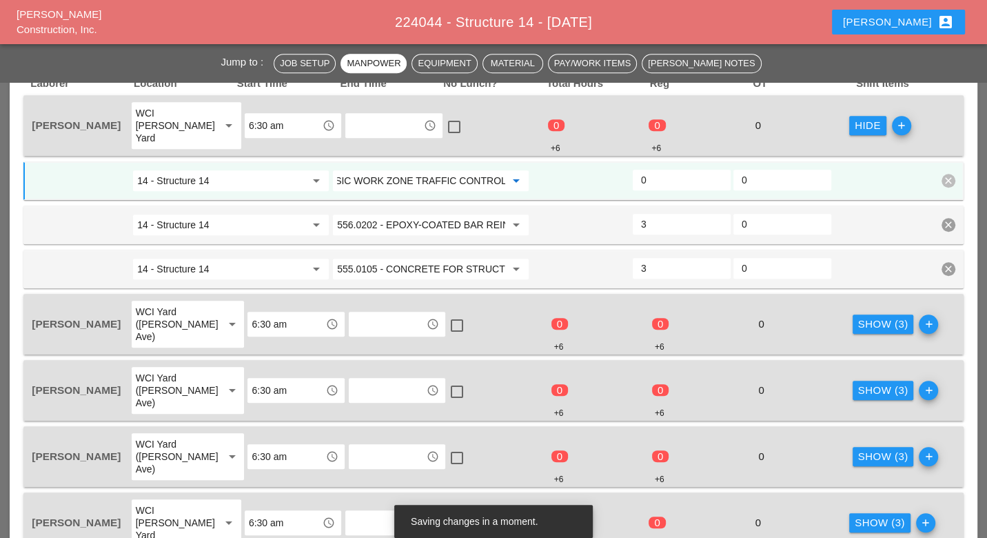
type input "619.01 - BASIC WORK ZONE TRAFFIC CONTROL"
click at [865, 316] on div "Show (3)" at bounding box center [883, 324] width 50 height 16
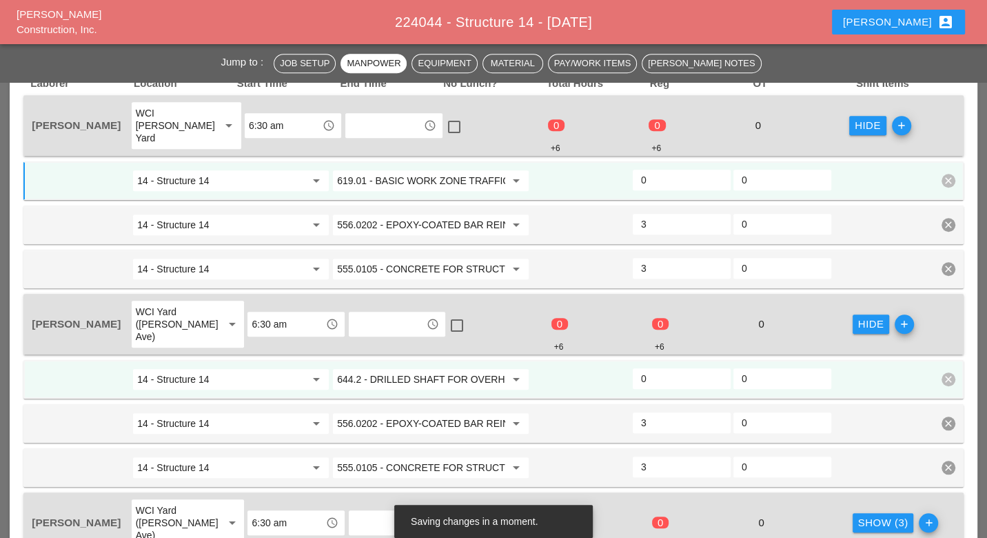
click at [383, 368] on input "644.2 - DRILLED SHAFT FOR OVERHEAD SIGN STRUCTUR" at bounding box center [421, 379] width 168 height 22
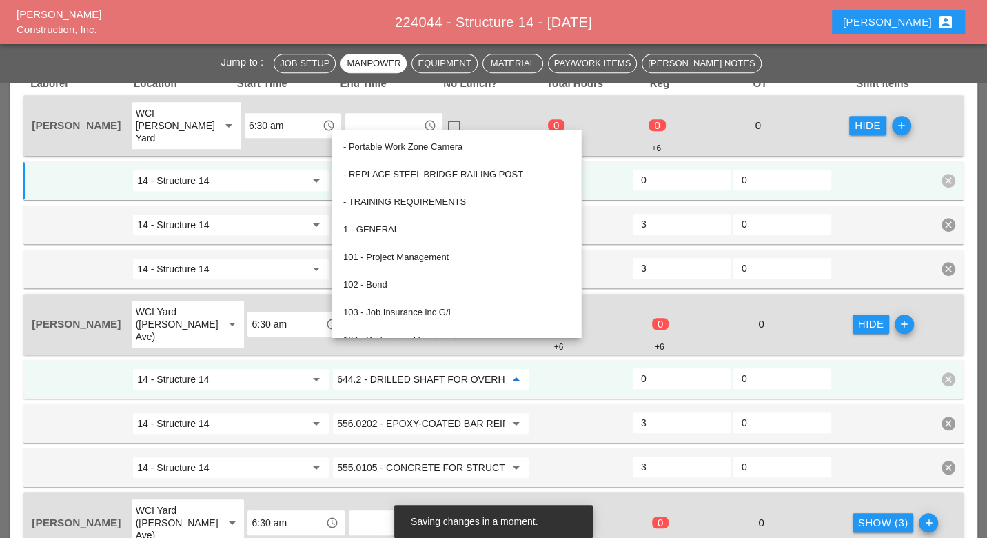
paste input "19.01 - BASIC WORK ZONE TRAFFIC CONTROL"
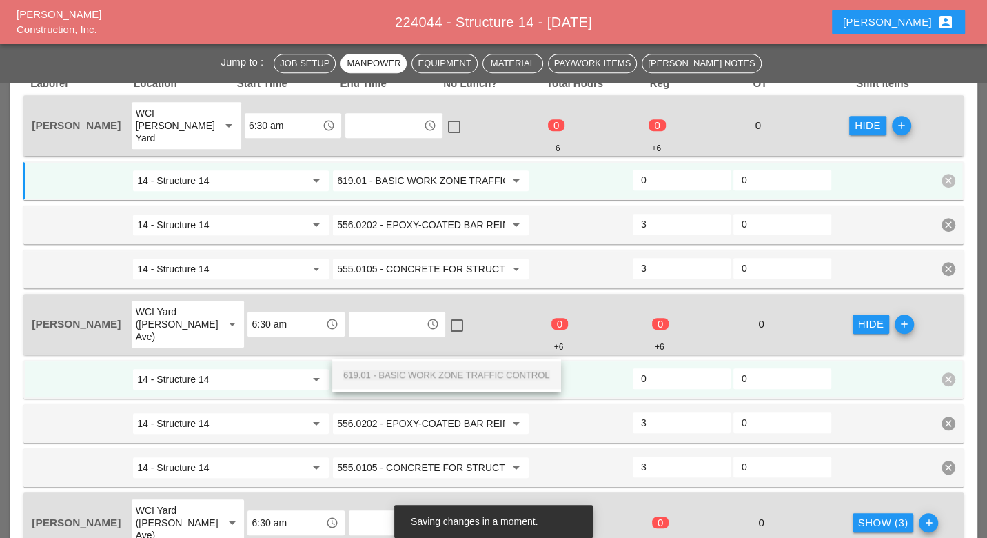
click at [403, 374] on span "619.01 - BASIC WORK ZONE TRAFFIC CONTROL" at bounding box center [446, 375] width 207 height 10
type input "619.01 - BASIC WORK ZONE TRAFFIC CONTROL"
click at [863, 515] on div "Show (3)" at bounding box center [883, 523] width 50 height 16
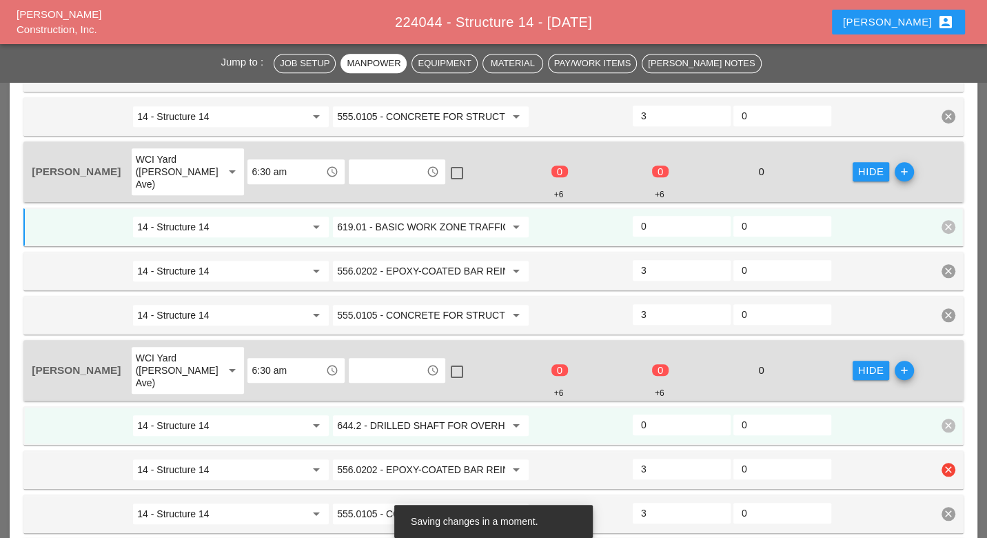
scroll to position [919, 0]
click at [433, 414] on input "644.2 - DRILLED SHAFT FOR OVERHEAD SIGN STRUCTUR" at bounding box center [421, 425] width 168 height 22
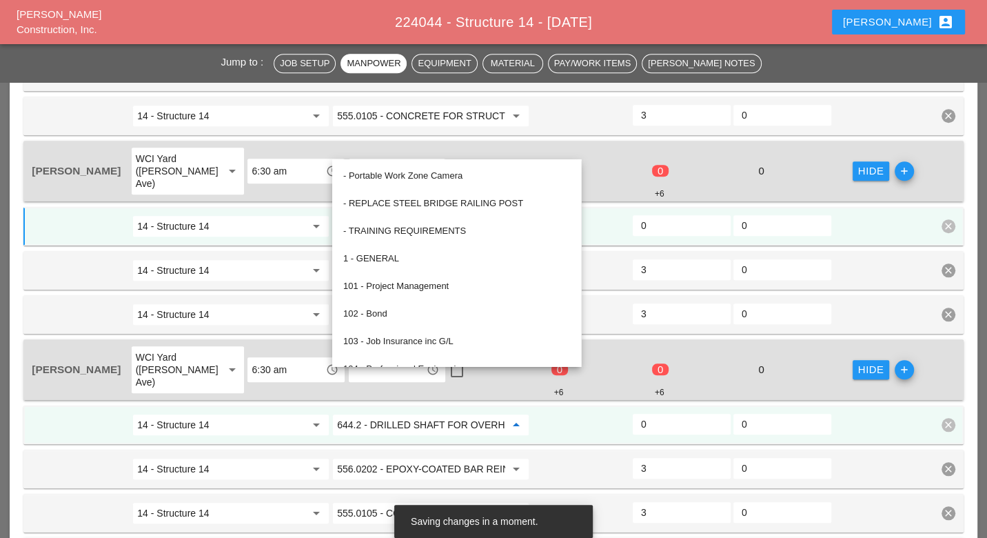
paste input "19.01 - BASIC WORK ZONE TRAFFIC CONTROL"
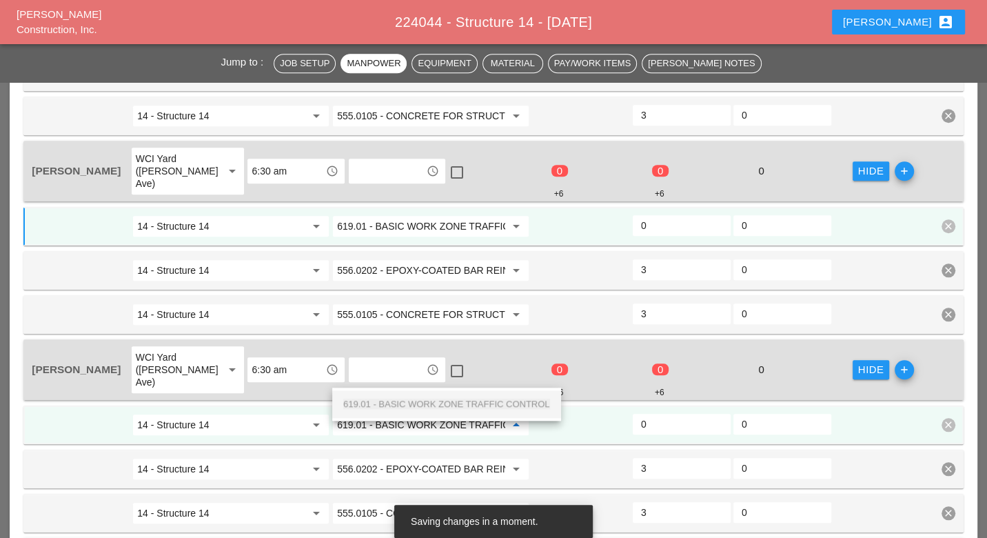
scroll to position [0, 53]
drag, startPoint x: 425, startPoint y: 399, endPoint x: 572, endPoint y: 417, distance: 148.6
click at [425, 399] on span "619.01 - BASIC WORK ZONE TRAFFIC CONTROL" at bounding box center [446, 404] width 207 height 10
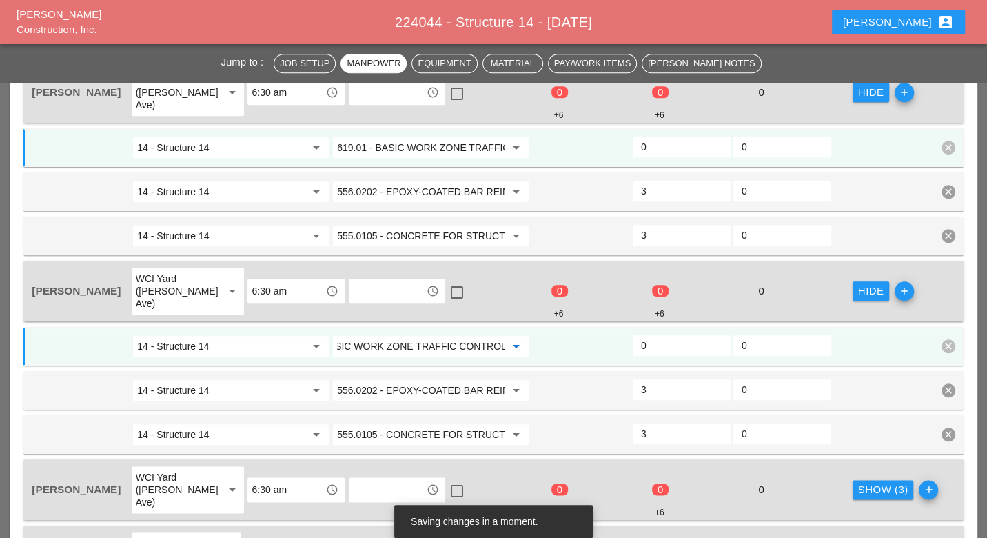
scroll to position [1072, 0]
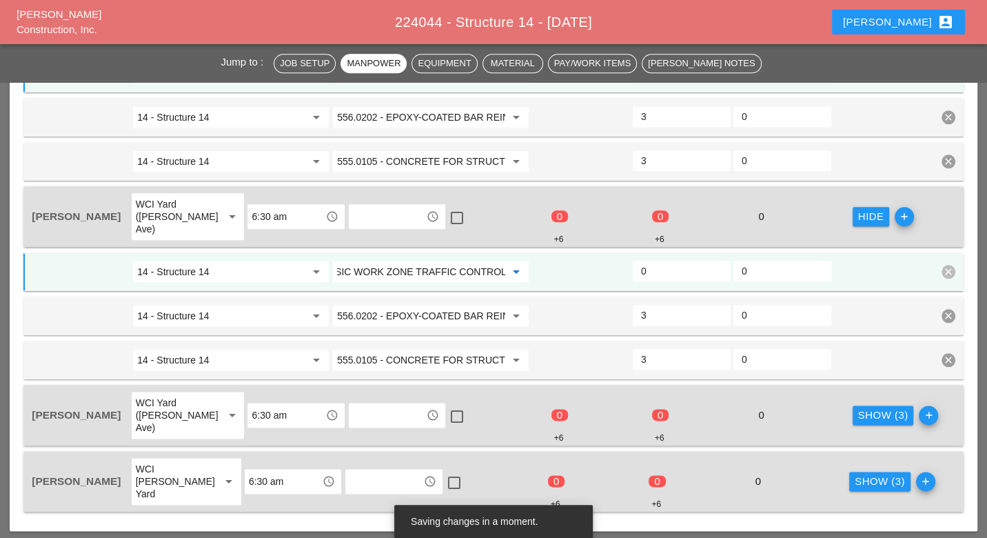
type input "619.01 - BASIC WORK ZONE TRAFFIC CONTROL"
click at [865, 408] on div "Show (3)" at bounding box center [883, 416] width 50 height 16
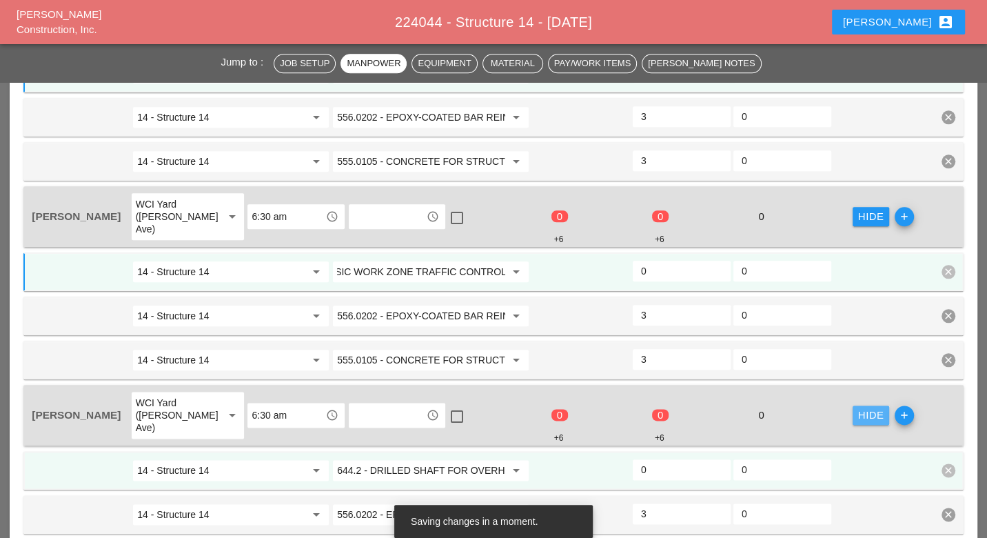
scroll to position [0, 0]
paste input "19.01 - BASIC WORK ZONE TRAFFIC CONTROL"
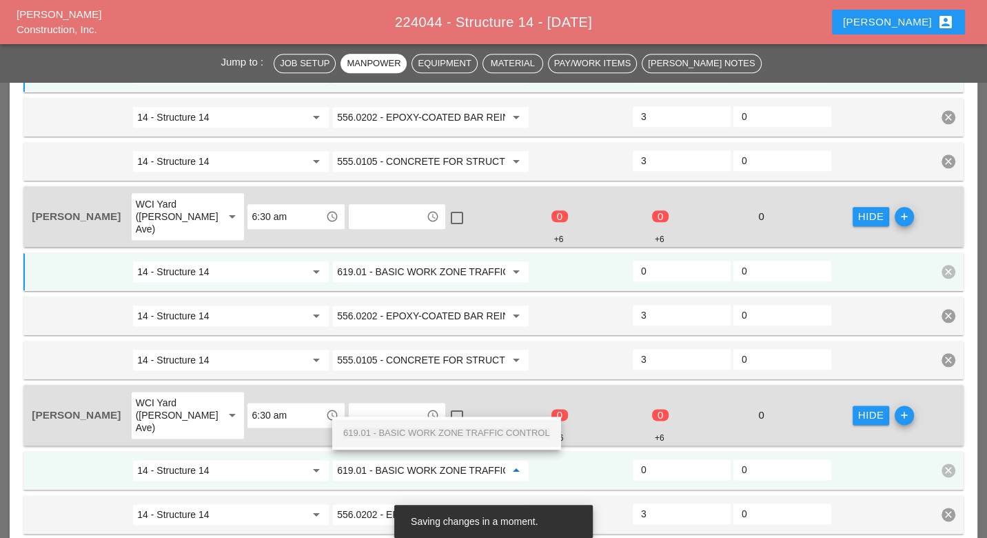
scroll to position [0, 53]
click at [428, 428] on span "619.01 - BASIC WORK ZONE TRAFFIC CONTROL" at bounding box center [446, 433] width 207 height 10
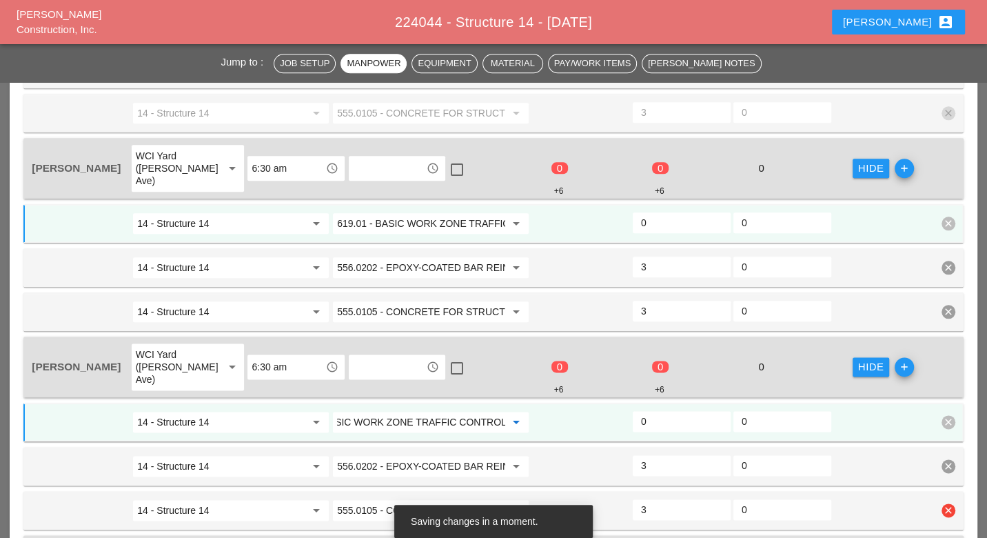
scroll to position [1149, 0]
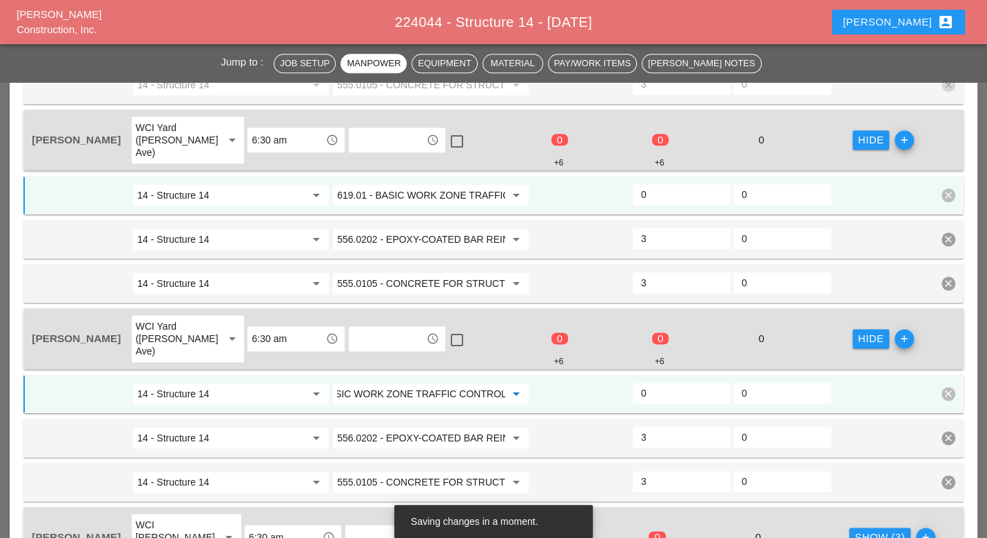
type input "619.01 - BASIC WORK ZONE TRAFFIC CONTROL"
click at [855, 530] on div "Show (3)" at bounding box center [880, 538] width 50 height 16
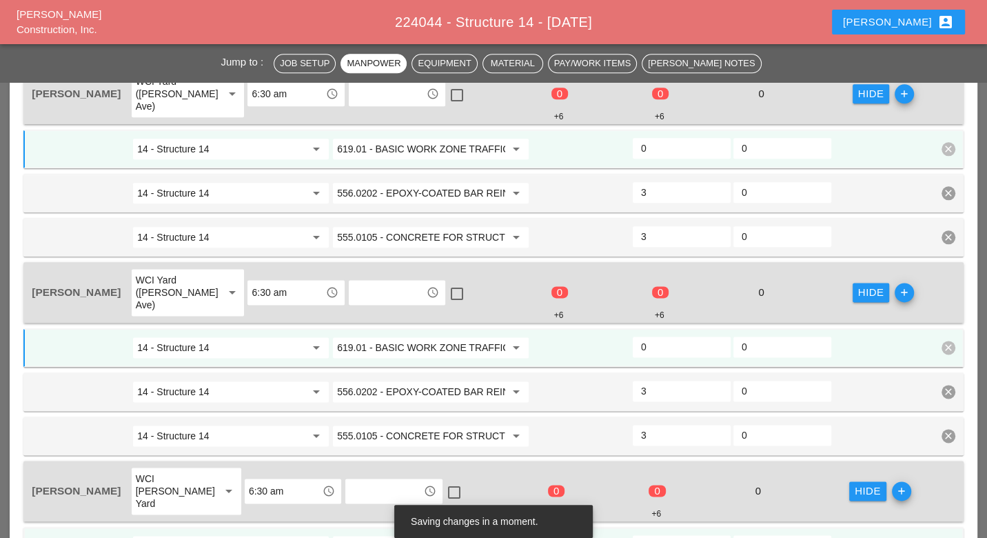
scroll to position [1302, 0]
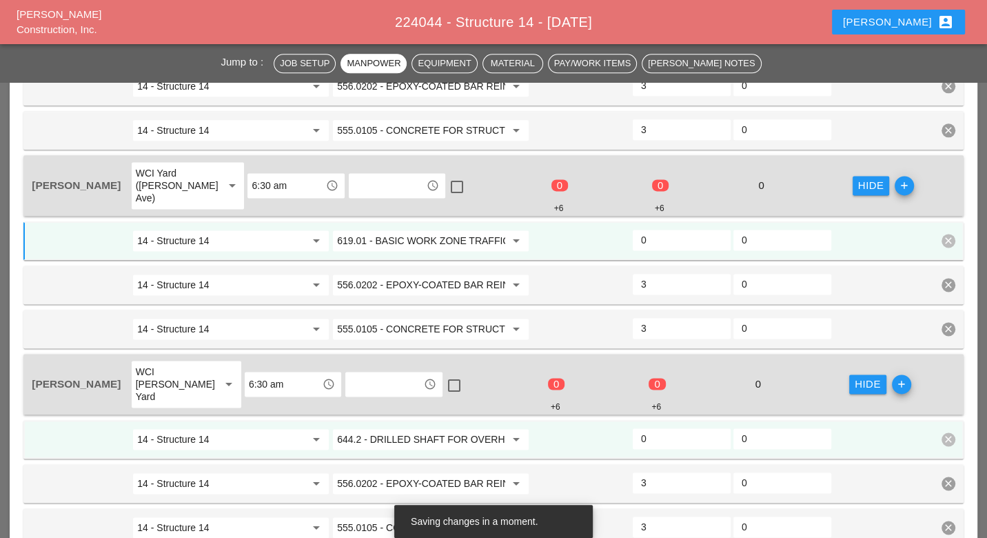
click at [421, 428] on input "644.2 - DRILLED SHAFT FOR OVERHEAD SIGN STRUCTUR" at bounding box center [421, 439] width 168 height 22
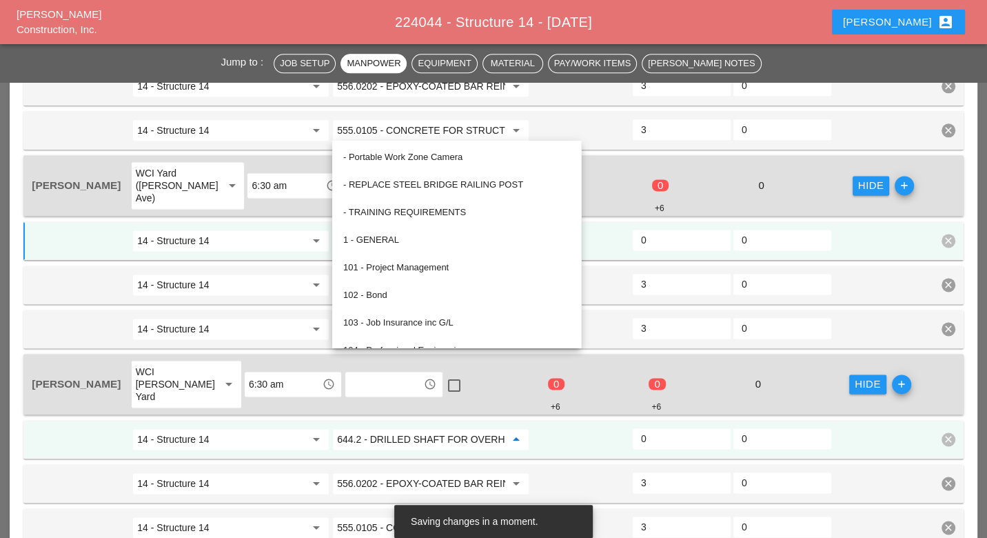
paste input "19.01 - BASIC WORK ZONE TRAFFIC CONTROL"
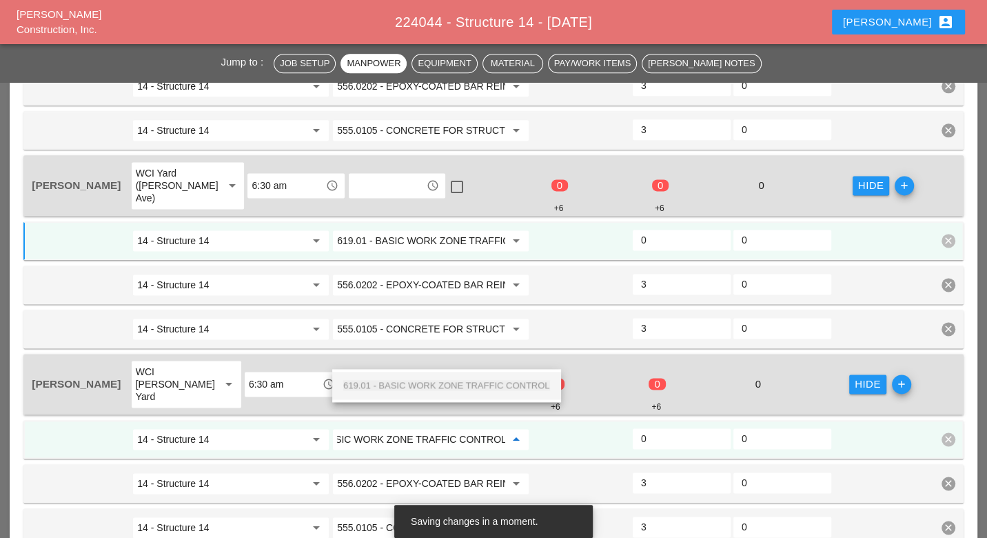
click at [423, 382] on span "619.01 - BASIC WORK ZONE TRAFFIC CONTROL" at bounding box center [446, 385] width 207 height 10
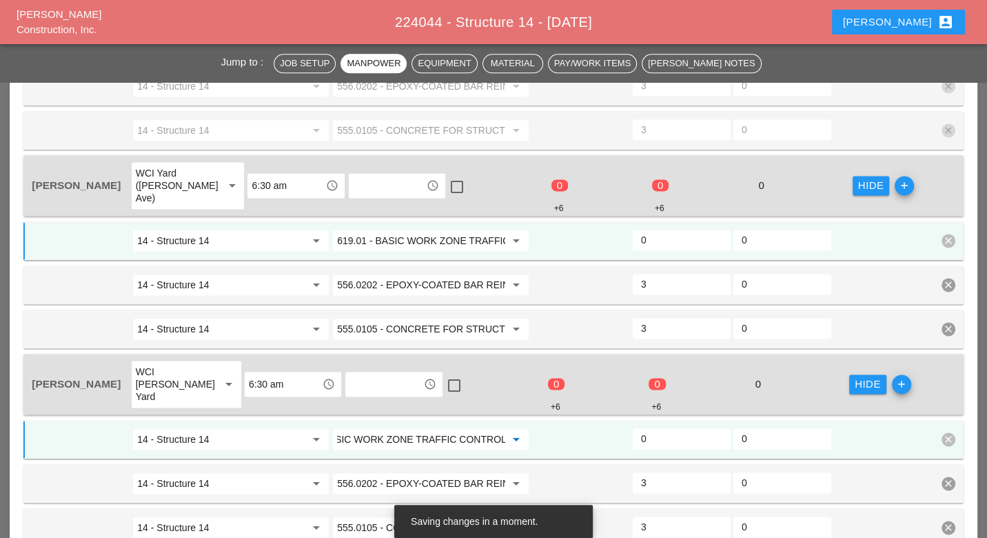
type input "619.01 - BASIC WORK ZONE TRAFFIC CONTROL"
click at [652, 428] on input "0" at bounding box center [681, 439] width 81 height 22
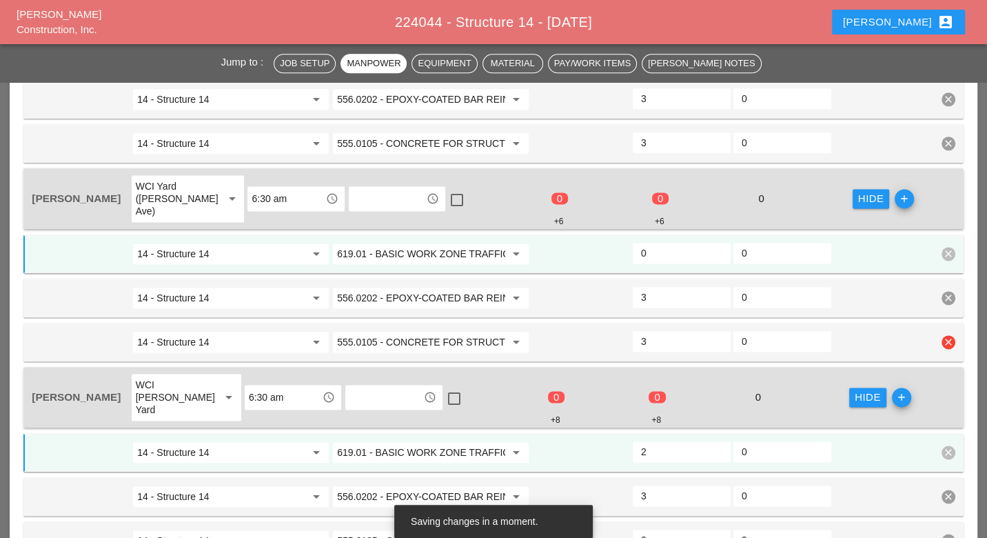
scroll to position [1225, 0]
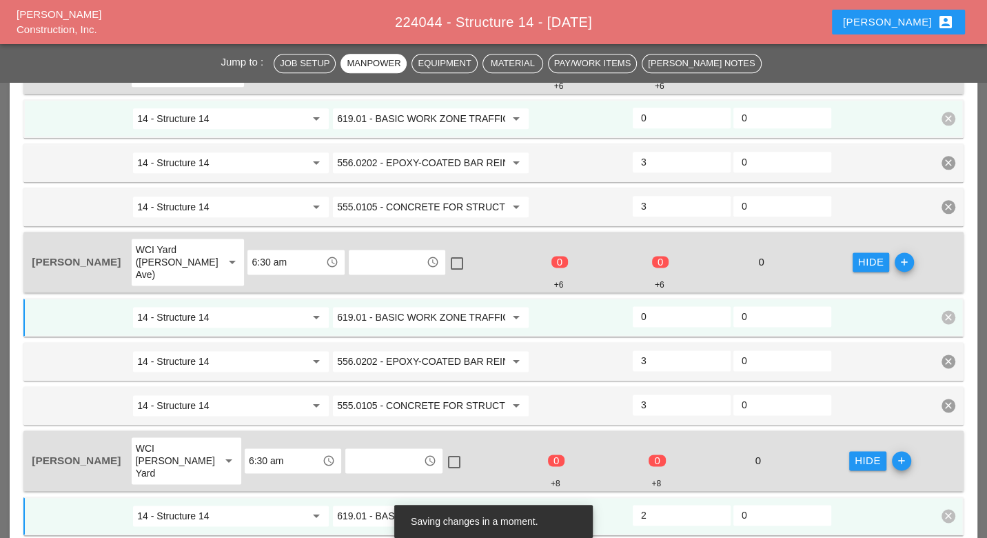
type input "2"
click at [663, 305] on input "0" at bounding box center [681, 316] width 81 height 22
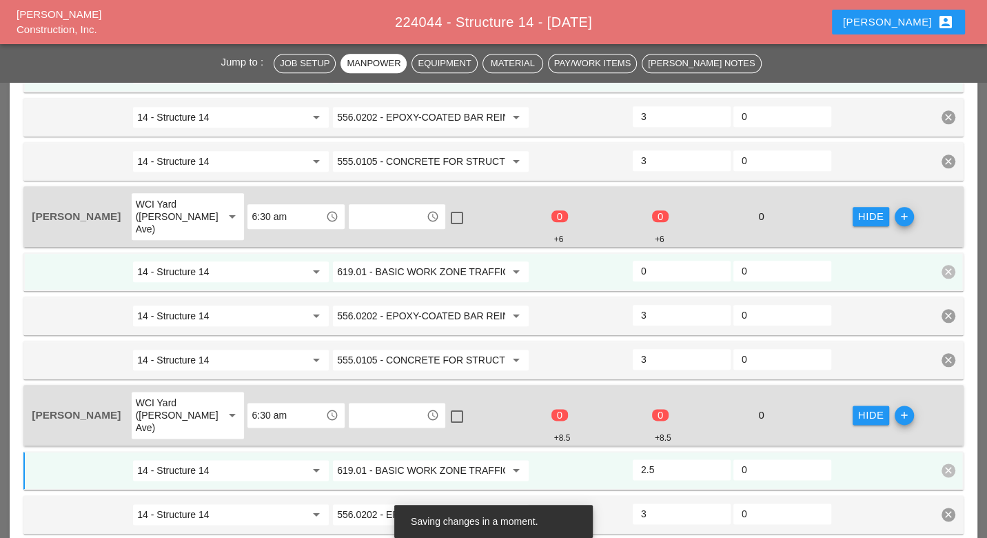
type input "2.5"
click at [660, 260] on input "0" at bounding box center [681, 271] width 81 height 22
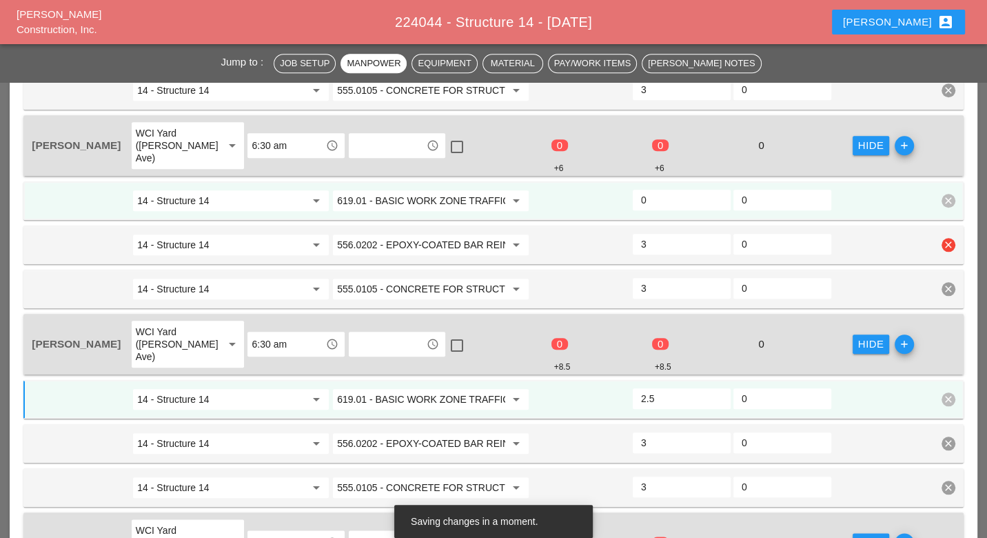
scroll to position [919, 0]
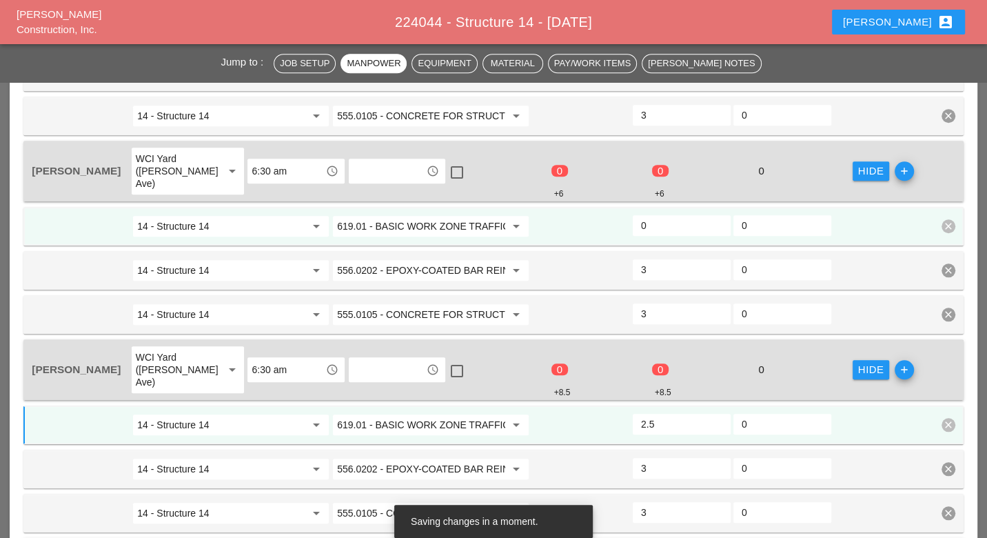
type input "2.5"
click at [661, 214] on input "0" at bounding box center [681, 225] width 81 height 22
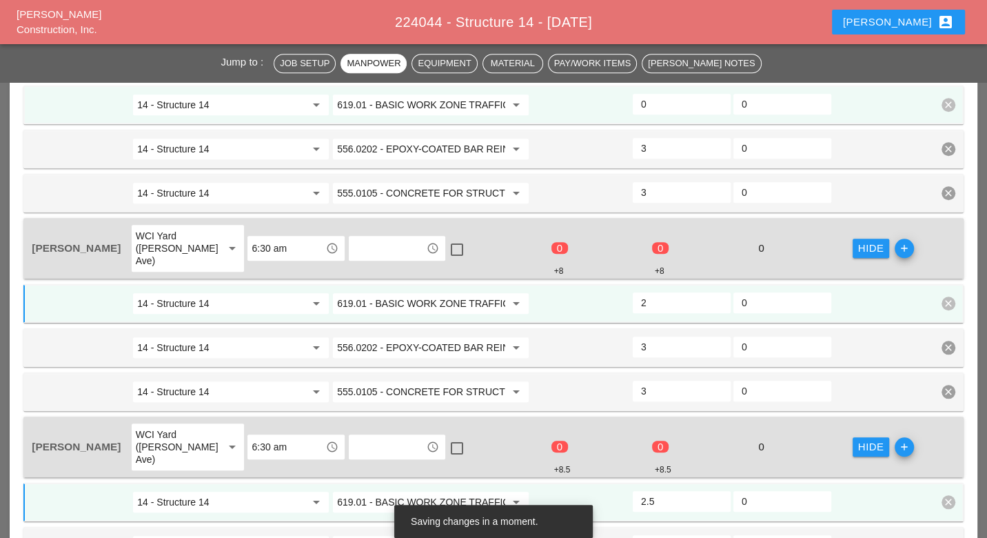
scroll to position [766, 0]
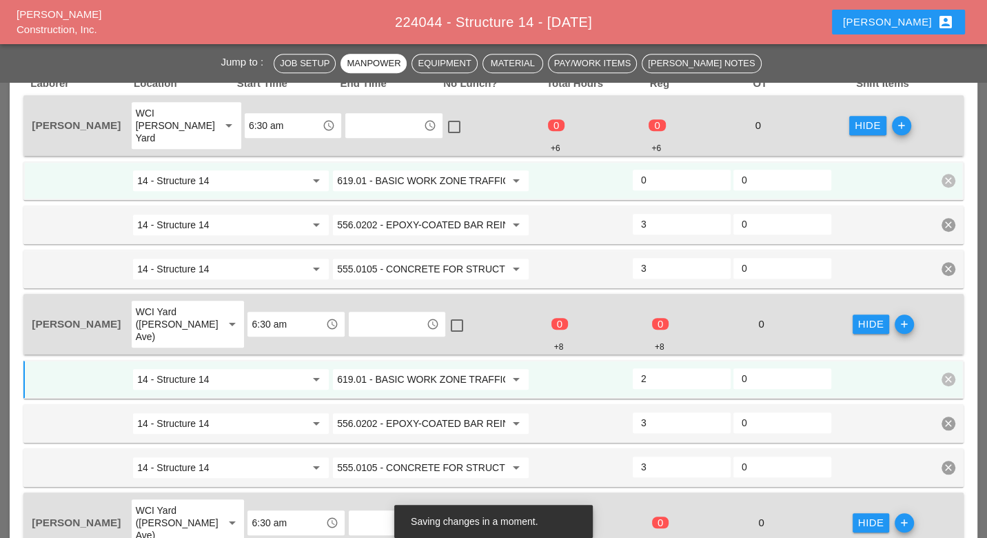
type input "2"
click at [661, 169] on input "0" at bounding box center [681, 180] width 81 height 22
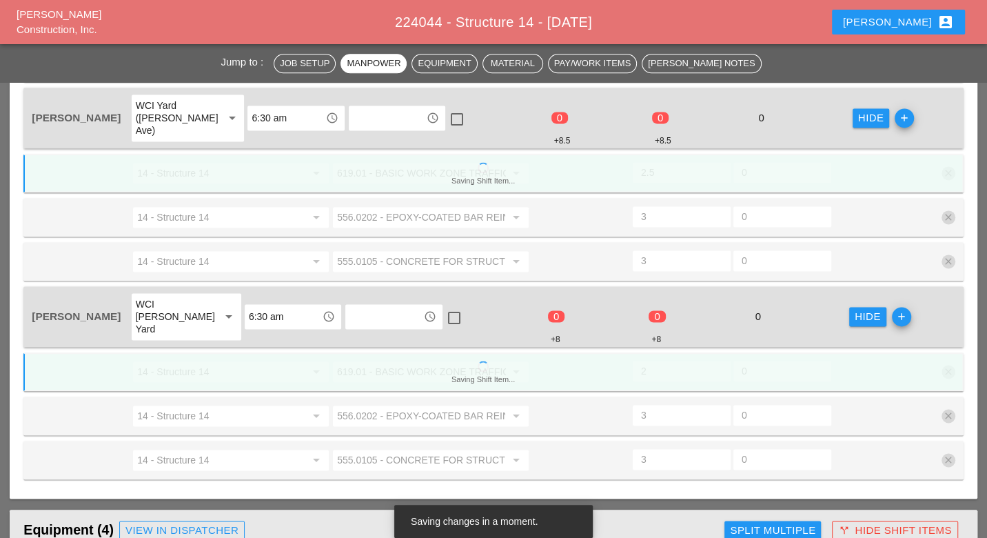
scroll to position [1225, 0]
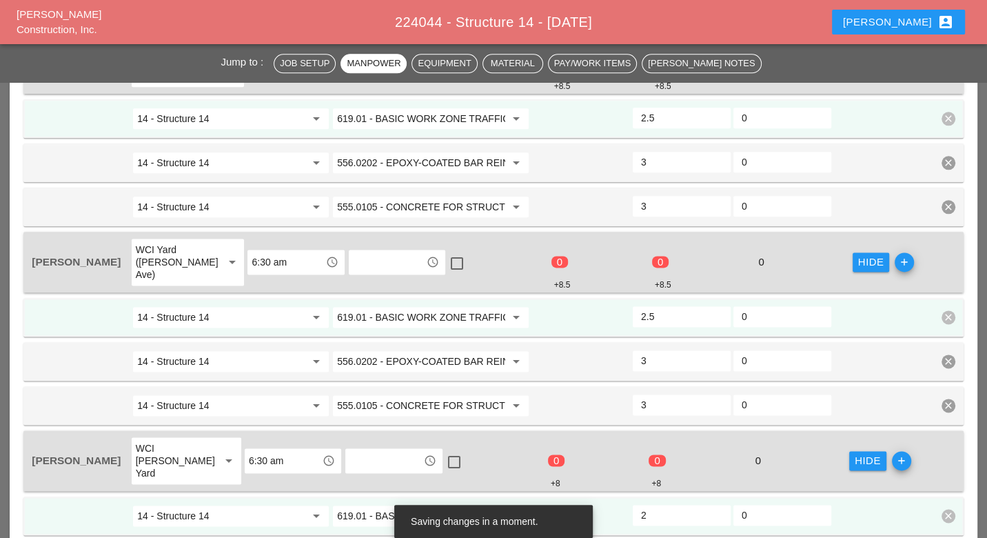
type input "2"
click at [718, 305] on input "2" at bounding box center [681, 316] width 81 height 22
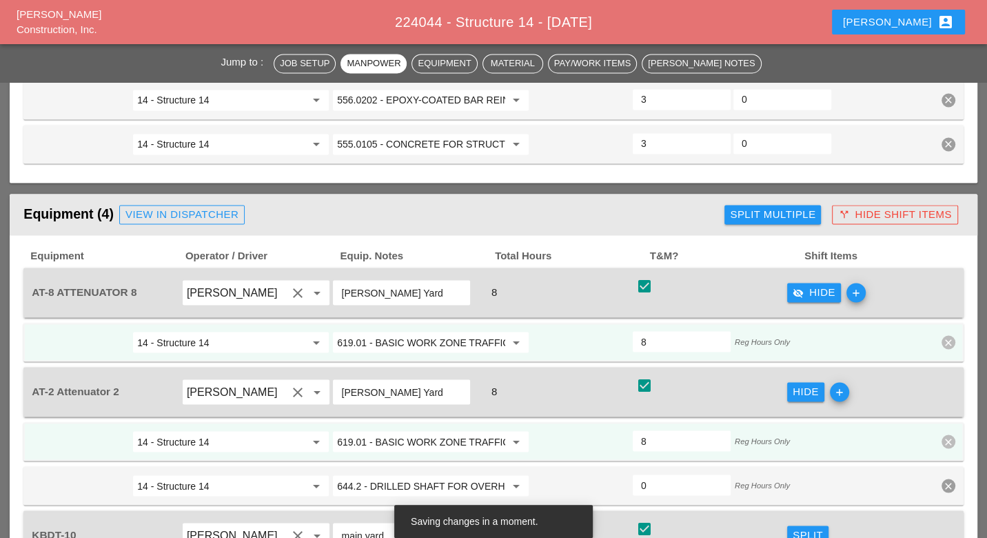
scroll to position [1762, 0]
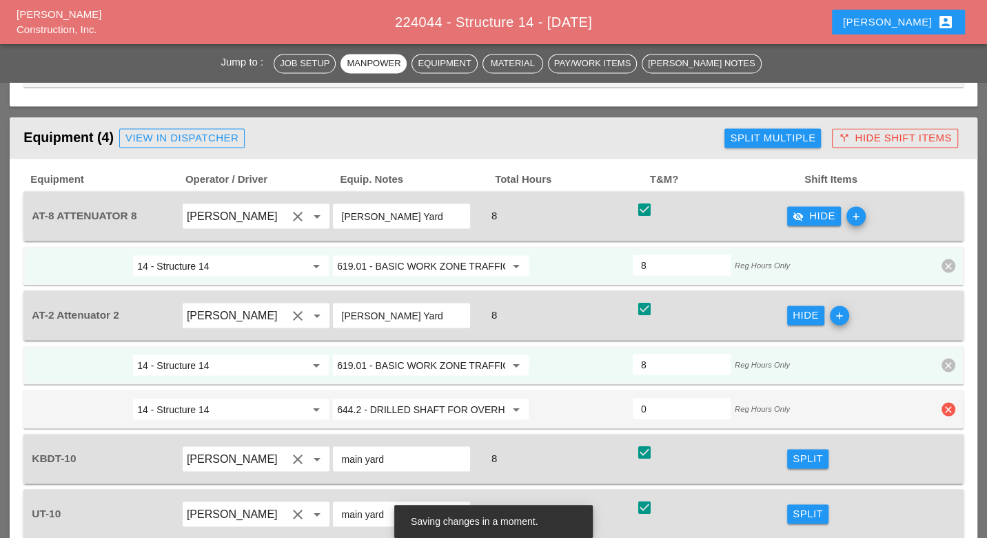
click at [945, 402] on icon "clear" at bounding box center [949, 409] width 14 height 14
click at [943, 294] on div "Confirm delete" at bounding box center [929, 289] width 67 height 16
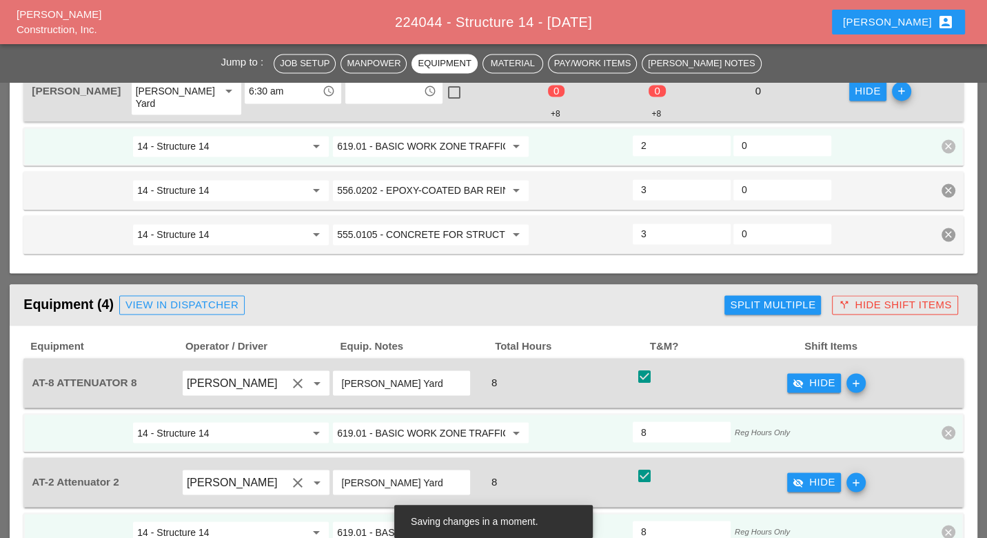
scroll to position [1532, 0]
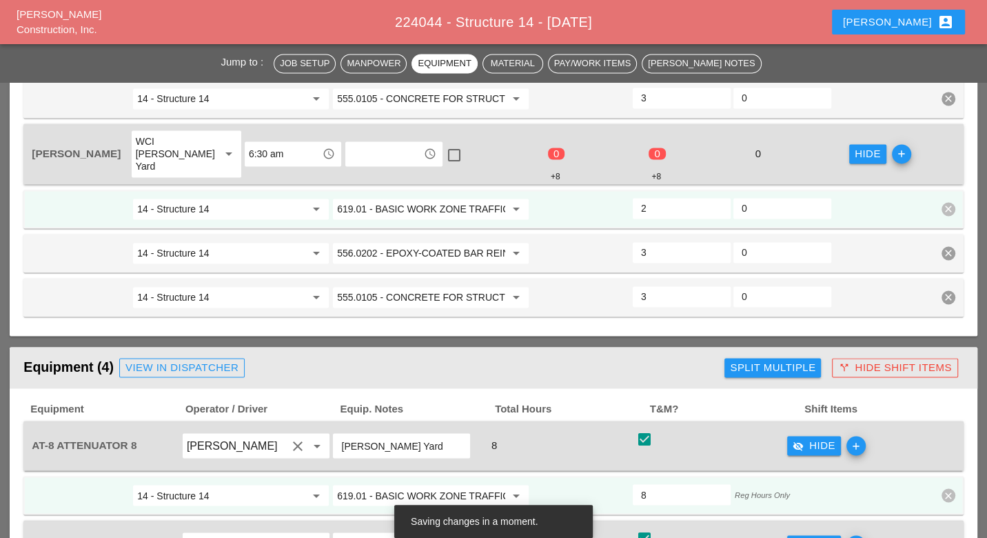
click at [765, 360] on div "Split Multiple" at bounding box center [773, 368] width 86 height 16
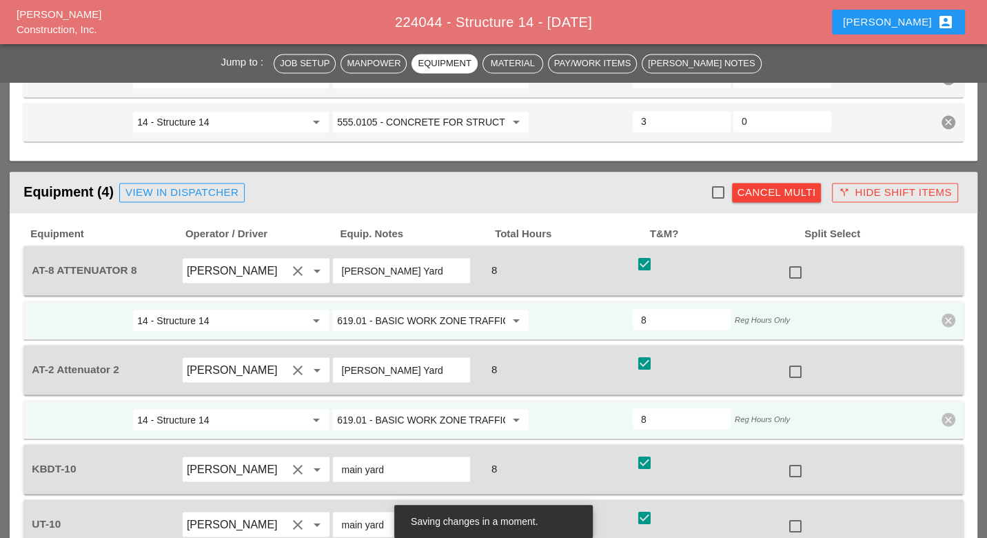
scroll to position [1762, 0]
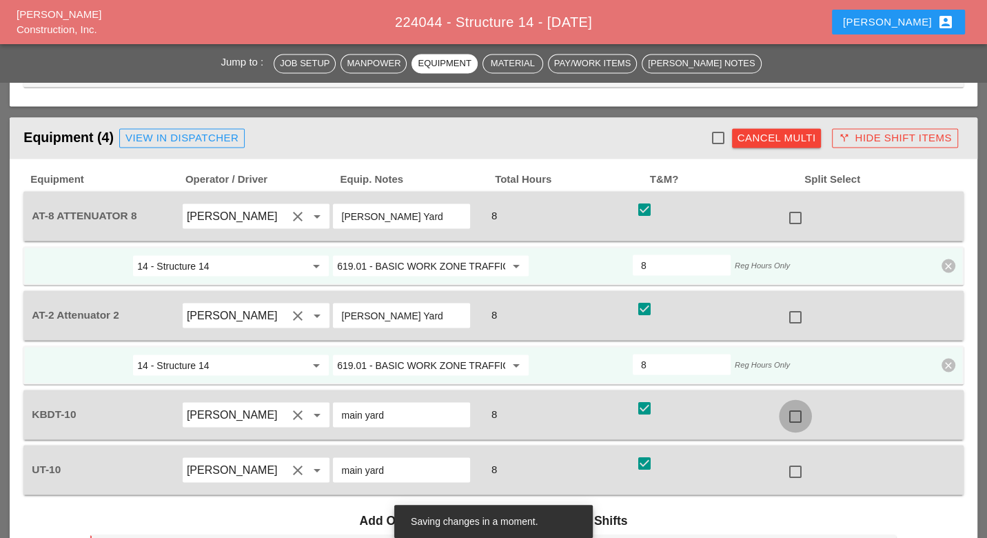
drag, startPoint x: 787, startPoint y: 323, endPoint x: 789, endPoint y: 334, distance: 11.8
click at [788, 404] on div at bounding box center [795, 415] width 23 height 23
checkbox input "true"
click at [795, 459] on div at bounding box center [795, 470] width 23 height 23
checkbox input "true"
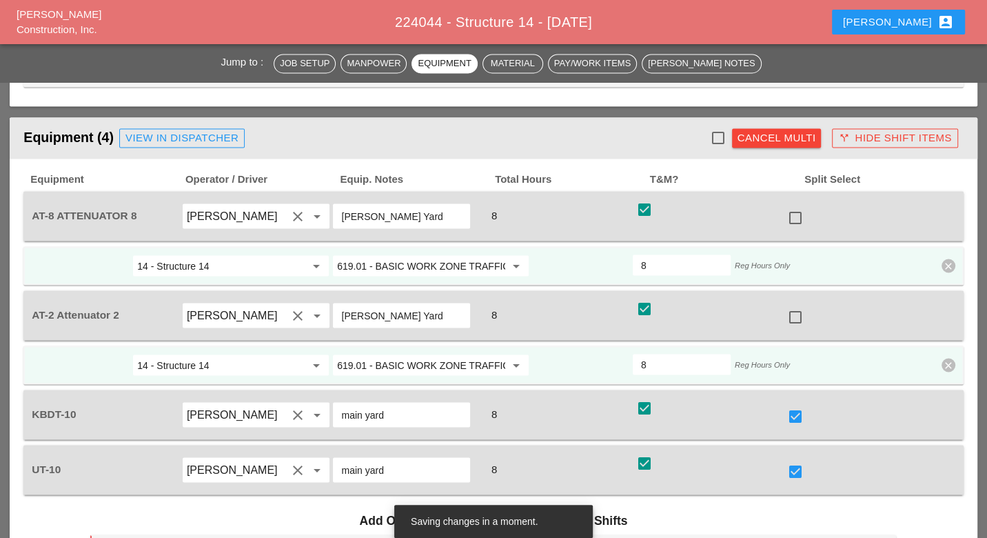
scroll to position [1915, 0]
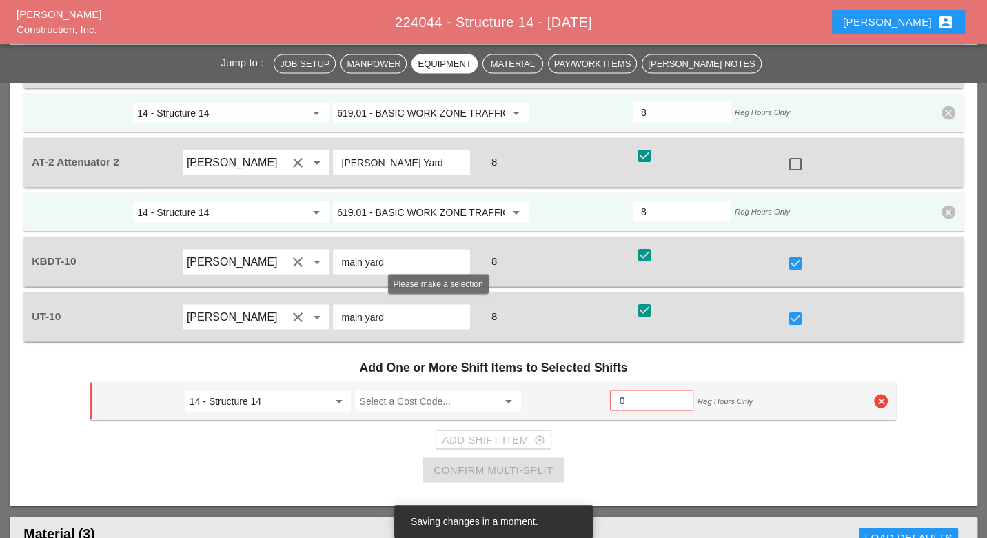
click at [388, 390] on input "Select a Cost Code..." at bounding box center [428, 401] width 139 height 22
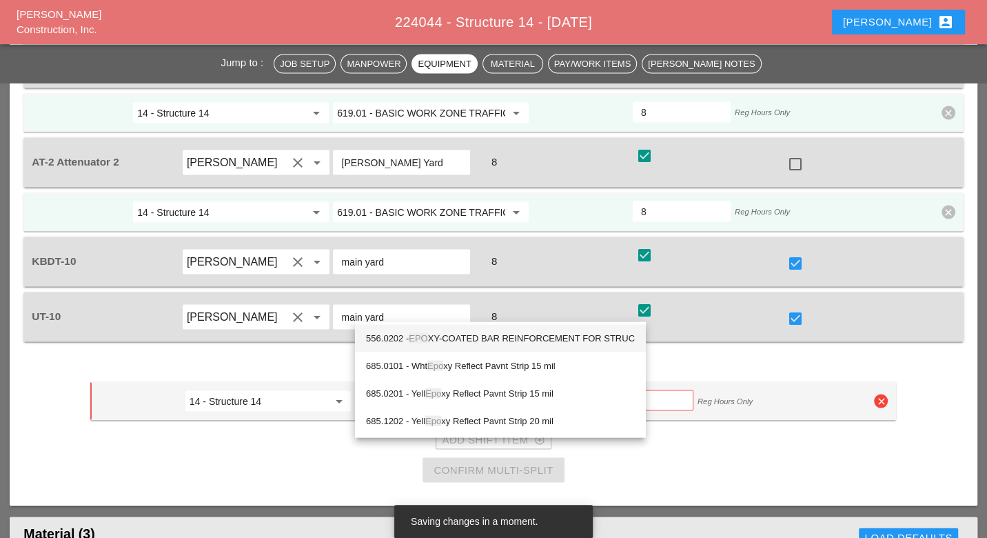
click at [448, 336] on div "556.0202 - EPO XY-COATED BAR REINFORCEMENT FOR STRUC" at bounding box center [500, 338] width 269 height 17
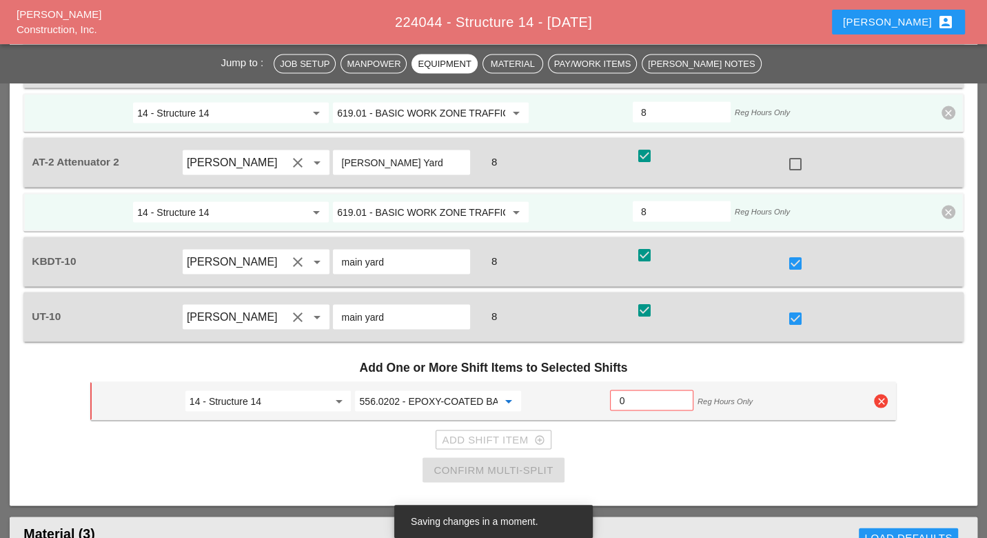
type input "556.0202 - EPOXY-COATED BAR REINFORCEMENT FOR STRUC"
click at [630, 389] on input "0" at bounding box center [651, 400] width 65 height 22
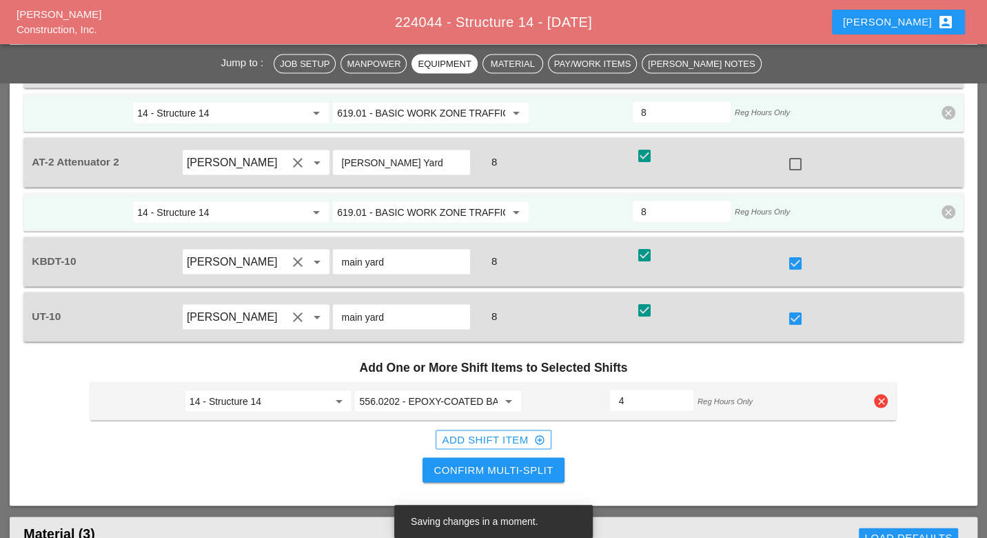
type input "4"
click at [543, 462] on div "Confirm Multi-Split" at bounding box center [493, 470] width 119 height 16
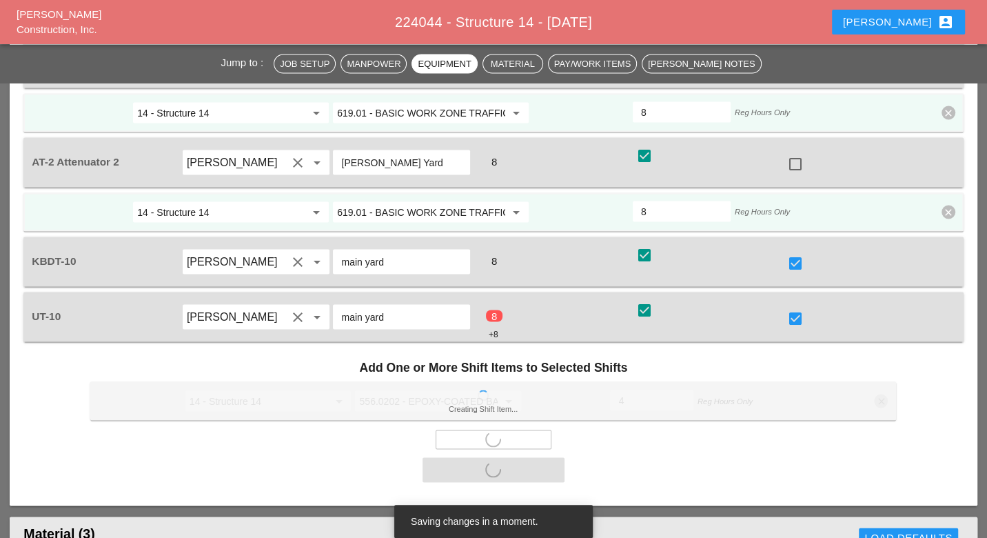
checkbox input "false"
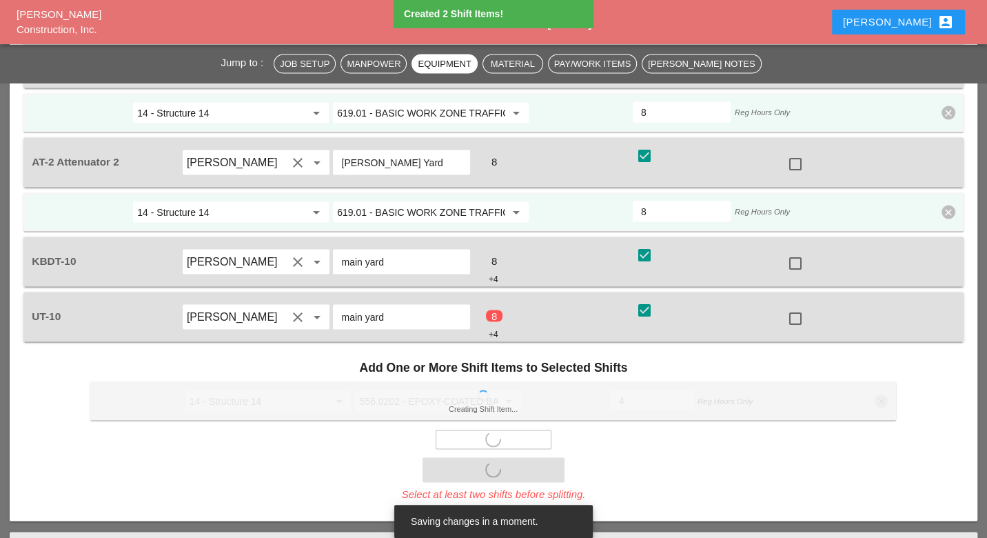
type input "4"
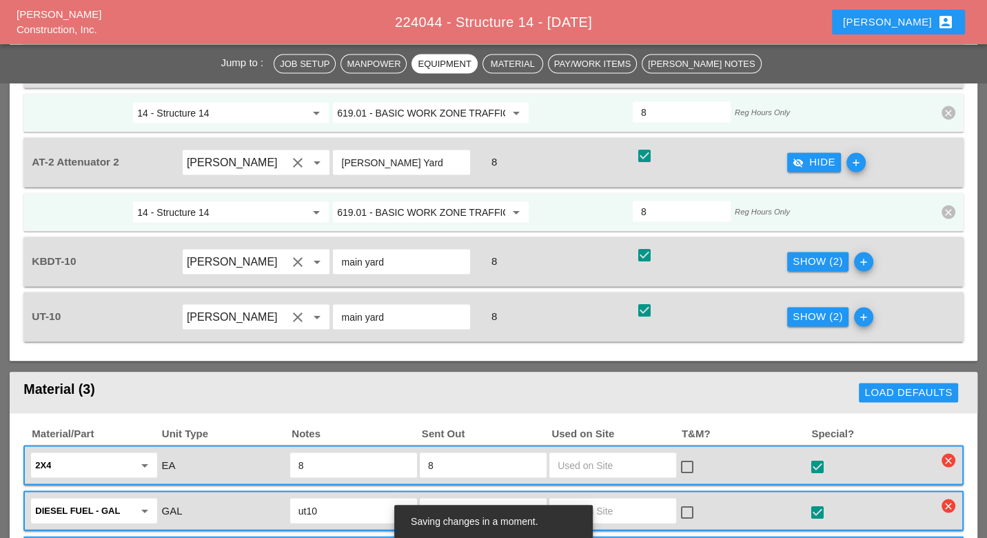
click at [818, 253] on div "Show (2)" at bounding box center [818, 261] width 50 height 16
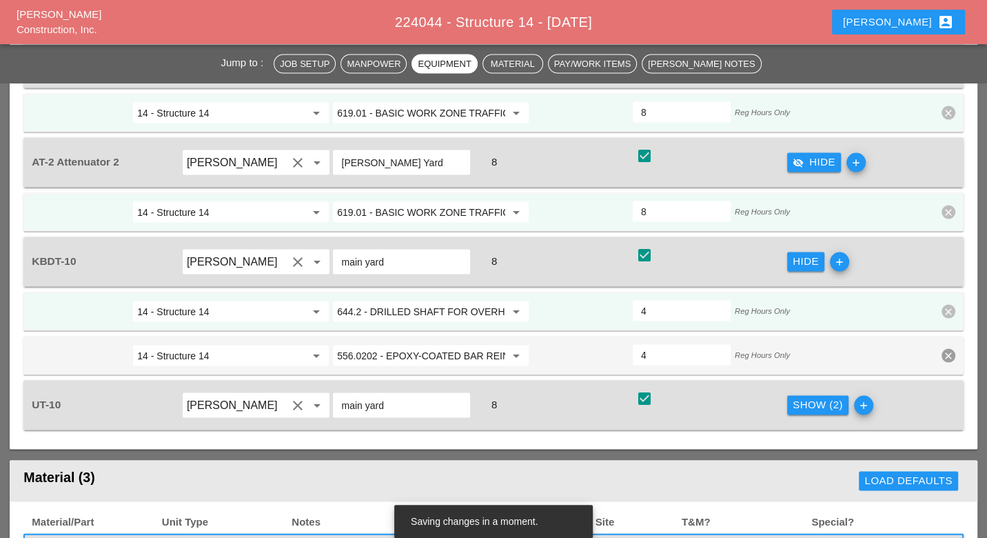
click at [441, 300] on input "644.2 - DRILLED SHAFT FOR OVERHEAD SIGN STRUCTUR" at bounding box center [421, 311] width 168 height 22
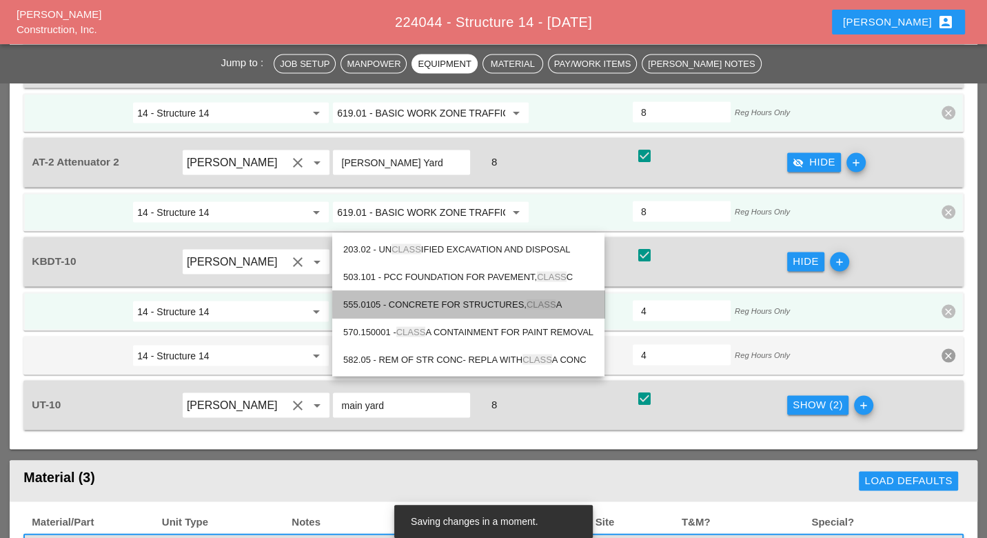
click at [432, 301] on div "555.0105 - CONCRETE FOR STRUCTURES, CLASS A" at bounding box center [468, 304] width 250 height 17
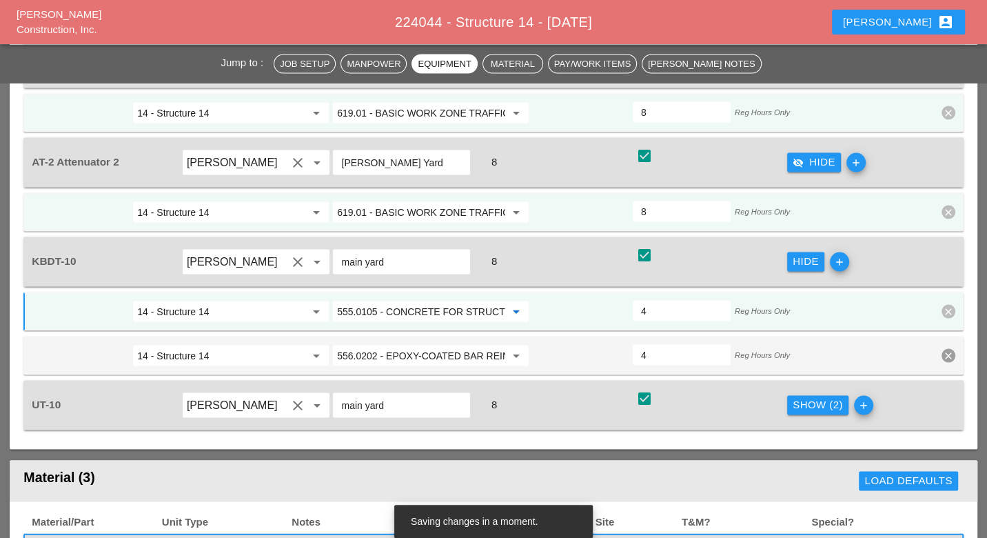
type input "555.0105 - CONCRETE FOR STRUCTURES, CLASS A"
click at [799, 396] on div "Show (2)" at bounding box center [818, 404] width 50 height 16
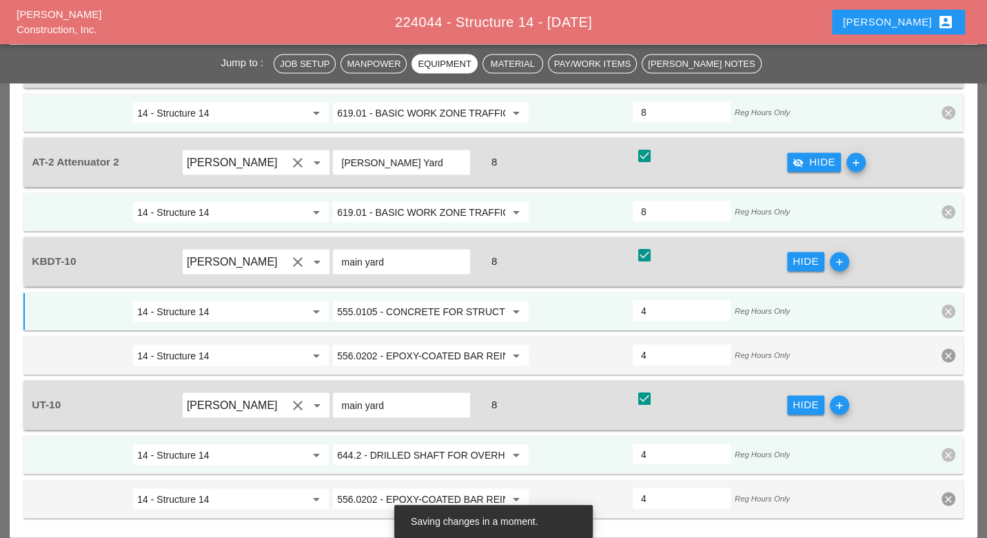
click at [429, 443] on input "644.2 - DRILLED SHAFT FOR OVERHEAD SIGN STRUCTUR" at bounding box center [421, 454] width 168 height 22
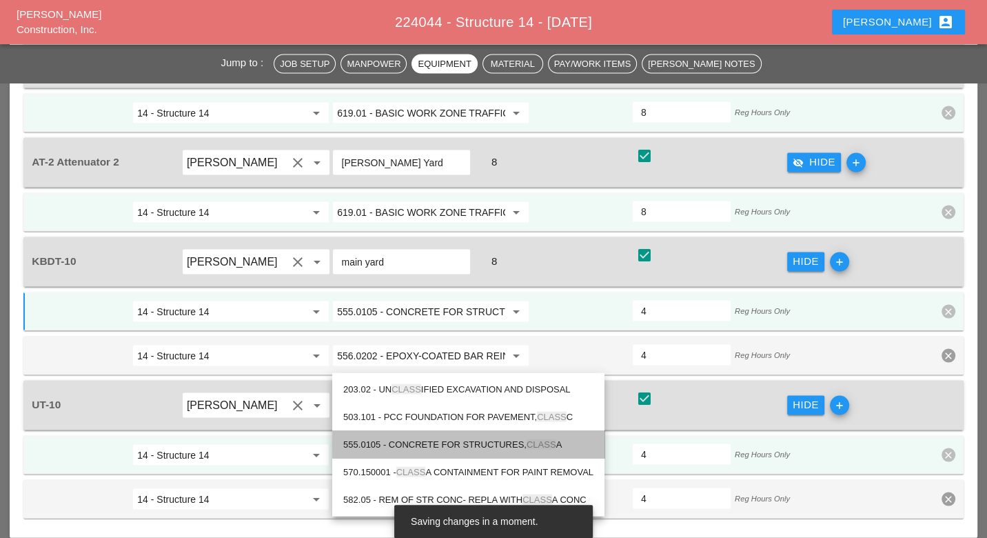
click at [434, 441] on div "555.0105 - CONCRETE FOR STRUCTURES, CLASS A" at bounding box center [468, 444] width 250 height 17
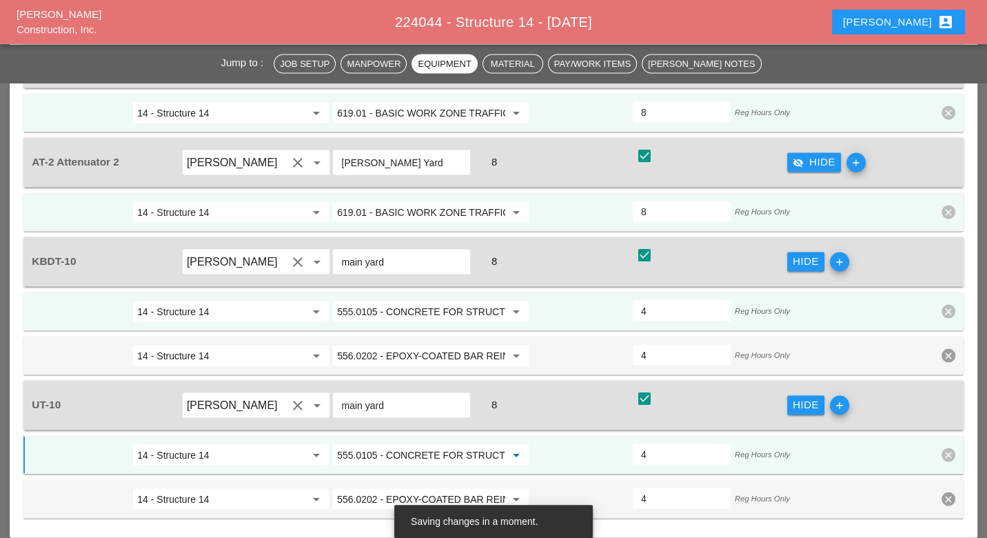
type input "555.0105 - CONCRETE FOR STRUCTURES, CLASS A"
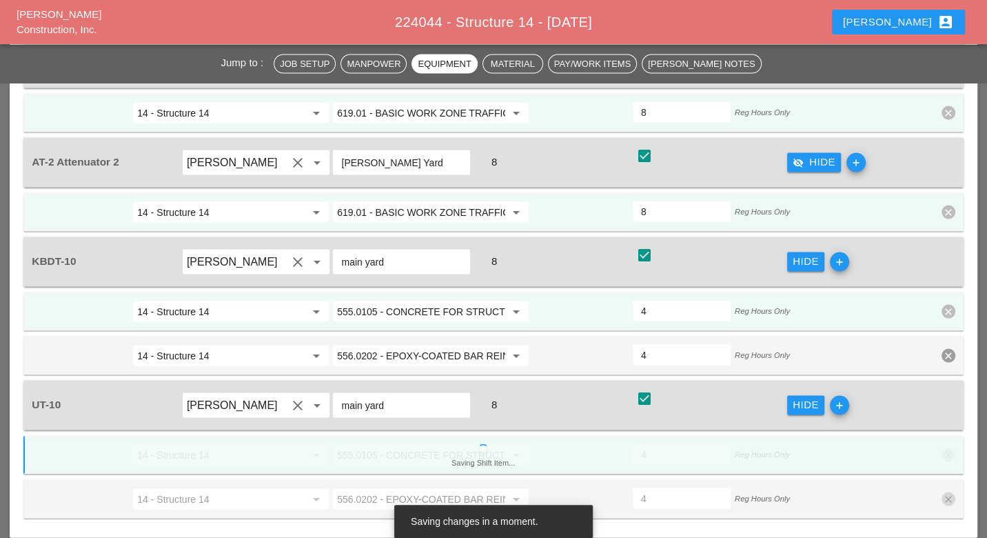
scroll to position [1991, 0]
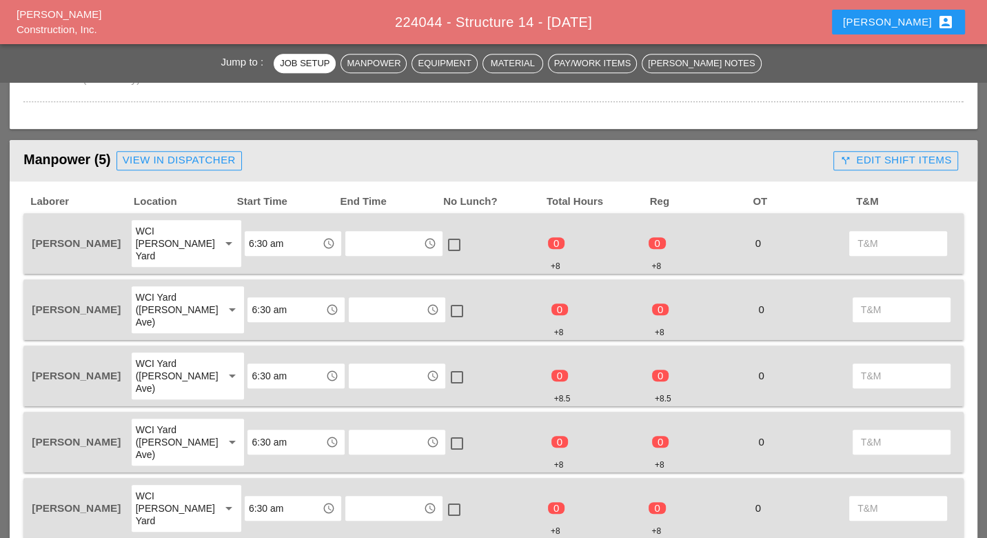
scroll to position [690, 0]
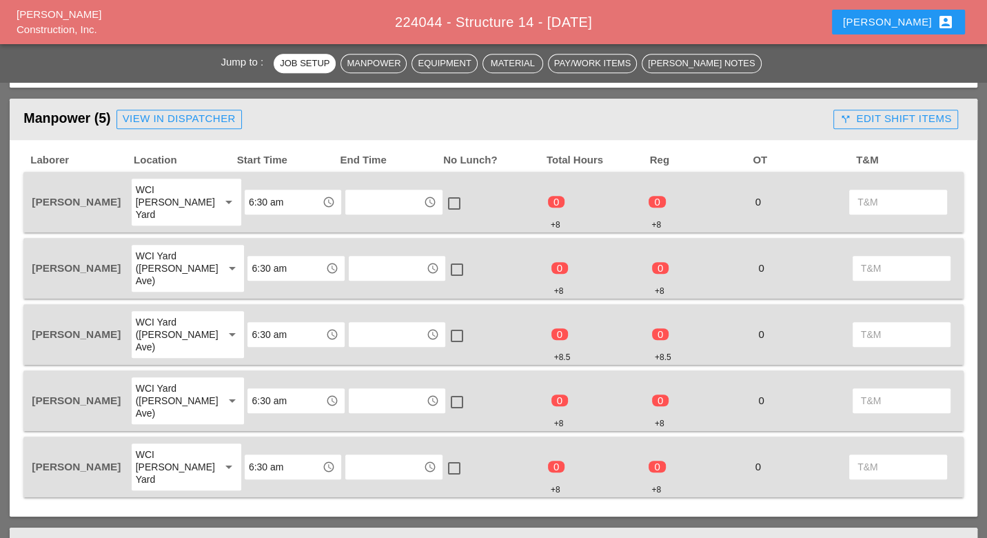
click at [858, 115] on div "call_split Edit Shift Items" at bounding box center [896, 119] width 112 height 16
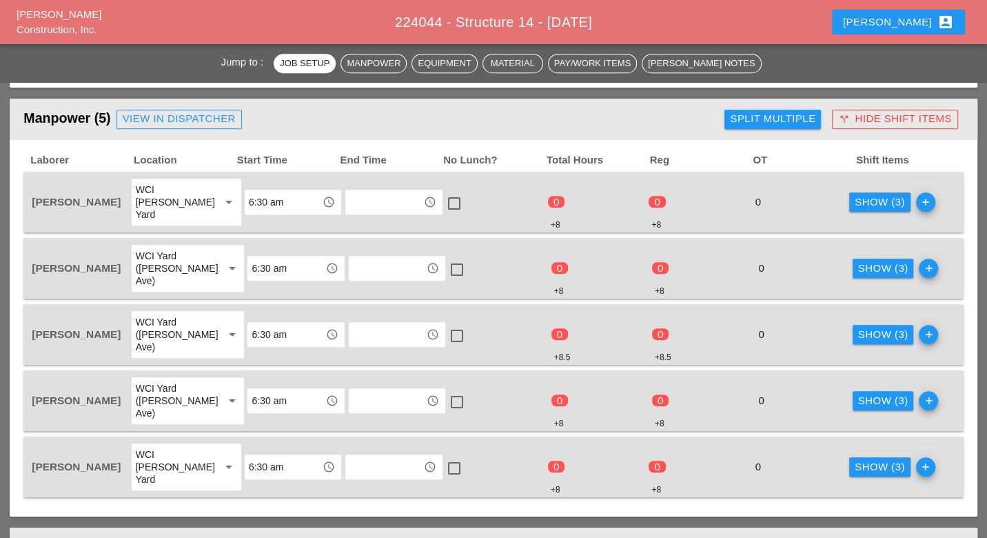
click at [855, 194] on div "Show (3)" at bounding box center [880, 202] width 50 height 16
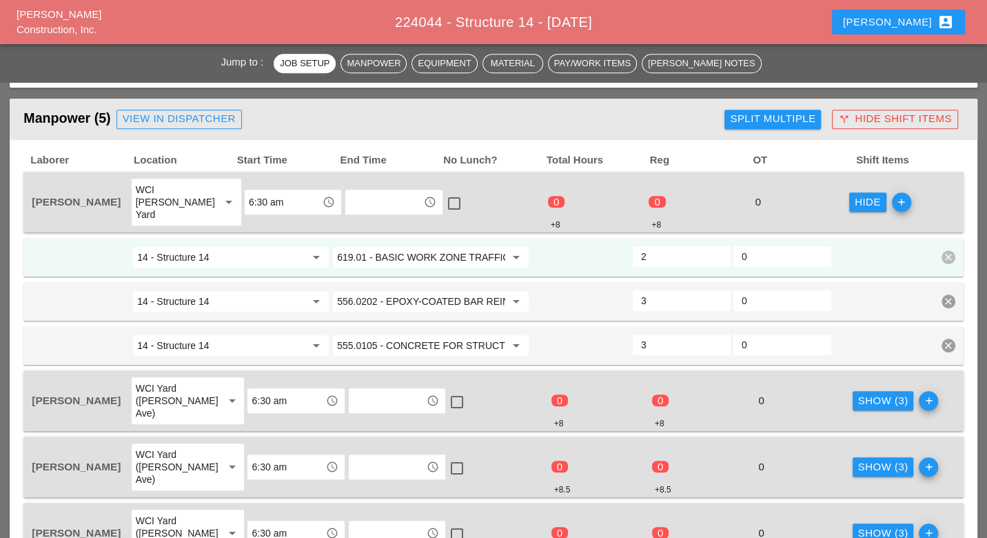
click at [860, 393] on div "Show (3)" at bounding box center [883, 401] width 50 height 16
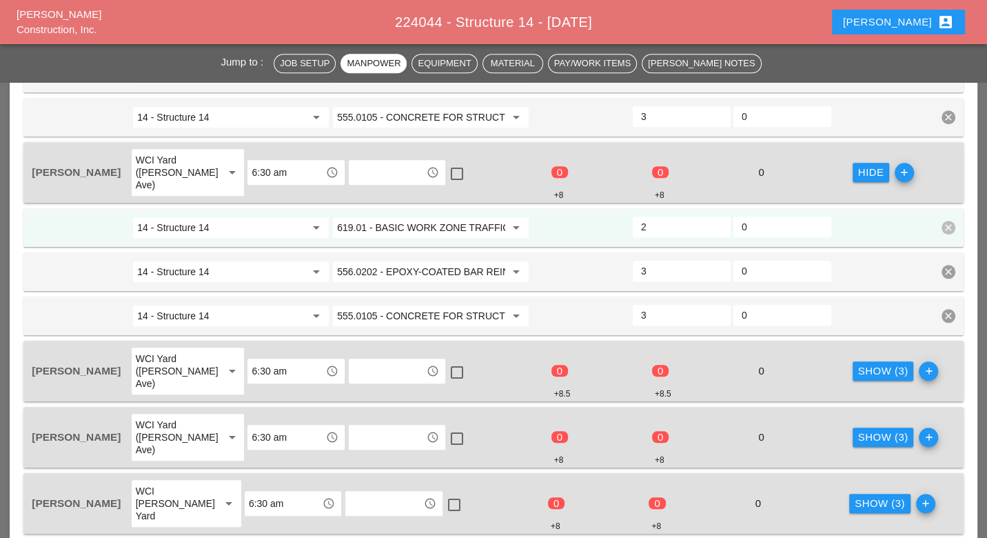
scroll to position [919, 0]
click at [858, 362] on div "Show (3)" at bounding box center [883, 370] width 50 height 16
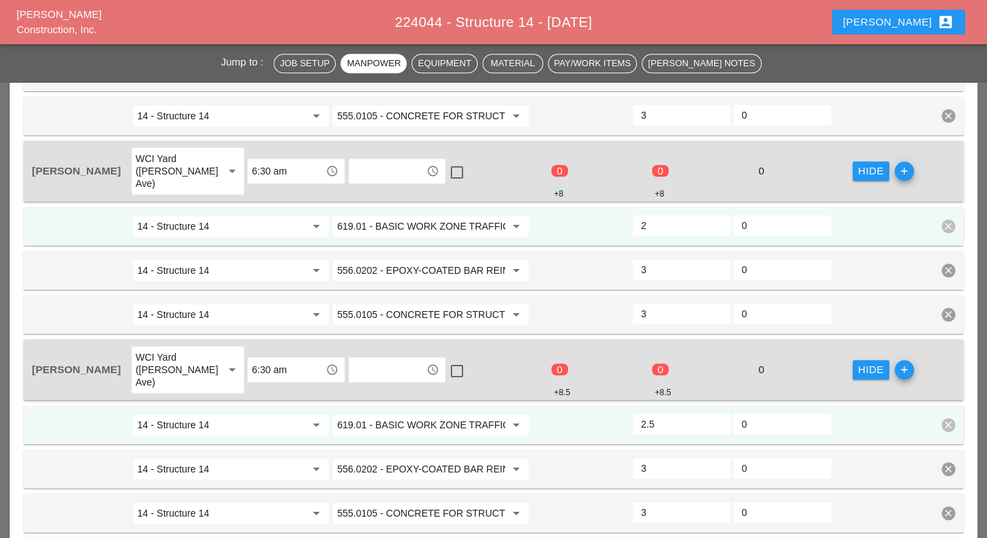
type input "2"
click at [718, 413] on input "2" at bounding box center [681, 424] width 81 height 22
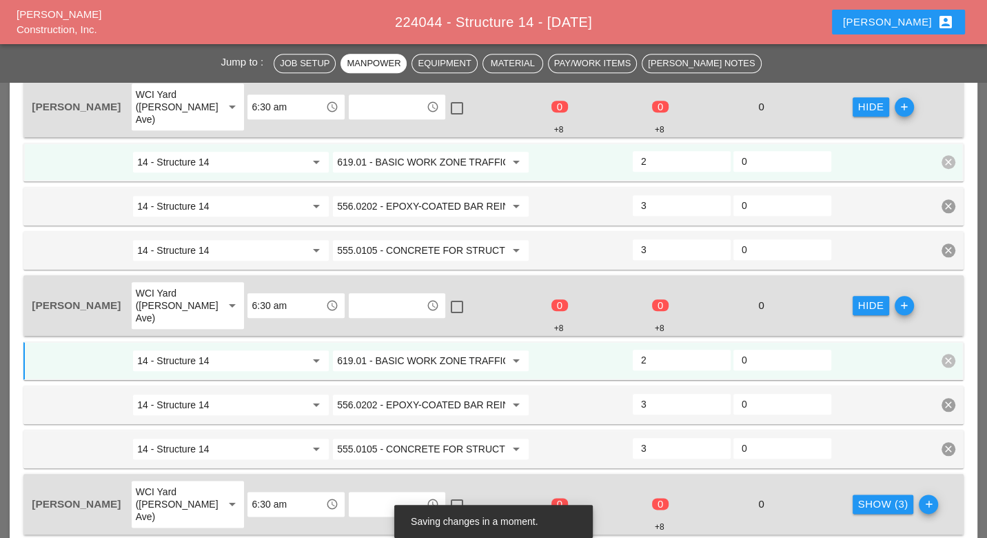
scroll to position [1149, 0]
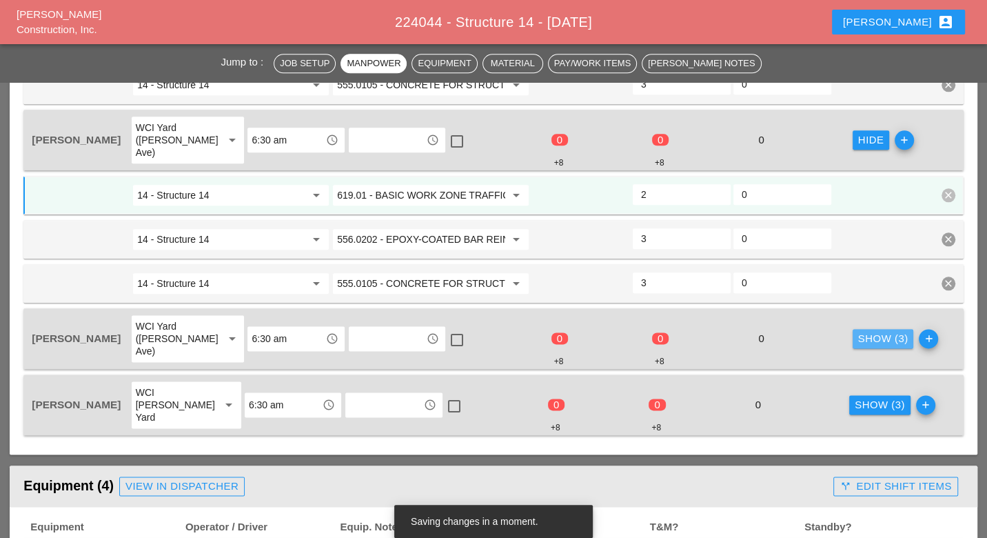
click at [860, 331] on div "Show (3)" at bounding box center [883, 339] width 50 height 16
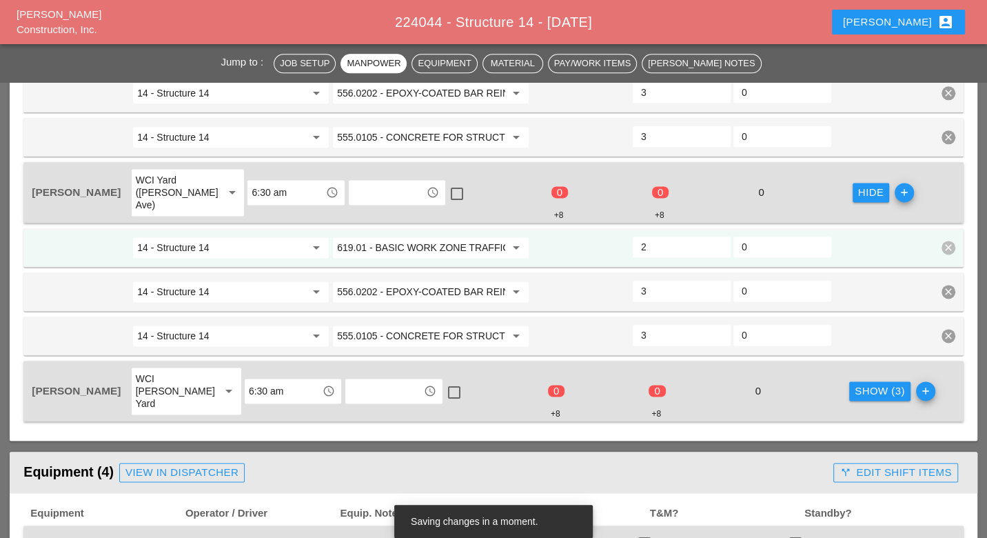
scroll to position [1302, 0]
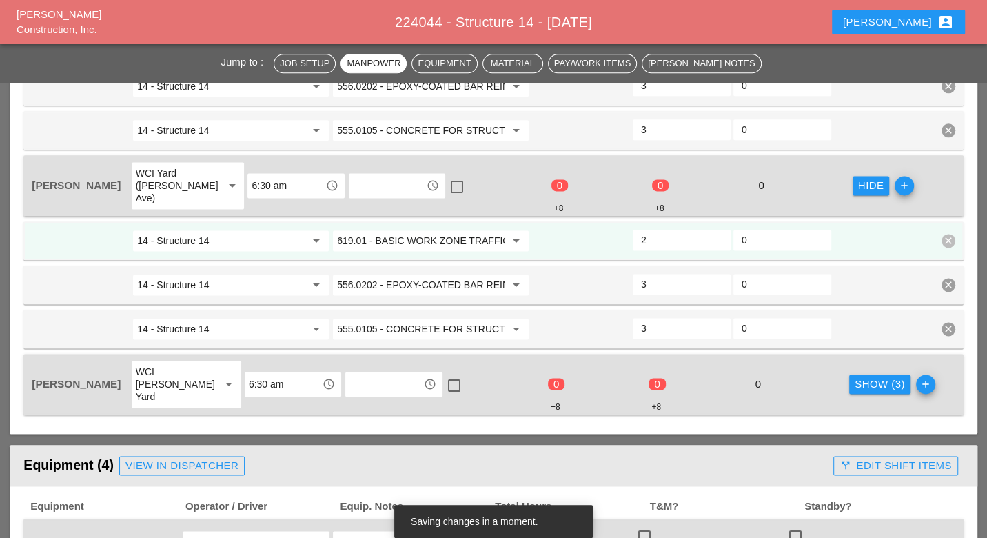
click at [863, 376] on div "Show (3)" at bounding box center [880, 384] width 50 height 16
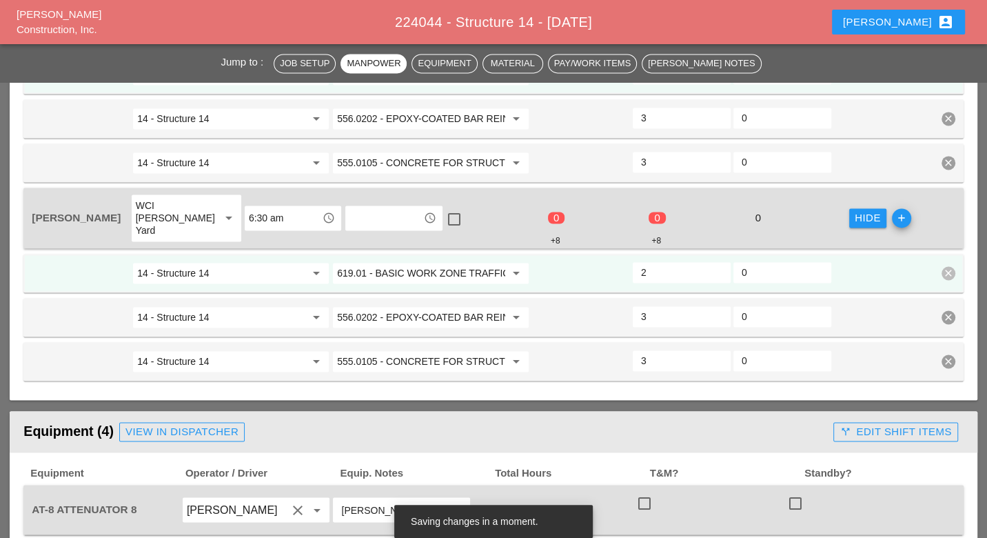
scroll to position [1609, 0]
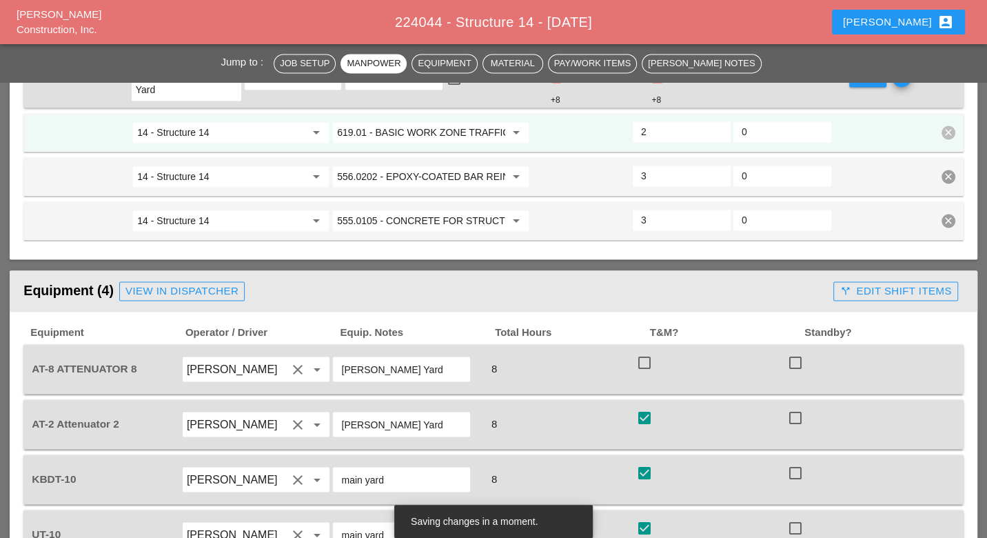
click at [650, 350] on div at bounding box center [644, 361] width 23 height 23
checkbox input "true"
click at [870, 283] on div "call_split Edit Shift Items" at bounding box center [896, 291] width 112 height 16
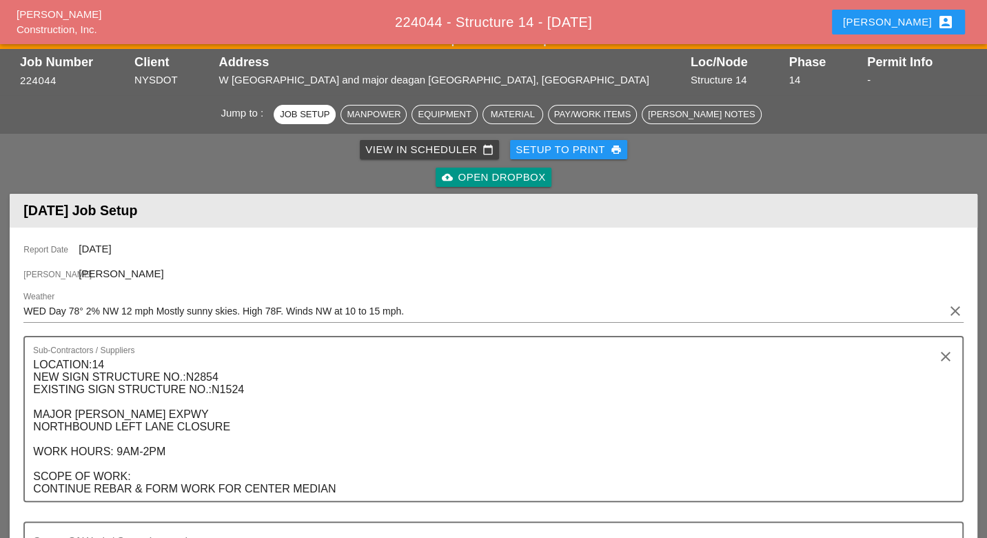
scroll to position [0, 0]
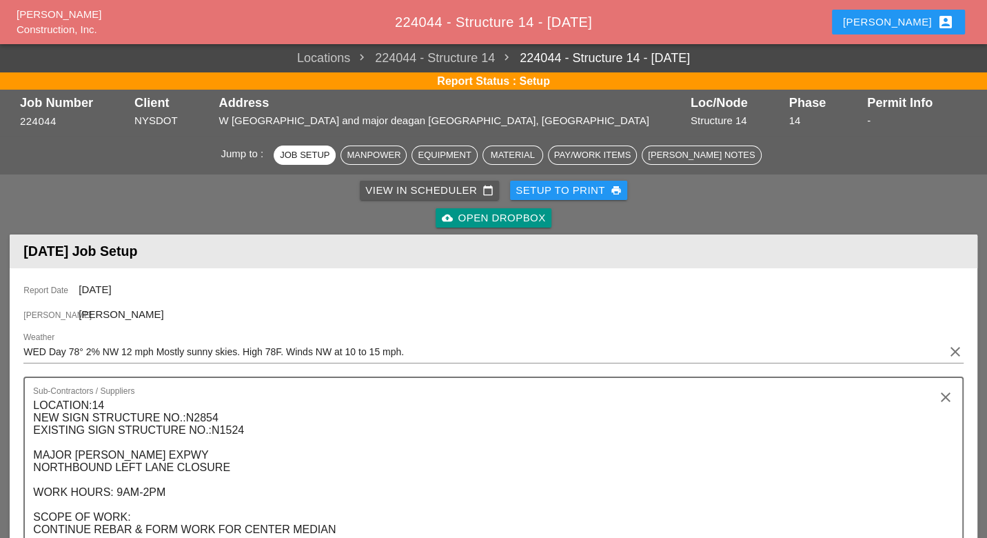
drag, startPoint x: 408, startPoint y: 188, endPoint x: 401, endPoint y: 180, distance: 10.3
click at [408, 188] on div "View in Scheduler calendar_today" at bounding box center [429, 191] width 128 height 16
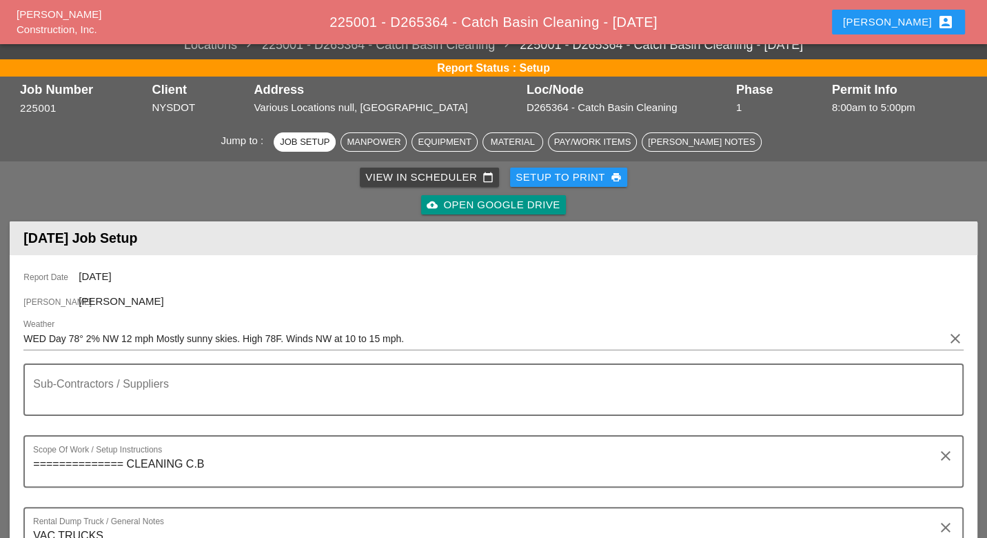
scroll to position [459, 0]
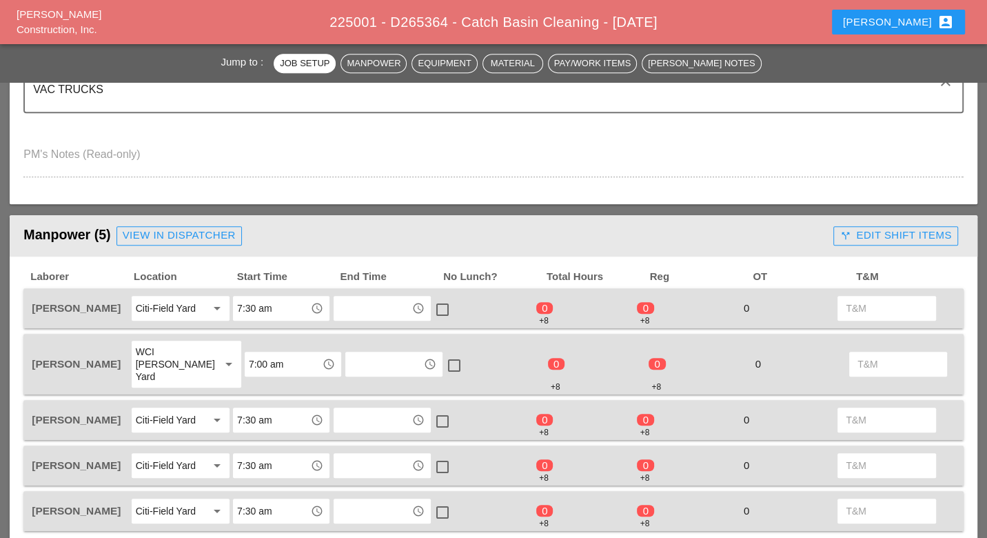
click at [854, 232] on div "call_split Edit Shift Items" at bounding box center [896, 236] width 112 height 16
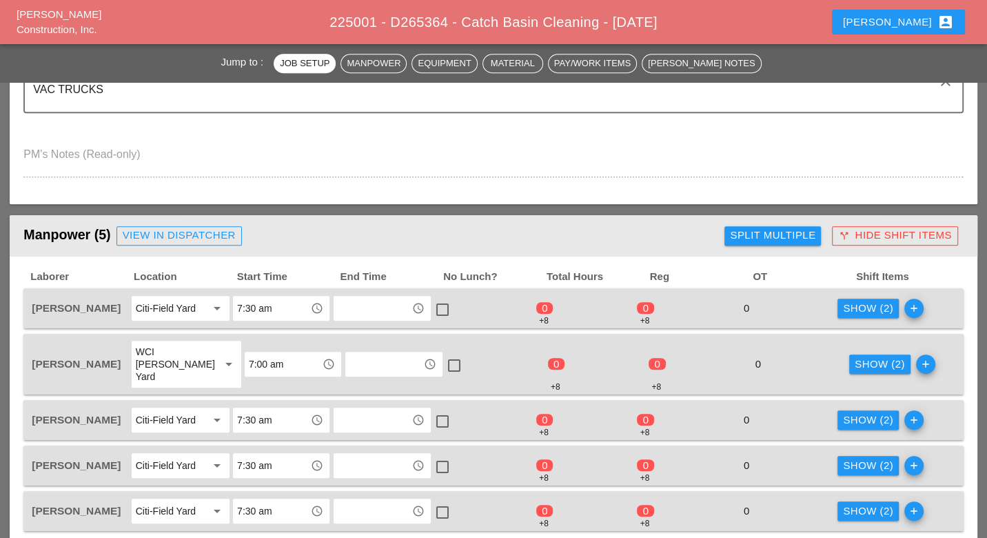
click at [861, 305] on div "Show (2)" at bounding box center [868, 309] width 50 height 16
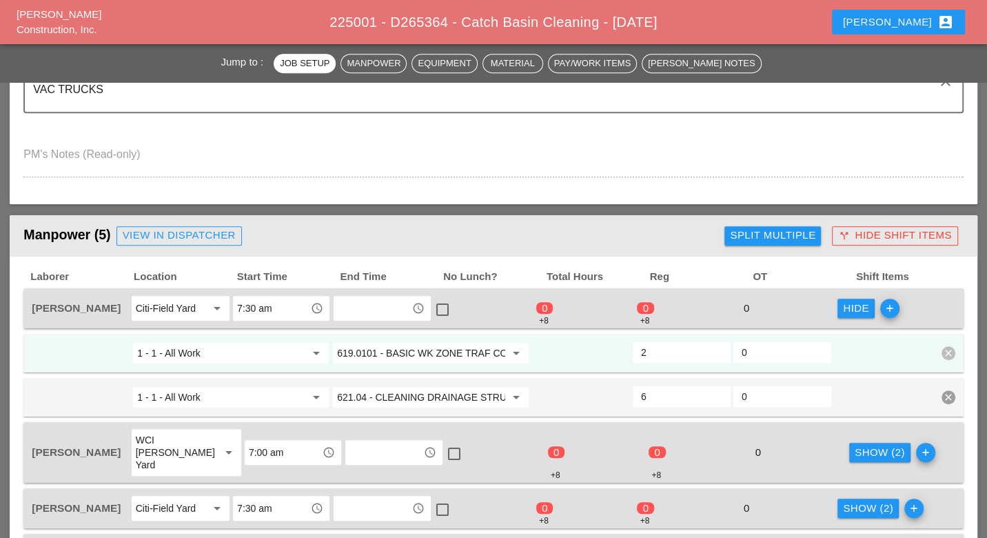
click at [855, 445] on div "Show (2)" at bounding box center [880, 453] width 50 height 16
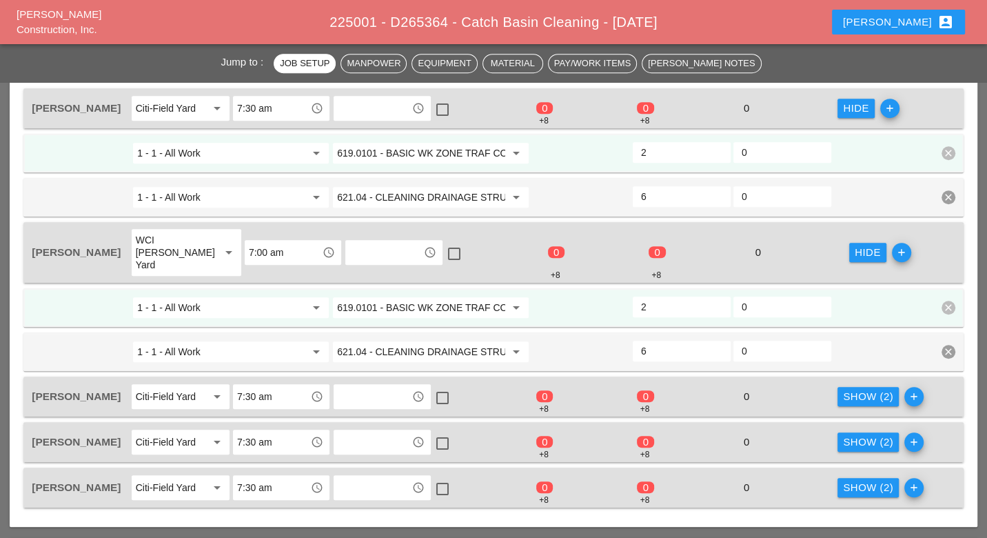
scroll to position [690, 0]
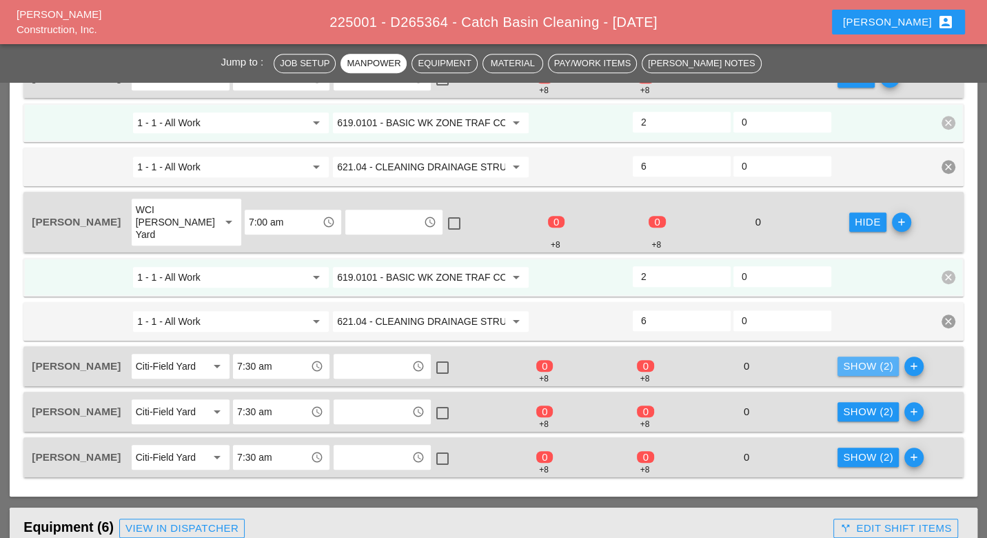
click at [852, 359] on div "Show (2)" at bounding box center [868, 367] width 50 height 16
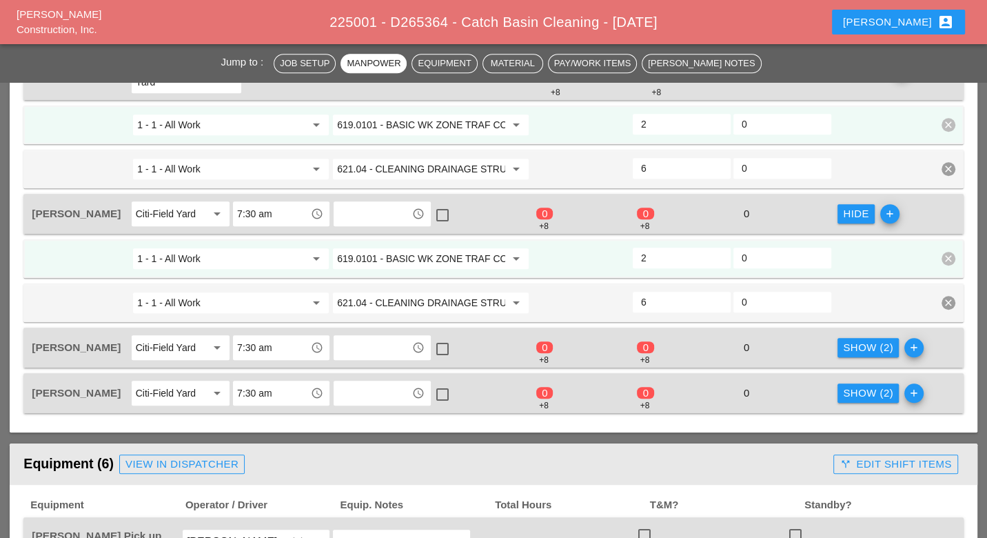
scroll to position [843, 0]
click at [861, 339] on div "Show (2)" at bounding box center [868, 347] width 50 height 16
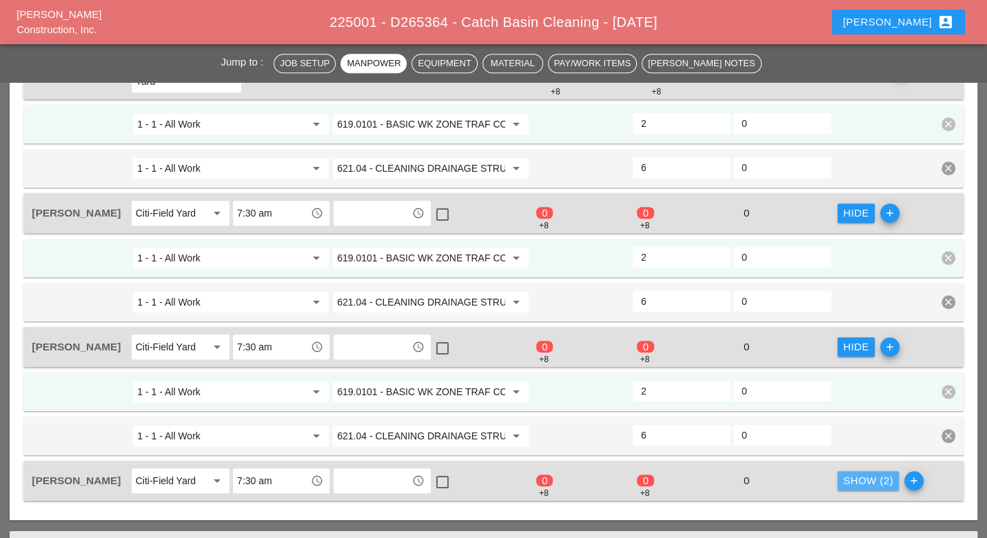
click at [854, 473] on div "Show (2)" at bounding box center [868, 481] width 50 height 16
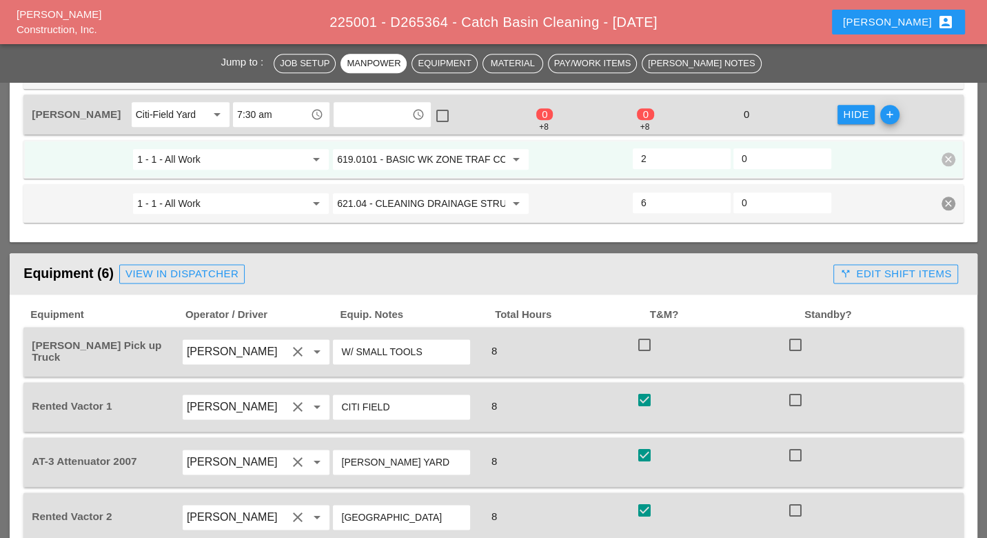
scroll to position [1225, 0]
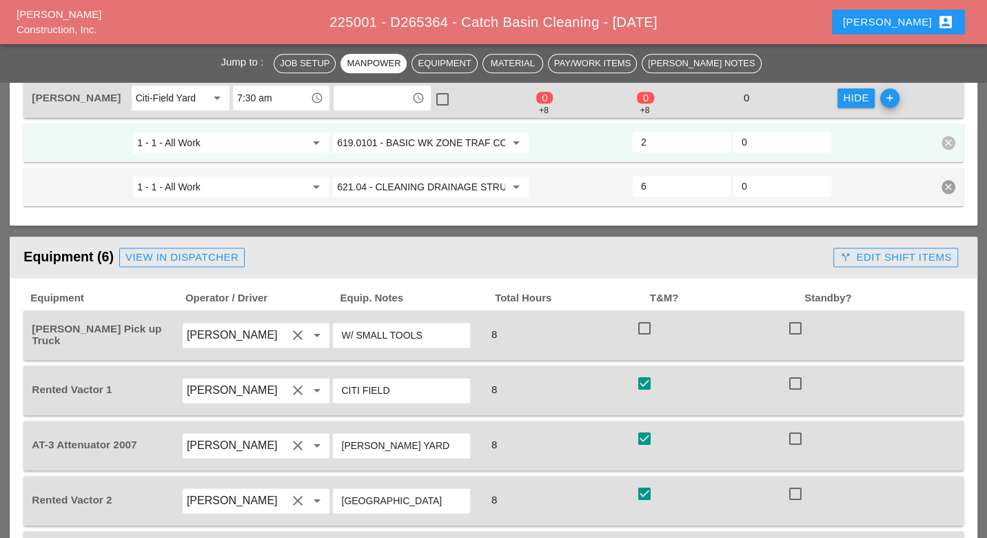
click at [644, 316] on div at bounding box center [644, 327] width 23 height 23
checkbox input "true"
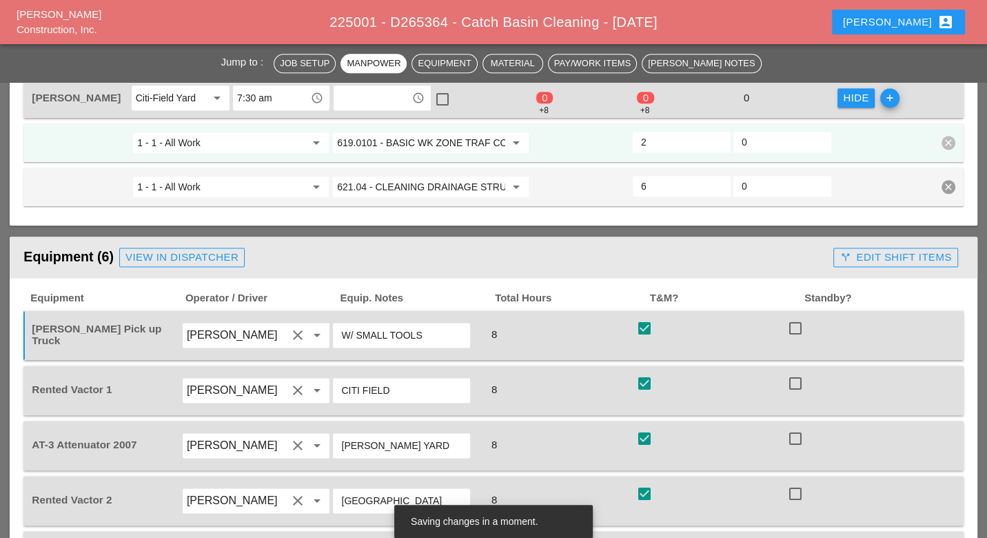
click at [890, 250] on div "call_split Edit Shift Items" at bounding box center [896, 258] width 112 height 16
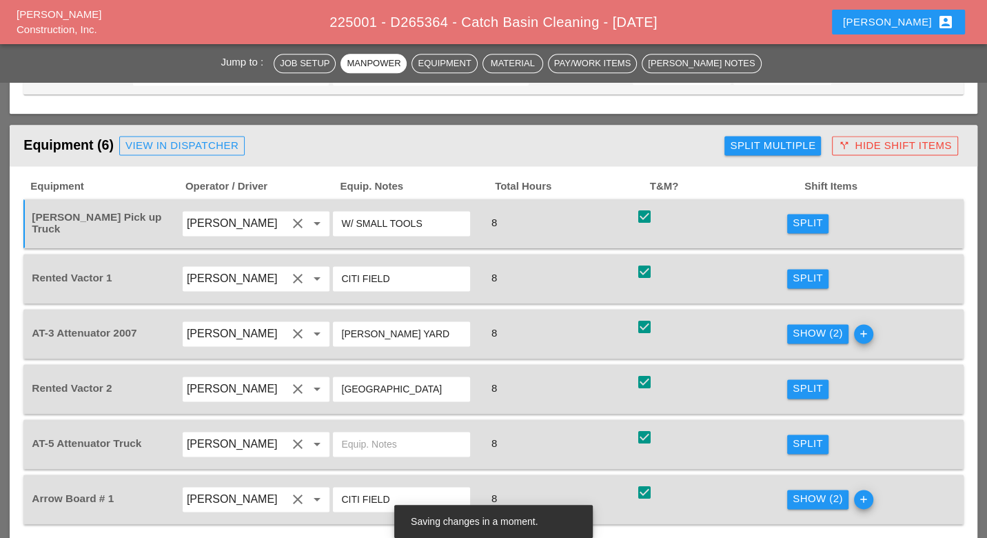
scroll to position [1379, 0]
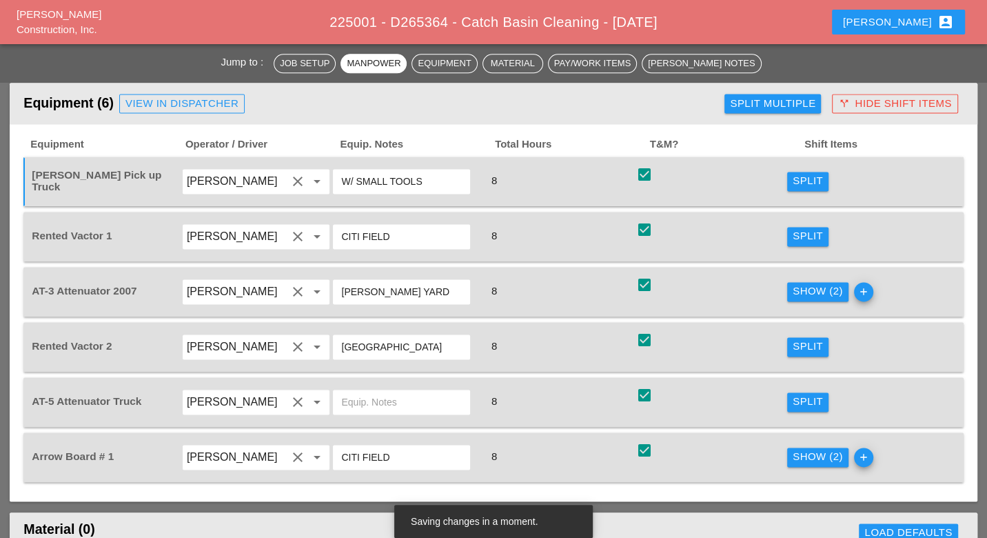
click at [821, 283] on div "Show (2)" at bounding box center [818, 291] width 50 height 16
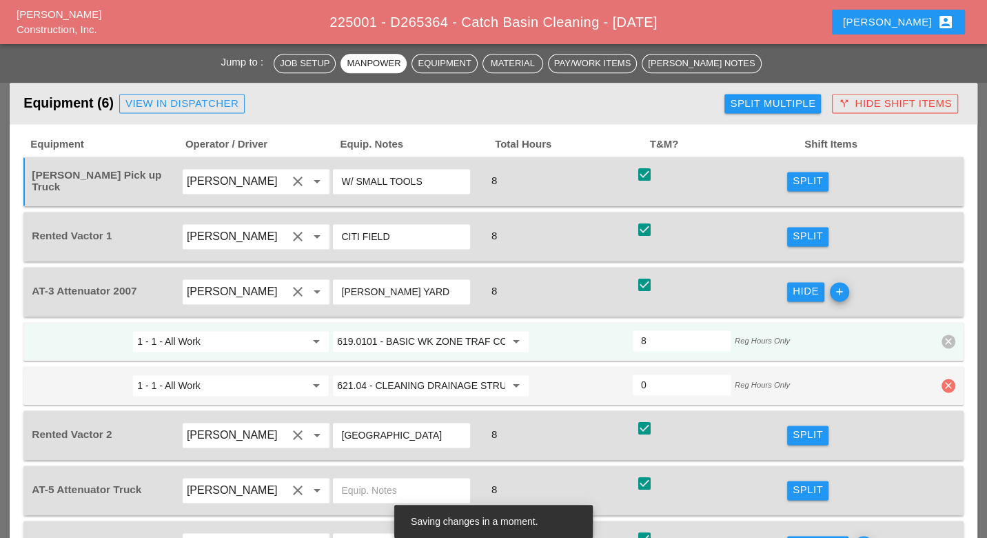
click at [949, 379] on icon "clear" at bounding box center [949, 386] width 14 height 14
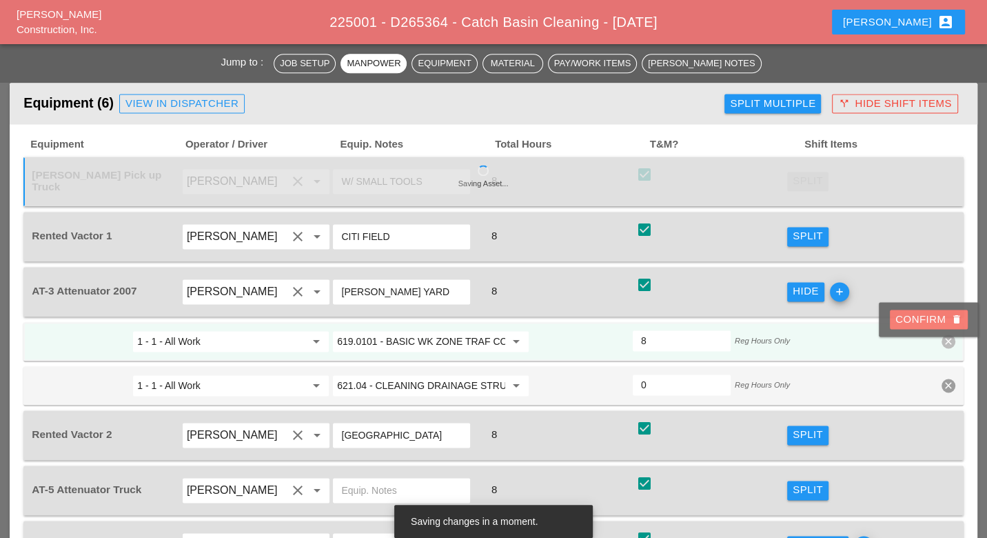
click at [943, 313] on div "Confirm delete" at bounding box center [929, 320] width 67 height 16
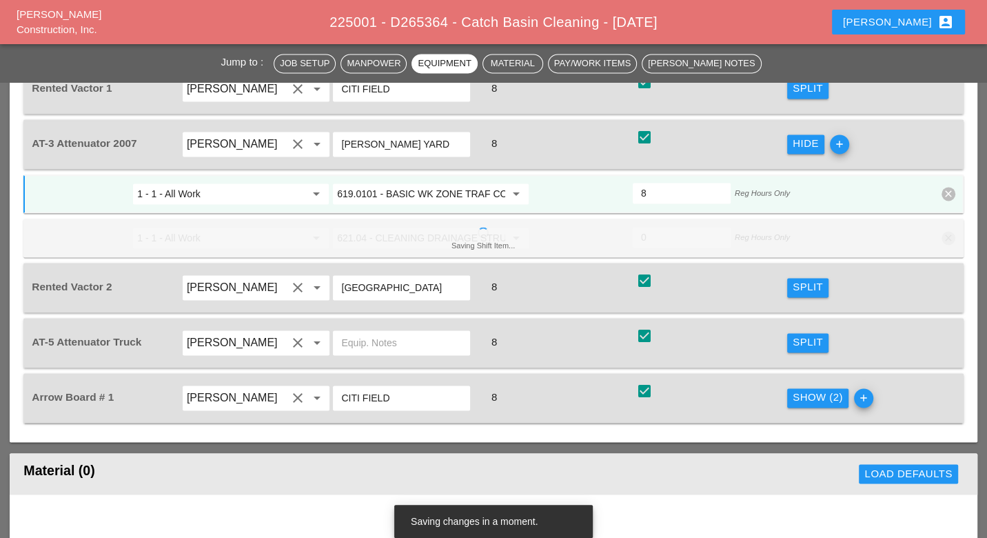
scroll to position [1532, 0]
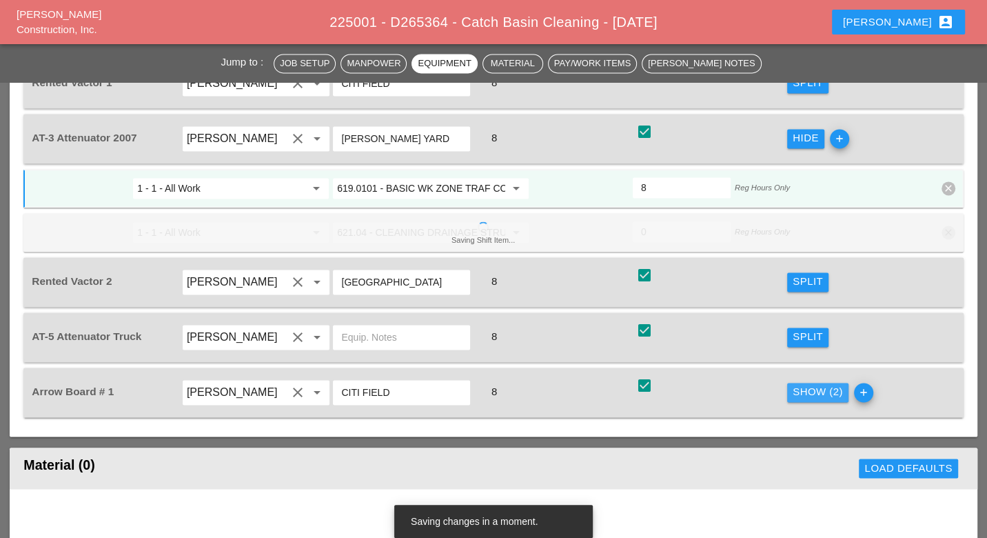
click at [820, 384] on div "Show (2)" at bounding box center [818, 392] width 50 height 16
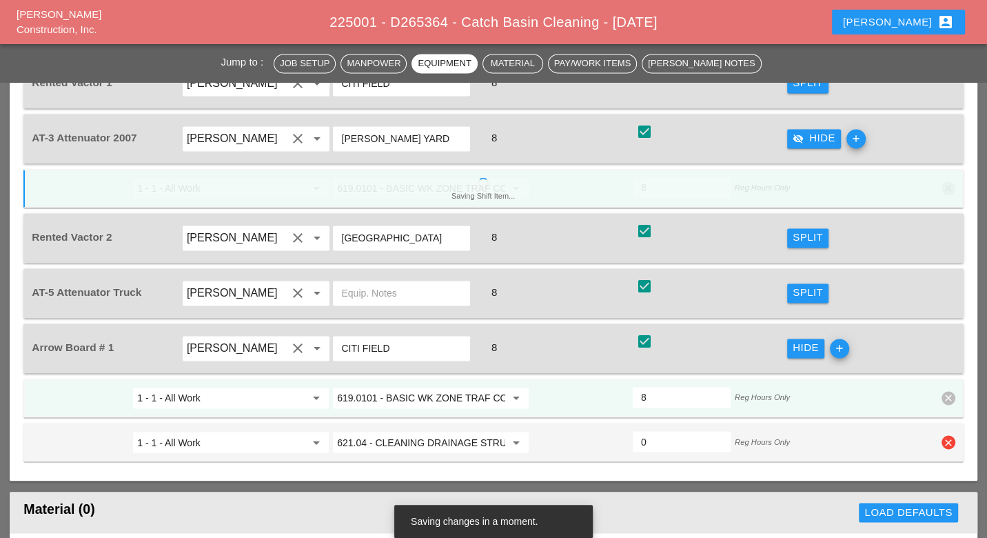
click at [947, 435] on icon "clear" at bounding box center [949, 442] width 14 height 14
click at [944, 374] on div "Confirm delete" at bounding box center [929, 373] width 67 height 16
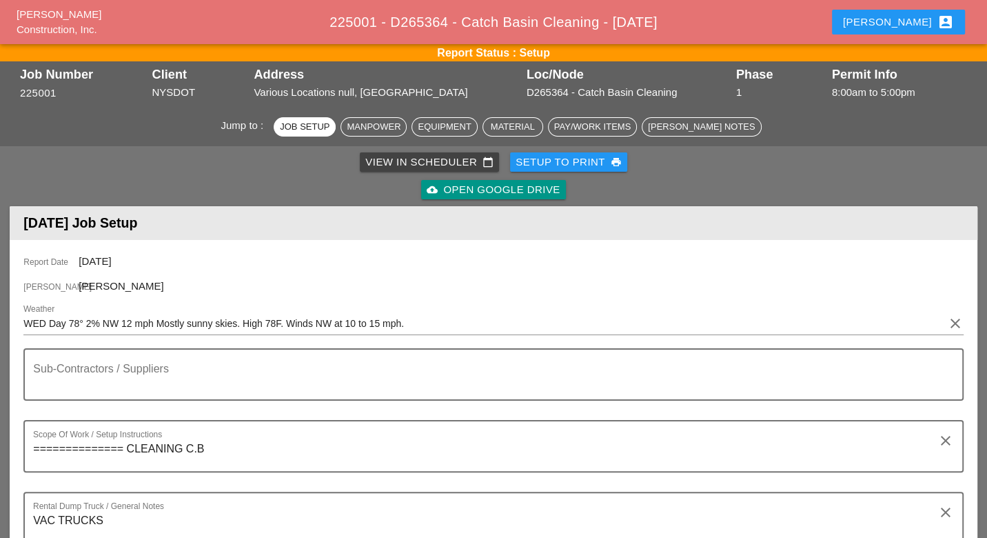
scroll to position [0, 0]
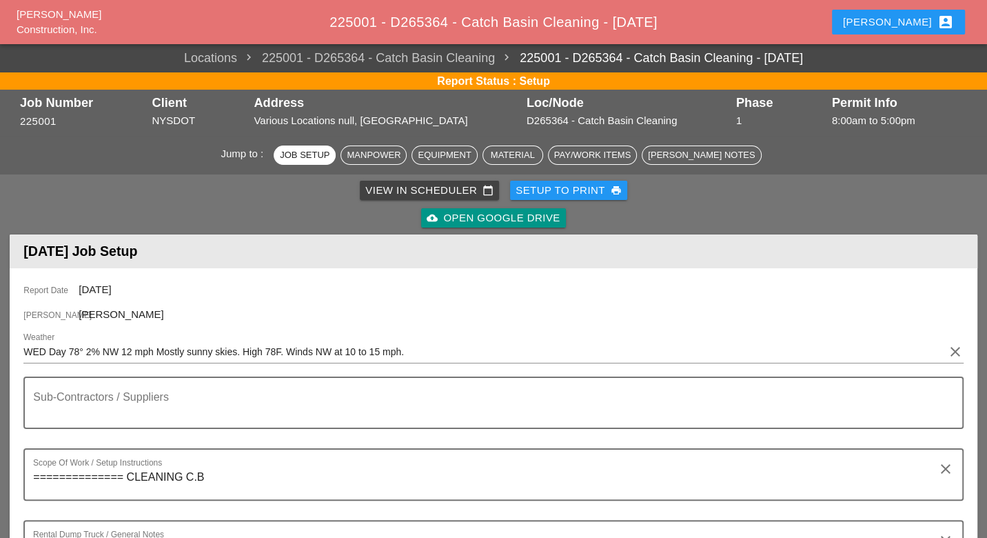
click at [394, 186] on div "View in Scheduler calendar_today" at bounding box center [429, 191] width 128 height 16
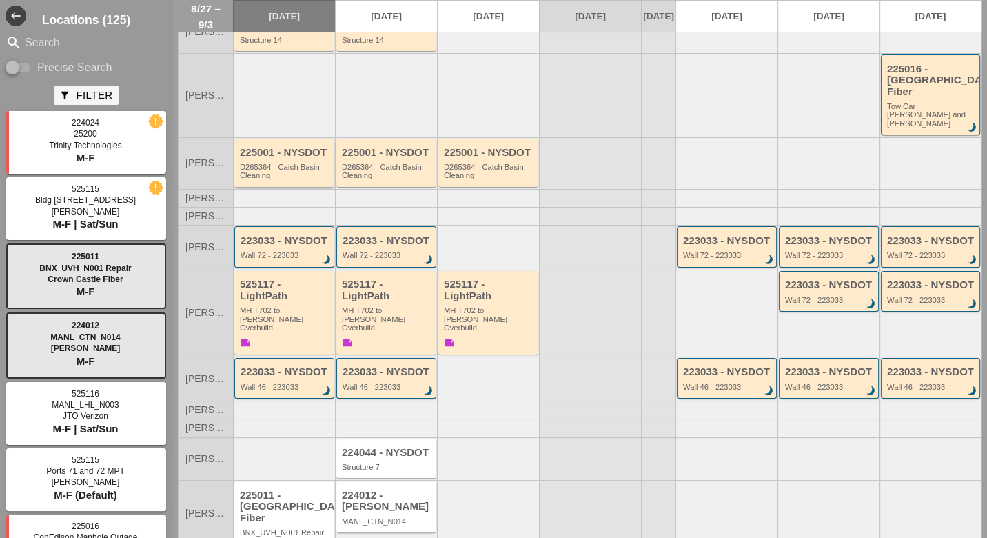
scroll to position [88, 0]
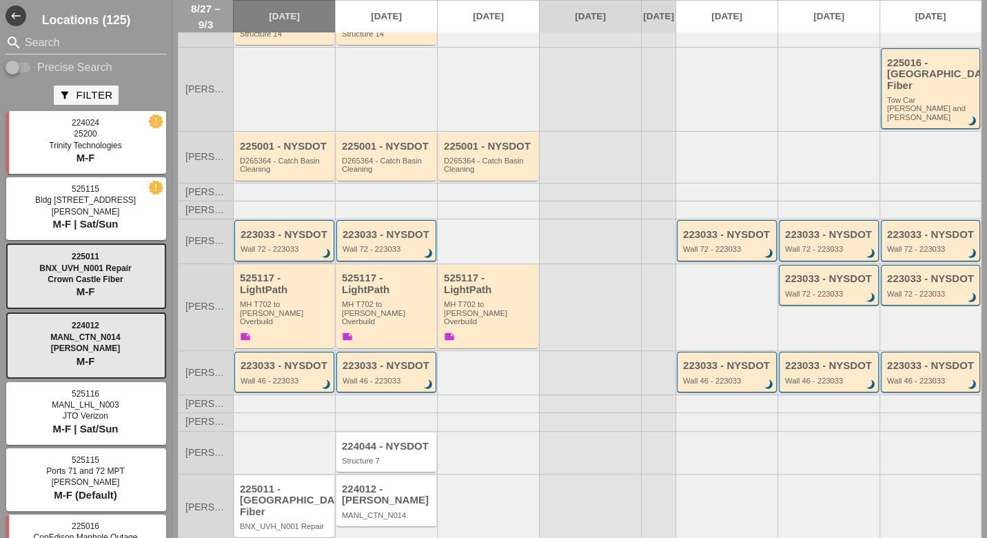
click at [271, 229] on div "223033 - NYSDOT Wall 72 - 223033 brightness_3" at bounding box center [286, 241] width 90 height 25
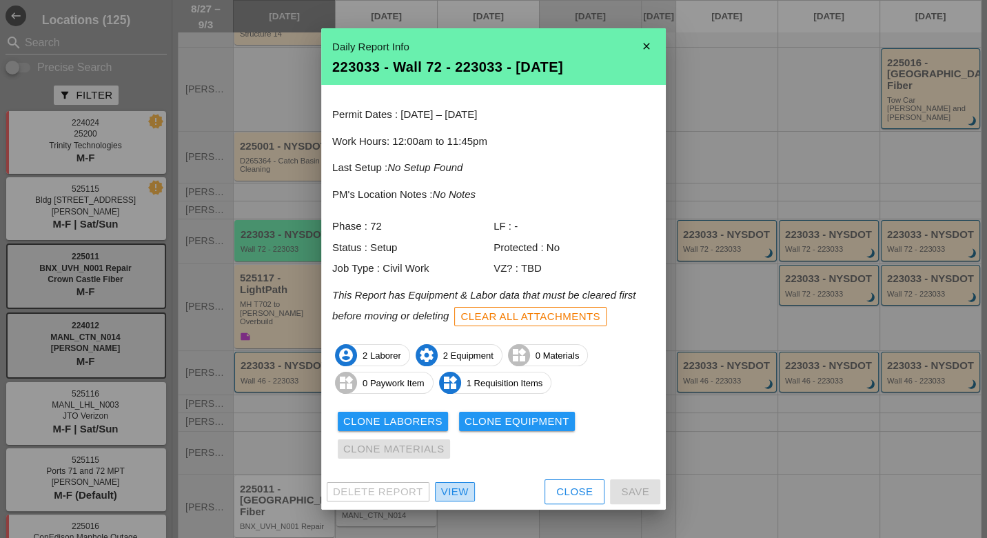
click at [456, 494] on div "View" at bounding box center [455, 492] width 28 height 16
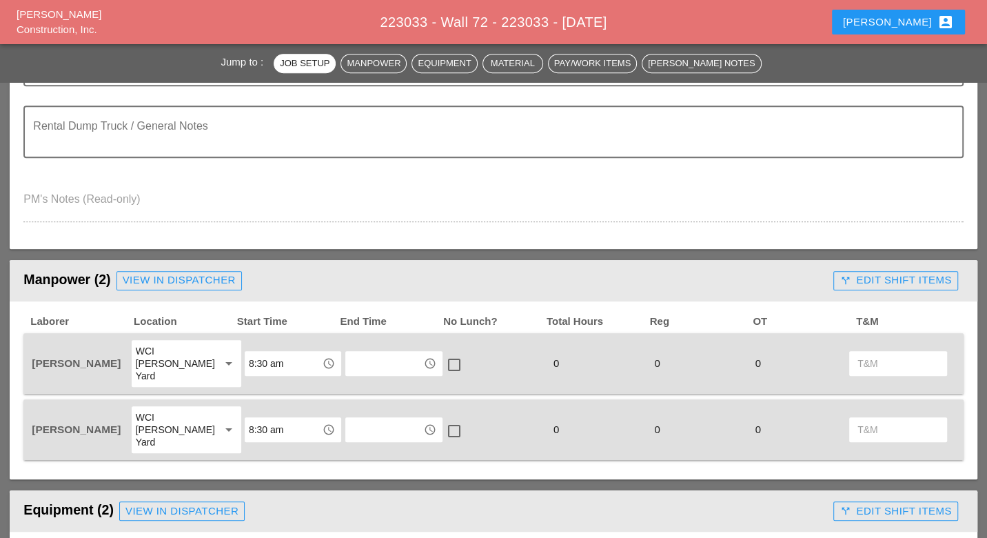
scroll to position [690, 0]
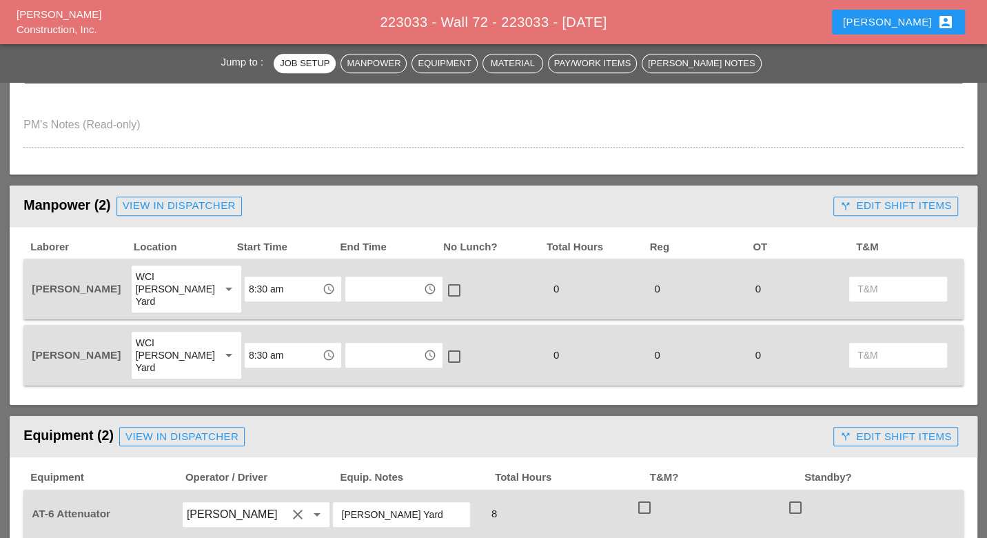
click at [841, 199] on div "call_split Edit Shift Items" at bounding box center [896, 206] width 112 height 16
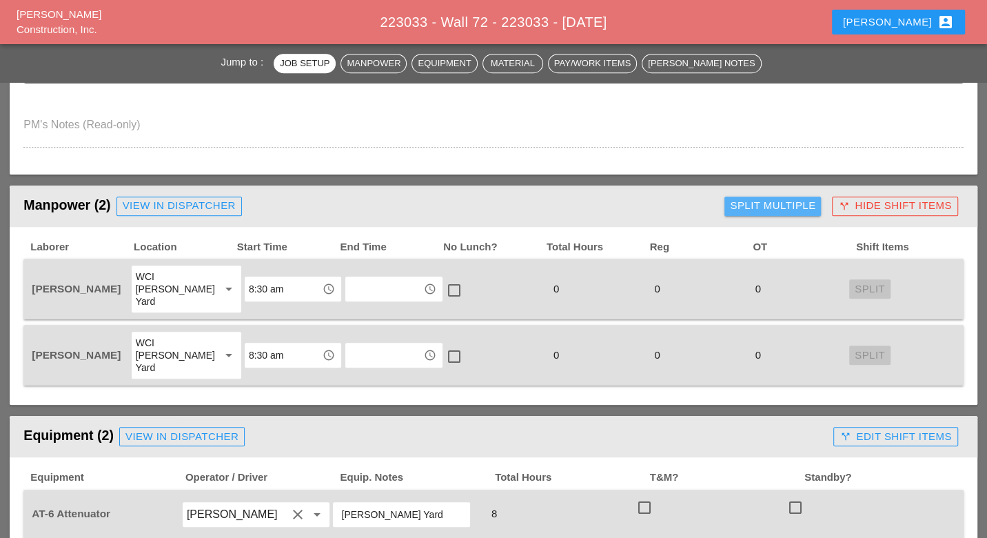
click at [757, 201] on div "Split Multiple" at bounding box center [773, 206] width 86 height 16
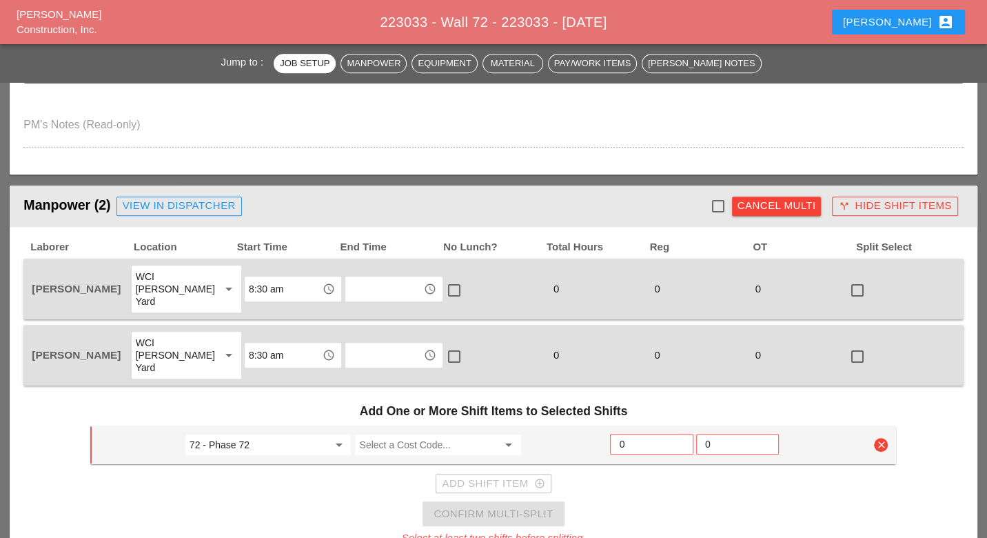
click at [723, 204] on div at bounding box center [718, 205] width 23 height 23
checkbox input "true"
click at [434, 434] on input "Select a Cost Code..." at bounding box center [428, 445] width 139 height 22
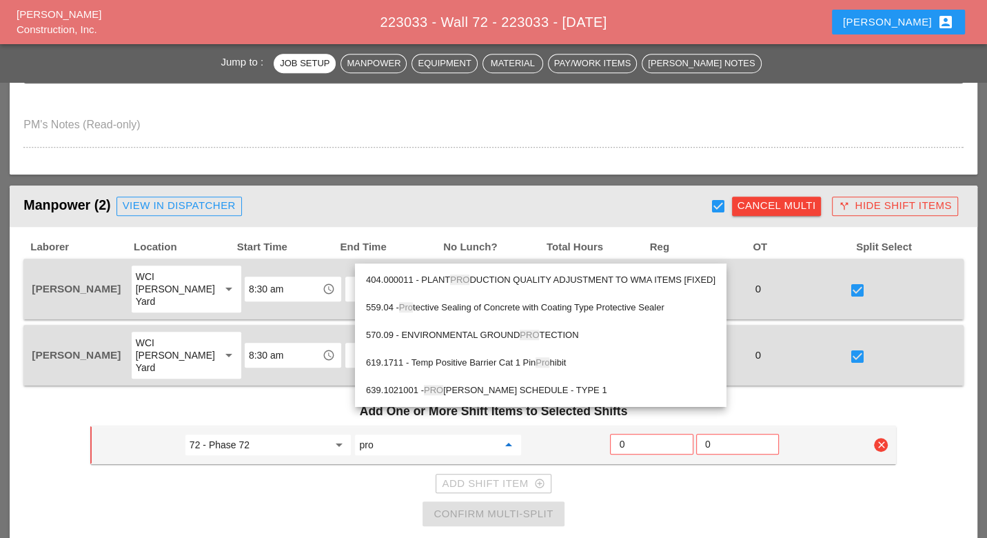
click at [483, 303] on div "559.04 - Pro tective Sealing of Concrete with Coating Type Protective Sealer" at bounding box center [541, 307] width 350 height 17
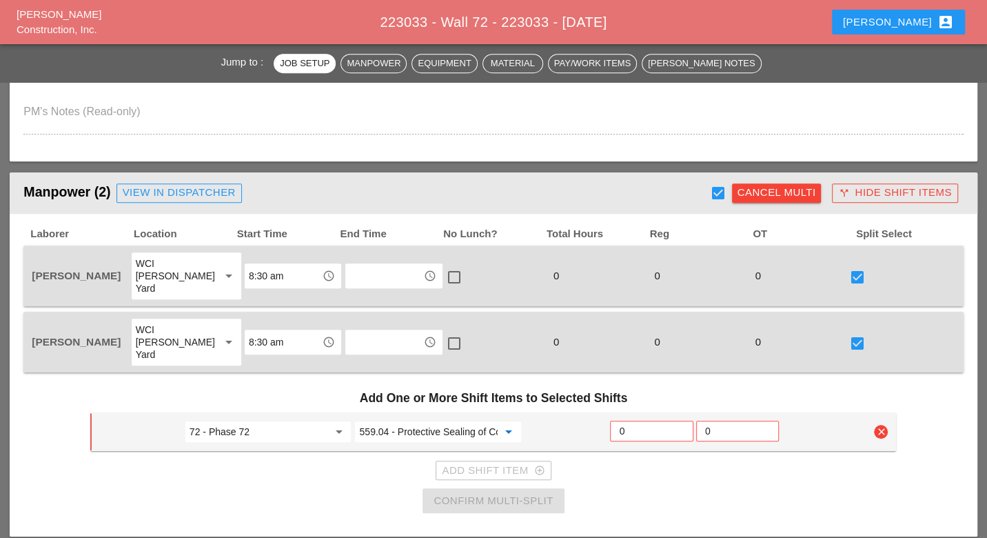
scroll to position [766, 0]
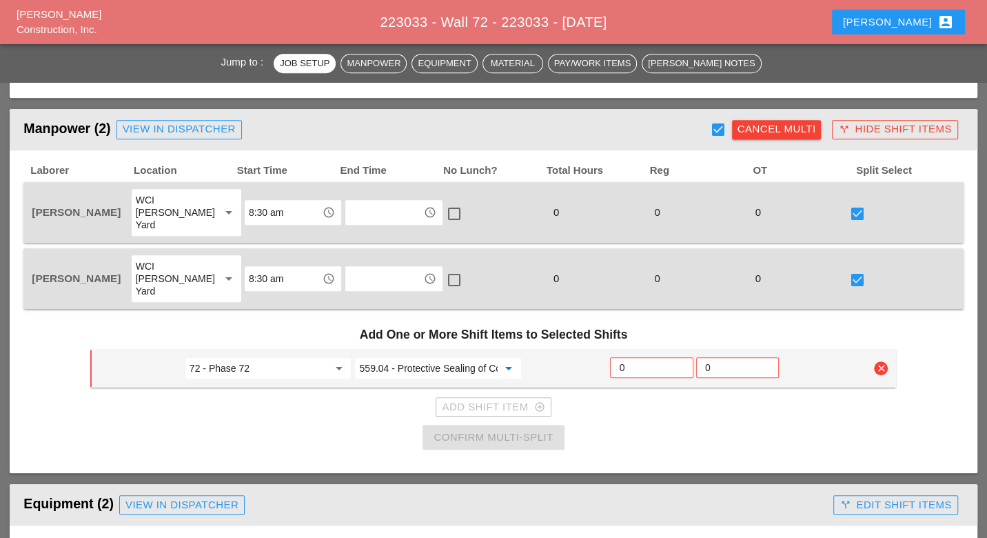
type input "559.04 - Protective Sealing of Concrete with Coating Type Protective Sealer"
click at [630, 356] on input "0" at bounding box center [651, 367] width 65 height 22
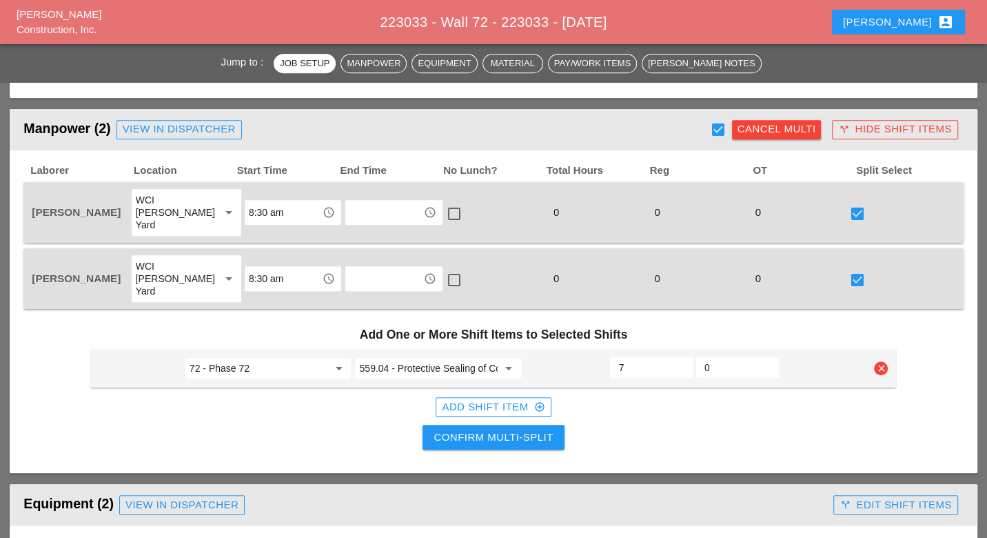
drag, startPoint x: 627, startPoint y: 337, endPoint x: 618, endPoint y: 337, distance: 9.7
click at [619, 356] on input "7" at bounding box center [652, 367] width 66 height 22
type input "6"
click at [530, 430] on div "Confirm Multi-Split" at bounding box center [493, 438] width 119 height 16
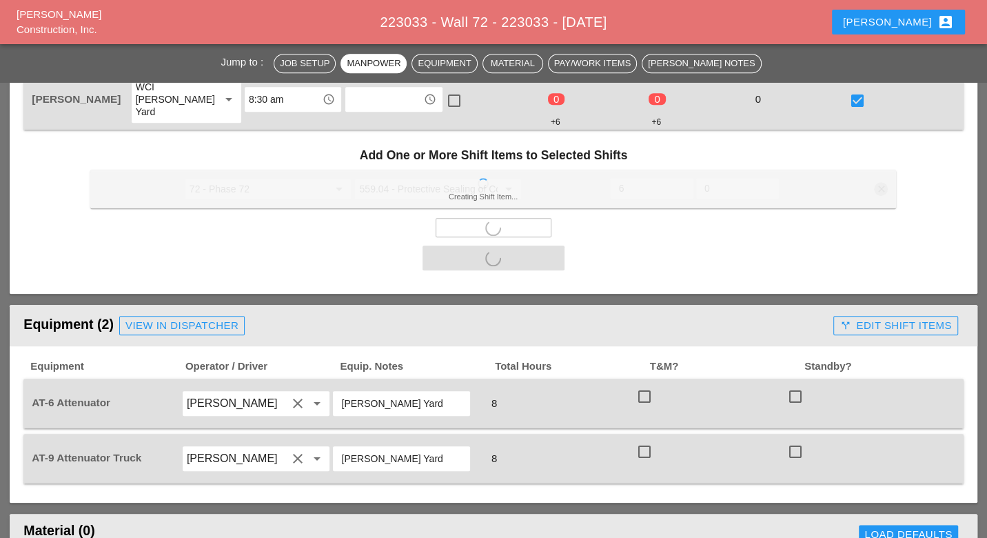
scroll to position [996, 0]
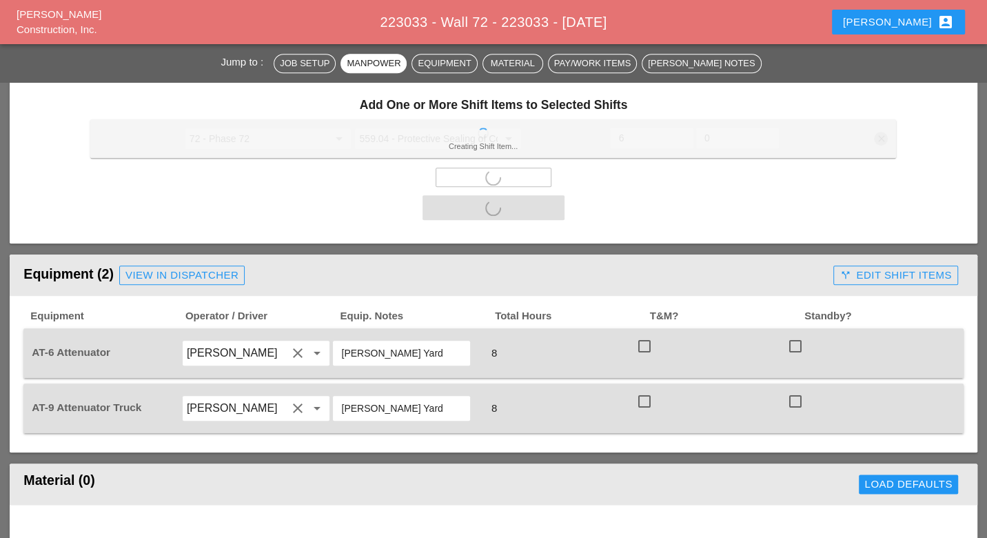
checkbox input "false"
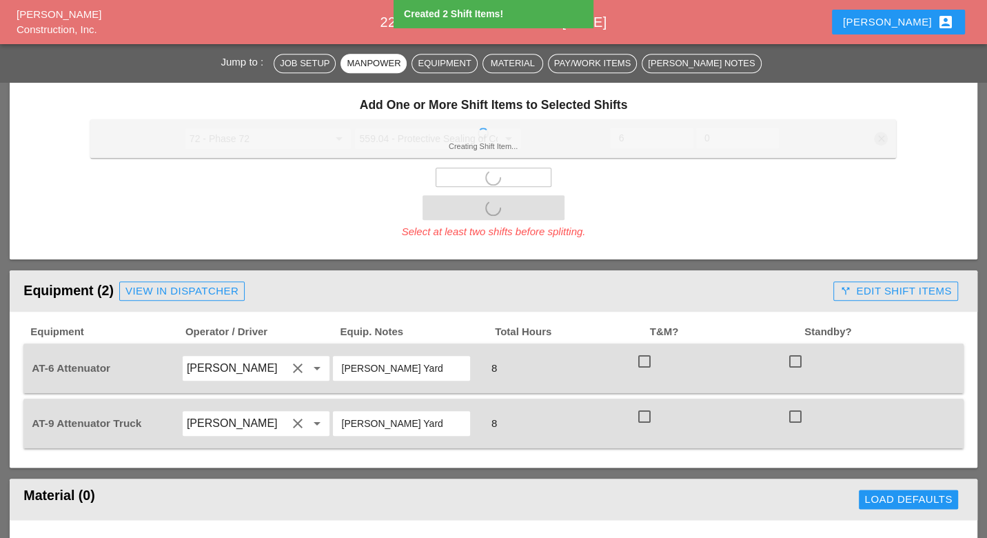
drag, startPoint x: 645, startPoint y: 331, endPoint x: 642, endPoint y: 342, distance: 11.6
click at [645, 350] on div at bounding box center [644, 361] width 23 height 23
checkbox input "true"
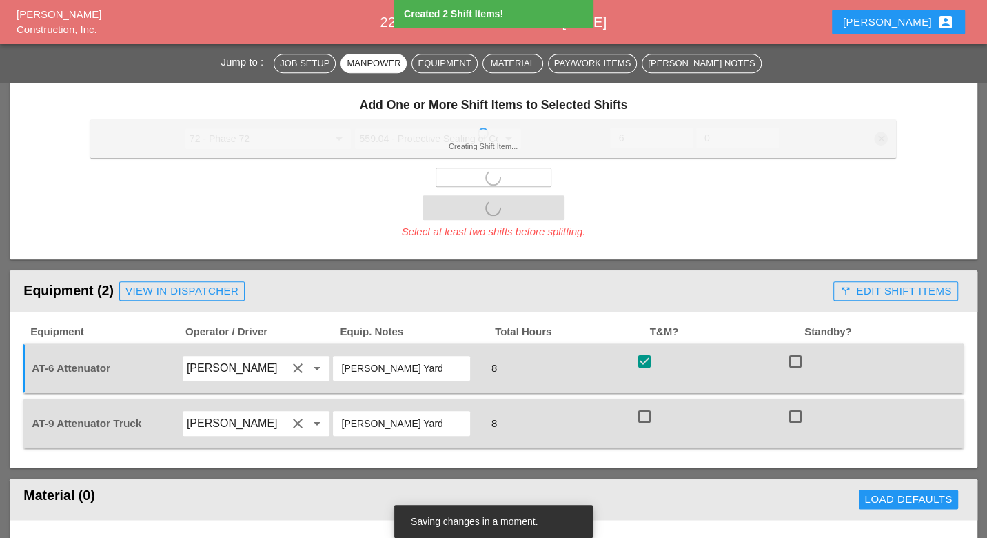
click at [646, 386] on form "Today's Job Setup Report Date 08/27/2025 Foreman Ricardo Capao Weather Day 76° …" at bounding box center [493, 286] width 967 height 2095
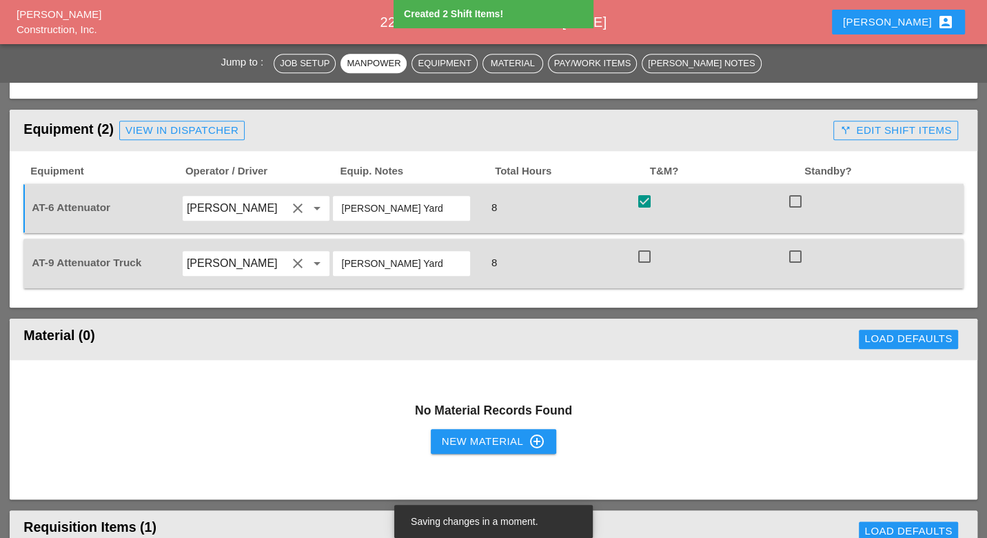
click at [646, 245] on div at bounding box center [644, 256] width 23 height 23
checkbox input "true"
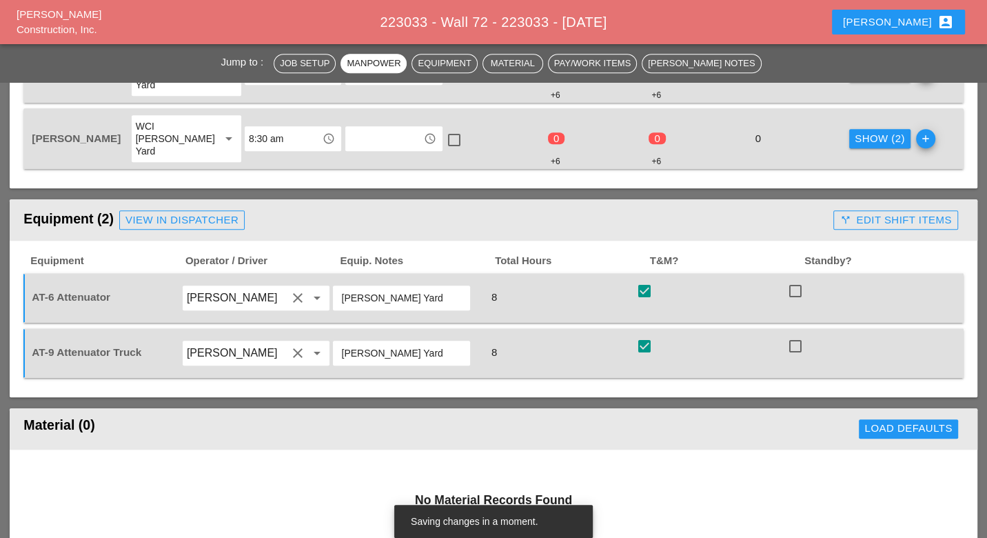
scroll to position [766, 0]
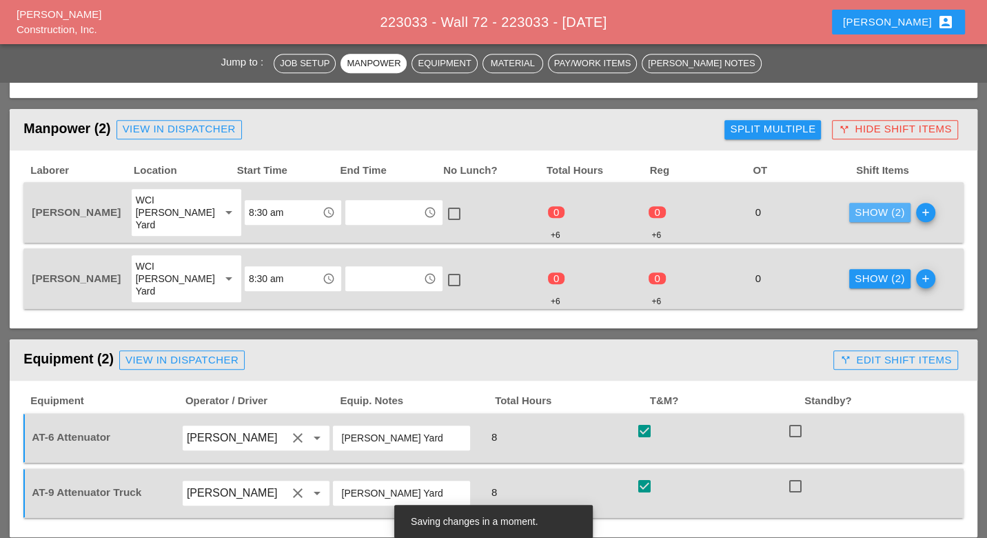
click at [855, 205] on div "Show (2)" at bounding box center [880, 213] width 50 height 16
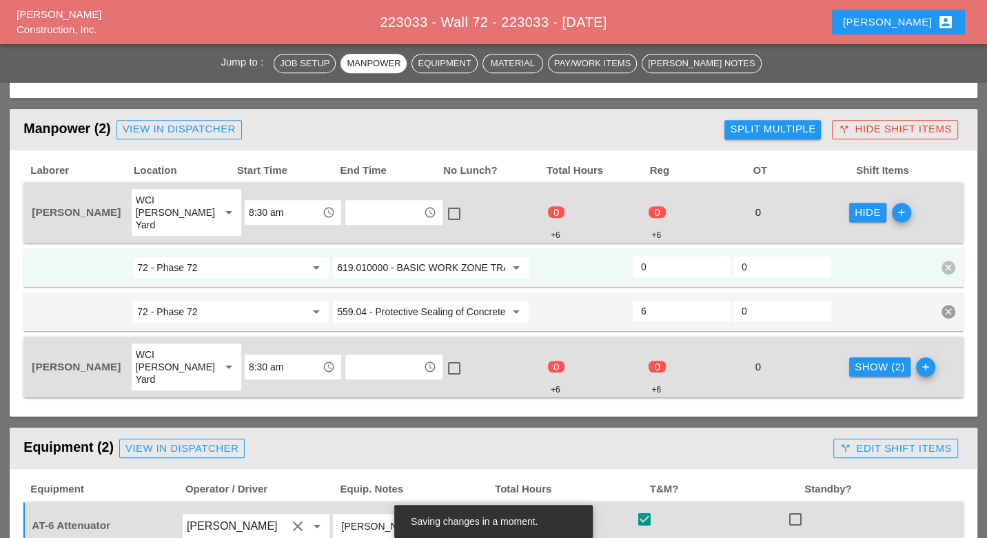
click at [654, 256] on input "0" at bounding box center [681, 267] width 81 height 22
type input "2"
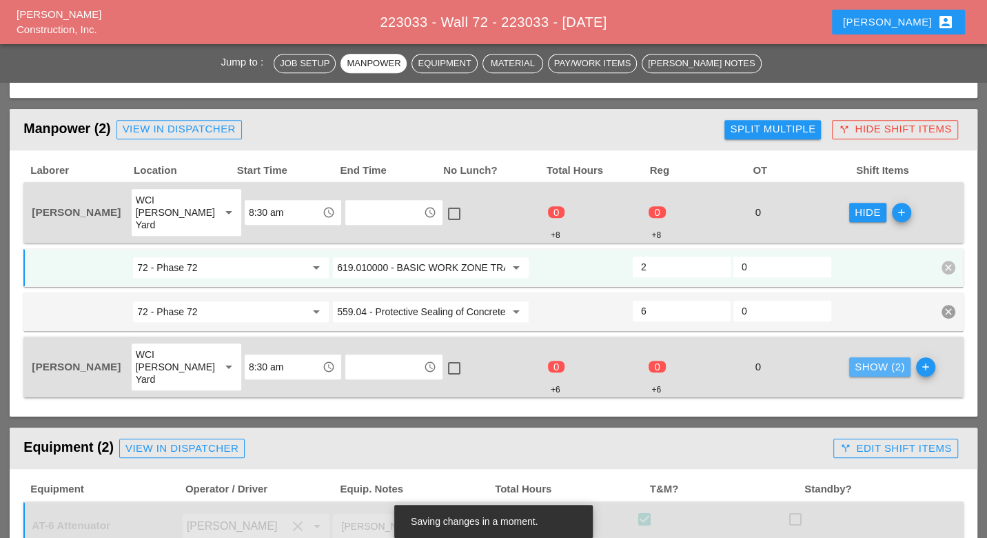
click at [849, 357] on button "Show (2)" at bounding box center [879, 366] width 61 height 19
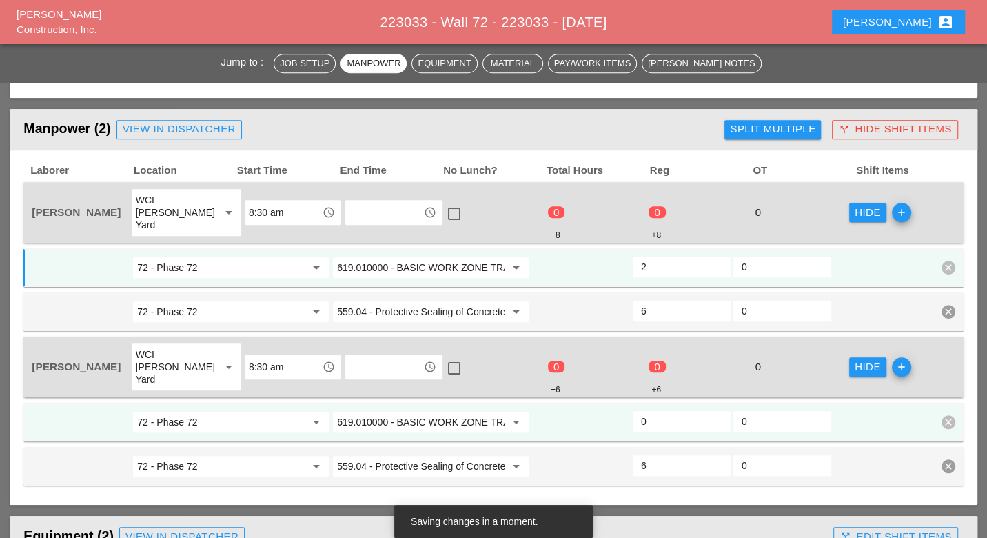
click at [650, 410] on input "0" at bounding box center [681, 421] width 81 height 22
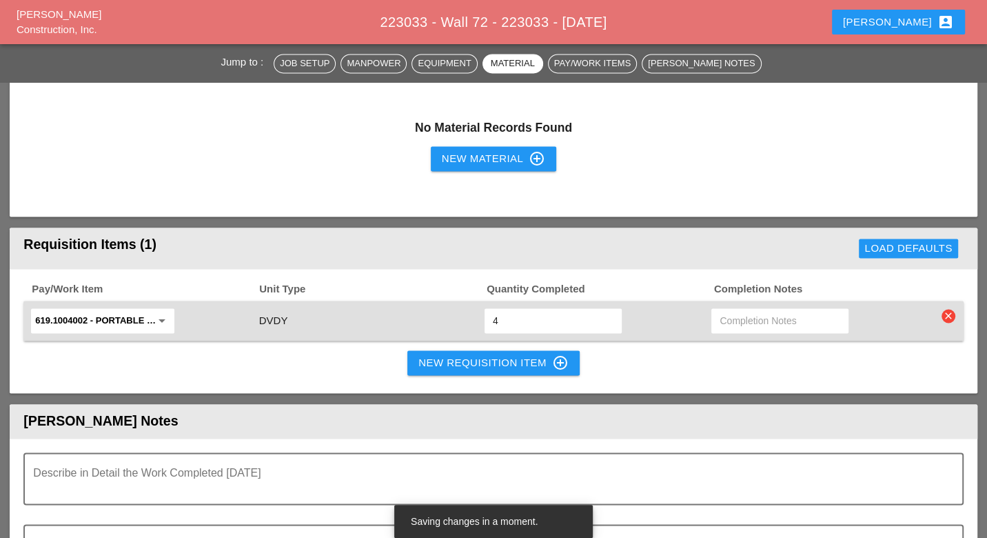
scroll to position [1456, 0]
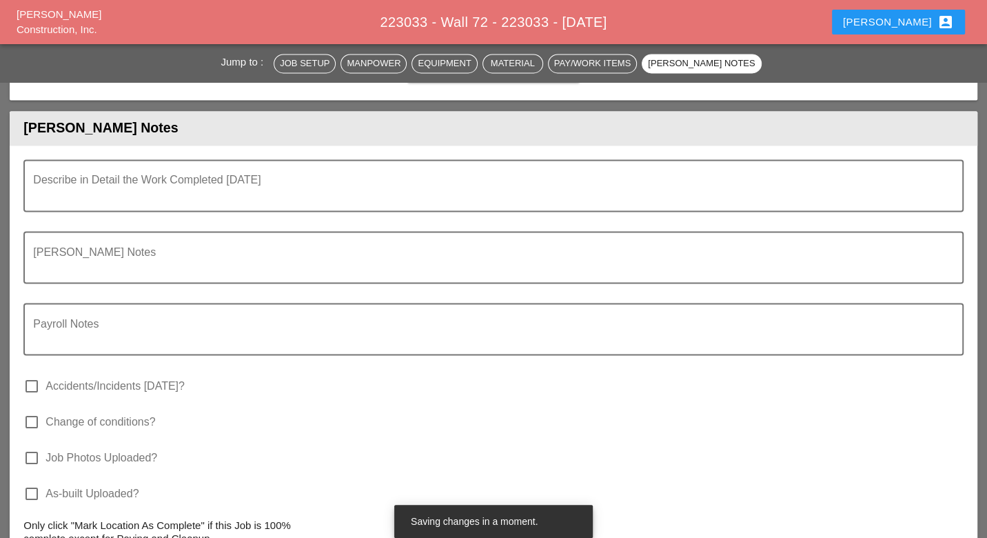
type input "2"
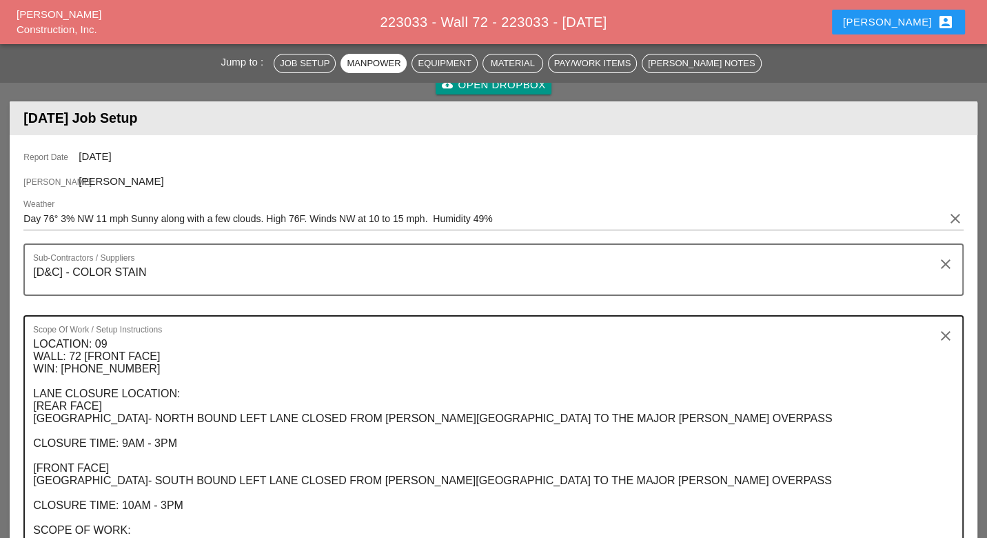
scroll to position [0, 0]
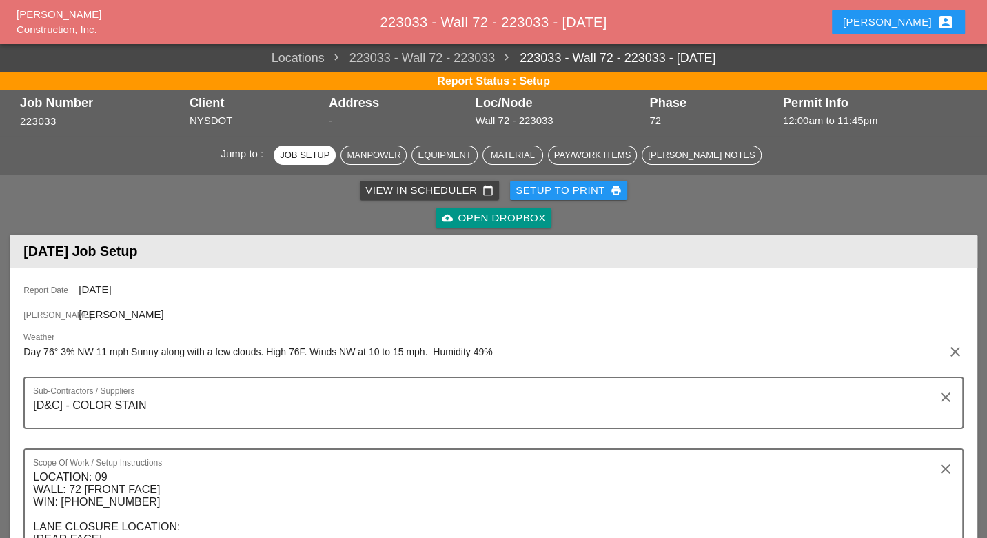
click at [393, 194] on div "View in Scheduler calendar_today" at bounding box center [429, 191] width 128 height 16
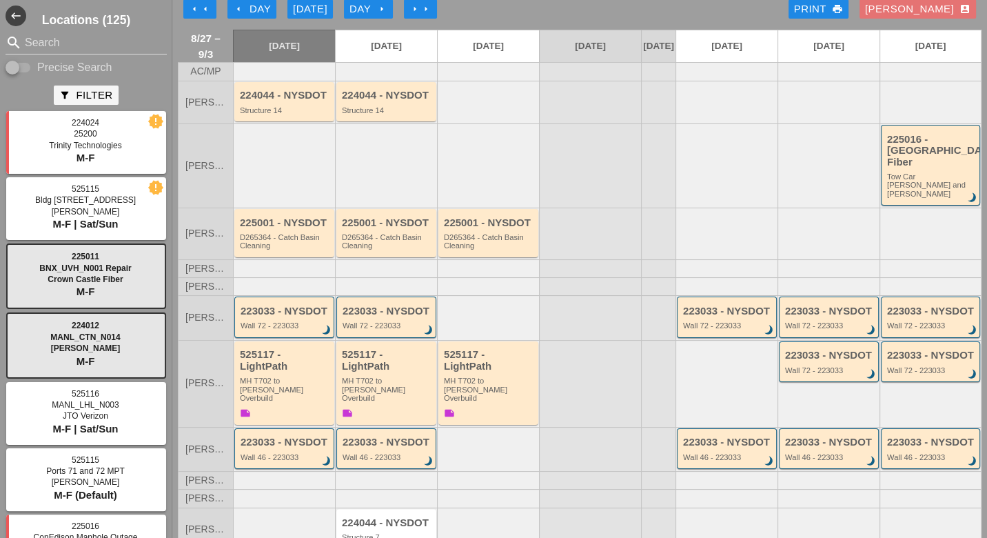
scroll to position [88, 0]
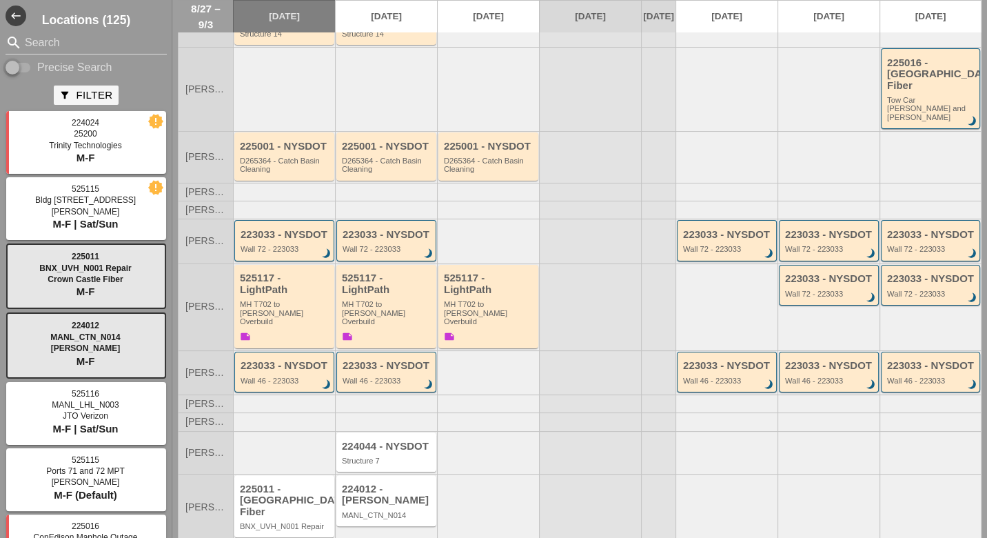
click at [27, 67] on input "Precise Search" at bounding box center [19, 67] width 26 height 17
checkbox input "true"
click at [39, 45] on input "Search" at bounding box center [86, 43] width 123 height 22
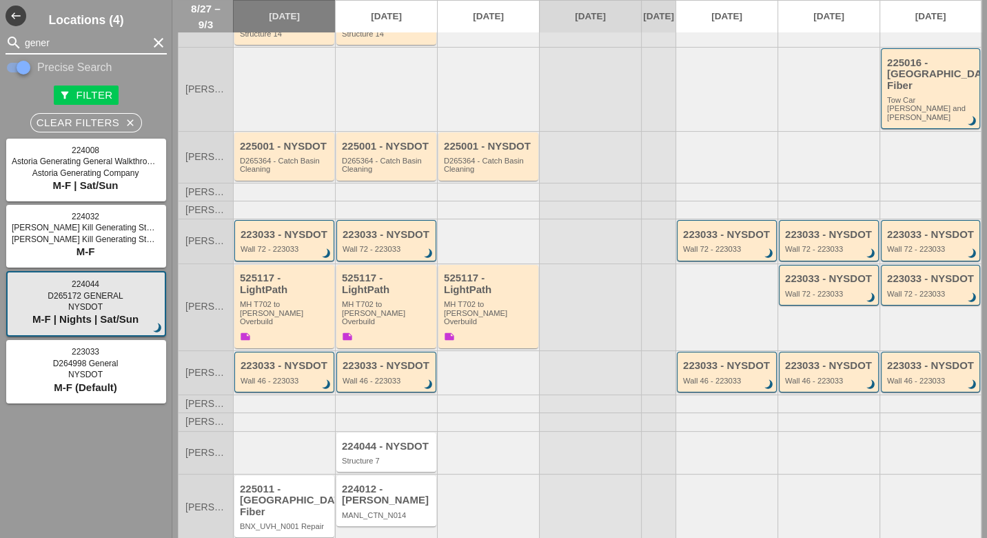
type input "gener"
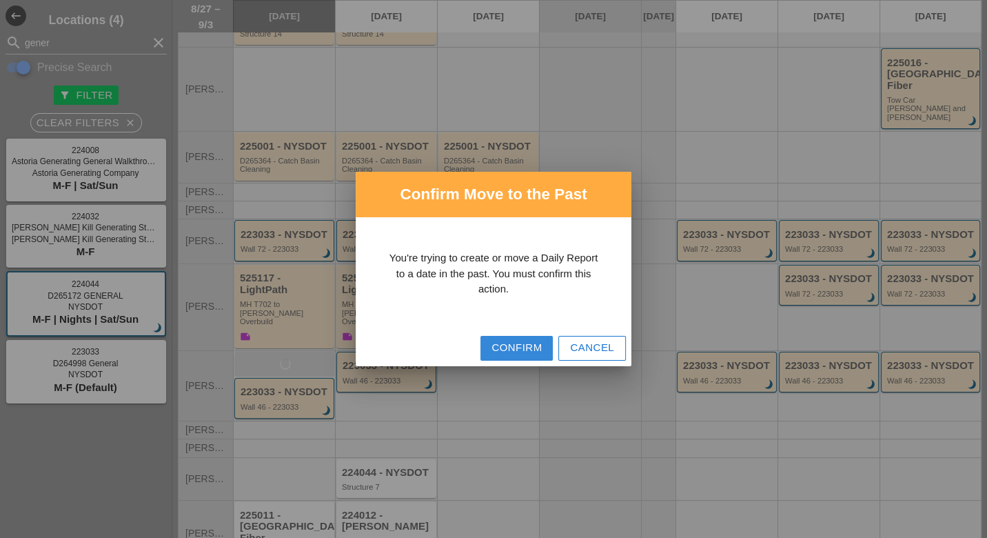
click at [493, 347] on div "Confirm" at bounding box center [517, 348] width 50 height 16
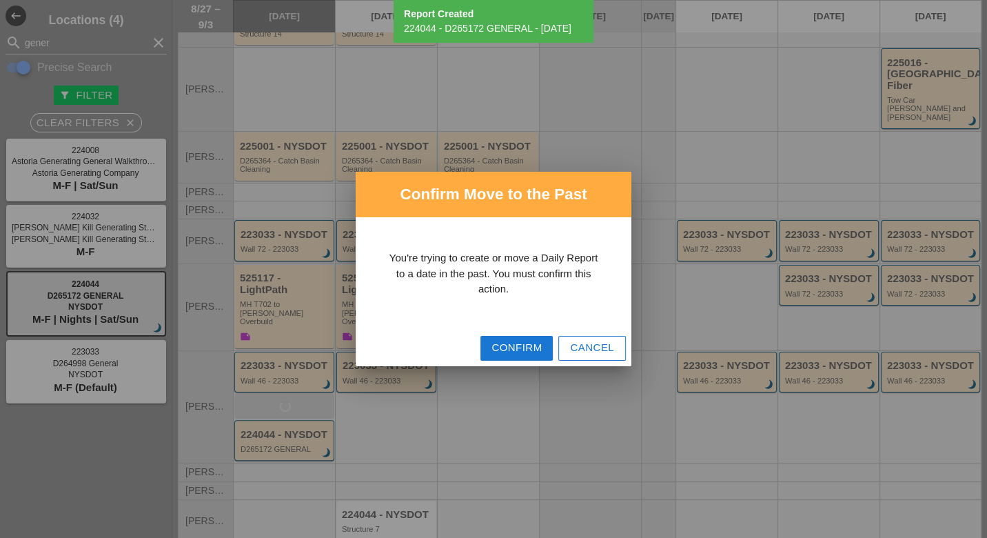
click at [503, 350] on div "Confirm" at bounding box center [517, 348] width 50 height 16
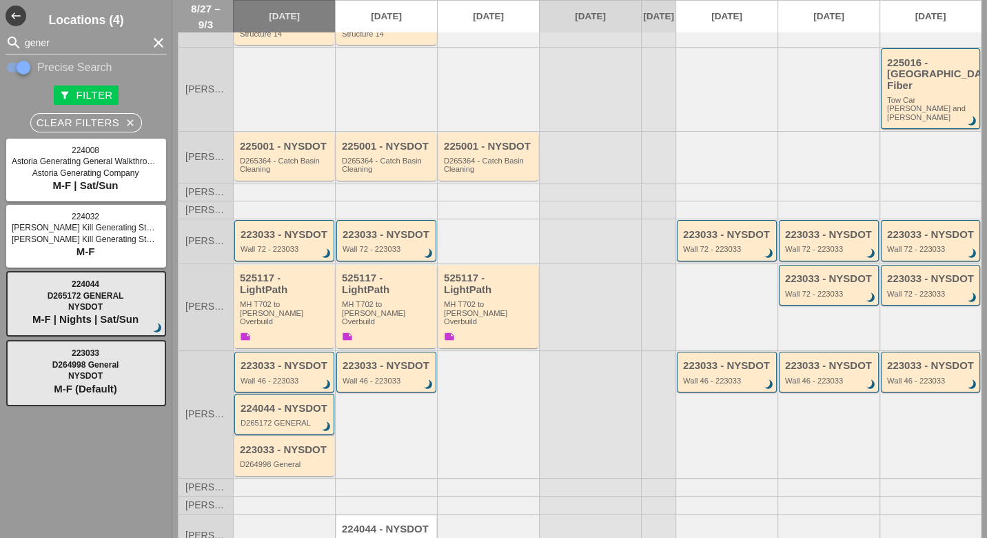
click at [281, 419] on div "D265172 GENERAL" at bounding box center [286, 423] width 90 height 8
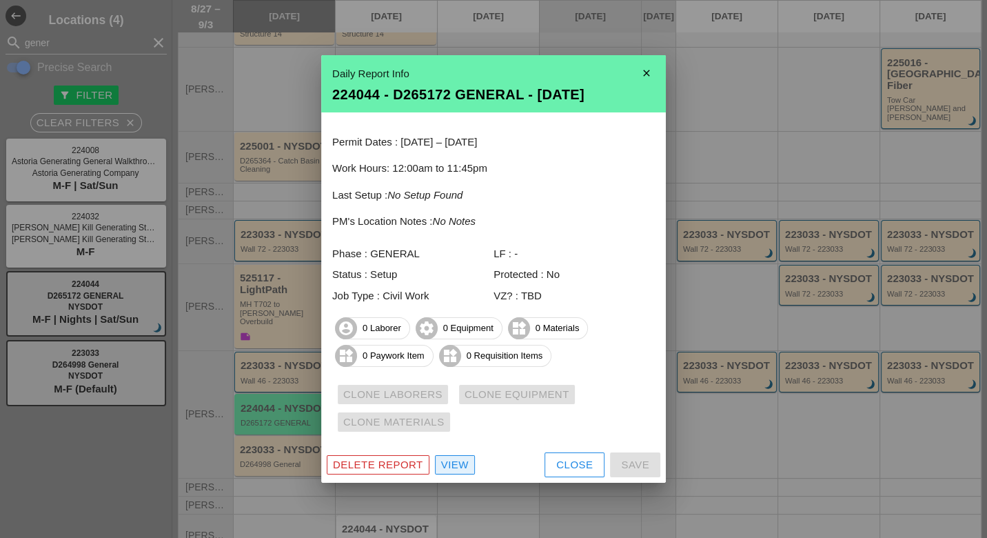
drag, startPoint x: 441, startPoint y: 463, endPoint x: 433, endPoint y: 459, distance: 9.3
click at [441, 463] on div "View" at bounding box center [455, 465] width 28 height 16
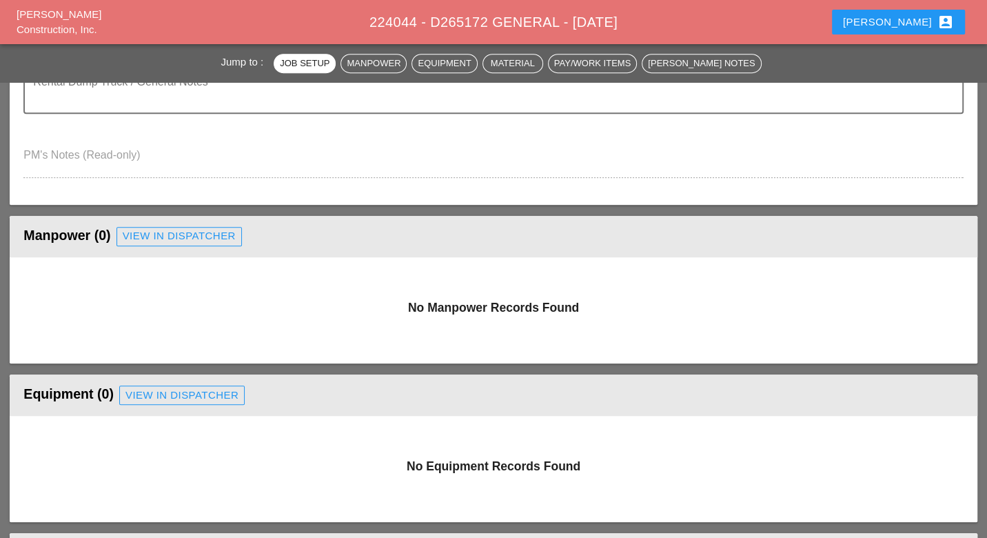
scroll to position [459, 0]
click at [208, 234] on div "View in Dispatcher" at bounding box center [179, 236] width 113 height 16
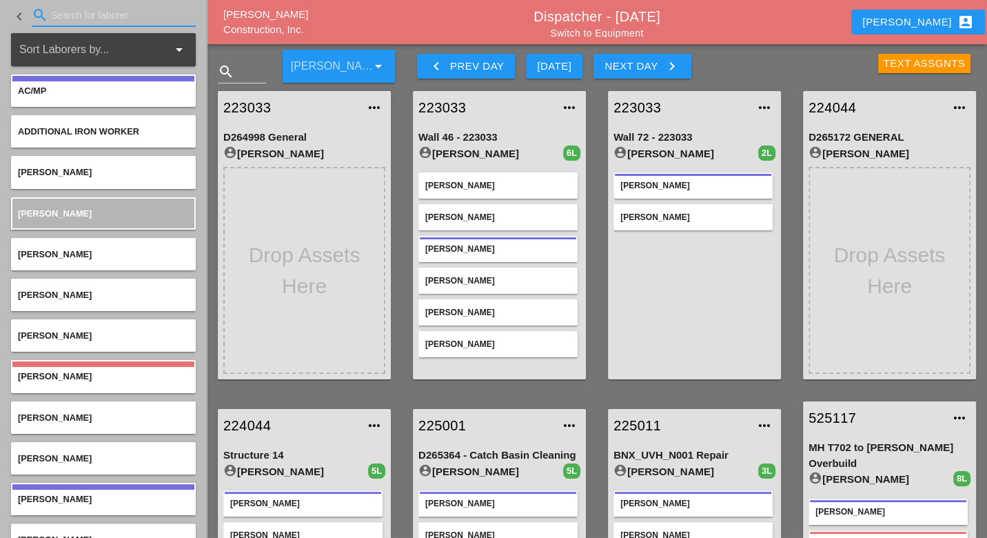
click at [71, 14] on input "Search for laborer" at bounding box center [113, 15] width 125 height 22
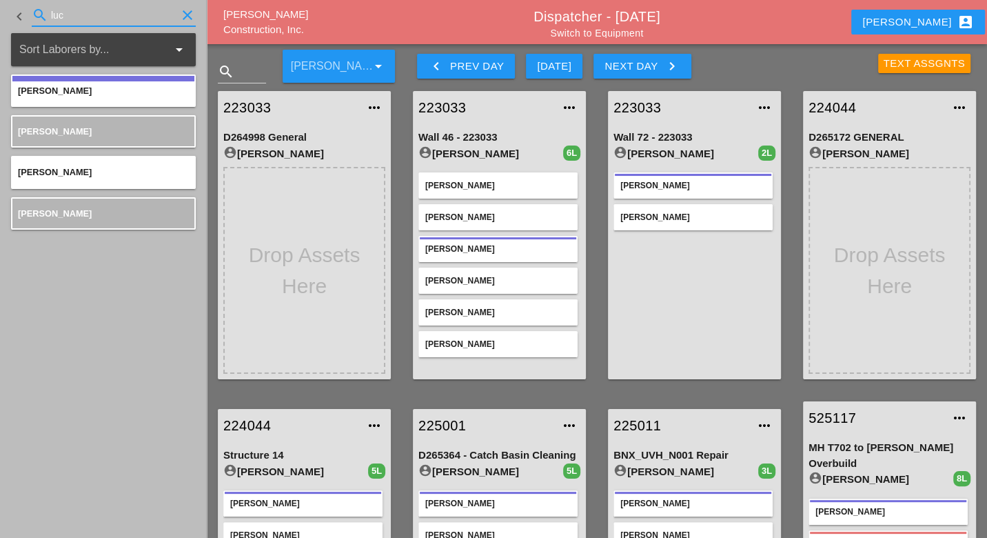
type input "luc"
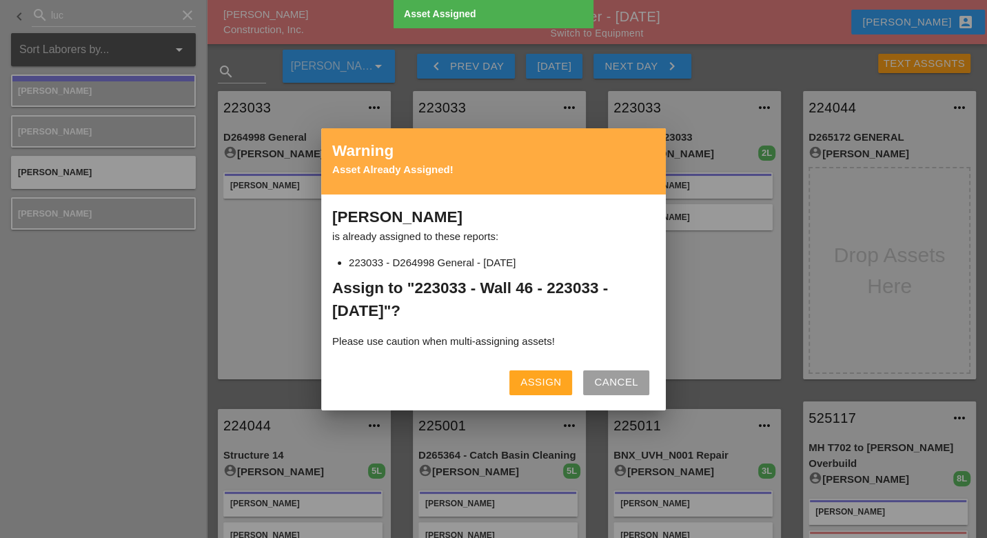
click at [527, 377] on div "Assign" at bounding box center [541, 382] width 41 height 16
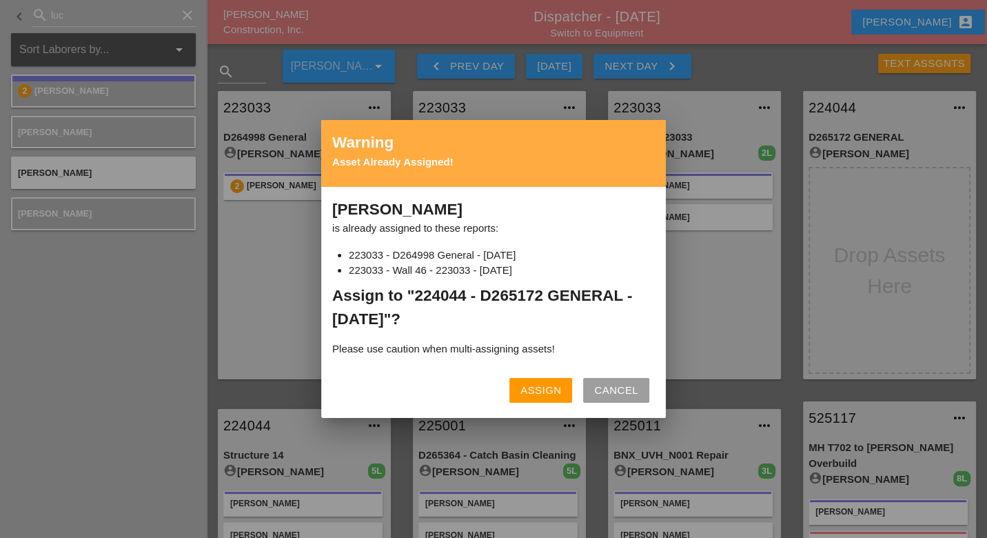
click at [541, 388] on div "Assign" at bounding box center [541, 391] width 41 height 16
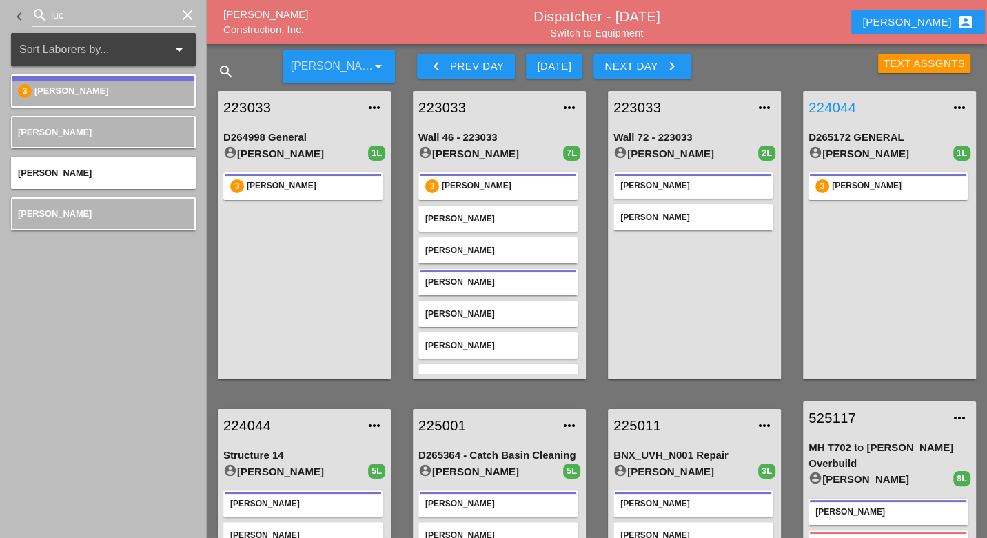
click at [832, 105] on link "224044" at bounding box center [876, 107] width 134 height 21
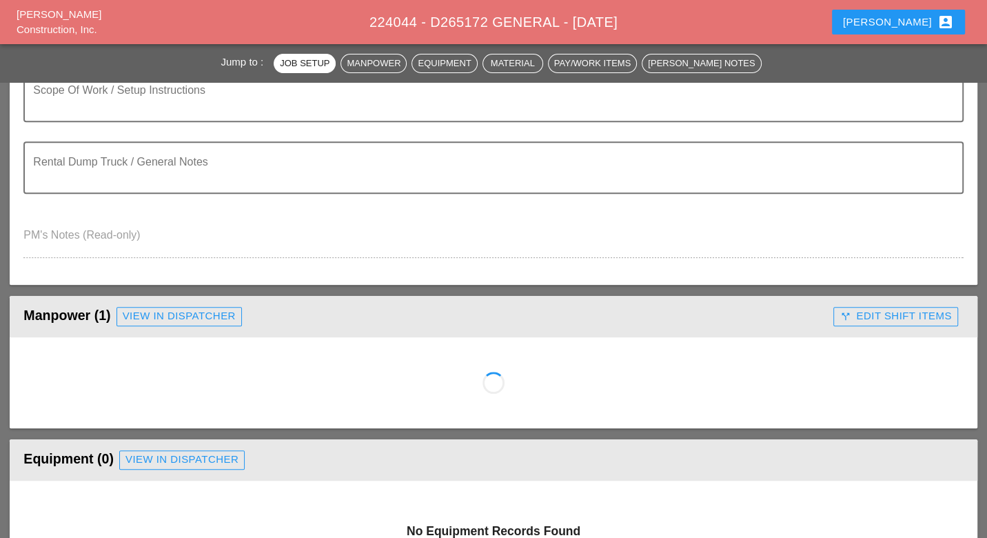
scroll to position [383, 0]
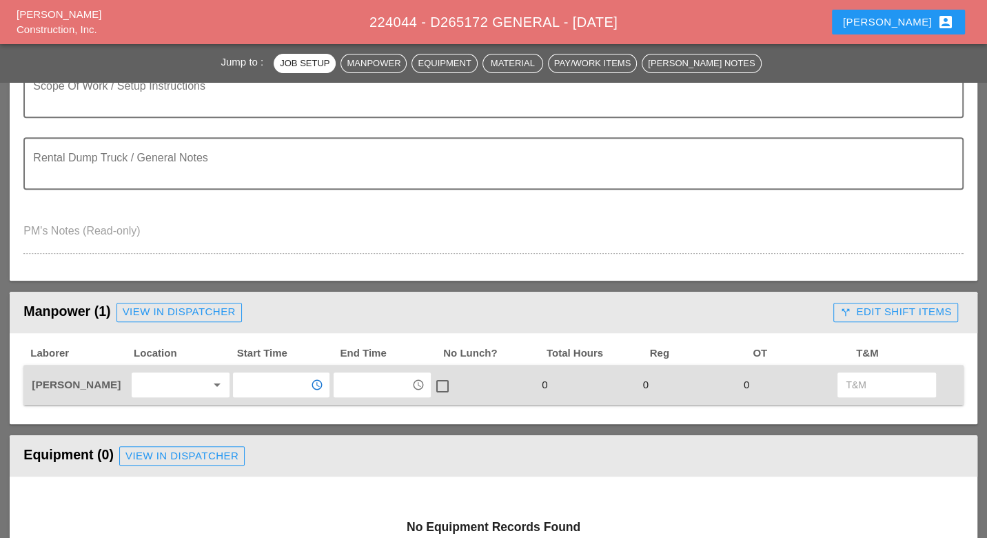
click at [246, 378] on input "text" at bounding box center [271, 385] width 69 height 22
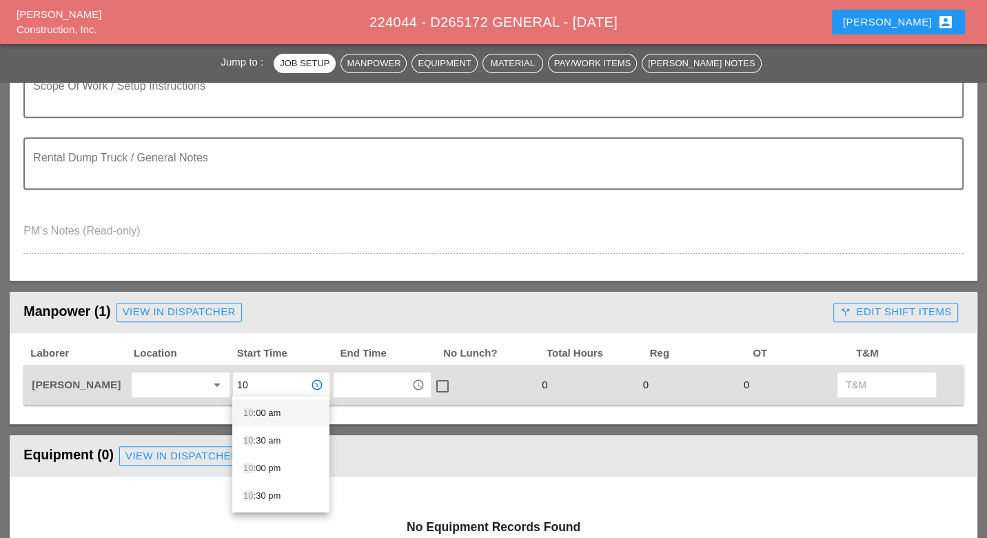
click at [259, 414] on div "10 :00 am" at bounding box center [280, 413] width 75 height 17
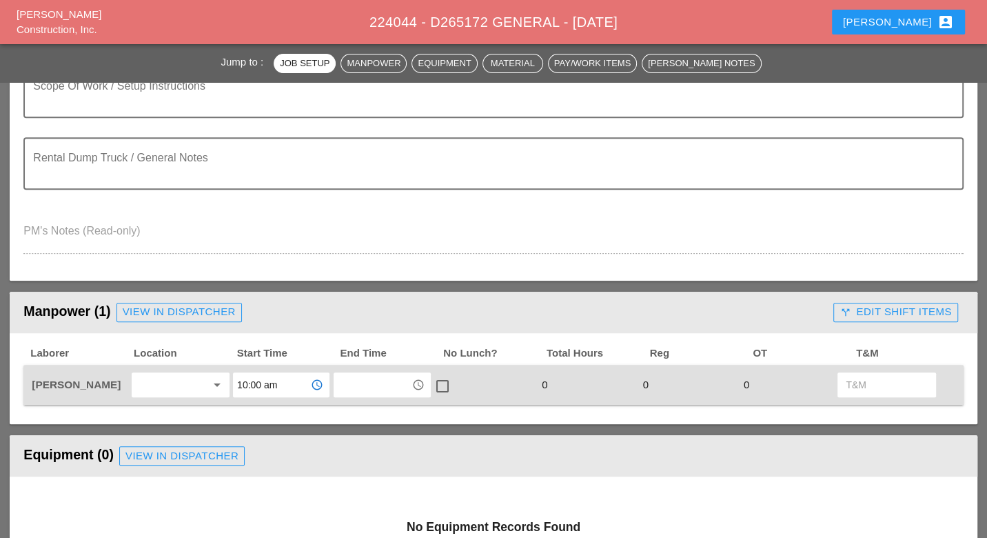
drag, startPoint x: 284, startPoint y: 382, endPoint x: 230, endPoint y: 381, distance: 53.8
click at [231, 381] on div "10:00 am access_time" at bounding box center [281, 384] width 101 height 29
click at [359, 382] on input "text" at bounding box center [372, 385] width 69 height 22
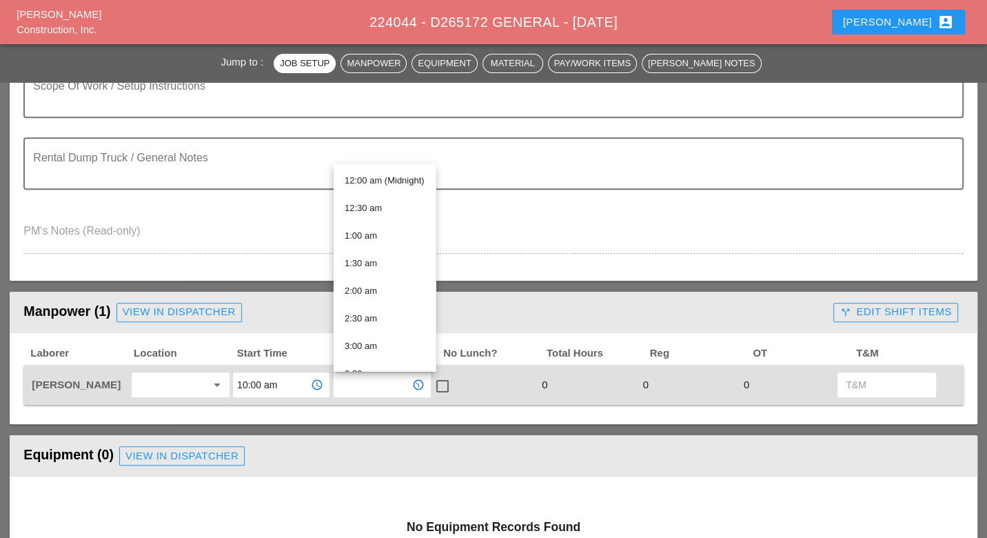
click at [283, 381] on input "10:00 am" at bounding box center [271, 385] width 69 height 22
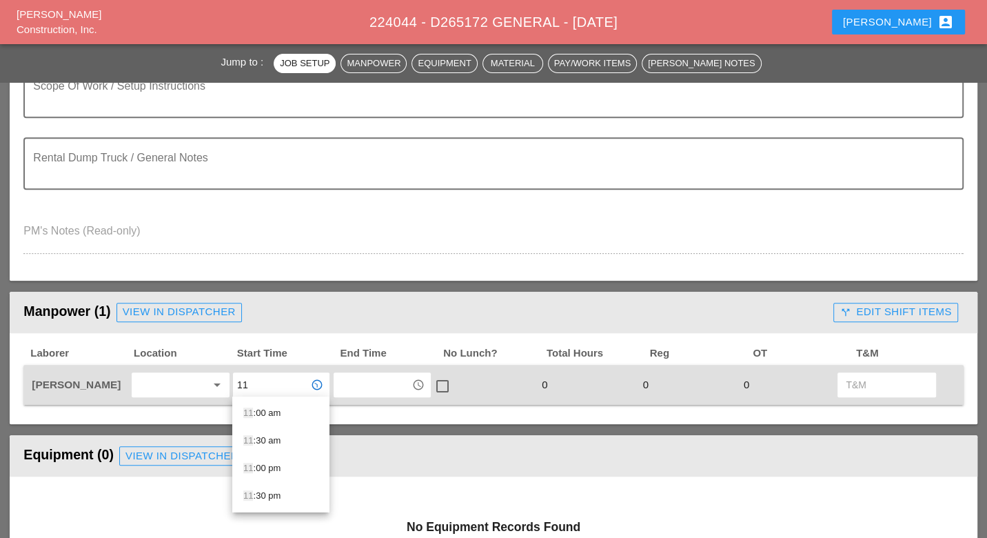
click at [274, 408] on div "11 :00 am" at bounding box center [280, 413] width 75 height 17
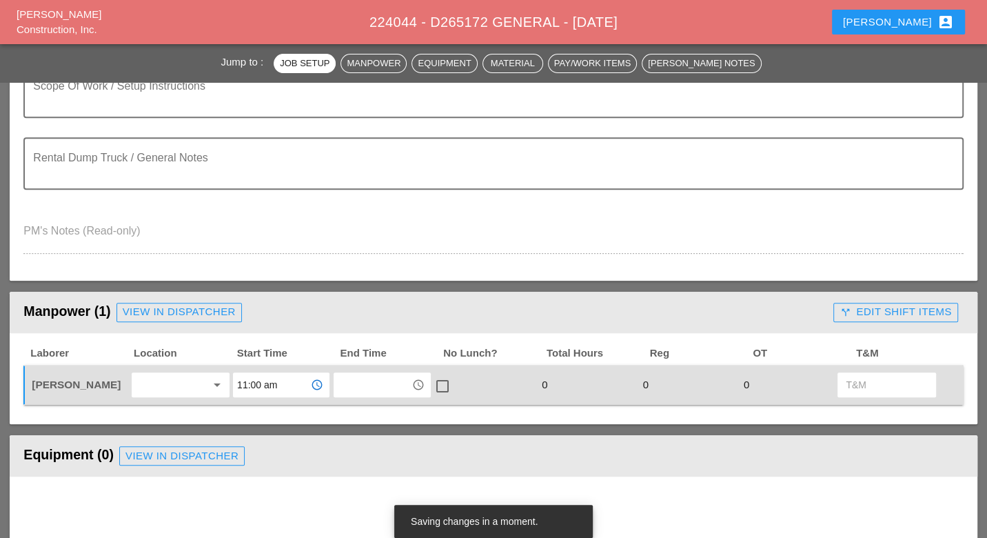
click at [356, 383] on input "text" at bounding box center [372, 385] width 69 height 22
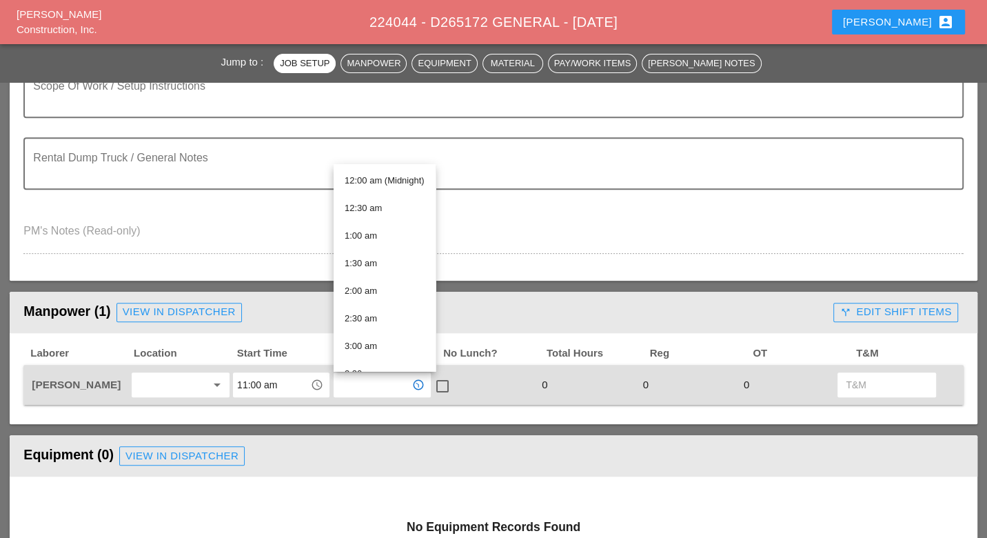
click at [270, 385] on input "11:00 am" at bounding box center [271, 385] width 69 height 22
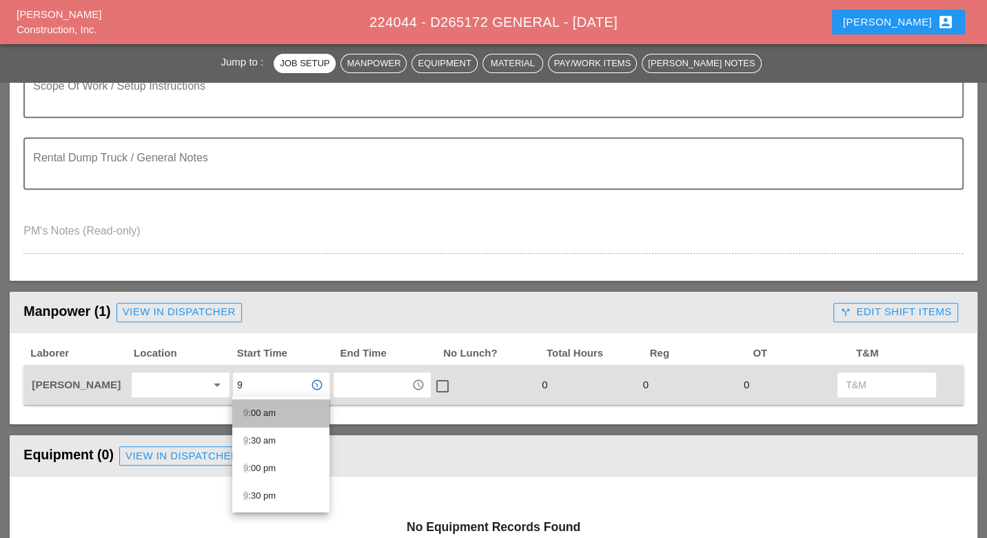
click at [274, 413] on div "9 :00 am" at bounding box center [280, 413] width 75 height 17
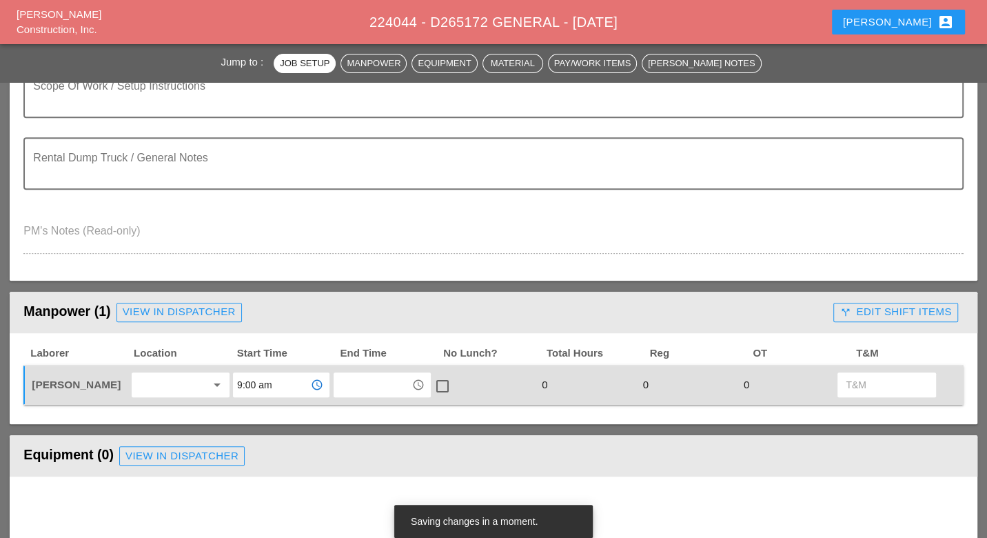
type input "9:00 am"
click at [350, 382] on input "text" at bounding box center [372, 385] width 69 height 22
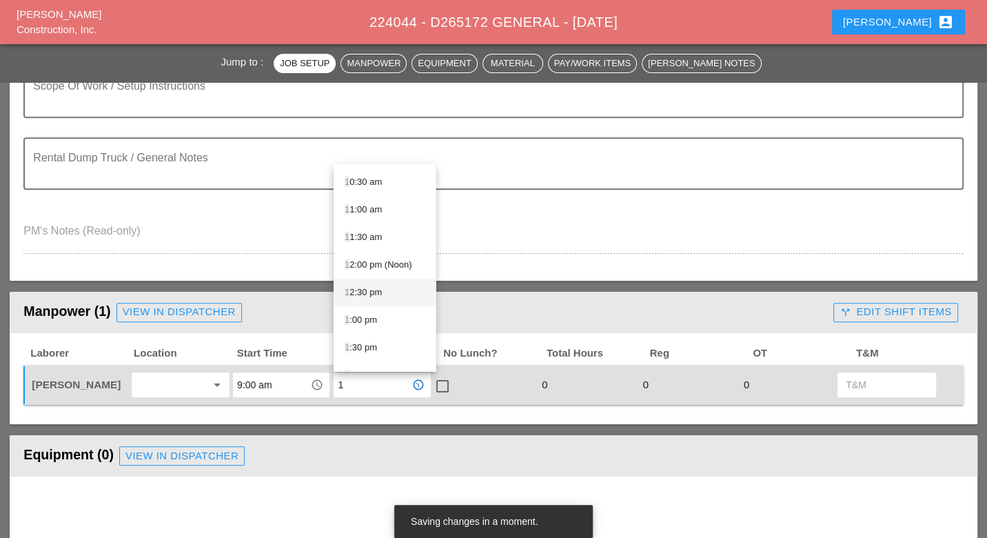
scroll to position [153, 0]
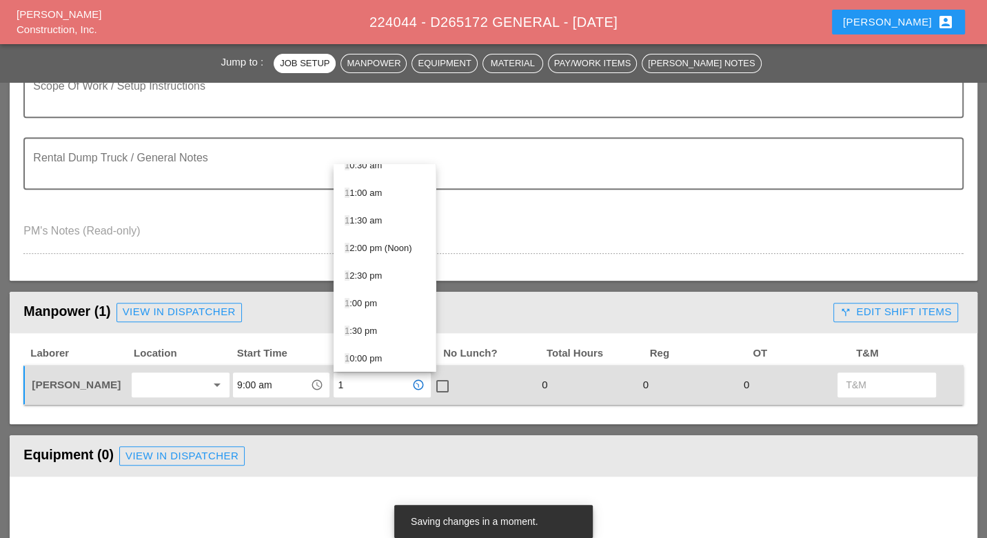
click at [372, 299] on div "1 :00 pm" at bounding box center [385, 303] width 80 height 17
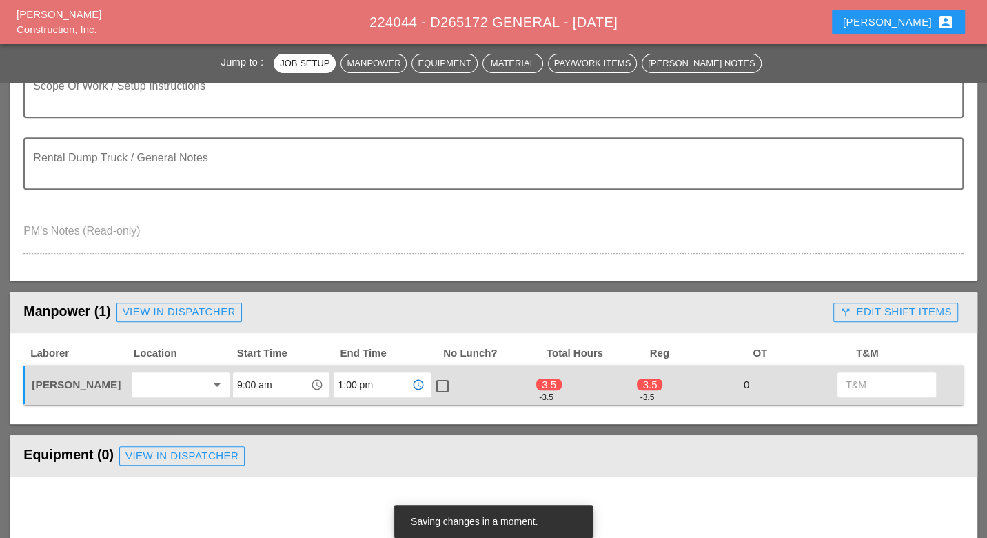
type input "1:00 pm"
click at [443, 381] on div at bounding box center [442, 385] width 23 height 23
checkbox input "true"
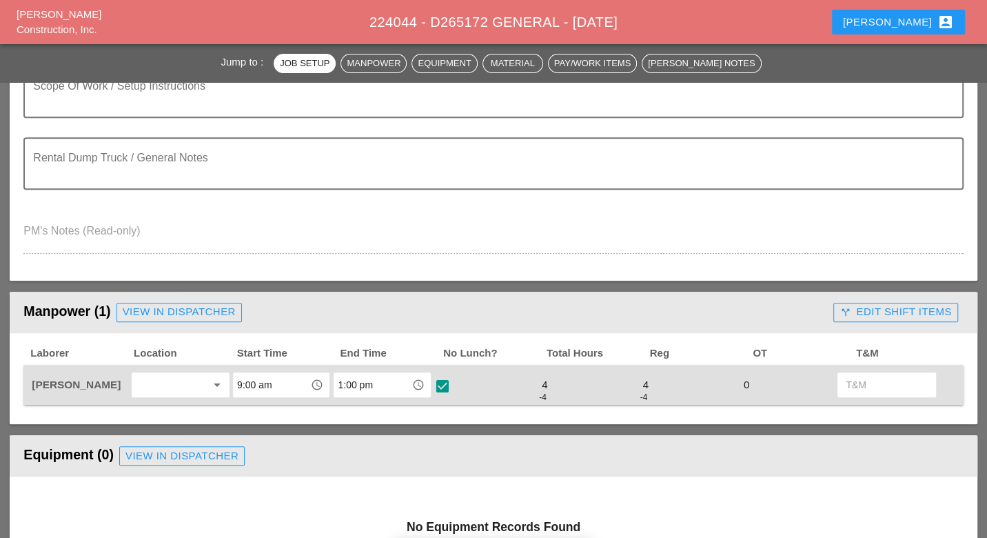
type input "4"
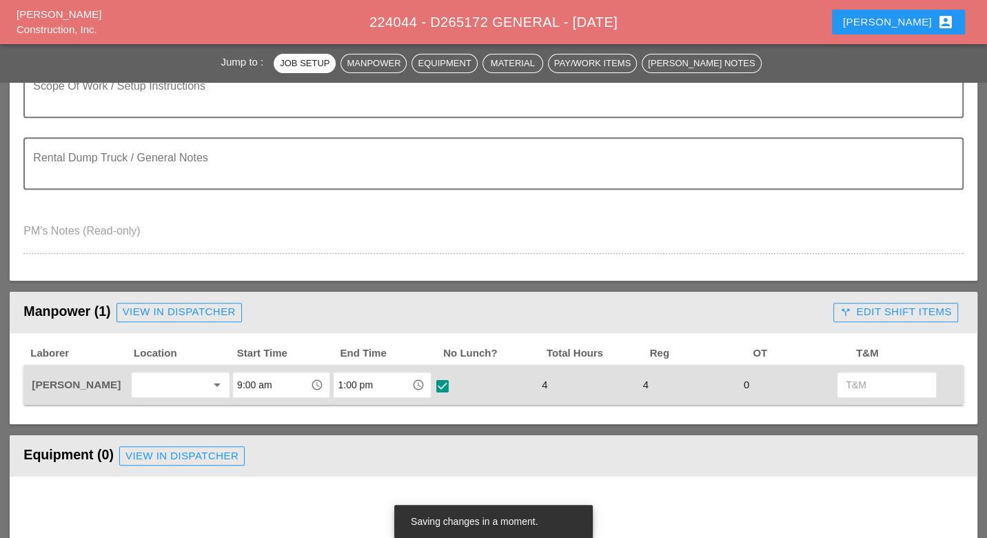
click at [876, 310] on div "call_split Edit Shift Items" at bounding box center [896, 312] width 112 height 16
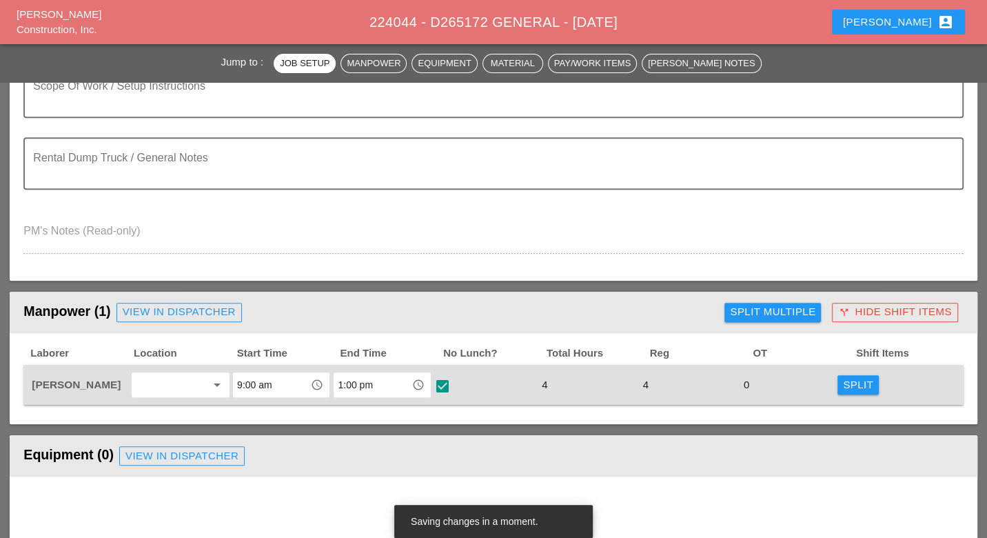
click at [855, 381] on div "Split" at bounding box center [858, 385] width 30 height 16
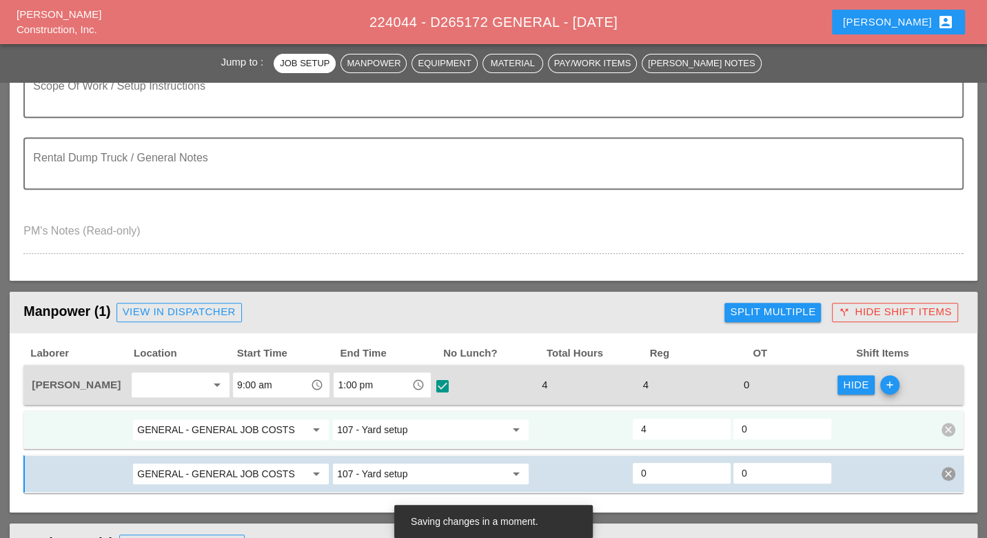
click at [405, 428] on input "107 - Yard setup" at bounding box center [421, 430] width 168 height 22
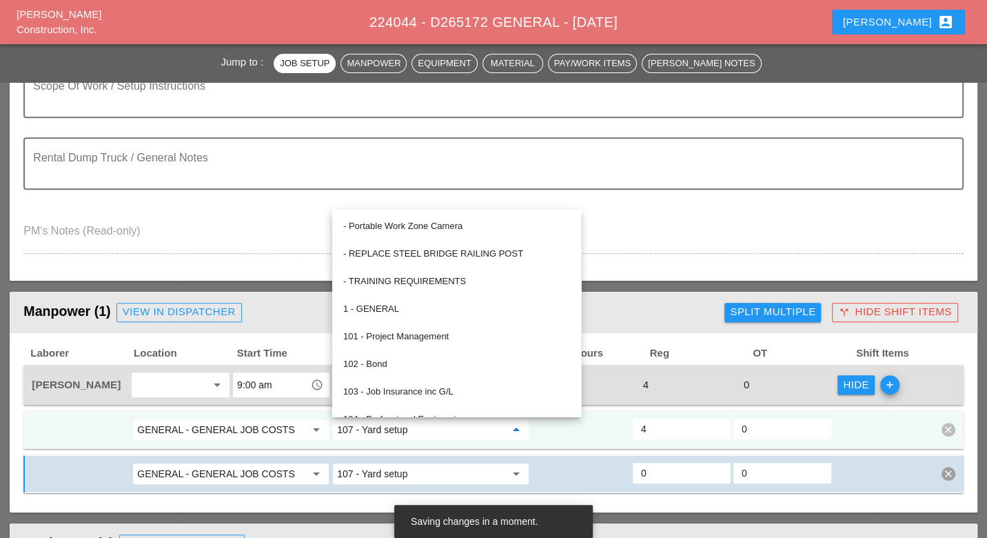
click at [272, 425] on input "GENERAL - GENERAL JOB COSTS" at bounding box center [221, 430] width 168 height 22
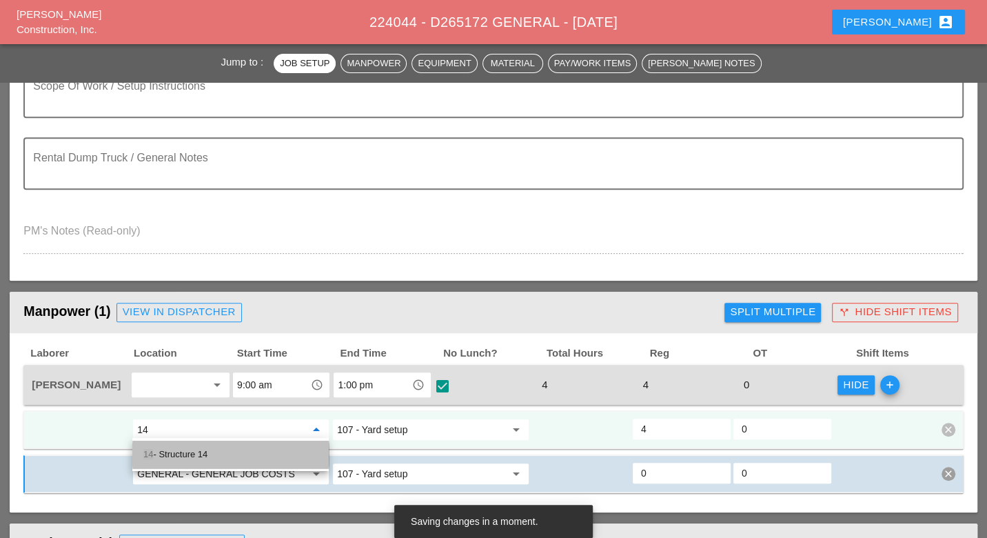
click at [212, 451] on div "14 - Structure 14" at bounding box center [230, 454] width 174 height 17
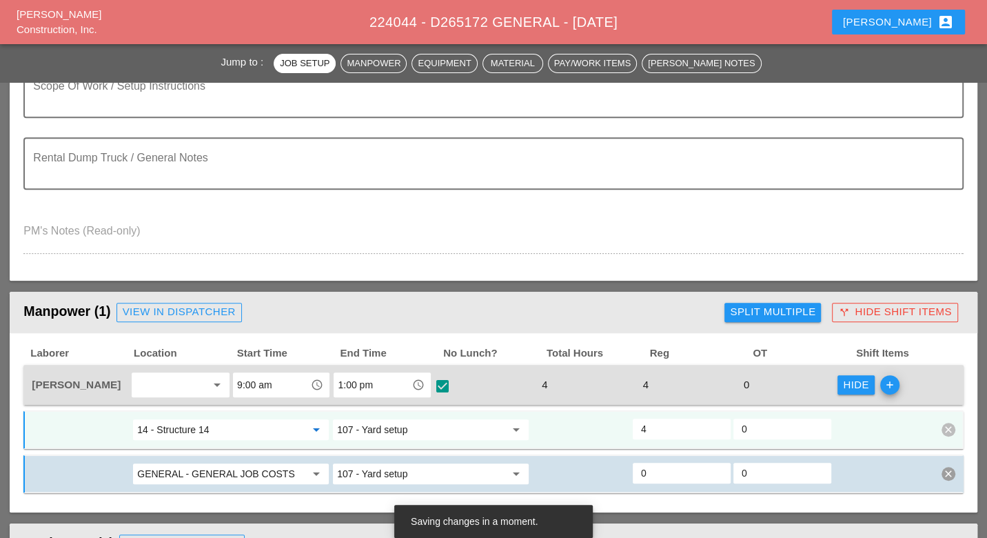
type input "14 - Structure 14"
click at [381, 425] on input "107 - Yard setup" at bounding box center [421, 430] width 168 height 22
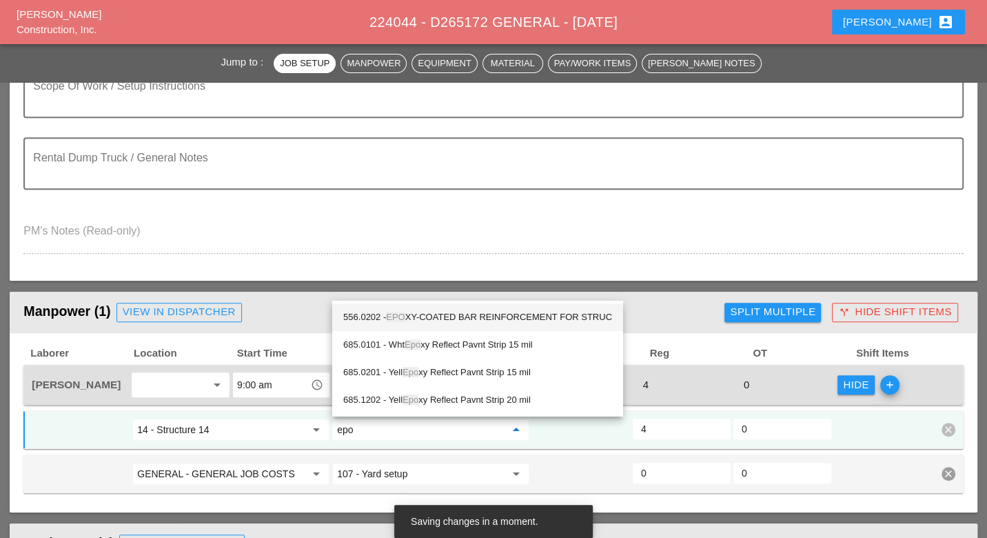
click at [421, 314] on div "556.0202 - EPO XY-COATED BAR REINFORCEMENT FOR STRUC" at bounding box center [477, 317] width 269 height 17
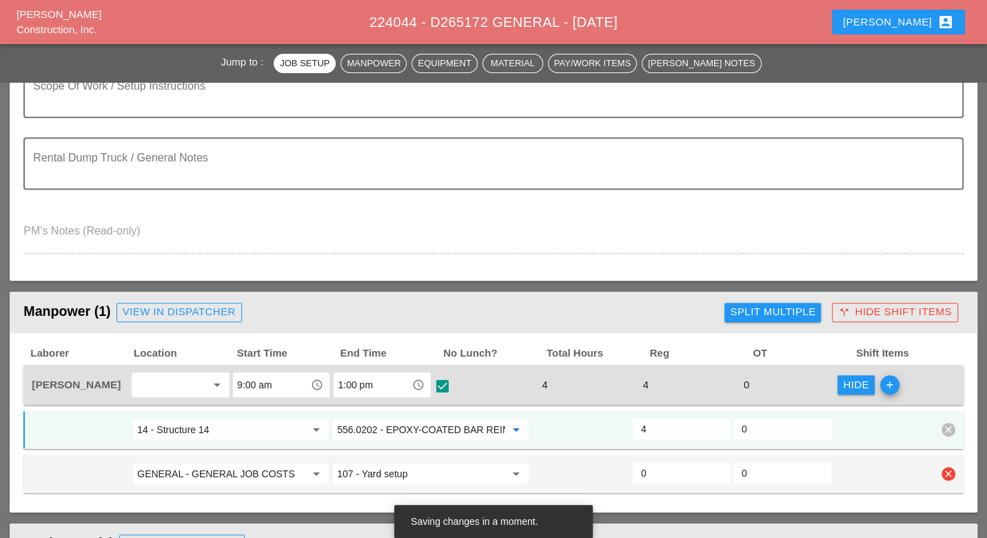
type input "556.0202 - EPOXY-COATED BAR REINFORCEMENT FOR STRUC"
click at [289, 470] on input "GENERAL - GENERAL JOB COSTS" at bounding box center [221, 474] width 168 height 22
click at [247, 492] on div "14 - Structure 14" at bounding box center [230, 497] width 174 height 17
type input "14 - Structure 14"
click at [385, 463] on input "107 - Yard setup" at bounding box center [421, 474] width 168 height 22
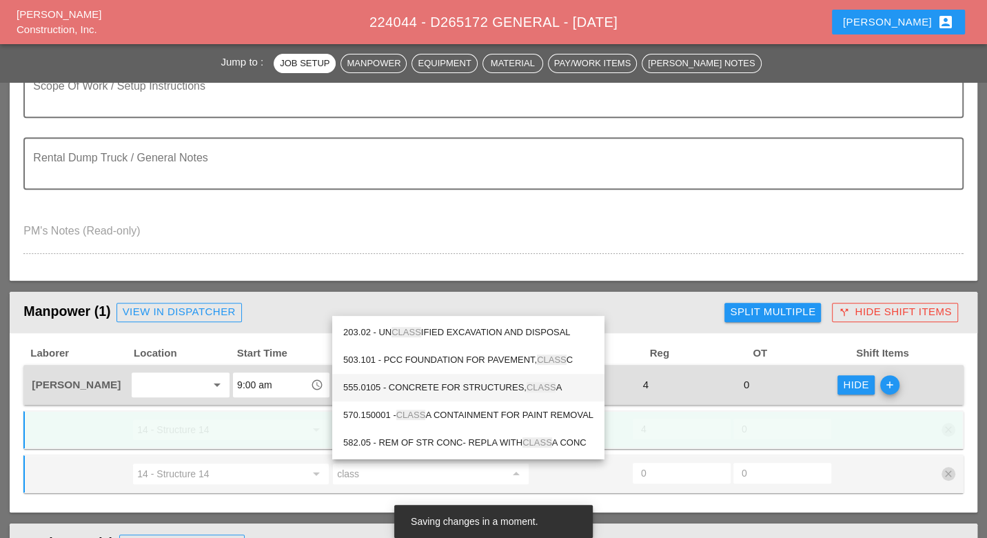
click at [444, 388] on div "555.0105 - CONCRETE FOR STRUCTURES, CLASS A" at bounding box center [468, 387] width 250 height 17
type input "555.0105 - CONCRETE FOR STRUCTURES, CLASS A"
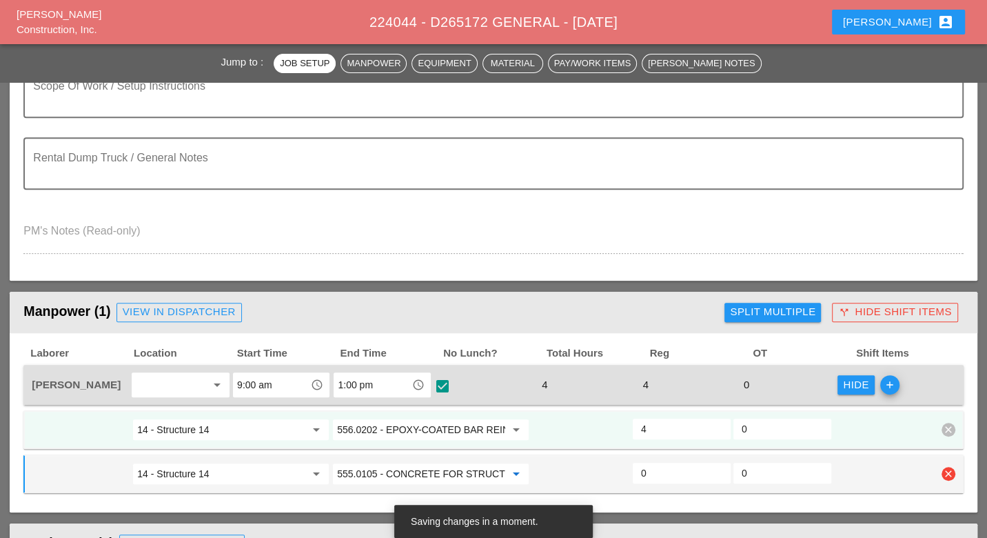
click at [656, 470] on input "0" at bounding box center [681, 473] width 81 height 22
type input "0"
type input "4"
click at [660, 428] on input "0" at bounding box center [681, 429] width 81 height 22
click at [655, 467] on input "4" at bounding box center [681, 473] width 81 height 22
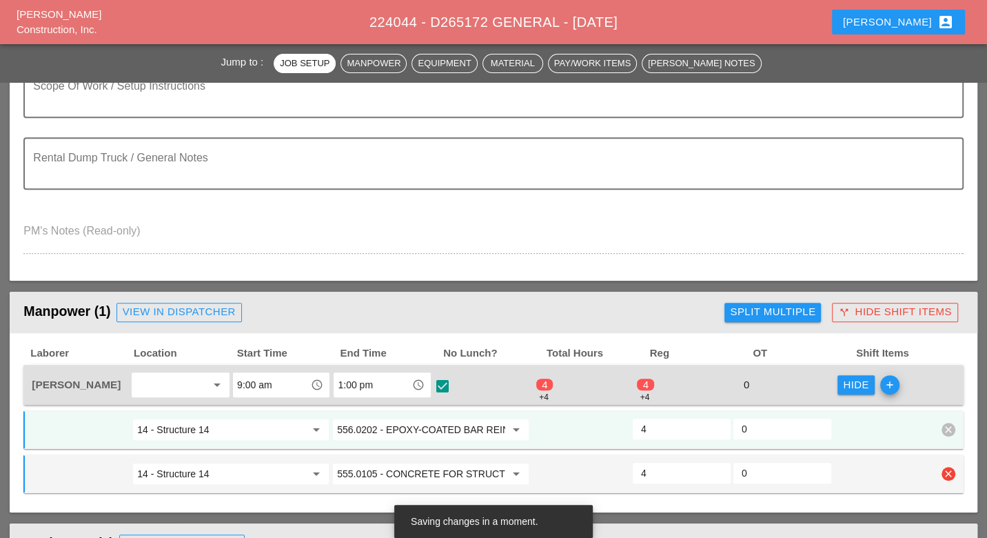
type input "0"
drag, startPoint x: 661, startPoint y: 471, endPoint x: 639, endPoint y: 472, distance: 22.8
click at [640, 473] on div "42" at bounding box center [682, 473] width 98 height 21
type input "2"
click at [653, 428] on input "0" at bounding box center [681, 429] width 81 height 22
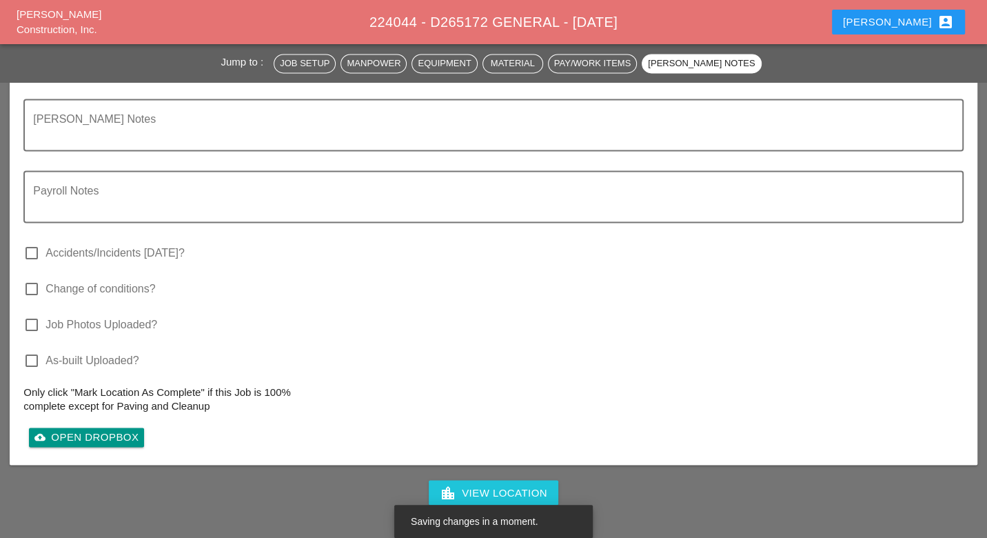
scroll to position [1532, 0]
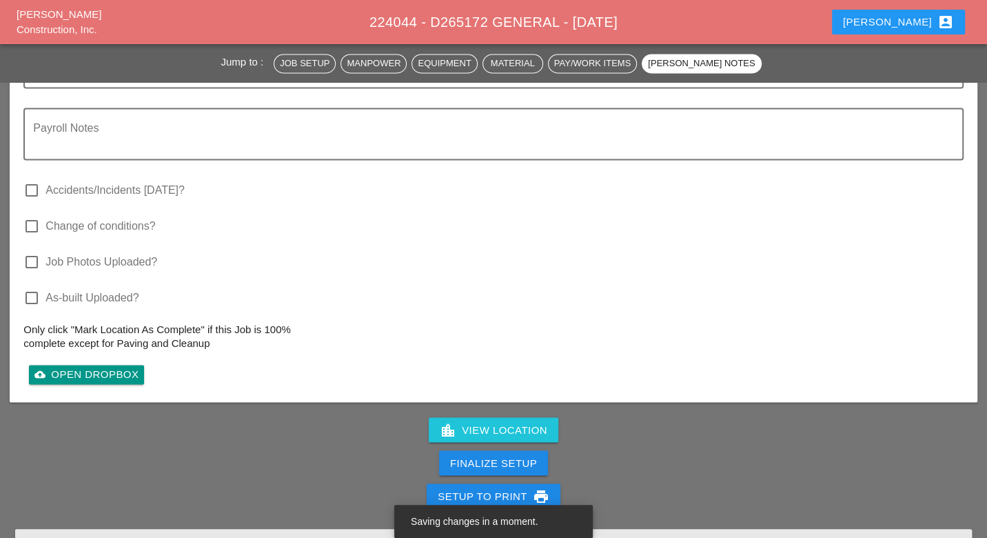
type input "2"
click at [528, 455] on div "Finalize Setup" at bounding box center [493, 463] width 87 height 16
click at [529, 455] on div "Complete This Report" at bounding box center [493, 463] width 135 height 16
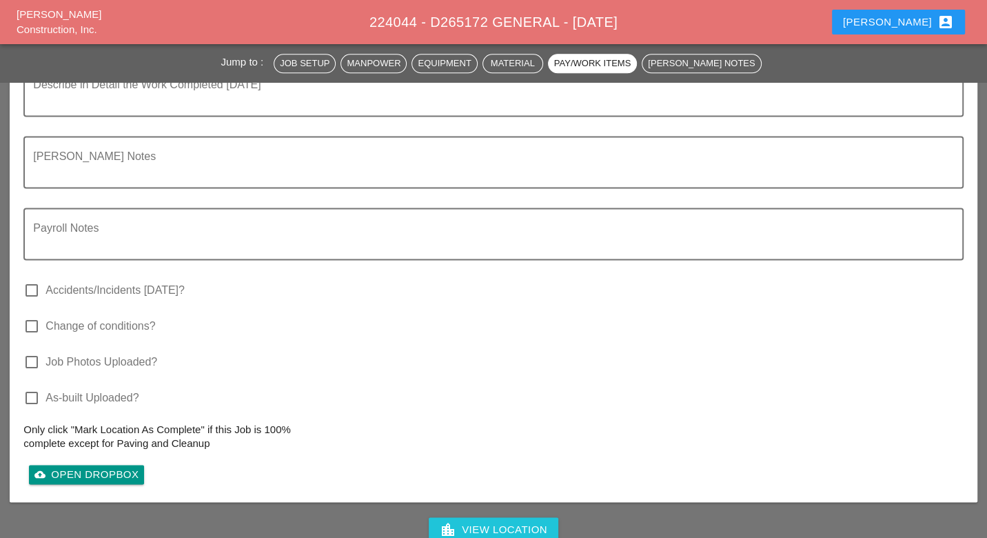
scroll to position [1609, 0]
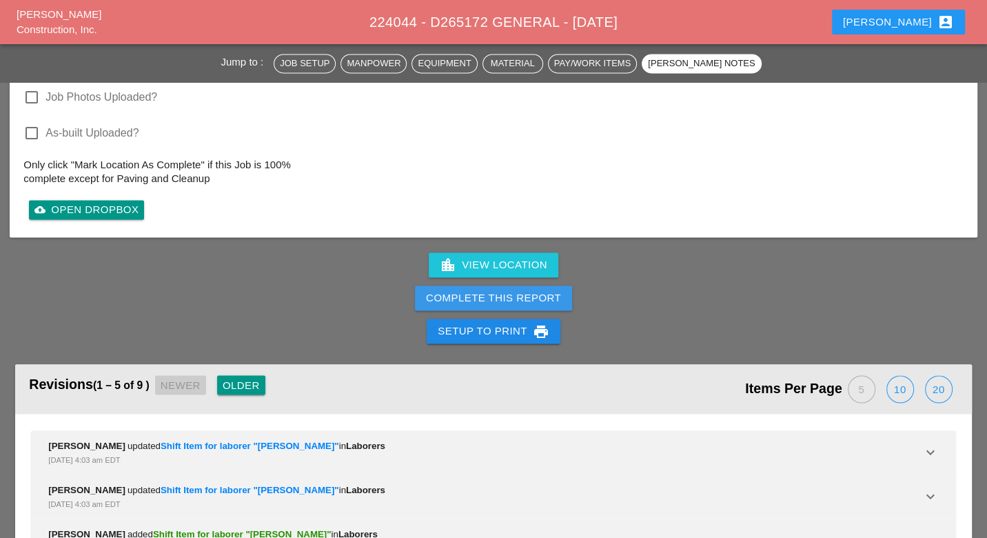
click at [531, 297] on div "Complete This Report" at bounding box center [493, 298] width 135 height 16
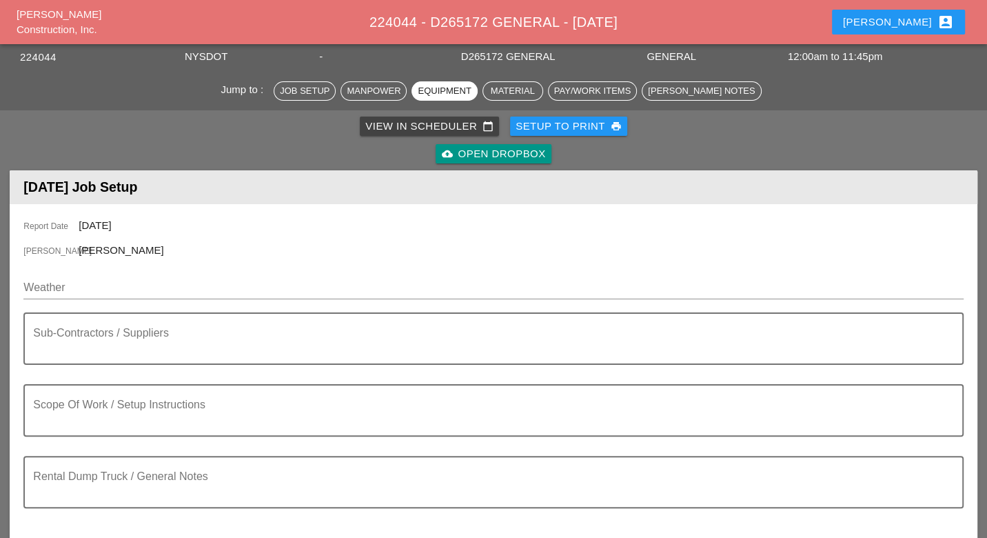
scroll to position [0, 0]
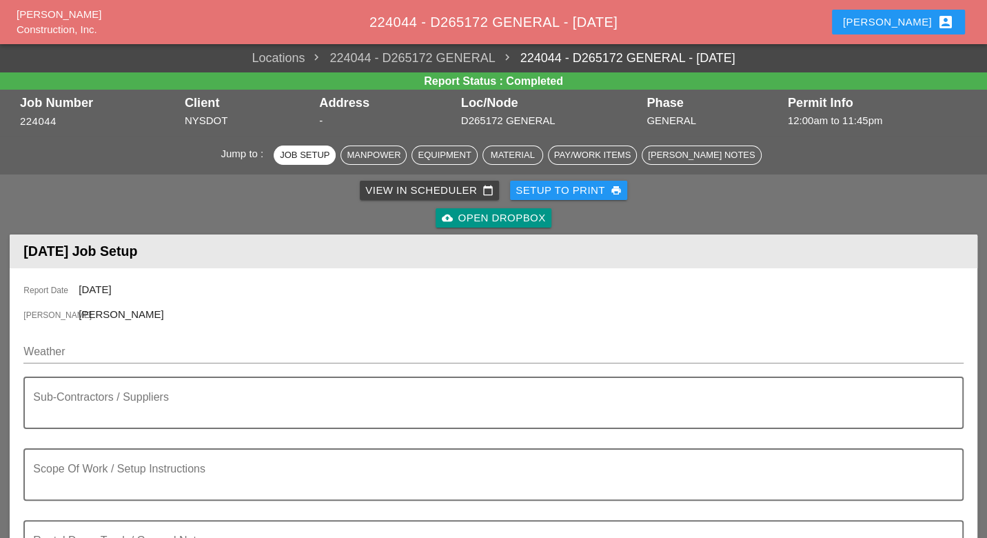
click at [401, 190] on div "View in Scheduler calendar_today" at bounding box center [429, 191] width 128 height 16
click at [407, 190] on div "View in Scheduler calendar_today" at bounding box center [429, 191] width 128 height 16
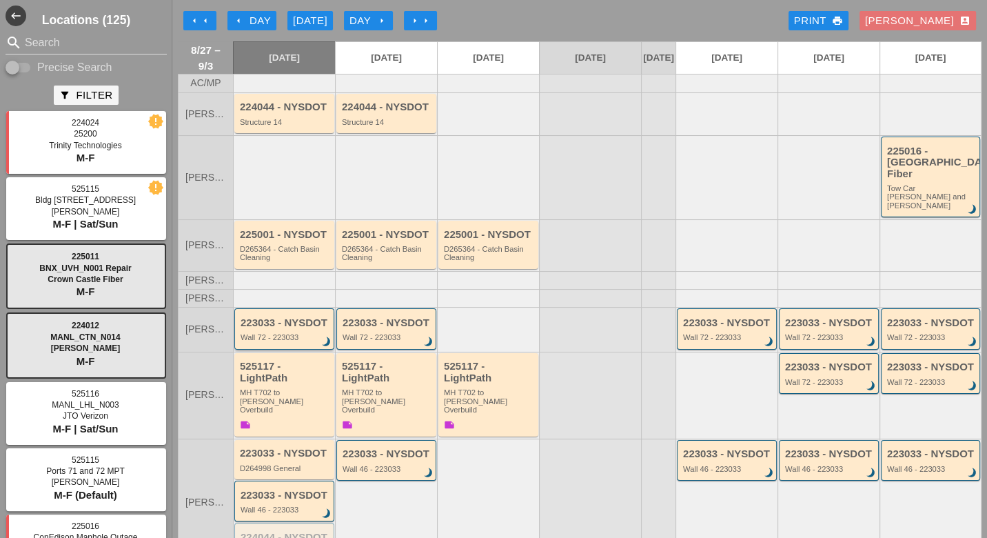
scroll to position [77, 0]
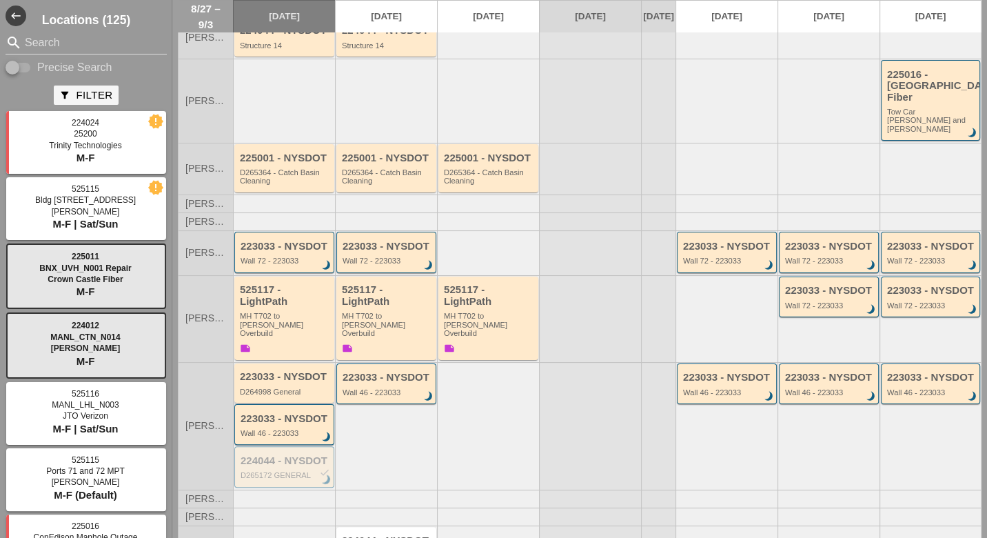
click at [289, 371] on div "223033 - NYSDOT D264998 General" at bounding box center [285, 383] width 91 height 25
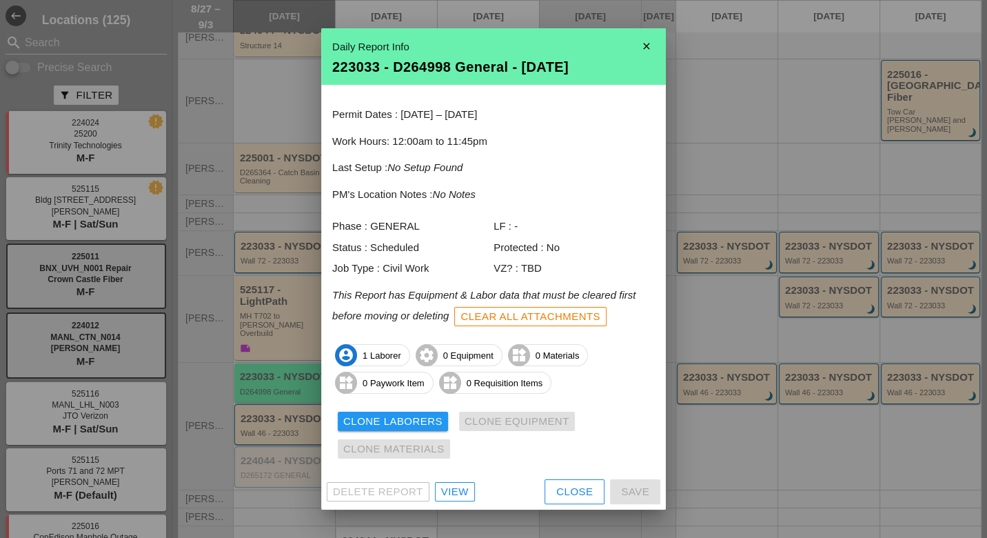
click at [448, 447] on div "Clone Laborers Clone Equipment Clone Materials" at bounding box center [493, 435] width 323 height 55
click at [455, 490] on div "View" at bounding box center [455, 492] width 28 height 16
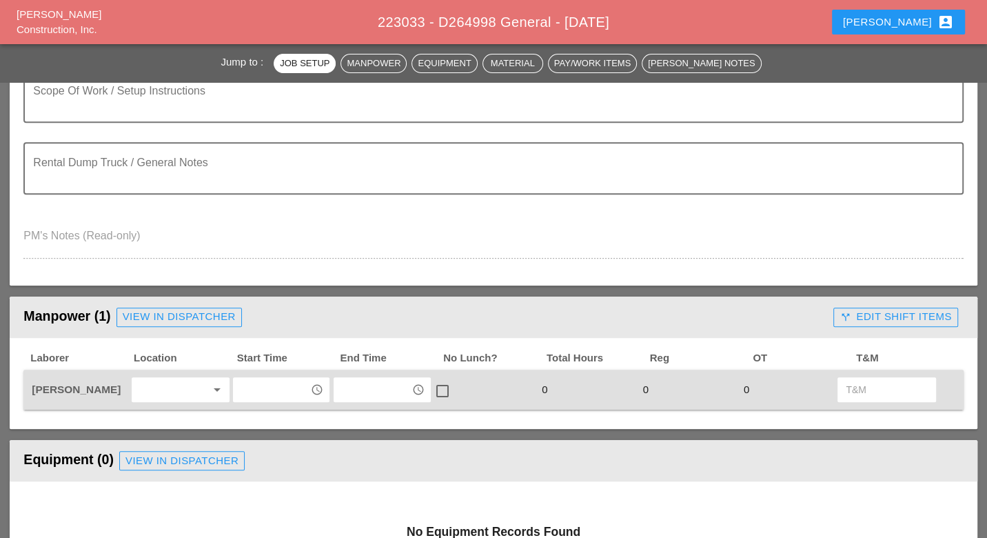
scroll to position [383, 0]
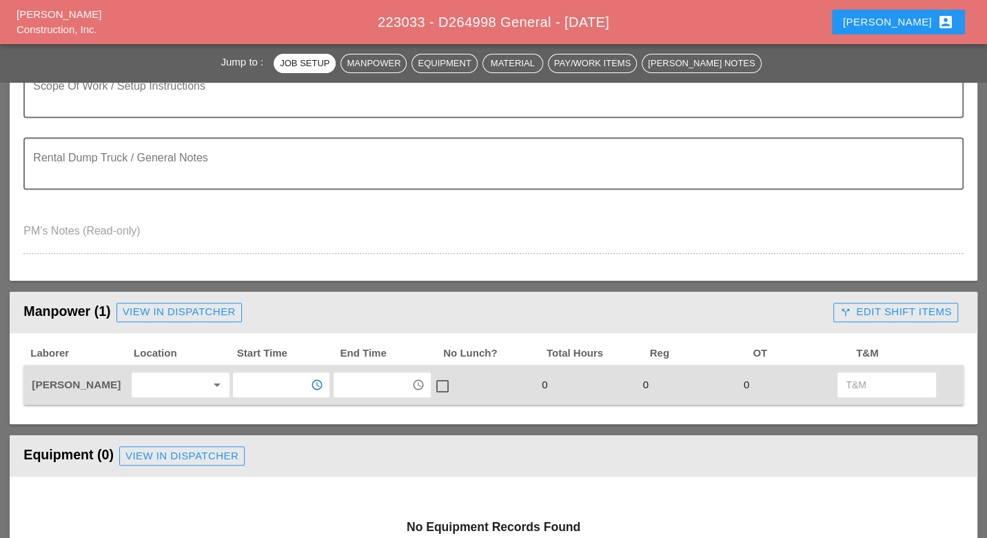
click at [264, 382] on input "text" at bounding box center [271, 385] width 69 height 22
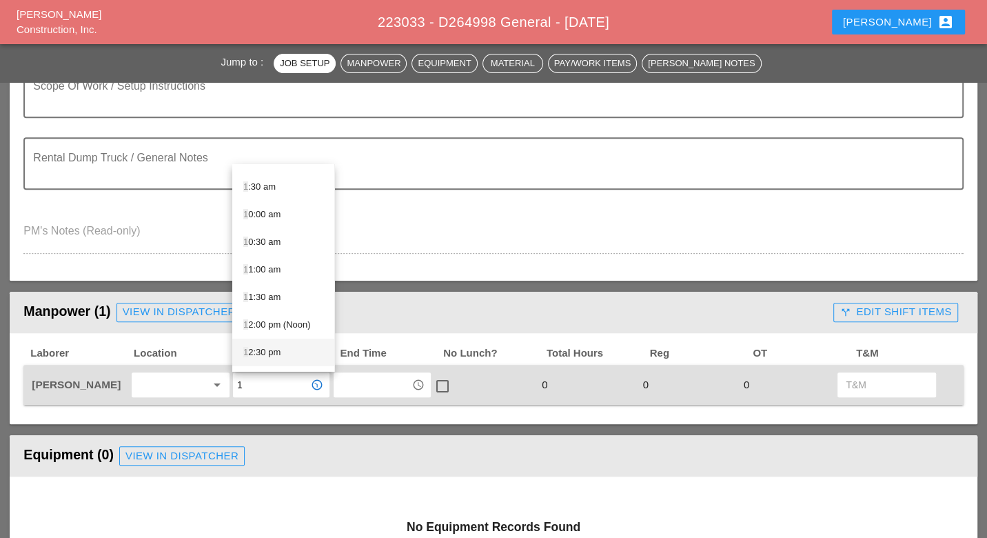
scroll to position [153, 0]
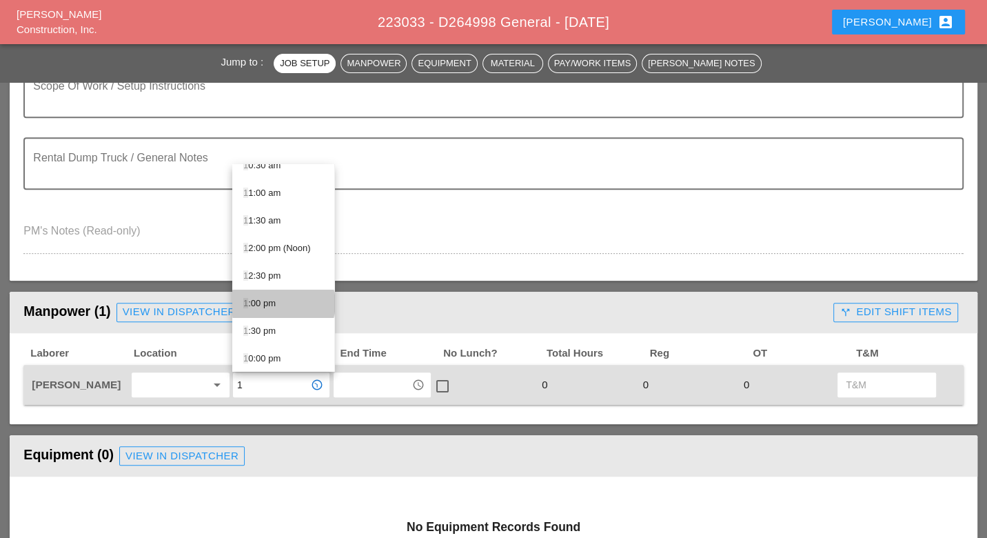
drag, startPoint x: 273, startPoint y: 301, endPoint x: 291, endPoint y: 335, distance: 38.2
click at [273, 302] on div "1 :00 pm" at bounding box center [283, 303] width 80 height 17
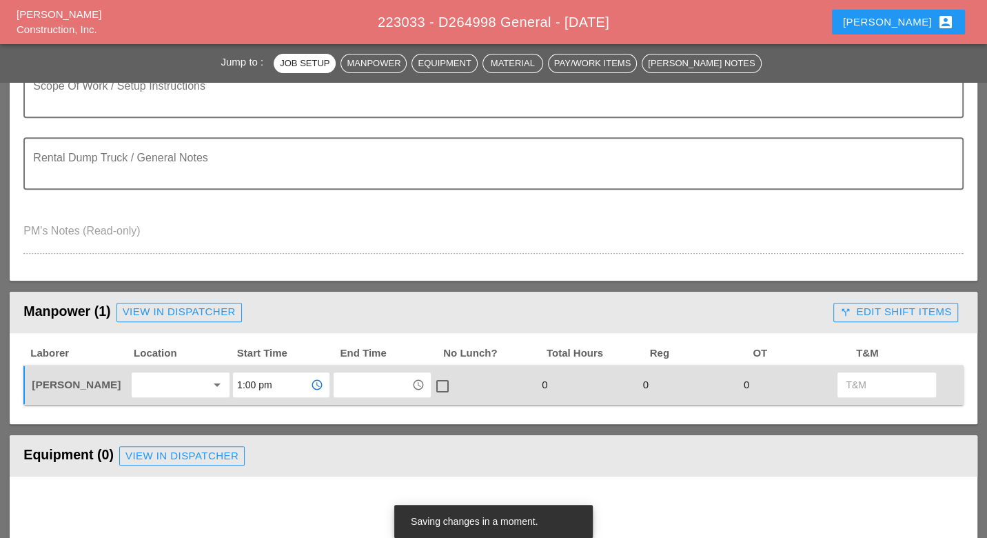
type input "1:00 pm"
click at [352, 382] on input "text" at bounding box center [372, 385] width 69 height 22
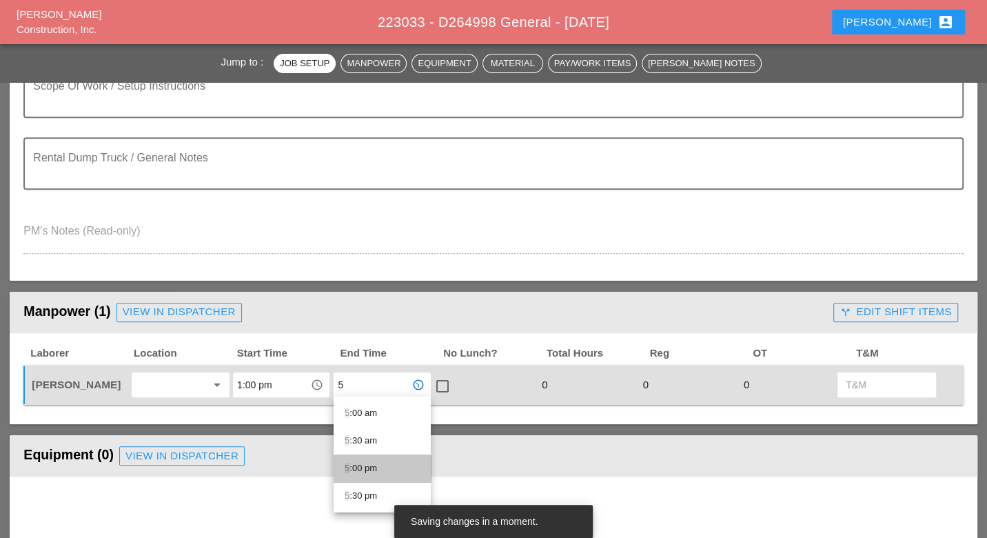
click at [363, 465] on div "5 :00 pm" at bounding box center [382, 468] width 75 height 17
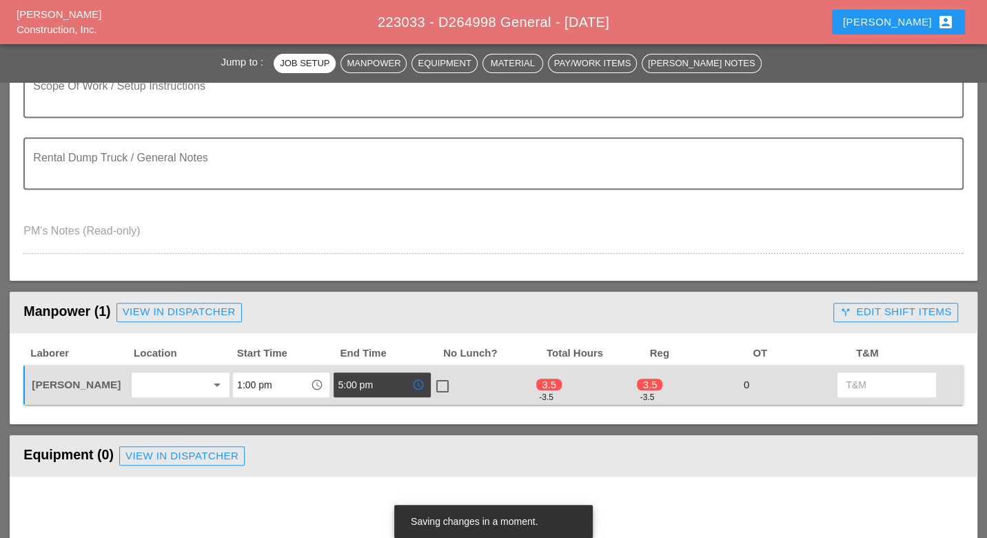
type input "5:00 pm"
click at [443, 381] on div at bounding box center [442, 385] width 23 height 23
checkbox input "true"
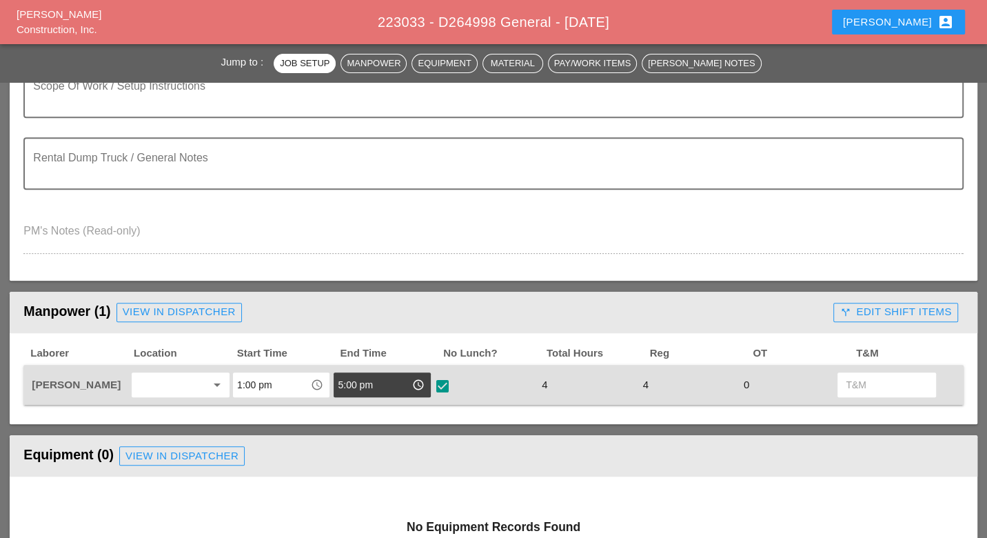
click at [918, 308] on div "call_split Edit Shift Items" at bounding box center [896, 312] width 112 height 16
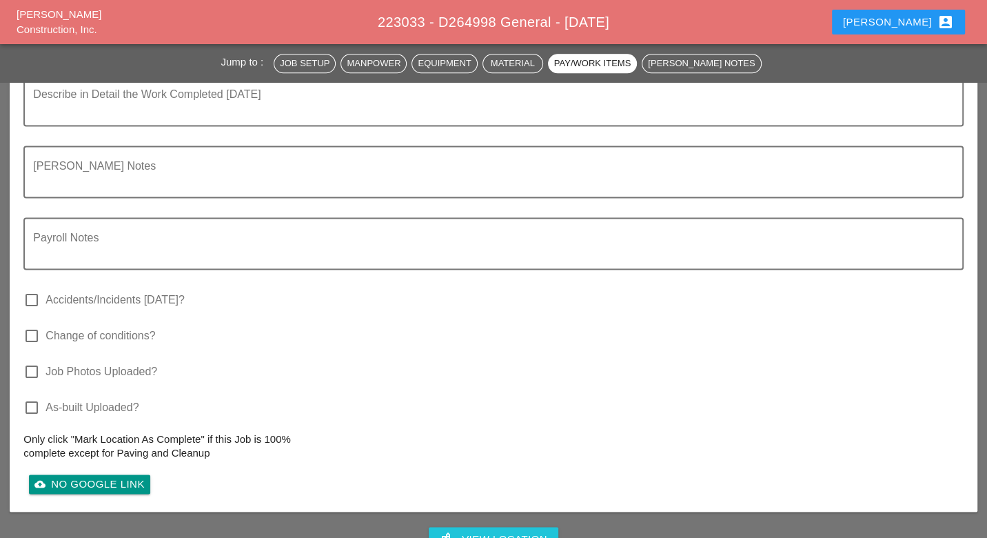
scroll to position [1456, 0]
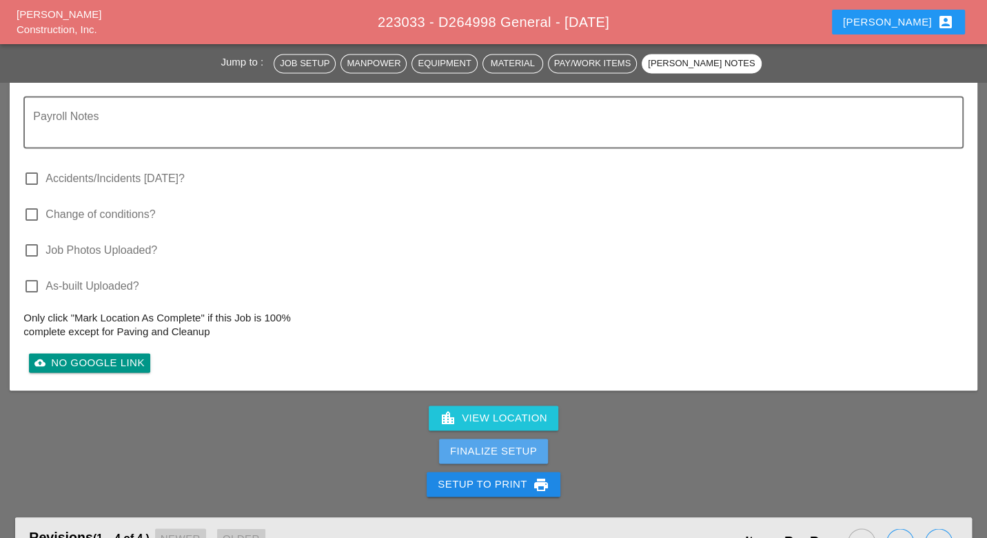
click at [524, 444] on div "Finalize Setup" at bounding box center [493, 451] width 87 height 16
click at [524, 443] on div "Complete This Report" at bounding box center [493, 451] width 135 height 16
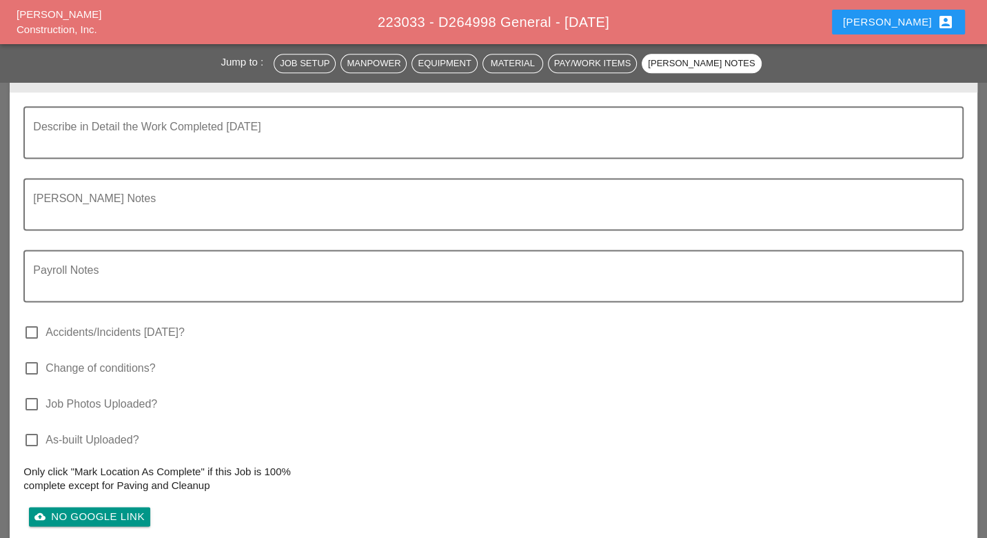
scroll to position [1685, 0]
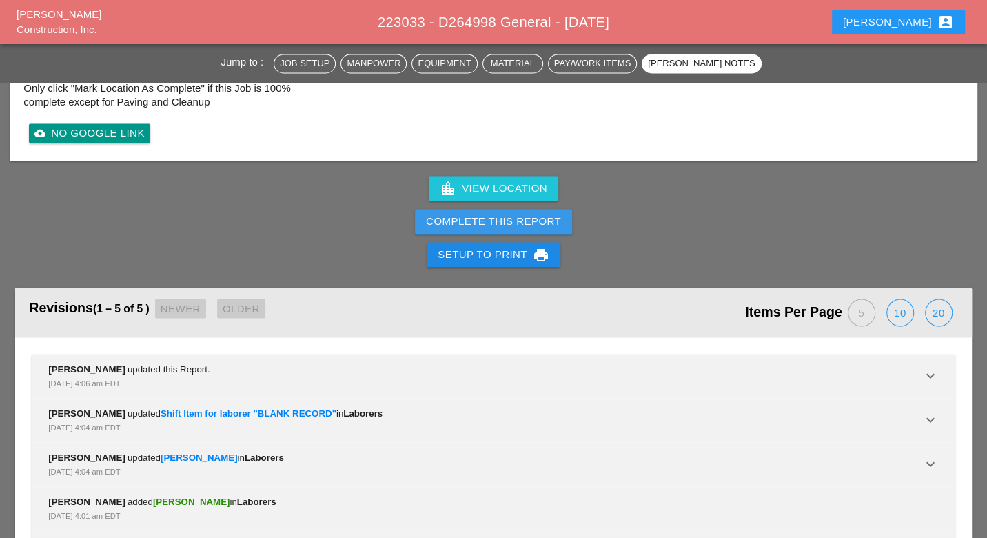
click at [517, 221] on div "Complete This Report" at bounding box center [493, 222] width 135 height 16
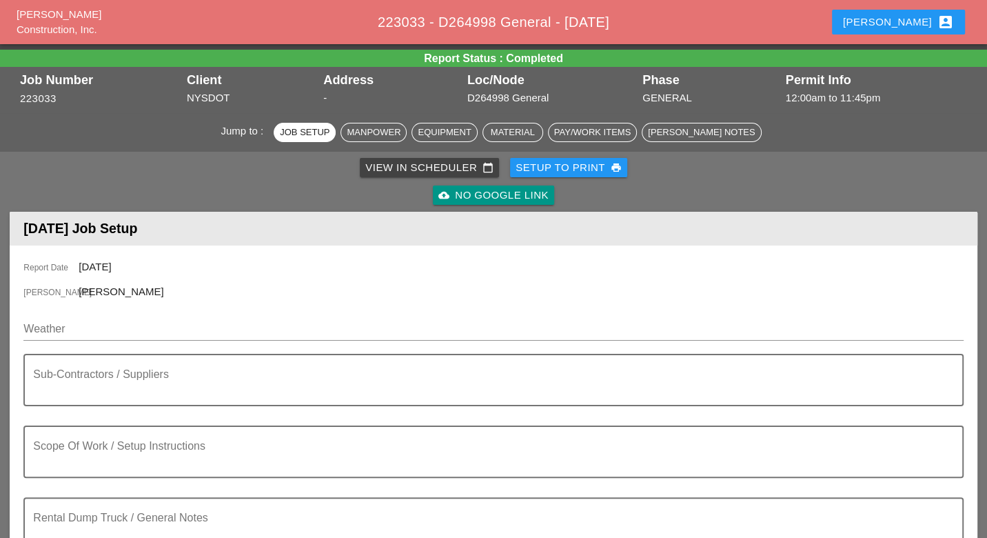
scroll to position [0, 0]
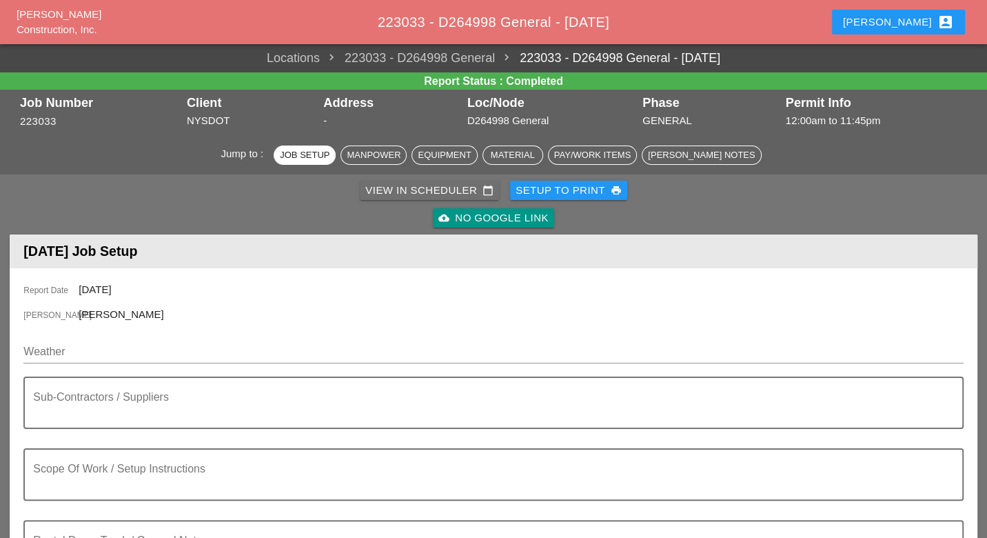
click at [409, 190] on div "View in Scheduler calendar_today" at bounding box center [429, 191] width 128 height 16
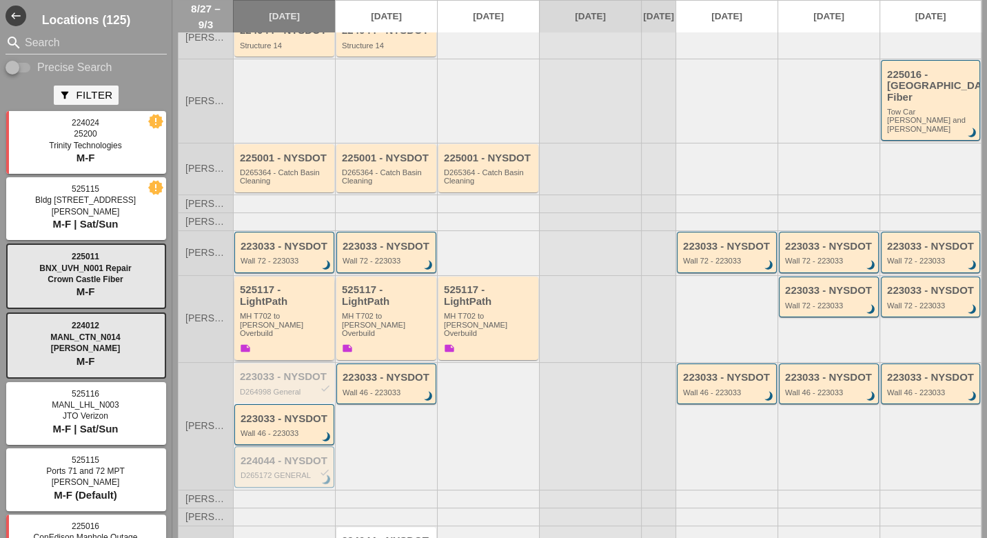
scroll to position [171, 0]
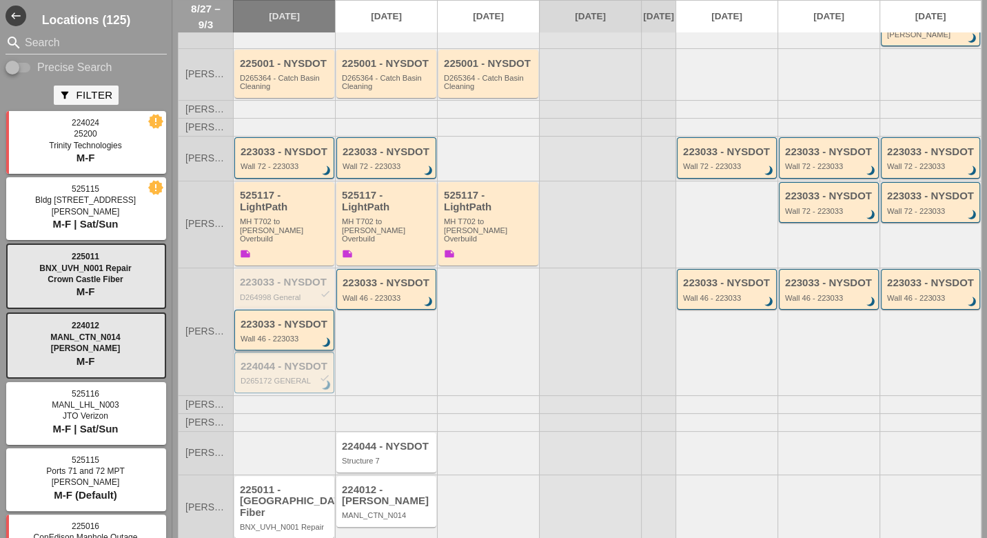
click at [292, 319] on div "223033 - NYSDOT Wall 46 - 223033 brightness_3" at bounding box center [286, 331] width 90 height 25
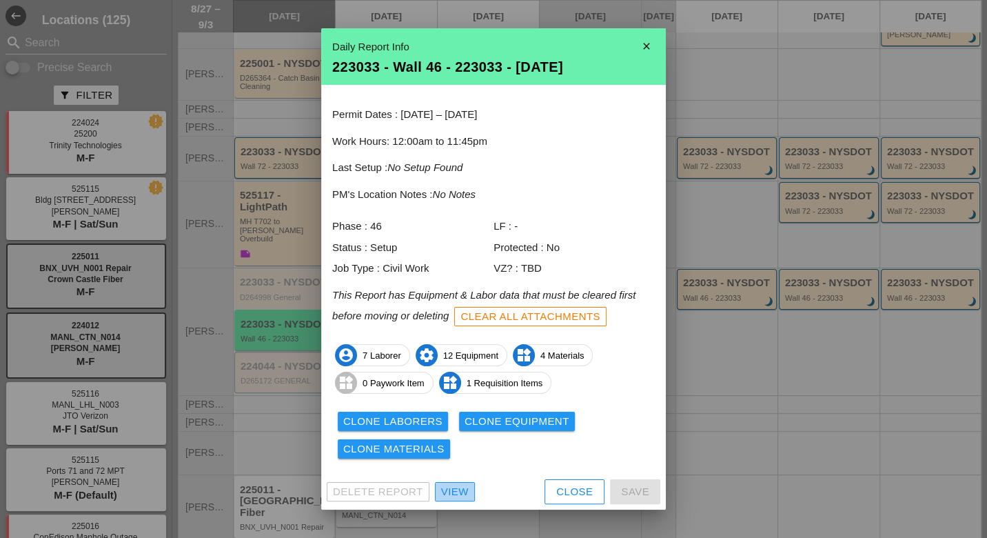
click at [450, 492] on div "View" at bounding box center [455, 492] width 28 height 16
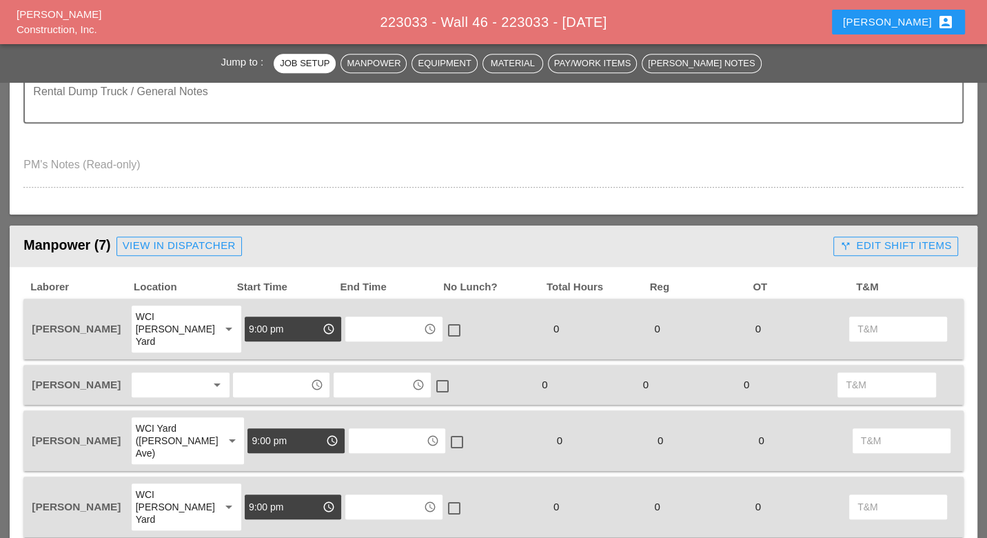
scroll to position [690, 0]
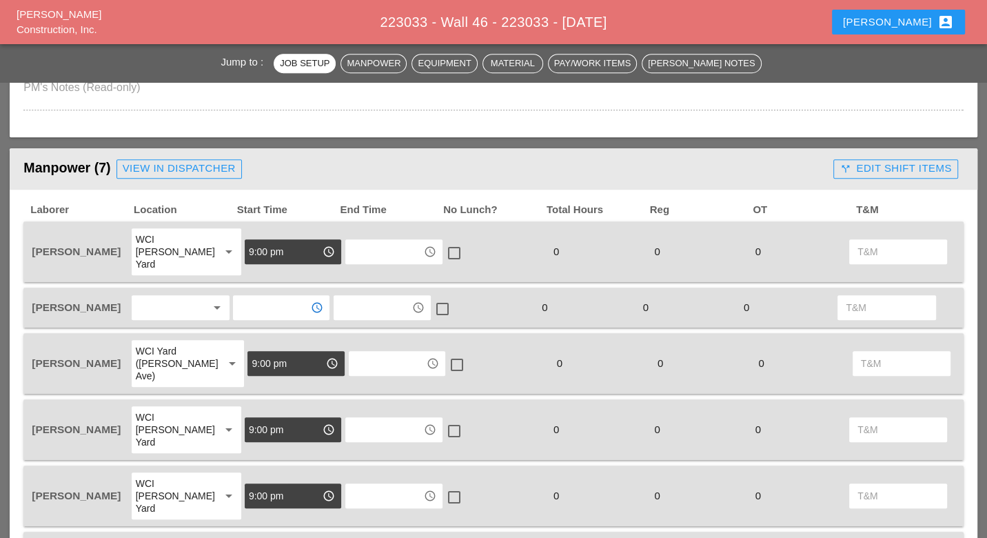
click at [252, 296] on input "text" at bounding box center [271, 307] width 69 height 22
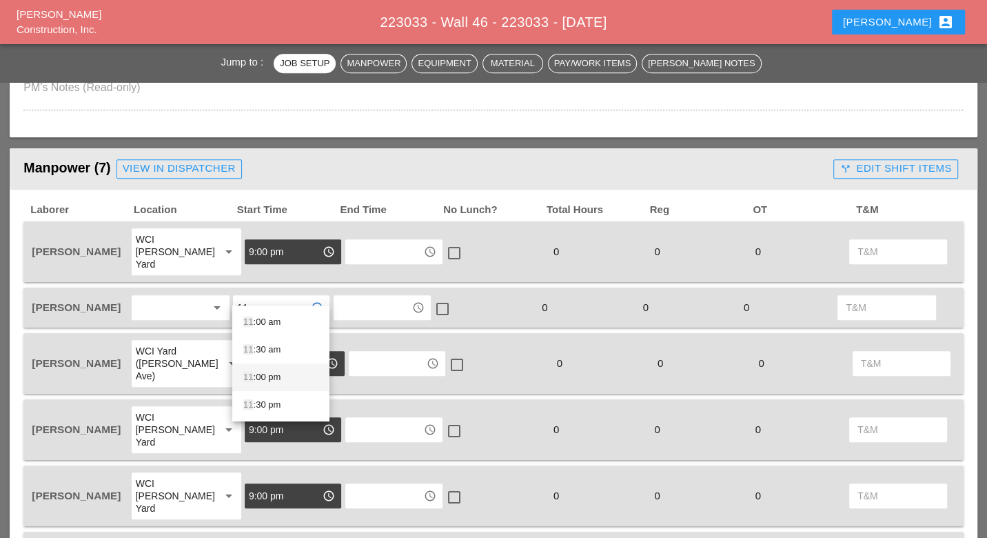
click at [265, 374] on div "11 :00 pm" at bounding box center [280, 377] width 75 height 17
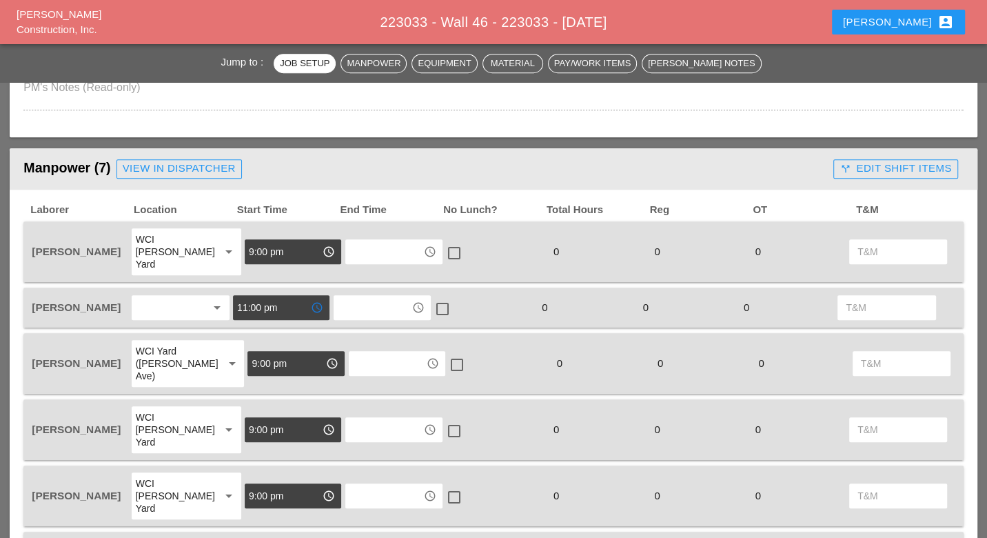
type input "11:00 pm"
click at [362, 296] on input "text" at bounding box center [372, 307] width 69 height 22
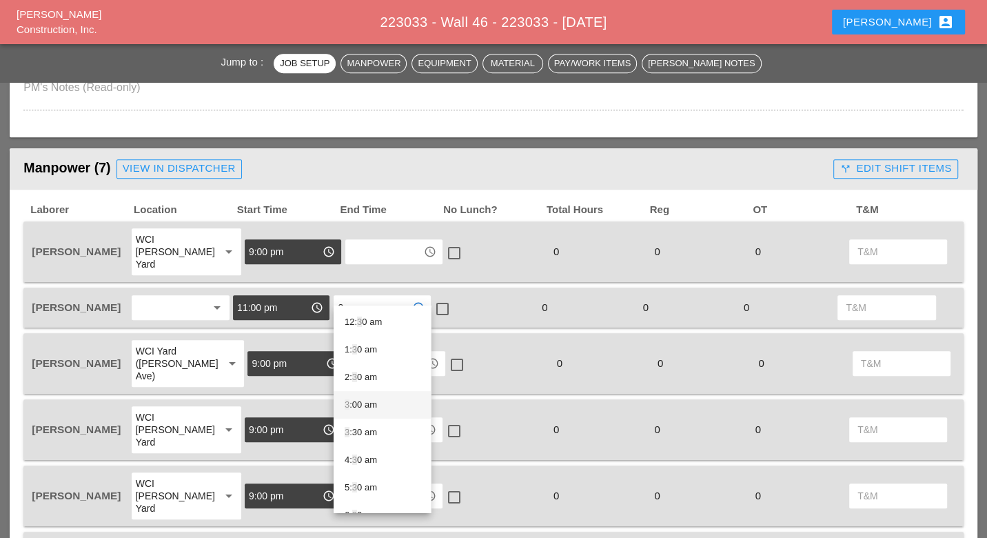
click at [371, 401] on div "3 :00 am" at bounding box center [382, 404] width 75 height 17
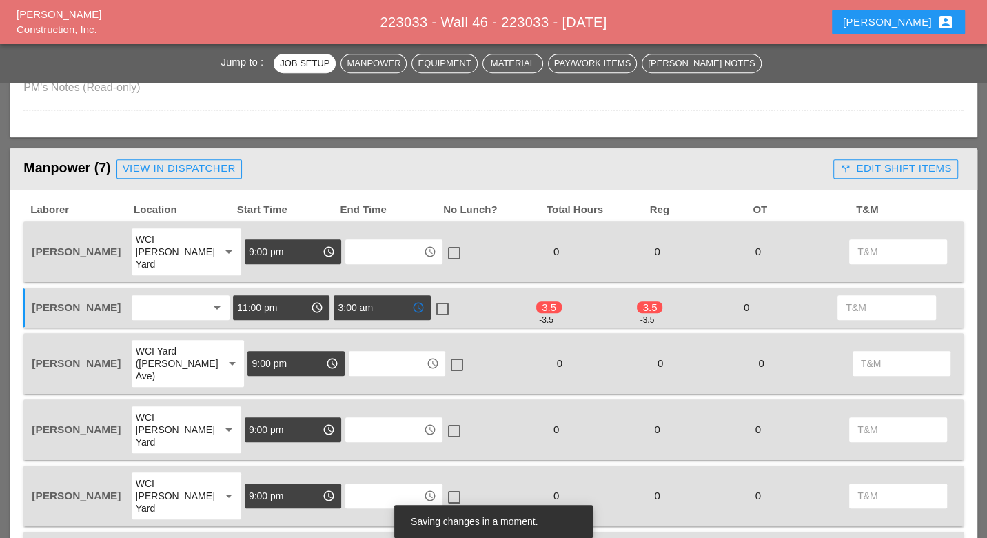
type input "3:00 am"
click at [445, 297] on div at bounding box center [442, 308] width 23 height 23
checkbox input "true"
click at [370, 241] on input "text" at bounding box center [384, 252] width 69 height 22
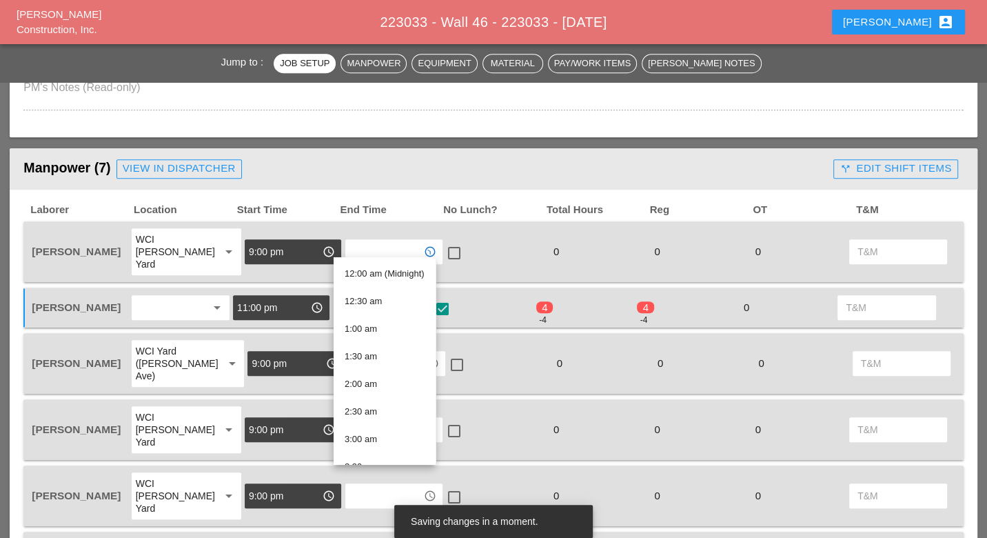
click at [481, 296] on div "check_box" at bounding box center [483, 307] width 101 height 29
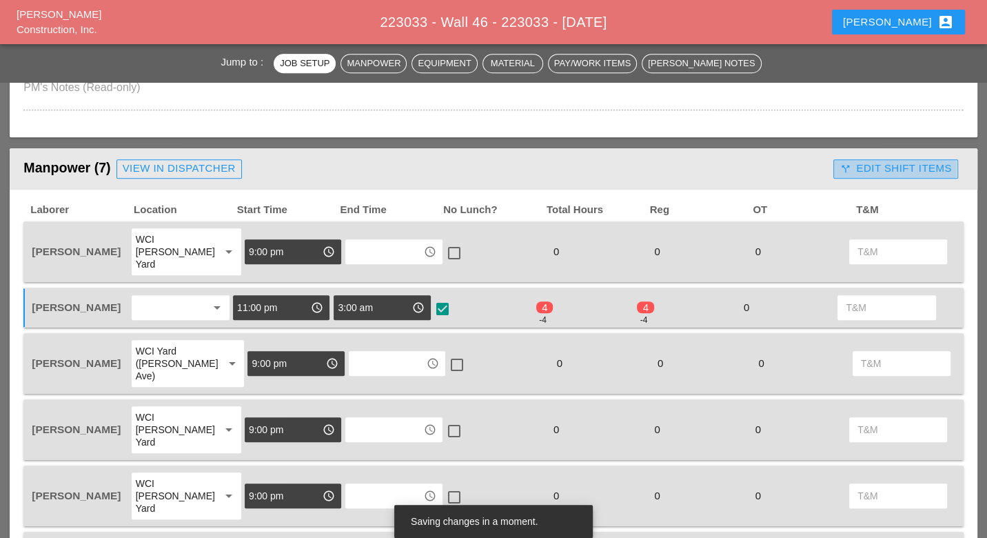
click at [877, 165] on div "call_split Edit Shift Items" at bounding box center [896, 169] width 112 height 16
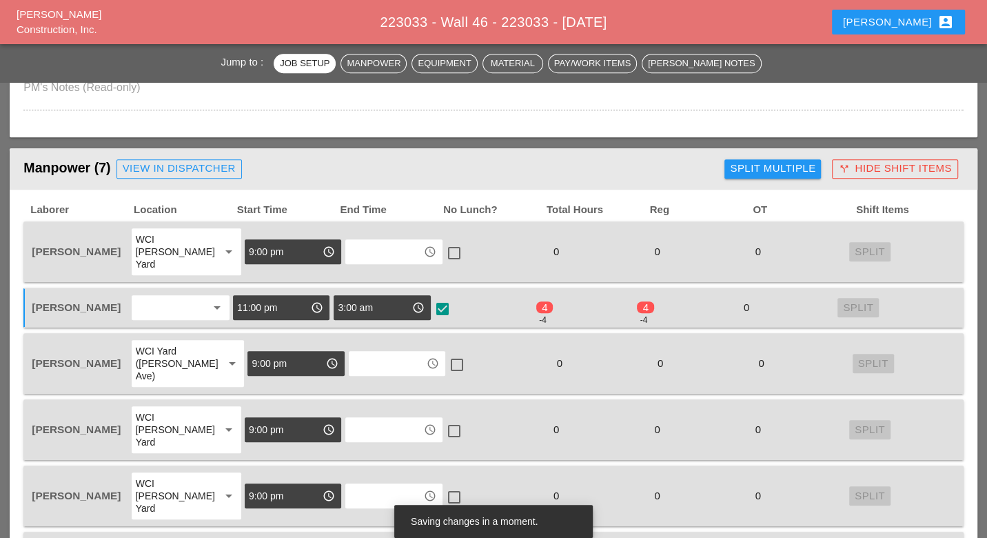
click at [793, 161] on div "Split Multiple" at bounding box center [773, 169] width 86 height 16
drag, startPoint x: 717, startPoint y: 161, endPoint x: 716, endPoint y: 184, distance: 22.8
click at [717, 162] on div at bounding box center [718, 168] width 23 height 23
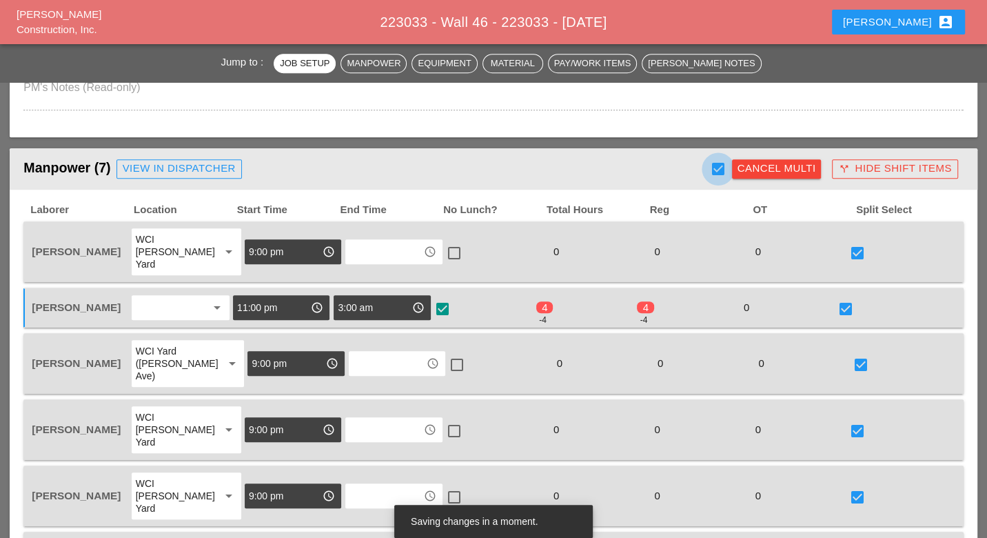
checkbox input "true"
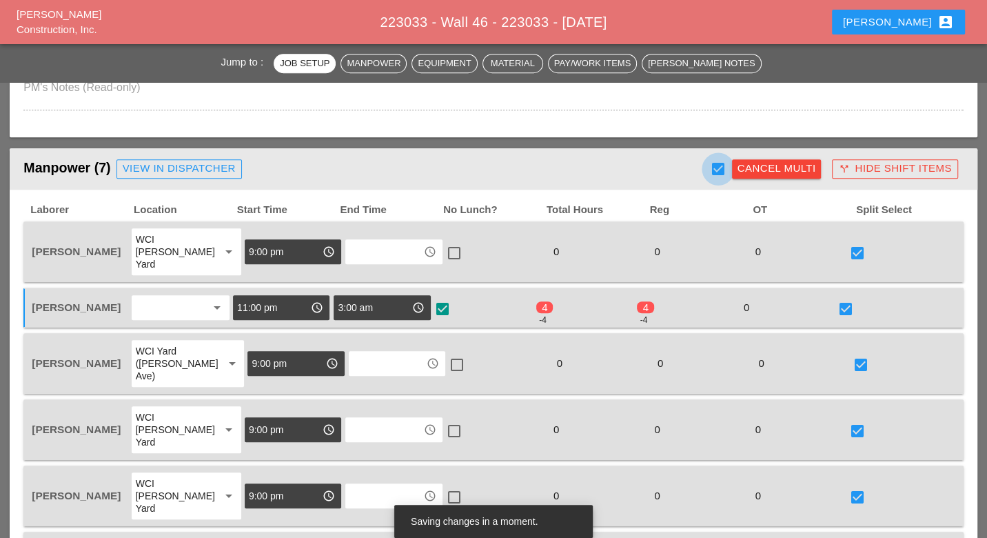
checkbox input "true"
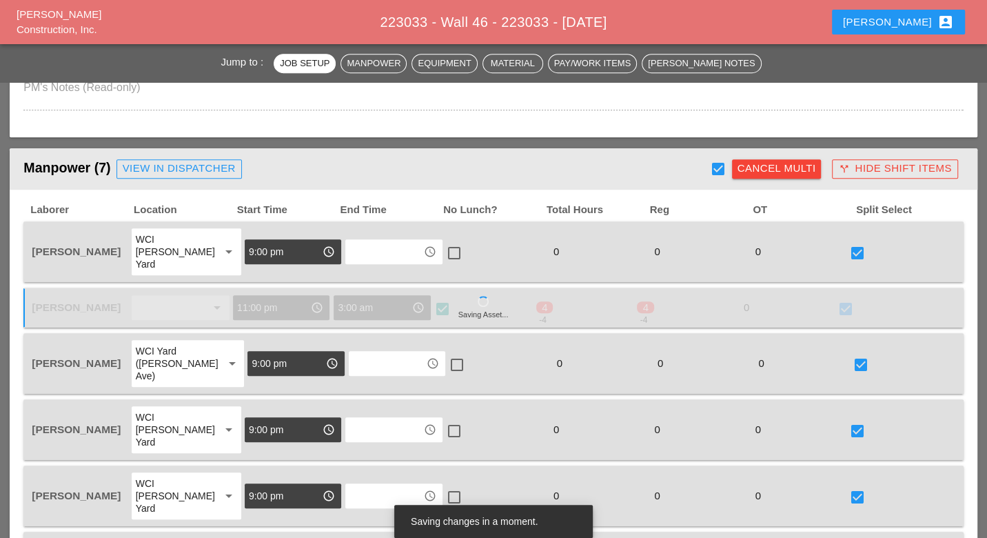
scroll to position [996, 0]
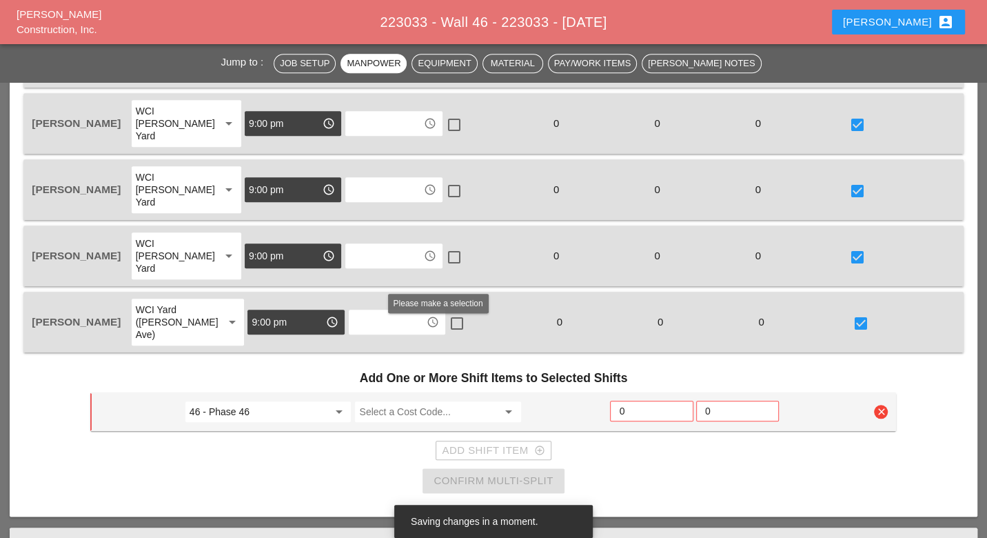
click at [442, 401] on input "Select a Cost Code..." at bounding box center [428, 412] width 139 height 22
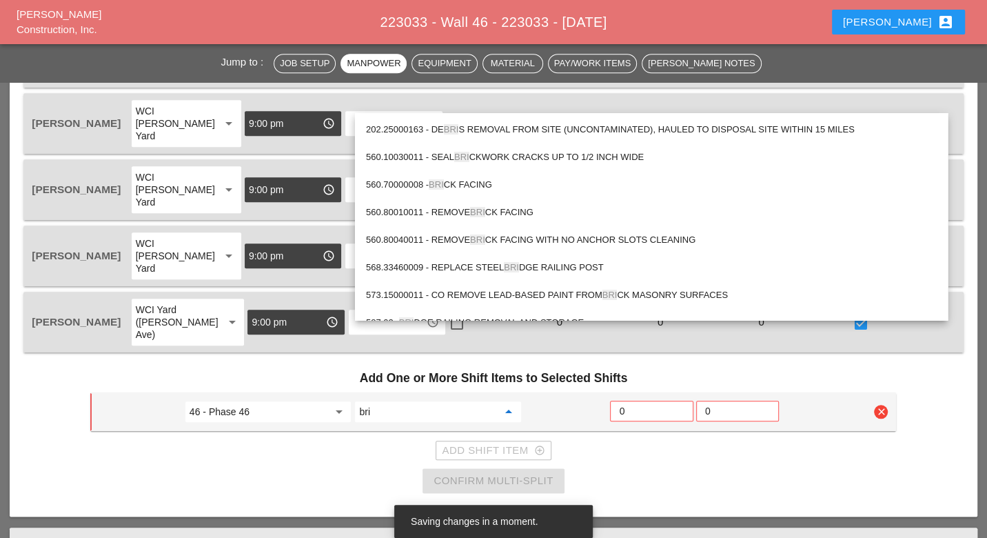
click at [487, 179] on div "560.70000008 - BRI CK FACING" at bounding box center [651, 185] width 571 height 17
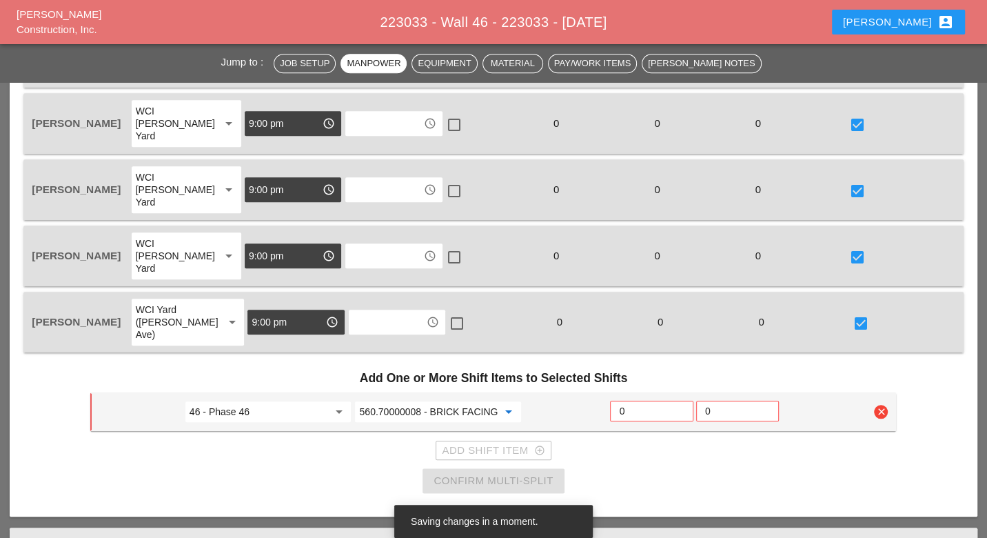
type input "560.70000008 - BRICK FACING"
click at [638, 400] on input "0" at bounding box center [651, 411] width 65 height 22
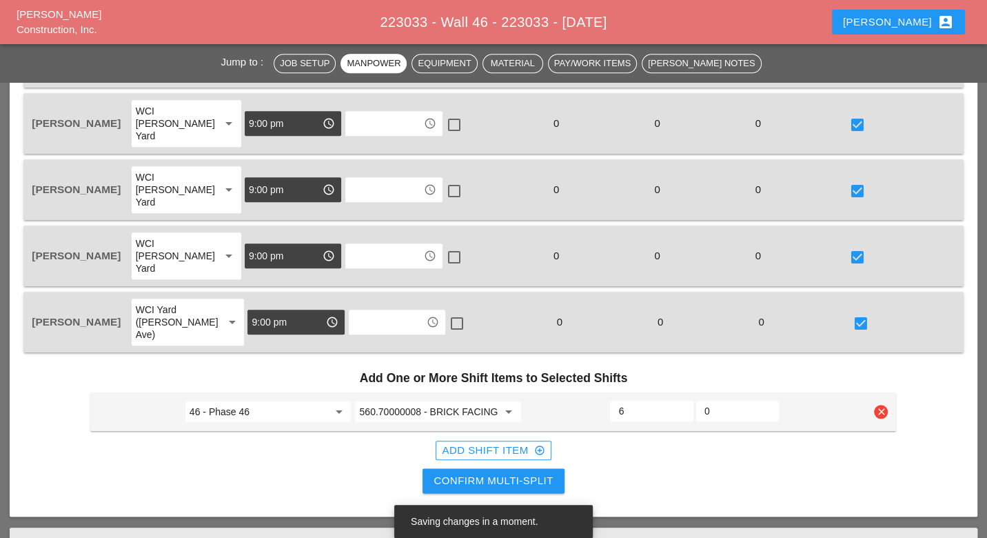
type input "6"
drag, startPoint x: 547, startPoint y: 396, endPoint x: 647, endPoint y: 366, distance: 103.6
click at [547, 473] on div "Confirm Multi-Split" at bounding box center [493, 481] width 119 height 16
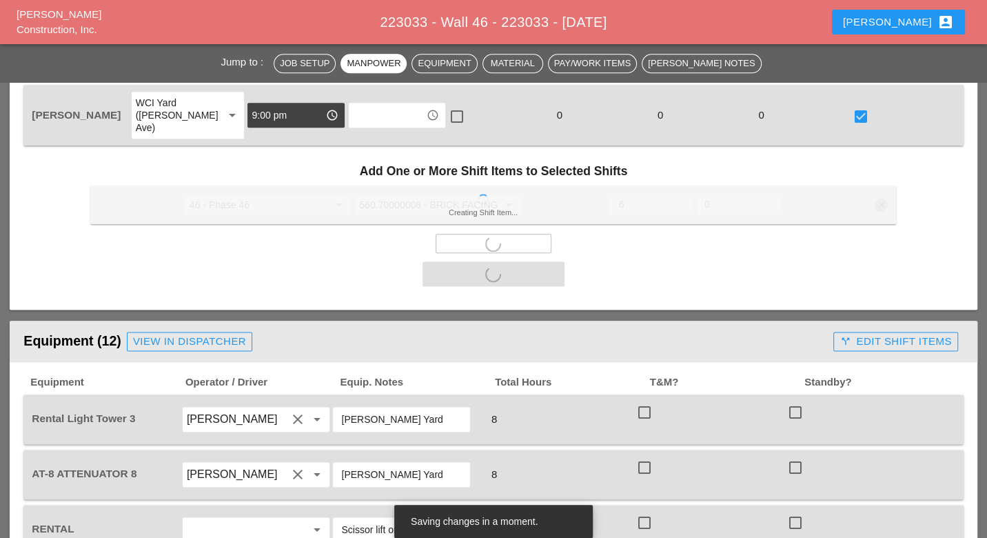
scroll to position [1225, 0]
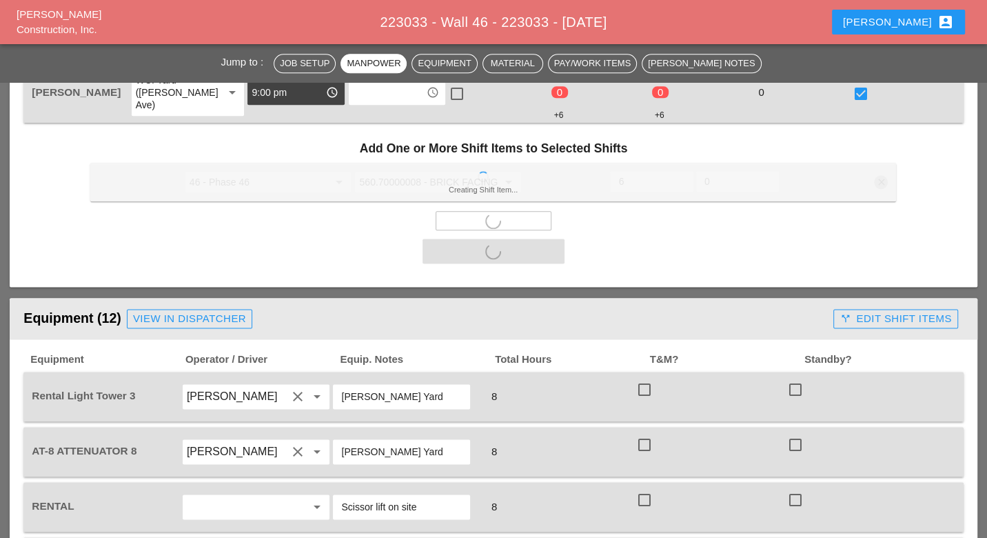
drag, startPoint x: 642, startPoint y: 308, endPoint x: 641, endPoint y: 356, distance: 49.0
click at [643, 378] on div at bounding box center [644, 389] width 23 height 23
checkbox input "true"
click at [642, 433] on div at bounding box center [644, 444] width 23 height 23
checkbox input "true"
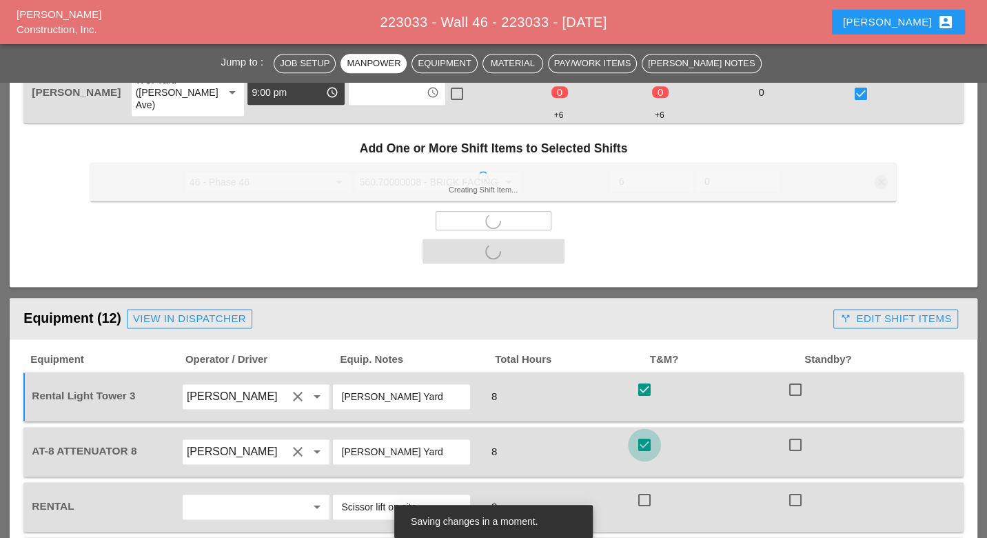
checkbox input "false"
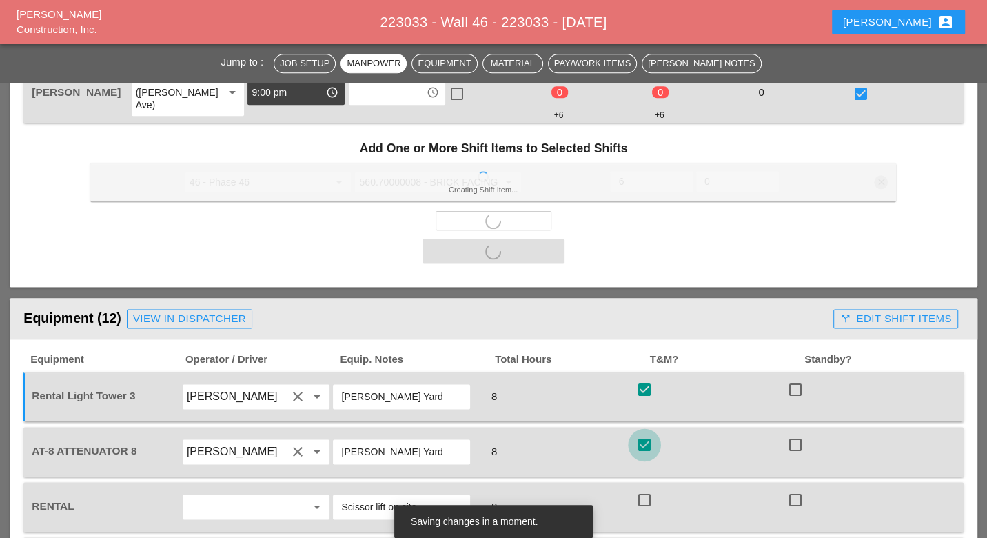
checkbox input "false"
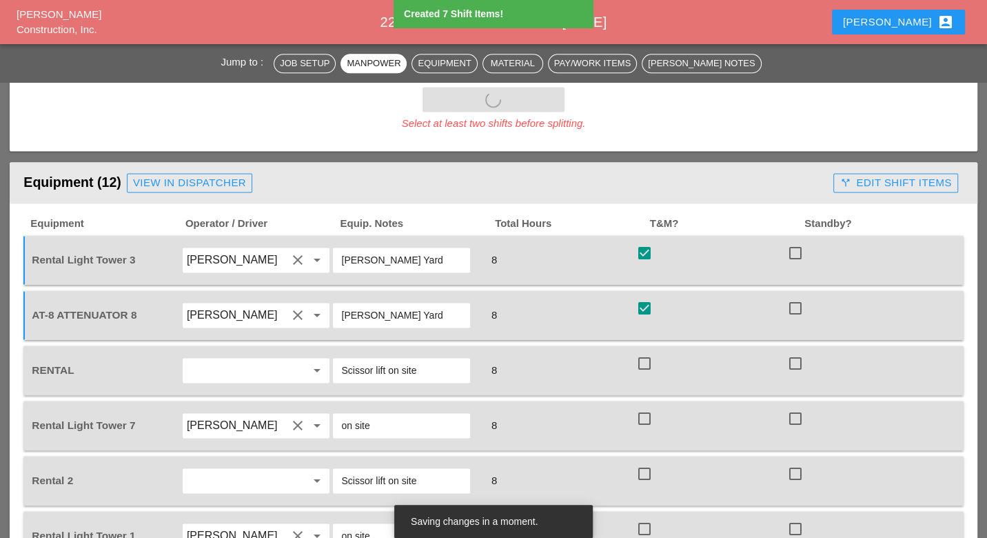
scroll to position [1379, 0]
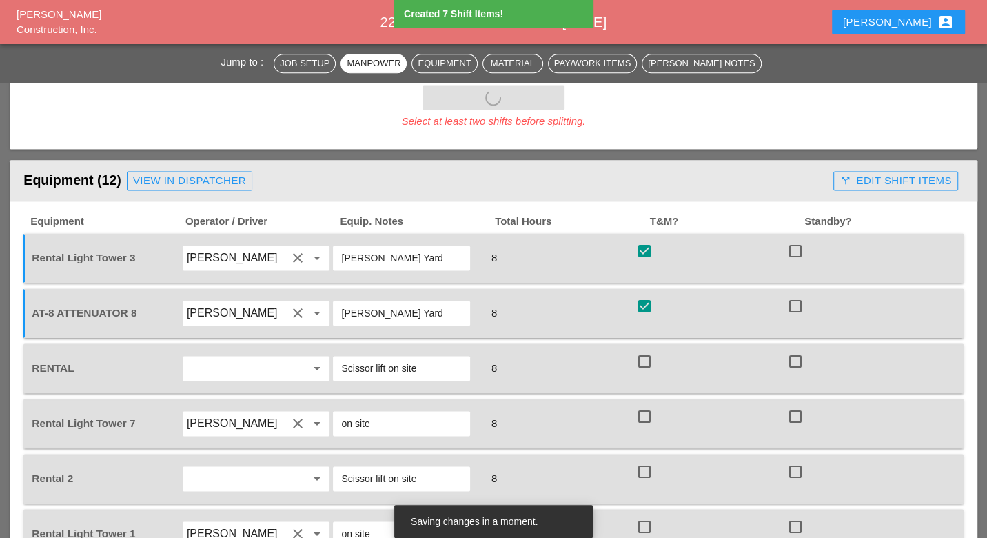
click at [644, 350] on div at bounding box center [644, 361] width 23 height 23
checkbox input "true"
click at [649, 405] on div at bounding box center [644, 416] width 23 height 23
checkbox input "true"
click at [644, 460] on div at bounding box center [644, 471] width 23 height 23
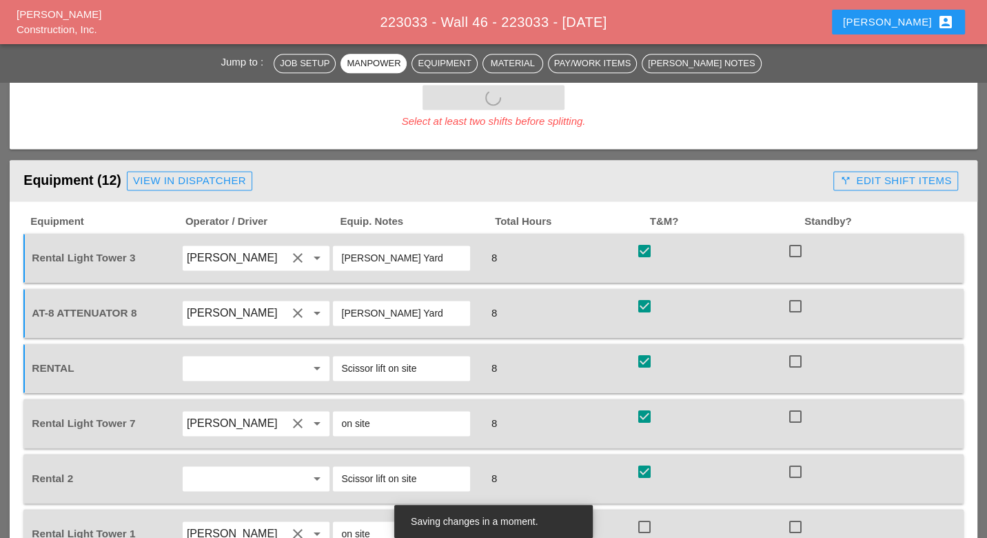
checkbox input "true"
click at [649, 515] on div at bounding box center [644, 526] width 23 height 23
checkbox input "true"
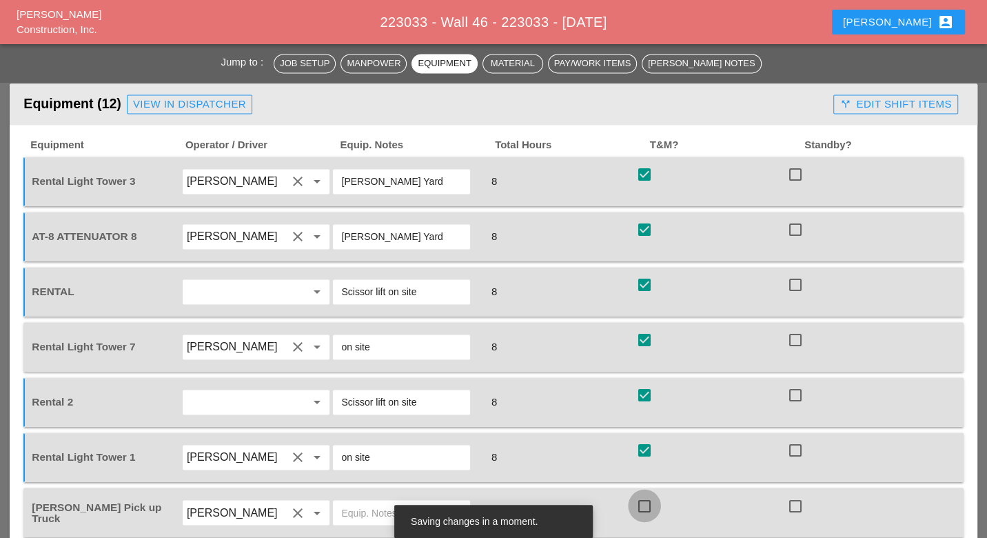
click at [649, 494] on div at bounding box center [644, 505] width 23 height 23
checkbox input "true"
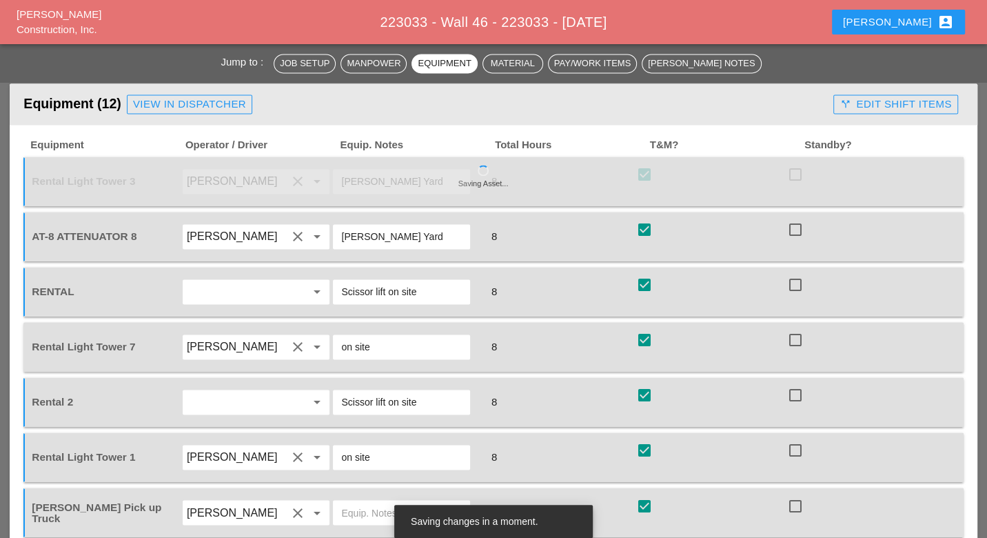
drag, startPoint x: 647, startPoint y: 476, endPoint x: 656, endPoint y: 470, distance: 10.9
checkbox input "true"
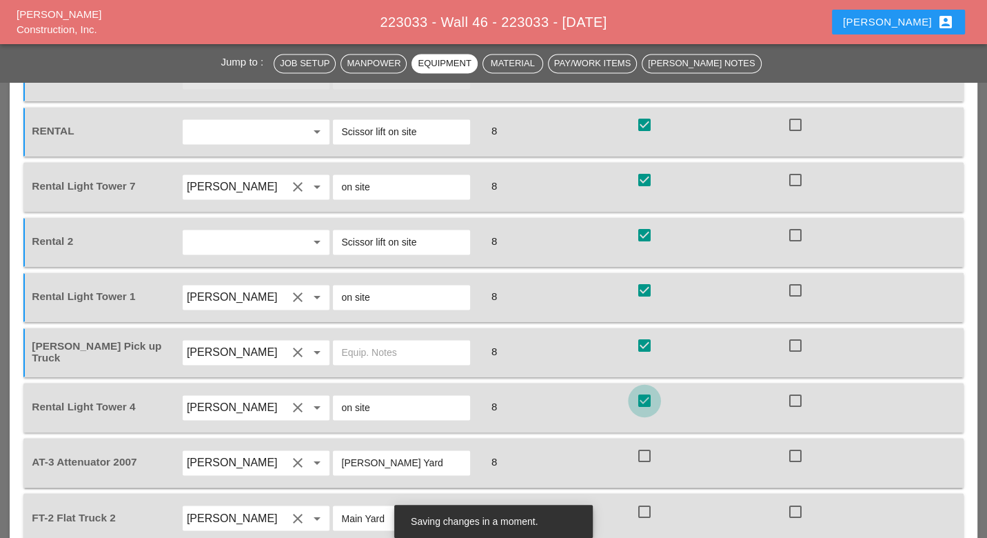
scroll to position [1373, 0]
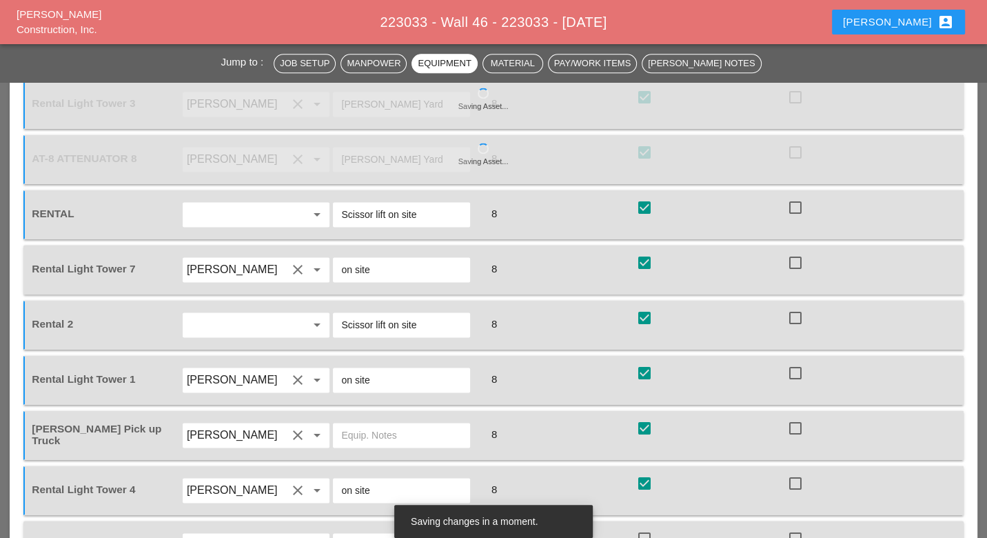
click at [649, 527] on div at bounding box center [644, 538] width 23 height 23
checkbox input "true"
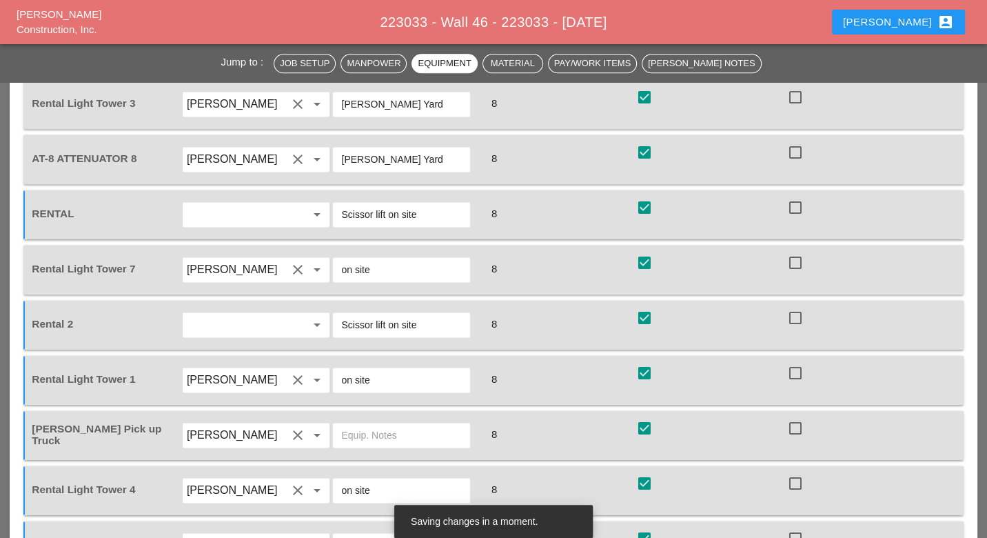
checkbox input "true"
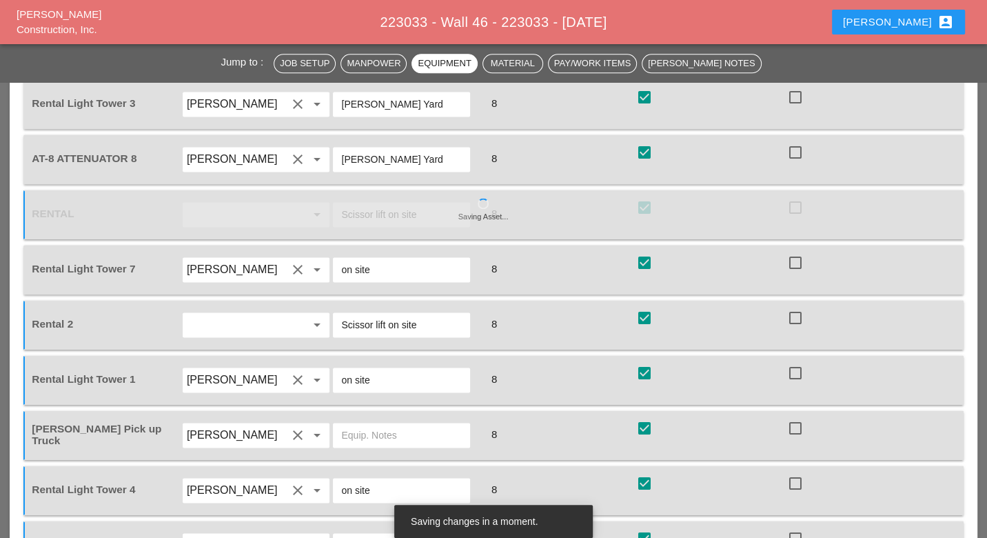
scroll to position [1449, 0]
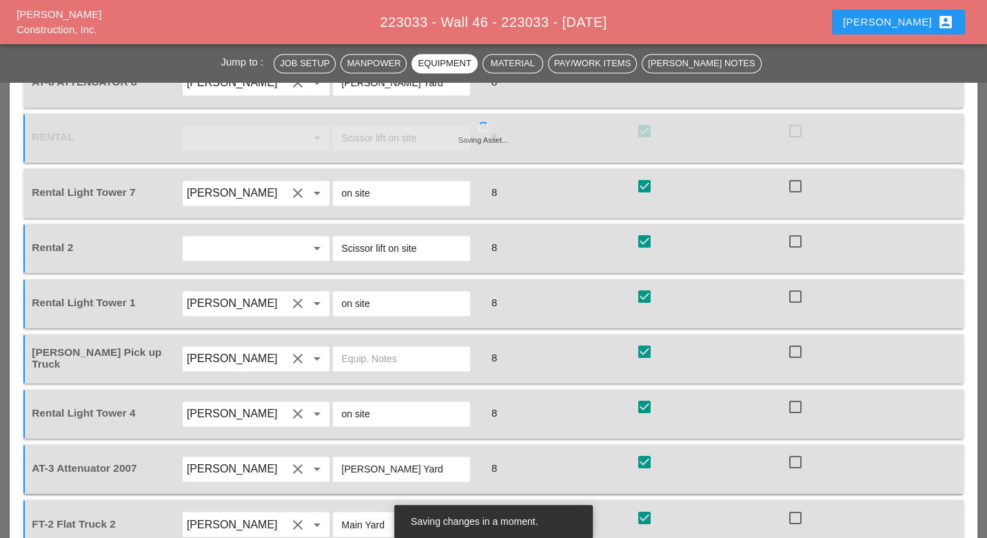
checkbox input "true"
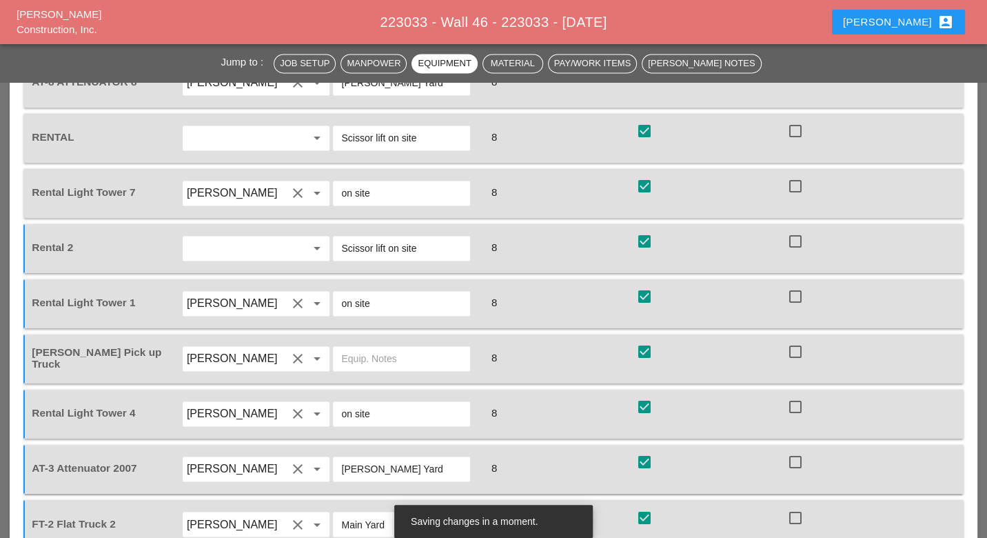
scroll to position [1526, 0]
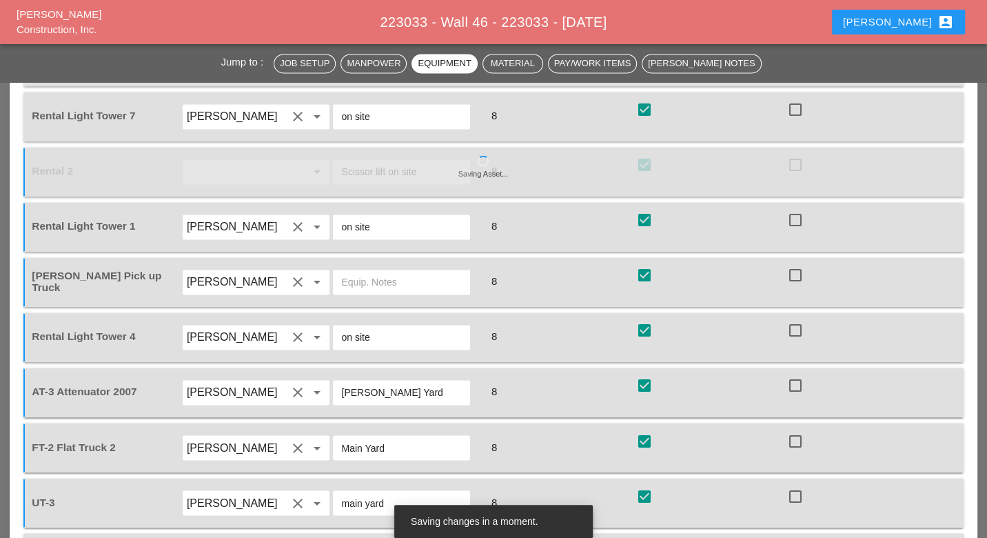
checkbox input "true"
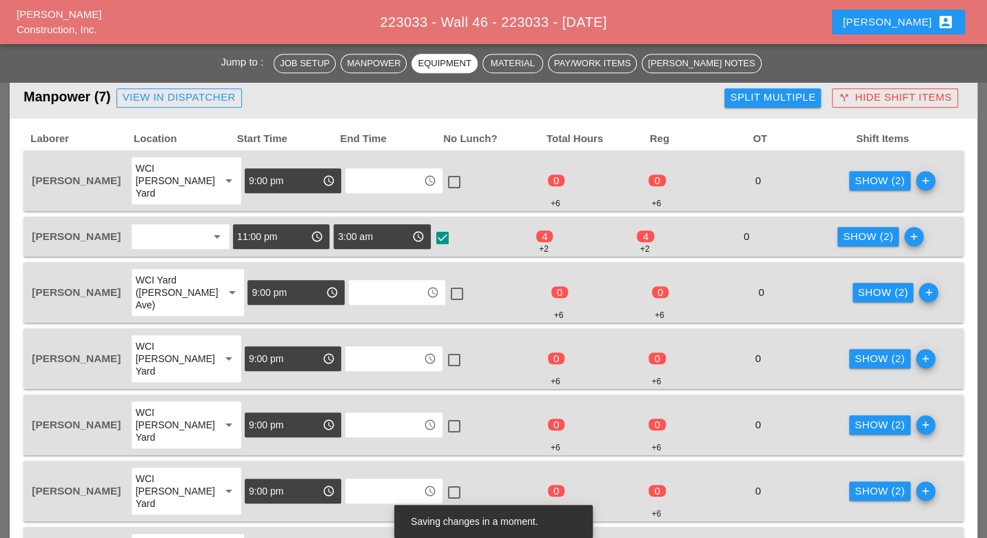
scroll to position [760, 0]
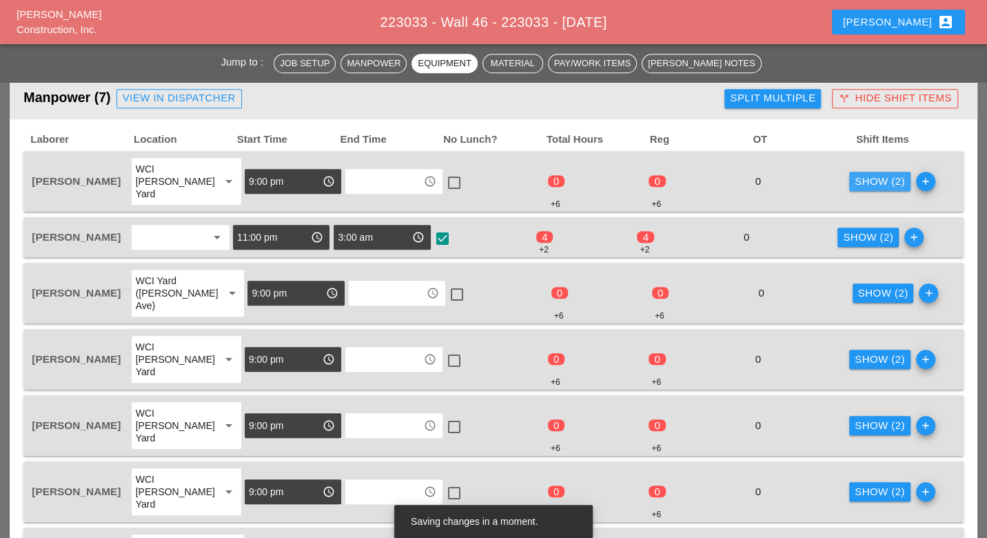
click at [857, 174] on div "Show (2)" at bounding box center [880, 182] width 50 height 16
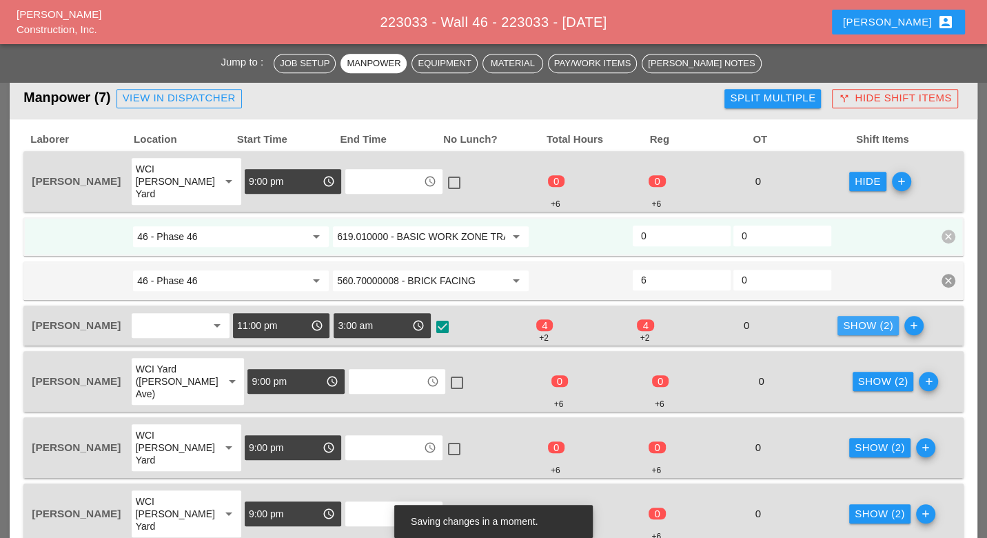
drag, startPoint x: 861, startPoint y: 304, endPoint x: 853, endPoint y: 328, distance: 24.6
click at [860, 318] on div "Show (2)" at bounding box center [868, 326] width 50 height 16
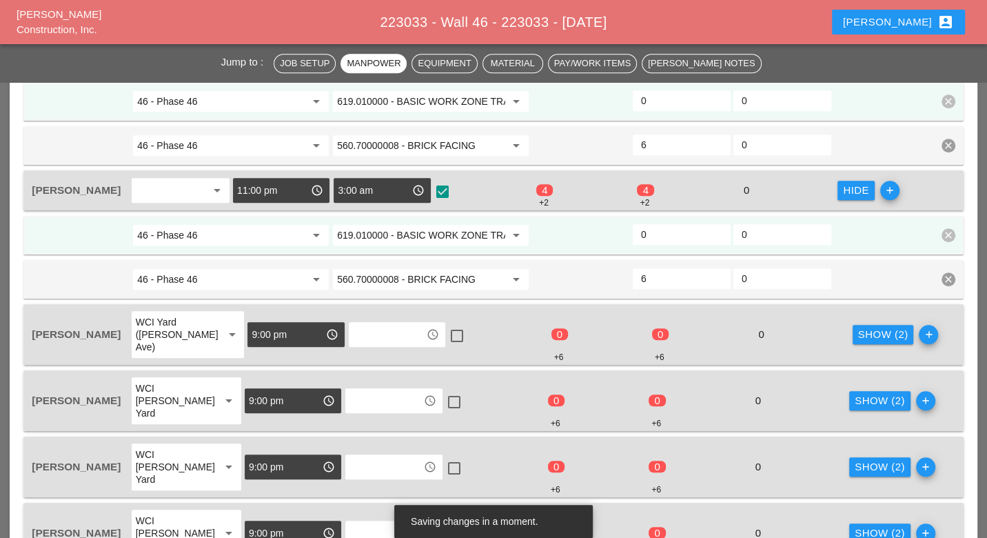
scroll to position [913, 0]
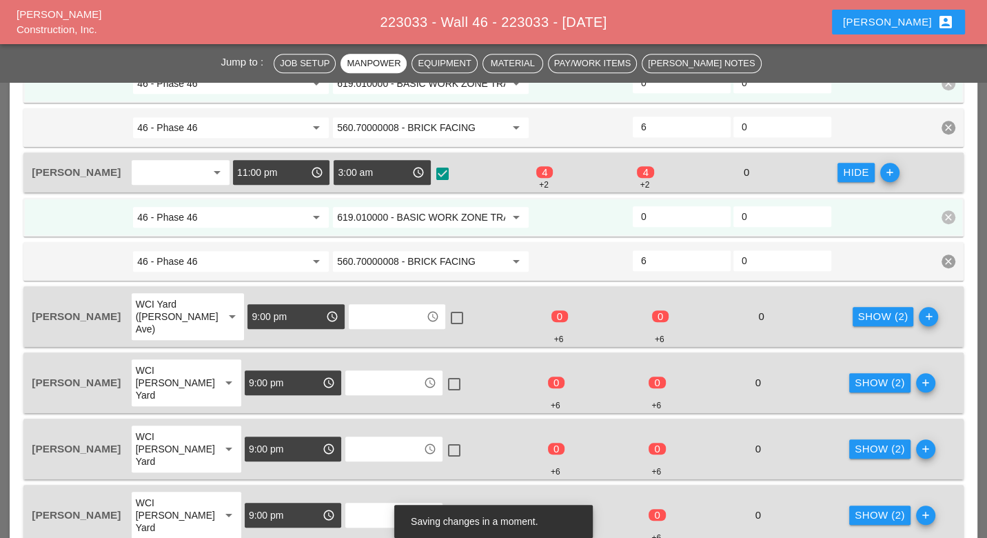
click at [865, 309] on div "Show (2)" at bounding box center [883, 317] width 50 height 16
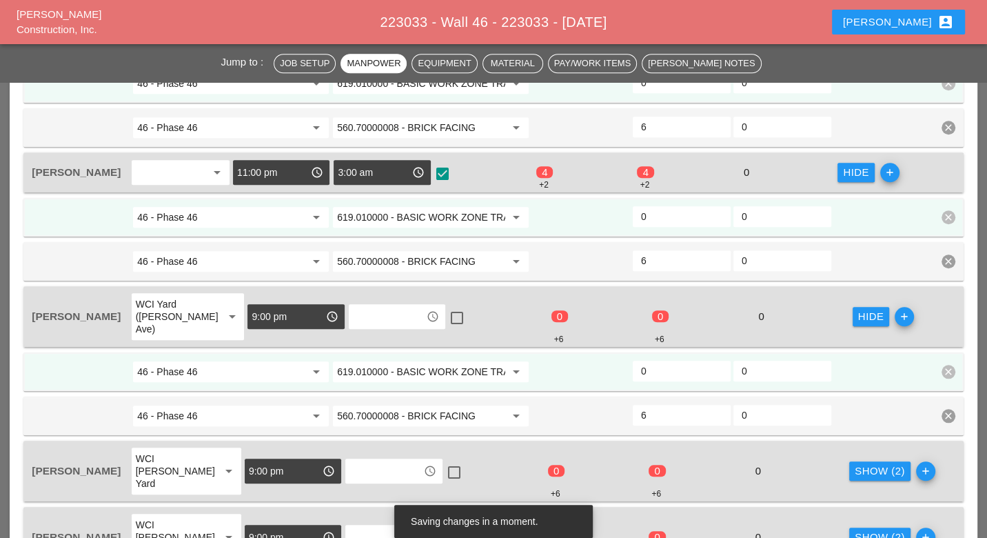
click at [858, 463] on div "Show (2)" at bounding box center [880, 471] width 50 height 16
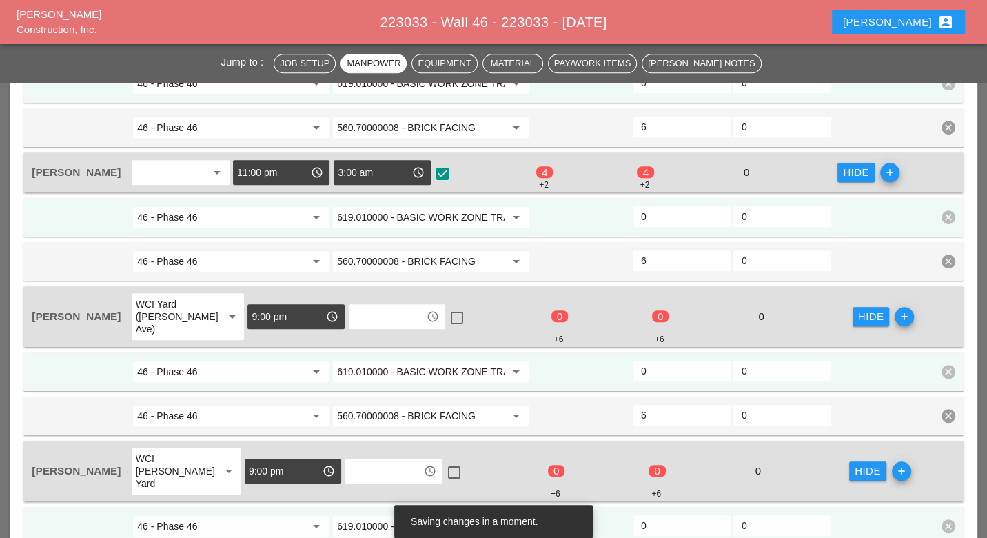
scroll to position [1067, 0]
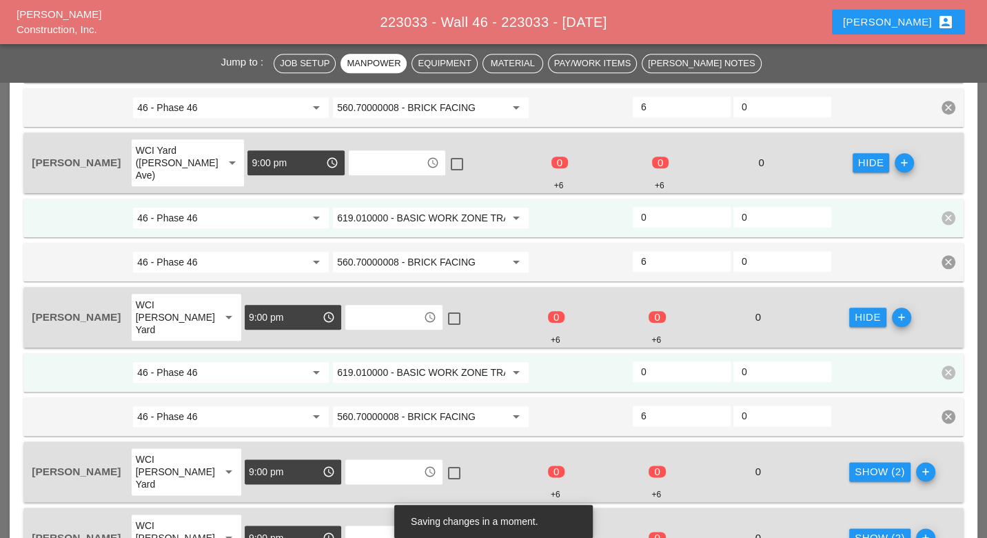
click at [864, 464] on div "Show (2)" at bounding box center [880, 472] width 50 height 16
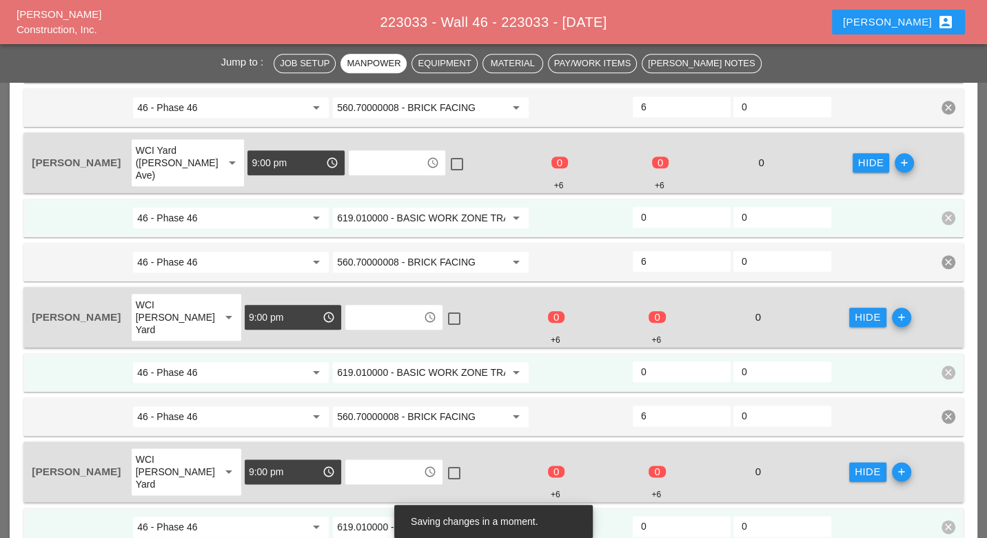
scroll to position [1373, 0]
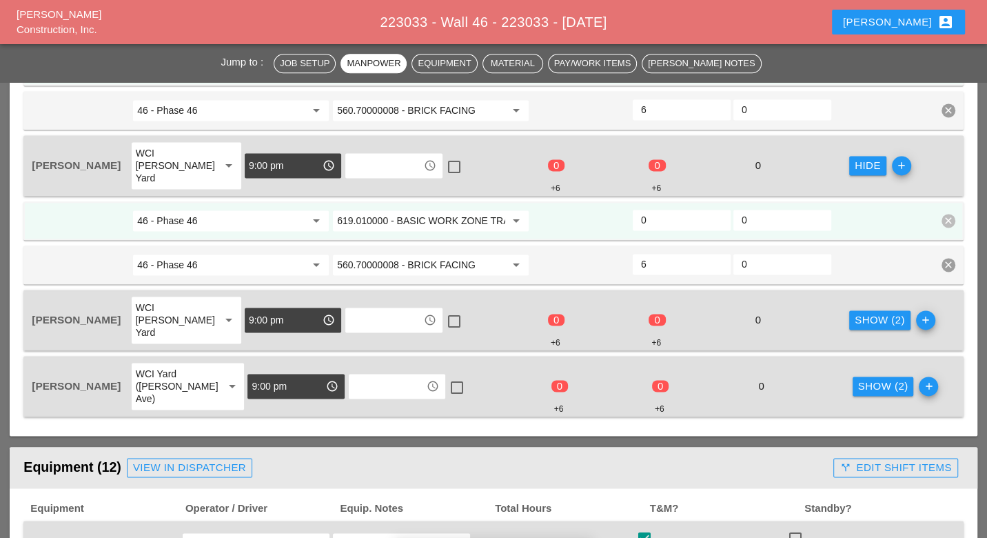
click at [857, 376] on button "Show (2)" at bounding box center [883, 385] width 61 height 19
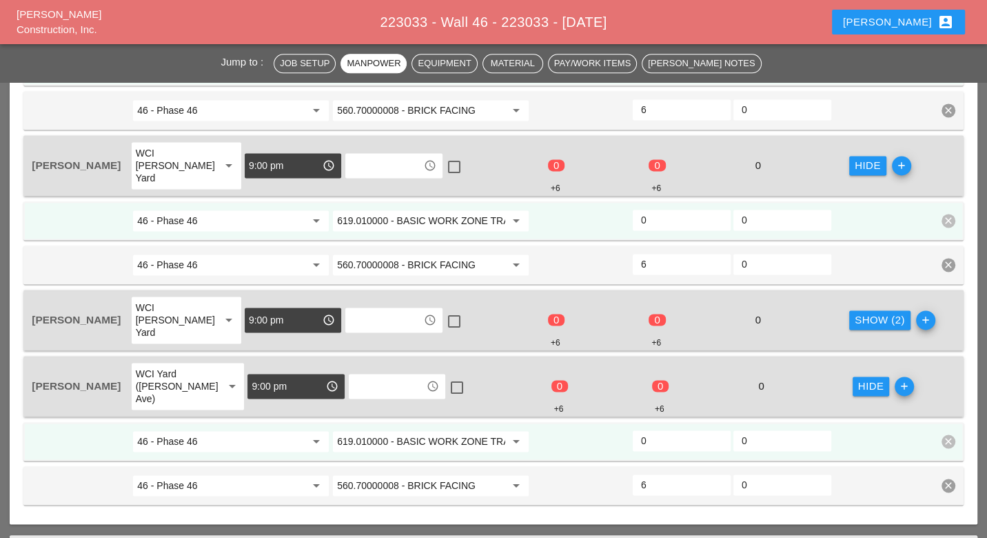
click at [867, 312] on div "Show (2)" at bounding box center [880, 320] width 50 height 16
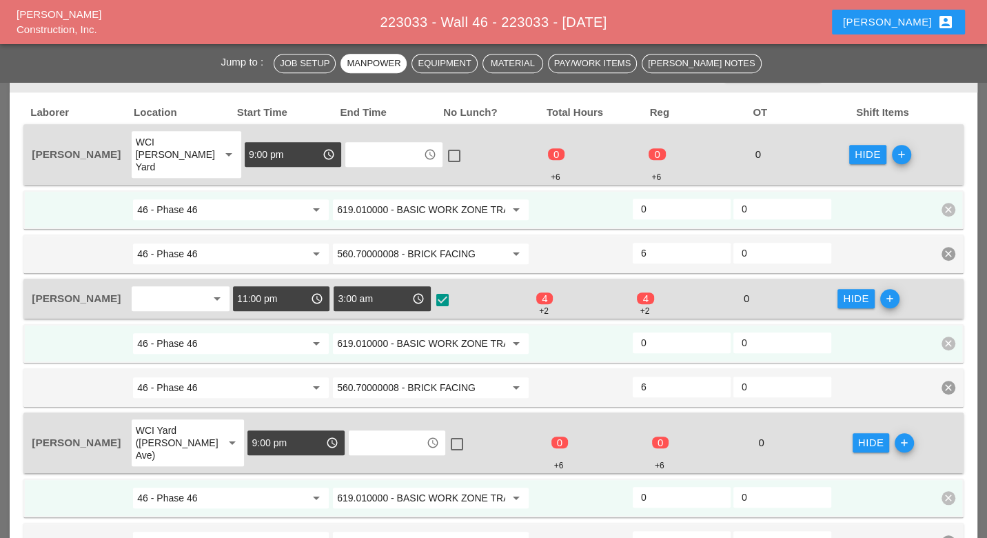
scroll to position [760, 0]
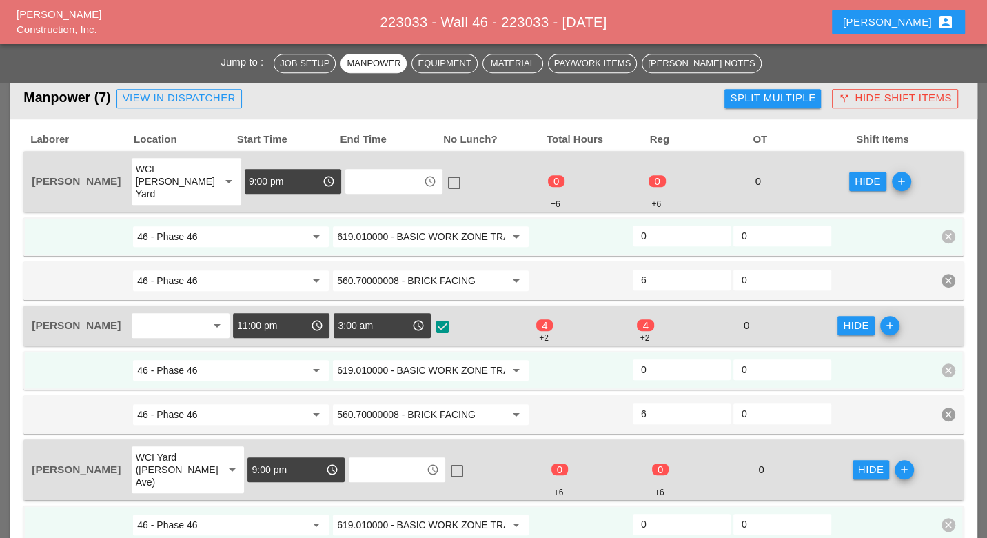
click at [650, 217] on div "46 - Phase 46 arrow_drop_down 619.010000 - BASIC WORK ZONE TRAFFIC CONTROL arro…" at bounding box center [493, 236] width 940 height 39
click at [651, 225] on input "0" at bounding box center [681, 236] width 81 height 22
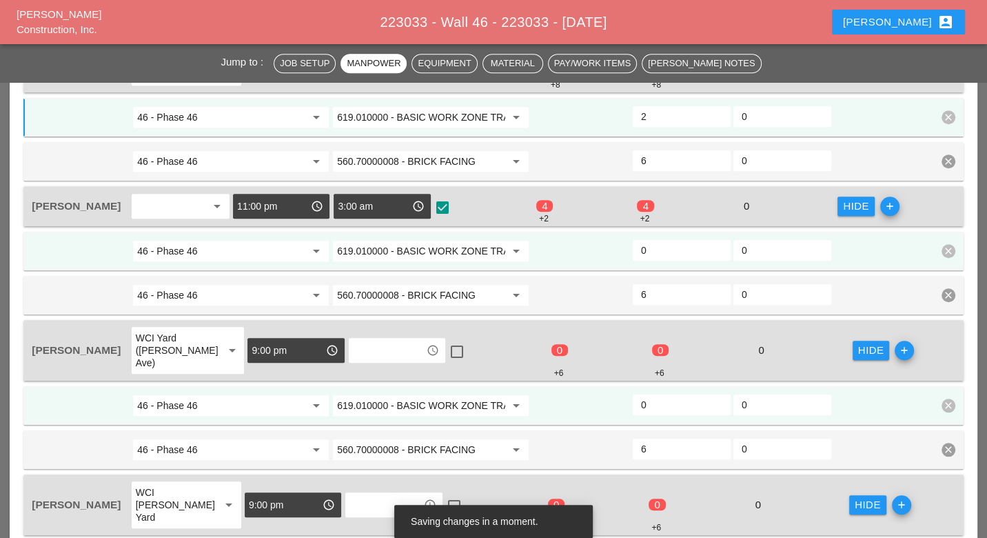
scroll to position [913, 0]
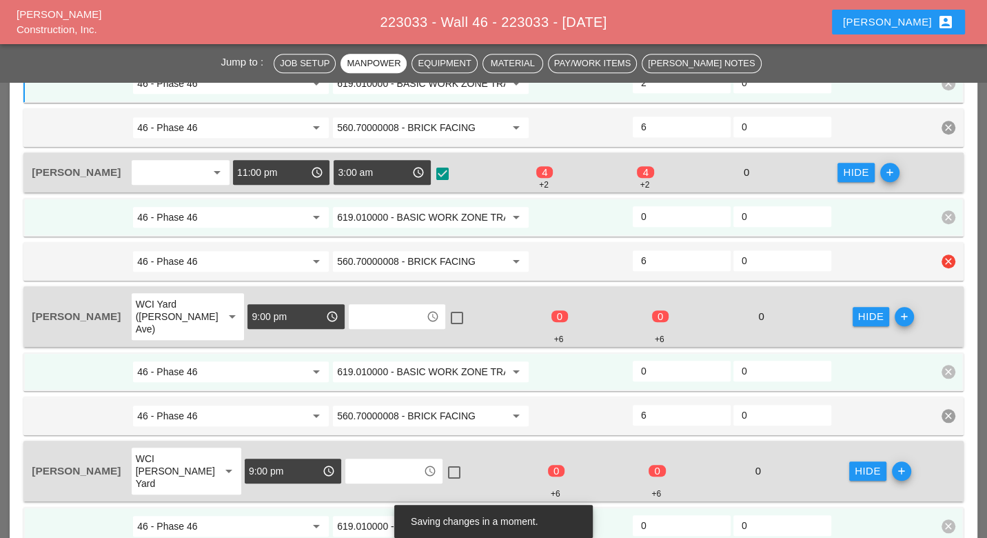
type input "2"
click at [452, 206] on input "619.010000 - BASIC WORK ZONE TRAFFIC CONTROL" at bounding box center [421, 217] width 168 height 22
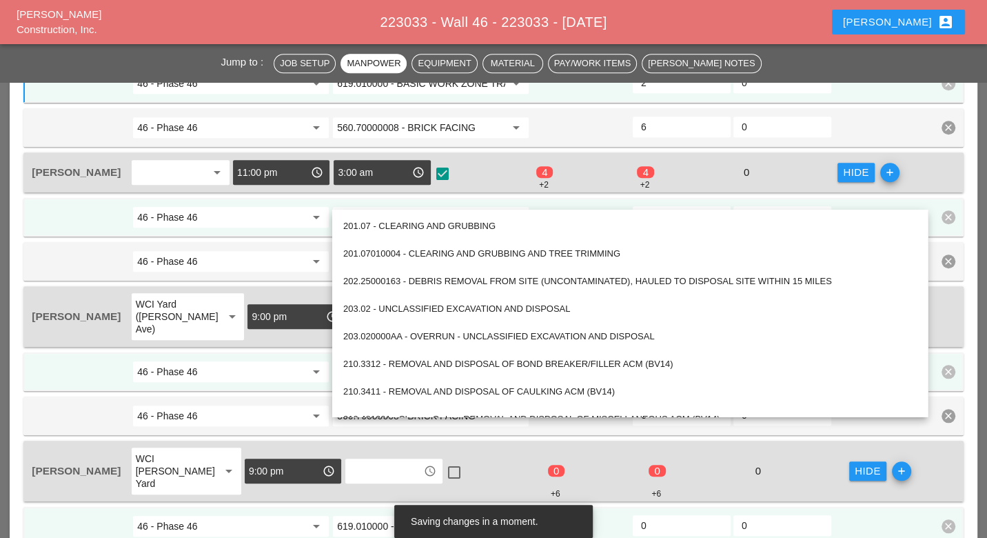
paste input "560.70000008 - BRICK FACING"
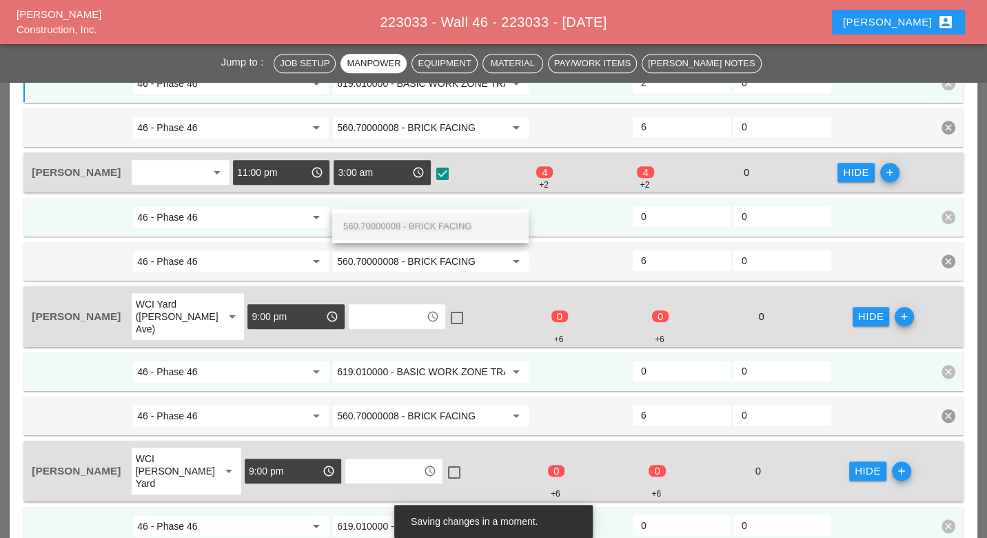
click at [443, 221] on span "560.70000008 - BRICK FACING" at bounding box center [407, 226] width 128 height 10
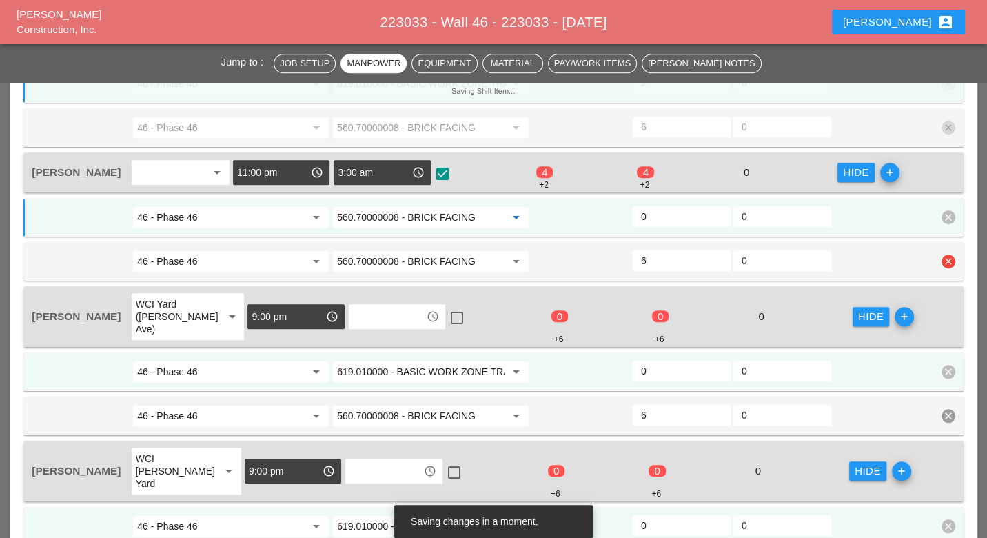
type input "560.70000008 - BRICK FACING"
click at [950, 254] on icon "clear" at bounding box center [949, 261] width 14 height 14
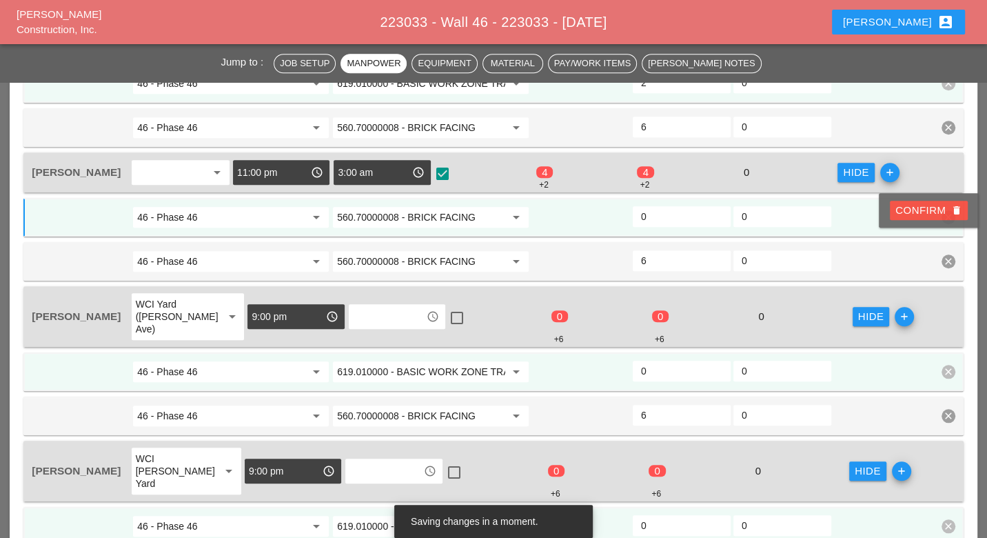
click at [915, 212] on div "Confirm delete" at bounding box center [929, 211] width 67 height 16
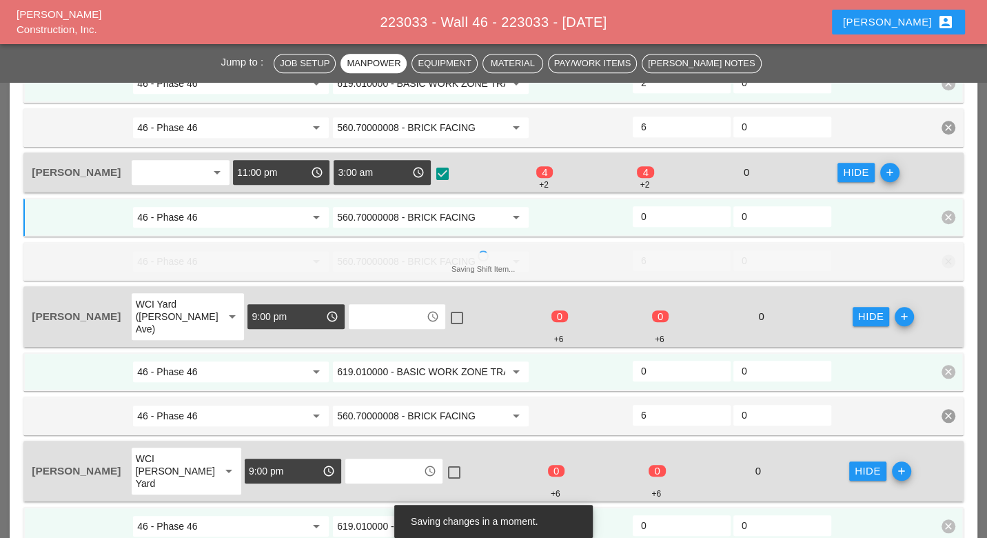
type input "4"
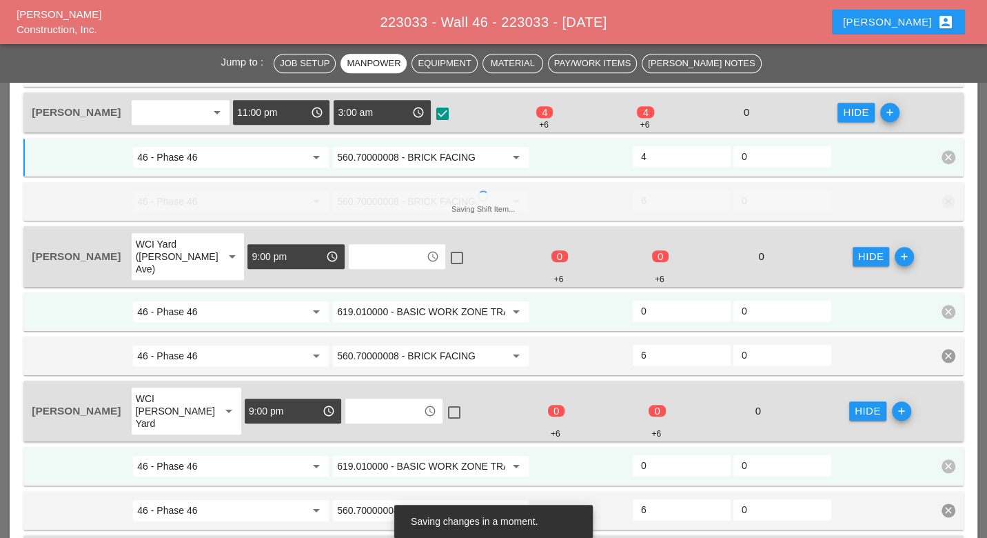
scroll to position [989, 0]
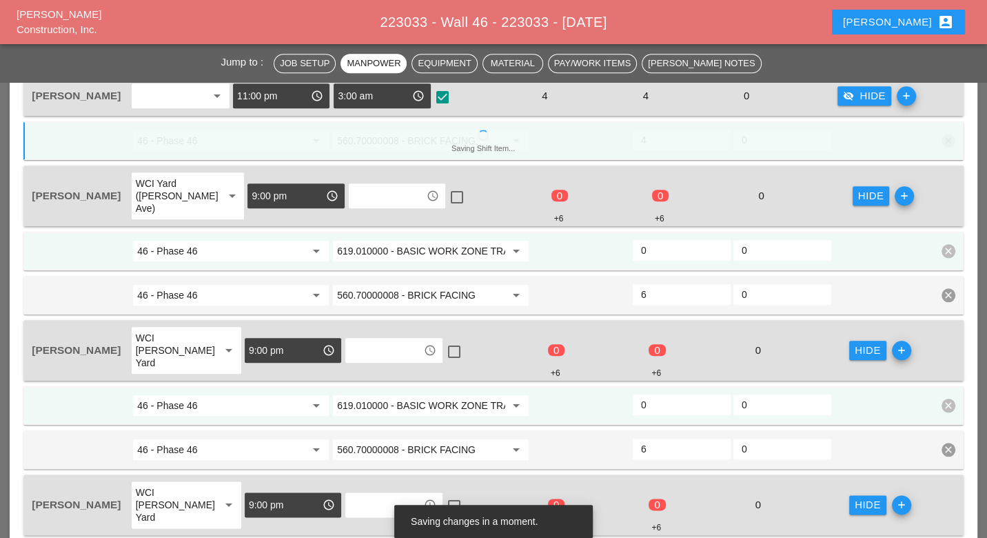
click at [656, 239] on input "0" at bounding box center [681, 250] width 81 height 22
type input "2"
click at [656, 394] on input "0" at bounding box center [681, 405] width 81 height 22
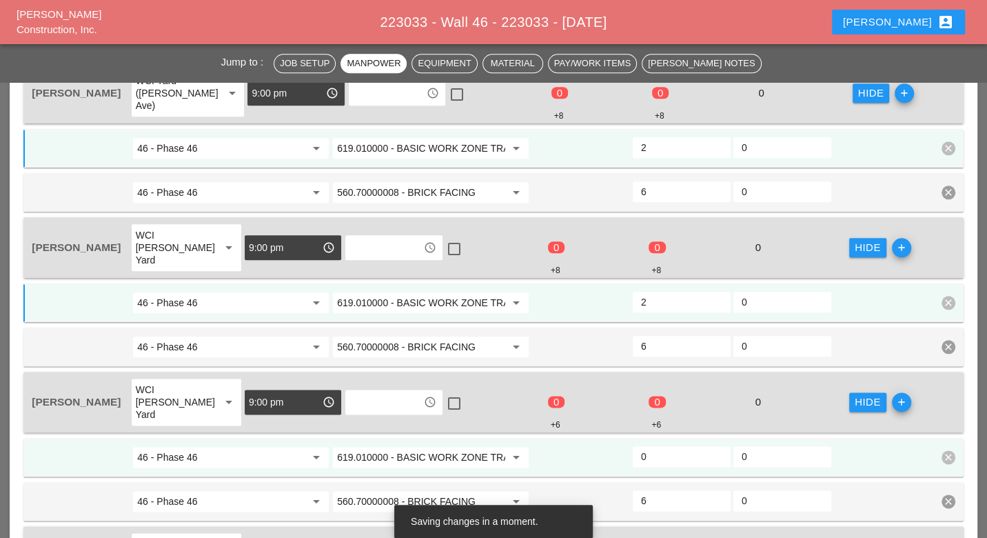
scroll to position [1143, 0]
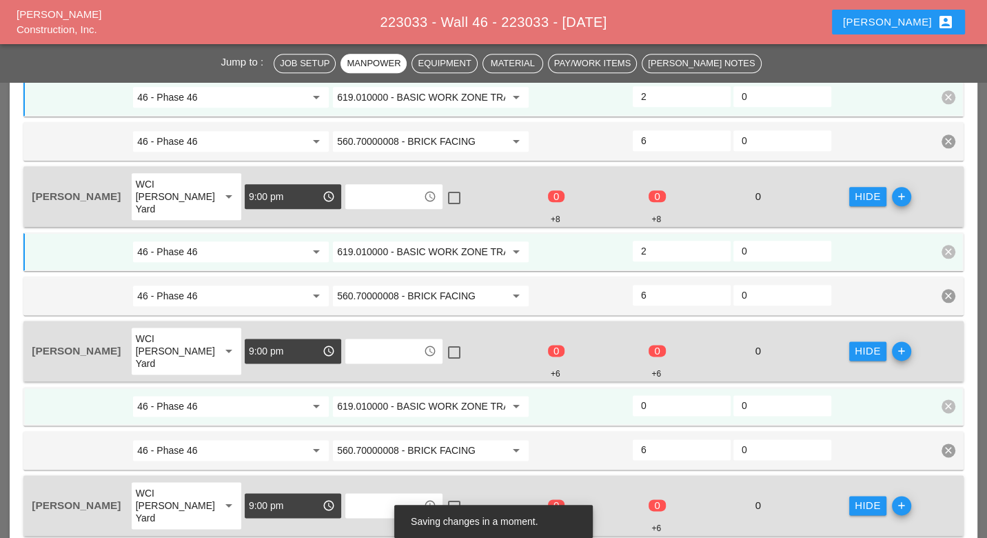
type input "2"
click at [655, 394] on input "0" at bounding box center [681, 405] width 81 height 22
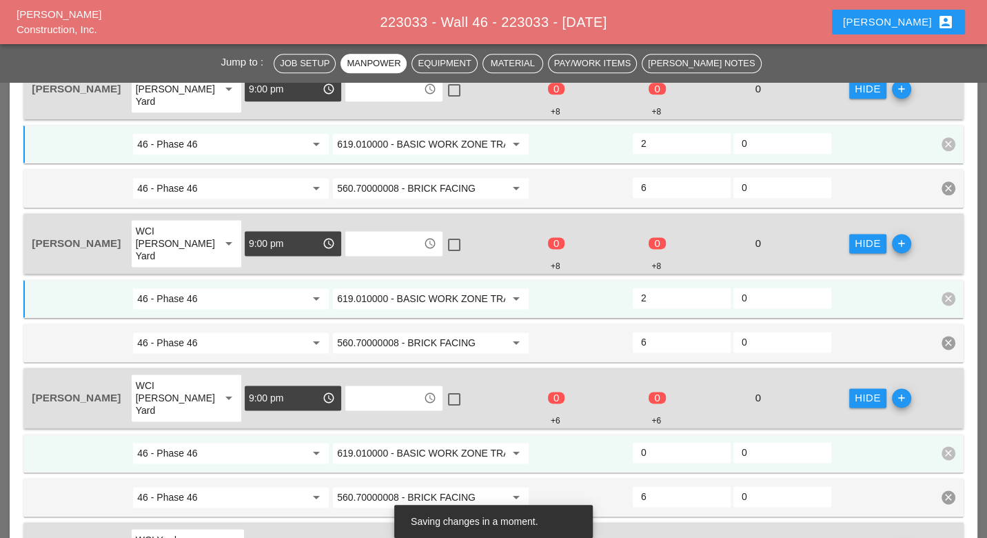
scroll to position [1296, 0]
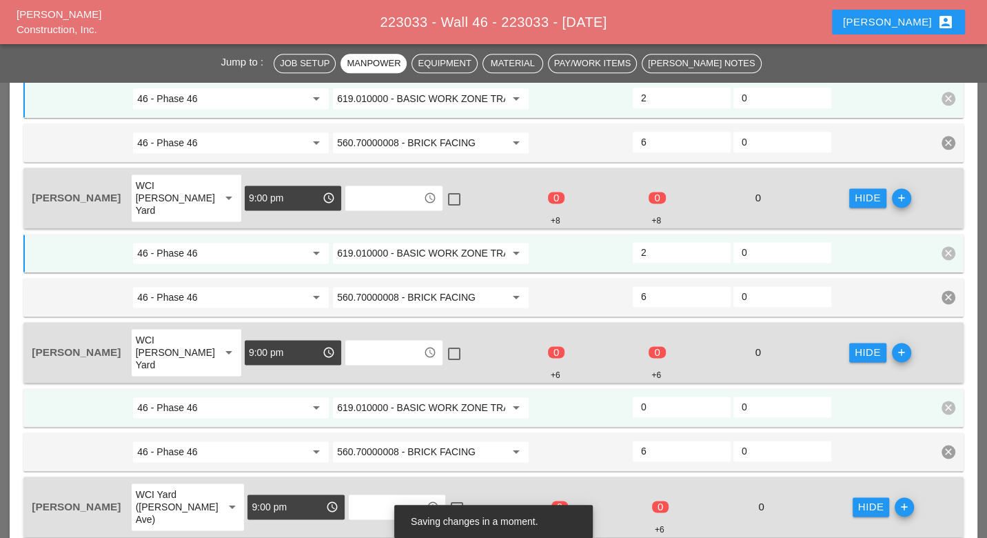
type input "2"
click at [661, 396] on input "0" at bounding box center [681, 407] width 81 height 22
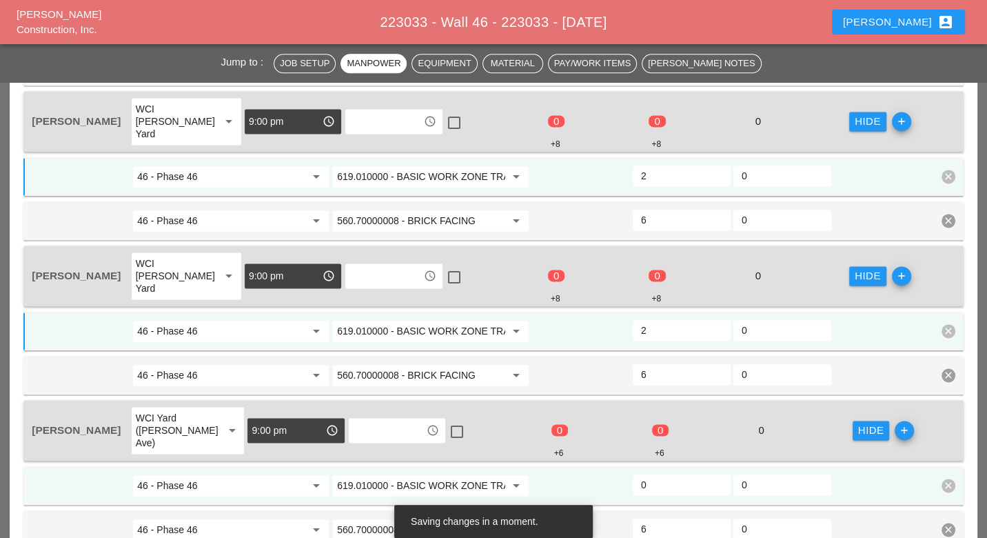
type input "2"
click at [659, 474] on input "0" at bounding box center [681, 485] width 81 height 22
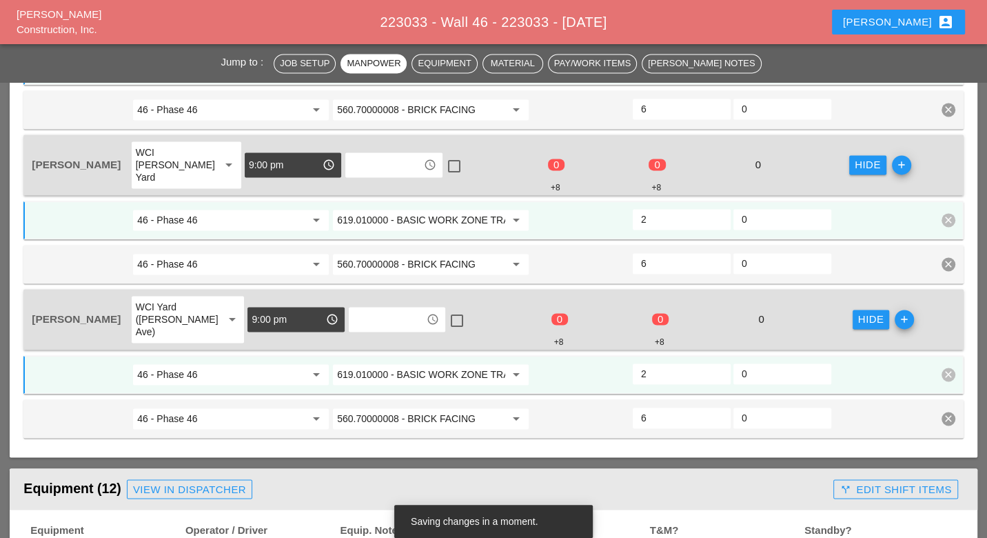
scroll to position [1602, 0]
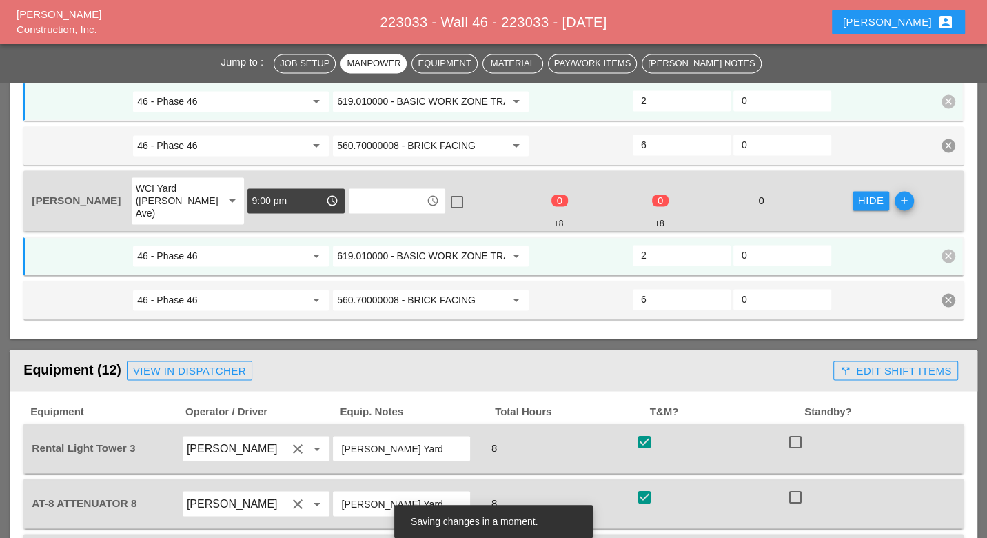
type input "2"
click at [876, 363] on div "call_split Edit Shift Items" at bounding box center [896, 371] width 112 height 16
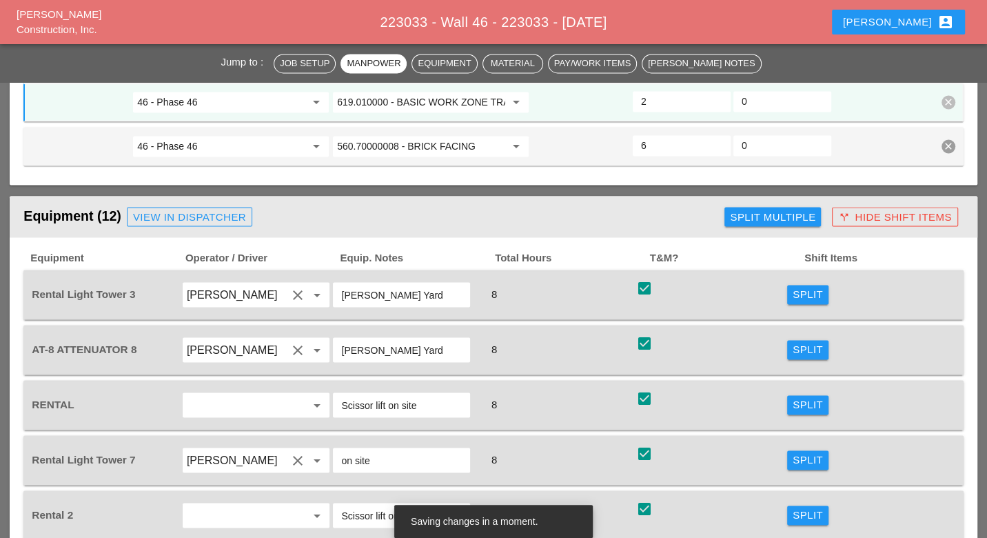
scroll to position [1833, 0]
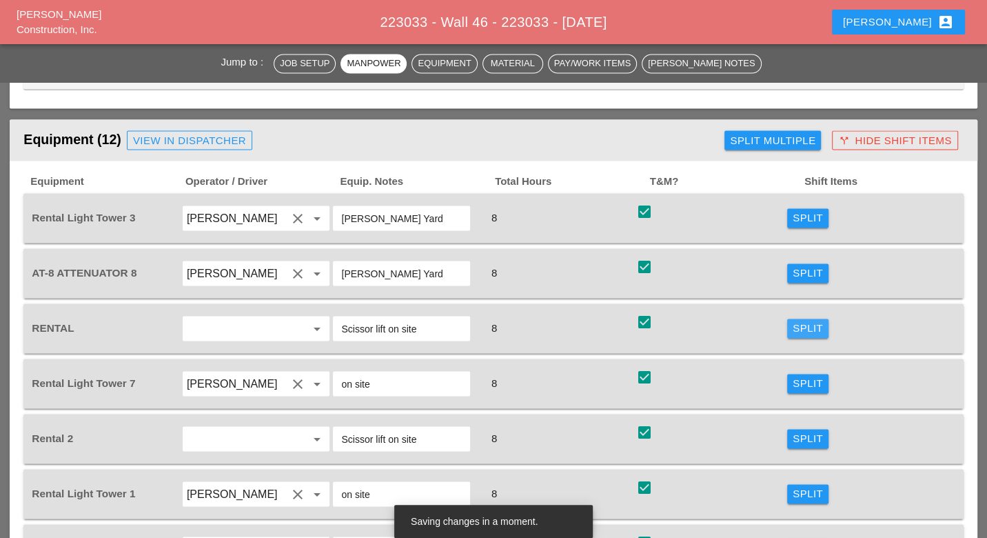
drag, startPoint x: 807, startPoint y: 231, endPoint x: 462, endPoint y: 252, distance: 346.1
click at [807, 320] on div "Split" at bounding box center [808, 328] width 30 height 16
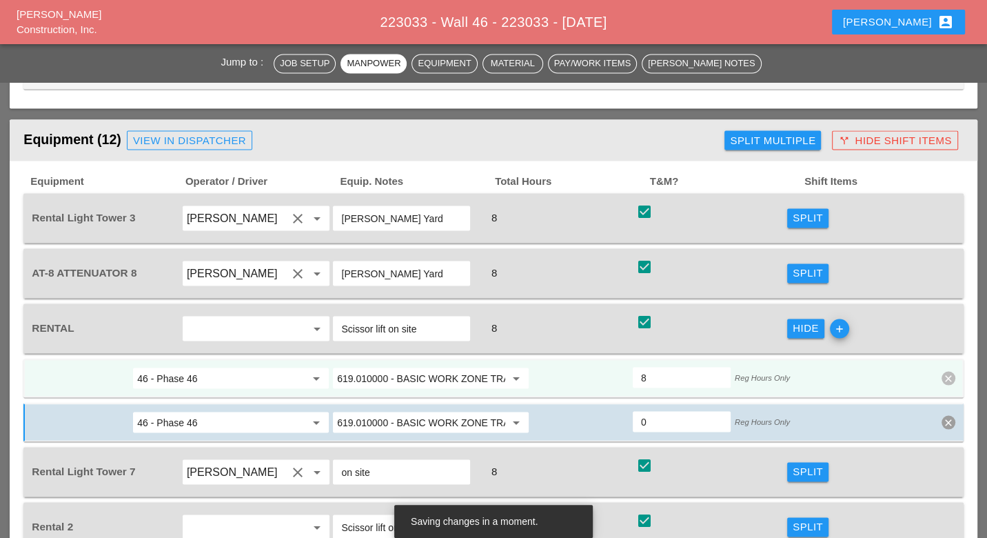
click at [408, 367] on input "619.010000 - BASIC WORK ZONE TRAFFIC CONTROL" at bounding box center [421, 378] width 168 height 22
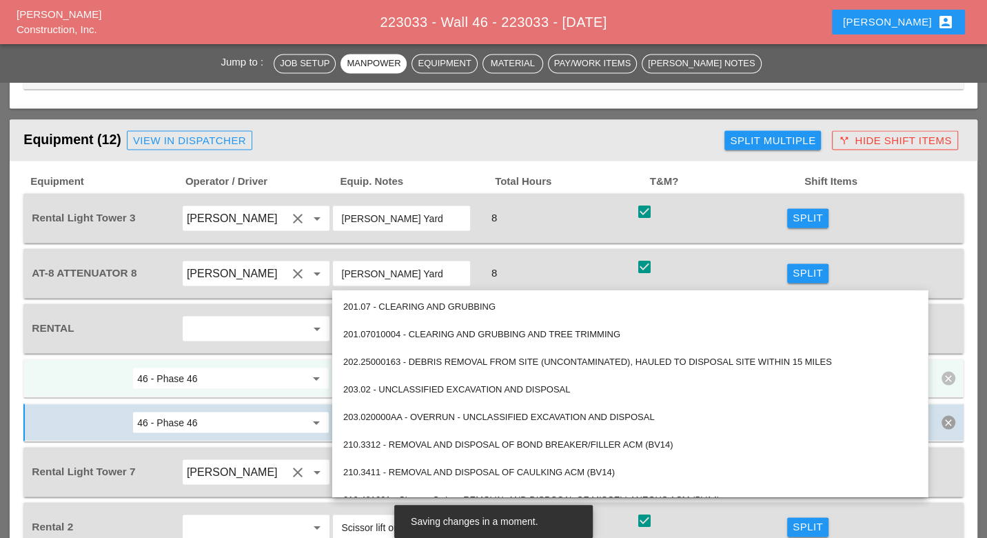
paste input "560.70000008 - BRICK FACING"
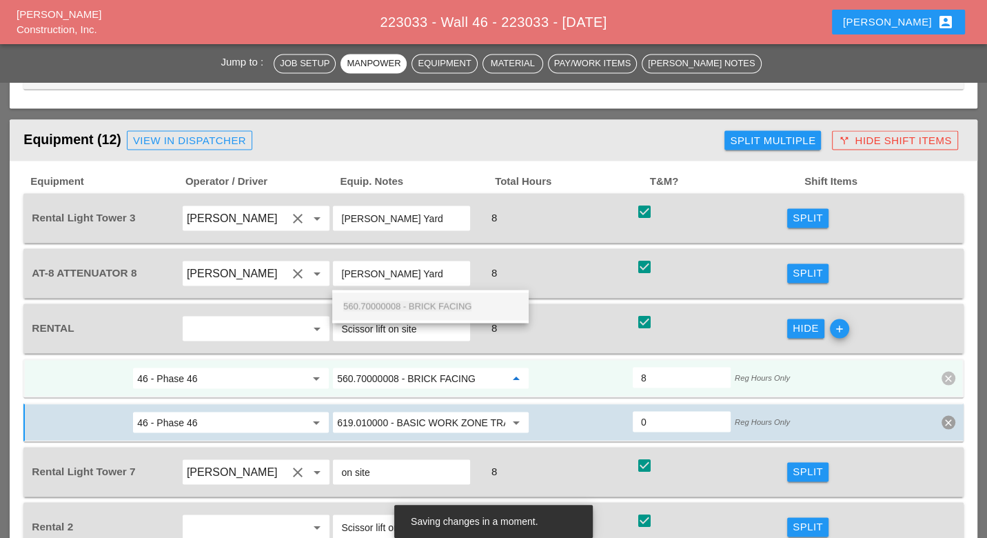
click at [429, 306] on span "560.70000008 - BRICK FACING" at bounding box center [407, 306] width 128 height 10
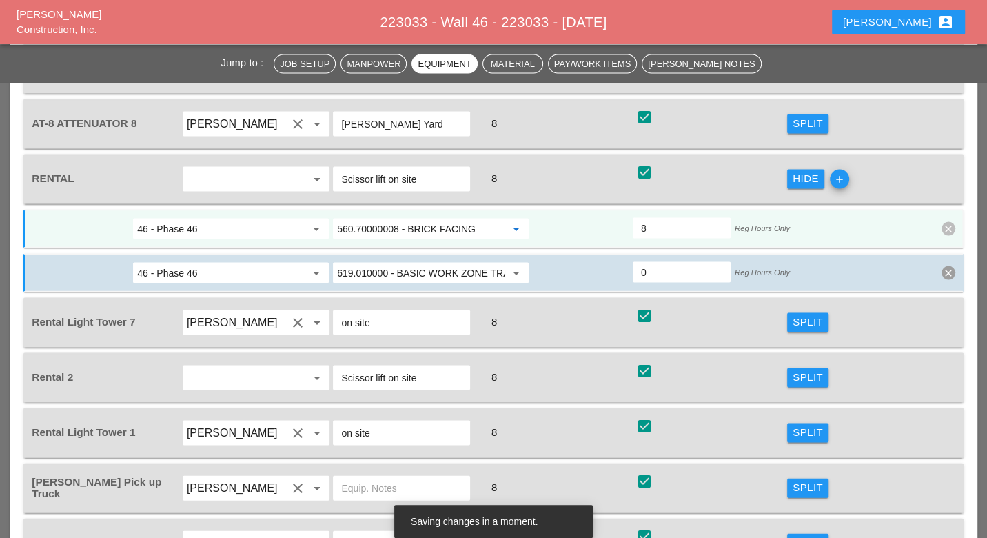
scroll to position [1986, 0]
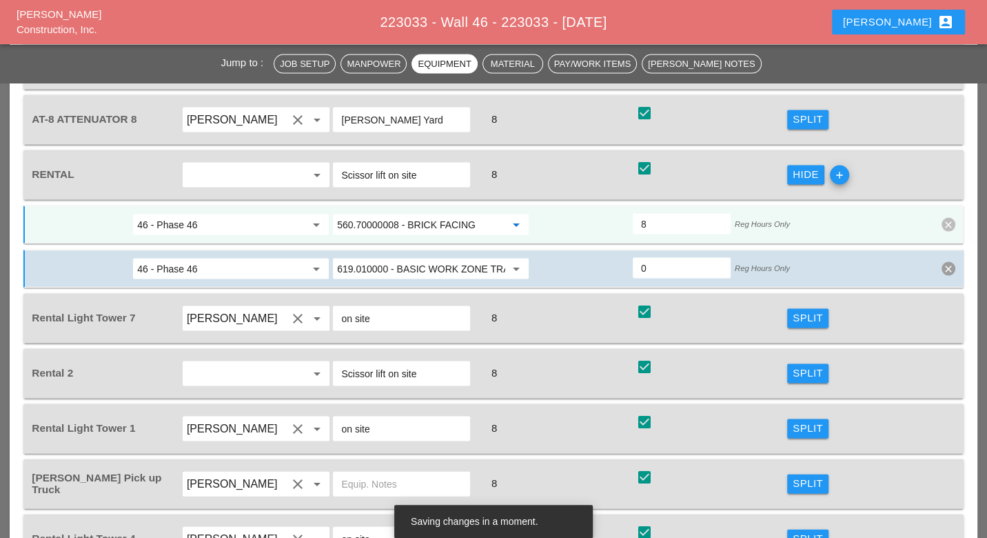
type input "560.70000008 - BRICK FACING"
click at [808, 365] on div "Split" at bounding box center [808, 373] width 30 height 16
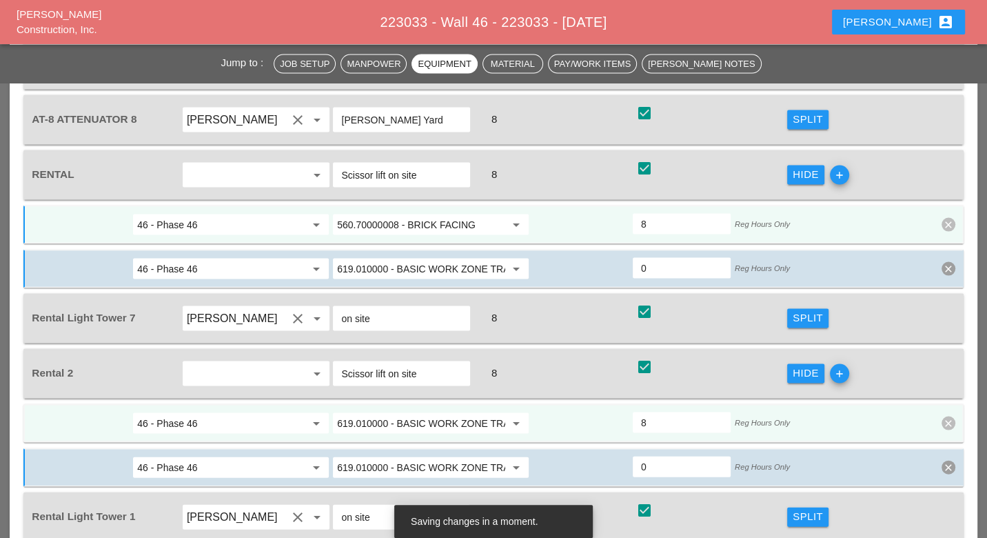
click at [402, 412] on input "619.010000 - BASIC WORK ZONE TRAFFIC CONTROL" at bounding box center [421, 423] width 168 height 22
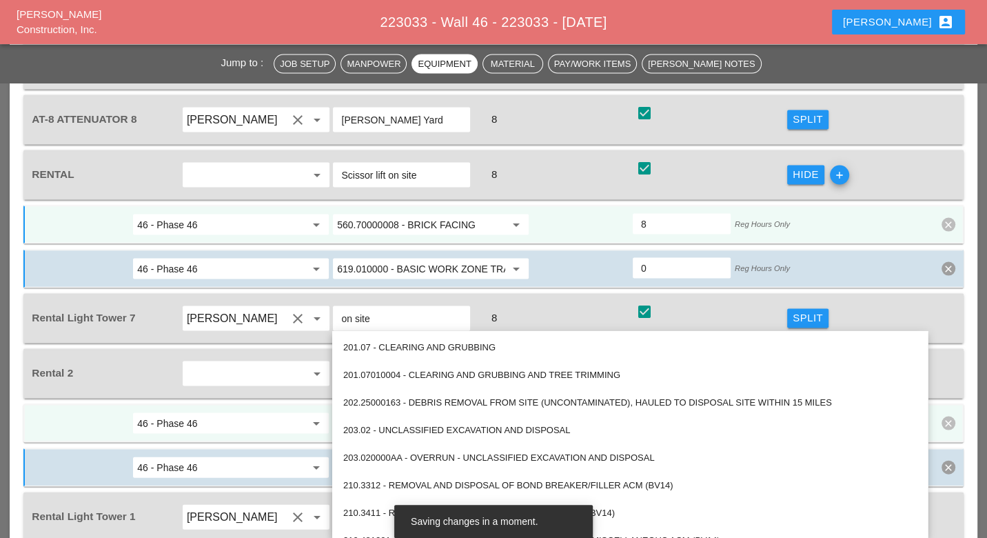
paste input "560.70000008 - BRICK FACING"
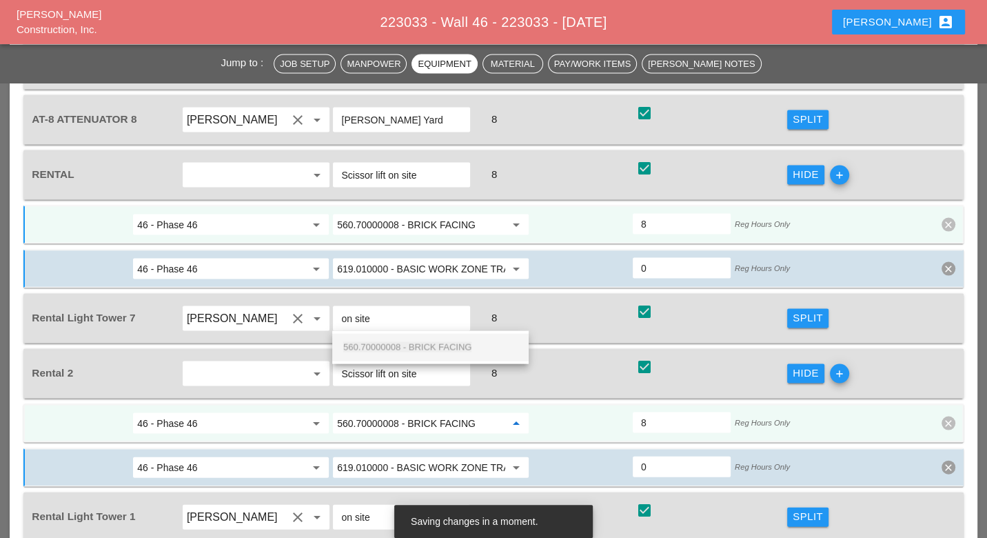
click at [410, 345] on span "560.70000008 - BRICK FACING" at bounding box center [407, 347] width 128 height 10
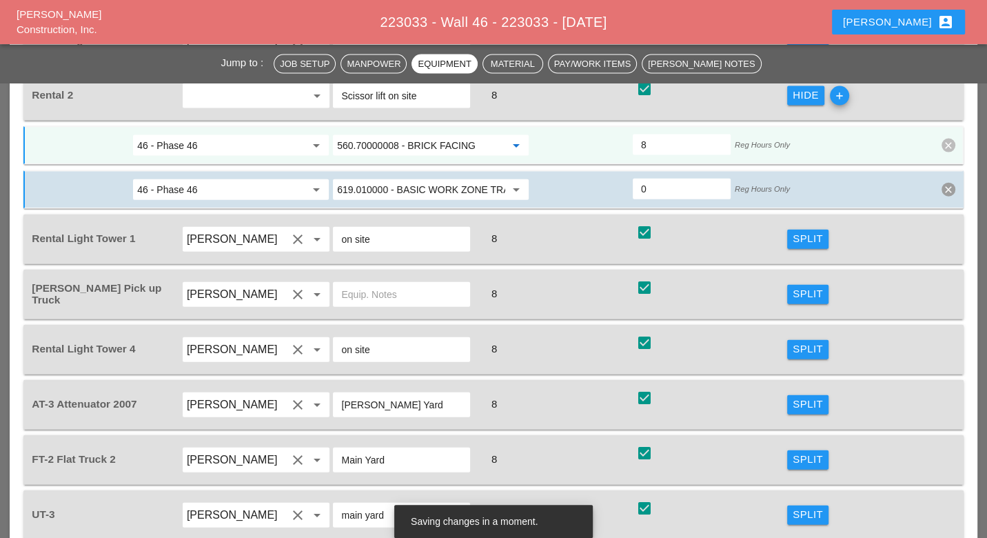
scroll to position [2292, 0]
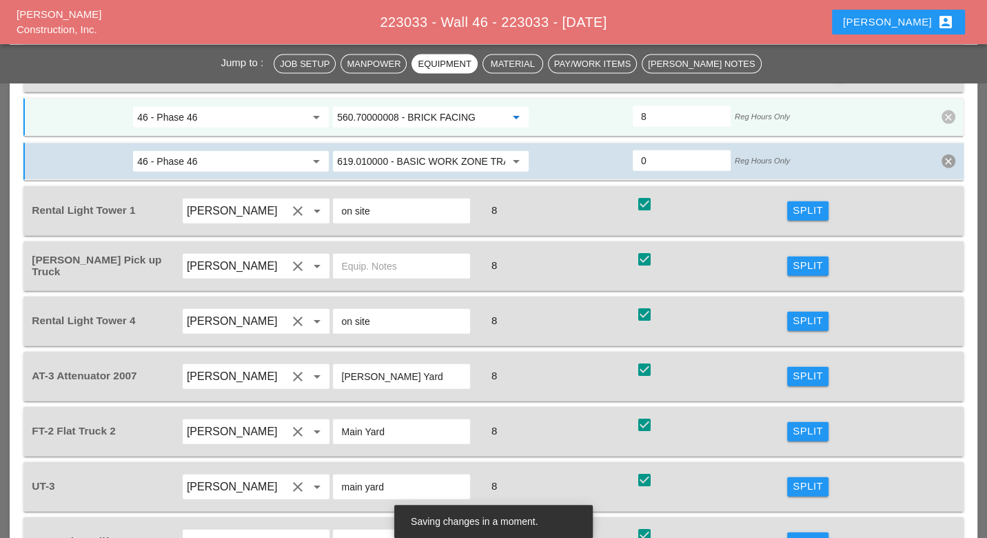
type input "560.70000008 - BRICK FACING"
click at [805, 423] on div "Split" at bounding box center [808, 431] width 30 height 16
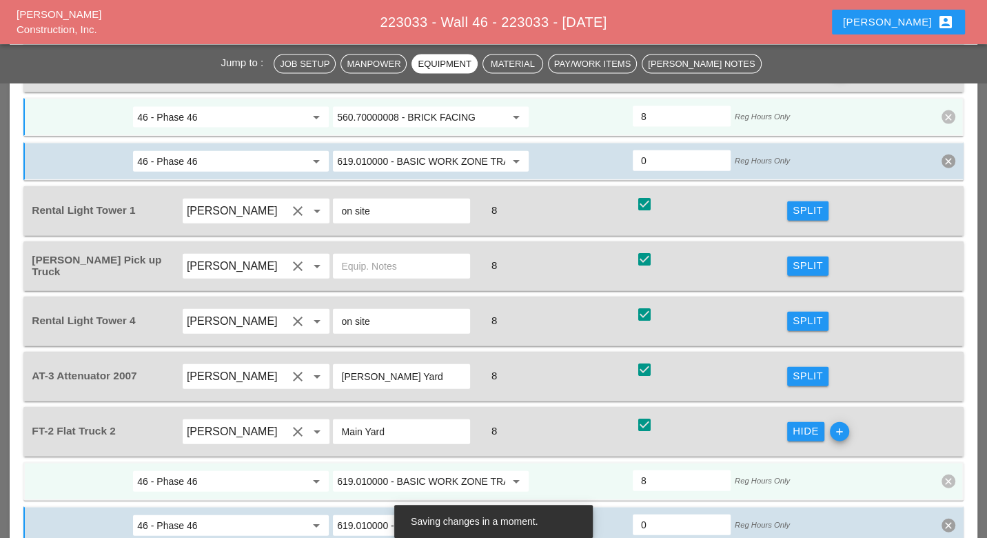
click at [401, 470] on input "619.010000 - BASIC WORK ZONE TRAFFIC CONTROL" at bounding box center [421, 481] width 168 height 22
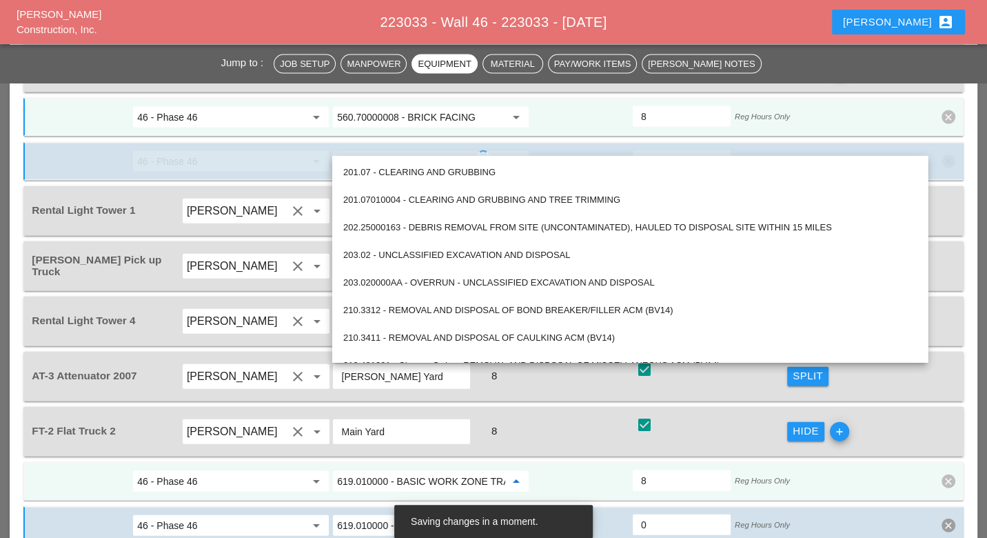
paste input "560.70000008 - BRICK FACING"
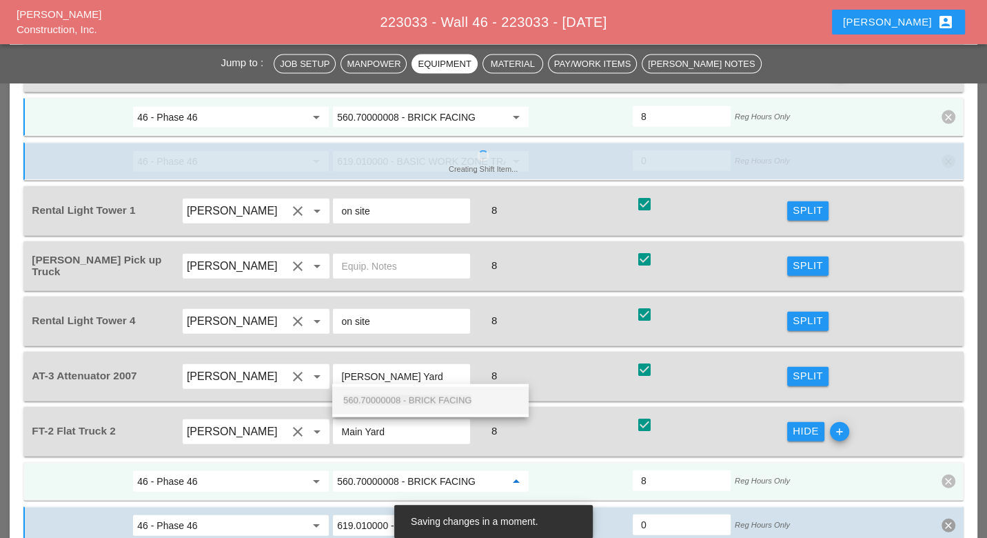
click at [415, 396] on span "560.70000008 - BRICK FACING" at bounding box center [407, 400] width 128 height 10
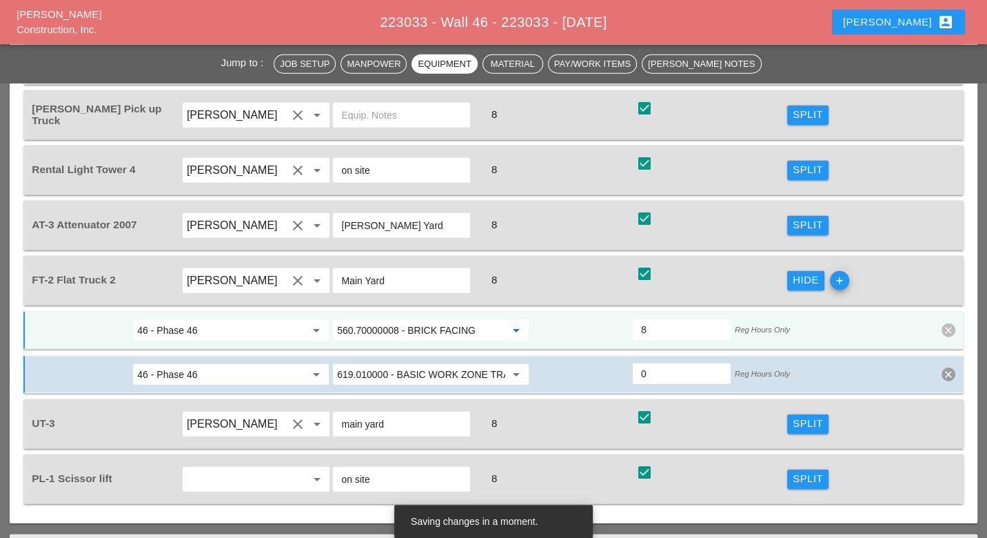
scroll to position [2446, 0]
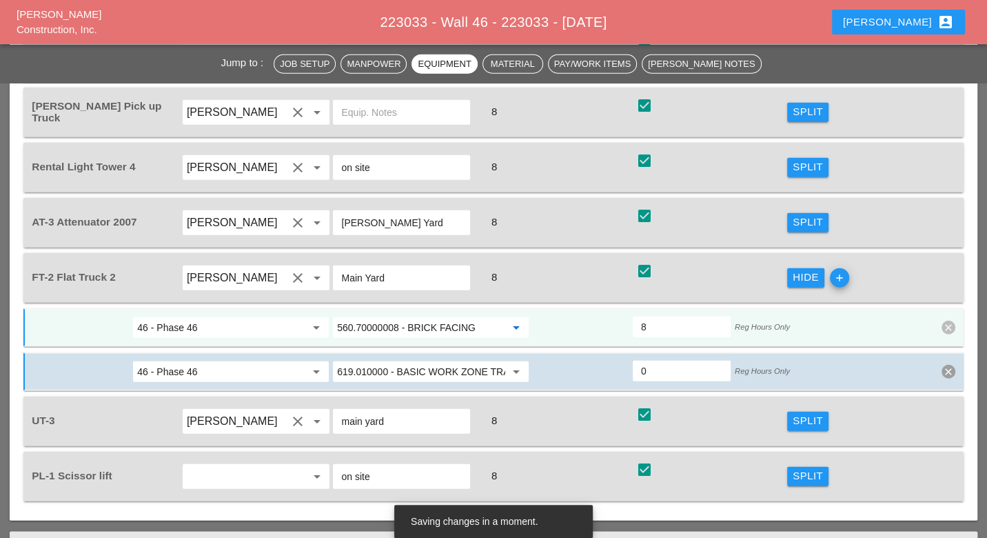
type input "560.70000008 - BRICK FACING"
drag, startPoint x: 796, startPoint y: 306, endPoint x: 521, endPoint y: 328, distance: 276.6
click at [796, 413] on div "Split" at bounding box center [808, 421] width 30 height 16
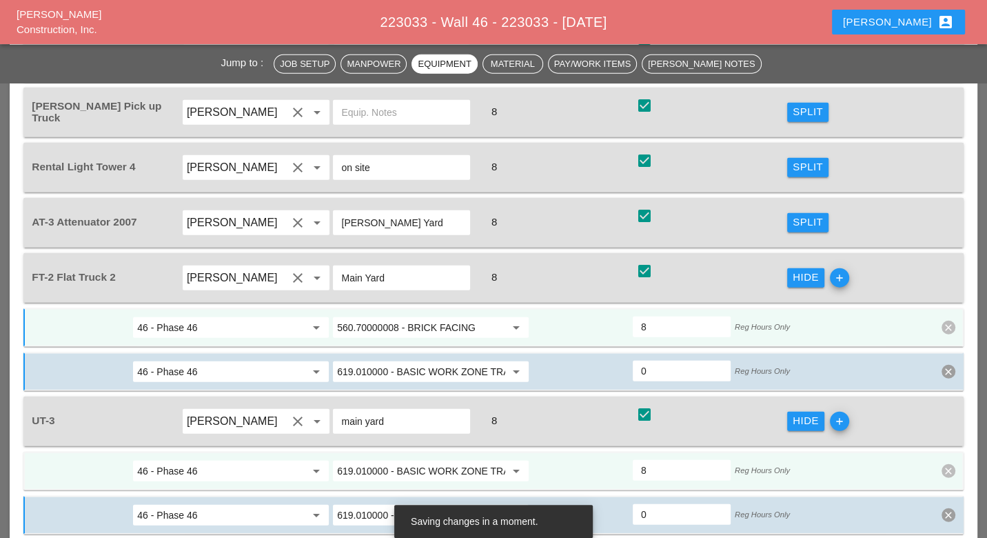
click at [401, 460] on input "619.010000 - BASIC WORK ZONE TRAFFIC CONTROL" at bounding box center [421, 471] width 168 height 22
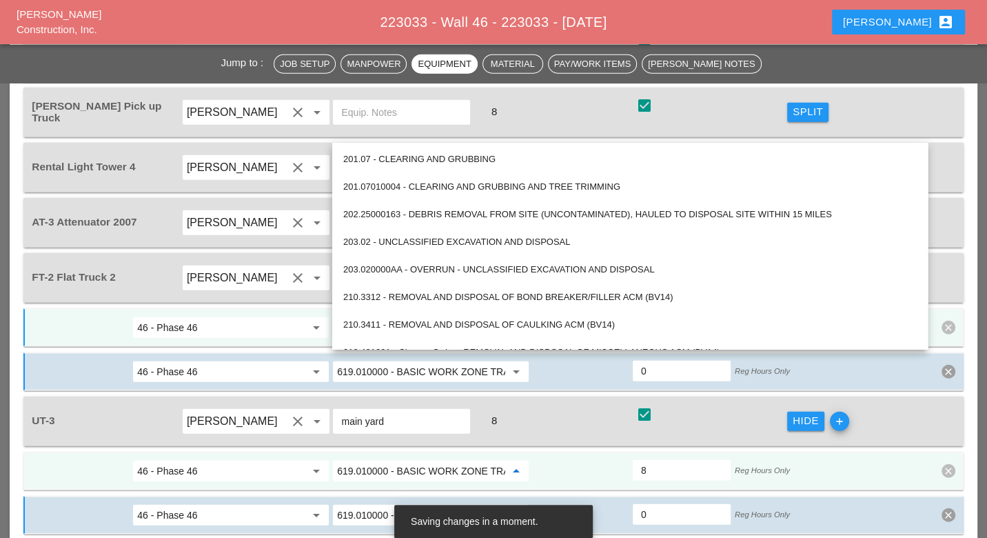
paste input "560.70000008 - BRICK FACING"
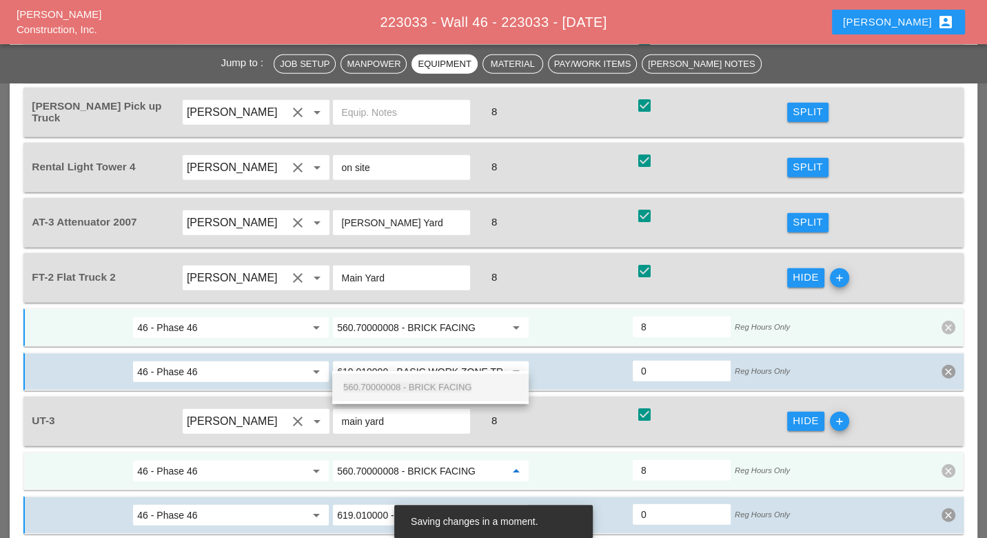
click at [416, 387] on span "560.70000008 - BRICK FACING" at bounding box center [407, 387] width 128 height 10
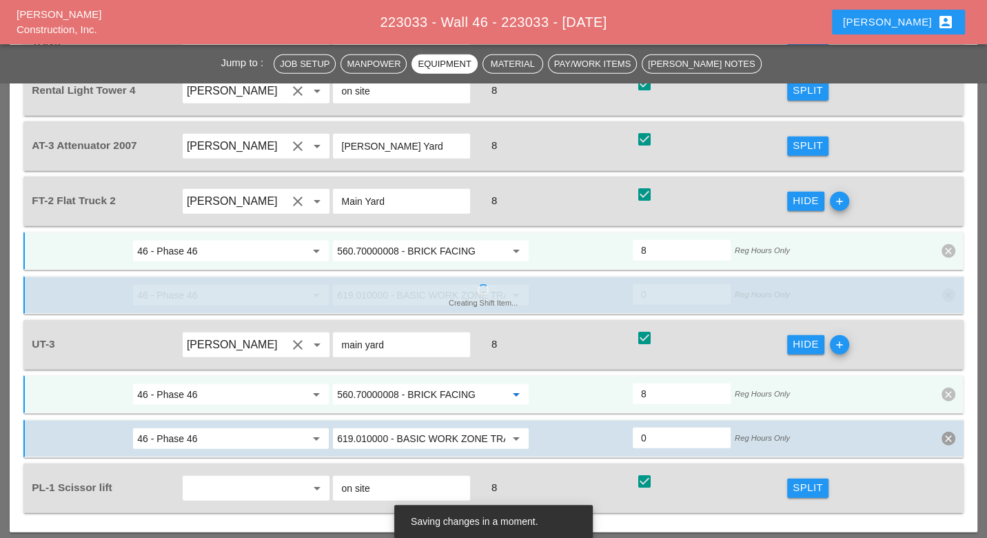
type input "560.70000008 - BRICK FACING"
click at [801, 480] on div "Split" at bounding box center [808, 488] width 30 height 16
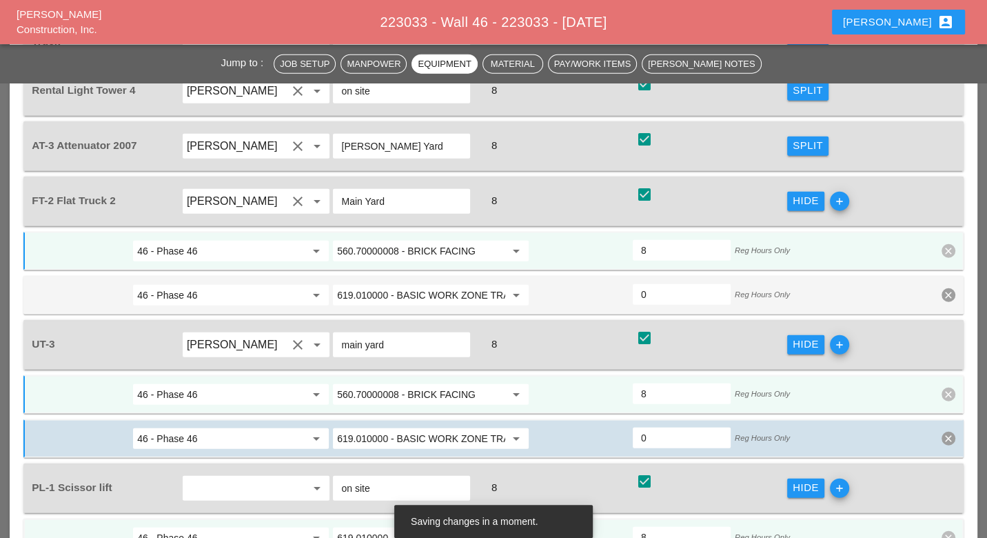
click at [415, 527] on input "619.010000 - BASIC WORK ZONE TRAFFIC CONTROL" at bounding box center [421, 538] width 168 height 22
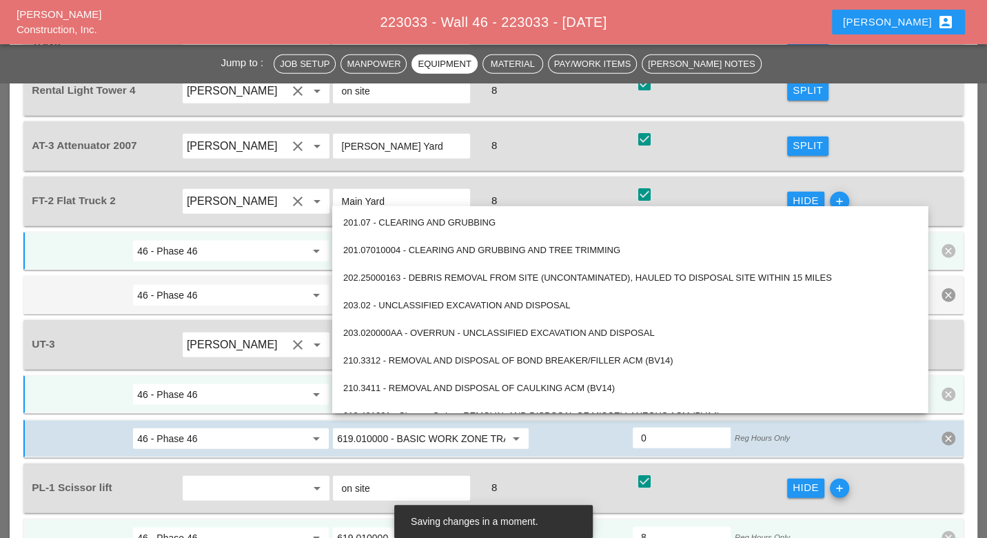
paste input "560.70000008 - BRICK FACING"
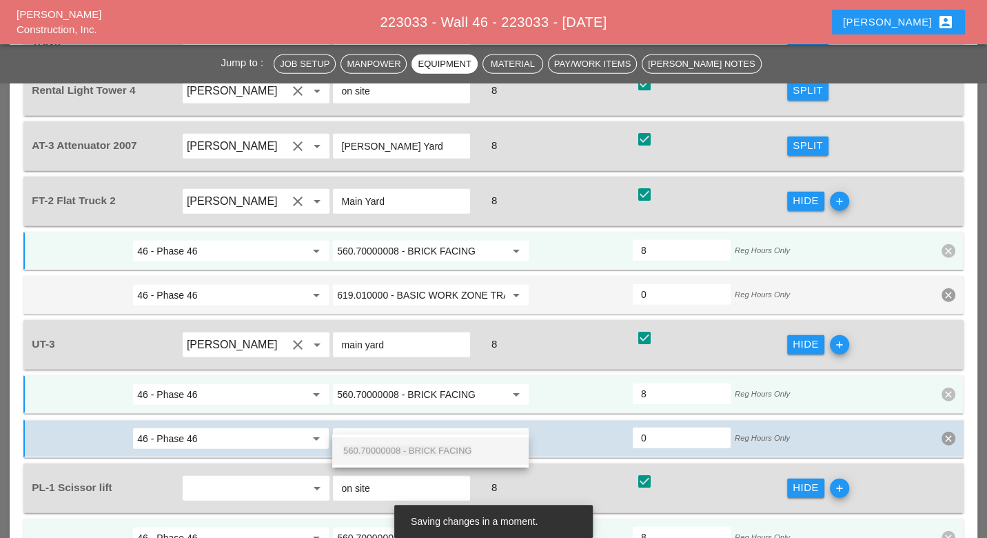
click at [423, 450] on span "560.70000008 - BRICK FACING" at bounding box center [407, 450] width 128 height 10
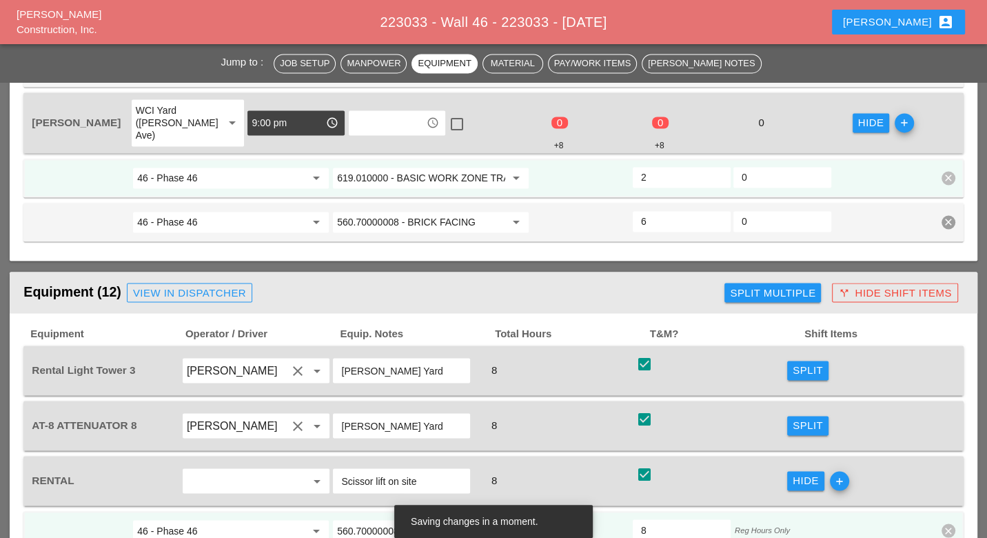
scroll to position [1679, 0]
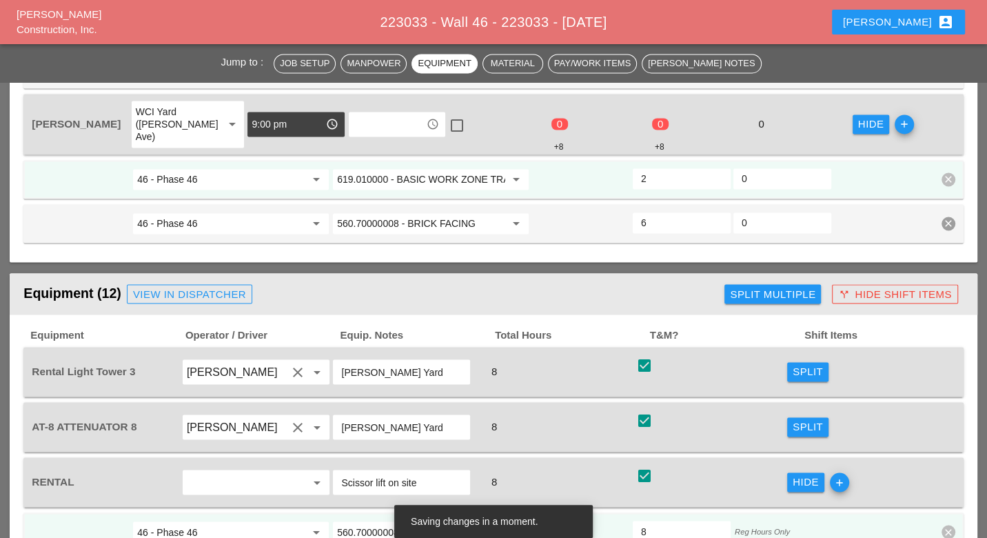
type input "560.70000008 - BRICK FACING"
click at [806, 363] on div "Split" at bounding box center [808, 371] width 30 height 16
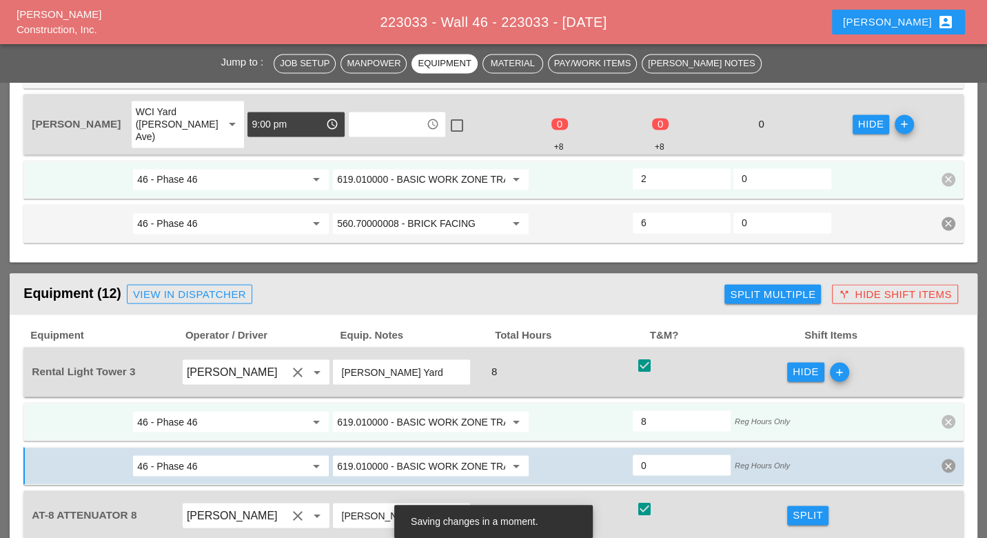
click at [448, 410] on input "619.010000 - BASIC WORK ZONE TRAFFIC CONTROL" at bounding box center [421, 421] width 168 height 22
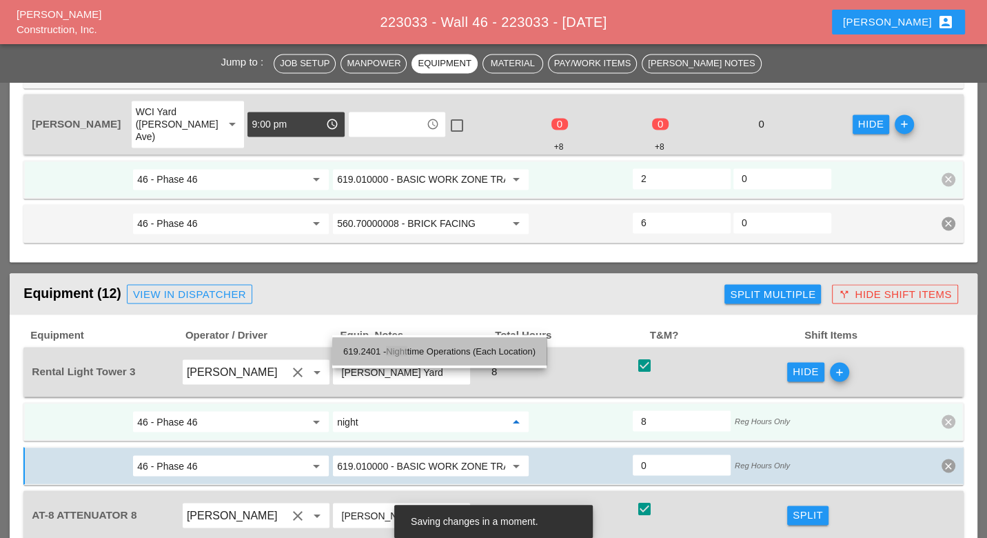
click at [441, 347] on div "619.2401 - Night time Operations (Each Location)" at bounding box center [439, 351] width 192 height 17
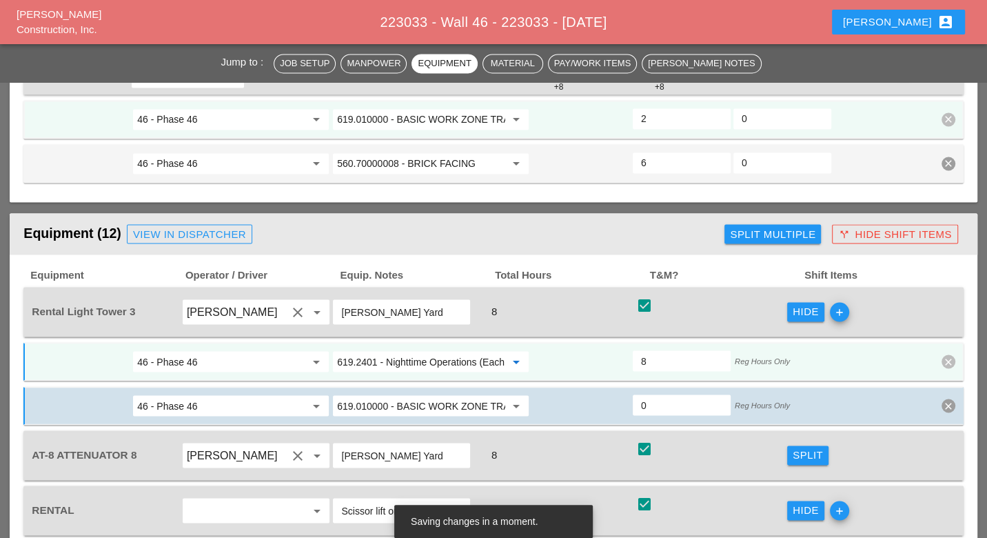
scroll to position [1756, 0]
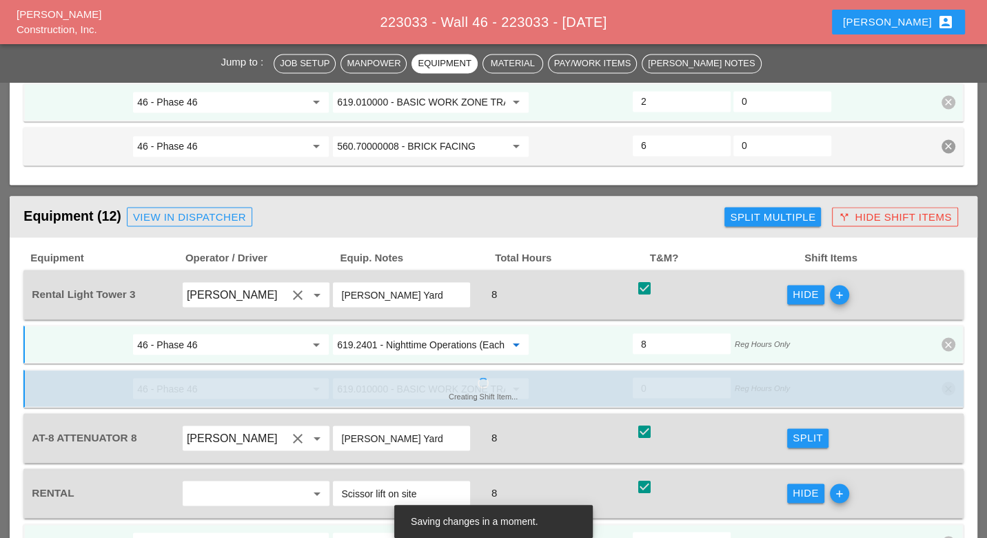
click at [371, 333] on input "619.2401 - Nighttime Operations (Each Location)" at bounding box center [421, 344] width 168 height 22
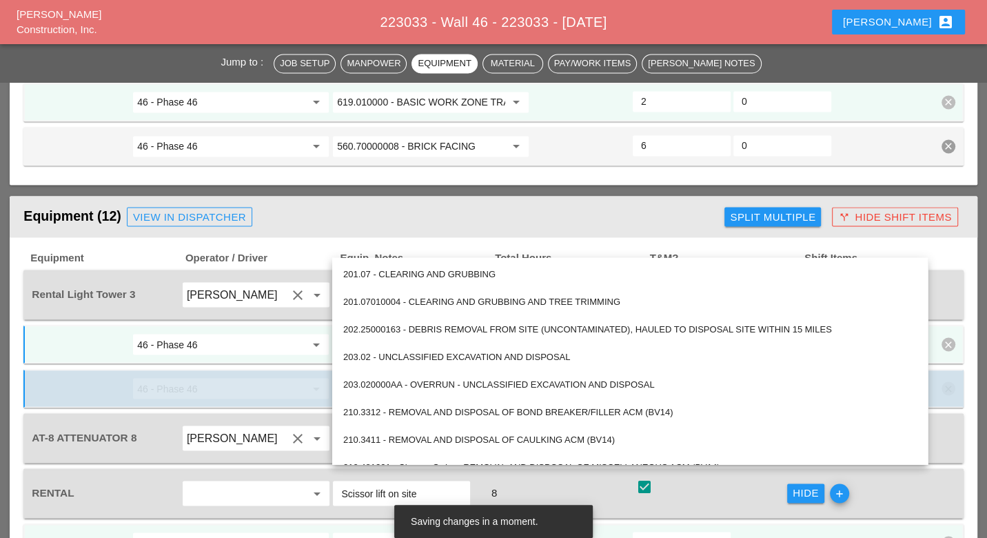
type input "619.2401 - Nighttime Operations (Each Location)"
drag, startPoint x: 293, startPoint y: 243, endPoint x: 309, endPoint y: 244, distance: 15.9
click at [293, 333] on input "46 - Phase 46" at bounding box center [221, 344] width 168 height 22
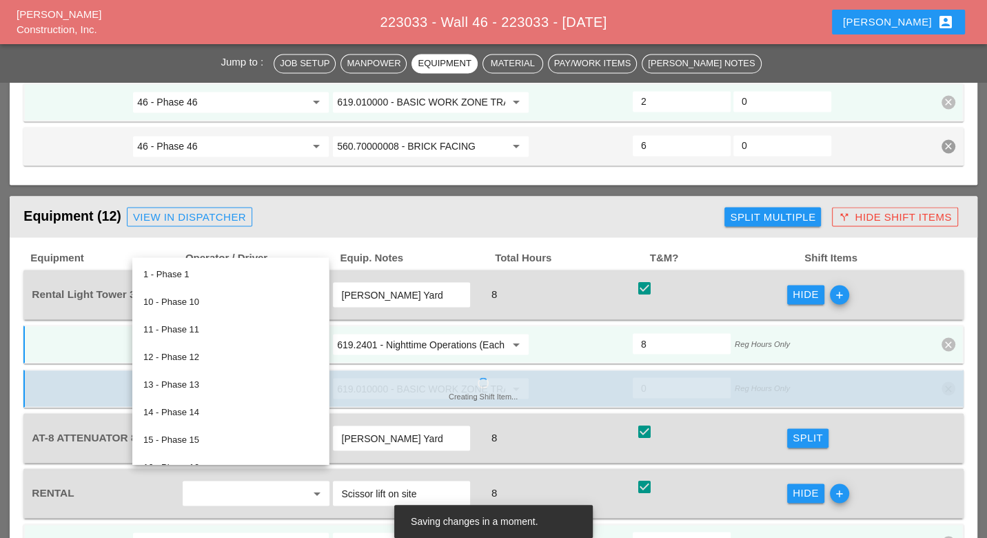
click at [375, 333] on input "619.2401 - Nighttime Operations (Each Location)" at bounding box center [421, 344] width 168 height 22
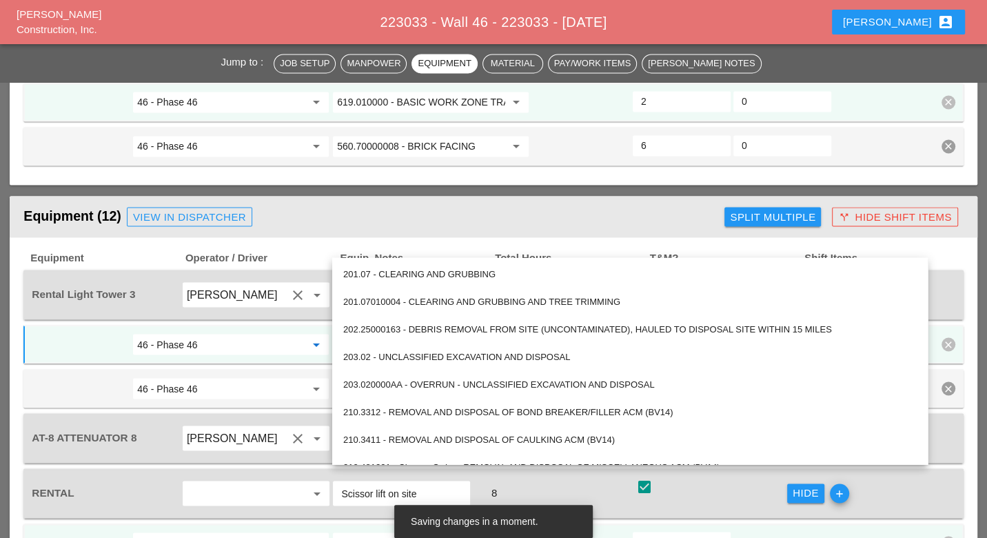
click at [287, 333] on input "46 - Phase 46" at bounding box center [221, 344] width 168 height 22
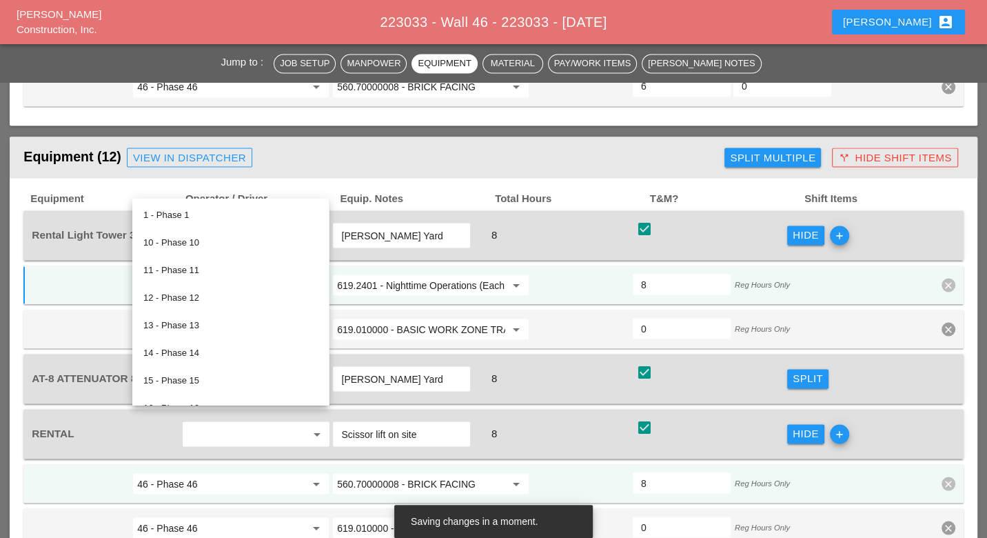
scroll to position [1833, 0]
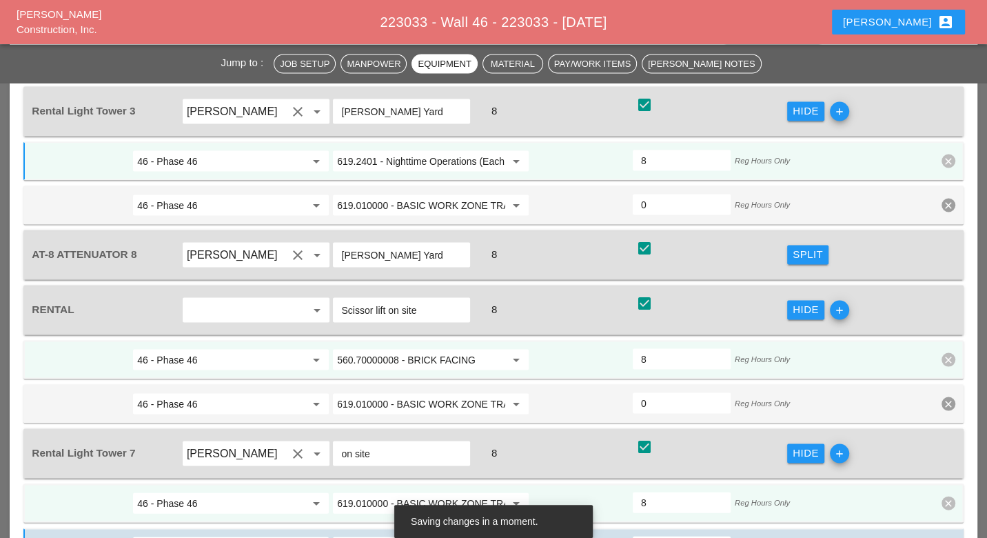
scroll to position [1986, 0]
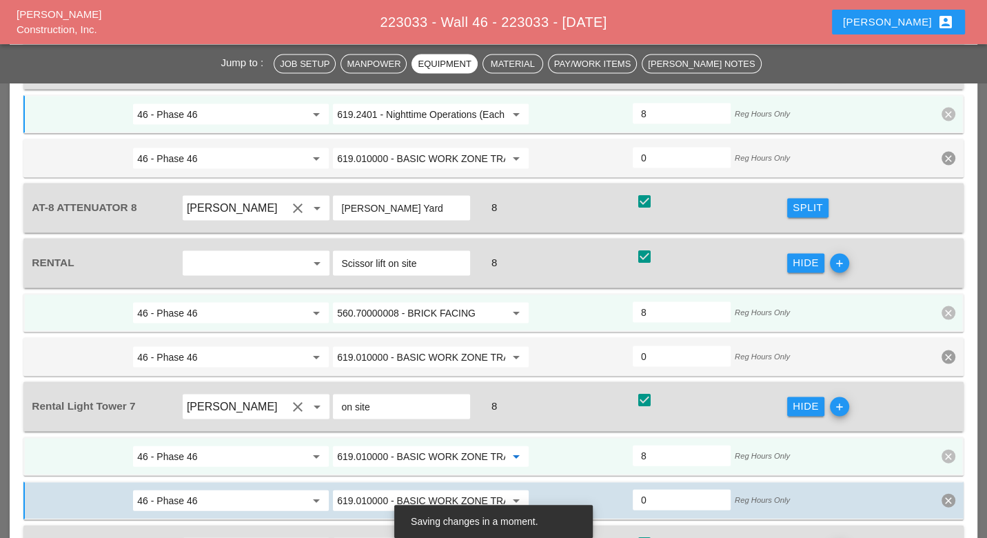
click at [440, 445] on input "619.010000 - BASIC WORK ZONE TRAFFIC CONTROL" at bounding box center [421, 456] width 168 height 22
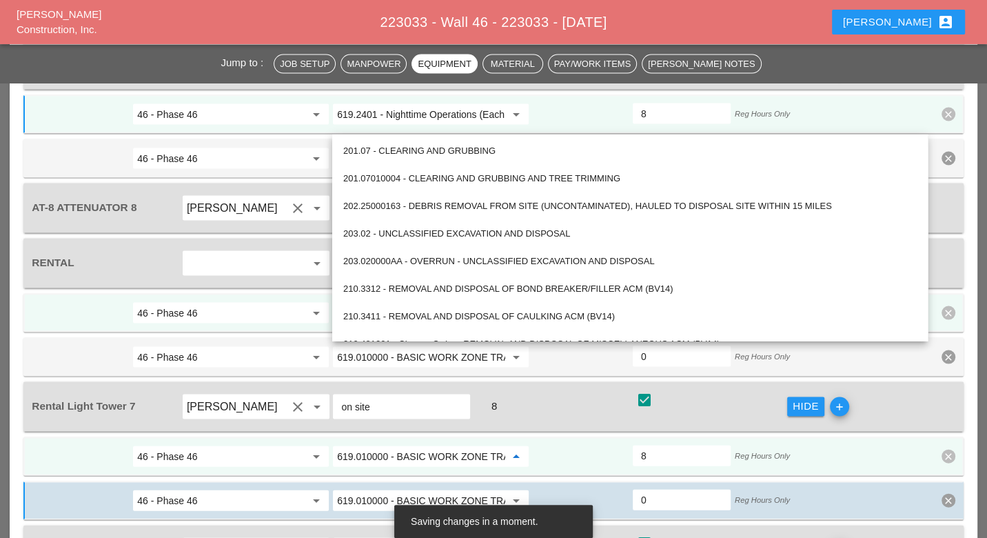
paste input "2401 - Nighttime Operations (Each Location)"
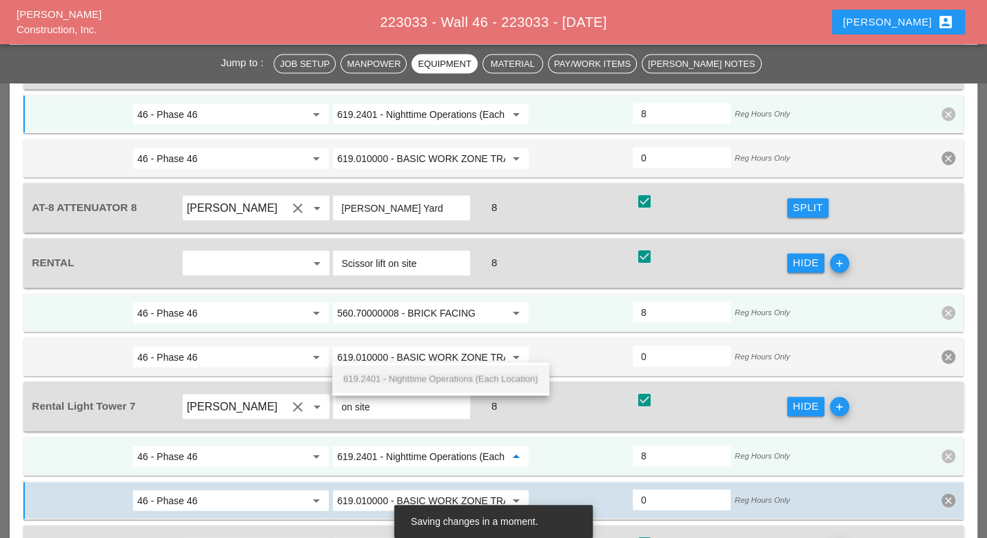
scroll to position [0, 41]
click at [443, 377] on span "619.2401 - Nighttime Operations (Each Location)" at bounding box center [440, 379] width 195 height 10
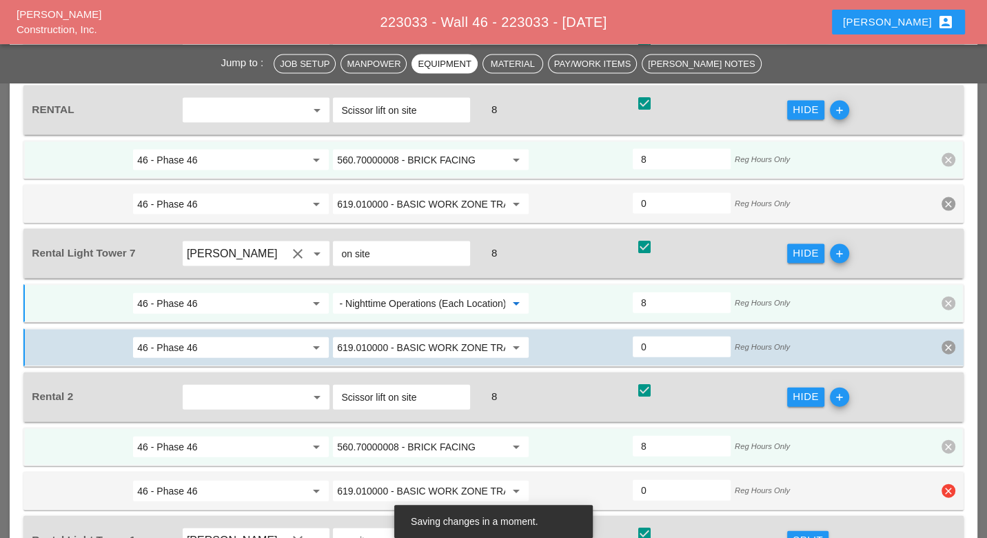
scroll to position [2215, 0]
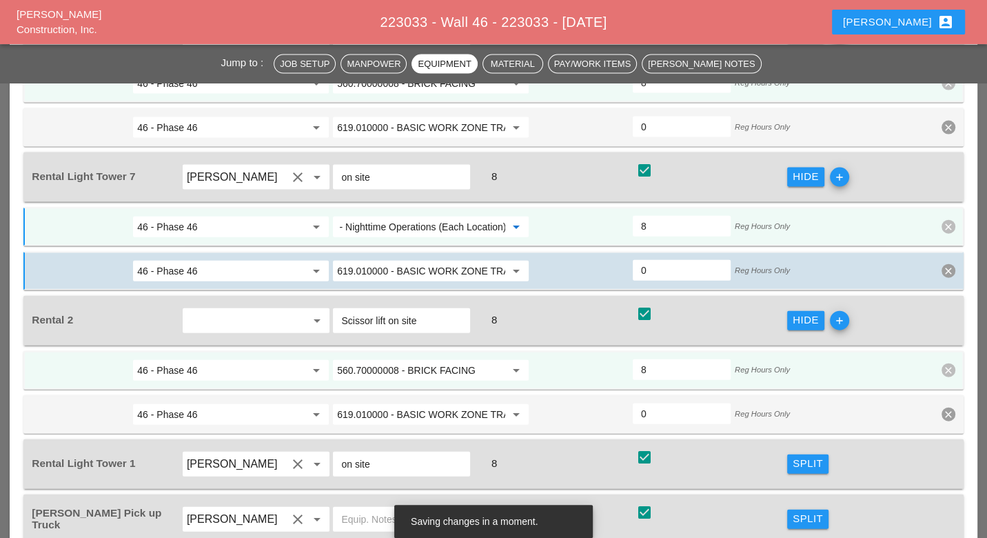
type input "619.2401 - Nighttime Operations (Each Location)"
click at [798, 456] on div "Split" at bounding box center [808, 464] width 30 height 16
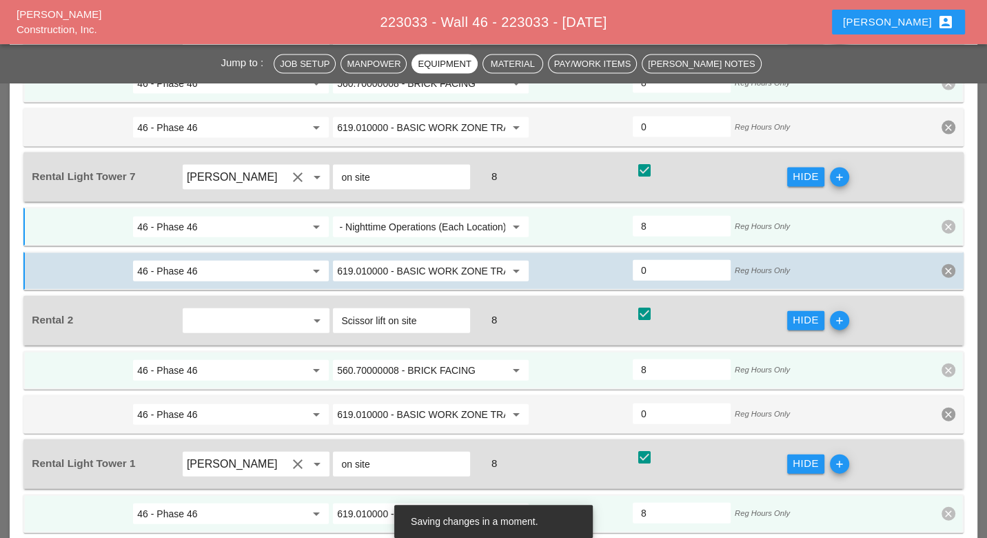
scroll to position [0, 0]
click at [408, 503] on input "619.010000 - BASIC WORK ZONE TRAFFIC CONTROL" at bounding box center [421, 514] width 168 height 22
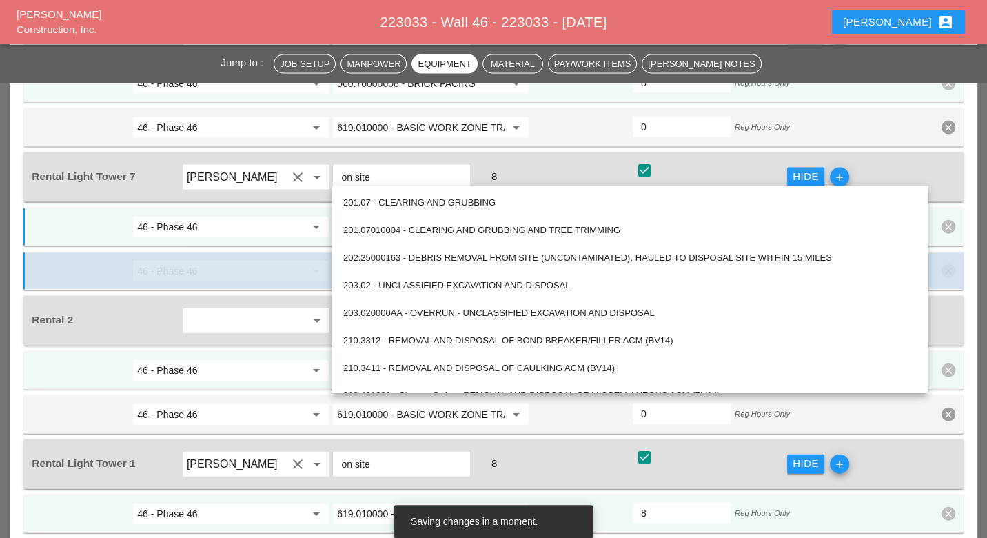
paste input "2401 - Nighttime Operations (Each Location)"
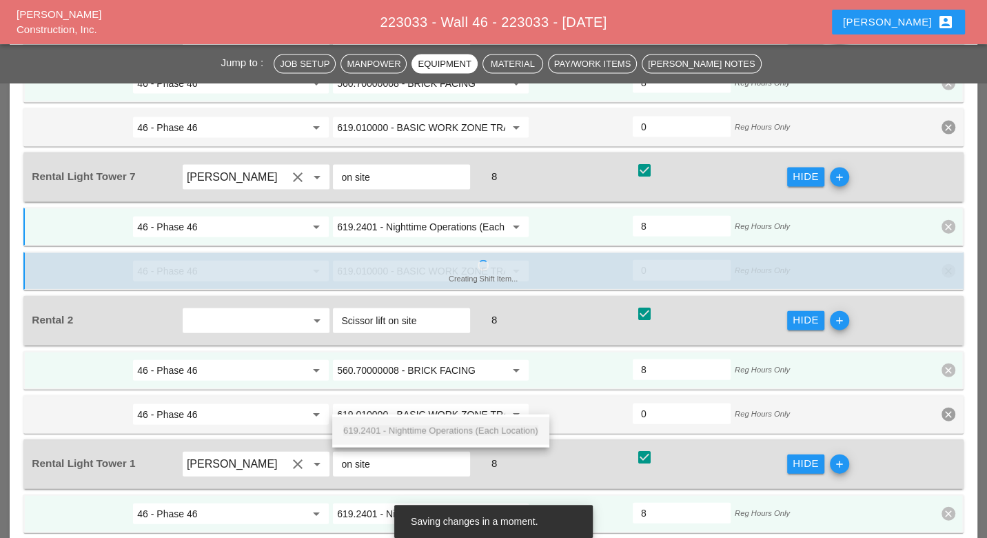
scroll to position [0, 41]
click at [412, 423] on div "619.2401 - Nighttime Operations (Each Location)" at bounding box center [440, 431] width 195 height 17
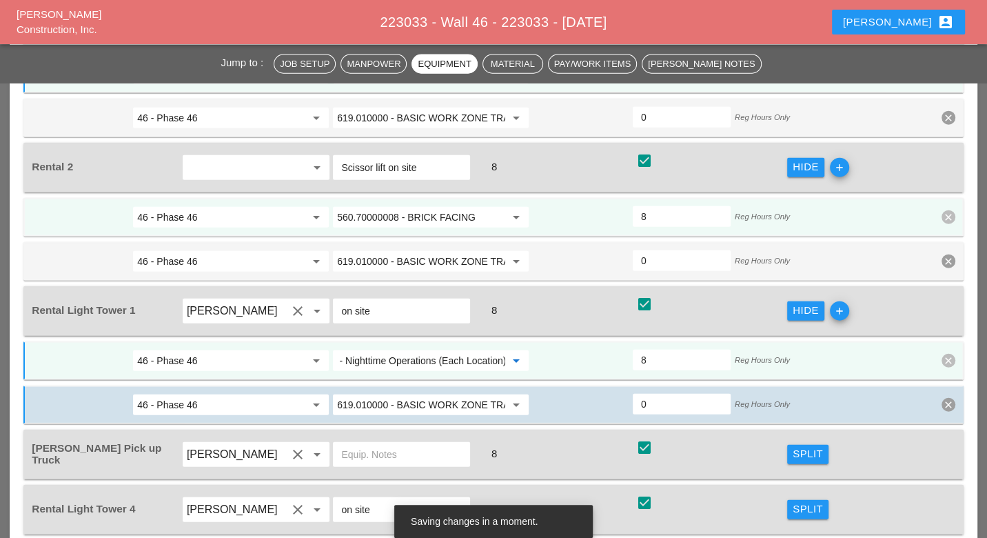
type input "619.2401 - Nighttime Operations (Each Location)"
click at [798, 501] on div "Split" at bounding box center [808, 509] width 30 height 16
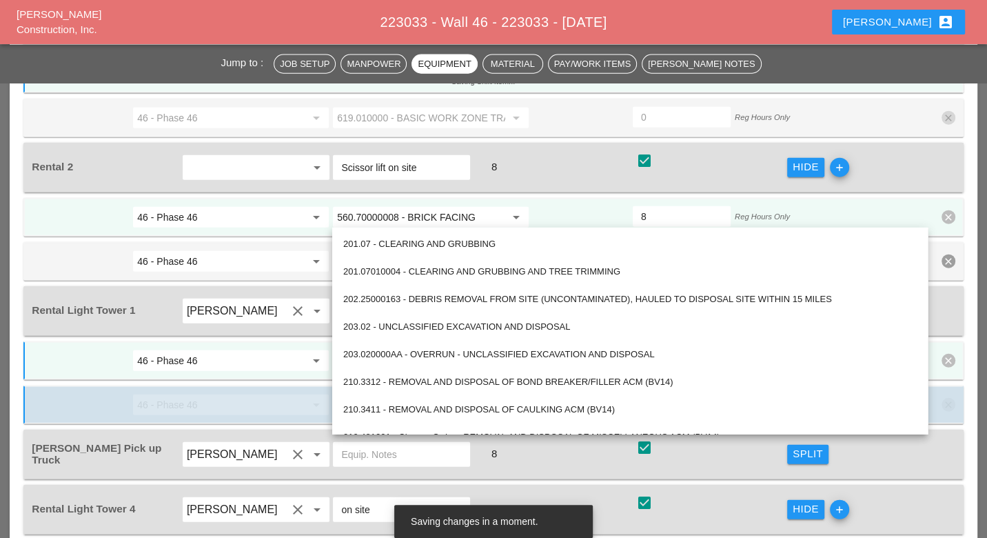
paste input "2401 - Nighttime Operations (Each Location)"
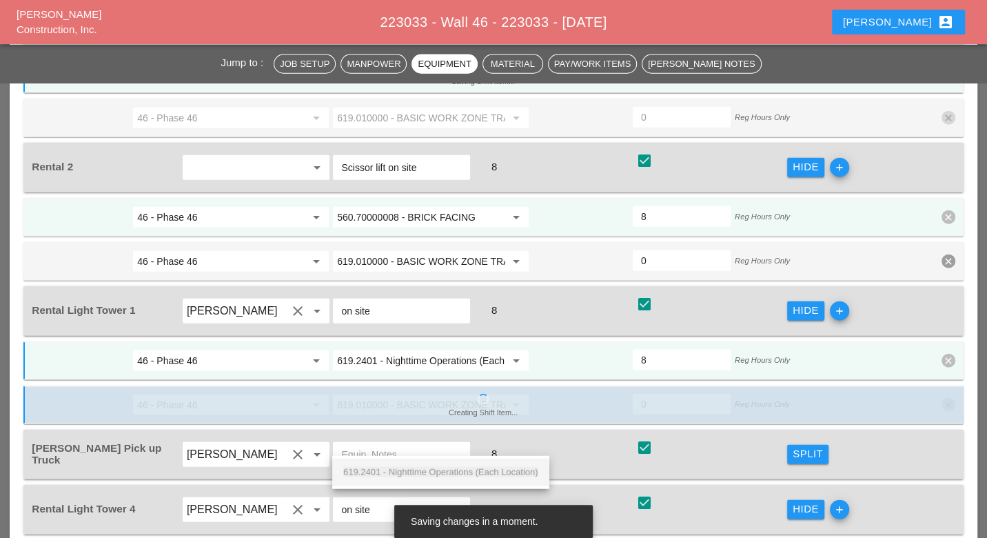
click at [414, 469] on span "619.2401 - Nighttime Operations (Each Location)" at bounding box center [440, 472] width 195 height 10
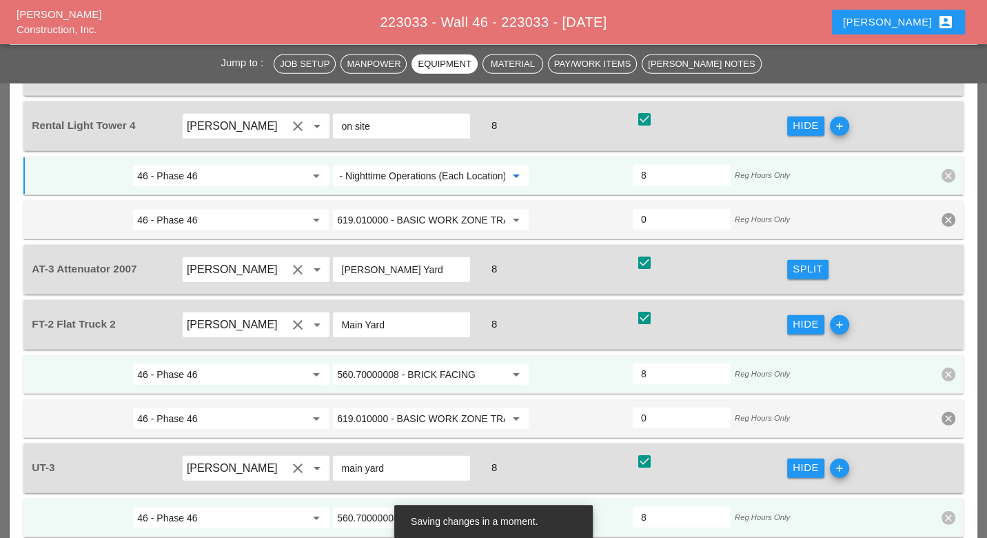
scroll to position [2599, 0]
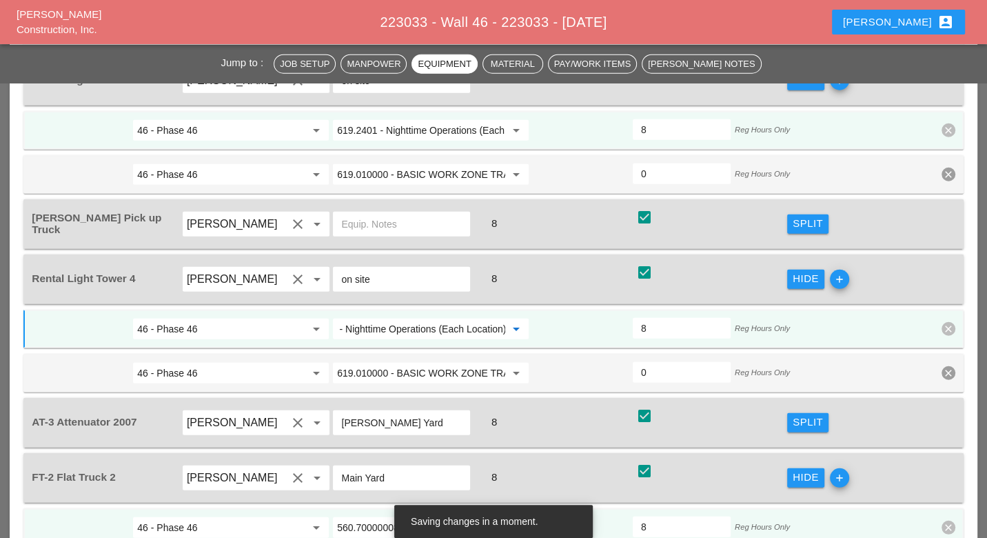
type input "619.2401 - Nighttime Operations (Each Location)"
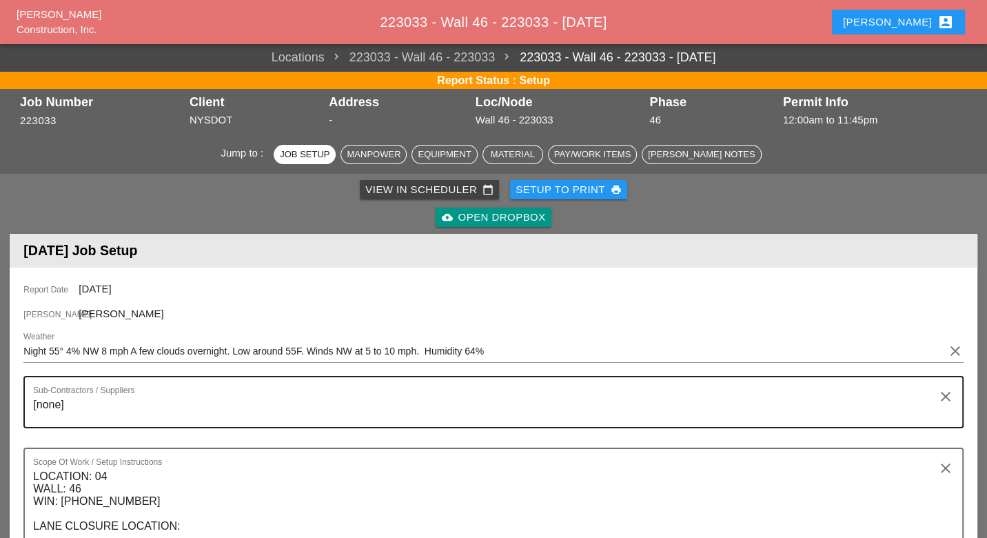
scroll to position [0, 0]
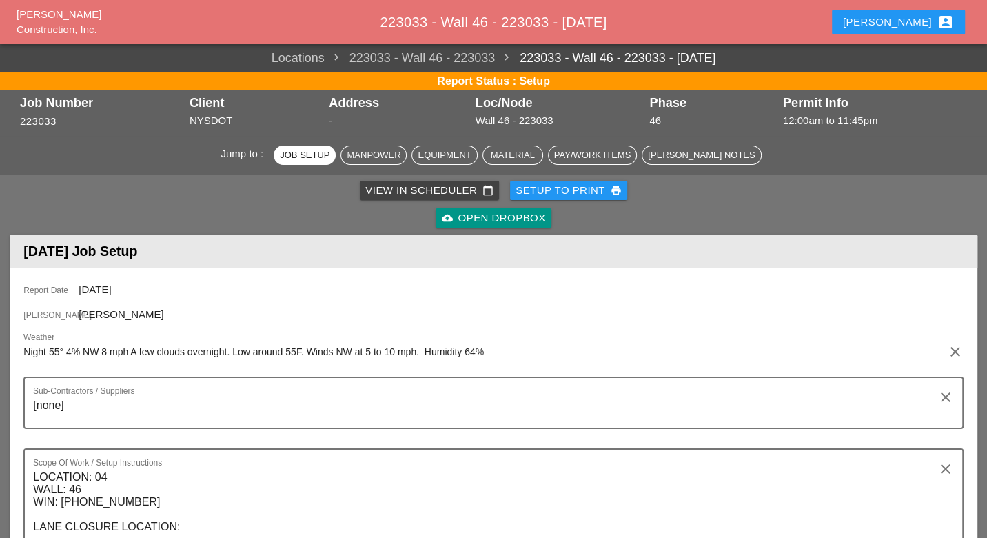
click at [419, 190] on div "View in Scheduler calendar_today" at bounding box center [429, 191] width 128 height 16
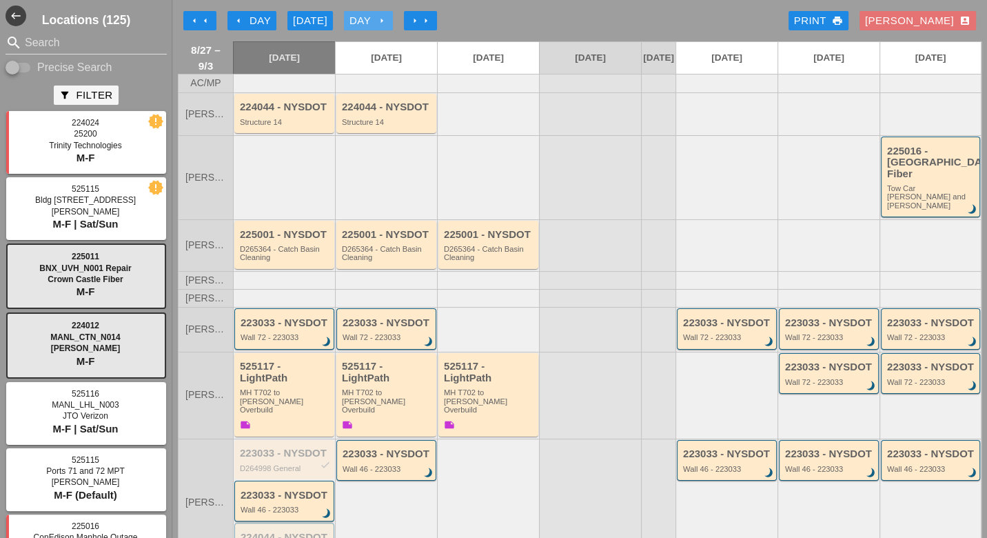
click at [374, 19] on div "Day arrow_right" at bounding box center [369, 21] width 38 height 16
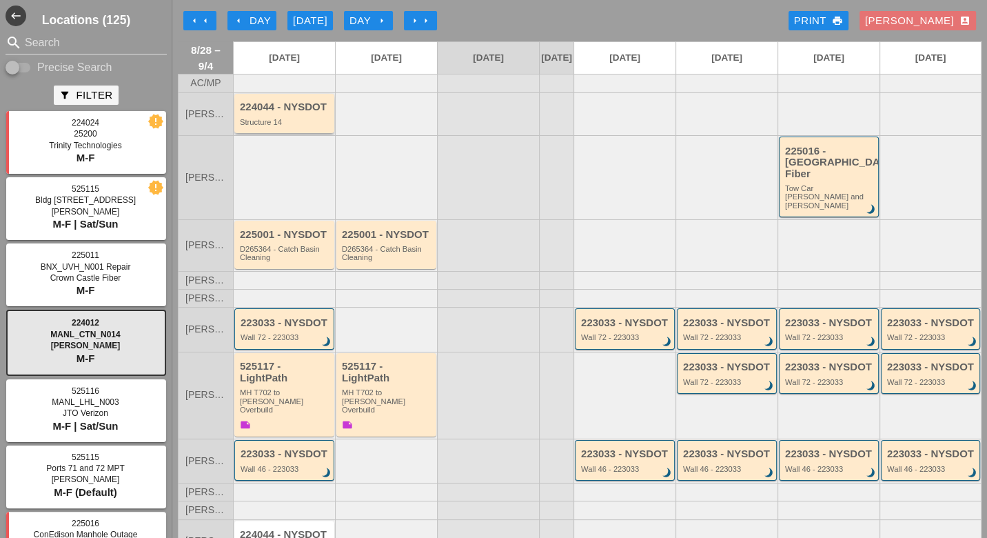
click at [281, 124] on div "224044 - NYSDOT Structure 14" at bounding box center [285, 113] width 91 height 25
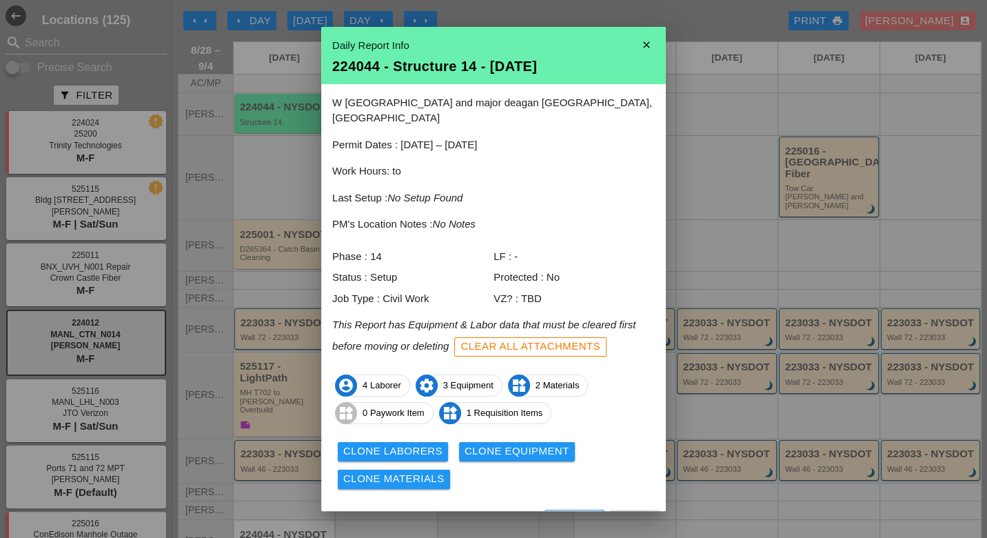
scroll to position [12, 0]
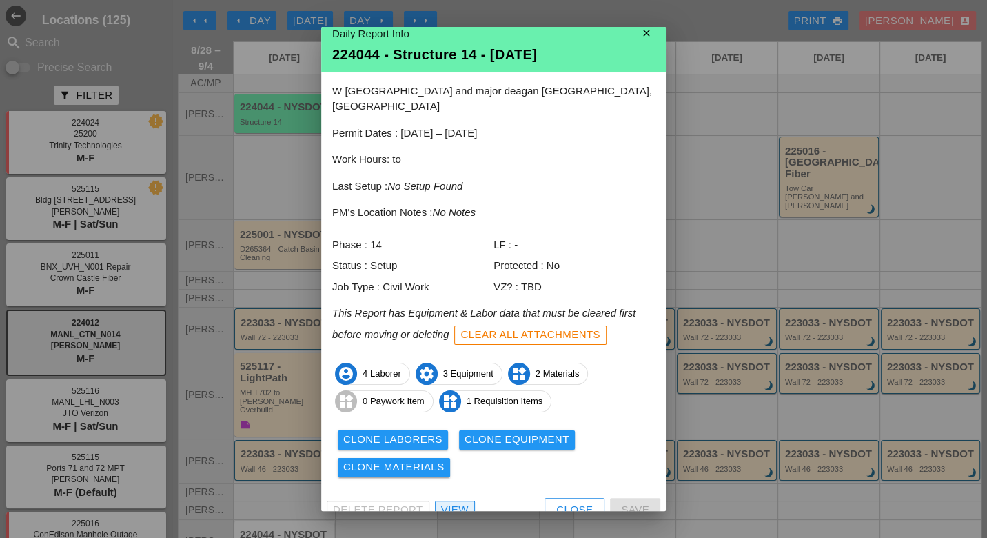
drag, startPoint x: 458, startPoint y: 494, endPoint x: 463, endPoint y: 487, distance: 8.8
click at [458, 502] on div "View" at bounding box center [455, 510] width 28 height 16
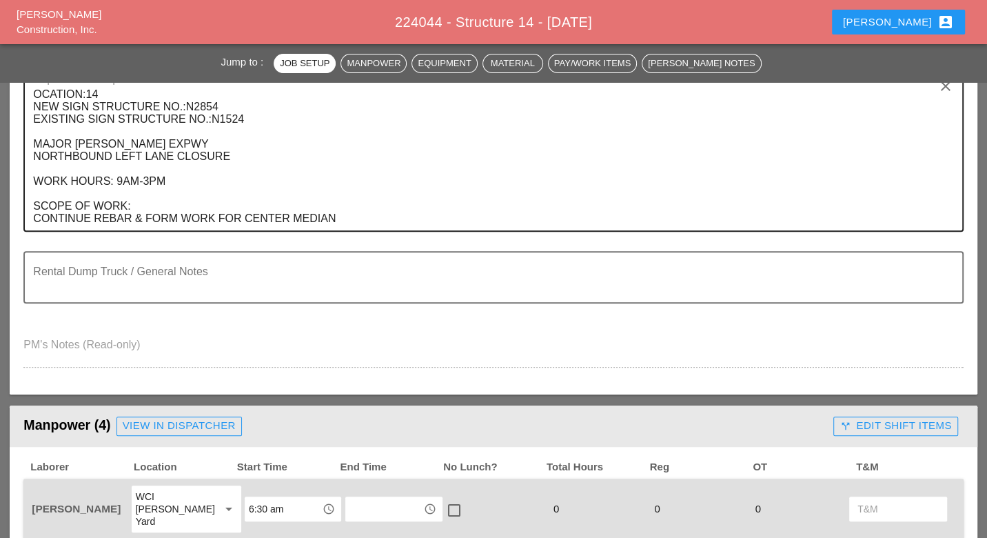
scroll to position [612, 0]
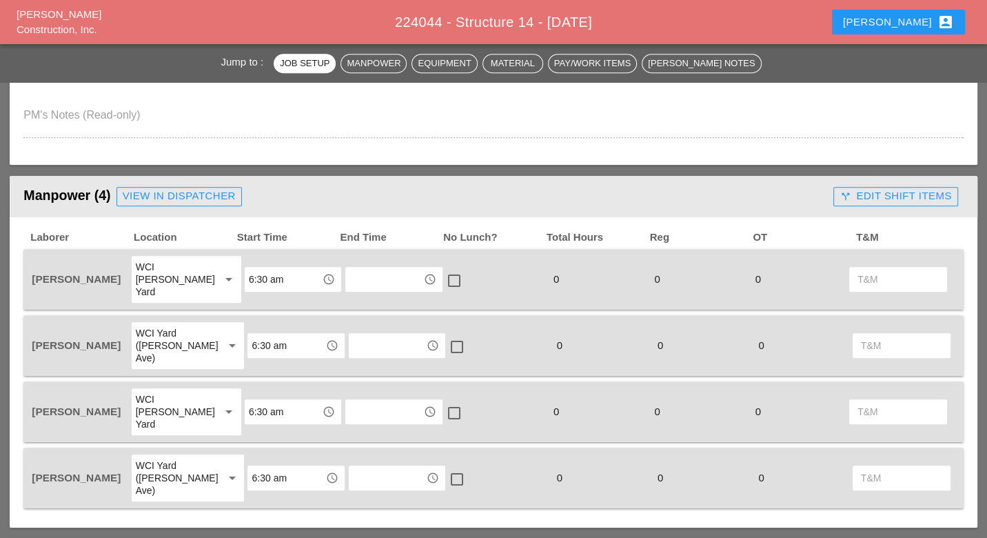
click at [848, 192] on icon "call_split" at bounding box center [845, 196] width 11 height 11
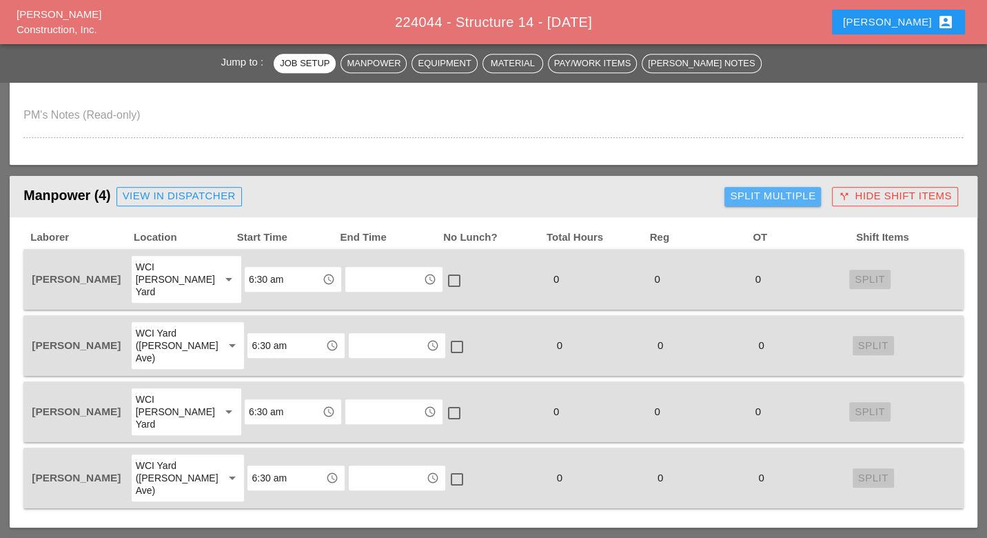
click at [798, 195] on div "Split Multiple" at bounding box center [773, 196] width 86 height 16
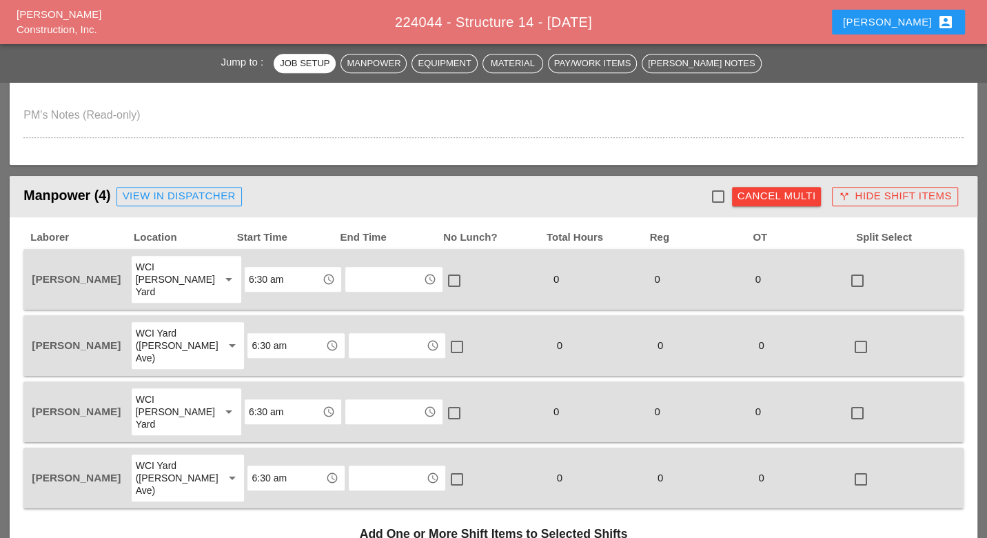
click at [720, 190] on div at bounding box center [718, 196] width 23 height 23
checkbox input "true"
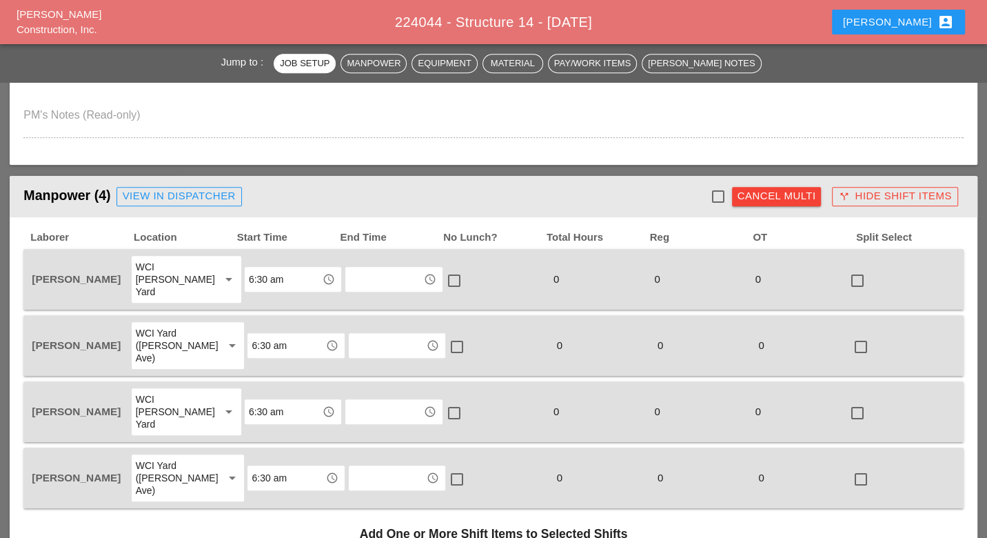
checkbox input "true"
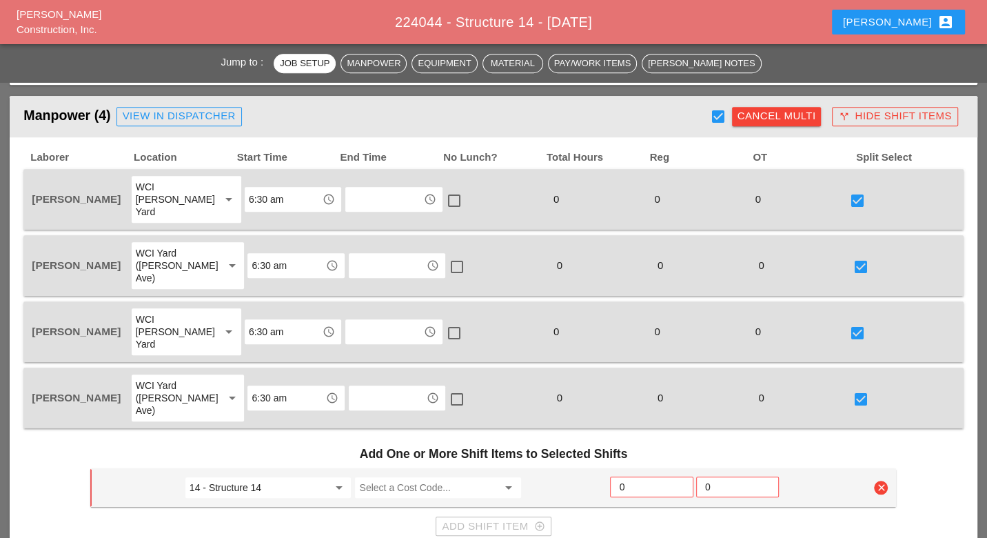
scroll to position [843, 0]
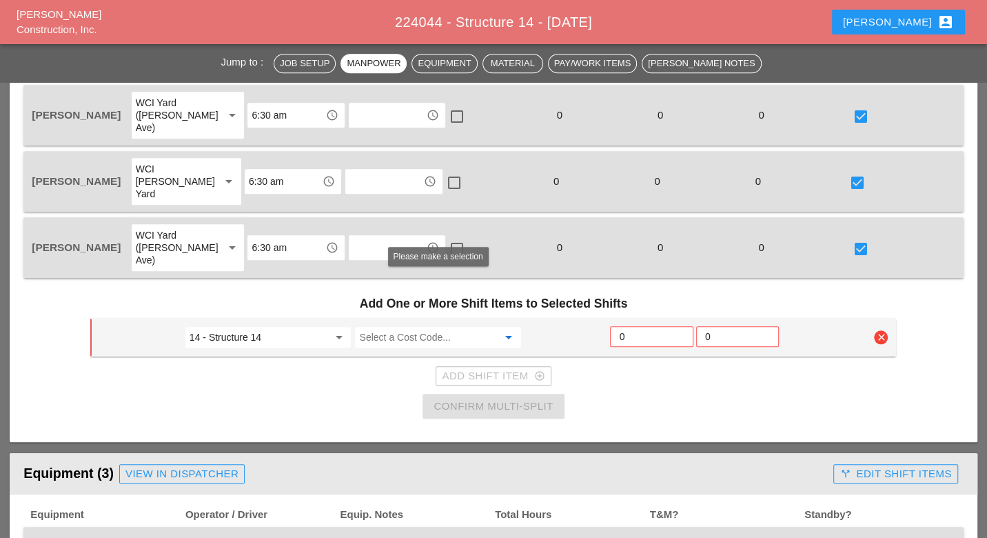
click at [412, 326] on input "Select a Cost Code..." at bounding box center [428, 337] width 139 height 22
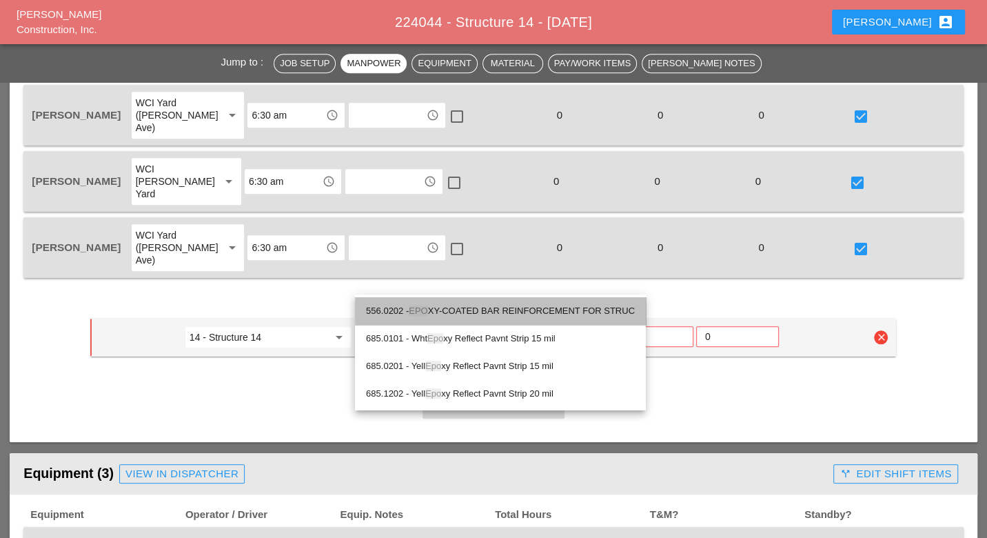
click at [452, 306] on div "556.0202 - EPO XY-COATED BAR REINFORCEMENT FOR STRUC" at bounding box center [500, 311] width 269 height 17
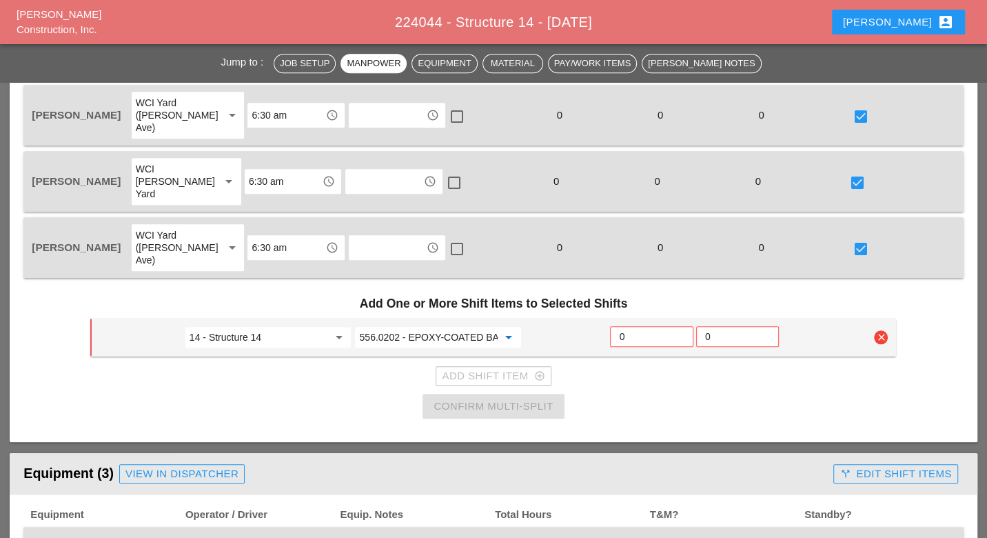
type input "556.0202 - EPOXY-COATED BAR REINFORCEMENT FOR STRUC"
click at [628, 325] on input "0" at bounding box center [651, 336] width 65 height 22
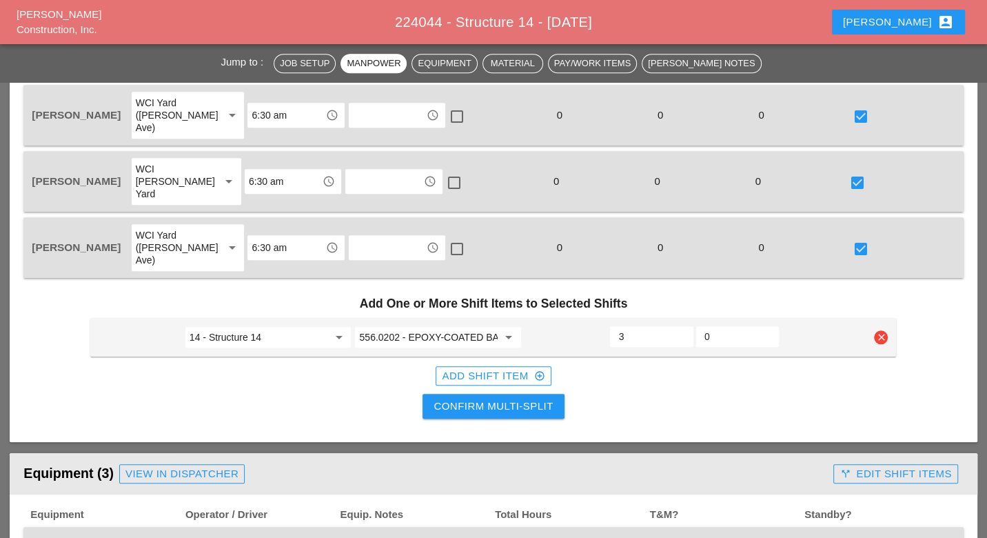
type input "3"
click at [523, 368] on div "Add Shift Item add_circle_outline" at bounding box center [493, 376] width 103 height 16
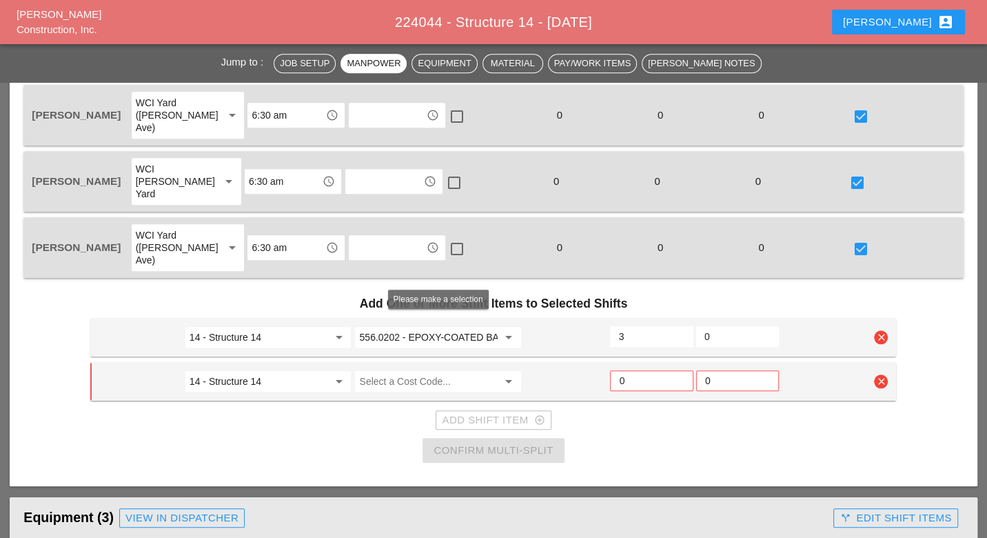
click at [406, 370] on input "Select a Cost Code..." at bounding box center [428, 381] width 139 height 22
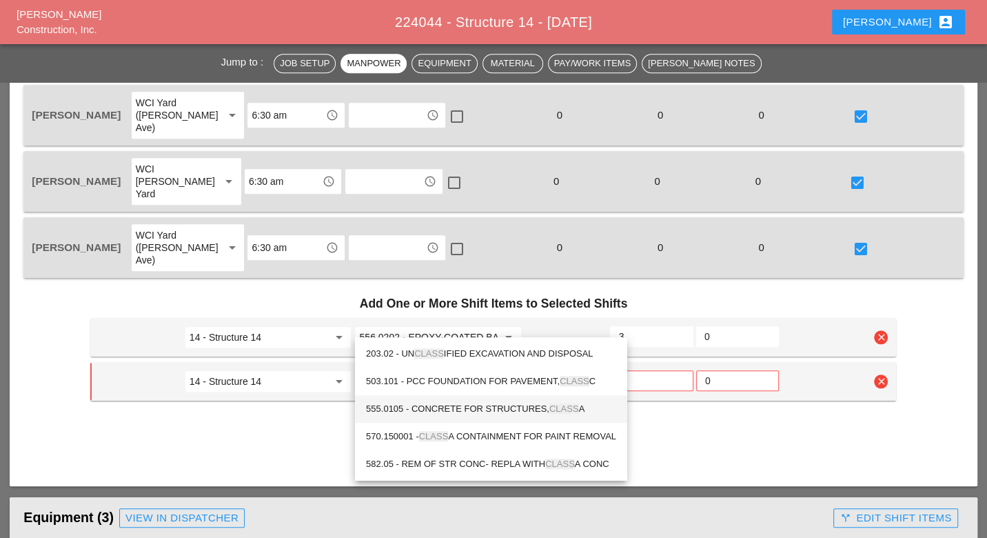
click at [460, 403] on div "555.0105 - CONCRETE FOR STRUCTURES, CLASS A" at bounding box center [491, 409] width 250 height 17
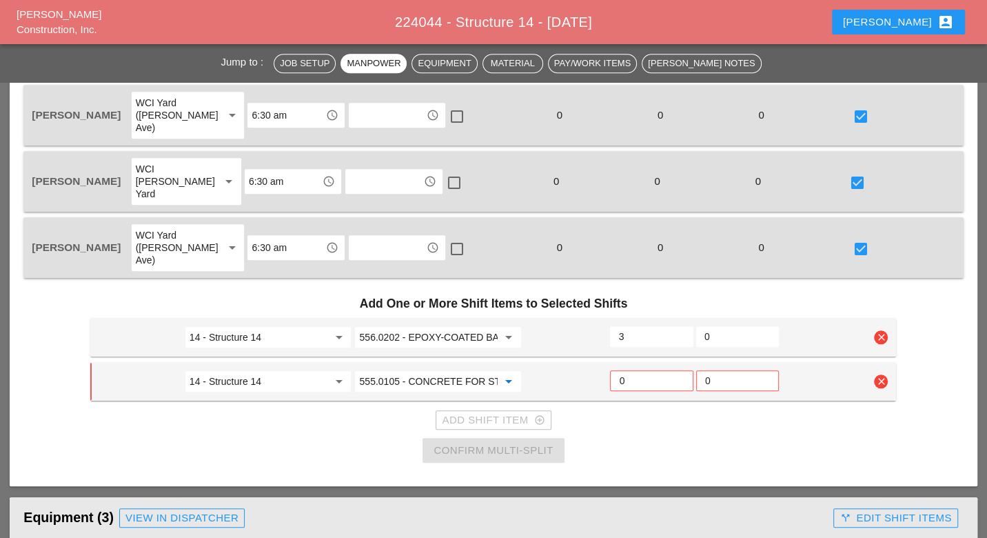
type input "555.0105 - CONCRETE FOR STRUCTURES, CLASS A"
click at [632, 370] on input "0" at bounding box center [651, 381] width 65 height 22
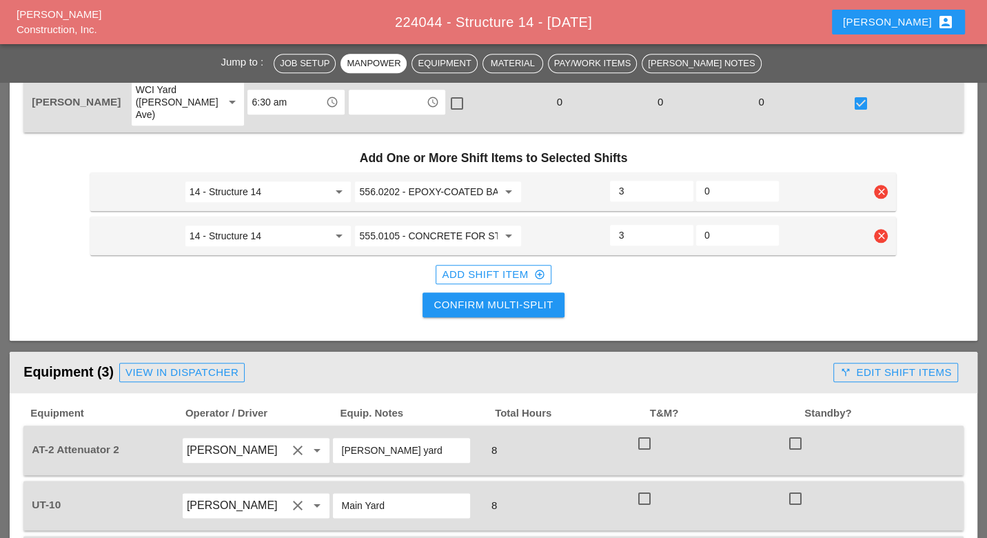
scroll to position [996, 0]
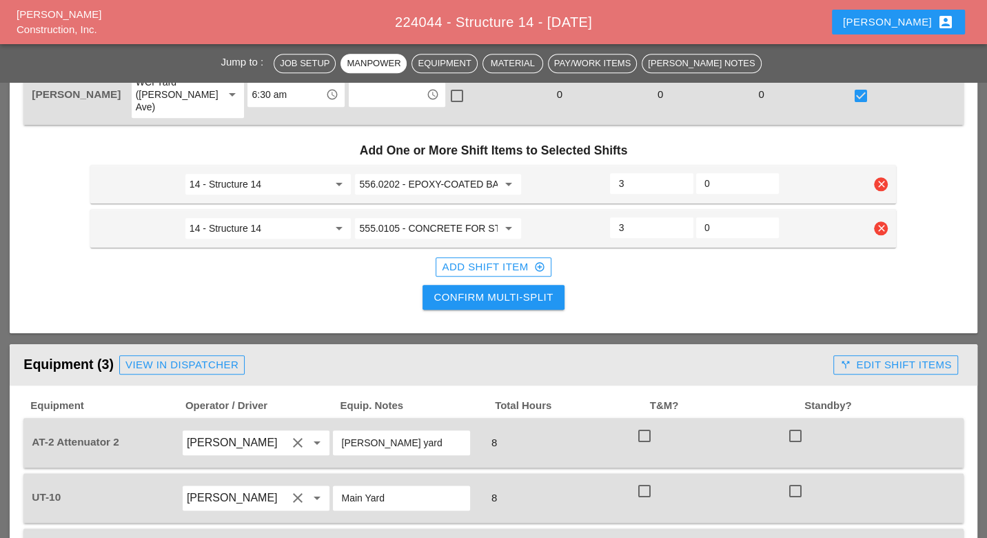
type input "3"
drag, startPoint x: 539, startPoint y: 245, endPoint x: 543, endPoint y: 262, distance: 17.1
click at [539, 290] on div "Confirm Multi-Split" at bounding box center [493, 298] width 119 height 16
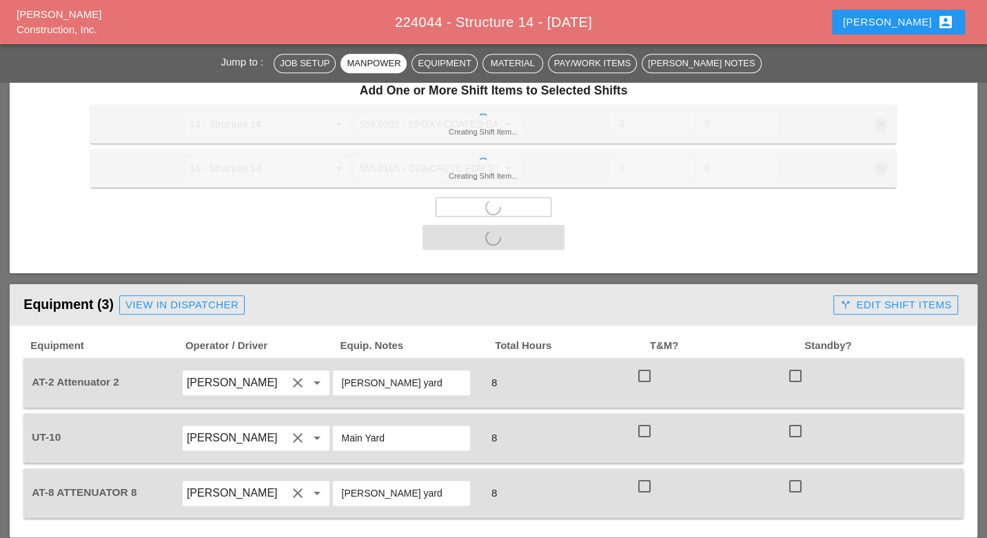
scroll to position [1072, 0]
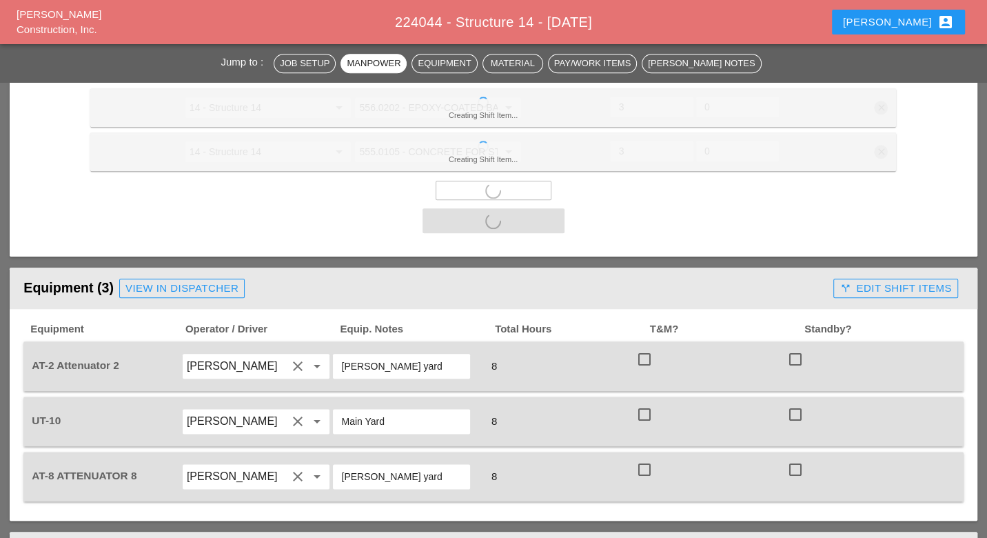
click at [642, 348] on div at bounding box center [644, 359] width 23 height 23
checkbox input "true"
click at [646, 403] on div at bounding box center [644, 414] width 23 height 23
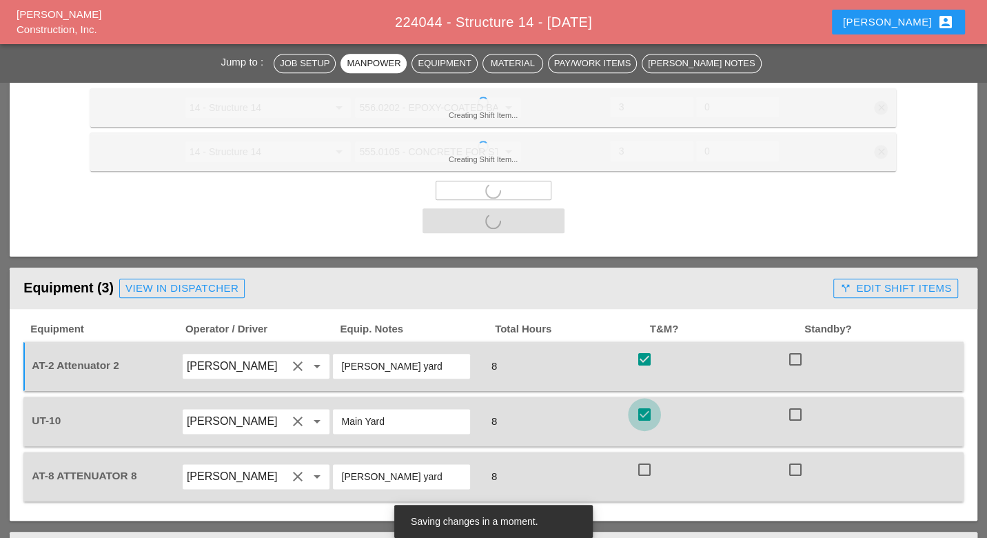
checkbox input "true"
click at [645, 458] on div at bounding box center [644, 469] width 23 height 23
checkbox input "true"
checkbox input "false"
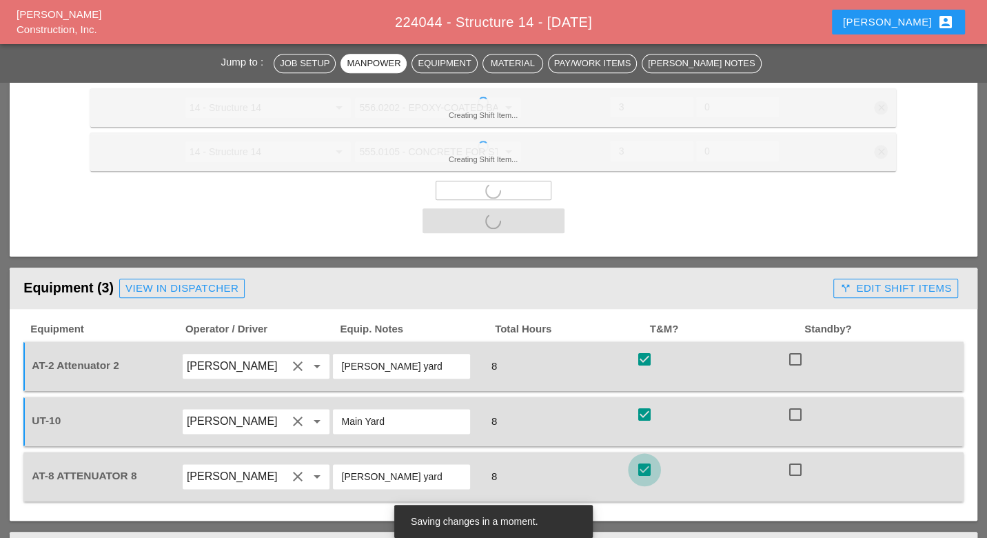
checkbox input "false"
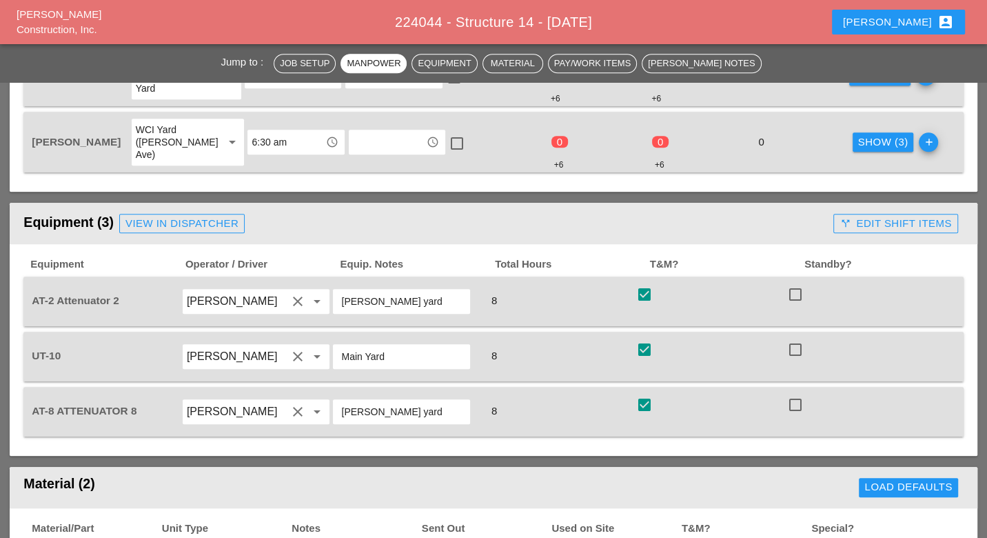
scroll to position [919, 0]
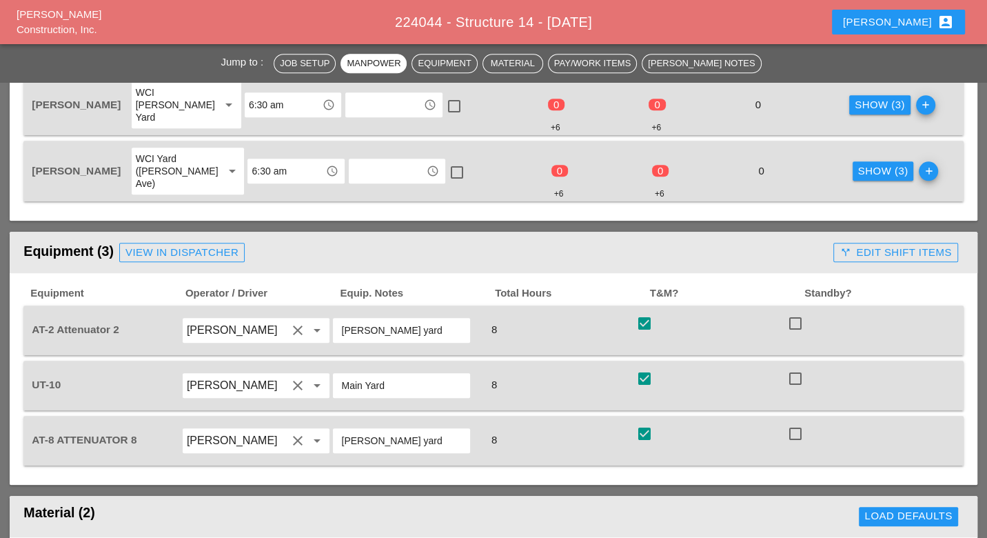
click at [858, 245] on div "call_split Edit Shift Items" at bounding box center [896, 253] width 112 height 16
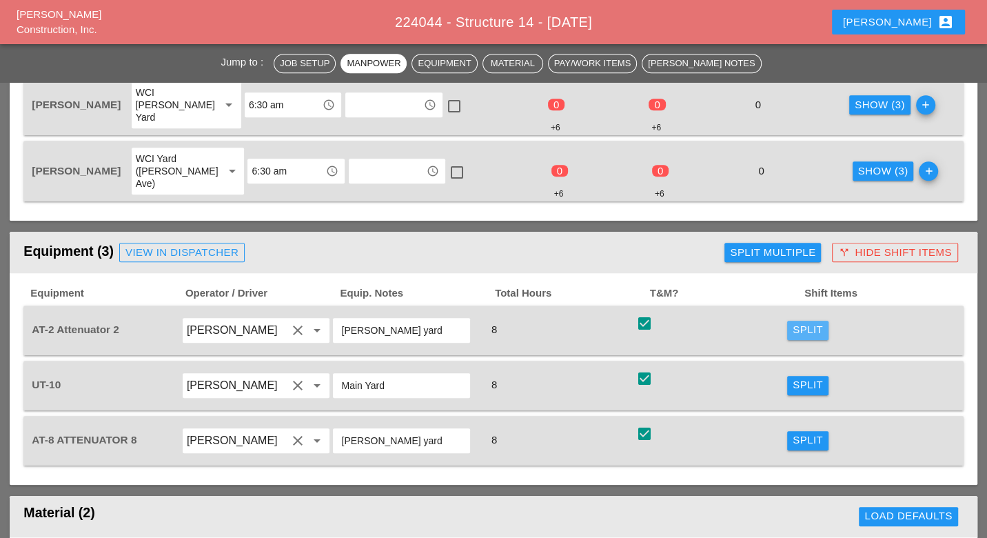
click at [800, 322] on div "Split" at bounding box center [808, 330] width 30 height 16
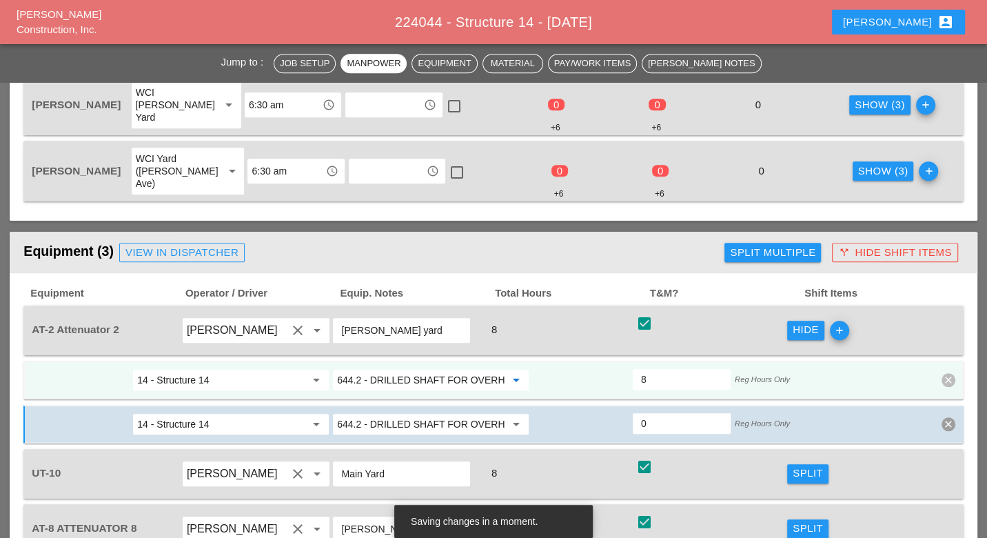
click at [448, 369] on input "644.2 - DRILLED SHAFT FOR OVERHEAD SIGN STRUCTUR" at bounding box center [421, 380] width 168 height 22
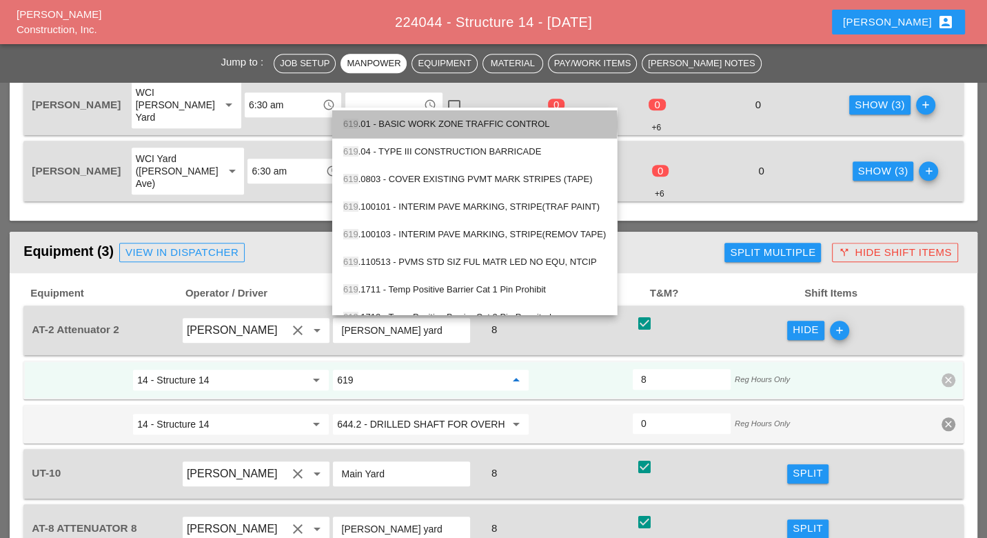
click at [441, 122] on div "619 .01 - BASIC WORK ZONE TRAFFIC CONTROL" at bounding box center [474, 124] width 263 height 17
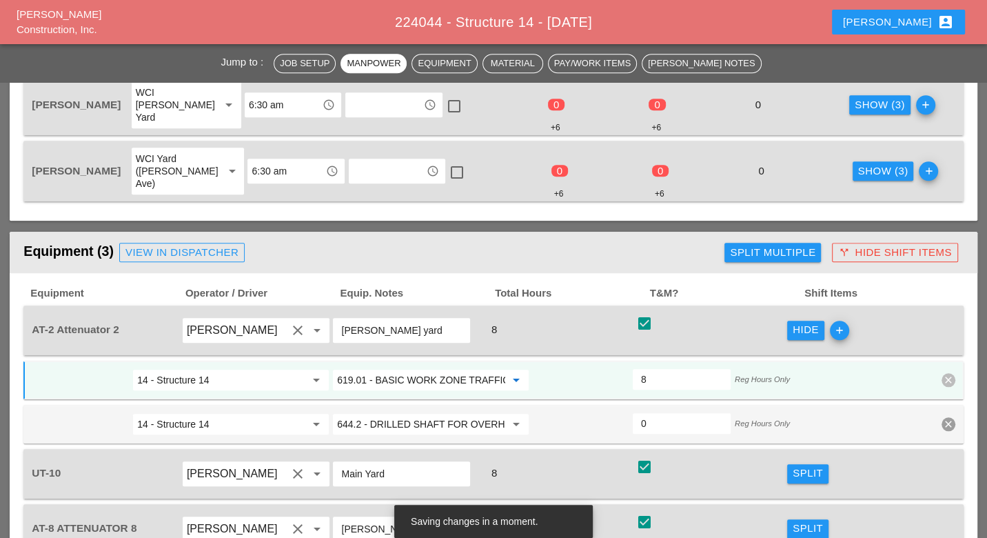
click at [443, 369] on input "619.01 - BASIC WORK ZONE TRAFFIC CONTROL" at bounding box center [421, 380] width 168 height 22
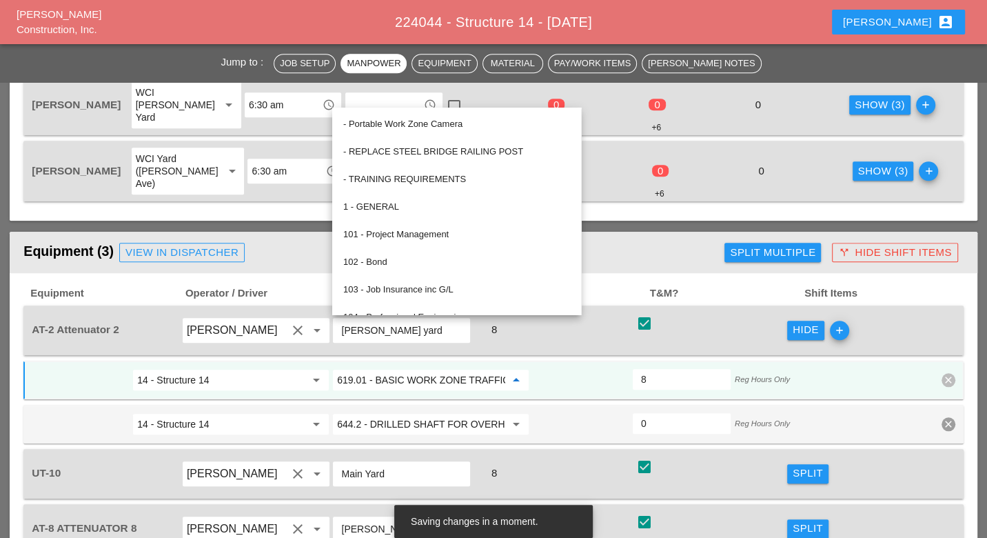
type input "619.01 - BASIC WORK ZONE TRAFFIC CONTROL"
click at [350, 369] on input "619.01 - BASIC WORK ZONE TRAFFIC CONTROL" at bounding box center [421, 380] width 168 height 22
click at [372, 369] on input "619.01 - BASIC WORK ZONE TRAFFIC CONTROL" at bounding box center [421, 380] width 168 height 22
click at [379, 413] on input "644.2 - DRILLED SHAFT FOR OVERHEAD SIGN STRUCTUR" at bounding box center [421, 424] width 168 height 22
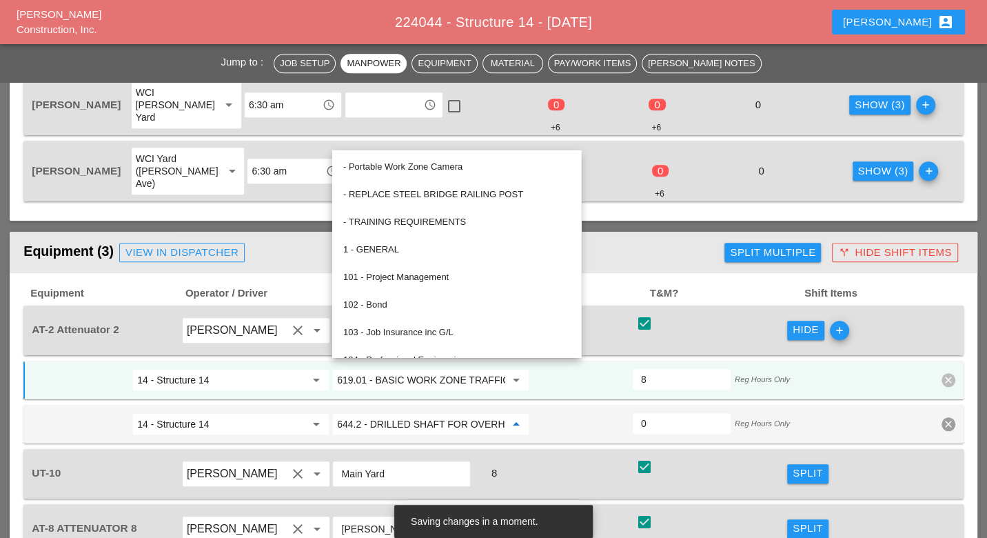
click at [294, 369] on input "14 - Structure 14" at bounding box center [221, 380] width 168 height 22
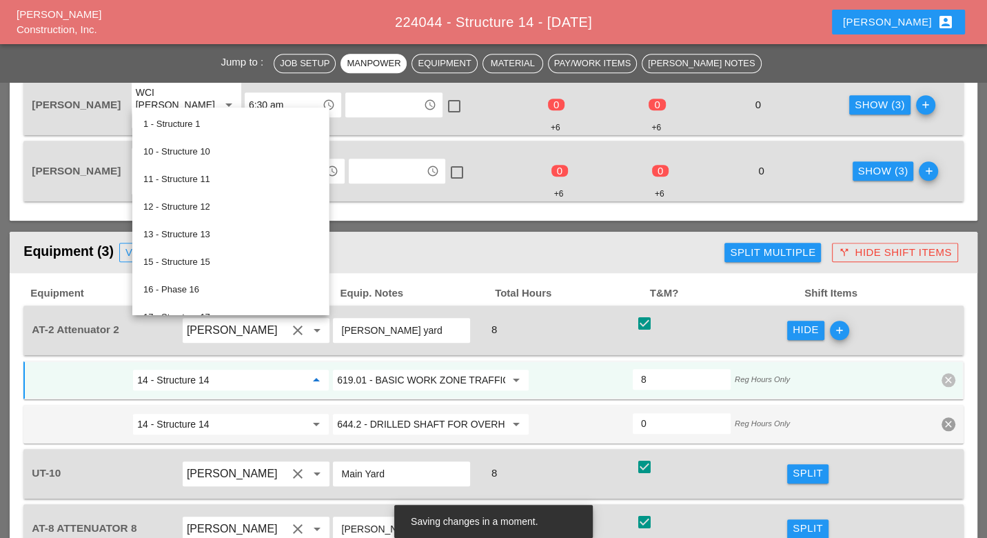
click at [378, 369] on input "619.01 - BASIC WORK ZONE TRAFFIC CONTROL" at bounding box center [421, 380] width 168 height 22
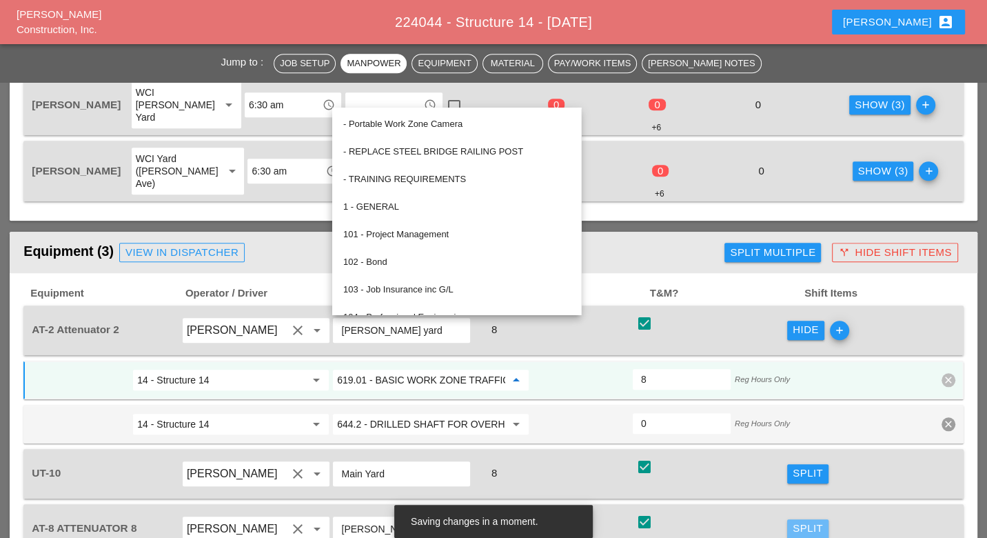
drag, startPoint x: 795, startPoint y: 465, endPoint x: 579, endPoint y: 465, distance: 215.8
click at [794, 521] on div "Split" at bounding box center [808, 529] width 30 height 16
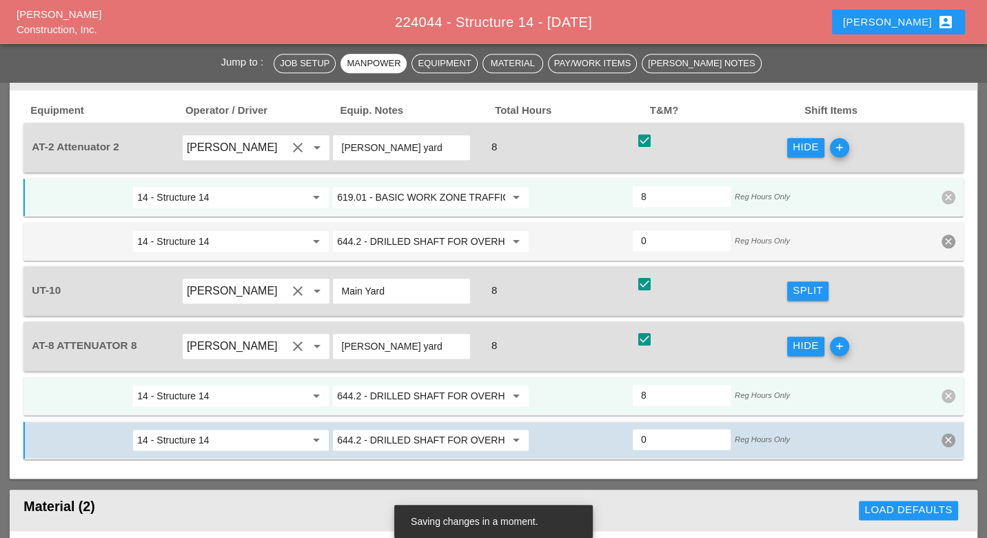
scroll to position [1149, 0]
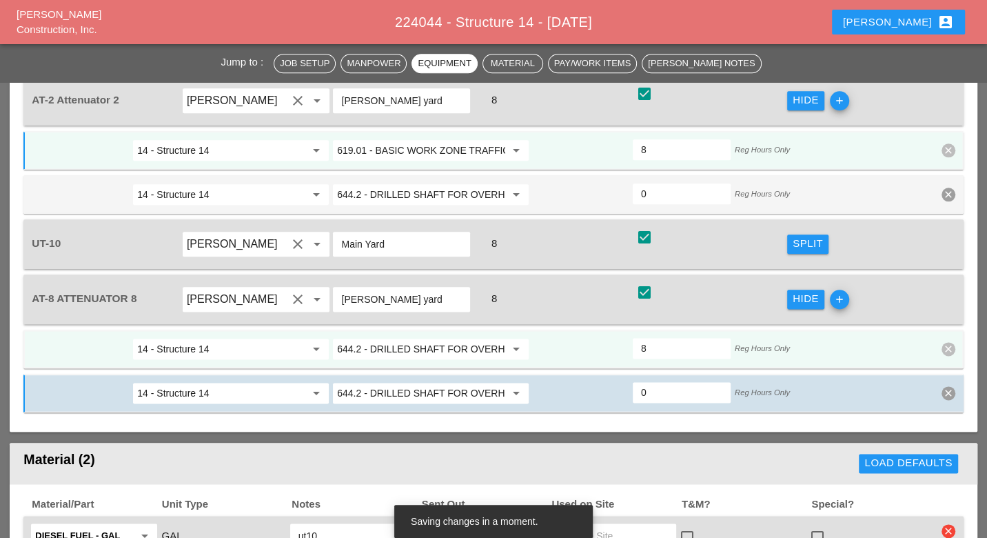
click at [414, 338] on input "644.2 - DRILLED SHAFT FOR OVERHEAD SIGN STRUCTUR" at bounding box center [421, 349] width 168 height 22
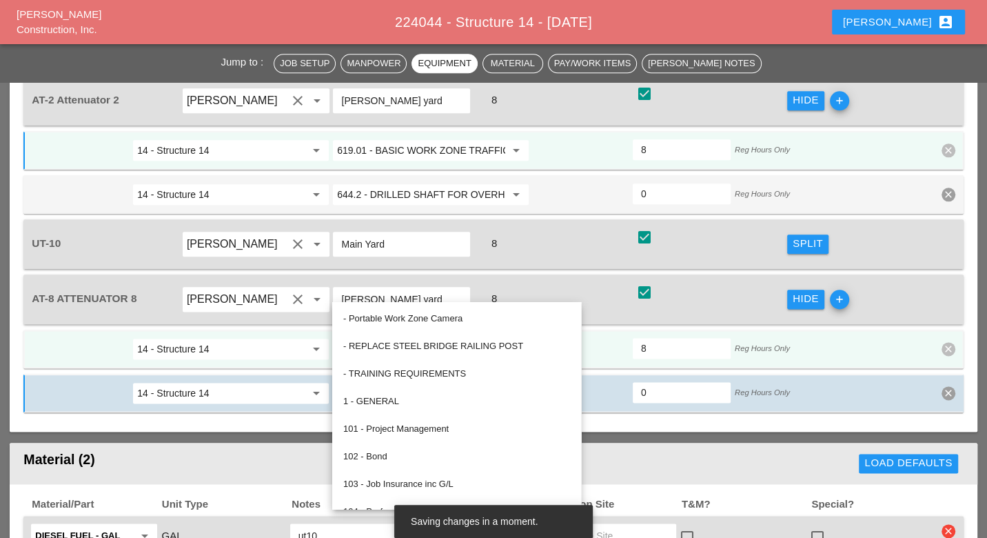
paste input "19.01 - BASIC WORK ZONE TRAFFIC CONTROL"
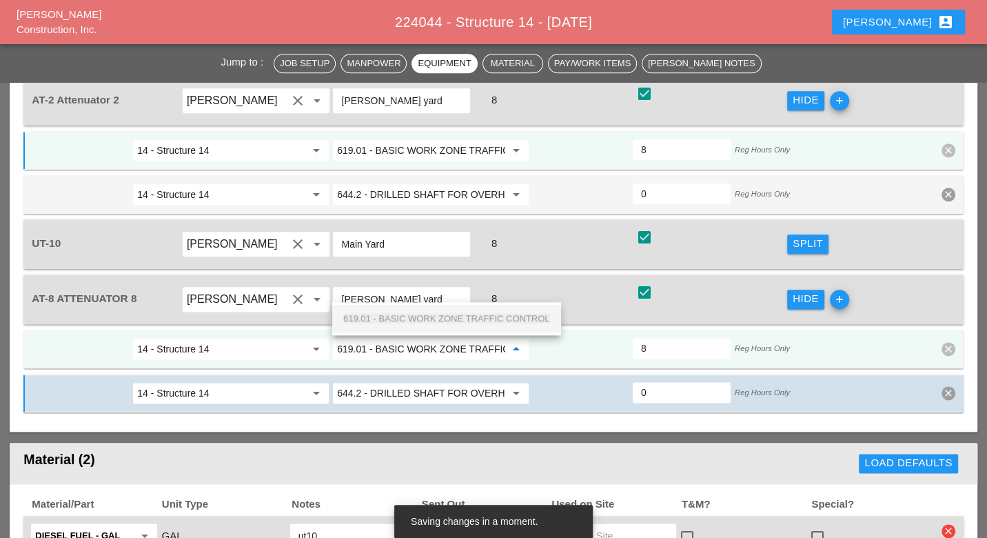
scroll to position [0, 53]
click at [488, 318] on span "619.01 - BASIC WORK ZONE TRAFFIC CONTROL" at bounding box center [446, 318] width 207 height 10
type input "619.01 - BASIC WORK ZONE TRAFFIC CONTROL"
click at [951, 386] on icon "clear" at bounding box center [949, 393] width 14 height 14
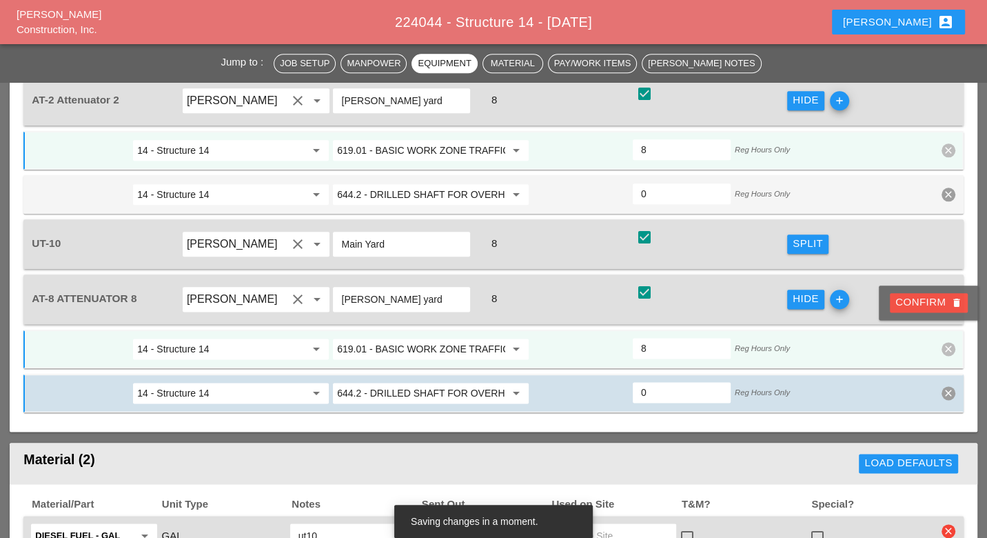
click at [945, 304] on div "Confirm delete" at bounding box center [929, 302] width 67 height 16
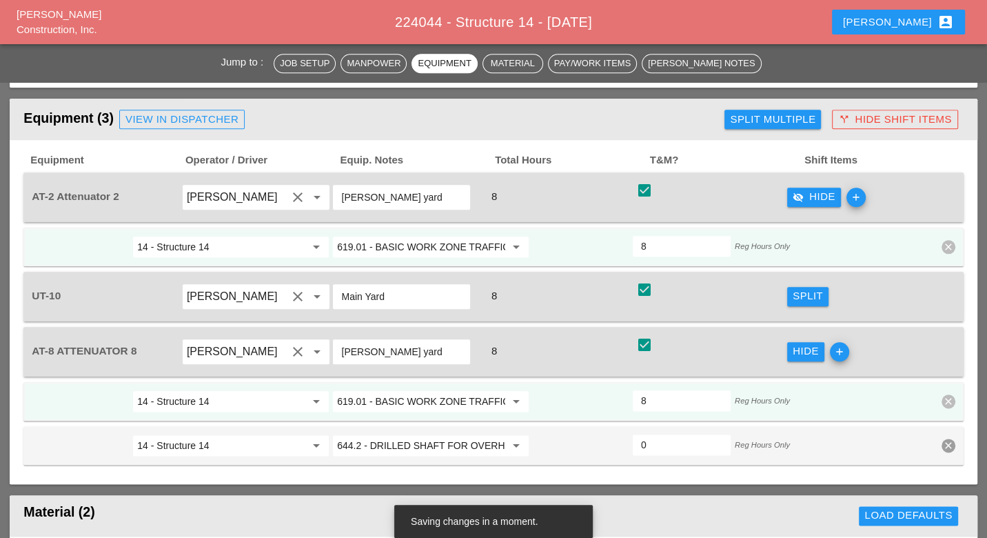
scroll to position [1072, 0]
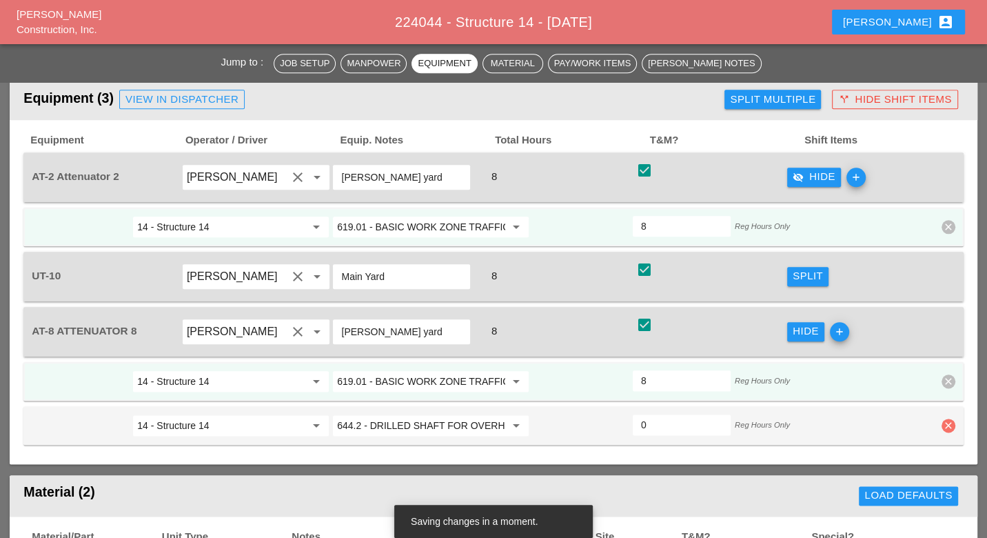
click at [948, 419] on icon "clear" at bounding box center [949, 426] width 14 height 14
click at [943, 337] on div "Confirm delete" at bounding box center [929, 336] width 67 height 16
click at [798, 268] on div "Split" at bounding box center [808, 276] width 30 height 16
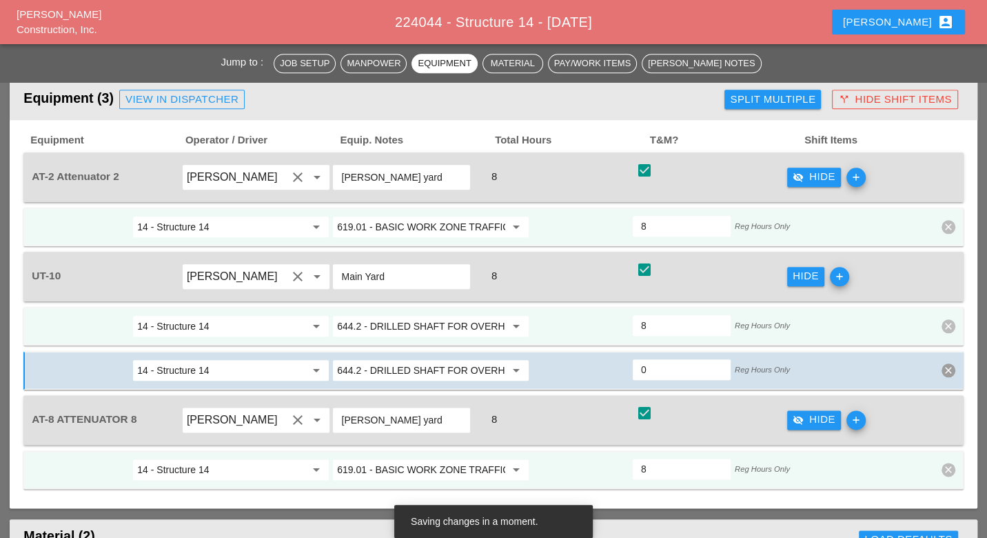
click at [385, 315] on input "644.2 - DRILLED SHAFT FOR OVERHEAD SIGN STRUCTUR" at bounding box center [421, 326] width 168 height 22
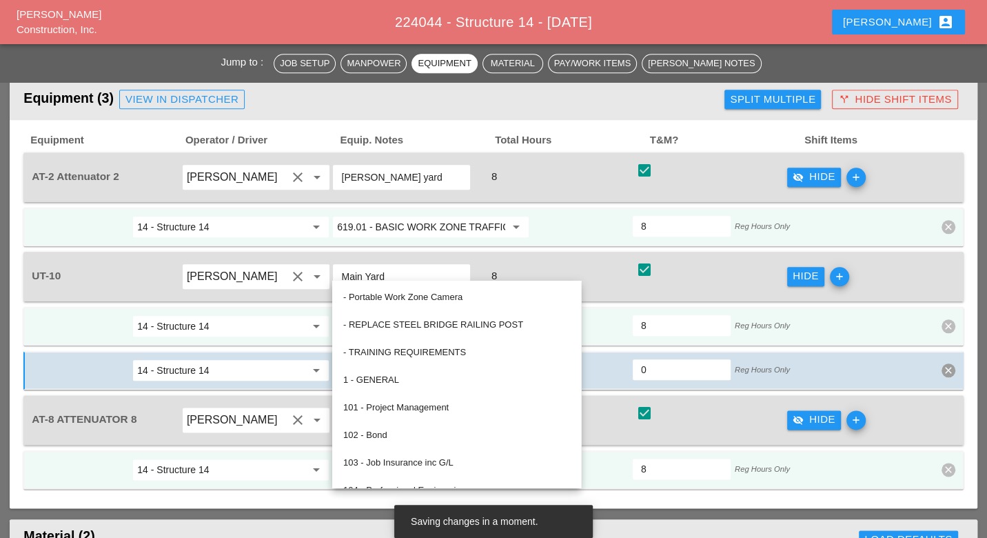
paste input "19.01 - BASIC WORK ZONE TRAFFIC CONTROL"
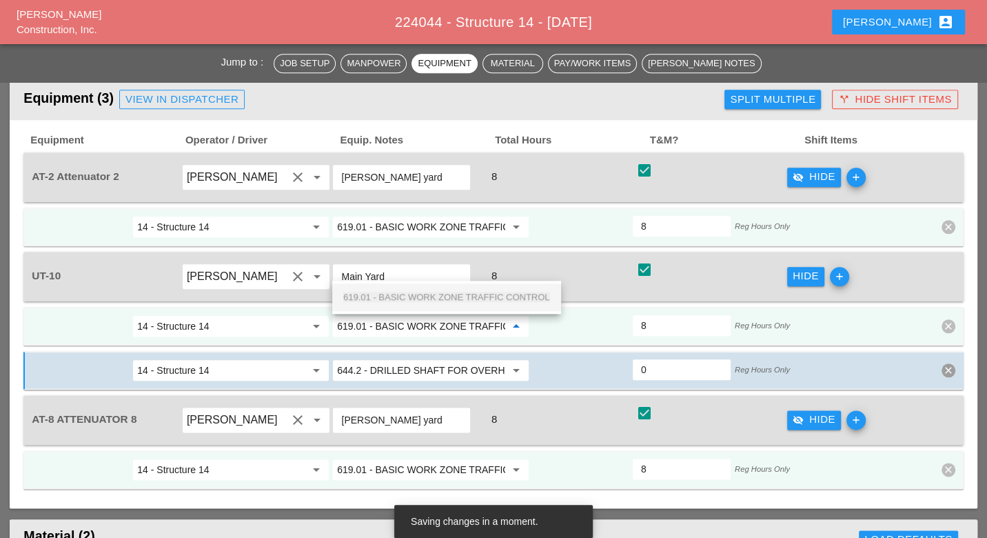
scroll to position [0, 53]
click at [390, 290] on div "619.01 - BASIC WORK ZONE TRAFFIC CONTROL" at bounding box center [446, 297] width 207 height 17
click at [385, 359] on input "644.2 - DRILLED SHAFT FOR OVERHEAD SIGN STRUCTUR" at bounding box center [421, 370] width 168 height 22
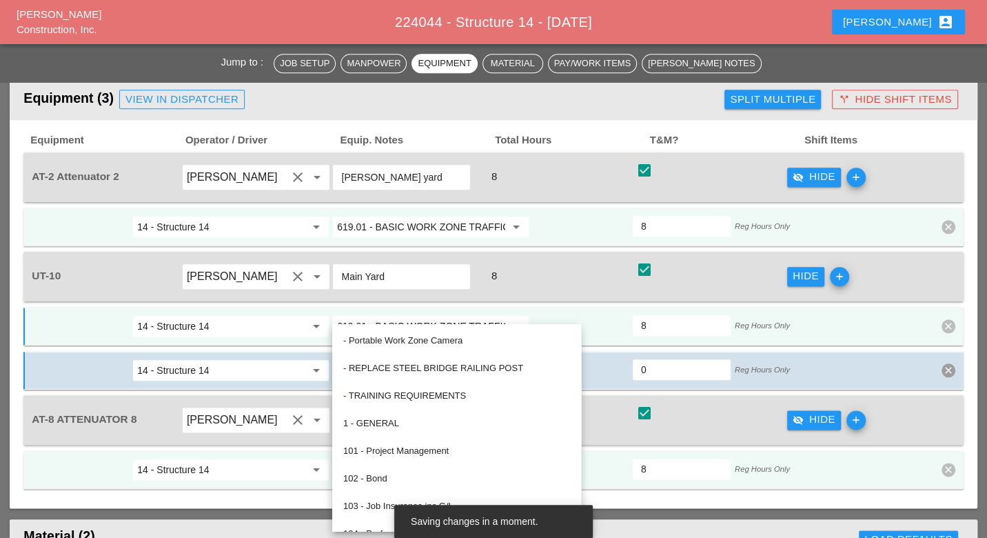
click at [388, 315] on input "619.01 - BASIC WORK ZONE TRAFFIC CONTROL" at bounding box center [421, 326] width 168 height 22
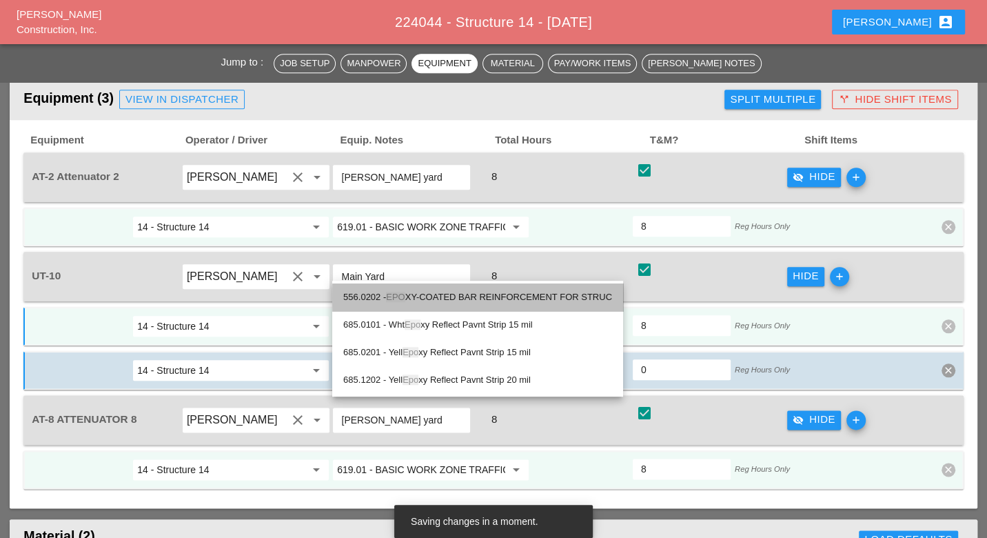
click at [400, 292] on span "EPO" at bounding box center [395, 297] width 19 height 10
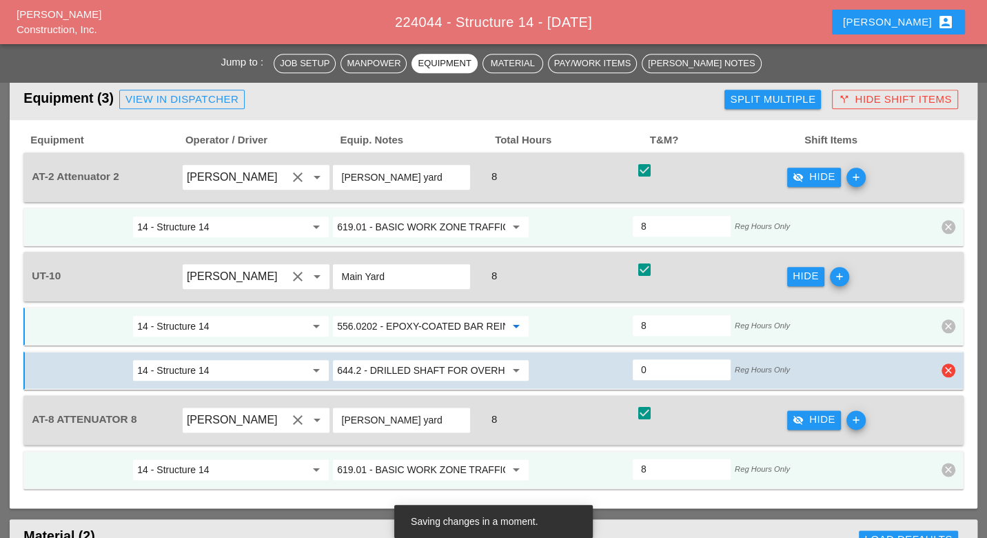
type input "556.0202 - EPOXY-COATED BAR REINFORCEMENT FOR STRUC"
click at [382, 359] on input "644.2 - DRILLED SHAFT FOR OVERHEAD SIGN STRUCTUR" at bounding box center [421, 370] width 168 height 22
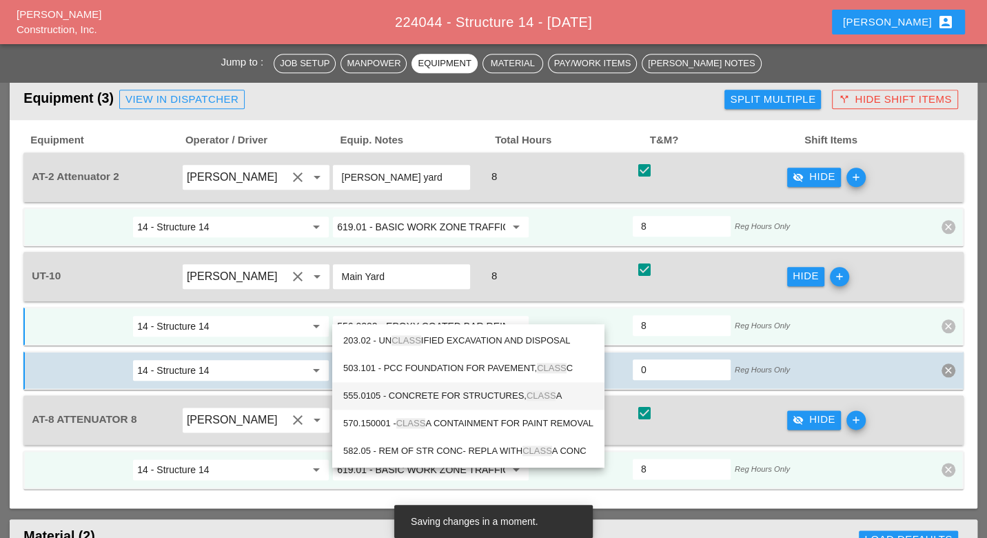
click at [430, 388] on div "555.0105 - CONCRETE FOR STRUCTURES, CLASS A" at bounding box center [468, 396] width 250 height 17
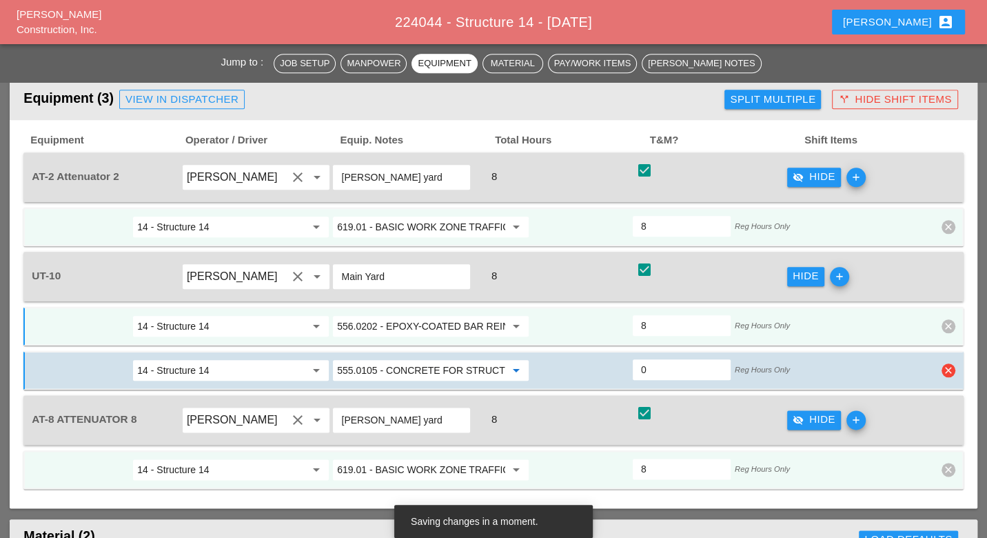
type input "555.0105 - CONCRETE FOR STRUCTURES, CLASS A"
click at [652, 359] on input "0" at bounding box center [681, 370] width 81 height 22
type input "4"
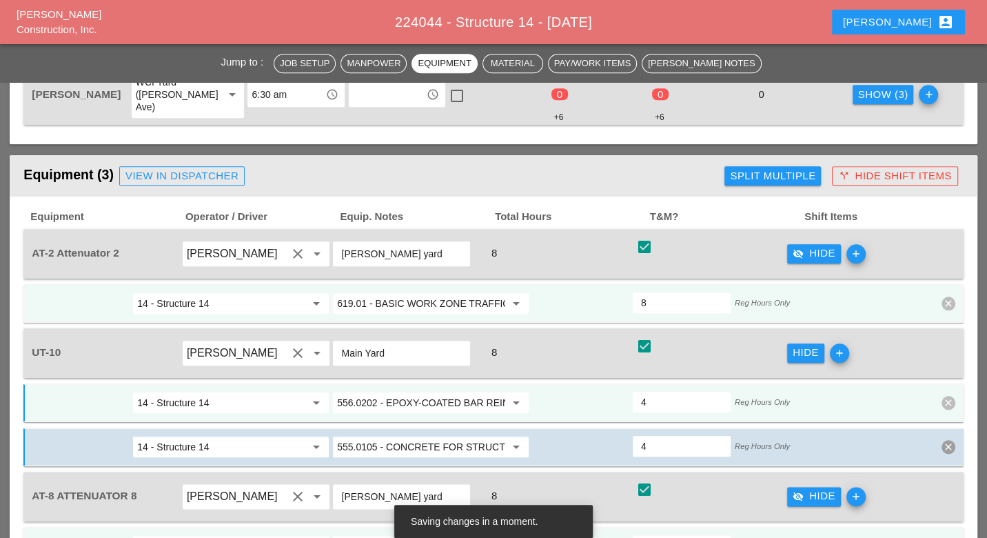
scroll to position [996, 0]
type input "4"
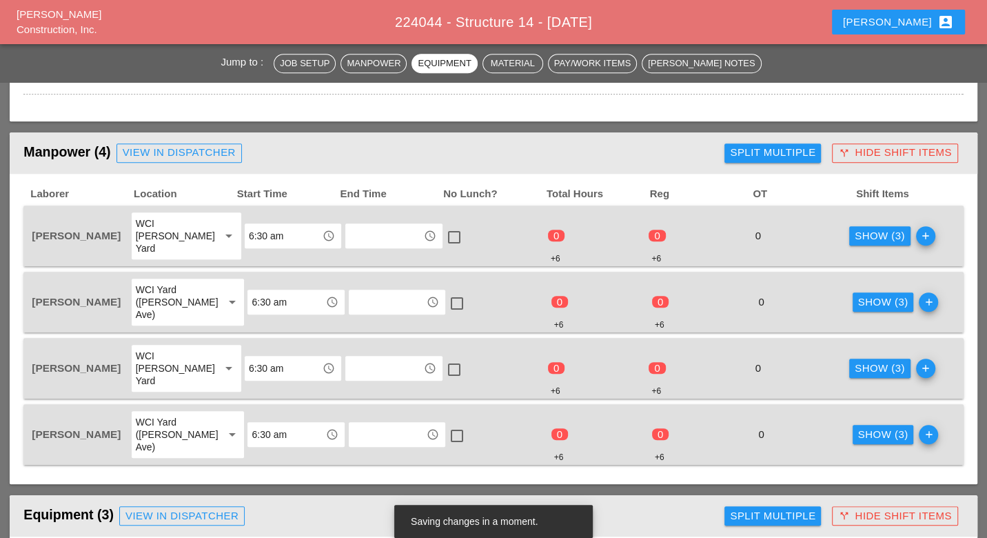
scroll to position [612, 0]
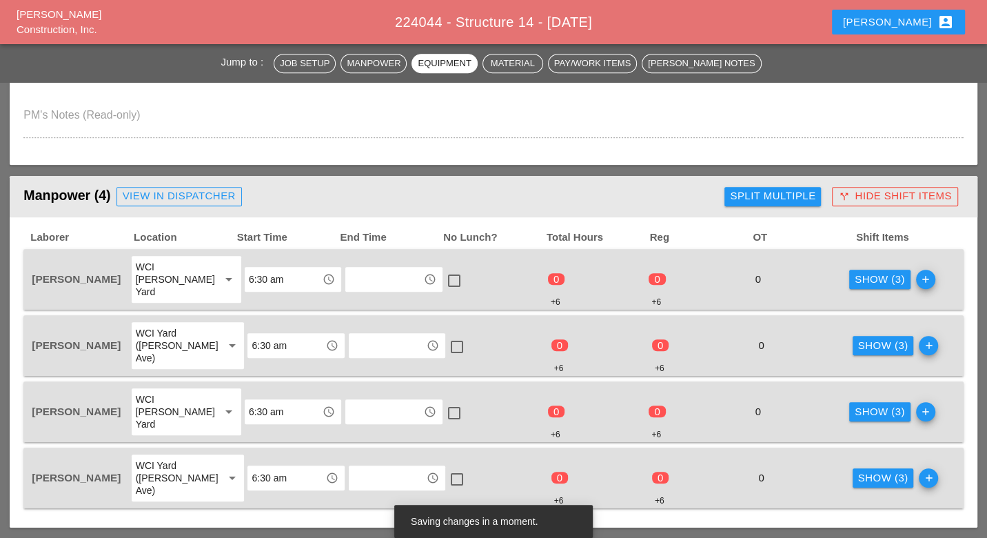
click at [868, 274] on div "Show (3)" at bounding box center [880, 280] width 50 height 16
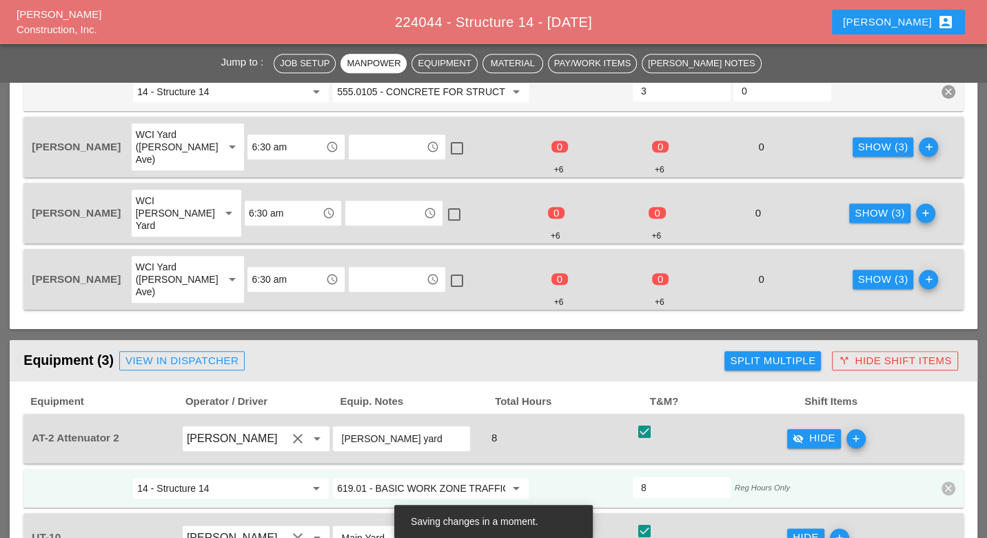
scroll to position [1072, 0]
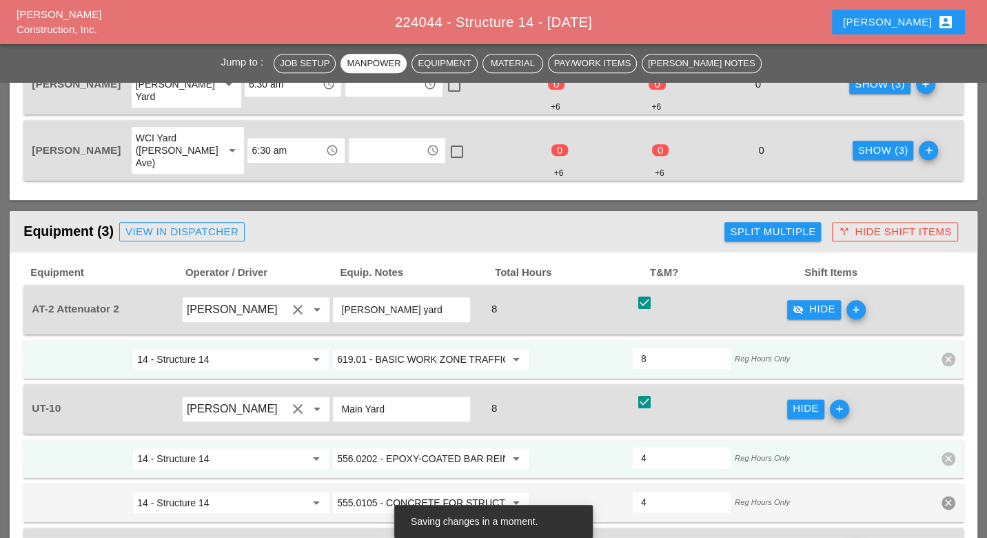
click at [447, 348] on input "619.01 - BASIC WORK ZONE TRAFFIC CONTROL" at bounding box center [421, 359] width 168 height 22
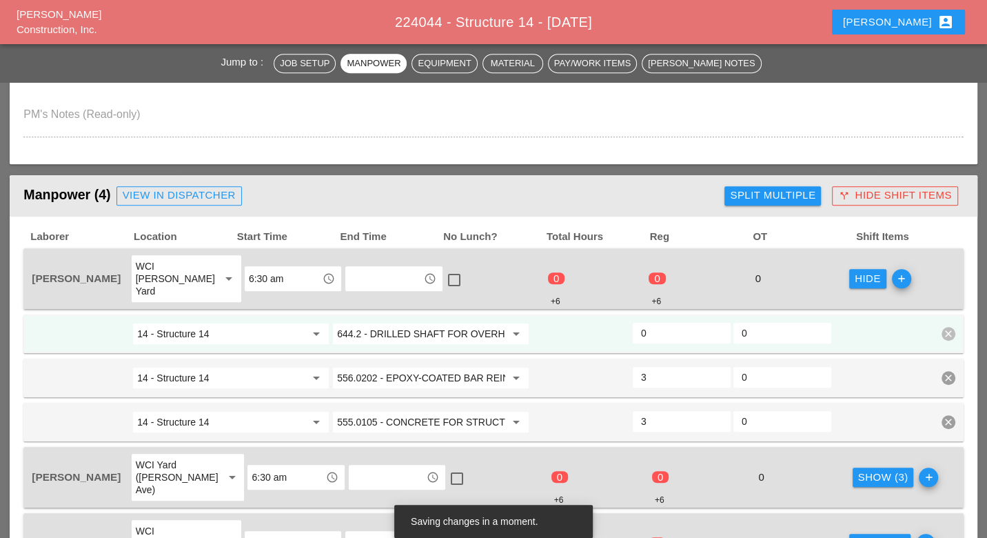
scroll to position [612, 0]
click at [427, 323] on input "644.2 - DRILLED SHAFT FOR OVERHEAD SIGN STRUCTUR" at bounding box center [421, 334] width 168 height 22
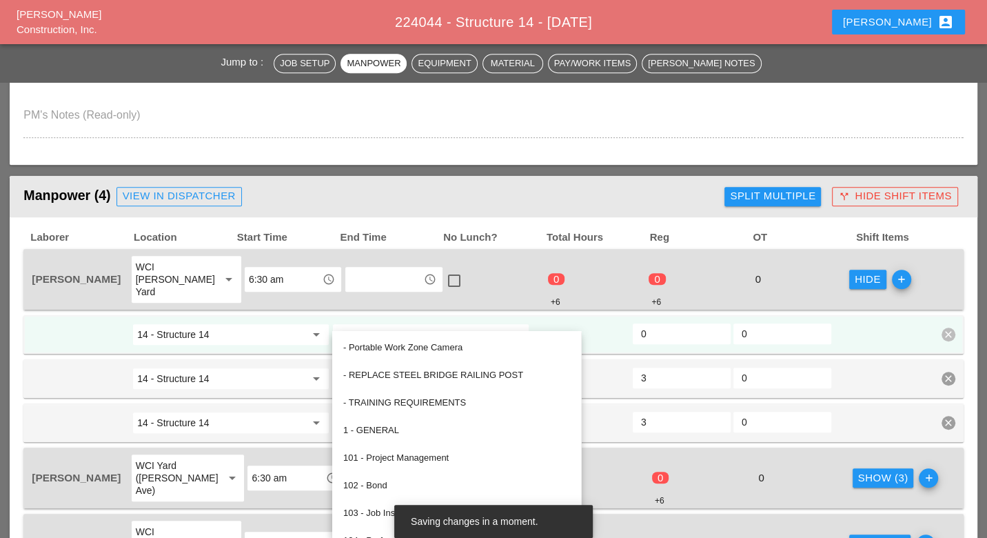
paste input "19.01 - BASIC WORK ZONE TRAFFIC CONTROL"
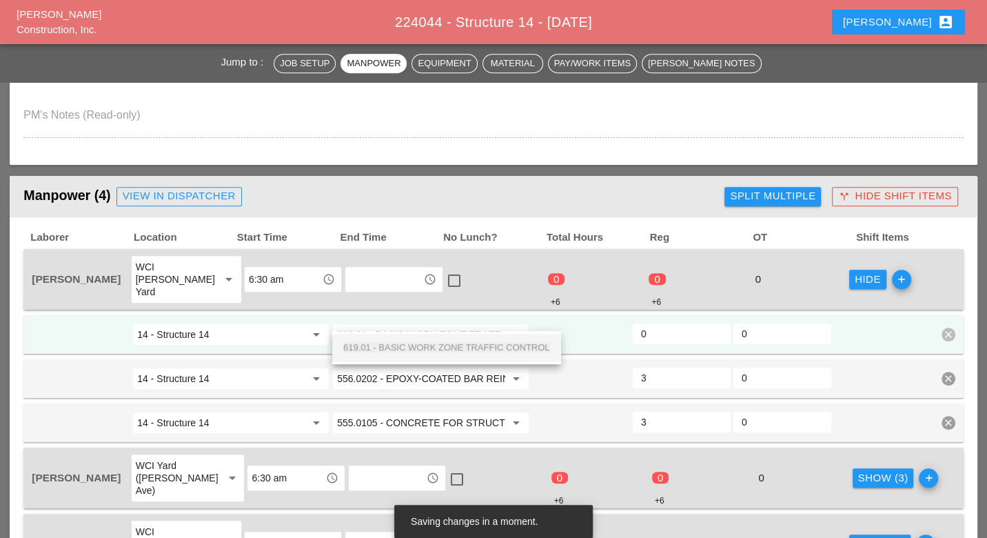
scroll to position [0, 53]
click at [440, 341] on div "619.01 - BASIC WORK ZONE TRAFFIC CONTROL" at bounding box center [446, 347] width 207 height 17
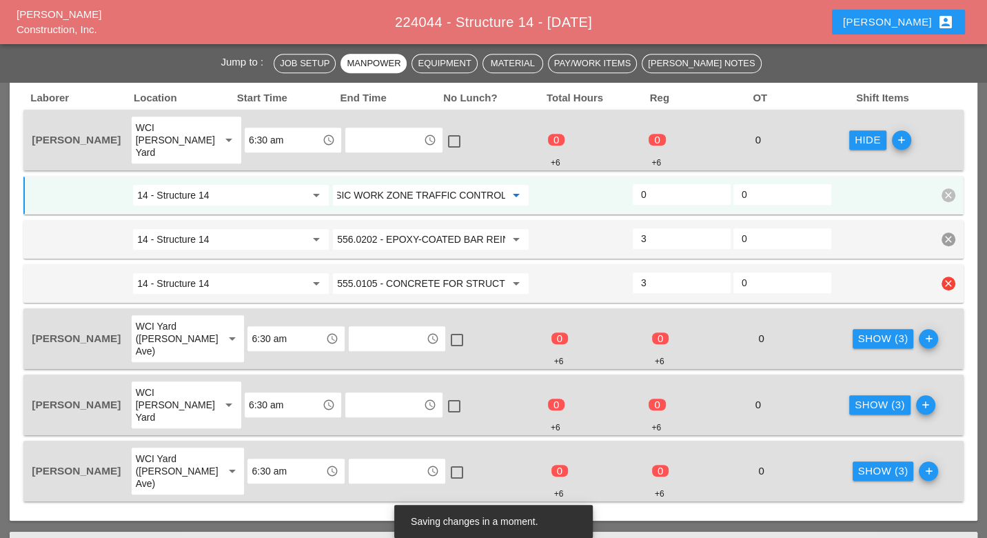
scroll to position [766, 0]
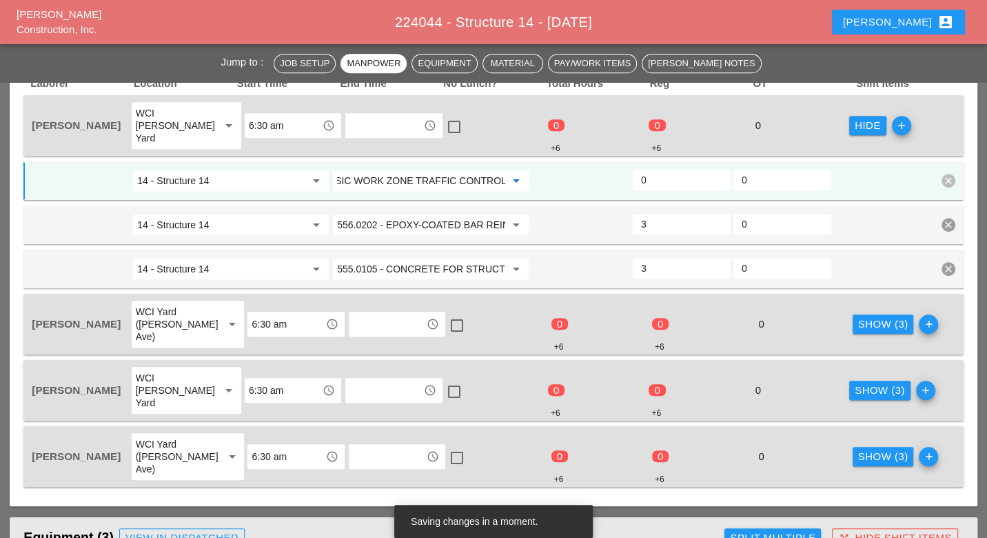
type input "619.01 - BASIC WORK ZONE TRAFFIC CONTROL"
drag, startPoint x: 874, startPoint y: 299, endPoint x: 868, endPoint y: 306, distance: 9.4
click at [872, 316] on div "Show (3)" at bounding box center [883, 324] width 50 height 16
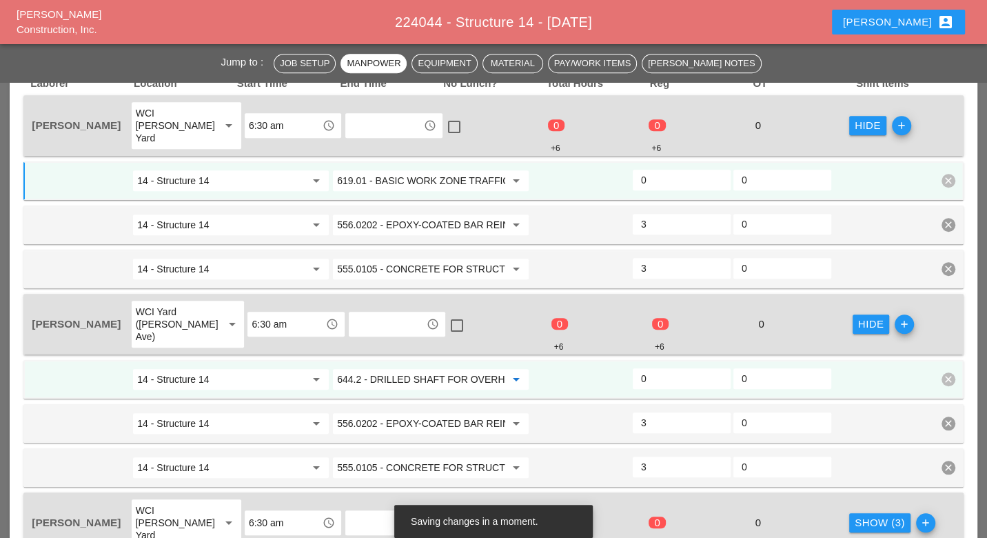
click at [454, 368] on input "644.2 - DRILLED SHAFT FOR OVERHEAD SIGN STRUCTUR" at bounding box center [421, 379] width 168 height 22
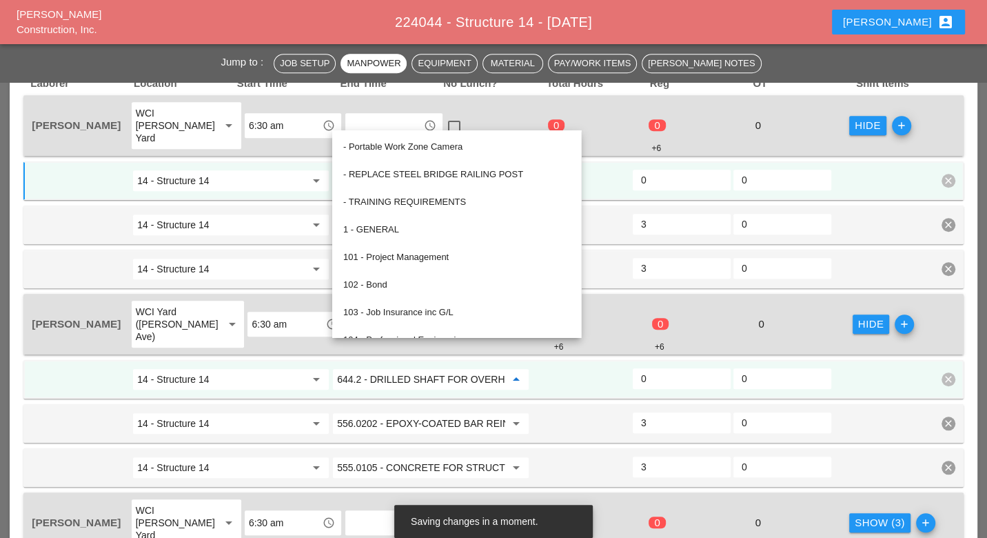
paste input "19.01 - BASIC WORK ZONE TRAFFIC CONTROL"
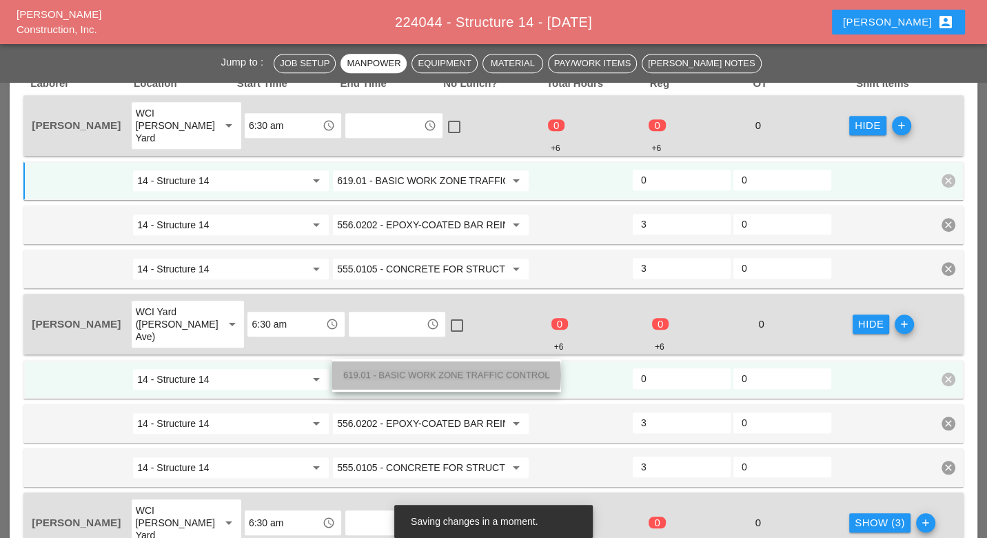
click at [459, 373] on span "619.01 - BASIC WORK ZONE TRAFFIC CONTROL" at bounding box center [446, 375] width 207 height 10
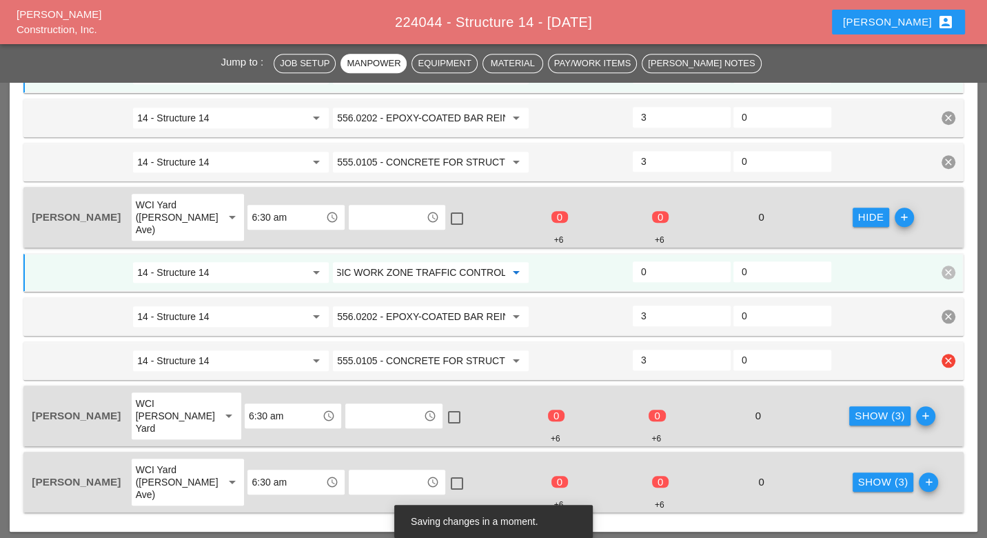
scroll to position [919, 0]
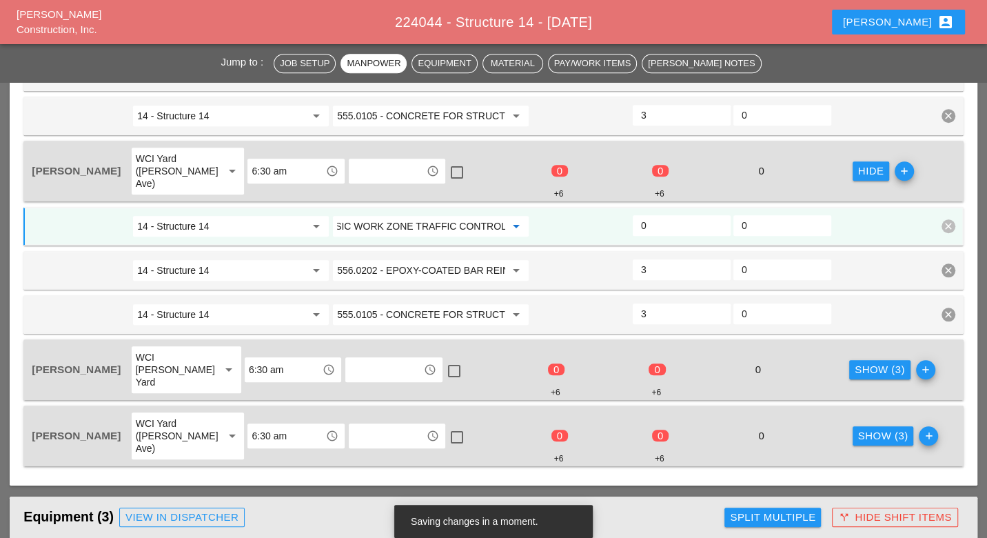
type input "619.01 - BASIC WORK ZONE TRAFFIC CONTROL"
click at [855, 362] on div "Show (3)" at bounding box center [880, 370] width 50 height 16
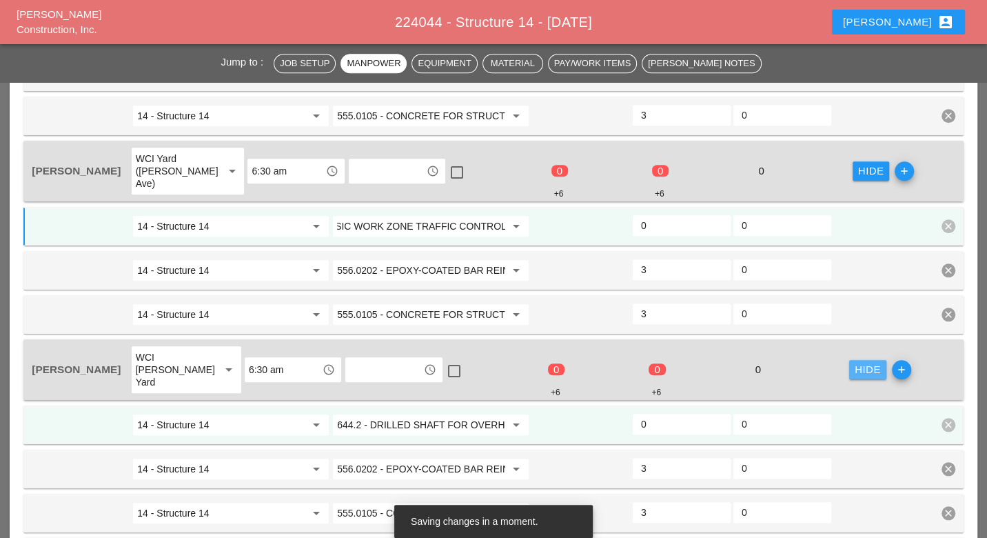
scroll to position [0, 0]
click at [428, 414] on input "644.2 - DRILLED SHAFT FOR OVERHEAD SIGN STRUCTUR" at bounding box center [421, 425] width 168 height 22
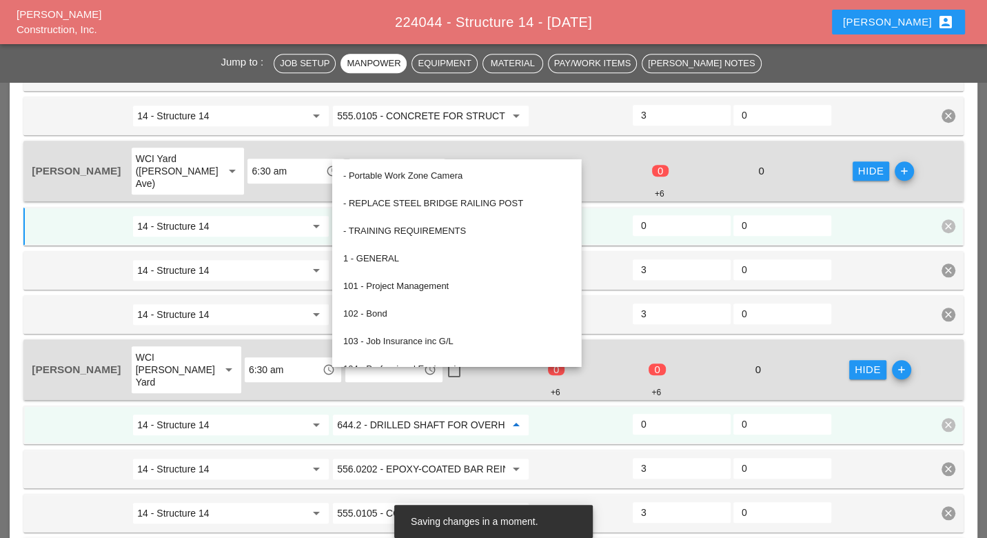
paste input "19.01 - BASIC WORK ZONE TRAFFIC CONTROL"
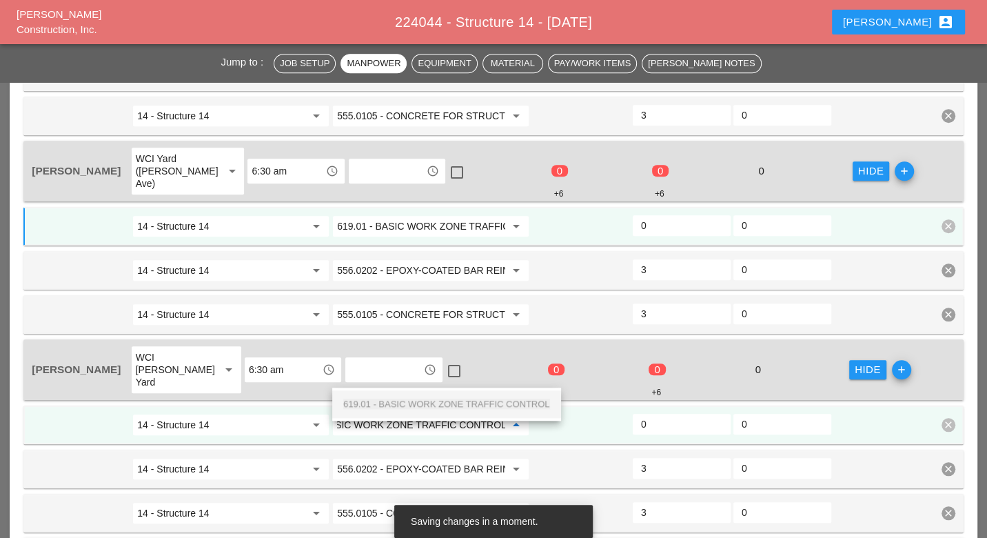
click at [433, 399] on div "619.01 - BASIC WORK ZONE TRAFFIC CONTROL" at bounding box center [446, 404] width 207 height 17
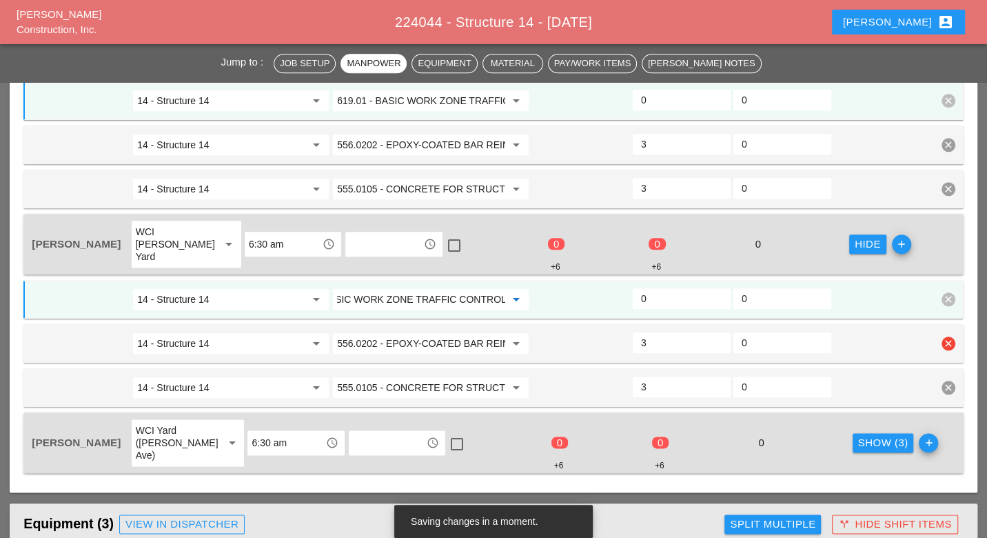
scroll to position [1072, 0]
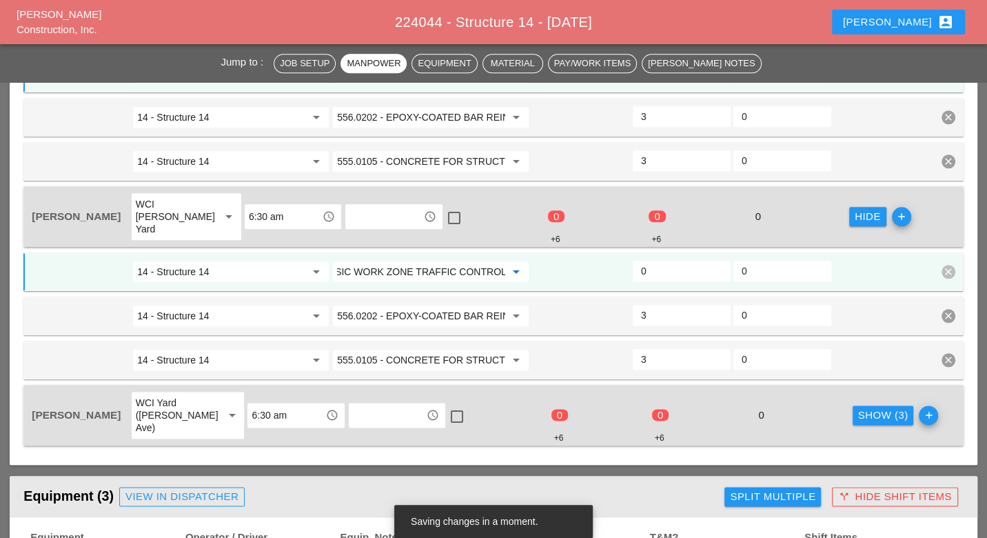
type input "619.01 - BASIC WORK ZONE TRAFFIC CONTROL"
click at [858, 408] on div "Show (3)" at bounding box center [883, 416] width 50 height 16
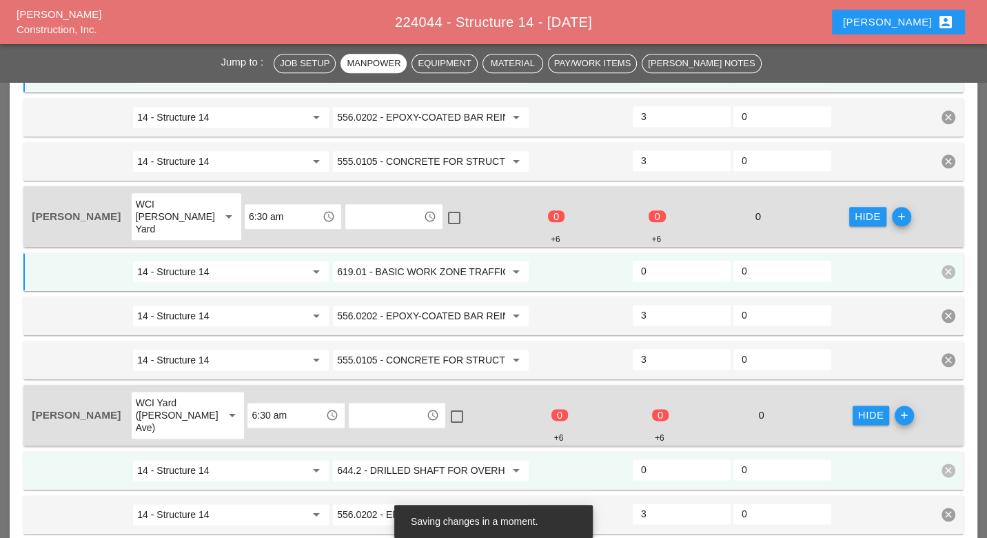
click at [472, 459] on input "644.2 - DRILLED SHAFT FOR OVERHEAD SIGN STRUCTUR" at bounding box center [421, 470] width 168 height 22
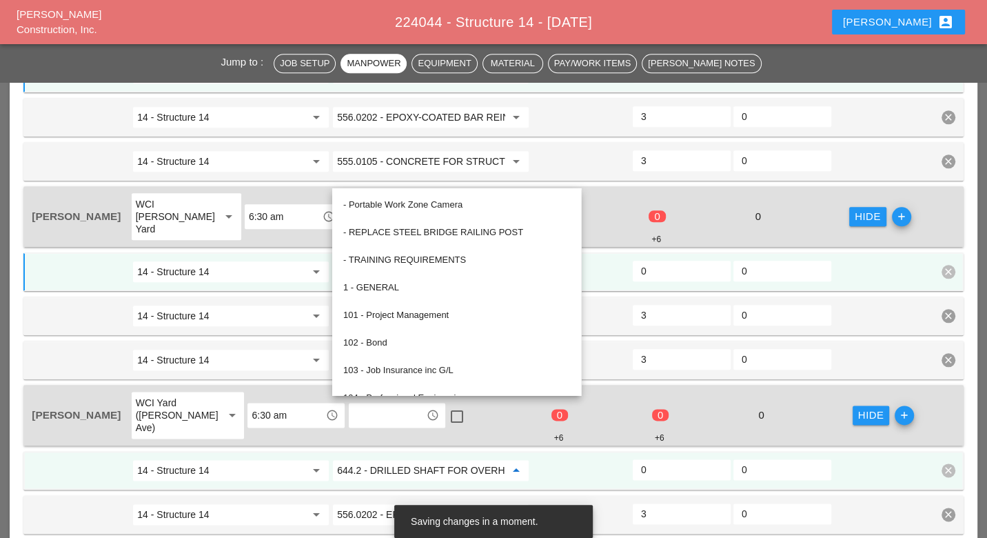
paste input "19.01 - BASIC WORK ZONE TRAFFIC CONTROL"
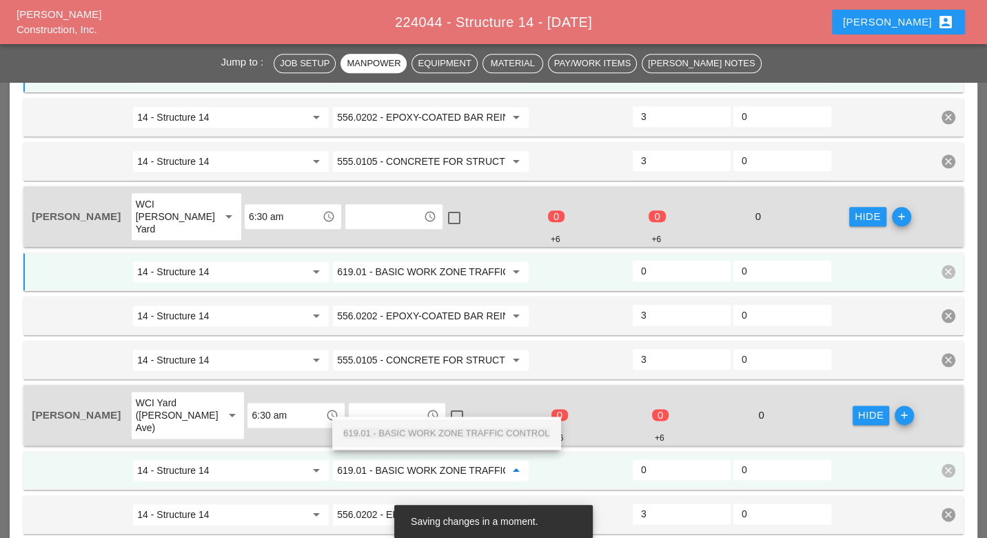
scroll to position [0, 53]
drag, startPoint x: 474, startPoint y: 430, endPoint x: 490, endPoint y: 430, distance: 16.6
click at [474, 430] on span "619.01 - BASIC WORK ZONE TRAFFIC CONTROL" at bounding box center [446, 433] width 207 height 10
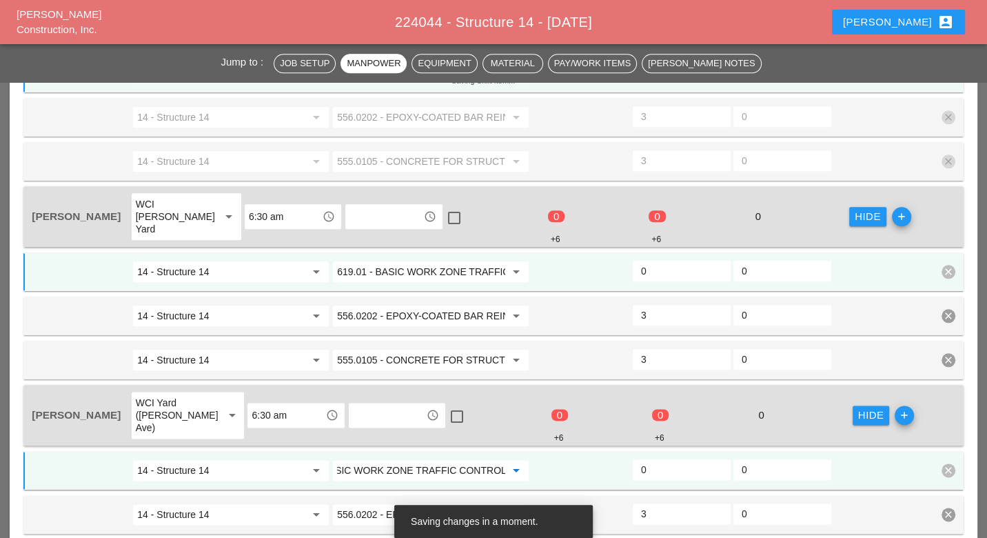
type input "619.01 - BASIC WORK ZONE TRAFFIC CONTROL"
click at [649, 459] on input "0" at bounding box center [681, 470] width 81 height 22
type input "2"
click at [663, 260] on input "0" at bounding box center [681, 271] width 81 height 22
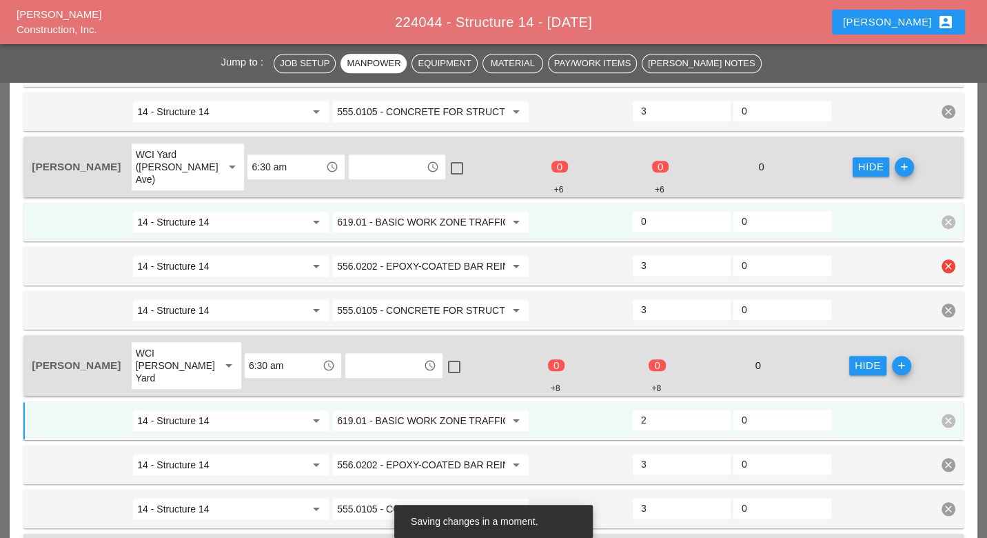
scroll to position [843, 0]
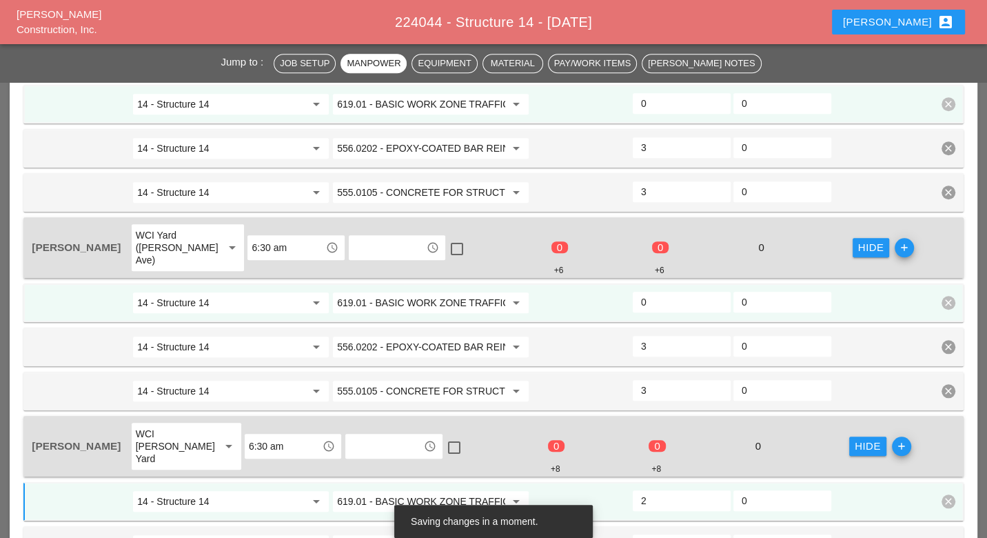
type input "2"
click at [650, 291] on input "0" at bounding box center [681, 302] width 81 height 22
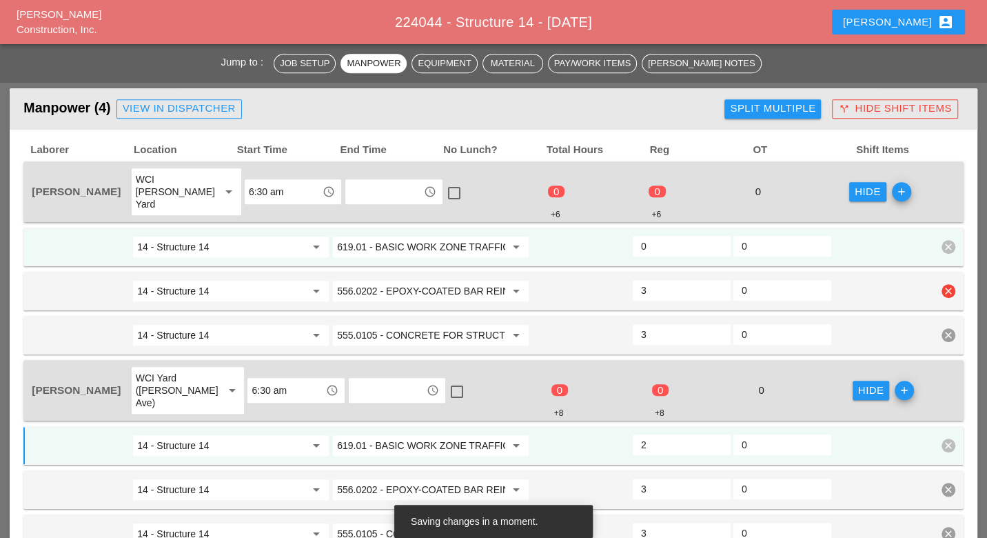
scroll to position [690, 0]
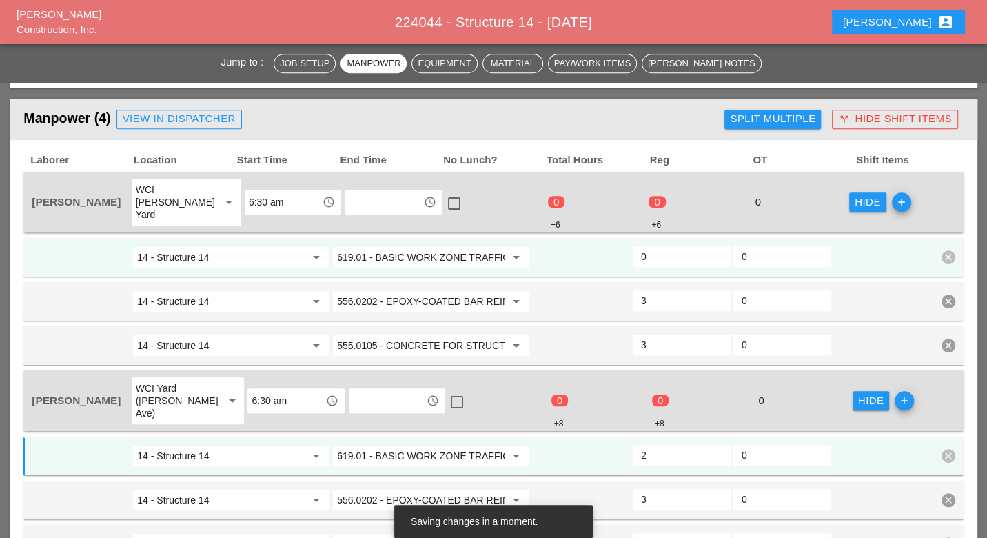
type input "2"
click at [656, 245] on input "0" at bounding box center [681, 256] width 81 height 22
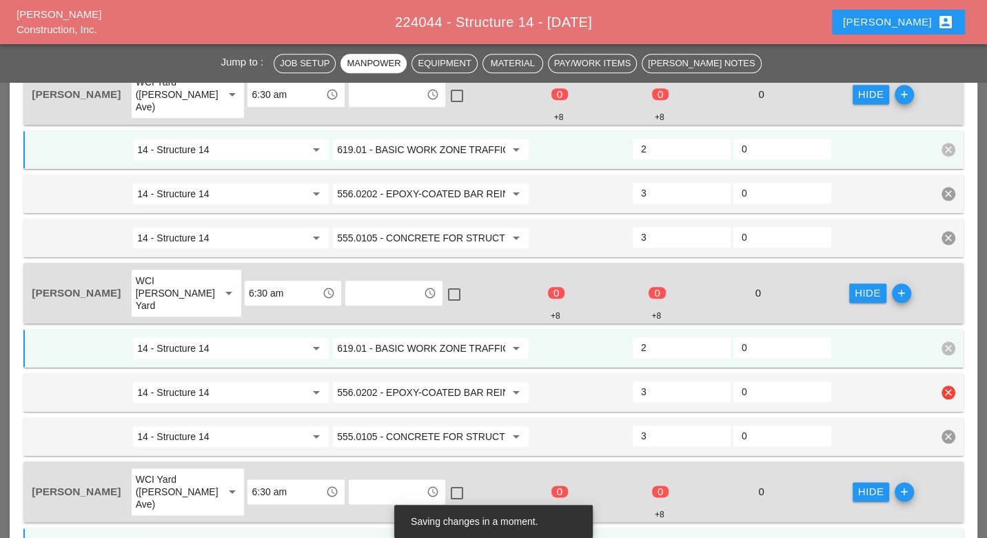
scroll to position [1225, 0]
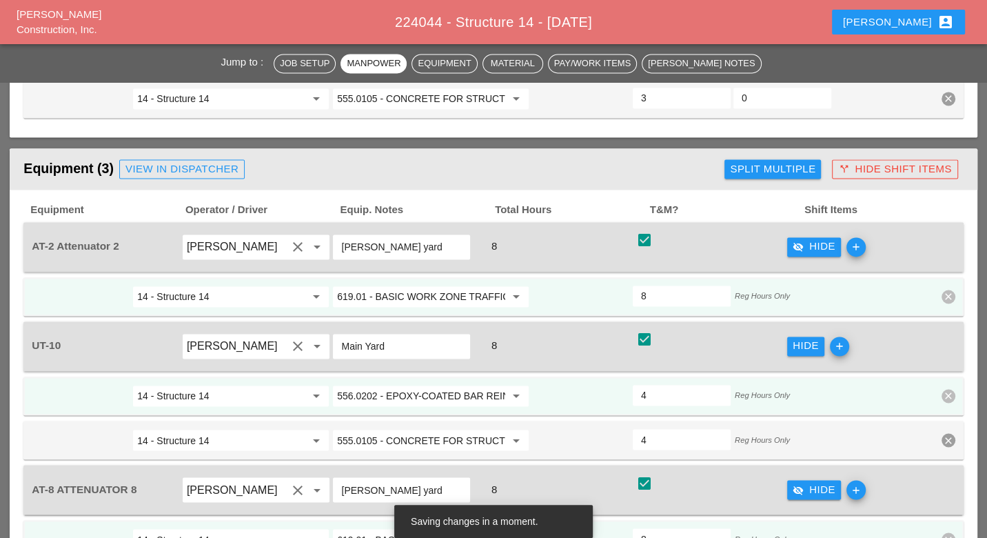
type input "2"
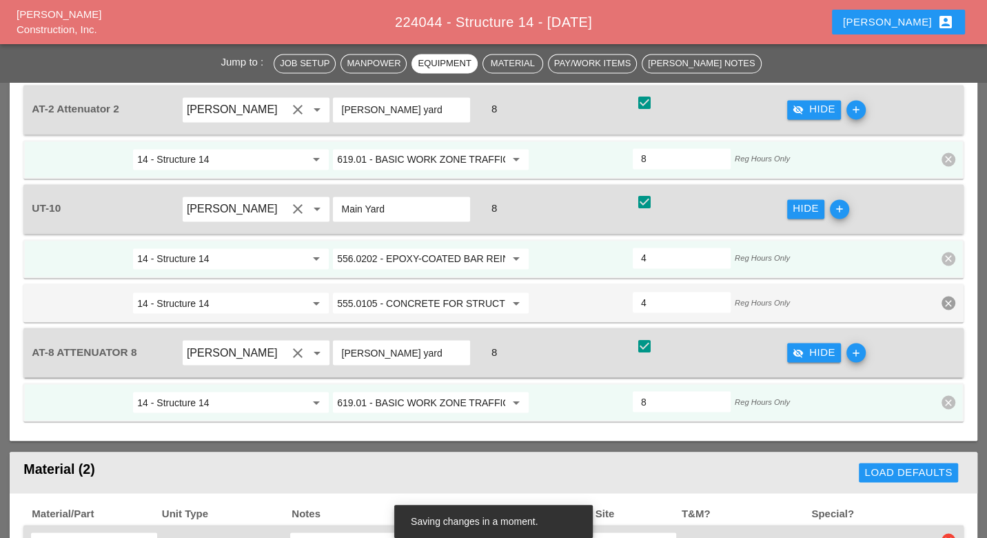
scroll to position [1685, 0]
